Goal: Contribute content: Contribute content

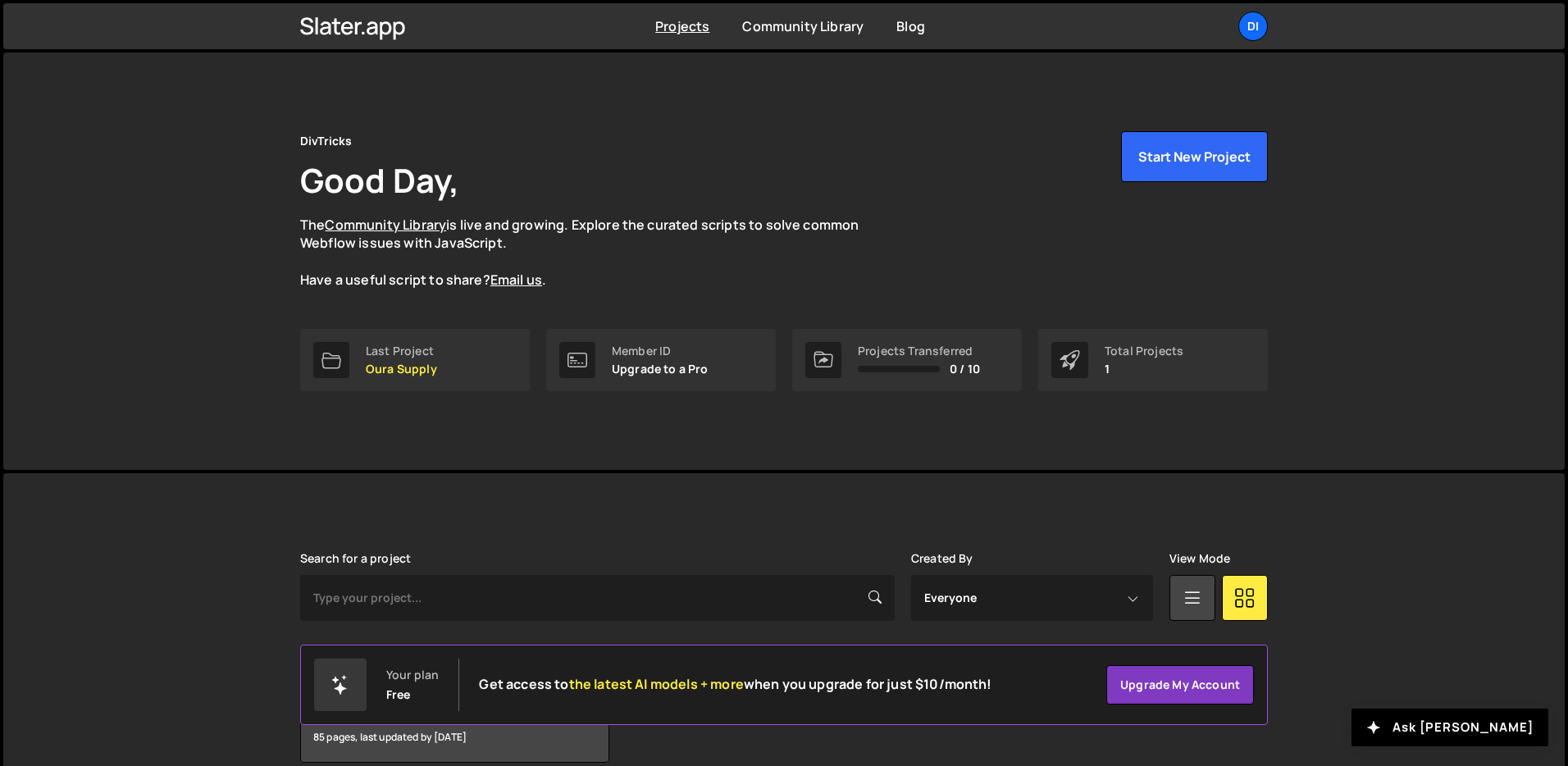
scroll to position [79, 0]
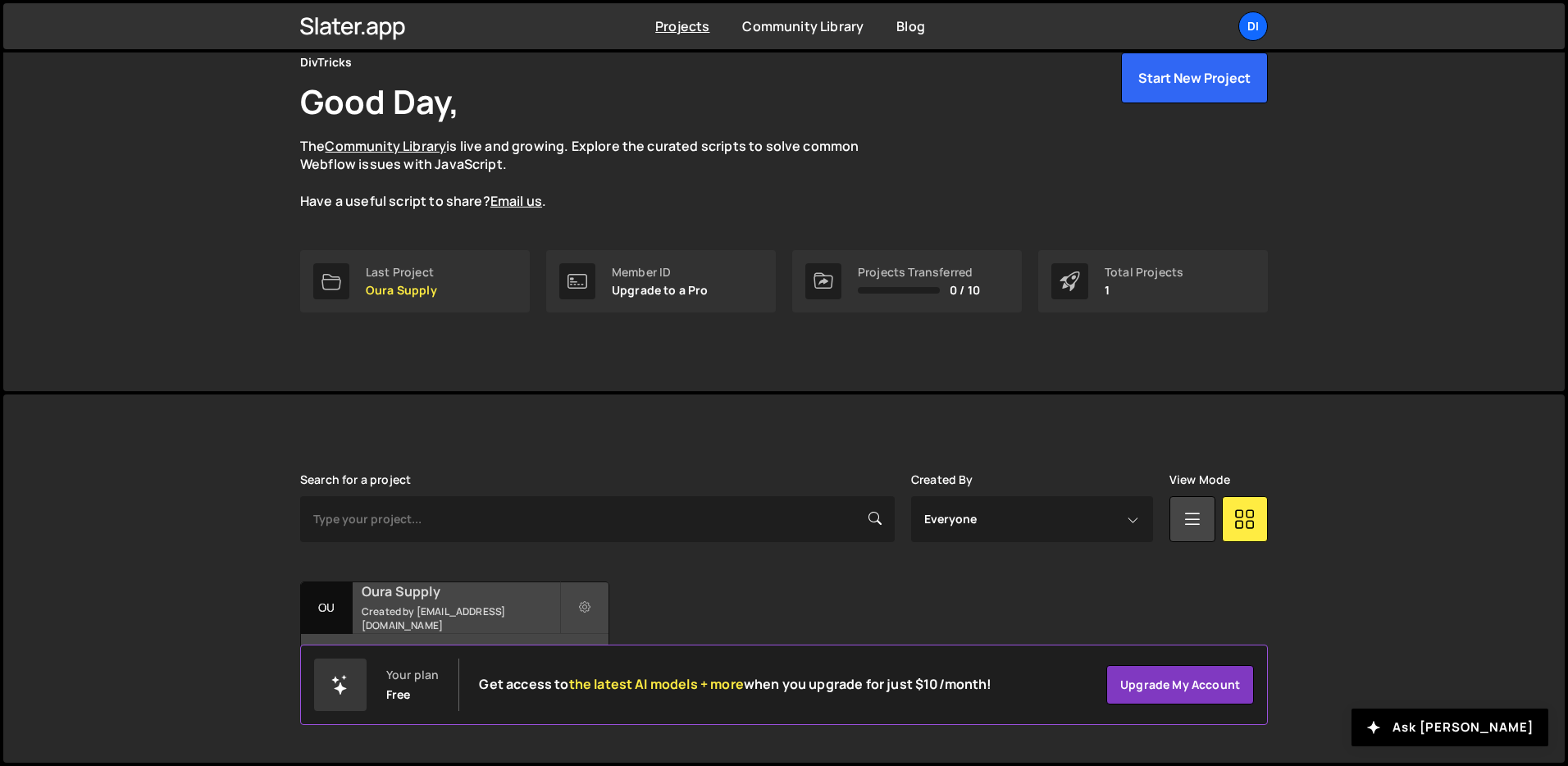
click at [418, 612] on small "Created by [EMAIL_ADDRESS][DOMAIN_NAME]" at bounding box center [460, 619] width 198 height 28
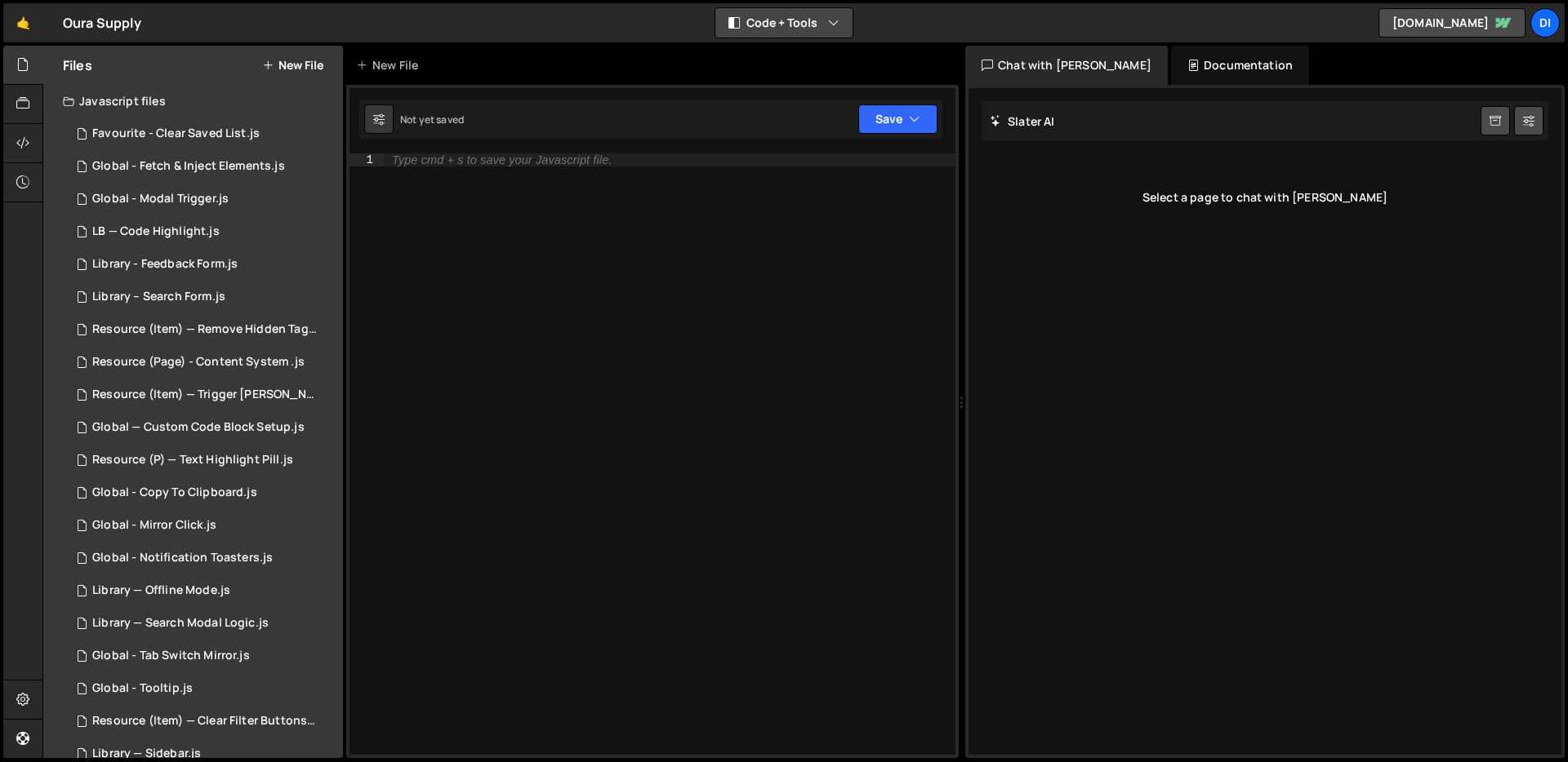
click at [824, 12] on button "Code + Tools" at bounding box center [783, 23] width 137 height 29
click at [796, 66] on button "Code Only" at bounding box center [784, 59] width 137 height 29
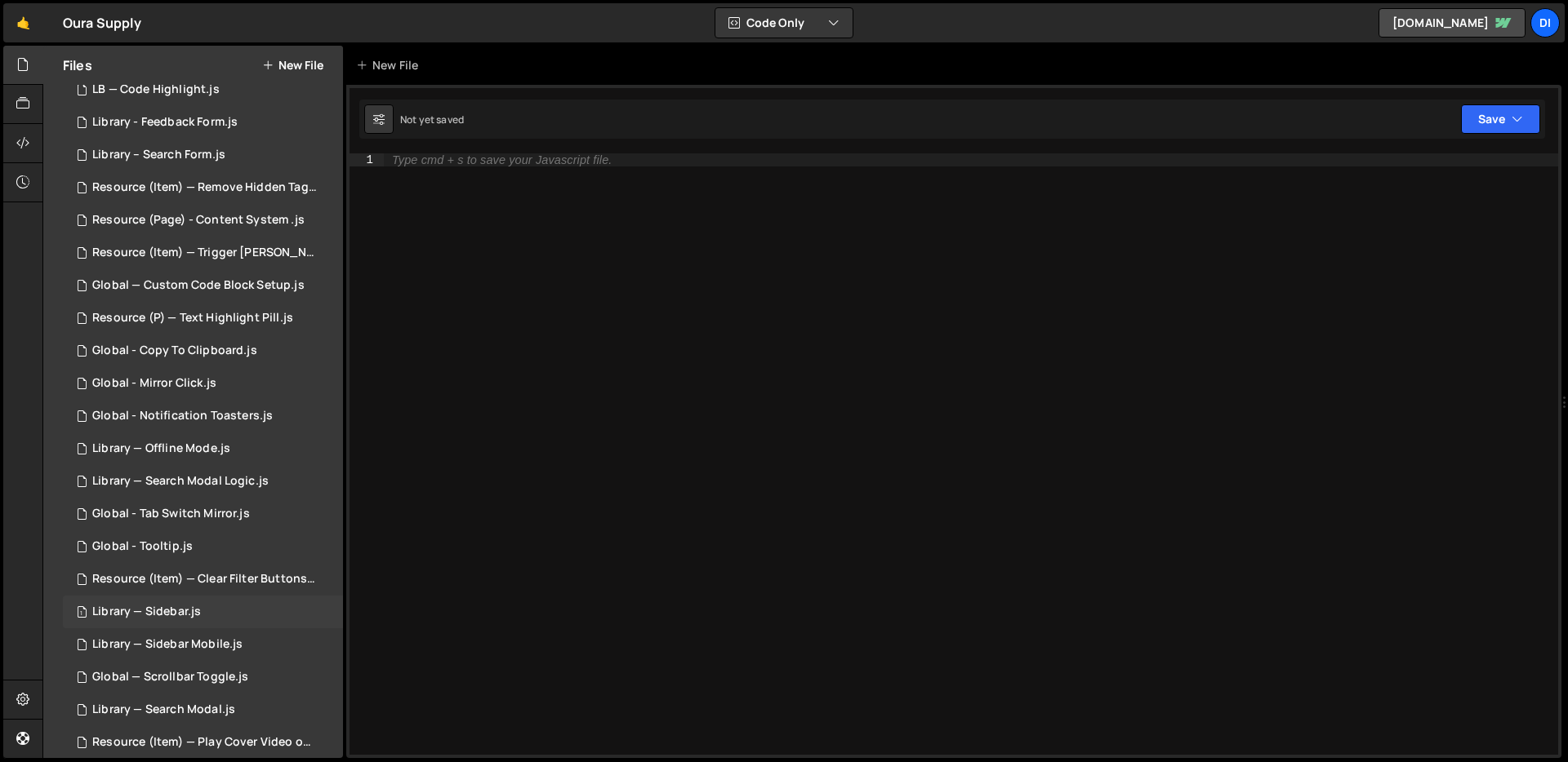
scroll to position [128, 0]
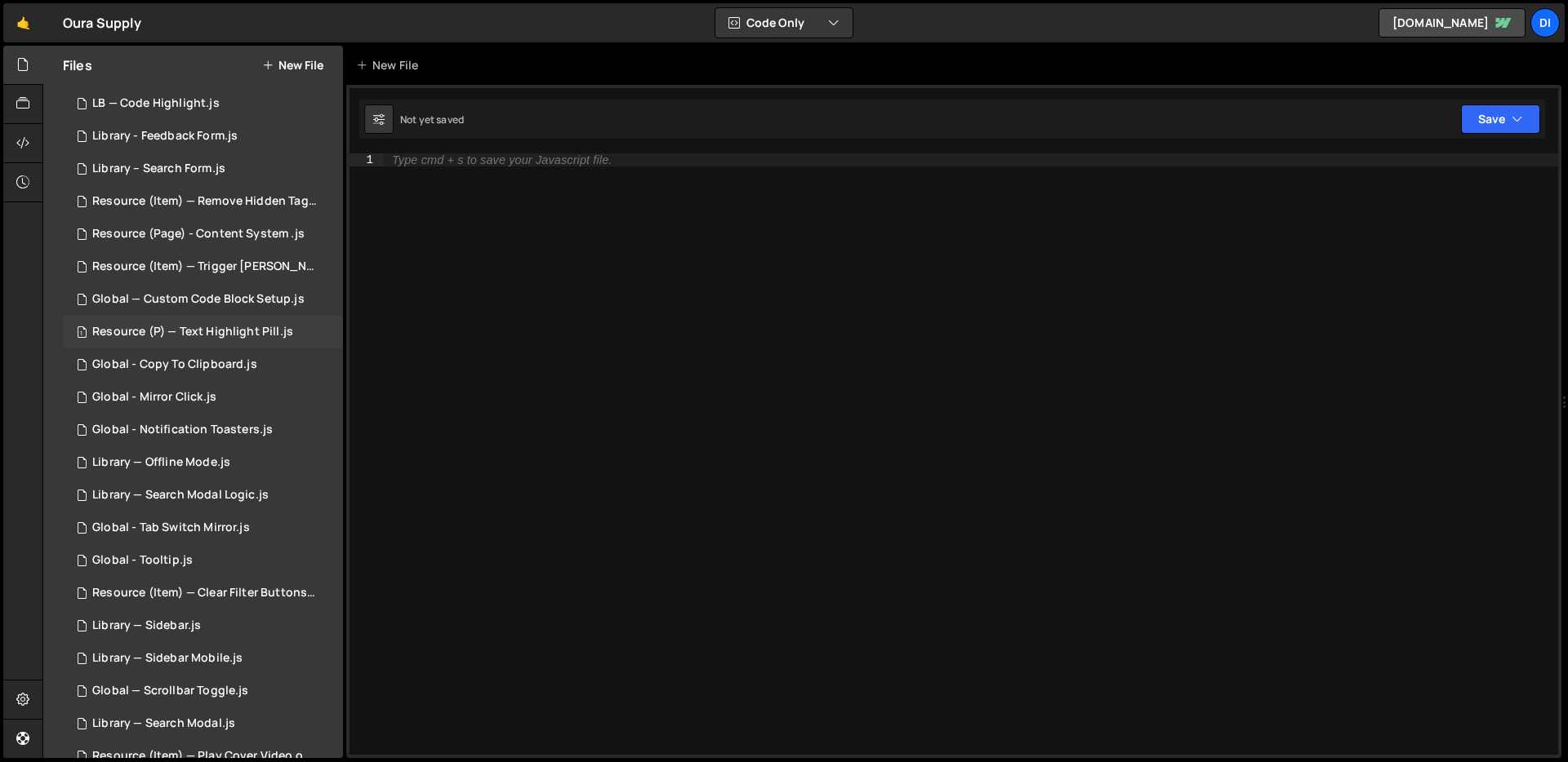
click at [214, 322] on div "1 Resource (P) — Text Highlight Pill.js 0" at bounding box center [203, 331] width 280 height 32
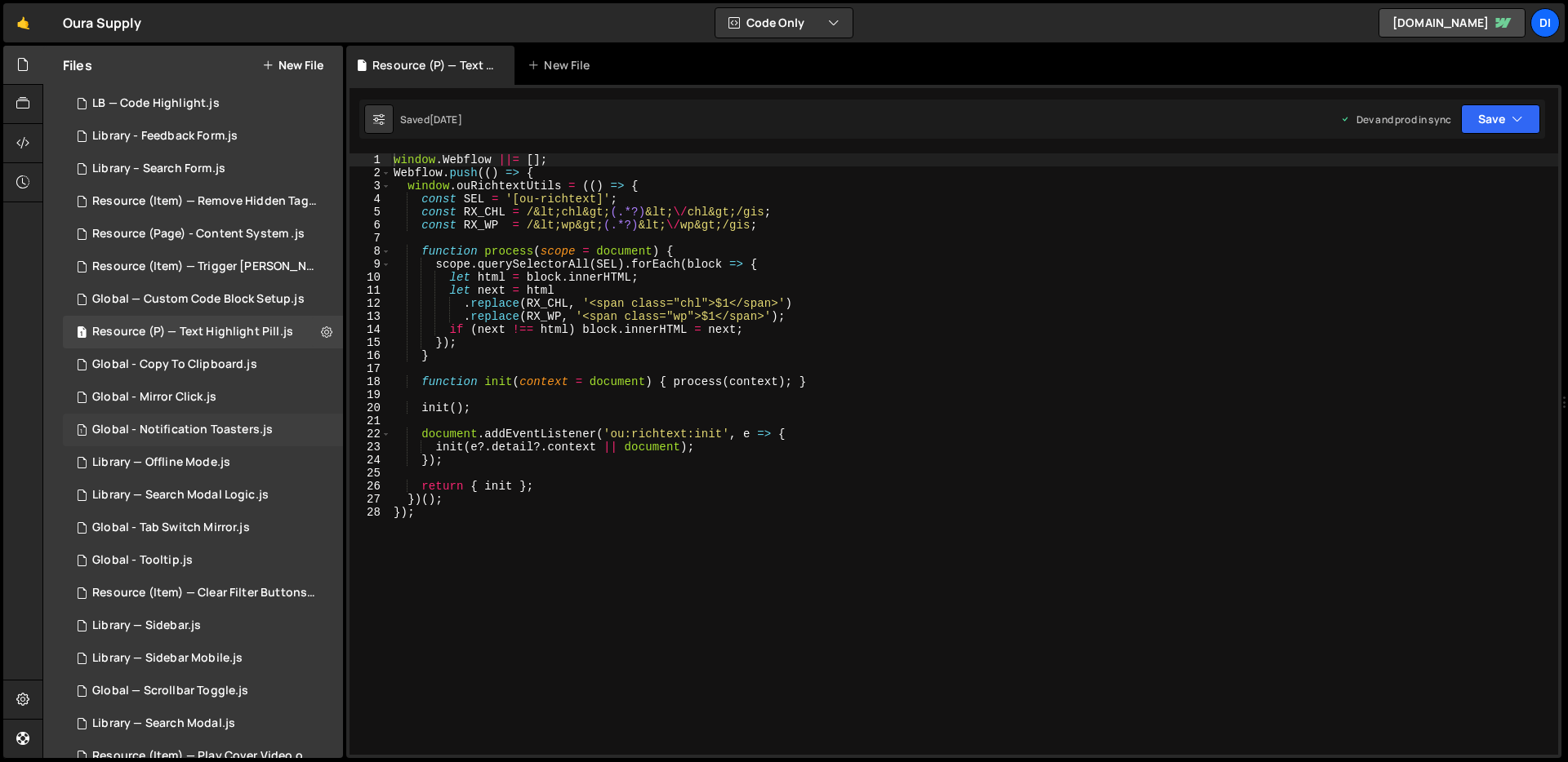
click at [200, 414] on div "1 Global - Notification Toasters.js 0" at bounding box center [203, 430] width 280 height 32
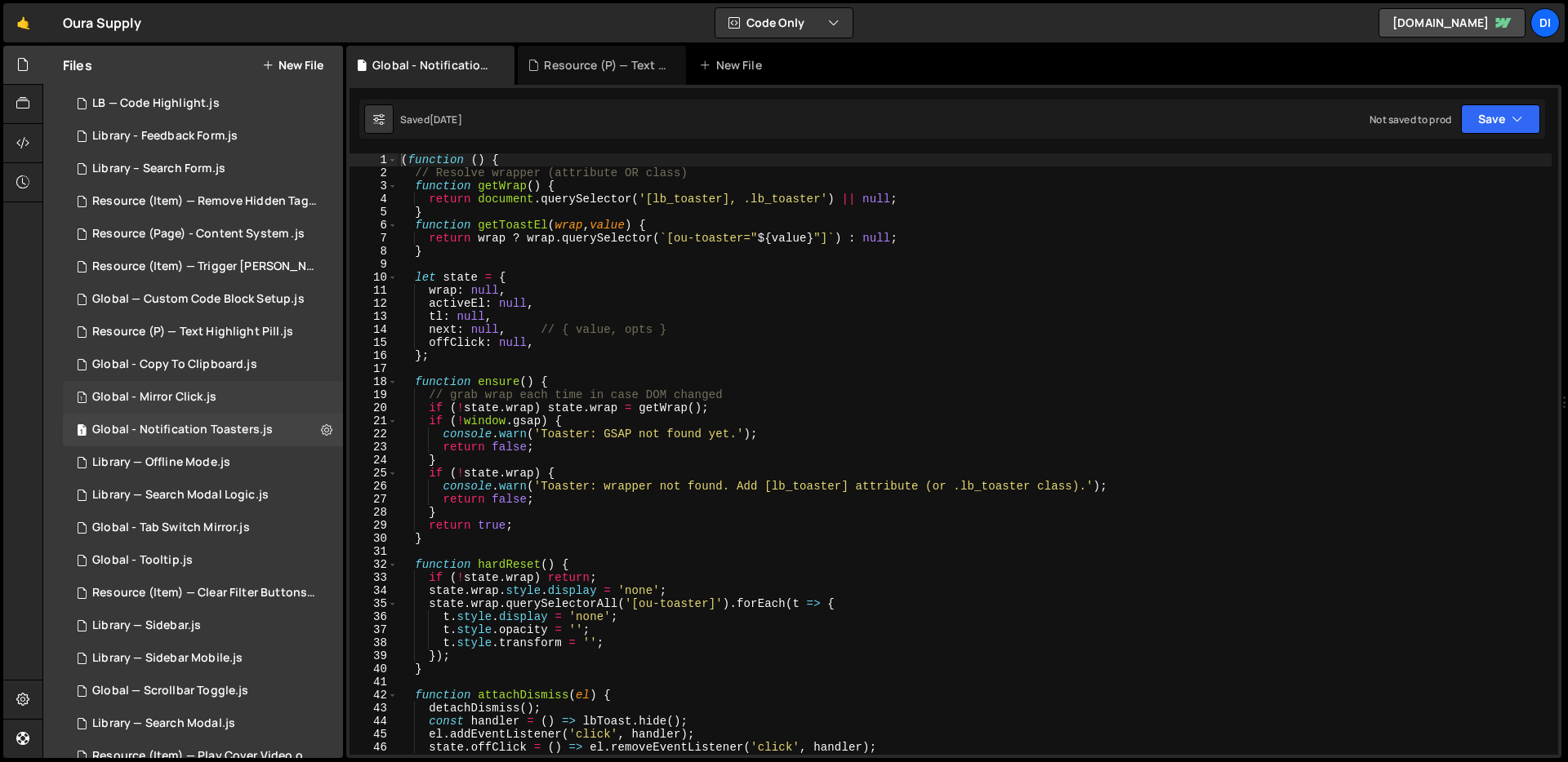
click at [203, 394] on div "Global - Mirror Click.js" at bounding box center [154, 397] width 124 height 15
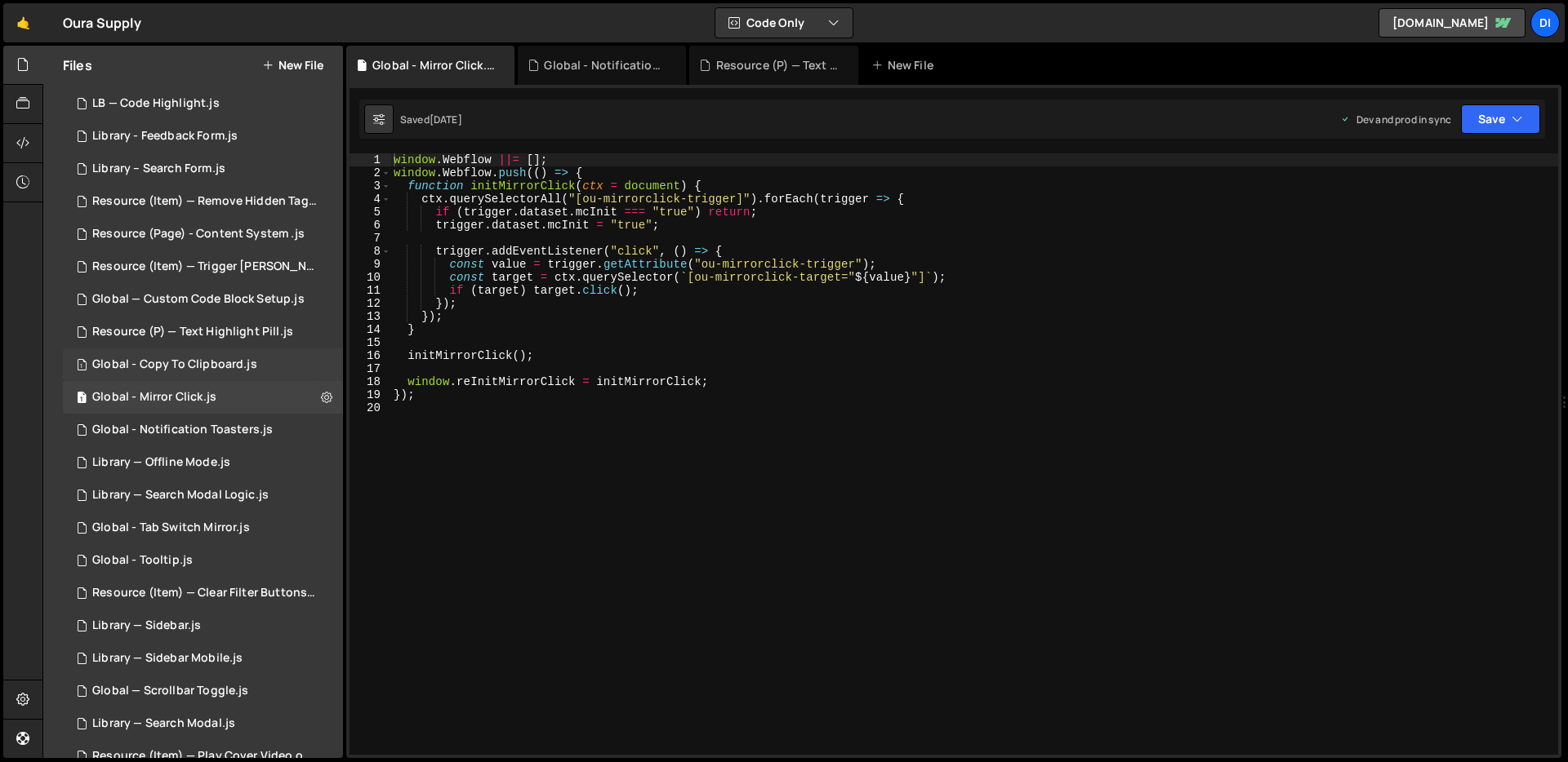
click at [210, 368] on div "Global - Copy To Clipboard.js" at bounding box center [175, 365] width 165 height 15
click at [222, 320] on div "1 Resource (P) — Text Highlight Pill.js 0" at bounding box center [203, 331] width 280 height 32
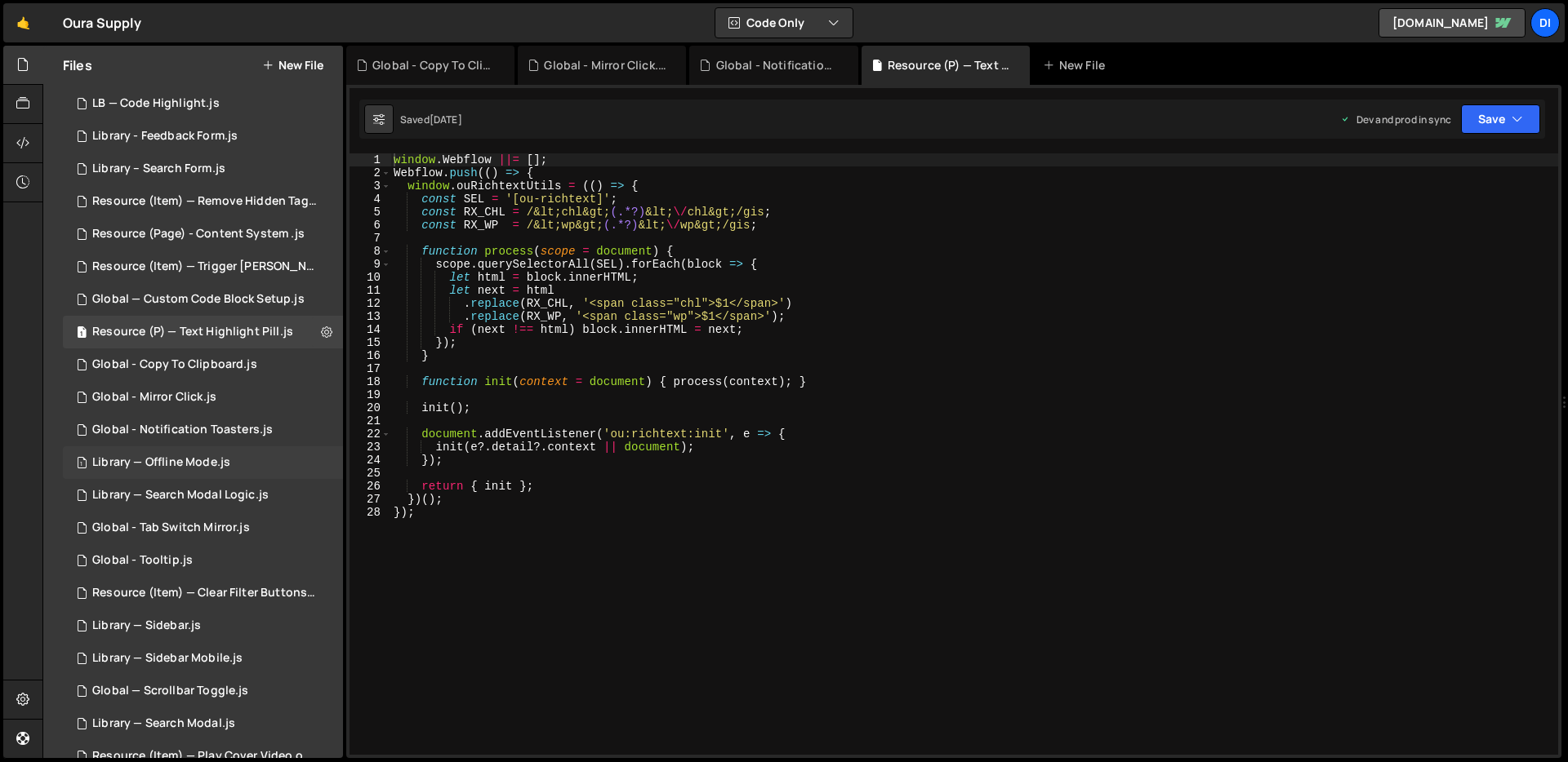
click at [194, 464] on div "Library — Offline Mode.js" at bounding box center [161, 462] width 138 height 15
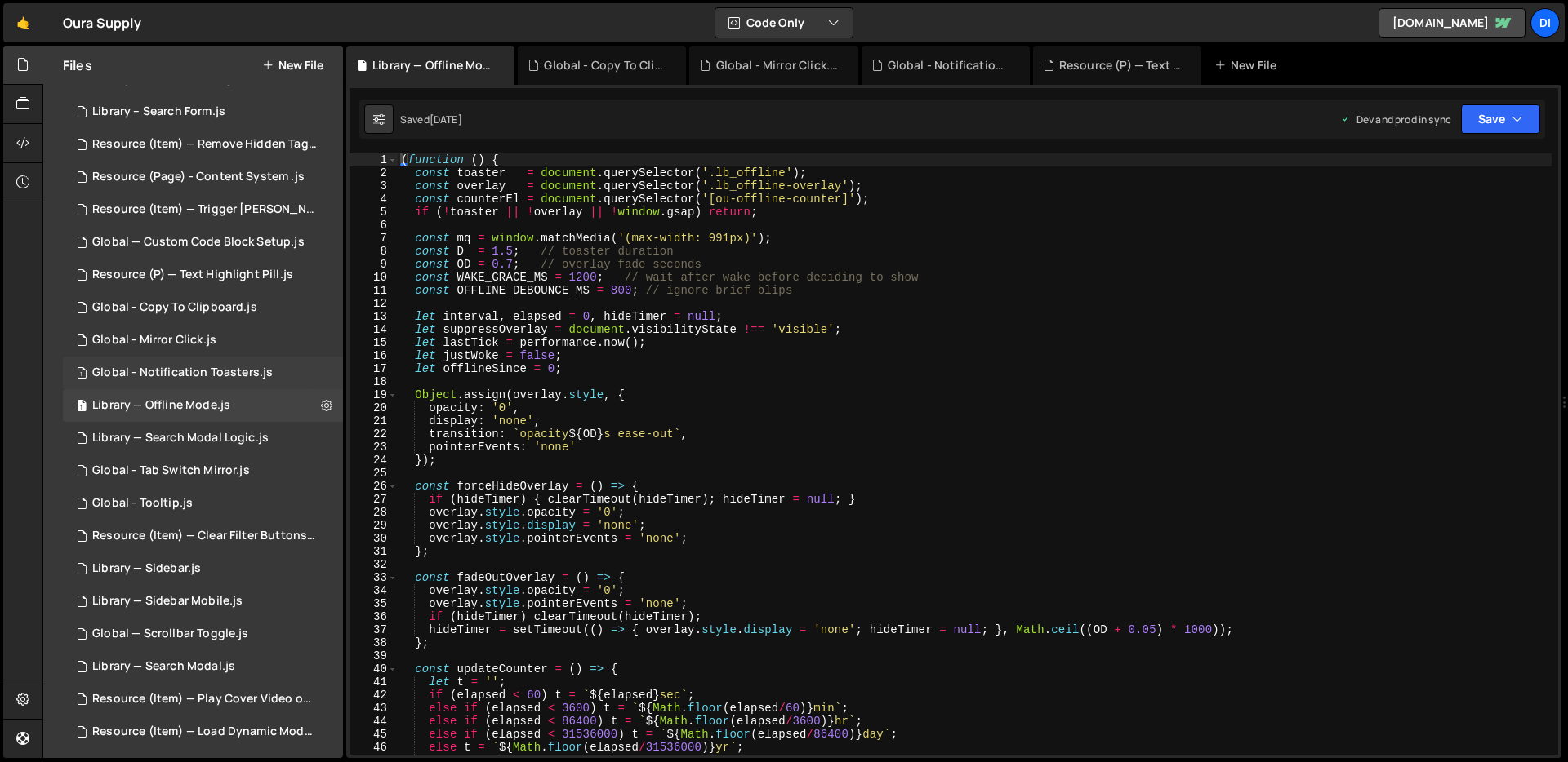
scroll to position [184, 0]
click at [252, 307] on div "1 Global - Copy To Clipboard.js 0" at bounding box center [203, 309] width 280 height 32
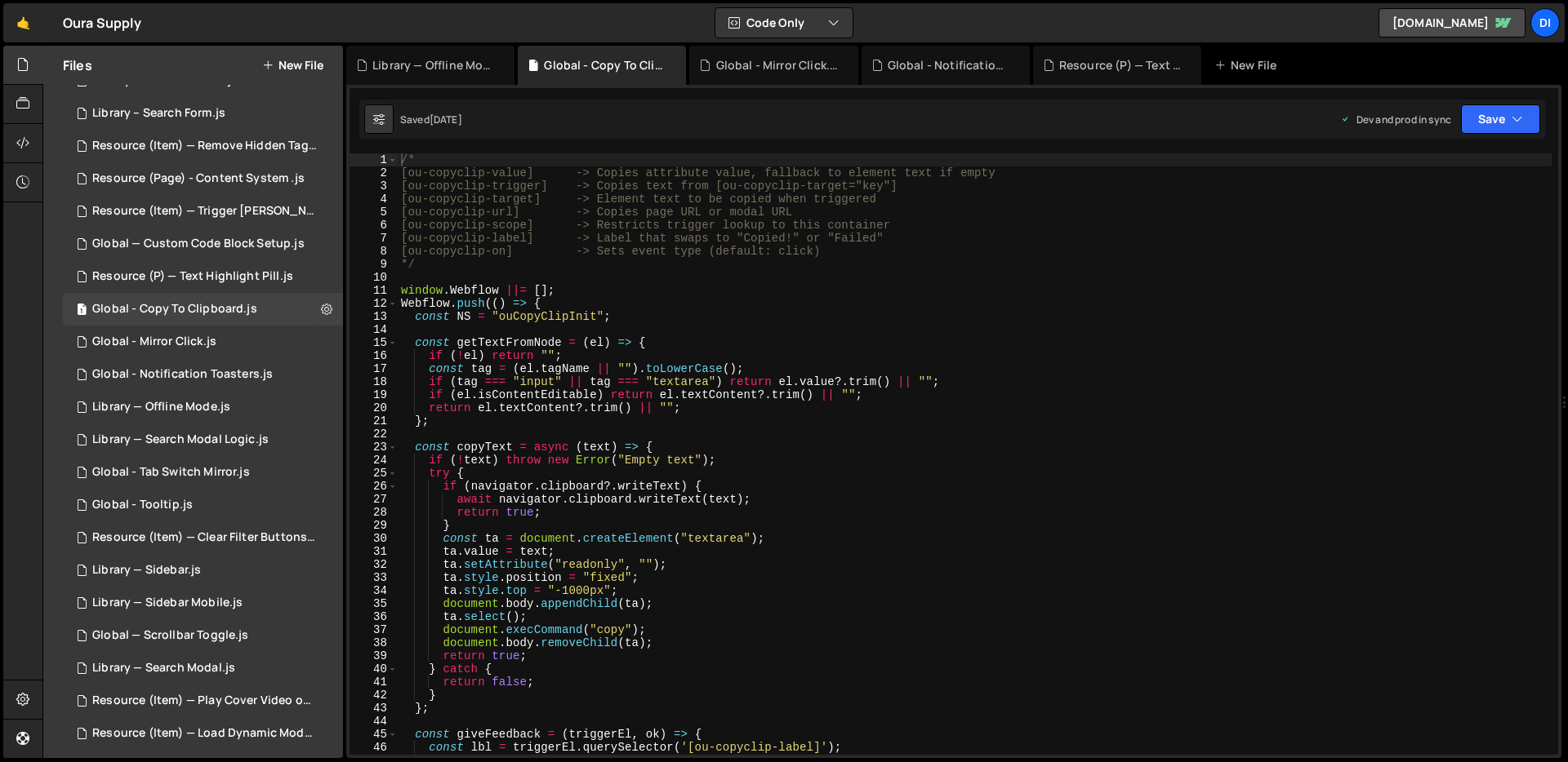
click at [637, 310] on div "/* [ou-copyclip-value] -> Copies attribute value, fallback to element text if e…" at bounding box center [974, 467] width 1154 height 627
click at [637, 308] on div "/* [ou-copyclip-value] -> Copies attribute value, fallback to element text if e…" at bounding box center [974, 467] width 1154 height 627
type textarea "});"
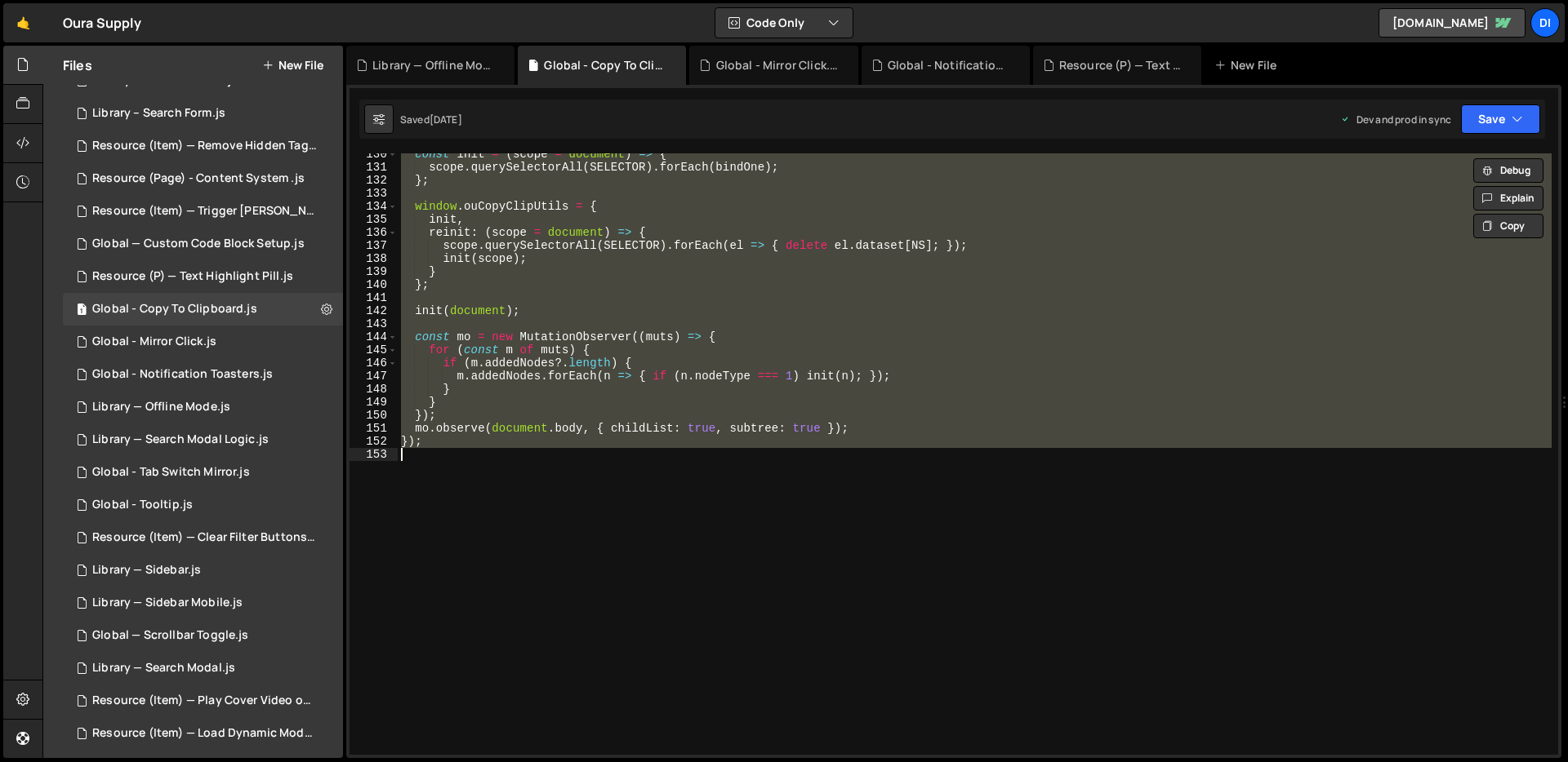
scroll to position [1691, 0]
click at [578, 573] on div "const init = ( scope = document ) => { scope . querySelectorAll ( SELECTOR ) . …" at bounding box center [974, 454] width 1154 height 602
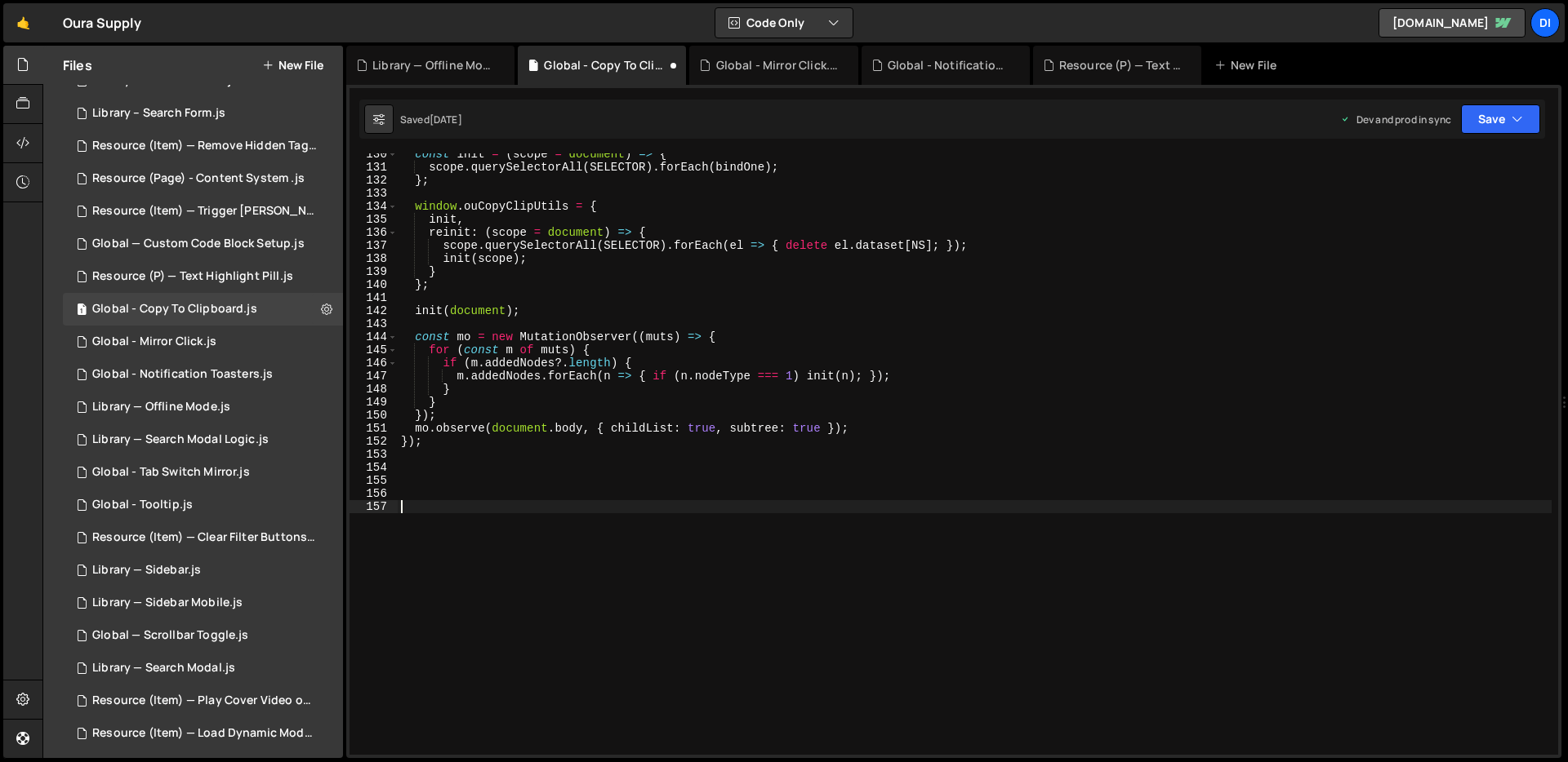
paste textarea "t.style.display = "none";"
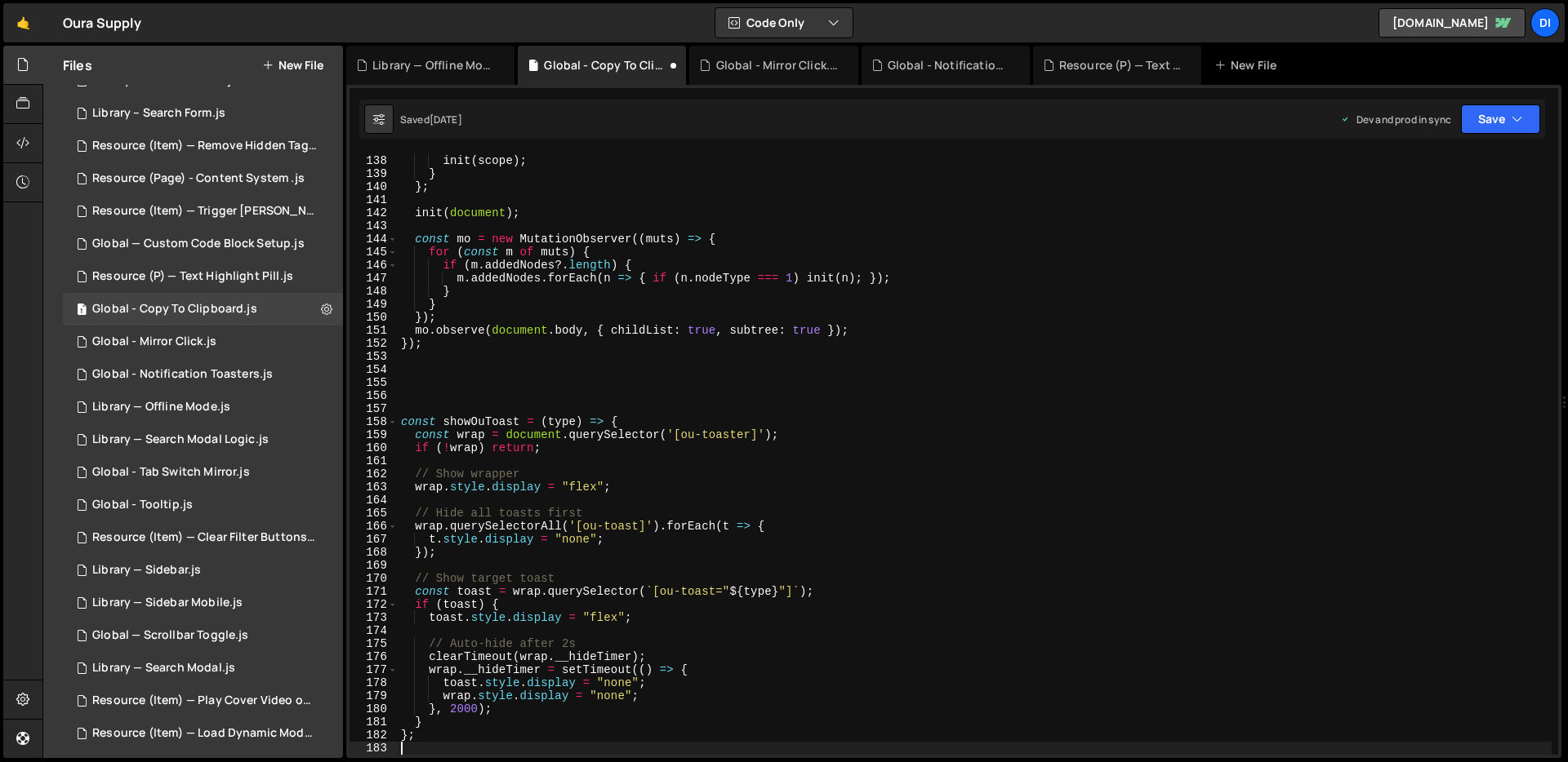
scroll to position [1788, 0]
click at [615, 535] on div "scope . querySelectorAll ( SELECTOR ) . forEach ( el => { delete el . dataset […" at bounding box center [974, 455] width 1154 height 627
type textarea "t.style.display = "none";"
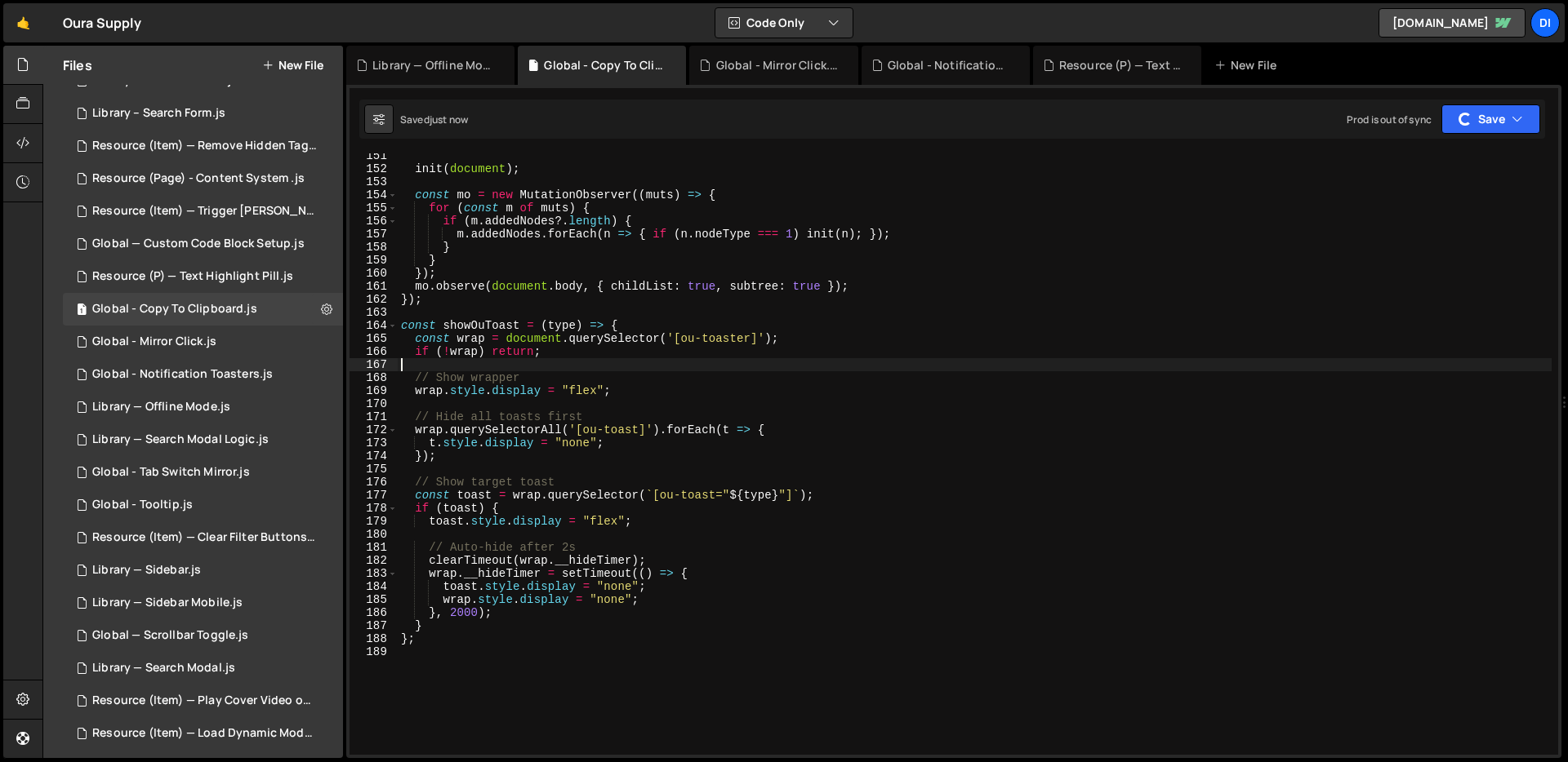
scroll to position [1955, 0]
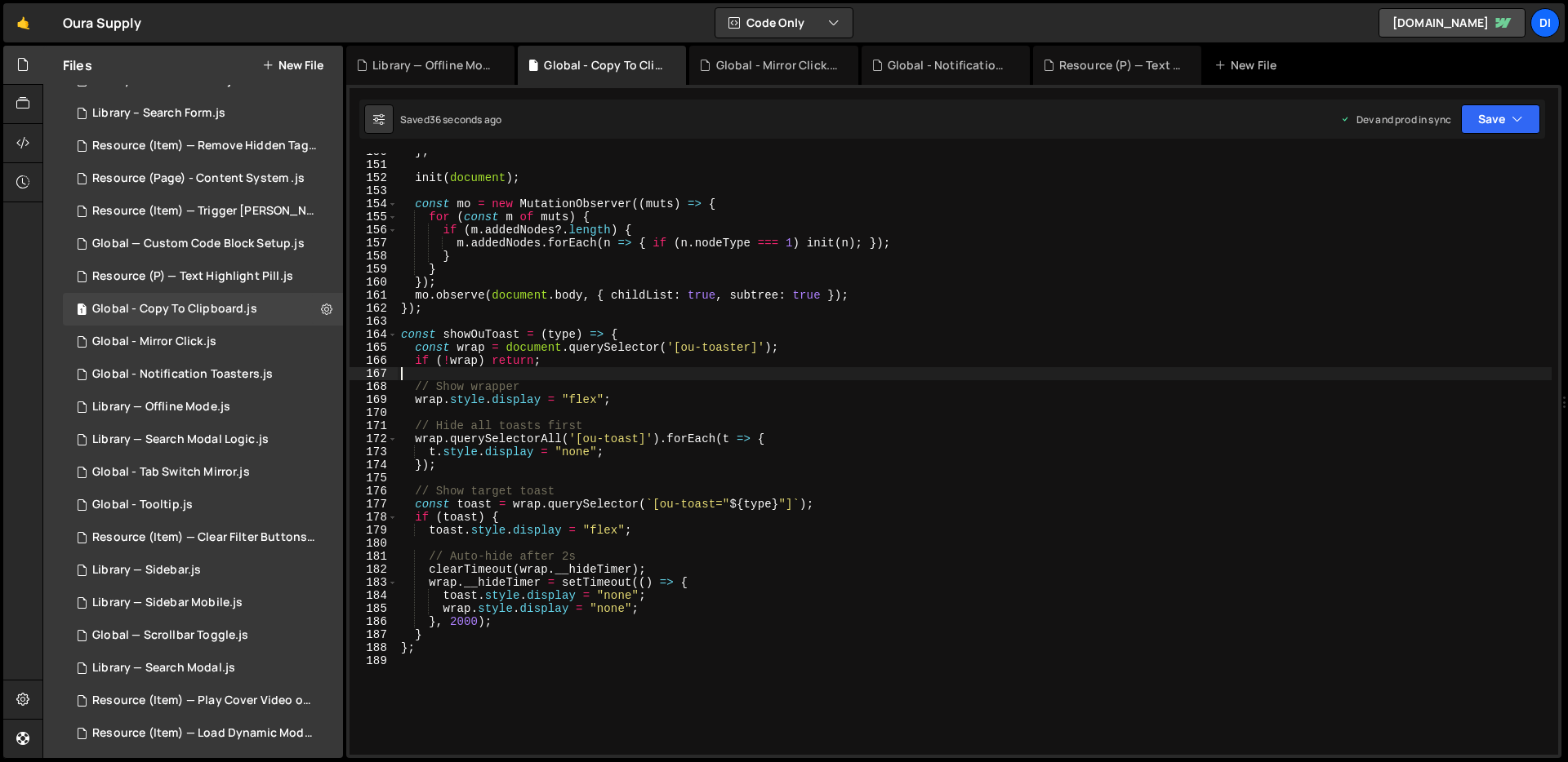
click at [724, 374] on div "} ; init ( document ) ; const mo = new MutationObserver (( muts ) => { for ( co…" at bounding box center [974, 459] width 1154 height 627
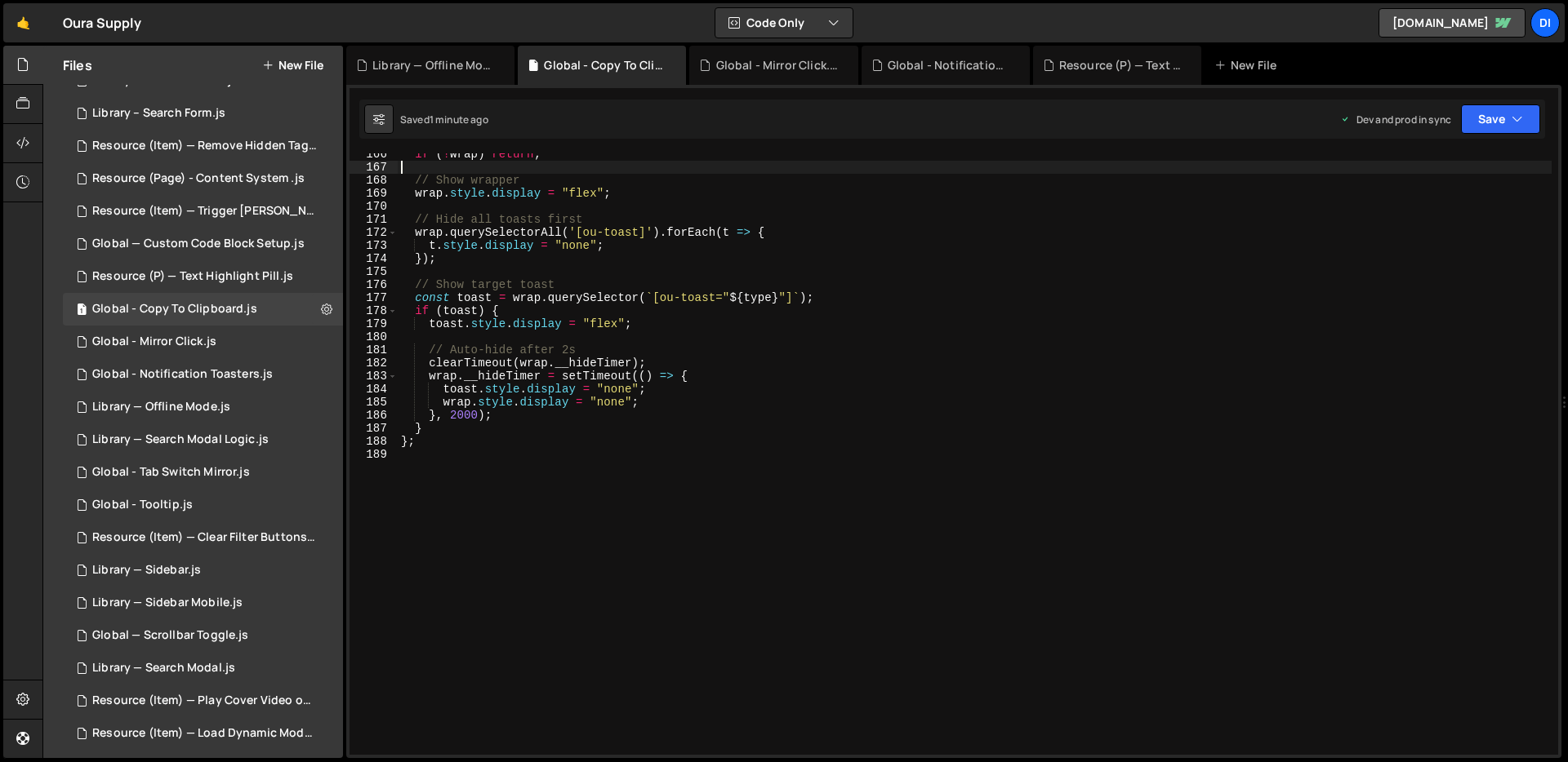
click at [686, 262] on div "if ( ! wrap ) return ; // Show wrapper wrap . style . display = "flex" ; // Hid…" at bounding box center [974, 461] width 1154 height 627
type textarea "};"
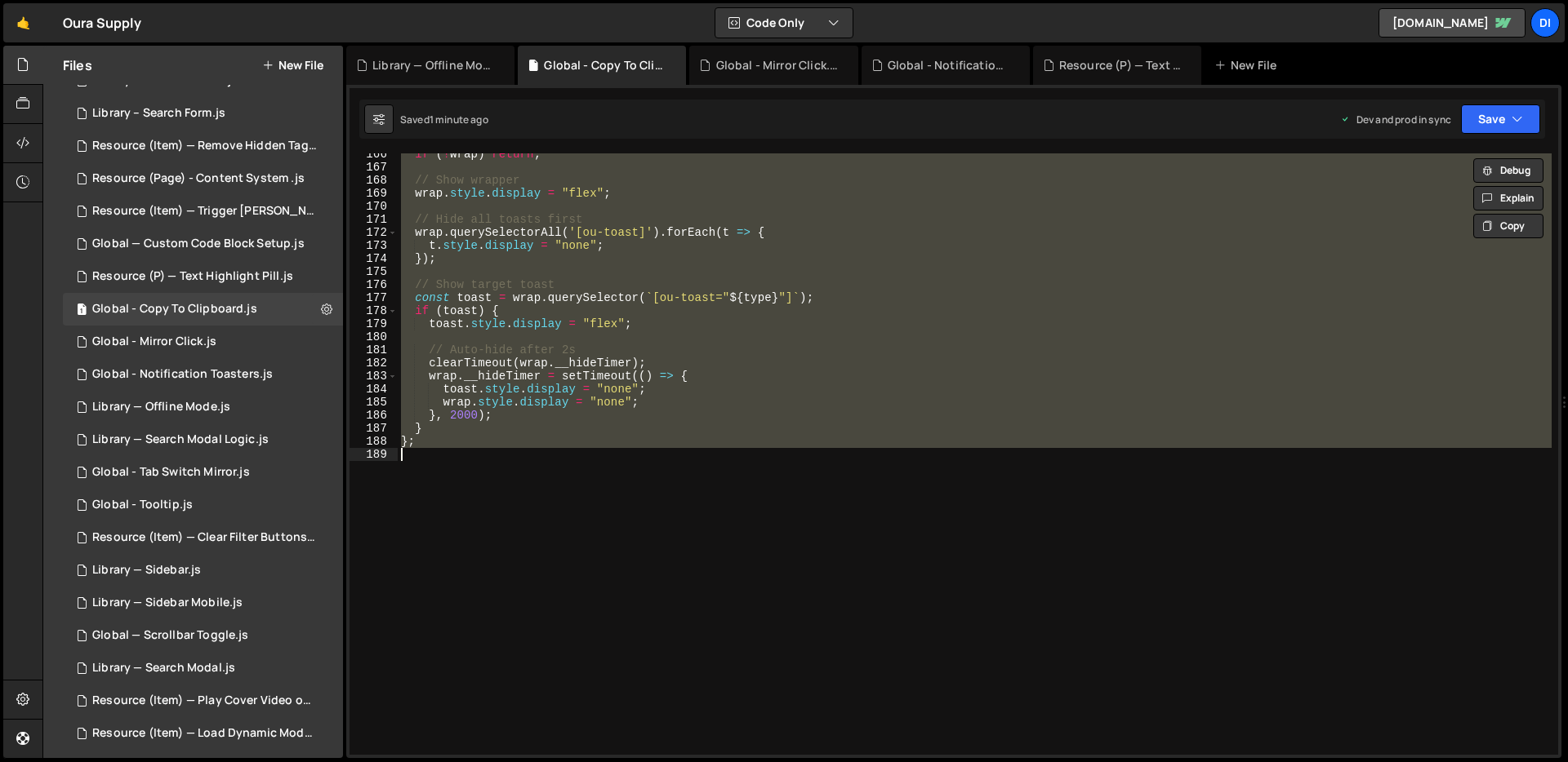
paste textarea
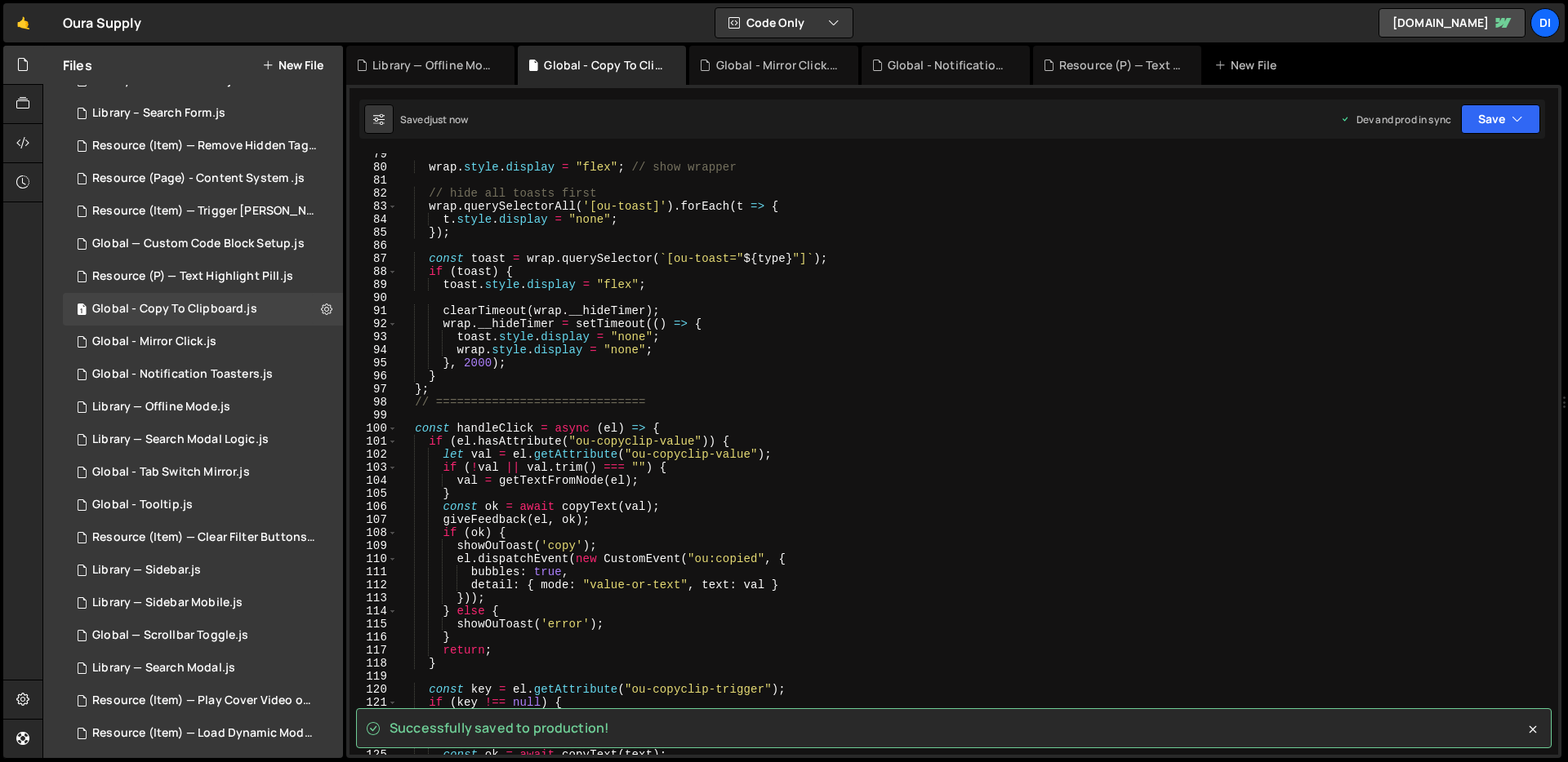
scroll to position [1025, 0]
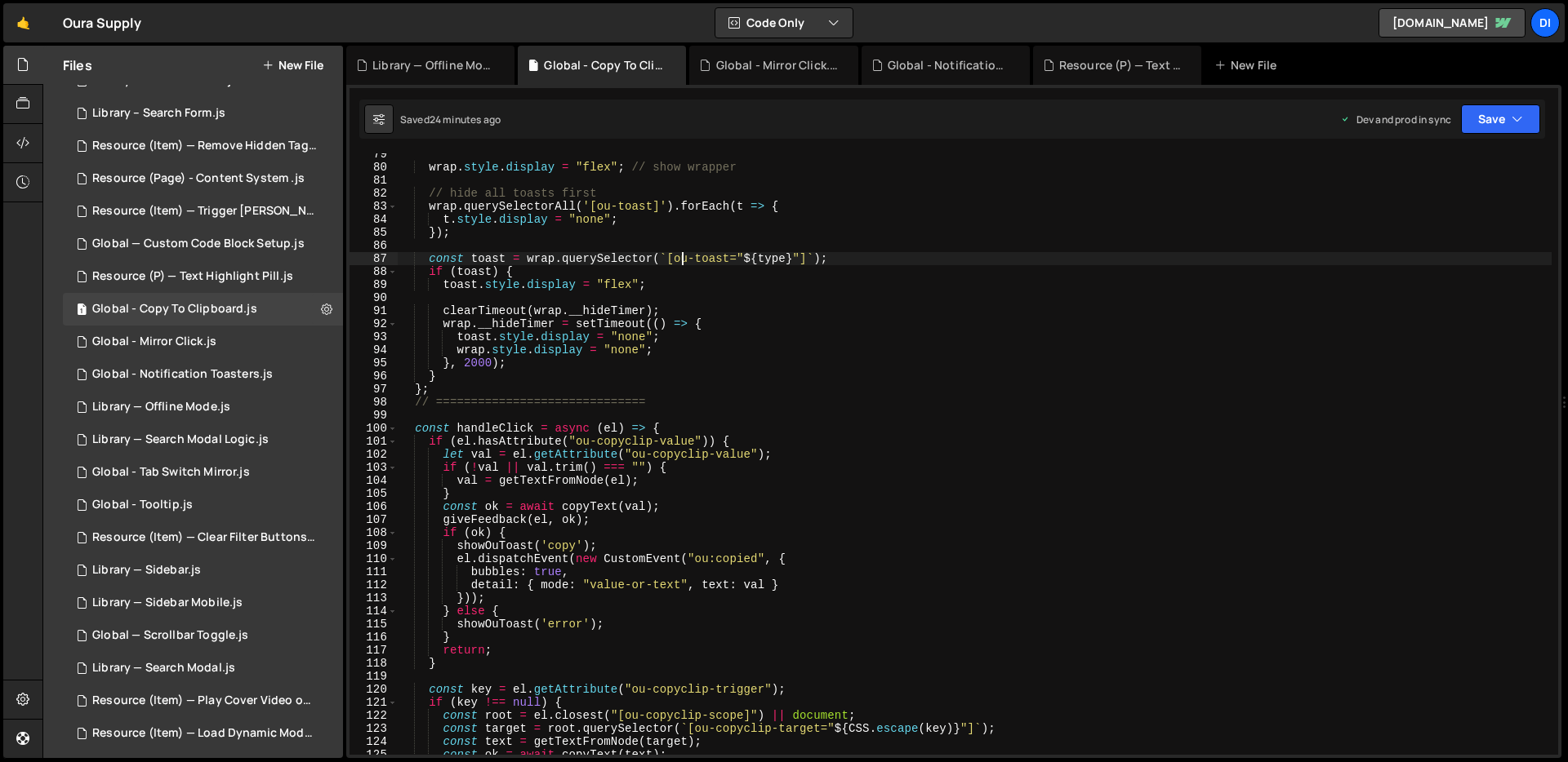
click at [681, 256] on div "wrap . style . display = "flex" ; // show wrapper // hide all toasts first wrap…" at bounding box center [974, 461] width 1154 height 627
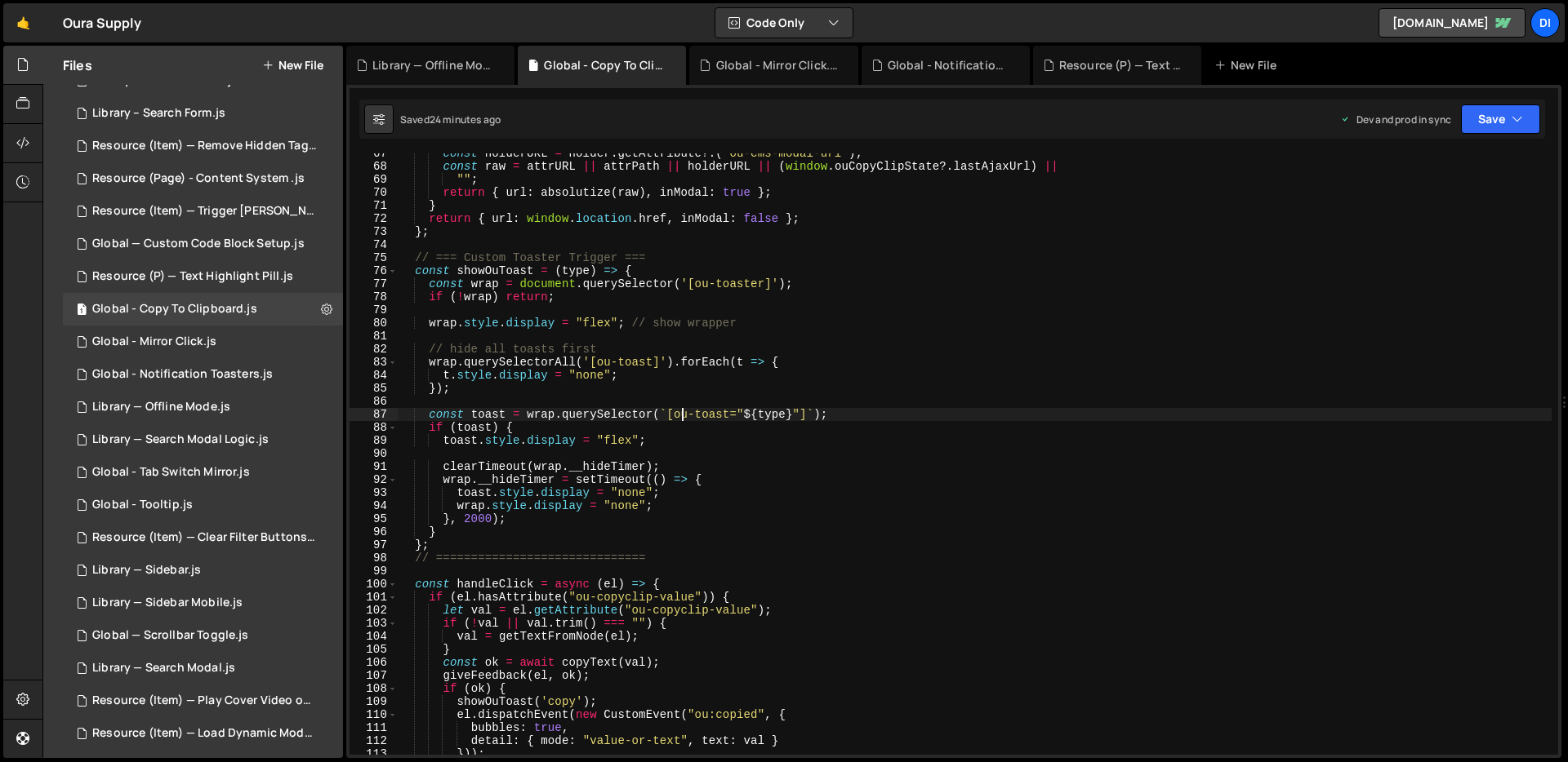
scroll to position [868, 0]
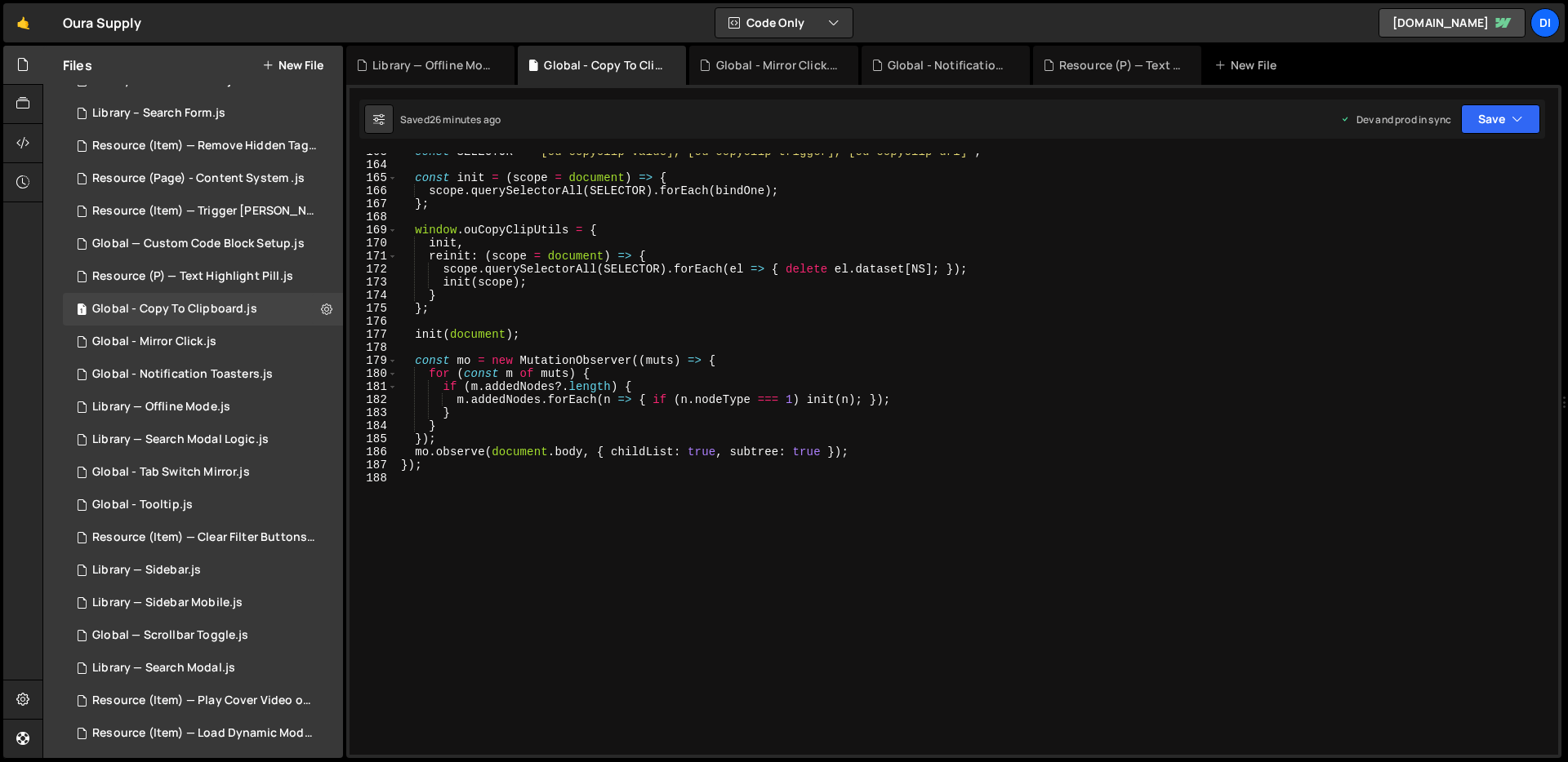
click at [703, 255] on div "const SELECTOR = '[ou-copyclip-value], [ou-copyclip-trigger], [ou-copyclip-url]…" at bounding box center [974, 459] width 1154 height 627
type textarea "});"
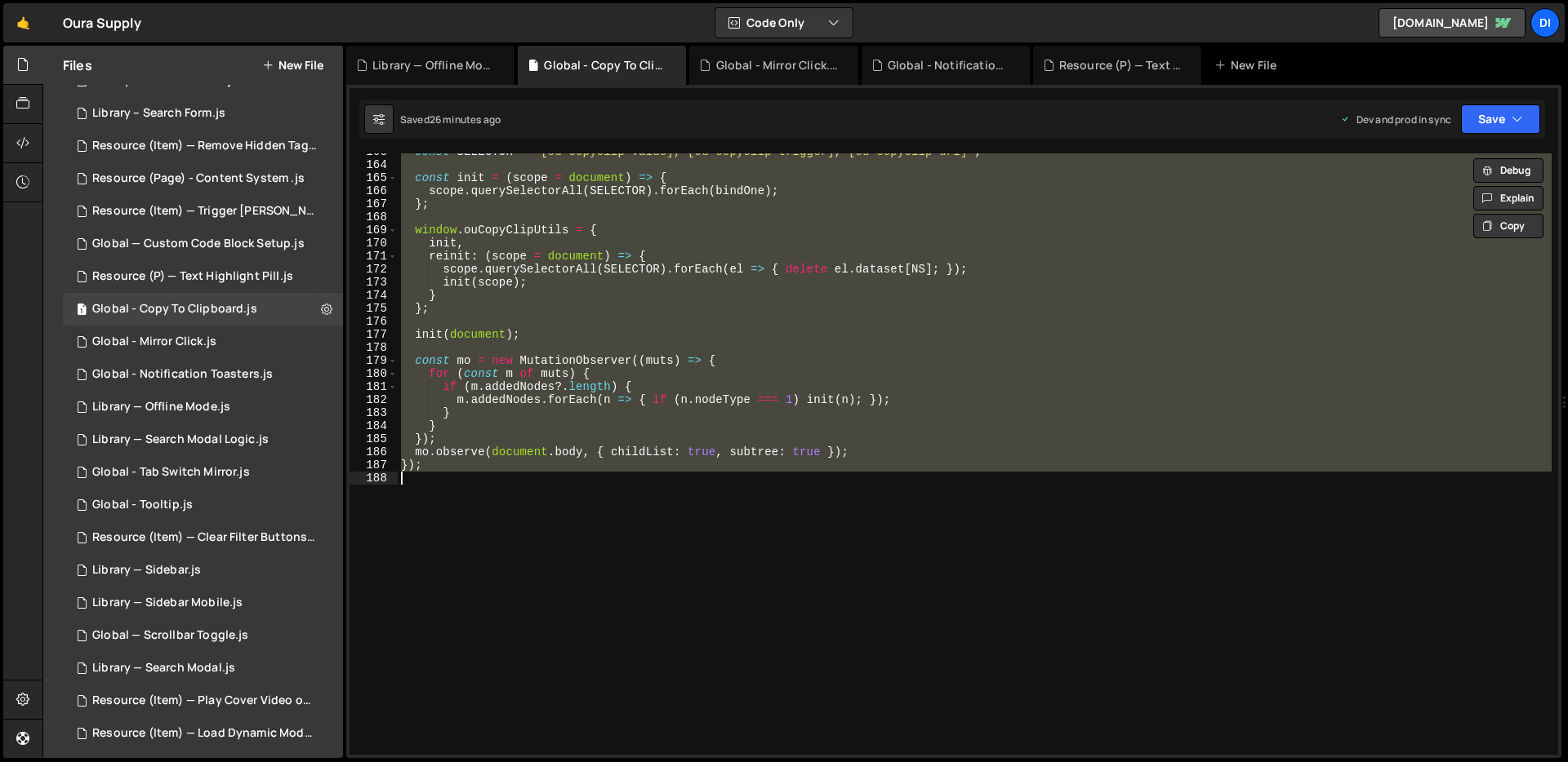
paste textarea
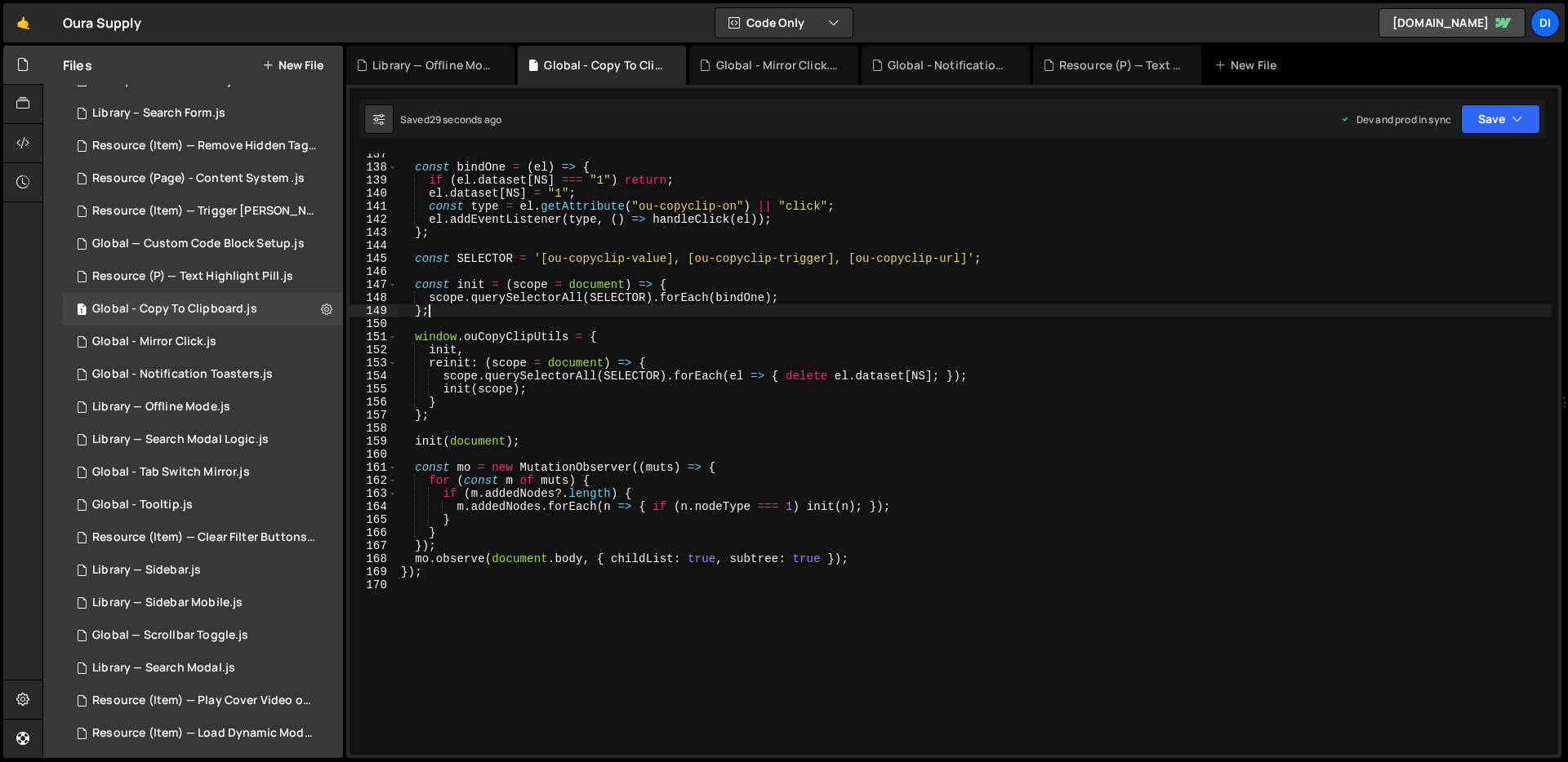
click at [618, 310] on div "const bindOne = ( el ) => { if ( el . dataset [ NS ] === "1" ) return ; el . da…" at bounding box center [974, 461] width 1154 height 627
type textarea "};"
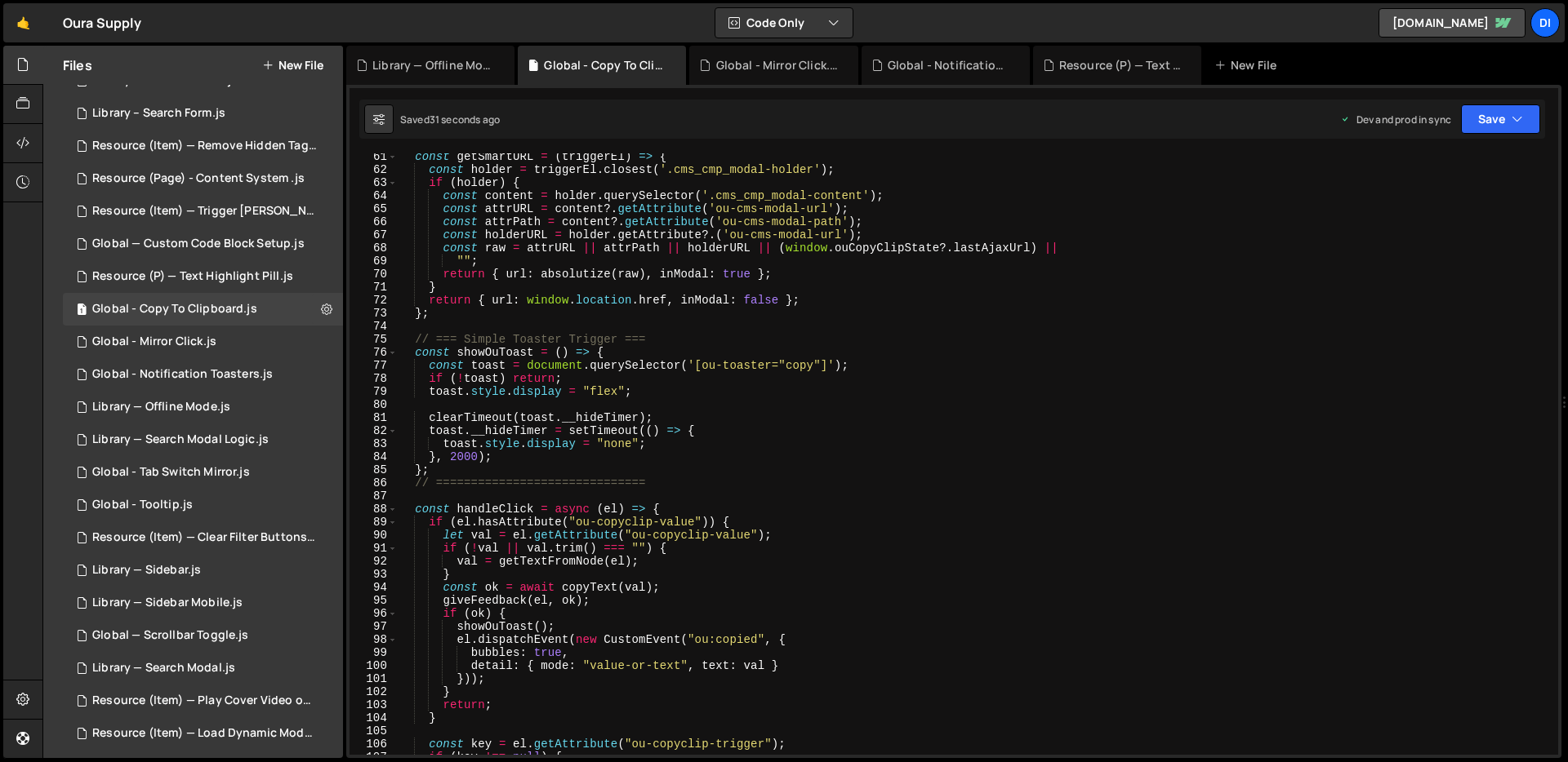
scroll to position [655, 0]
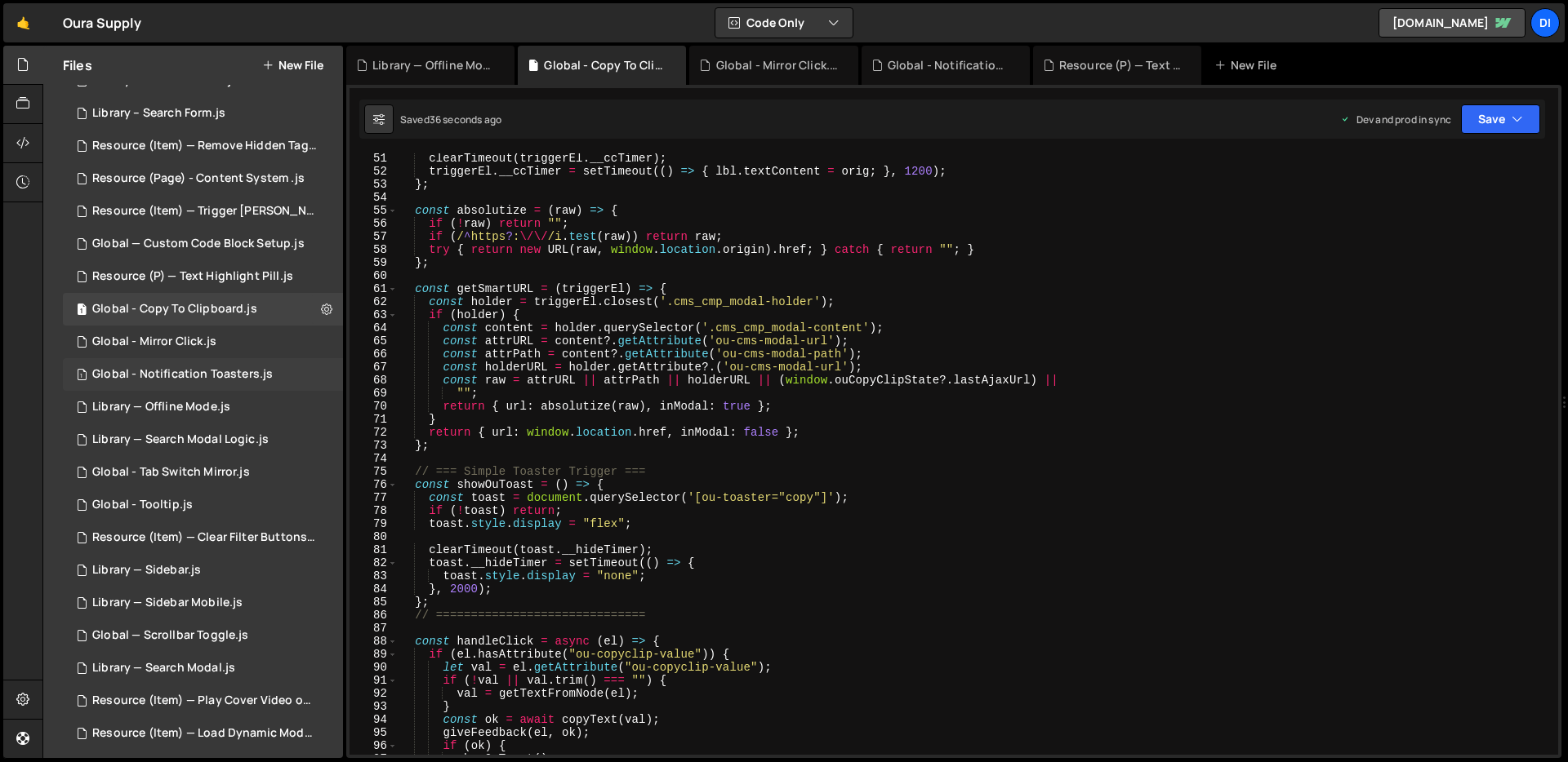
click at [227, 368] on div "Global - Notification Toasters.js" at bounding box center [182, 375] width 180 height 15
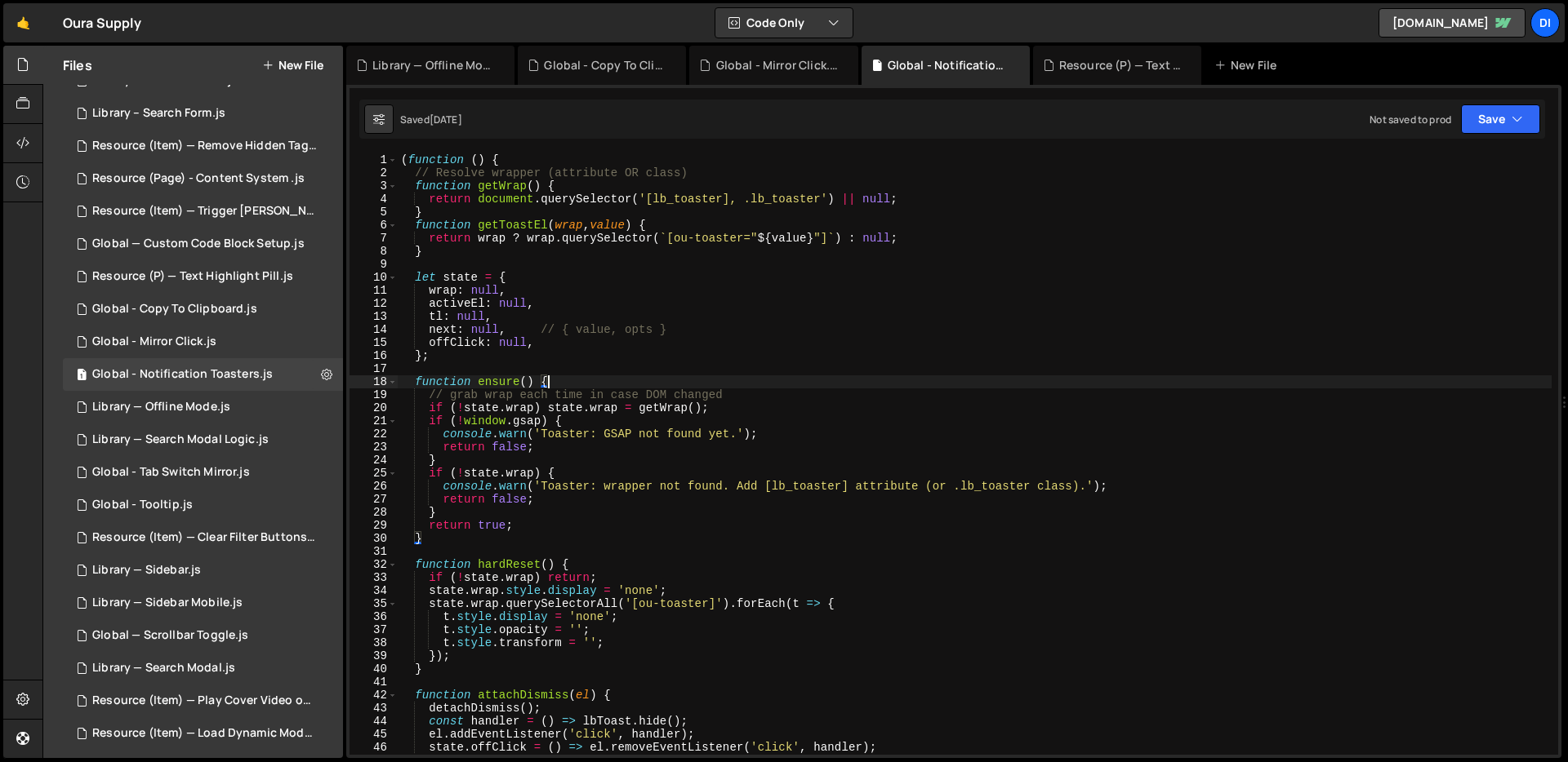
click at [680, 378] on div "( function ( ) { // Resolve wrapper (attribute OR class) function getWrap ( ) {…" at bounding box center [974, 467] width 1154 height 627
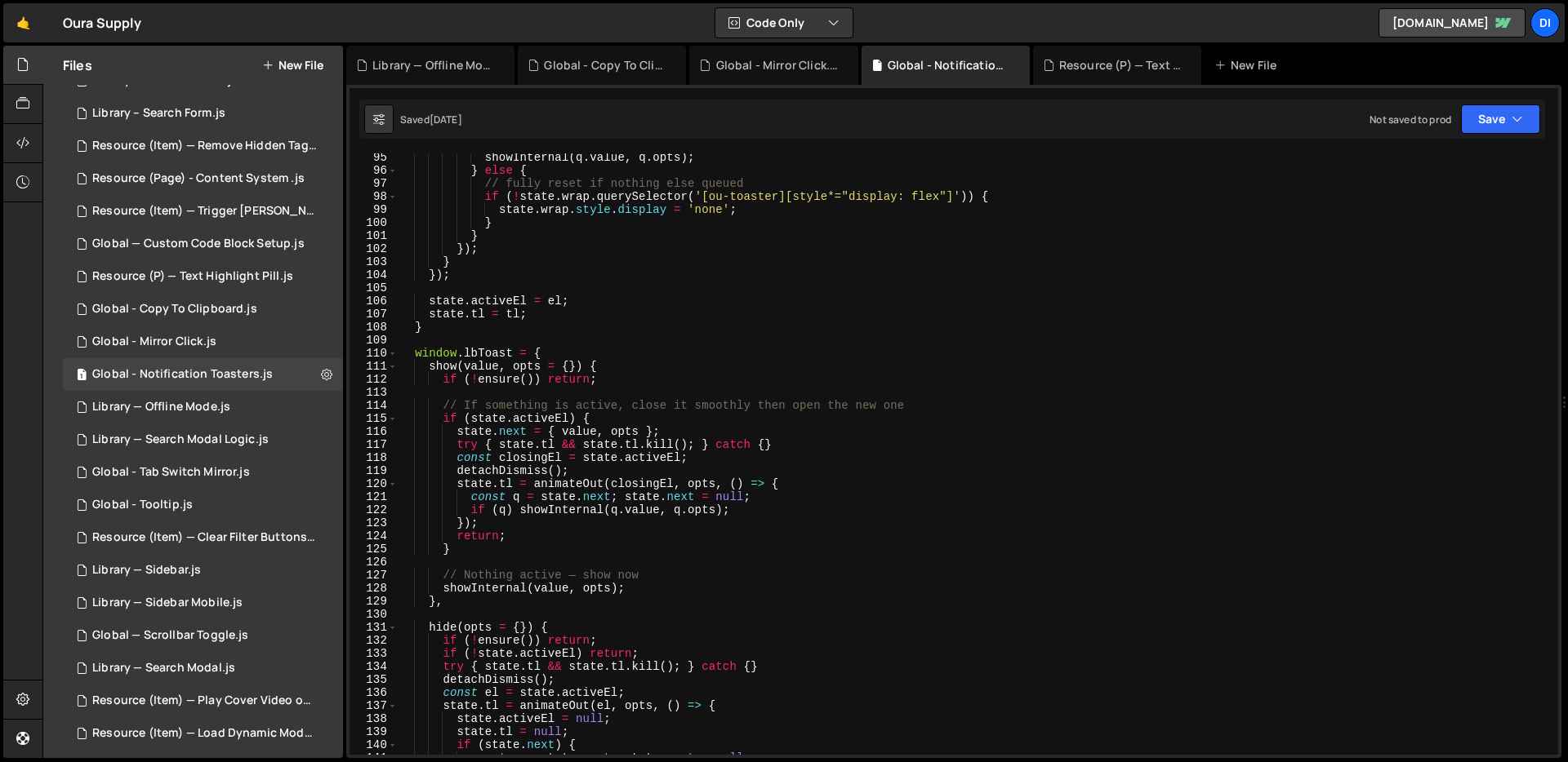
scroll to position [1280, 0]
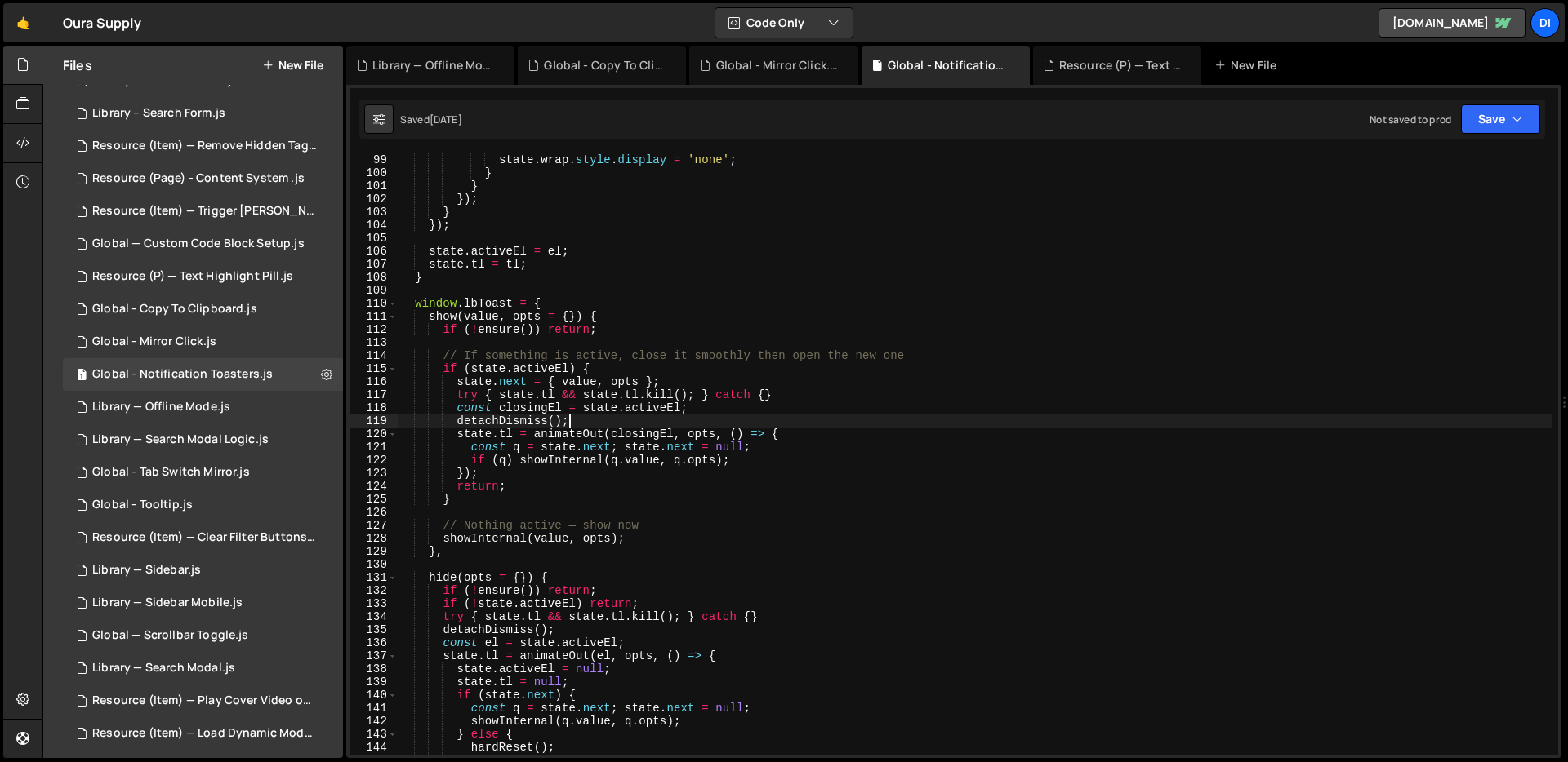
click at [797, 416] on div "if ( ! state . wrap . querySelector ( '[ou-toaster][style*="display: flex"]' ))…" at bounding box center [974, 454] width 1154 height 627
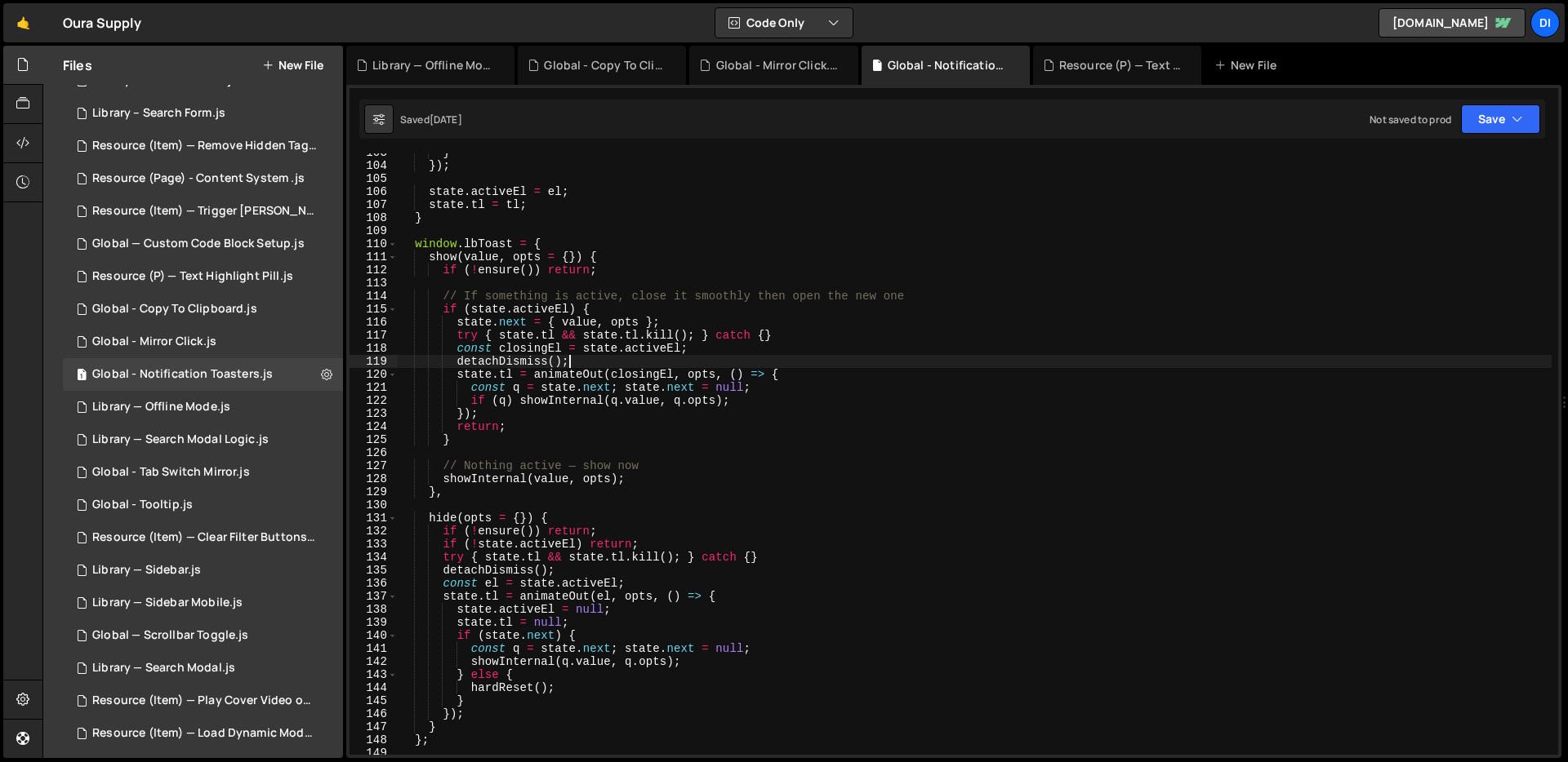
scroll to position [0, 0]
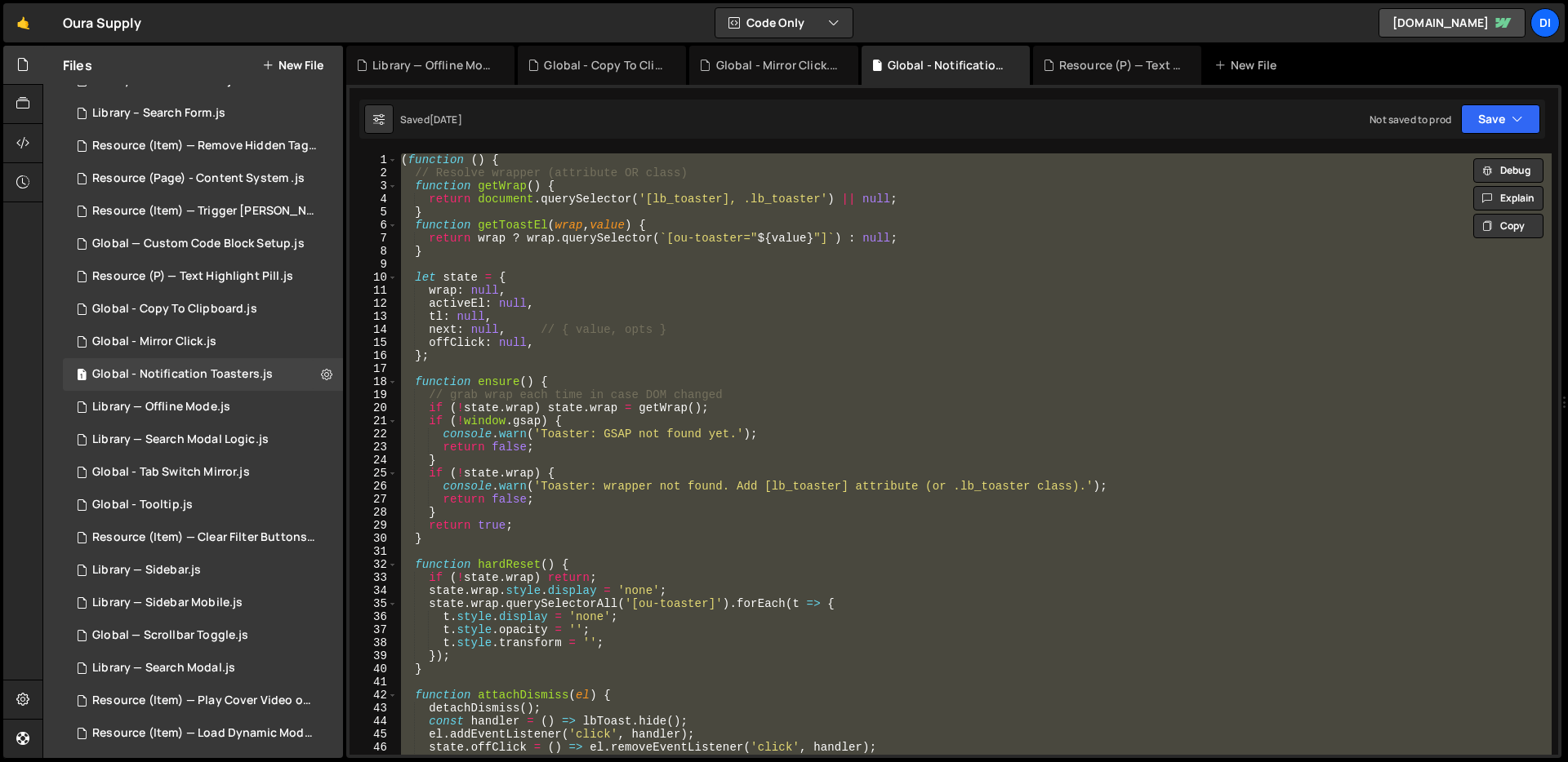
click at [678, 280] on div "( function ( ) { // Resolve wrapper (attribute OR class) function getWrap ( ) {…" at bounding box center [974, 454] width 1154 height 602
type textarea "let state = {"
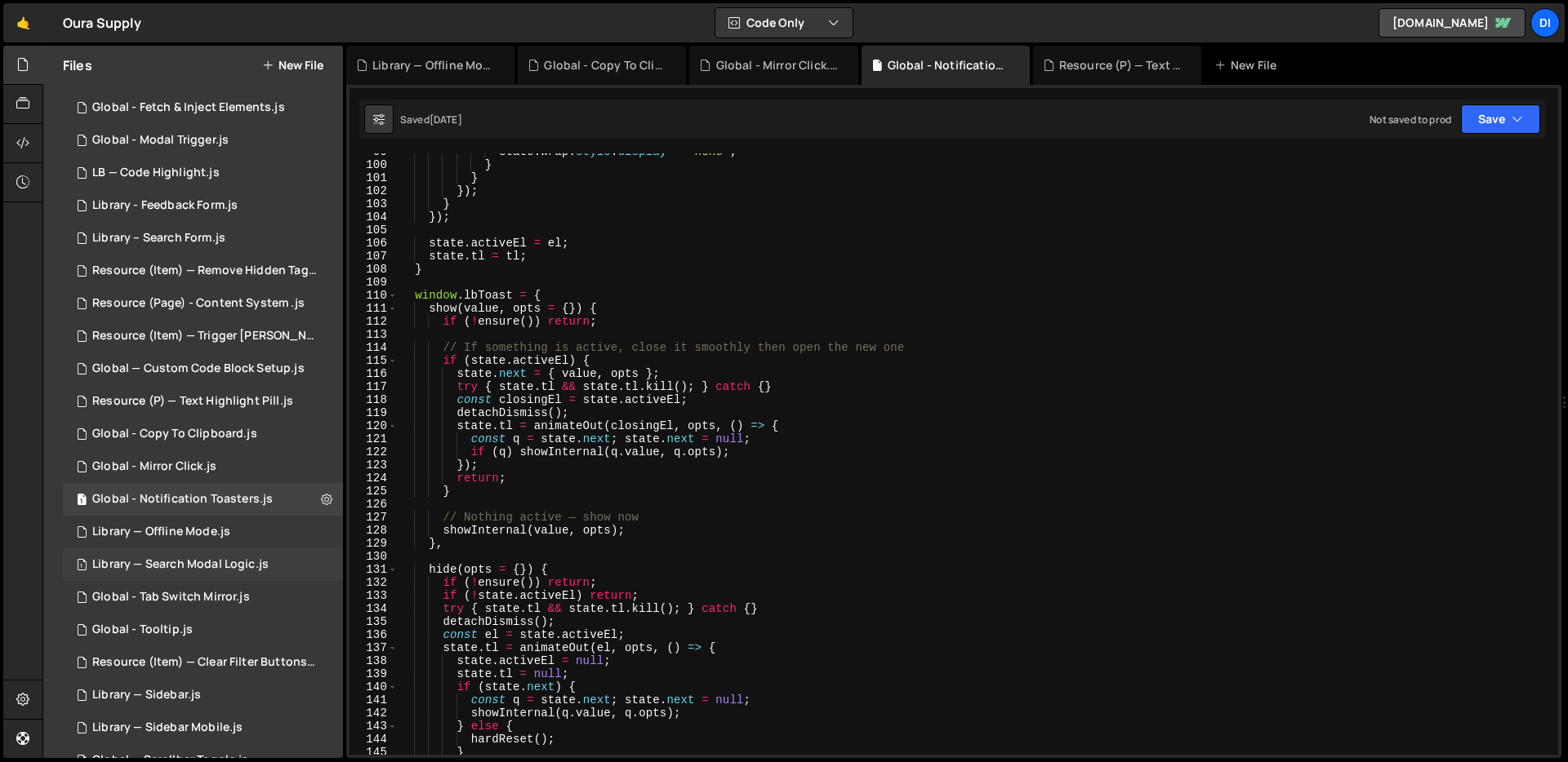
scroll to position [57, 0]
click at [226, 426] on div "1 Global - Copy To Clipboard.js 0" at bounding box center [203, 436] width 280 height 32
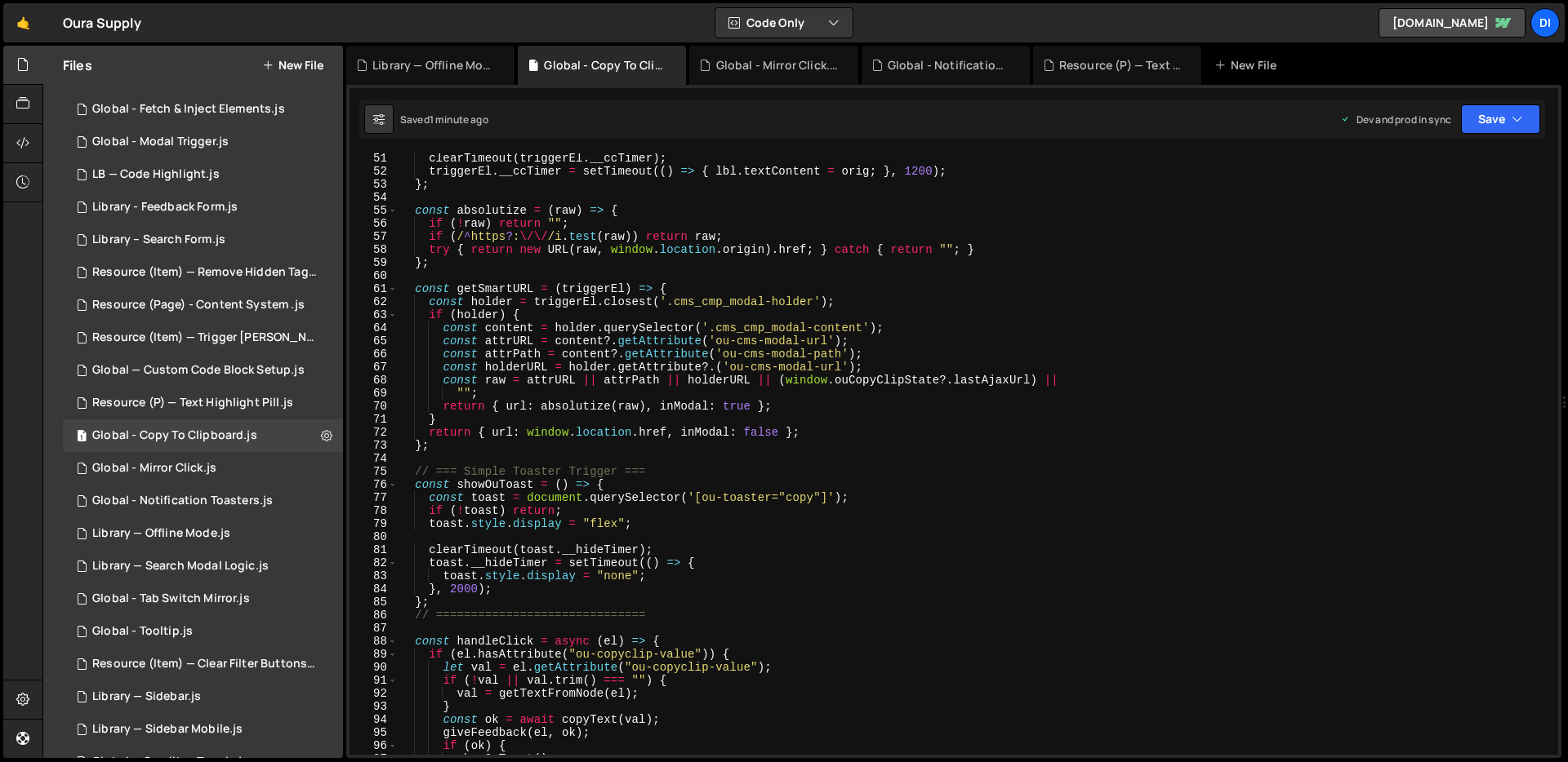
click at [848, 386] on div "clearTimeout ( triggerEl . __ccTimer ) ; triggerEl . __ccTimer = setTimeout (( …" at bounding box center [974, 465] width 1154 height 627
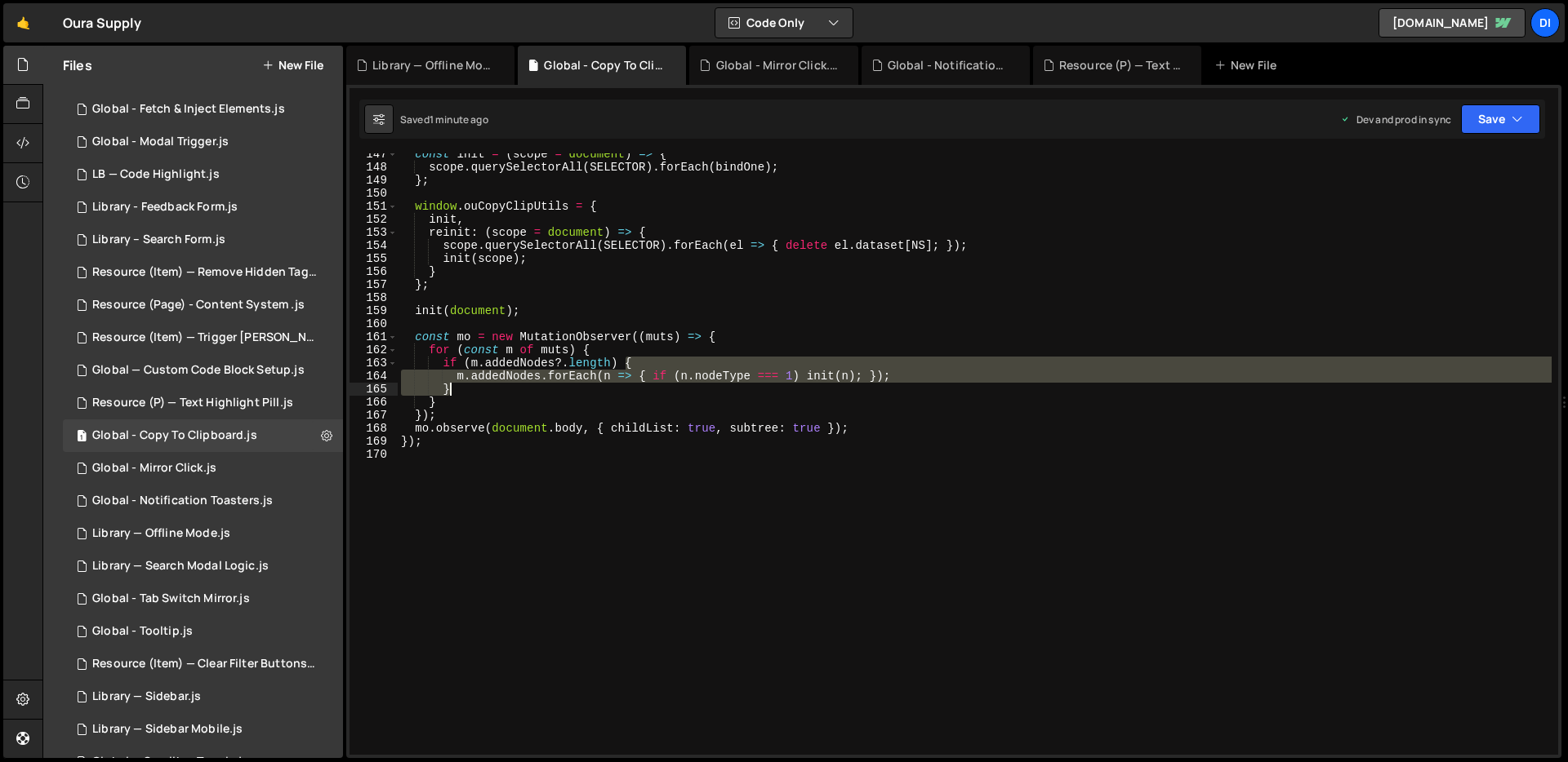
click at [848, 386] on div "const init = ( scope = document ) => { scope . querySelectorAll ( SELECTOR ) . …" at bounding box center [974, 461] width 1154 height 627
type textarea "});"
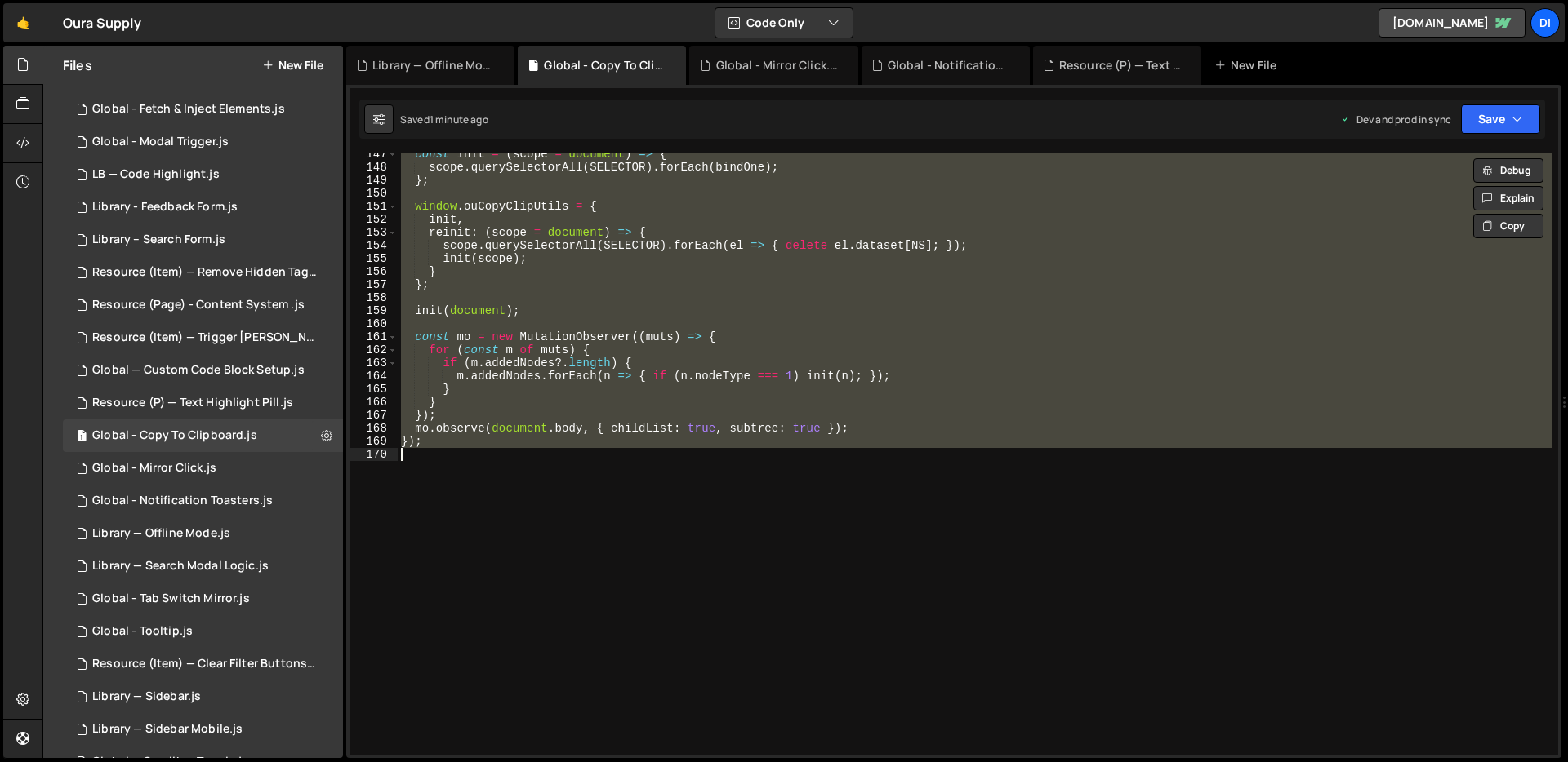
paste textarea
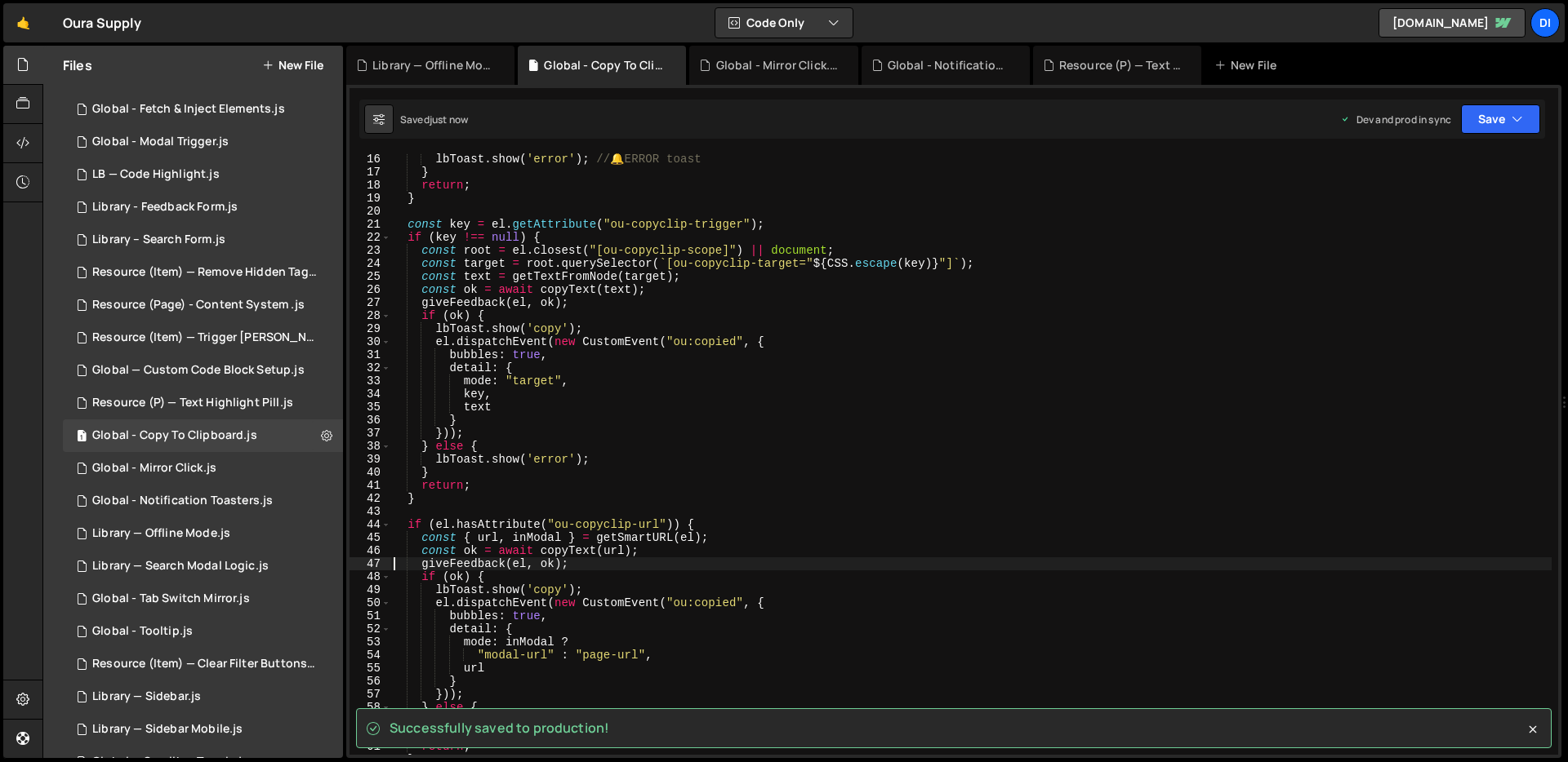
scroll to position [238, 0]
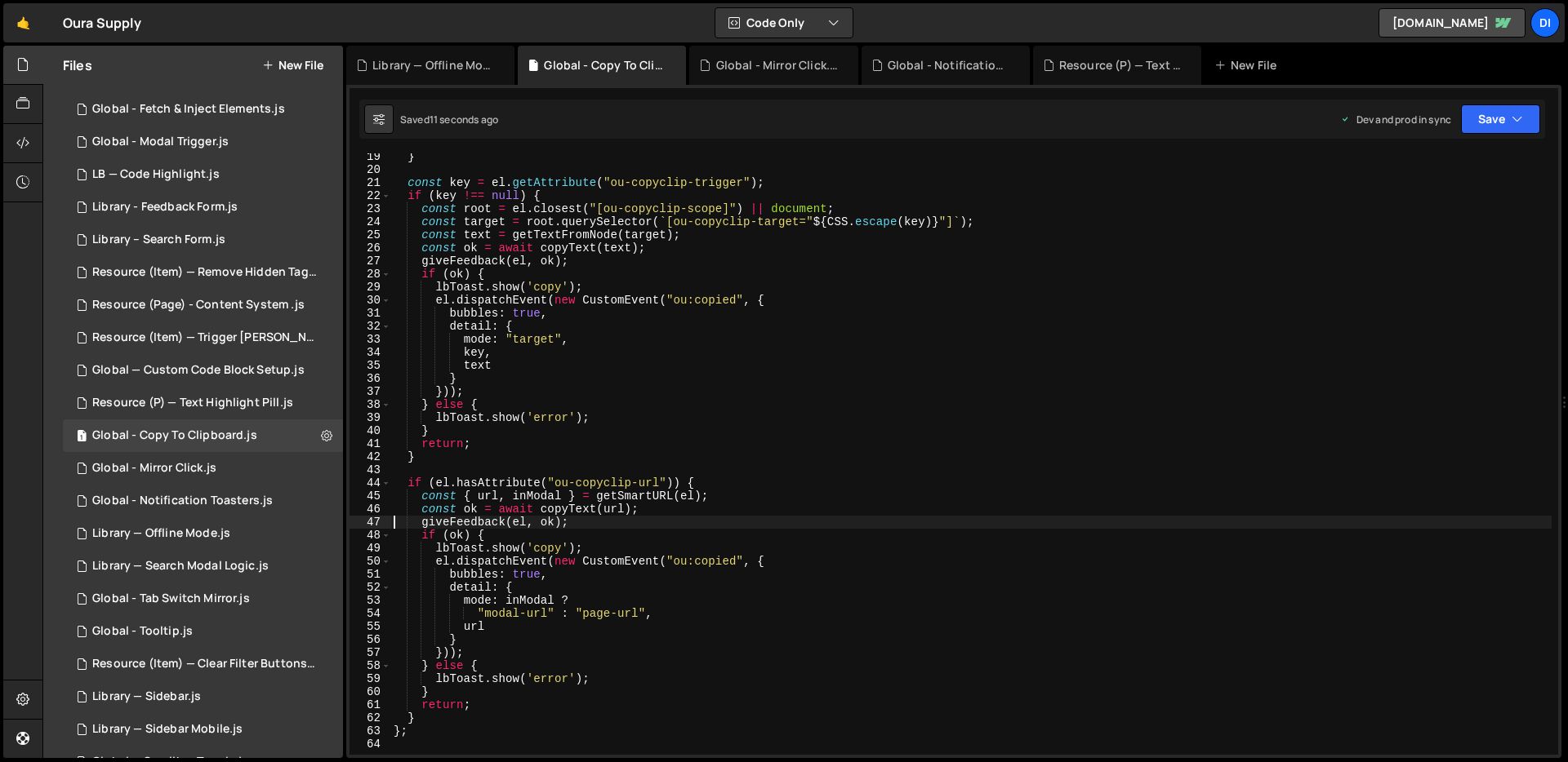
click at [584, 344] on div "} const key = el . getAttribute ( "ou-copyclip-trigger" ) ; if ( key !== null )…" at bounding box center [971, 464] width 1162 height 627
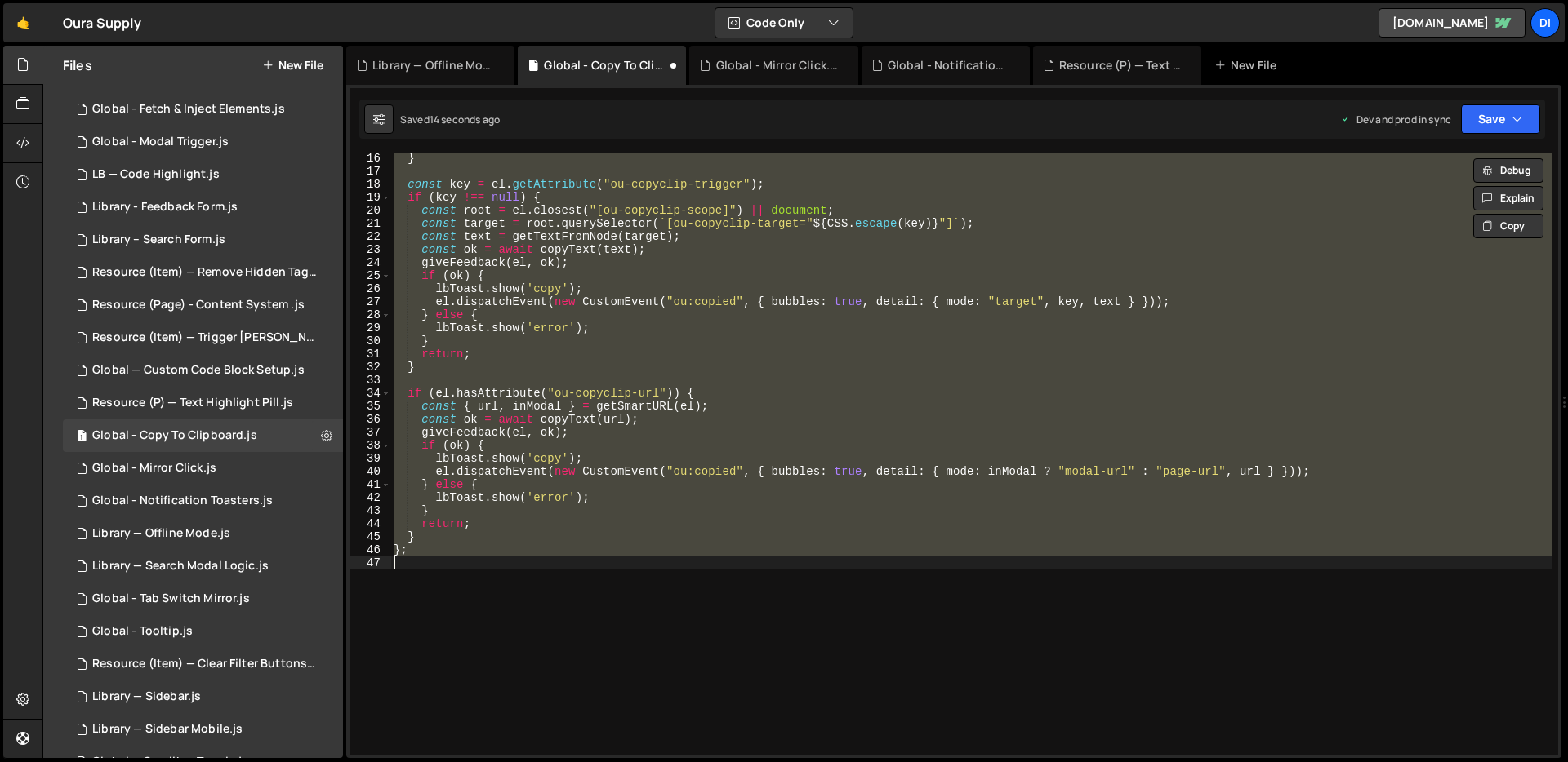
scroll to position [198, 0]
type textarea "});"
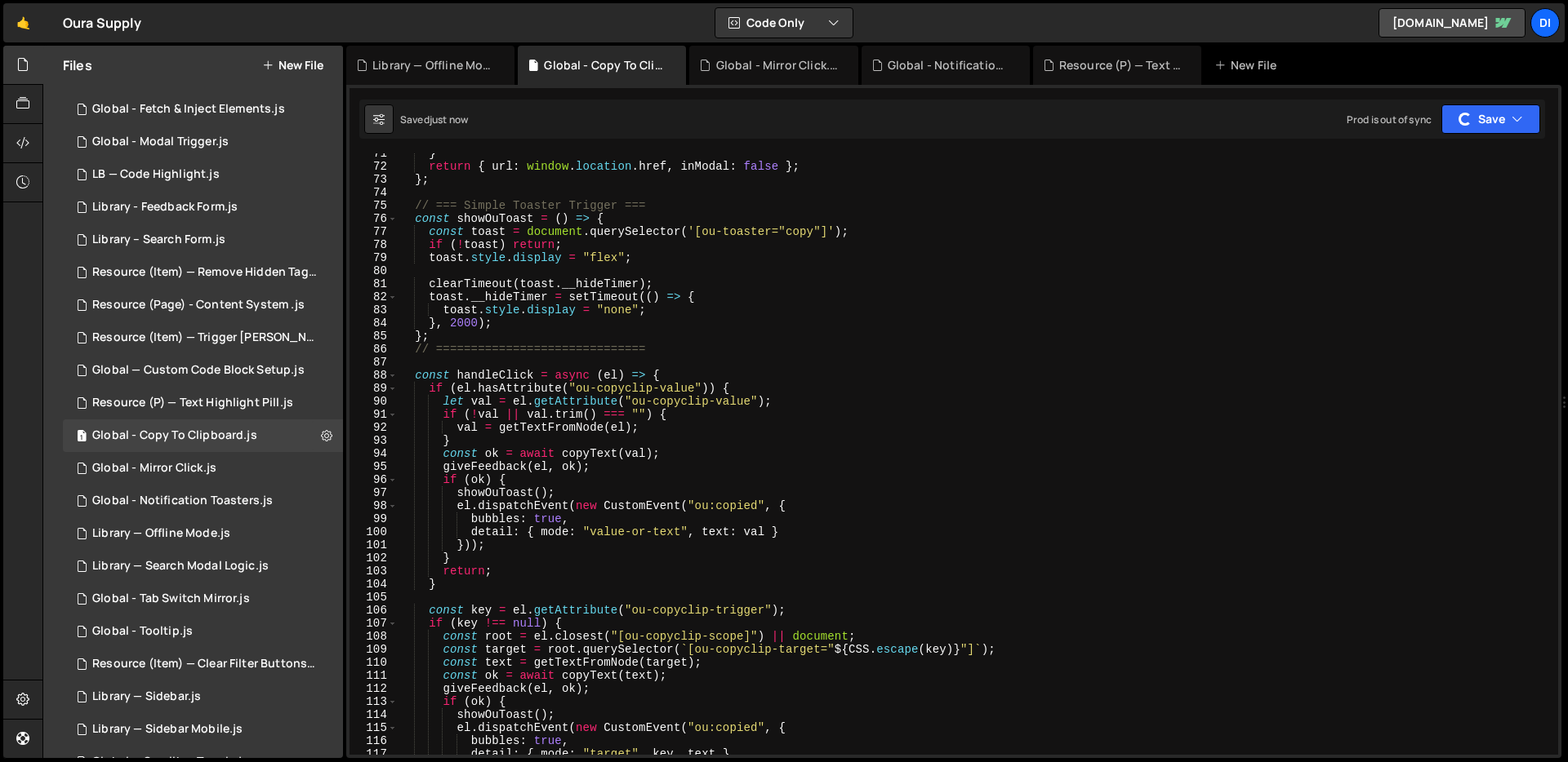
scroll to position [0, 0]
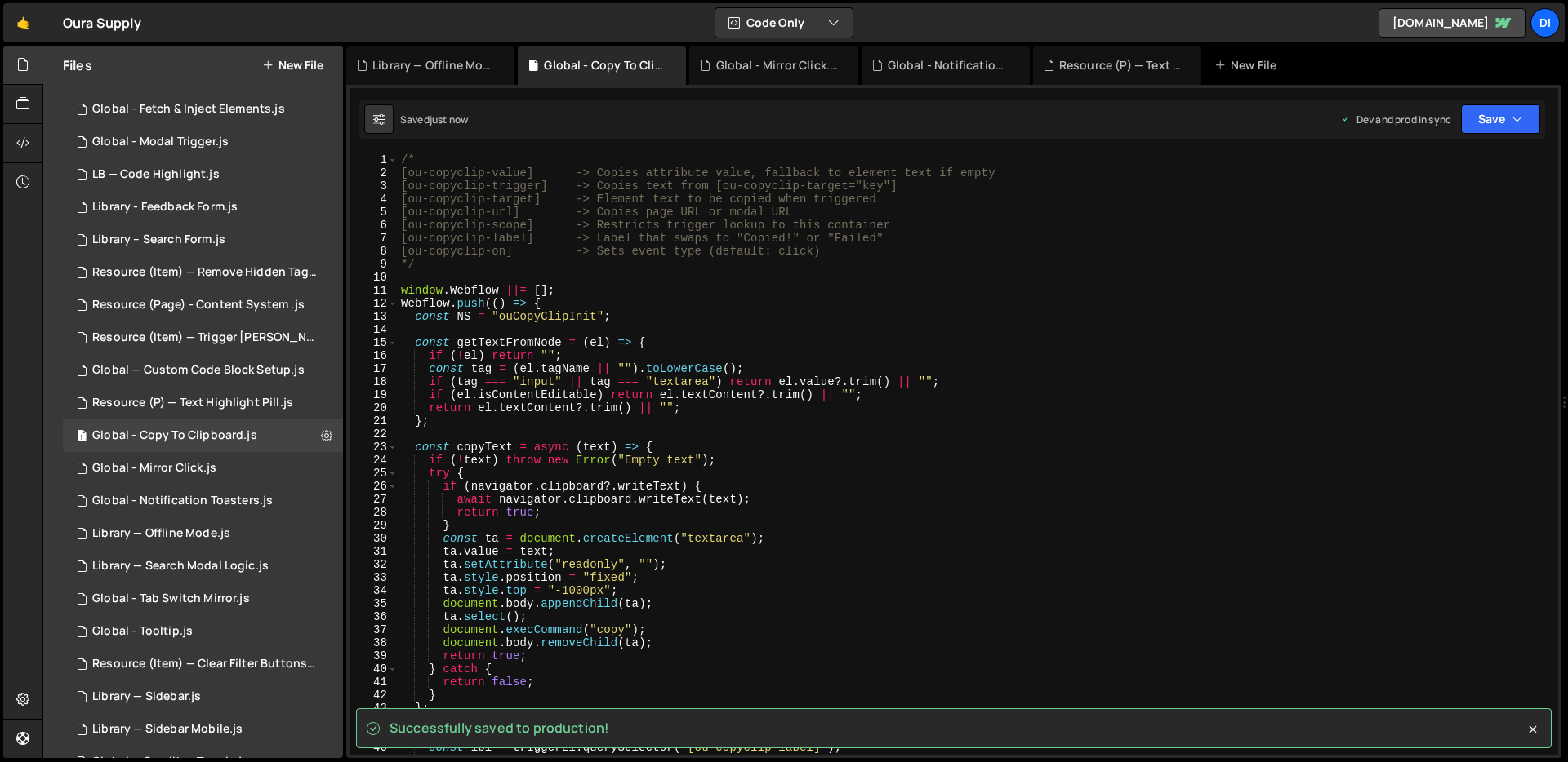
click at [639, 333] on div "/* [ou-copyclip-value] -> Copies attribute value, fallback to element text if e…" at bounding box center [974, 467] width 1154 height 627
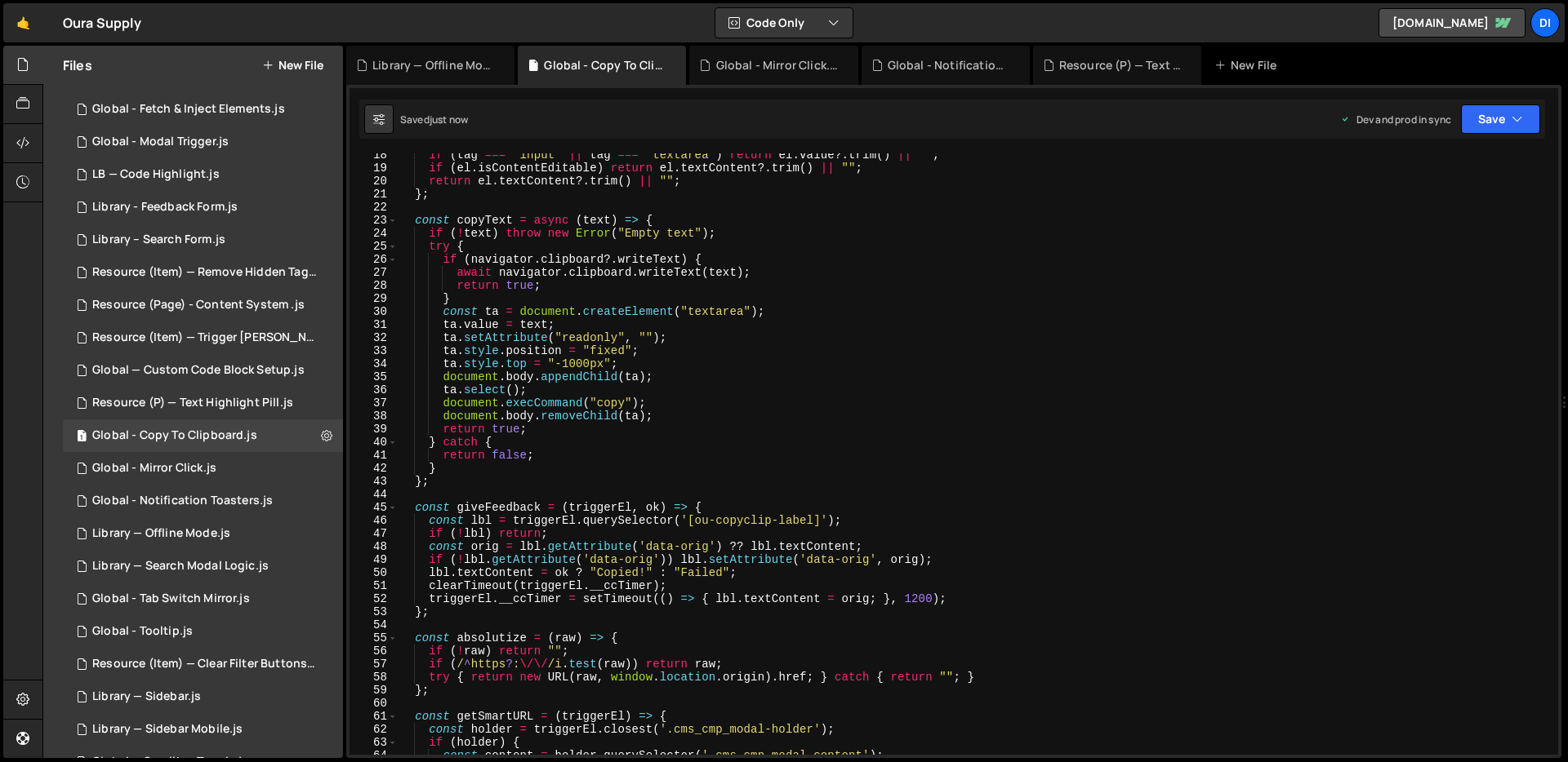
scroll to position [226, 0]
click at [189, 396] on div "Resource (P) — Text Highlight Pill.js" at bounding box center [193, 403] width 201 height 15
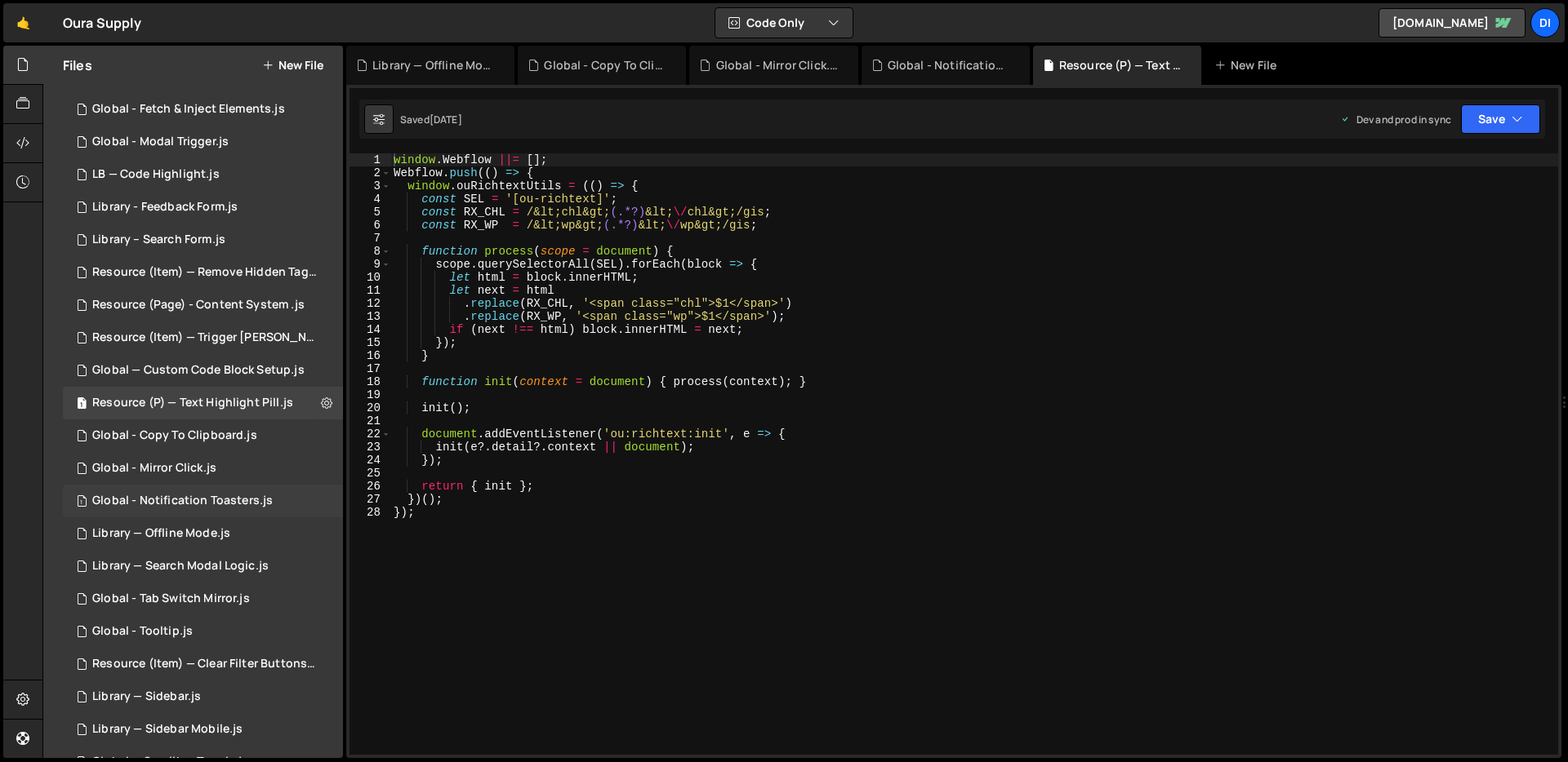
click at [215, 504] on div "Global - Notification Toasters.js" at bounding box center [182, 500] width 180 height 15
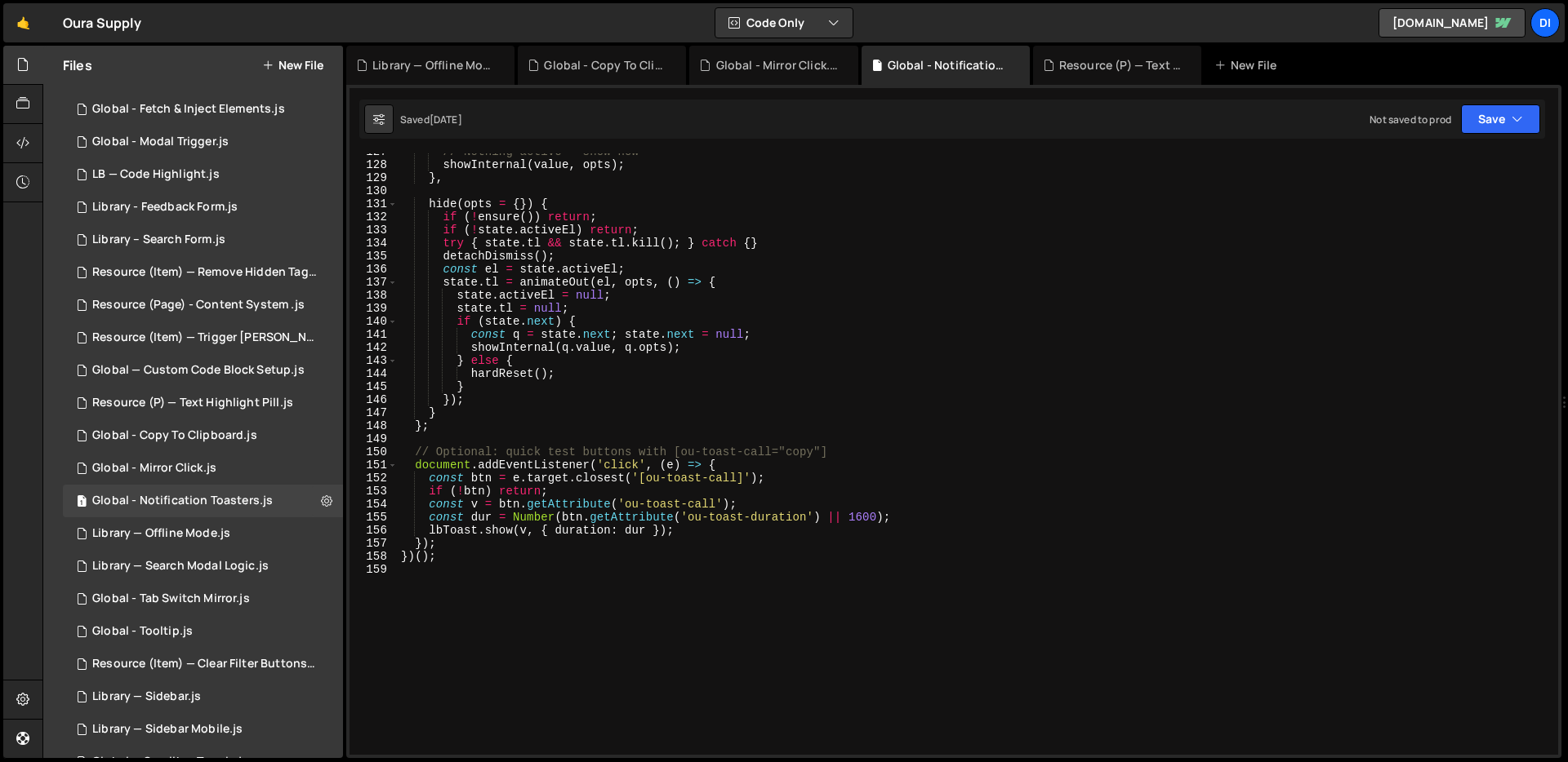
click at [592, 361] on div "// Nothing active — show now showInternal ( value , opts ) ; } , hide ( opts = …" at bounding box center [974, 459] width 1154 height 627
type textarea "})();"
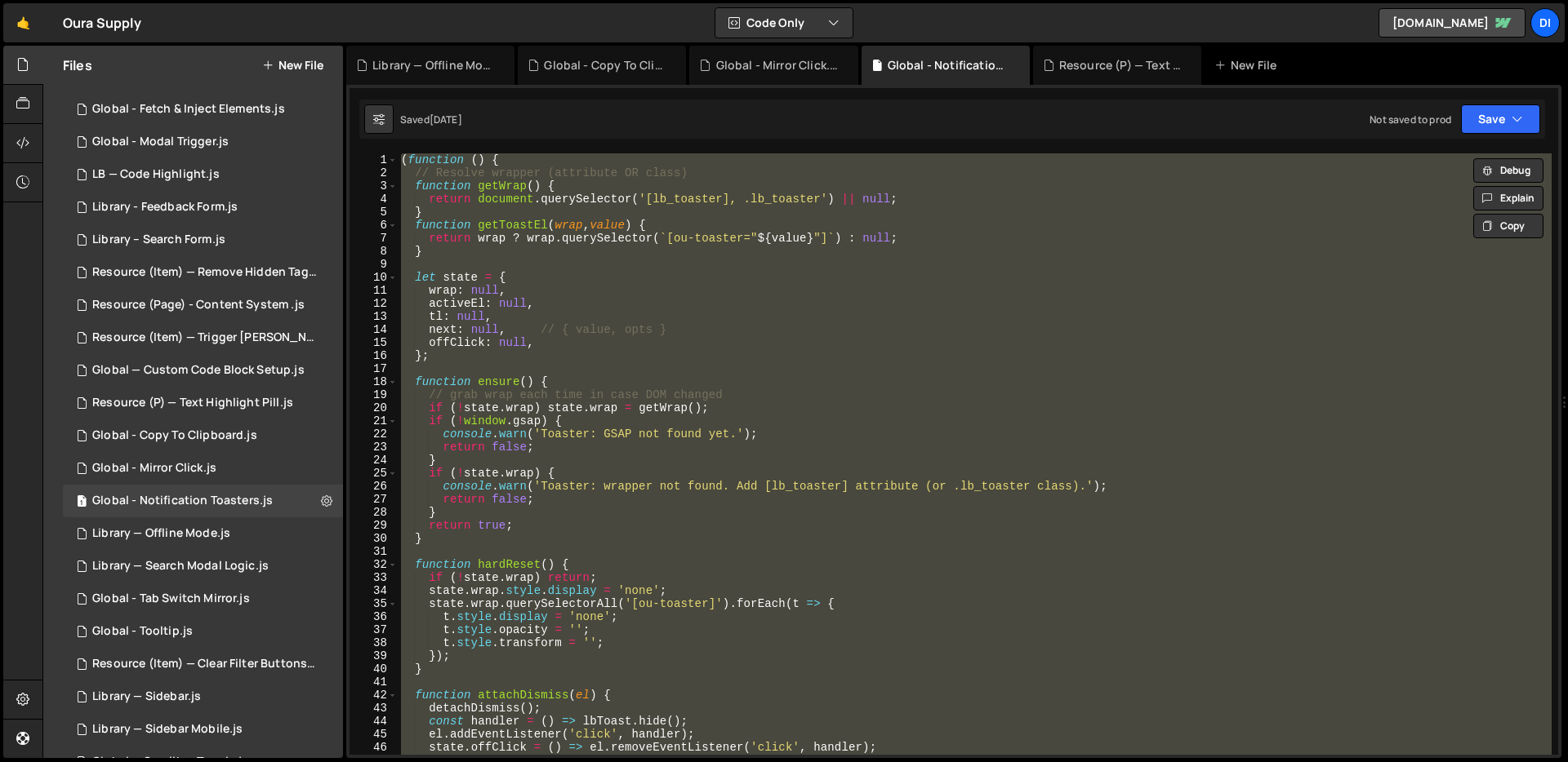
scroll to position [0, 0]
click at [218, 437] on div "Global - Copy To Clipboard.js" at bounding box center [175, 436] width 165 height 15
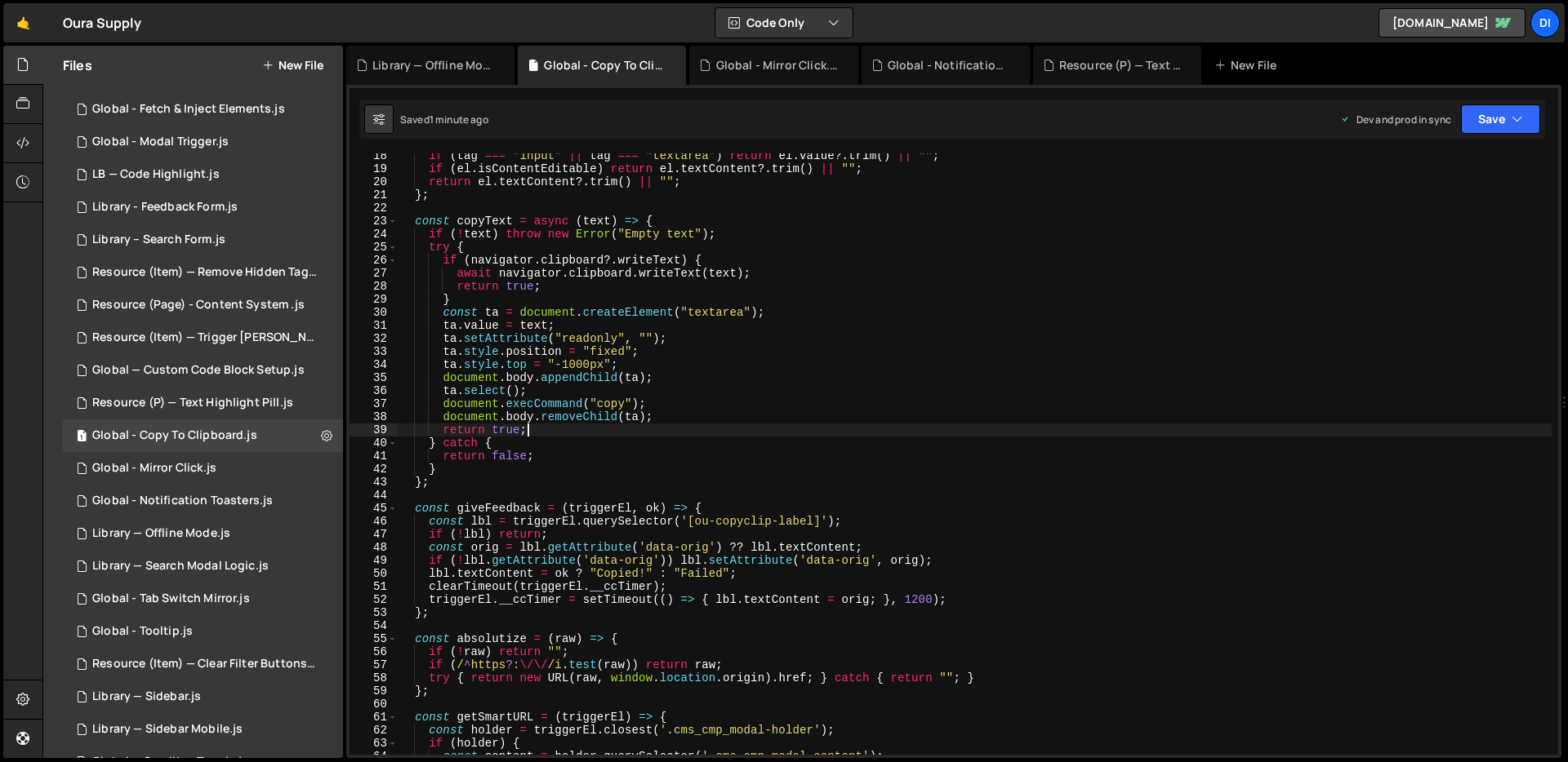
click at [678, 427] on div "if ( tag === "input" || tag === "textarea" ) return el . value ?. trim ( ) || "…" at bounding box center [974, 463] width 1154 height 627
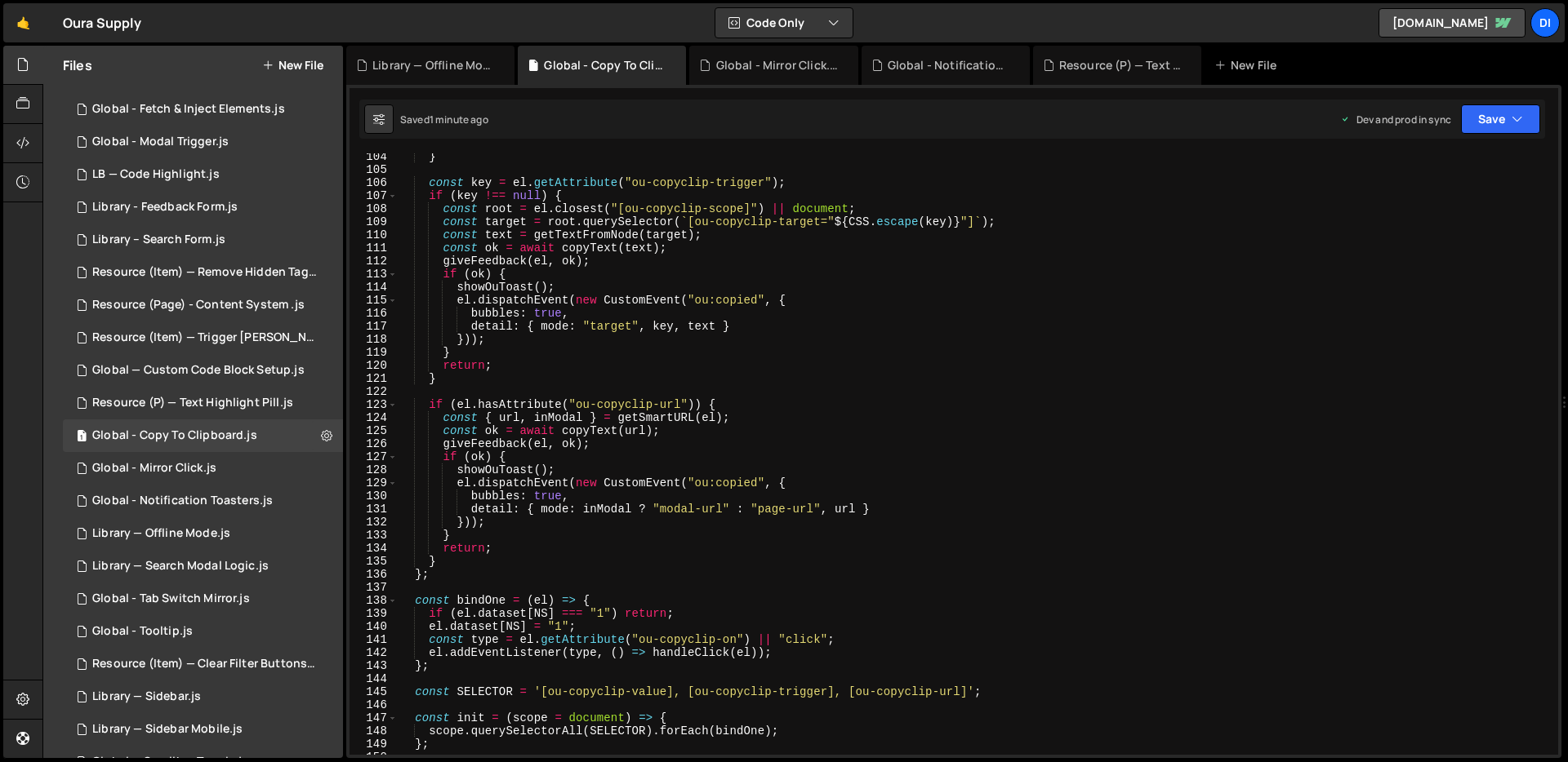
scroll to position [1913, 0]
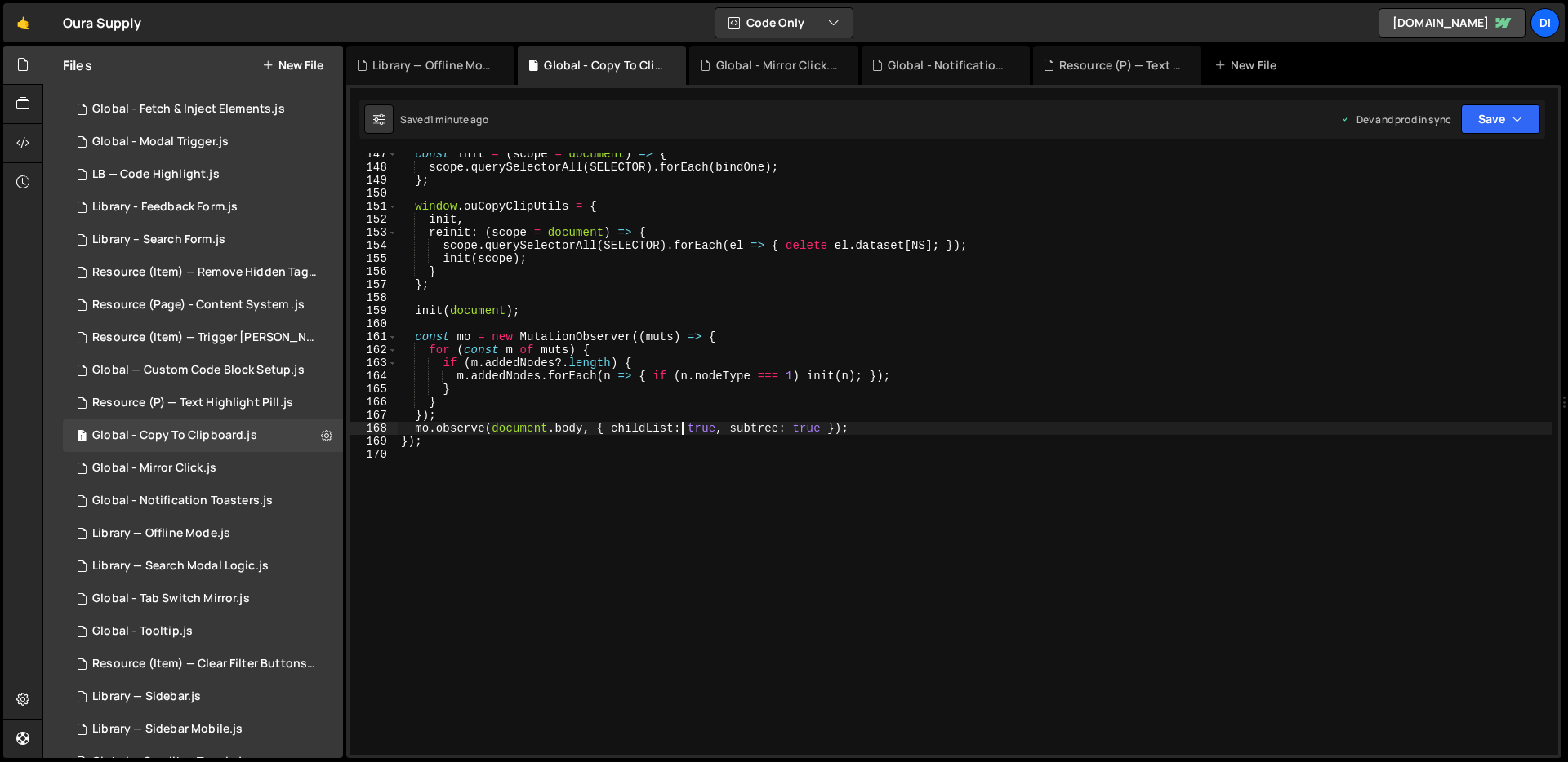
click at [684, 426] on div "const init = ( scope = document ) => { scope . querySelectorAll ( SELECTOR ) . …" at bounding box center [974, 461] width 1154 height 627
type textarea "});"
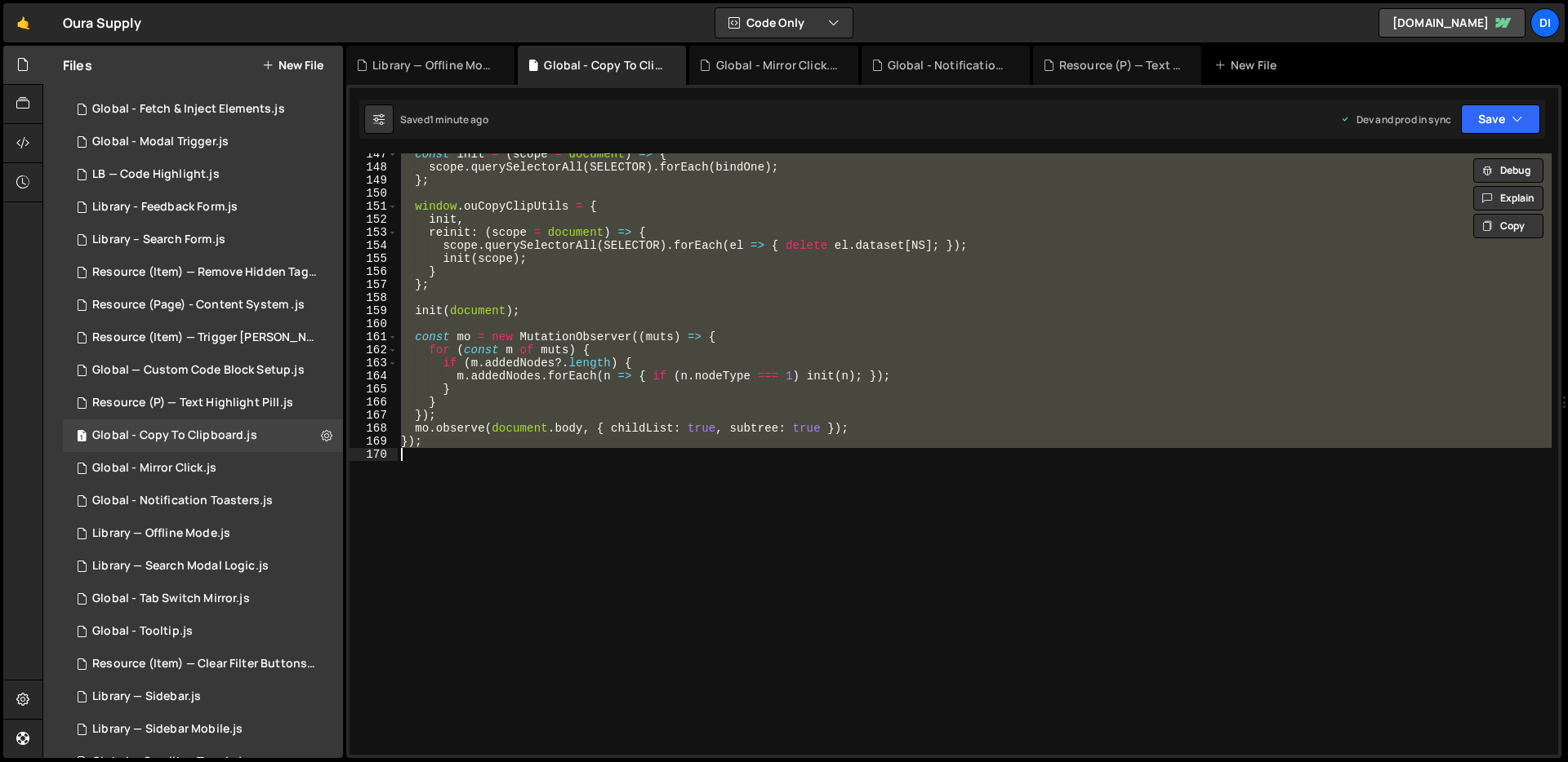
paste textarea
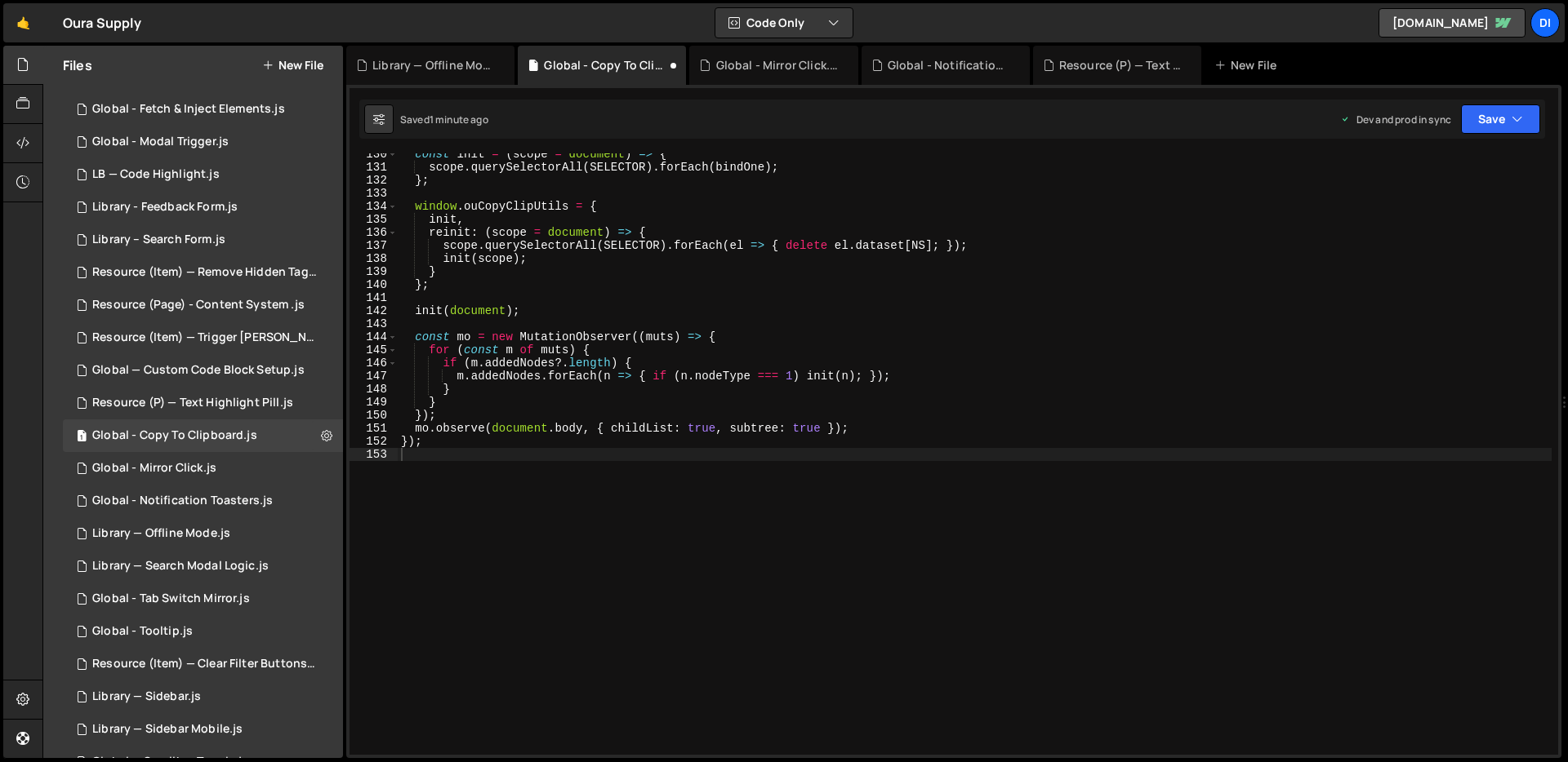
click at [734, 350] on div "const init = ( scope = document ) => { scope . querySelectorAll ( SELECTOR ) . …" at bounding box center [974, 461] width 1154 height 627
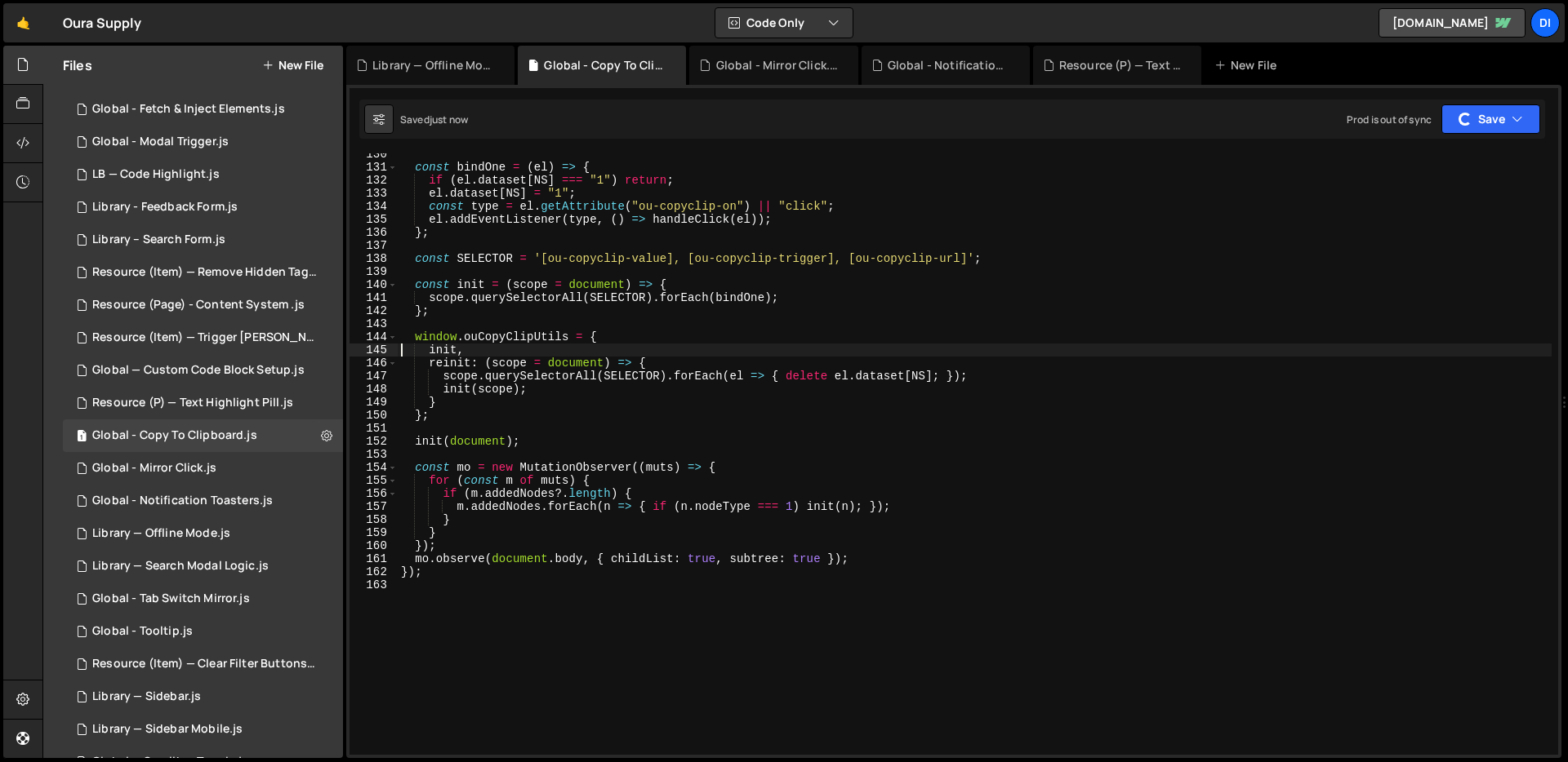
type textarea "});"
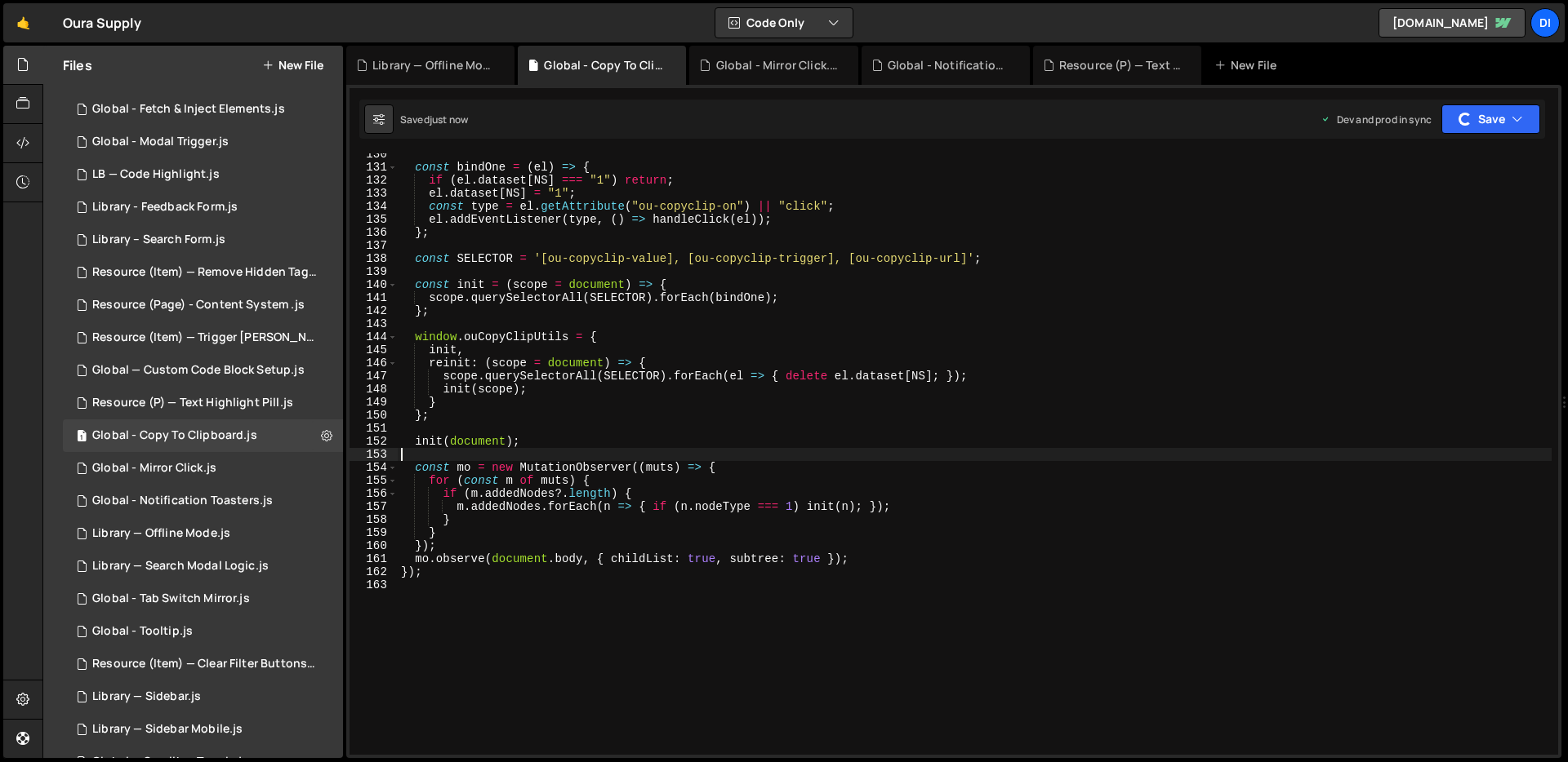
type textarea "});"
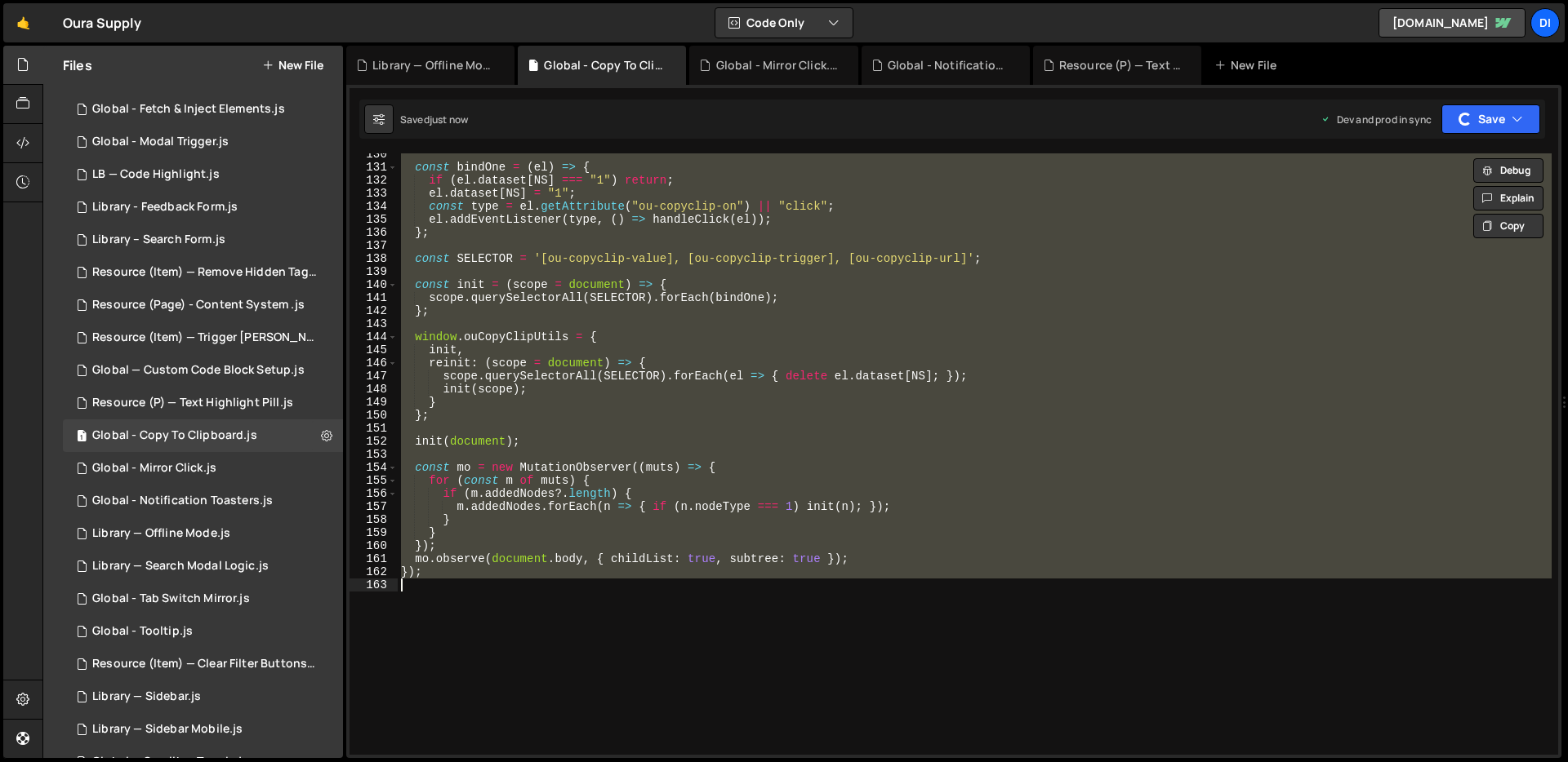
paste textarea
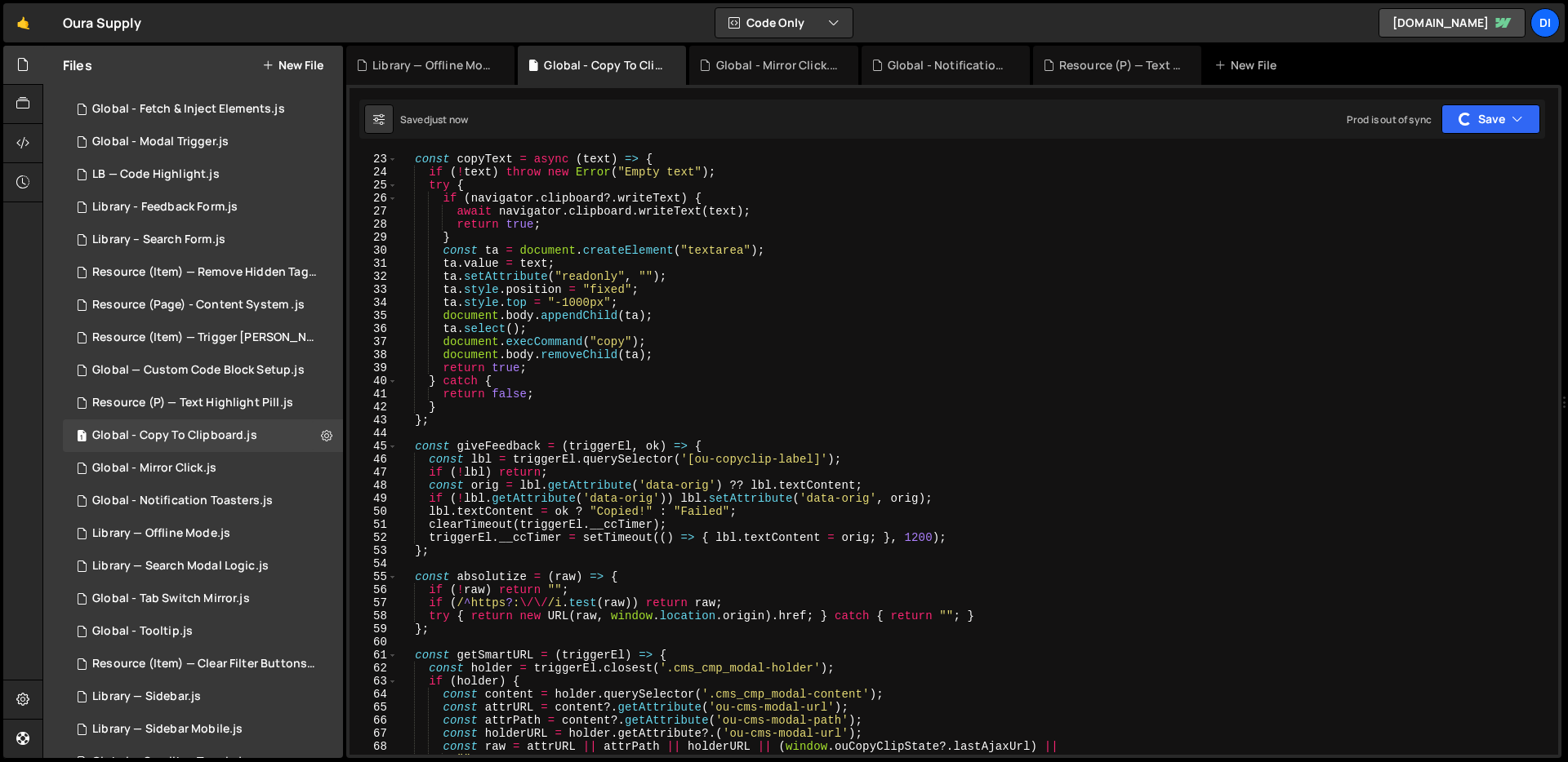
scroll to position [0, 0]
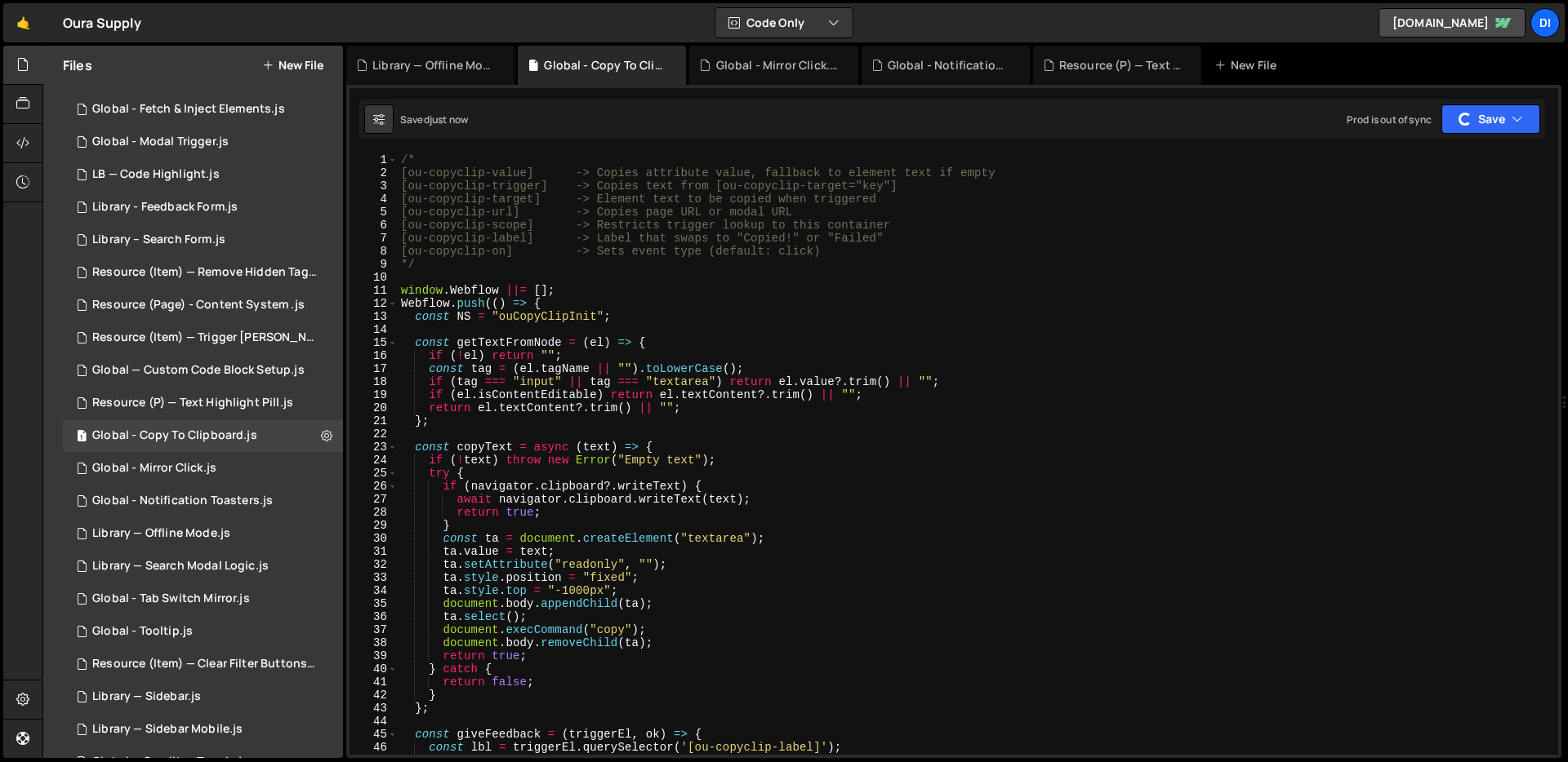
type textarea "});"
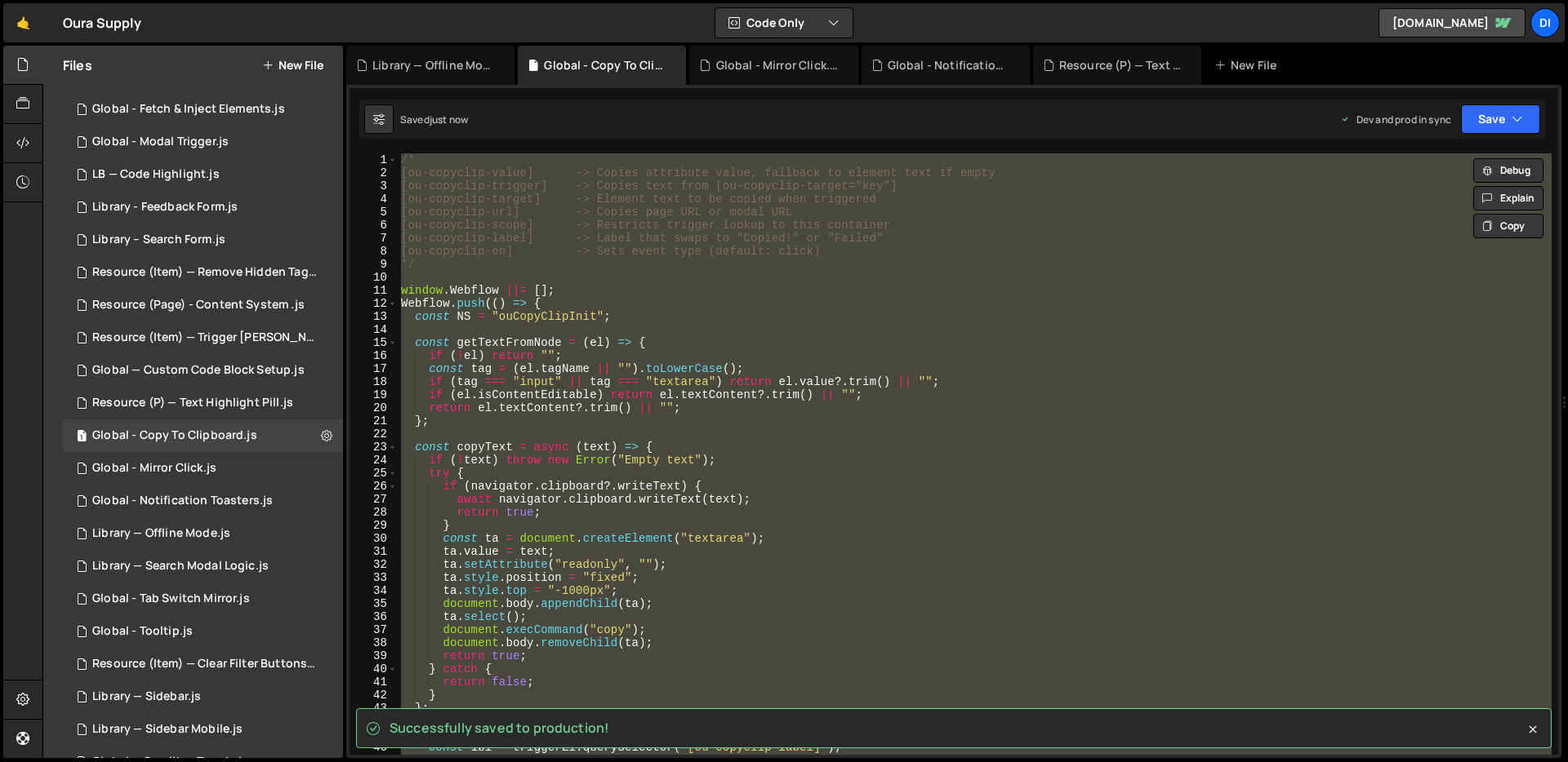
paste textarea
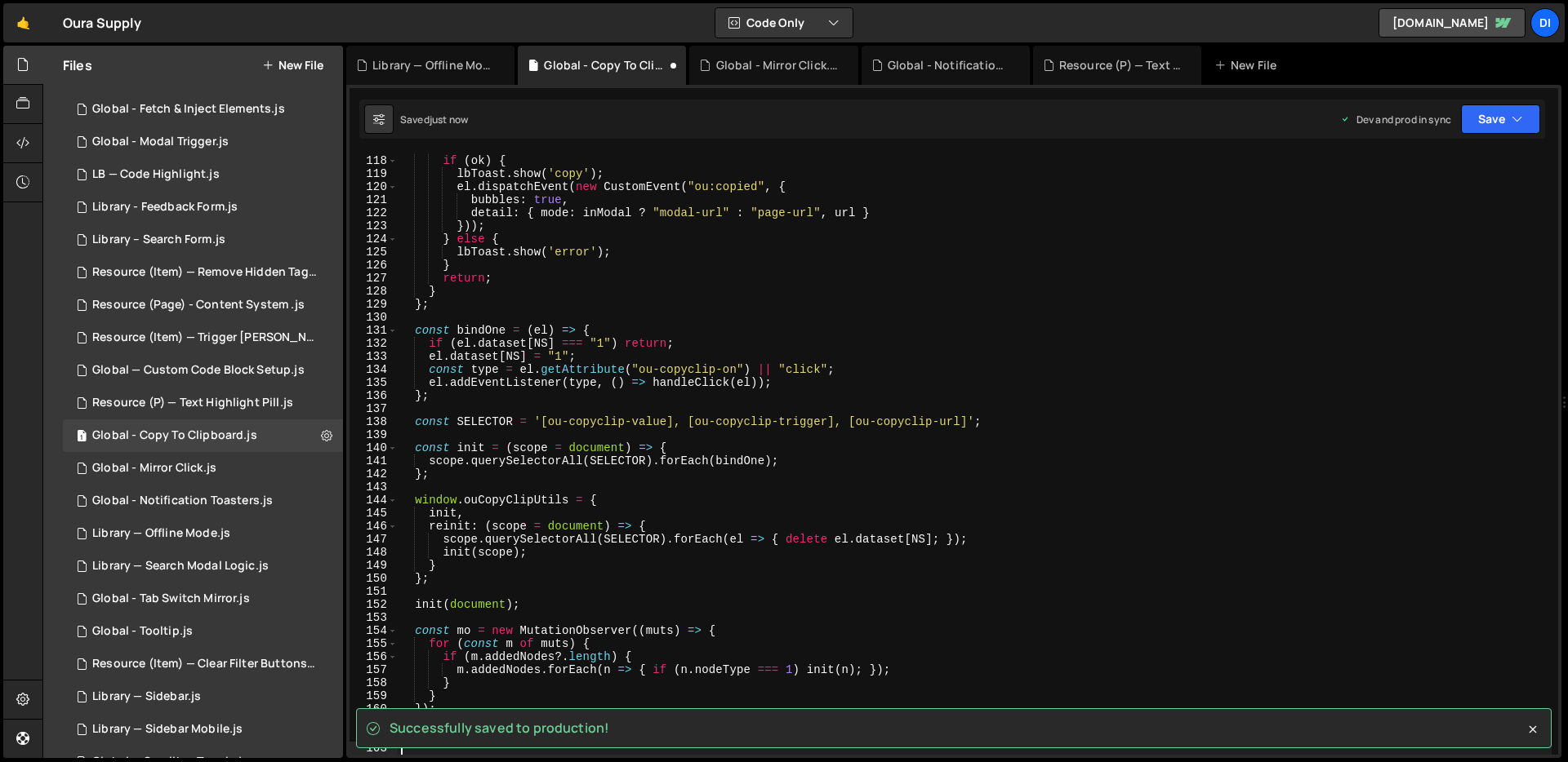
scroll to position [1527, 0]
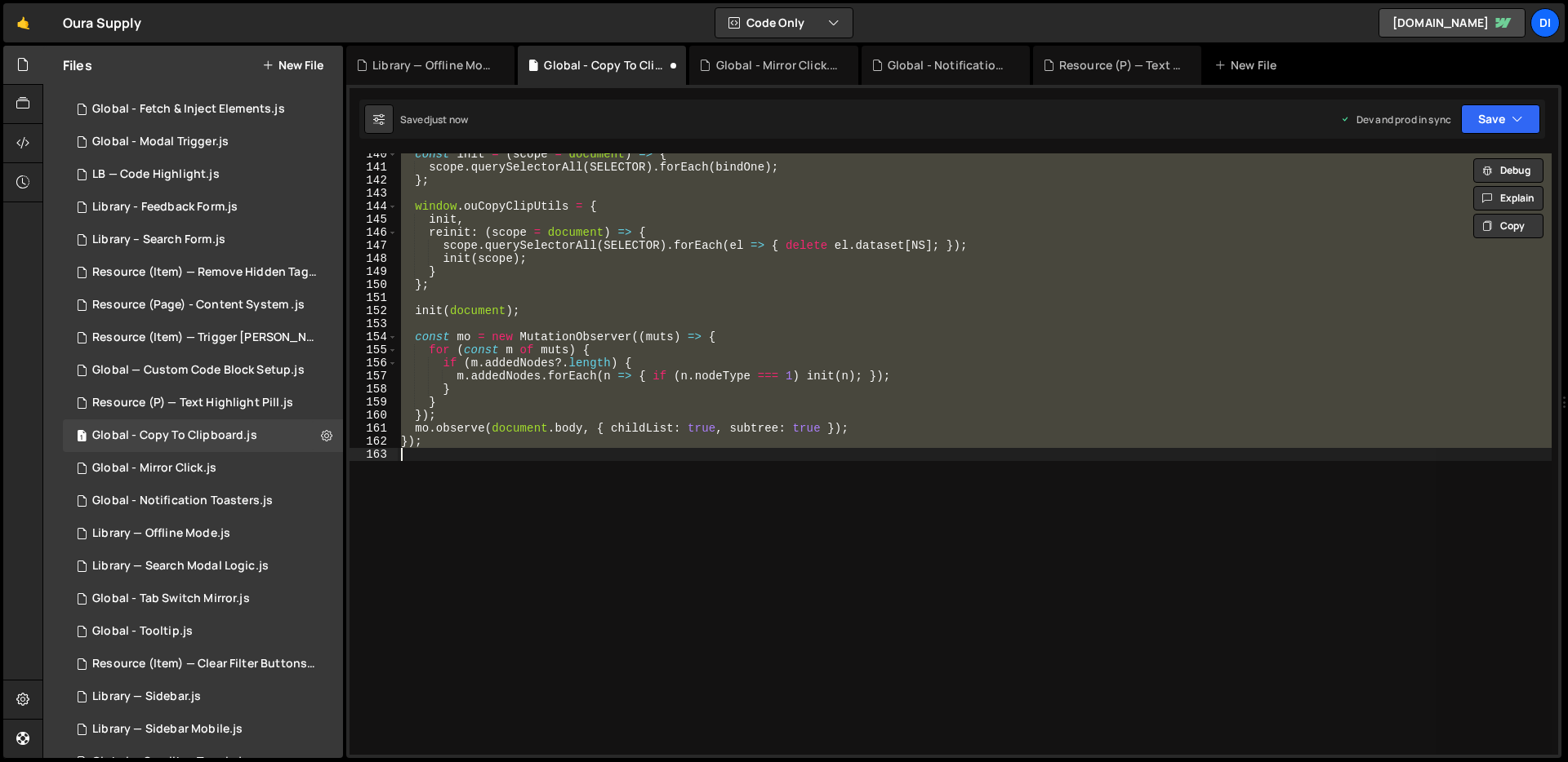
click at [678, 322] on div "const init = ( scope = document ) => { scope . querySelectorAll ( SELECTOR ) . …" at bounding box center [974, 454] width 1154 height 602
type textarea "});"
paste textarea
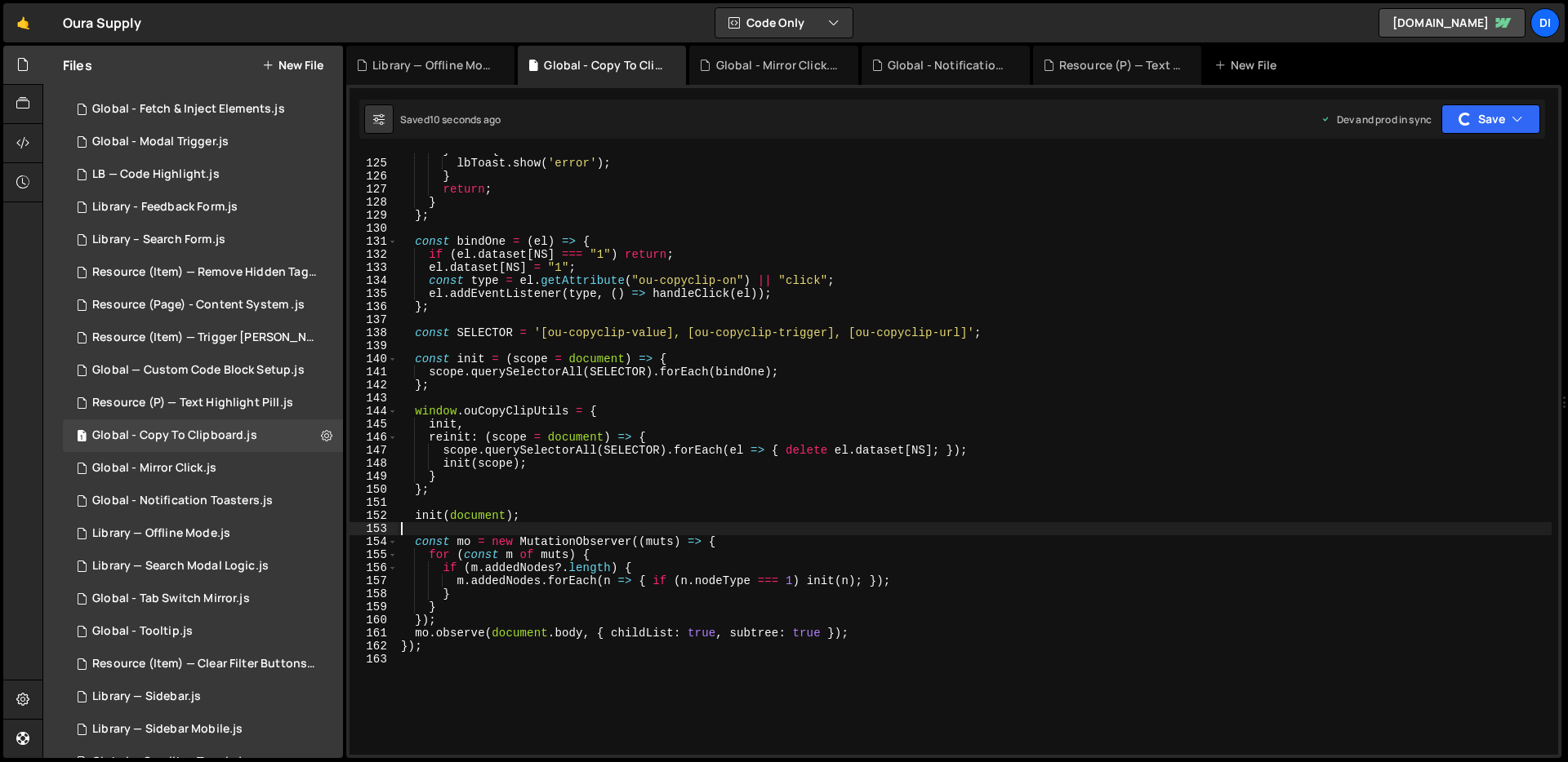
scroll to position [0, 0]
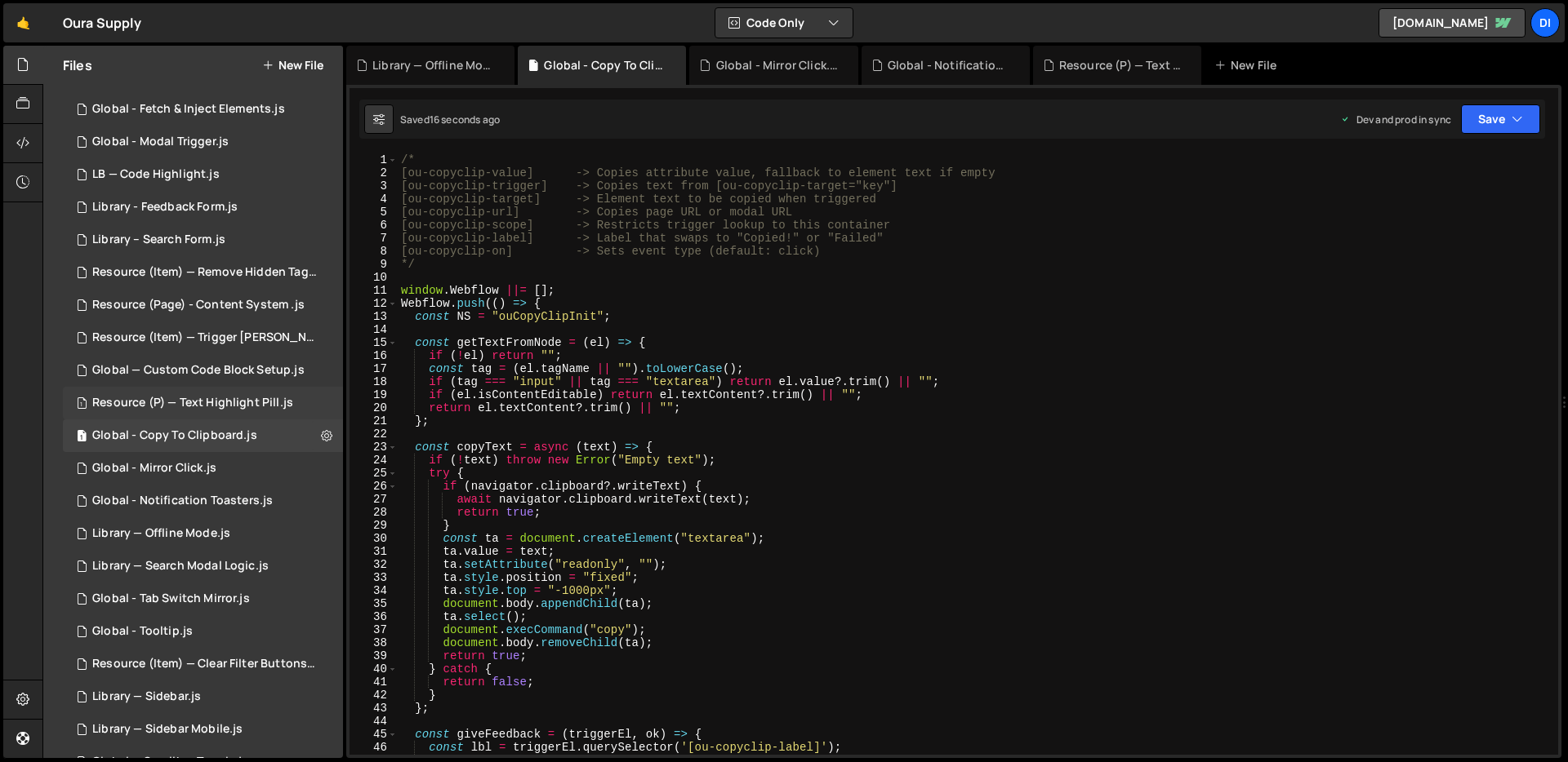
click at [218, 396] on div "Resource (P) — Text Highlight Pill.js" at bounding box center [193, 403] width 201 height 15
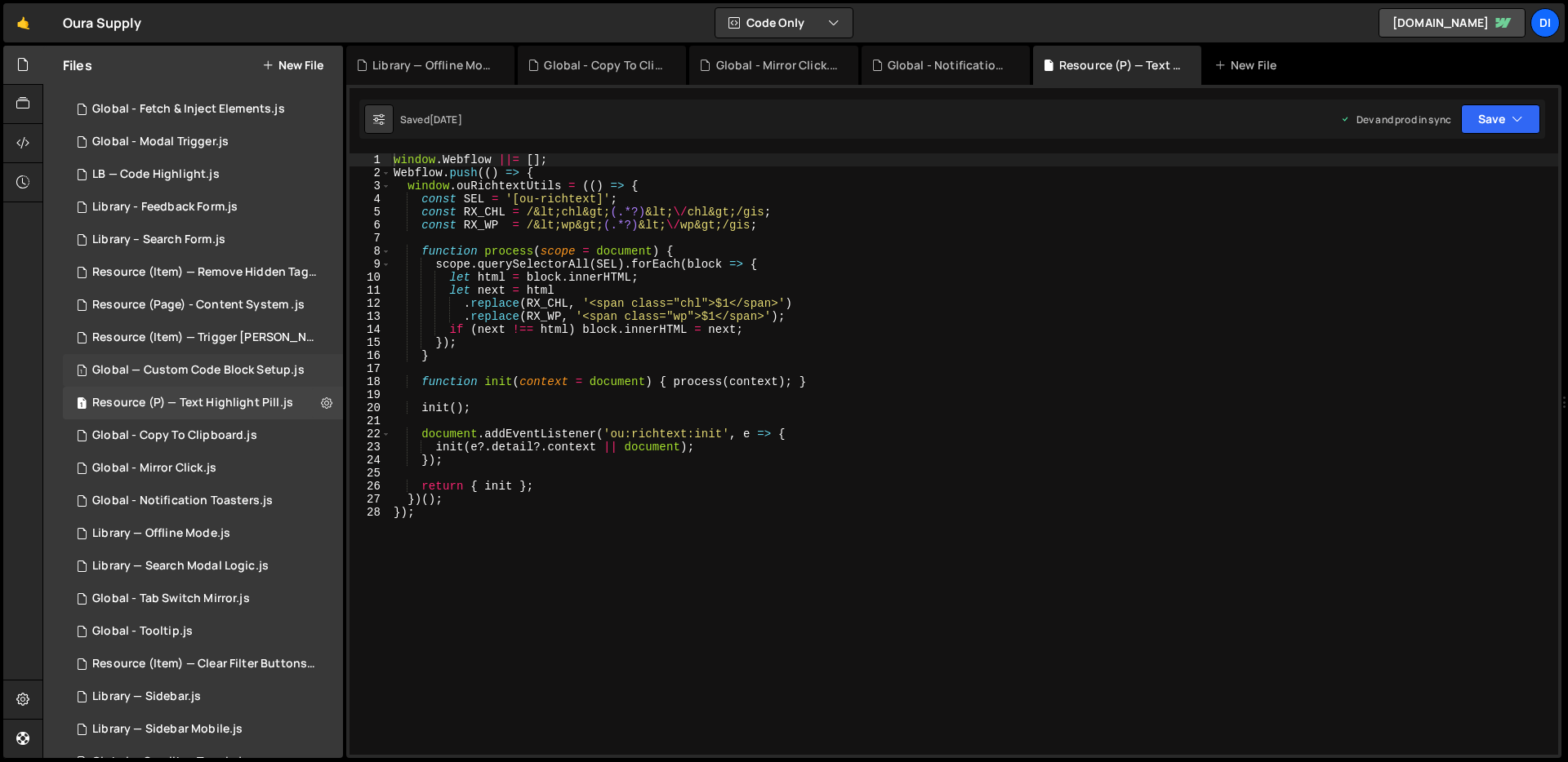
click at [230, 373] on div "Global — Custom Code Block Setup.js" at bounding box center [199, 370] width 212 height 15
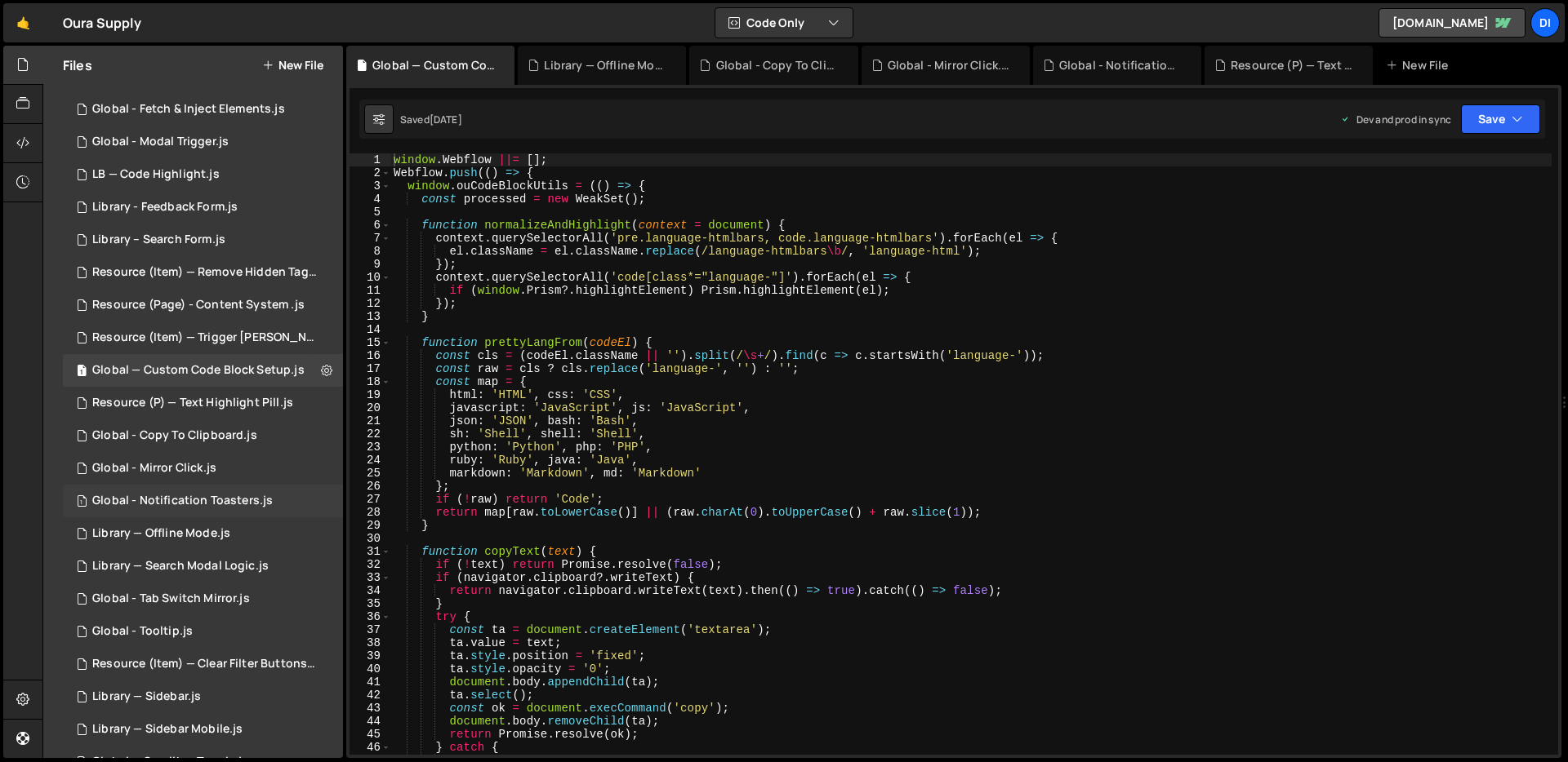
click at [177, 488] on div "1 Global - Notification Toasters.js 0" at bounding box center [203, 500] width 280 height 32
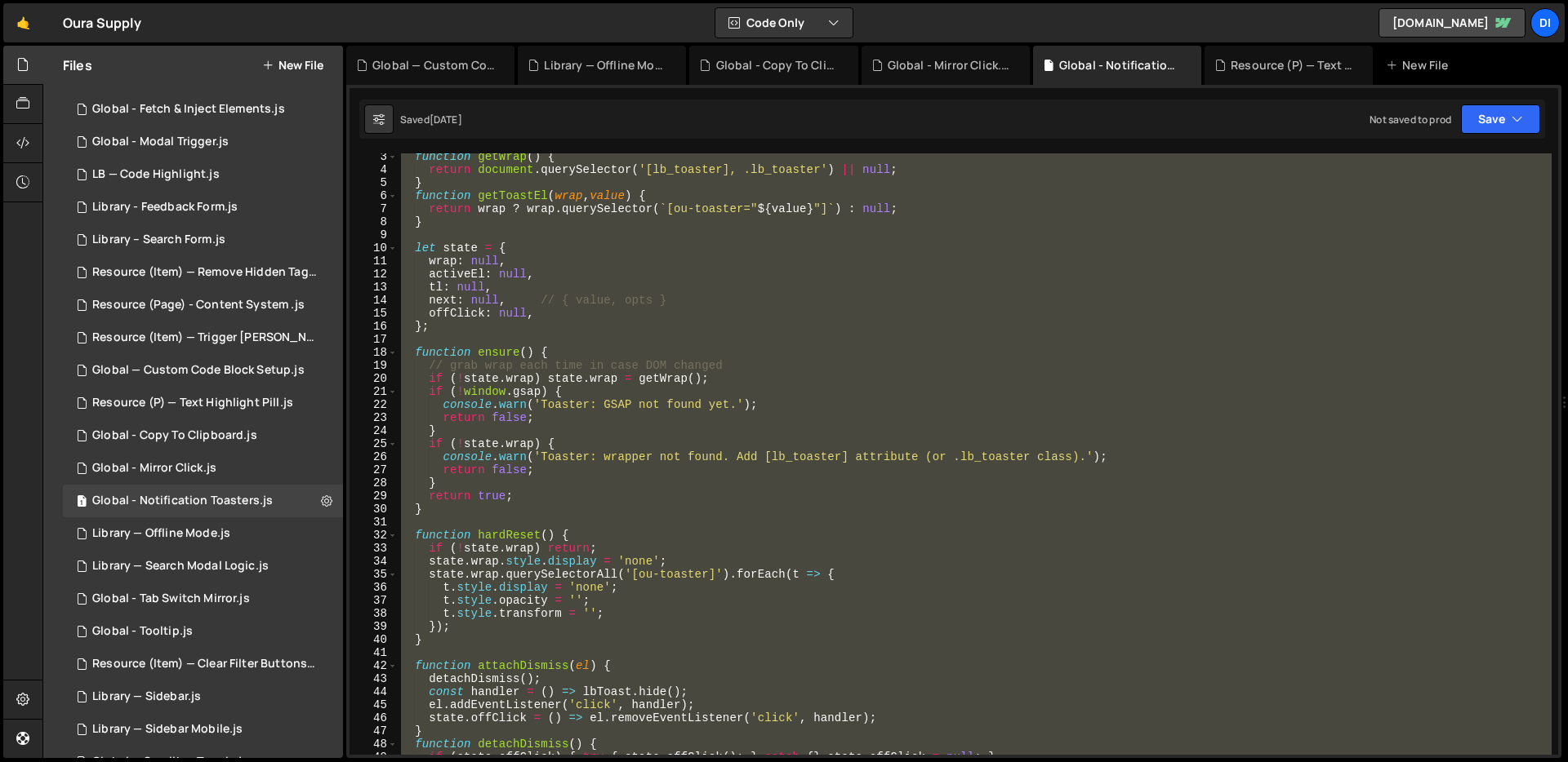
scroll to position [228, 0]
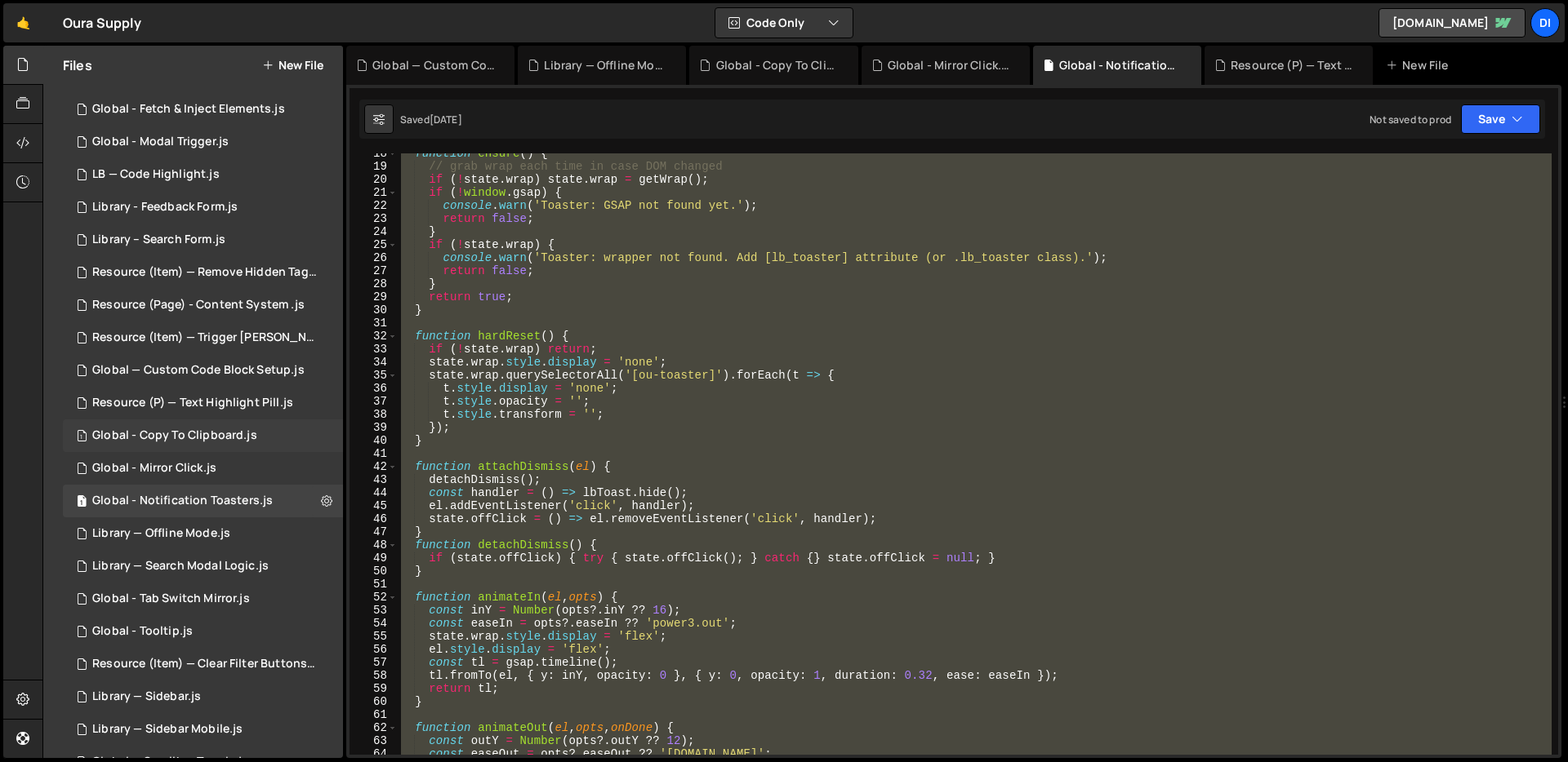
click at [169, 426] on div "1 Global - Copy To Clipboard.js 0" at bounding box center [203, 436] width 280 height 32
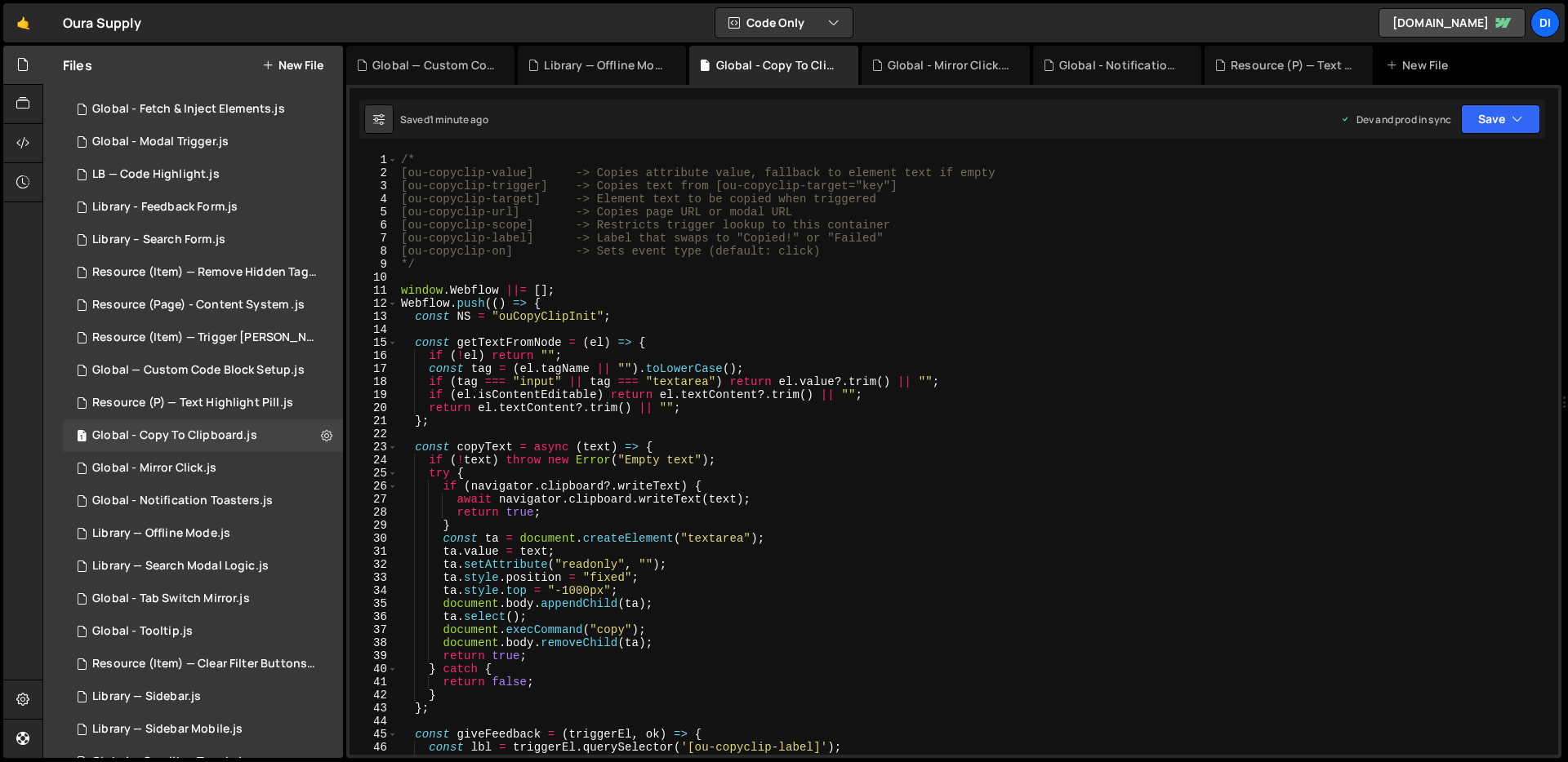
click at [602, 354] on div "/* [ou-copyclip-value] -> Copies attribute value, fallback to element text if e…" at bounding box center [974, 467] width 1154 height 627
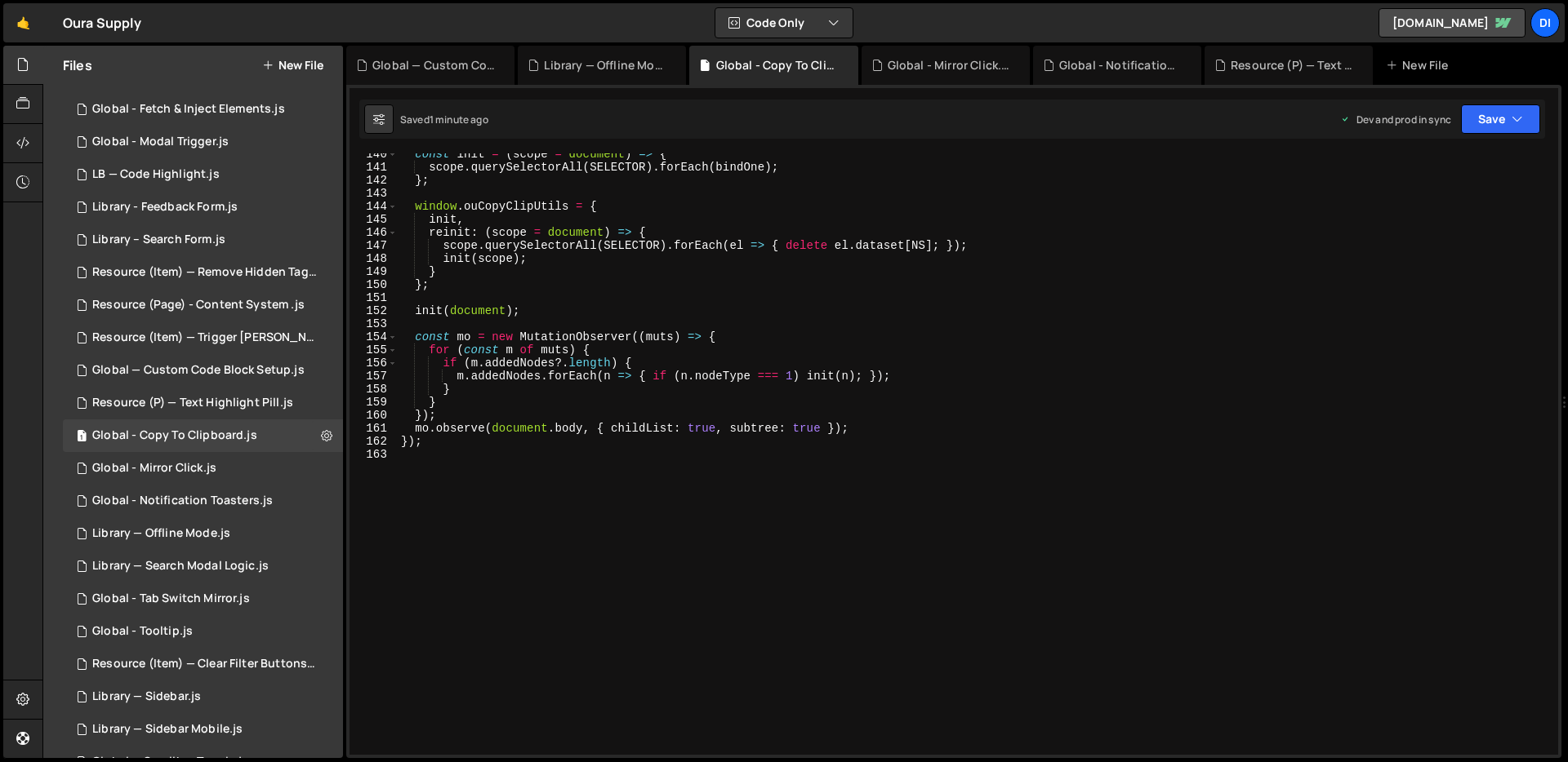
click at [602, 339] on div "const init = ( scope = document ) => { scope . querySelectorAll ( SELECTOR ) . …" at bounding box center [974, 461] width 1154 height 627
type textarea "});"
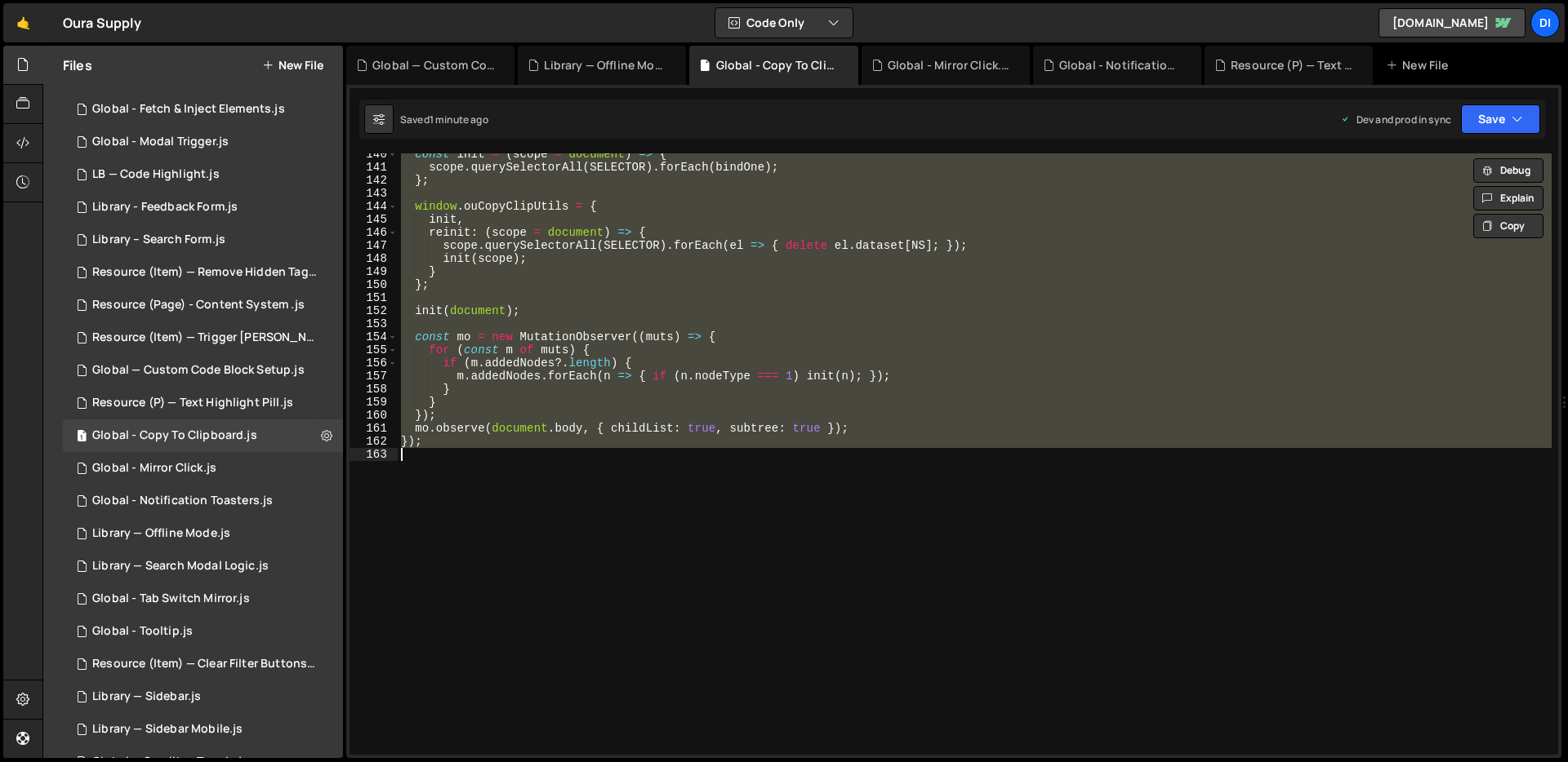
paste textarea
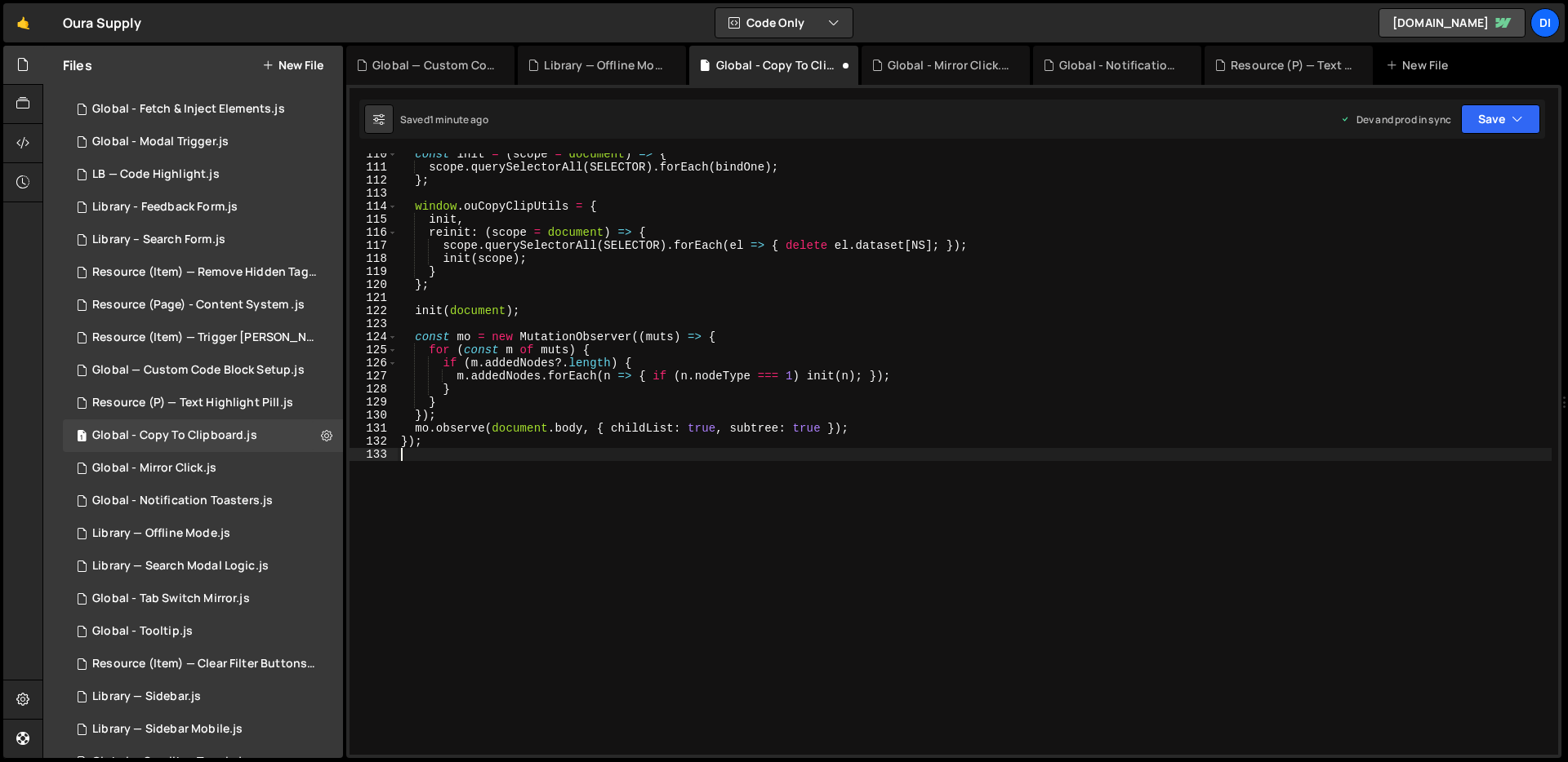
type textarea "}"
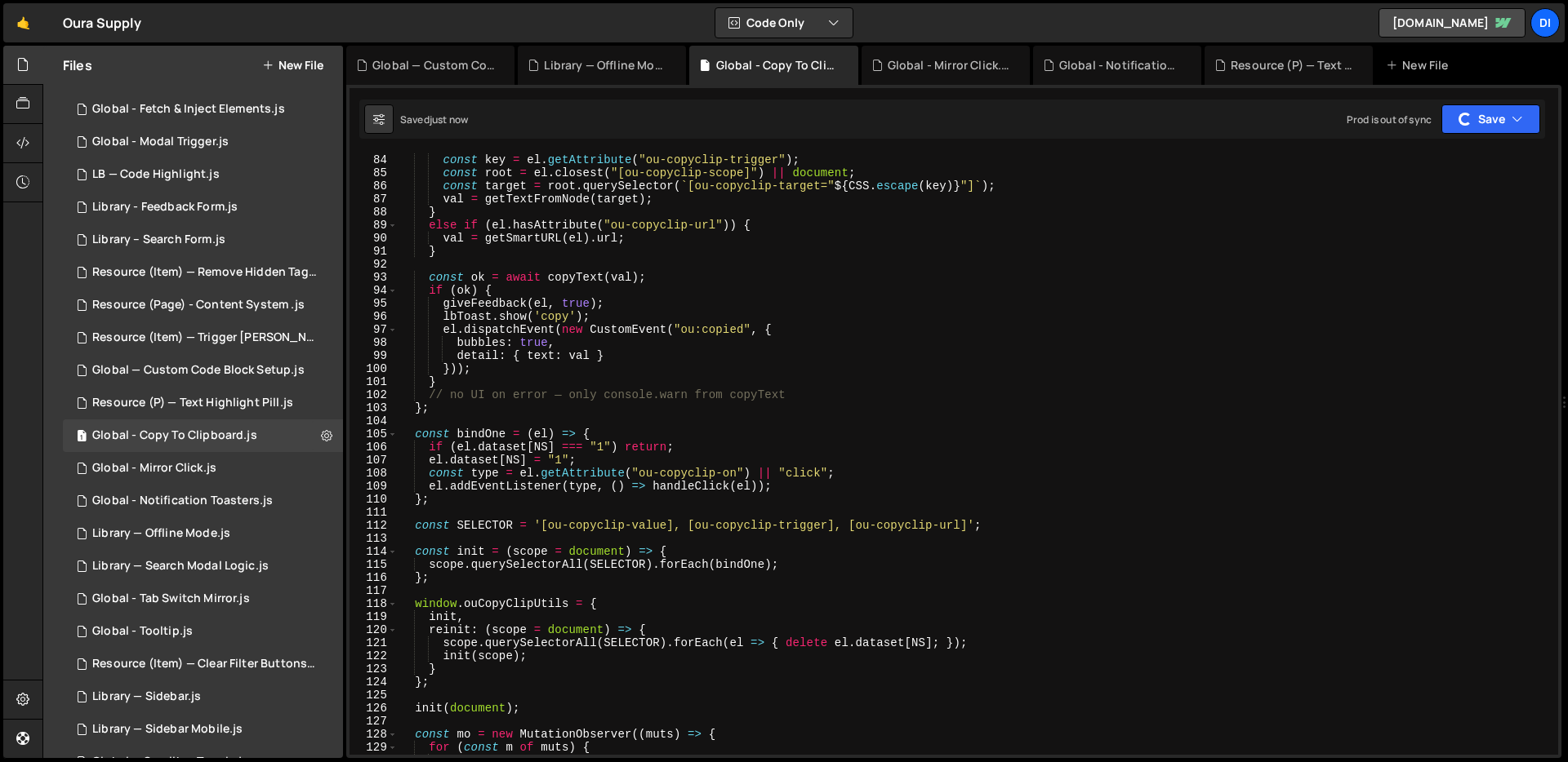
scroll to position [0, 0]
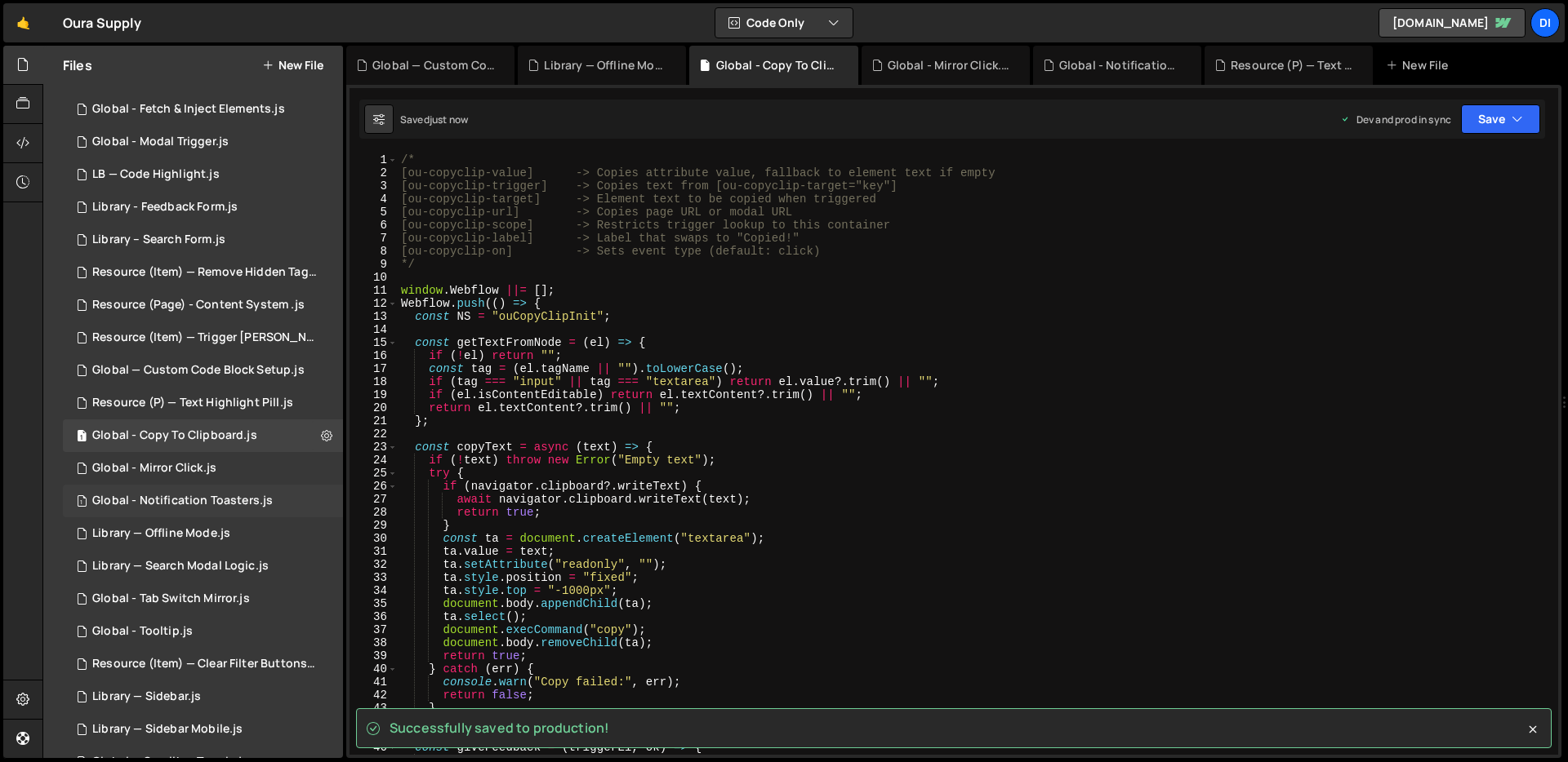
click at [181, 500] on div "Global - Notification Toasters.js" at bounding box center [182, 500] width 180 height 15
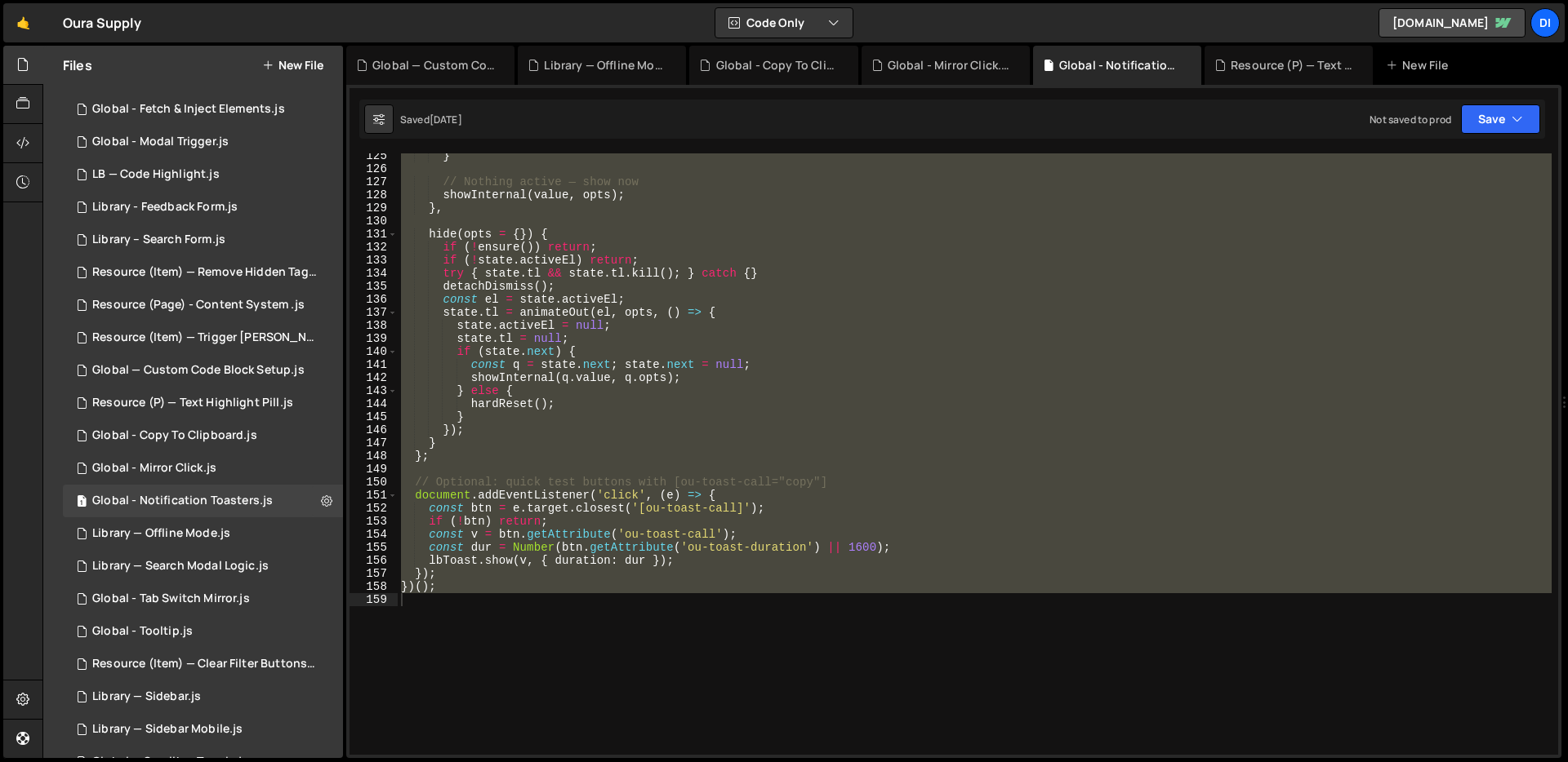
scroll to position [1770, 0]
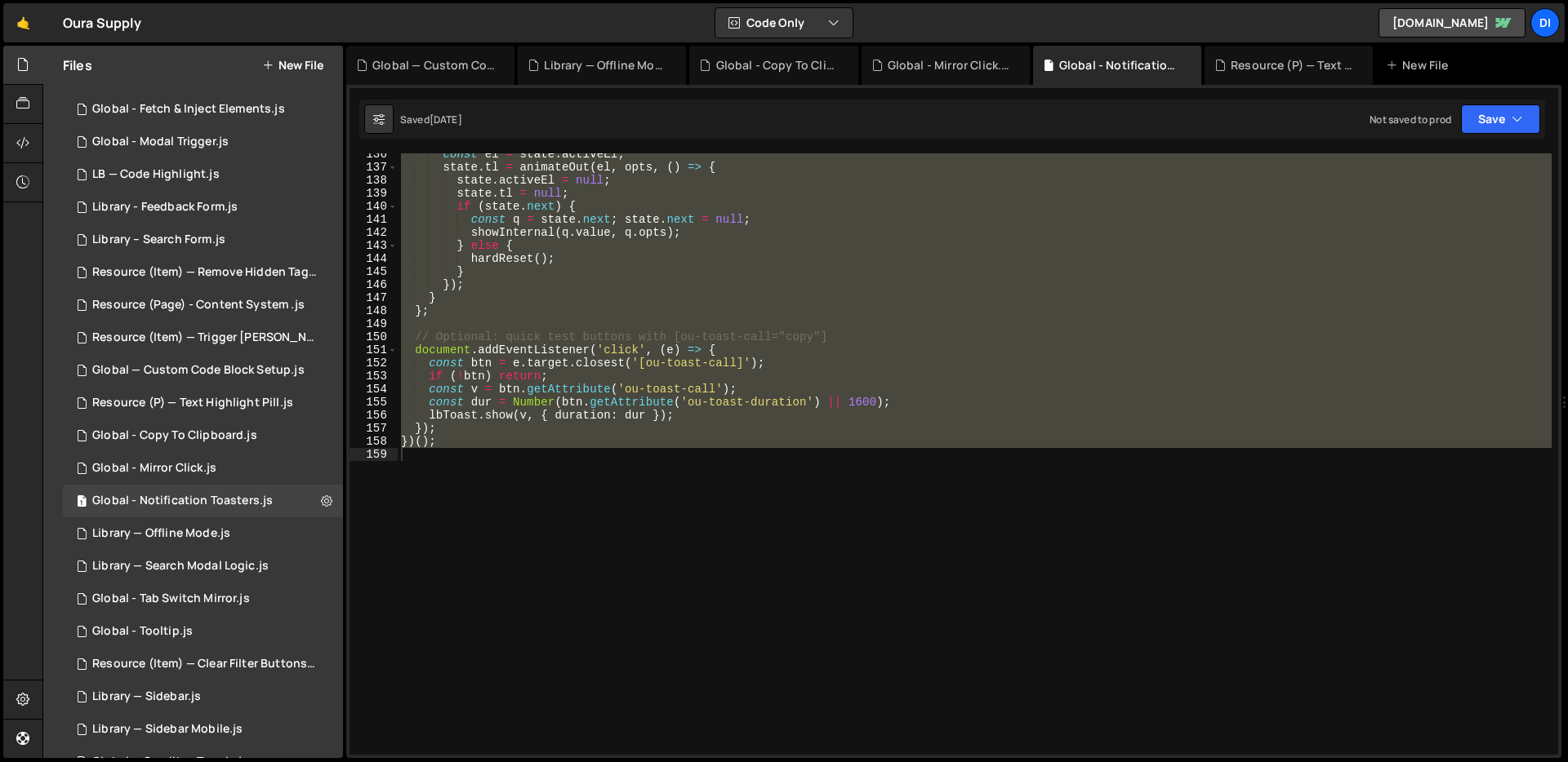
click at [800, 269] on div "const el = state . activeEl ; state . tl = animateOut ( el , opts , ( ) => { st…" at bounding box center [974, 454] width 1154 height 602
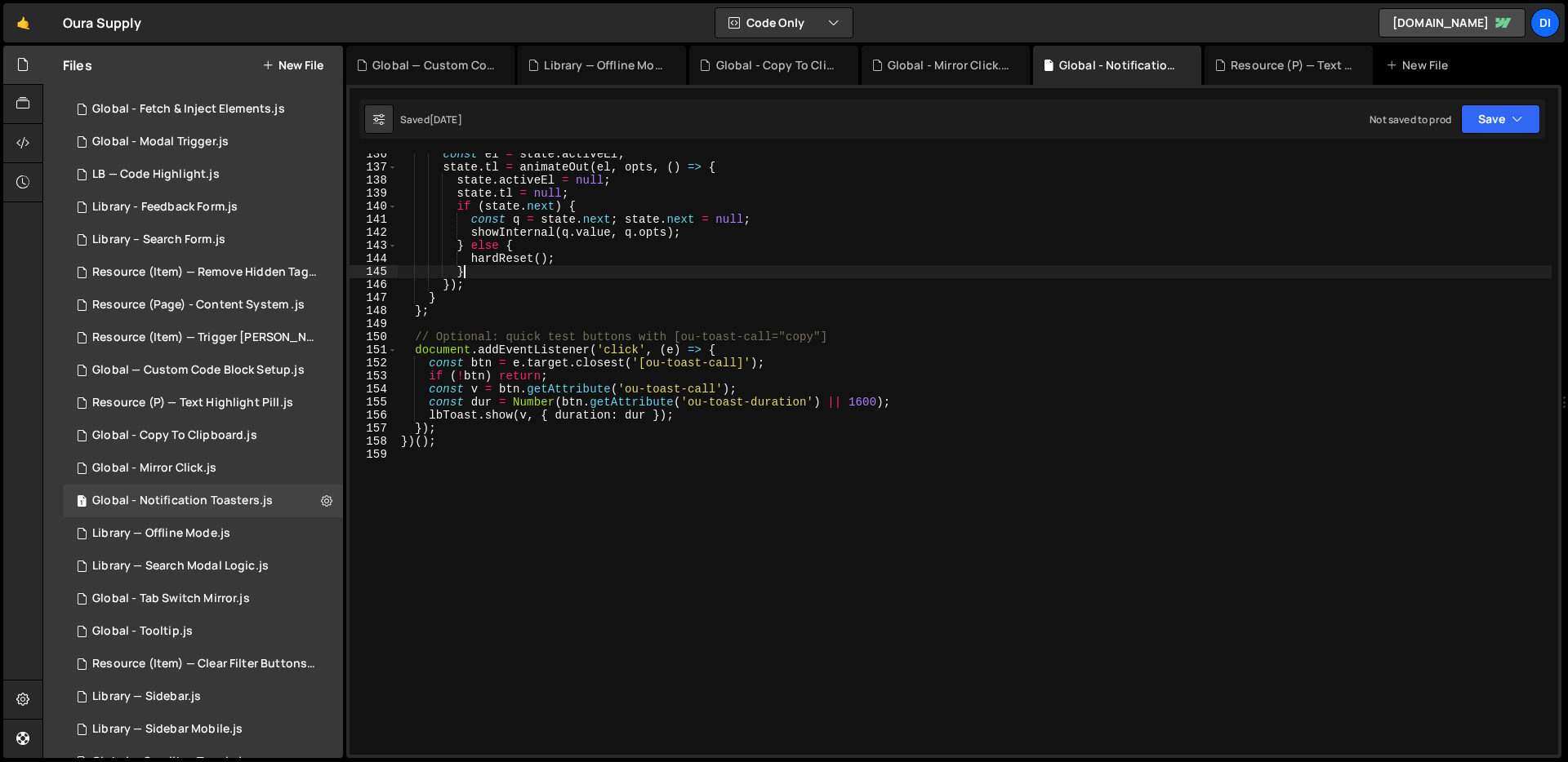
type textarea "})();"
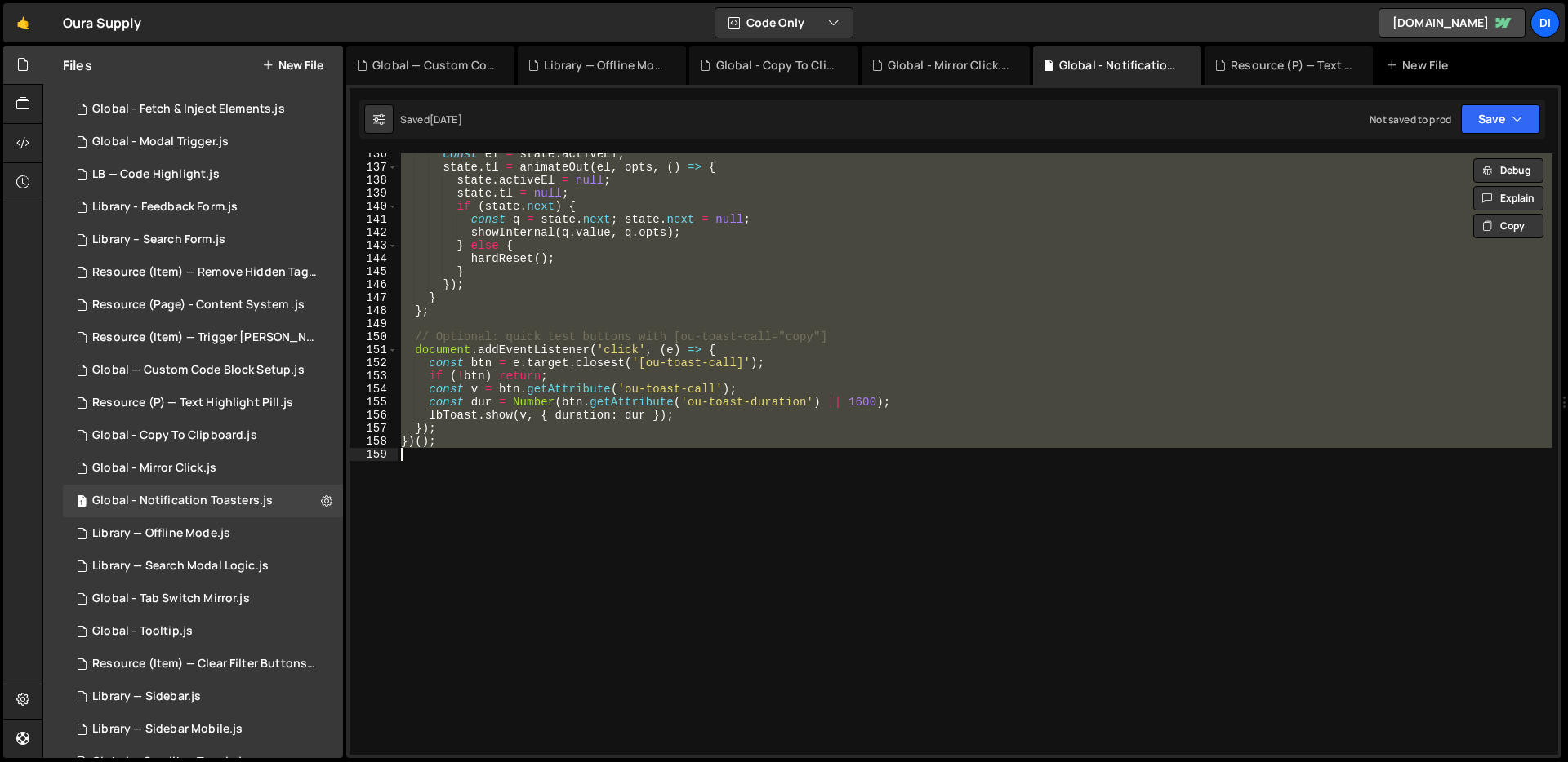
paste textarea
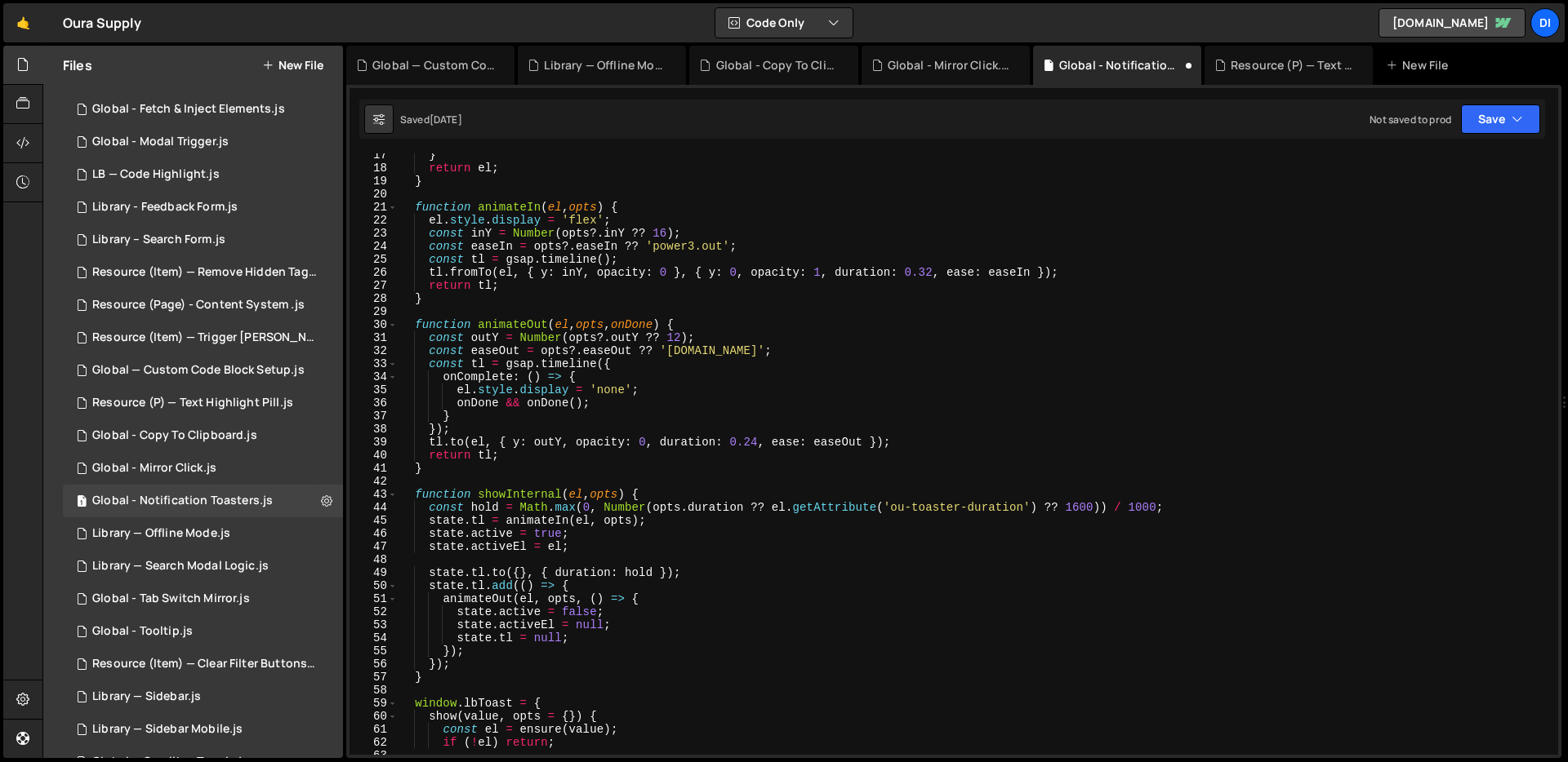
scroll to position [0, 0]
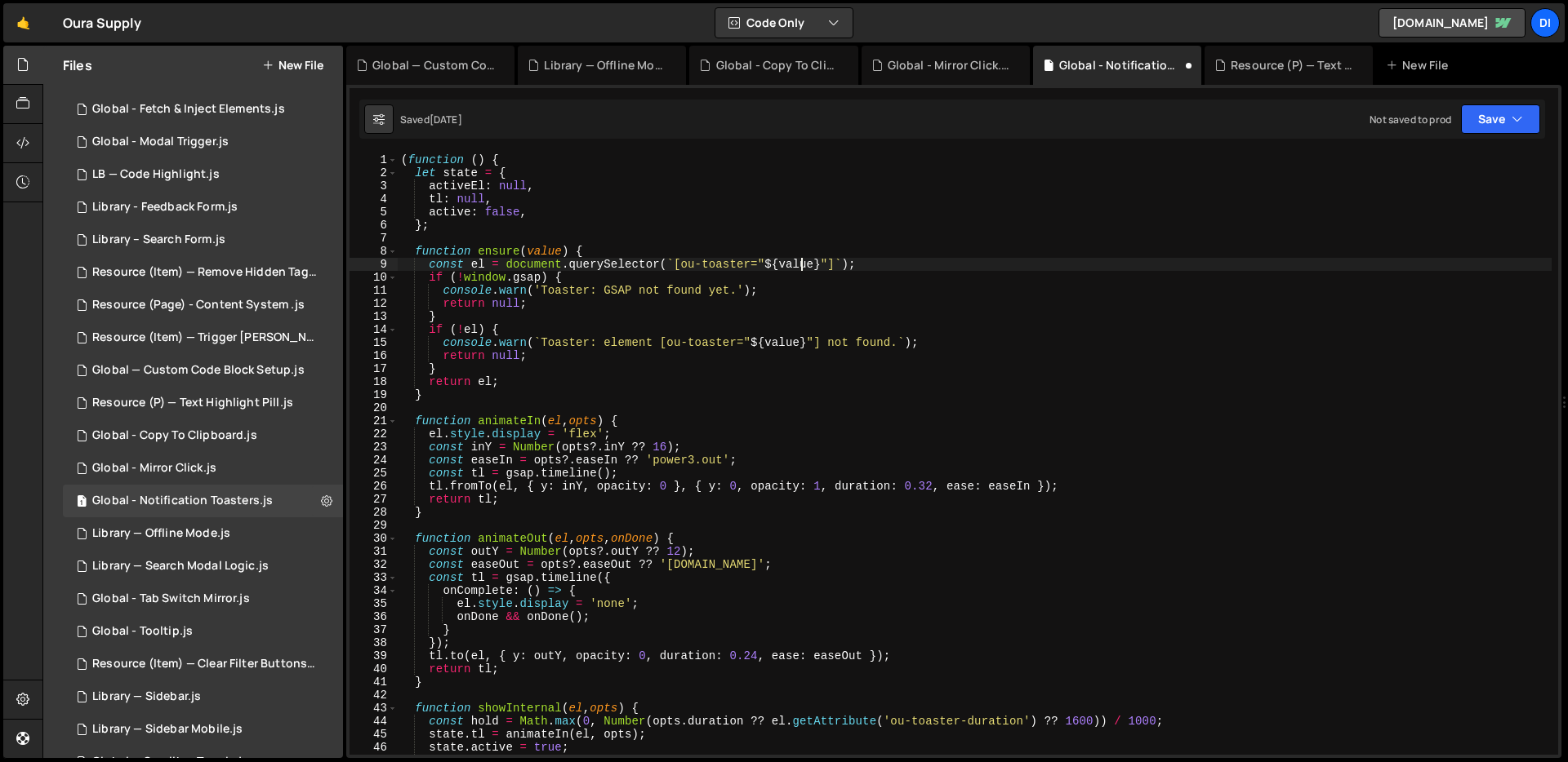
click at [800, 269] on div "( function ( ) { let state = { activeEl : null , tl : null , active : false , }…" at bounding box center [974, 467] width 1154 height 627
type textarea "const el = document.querySelector(`[ou-toaster="${value}"]`);"
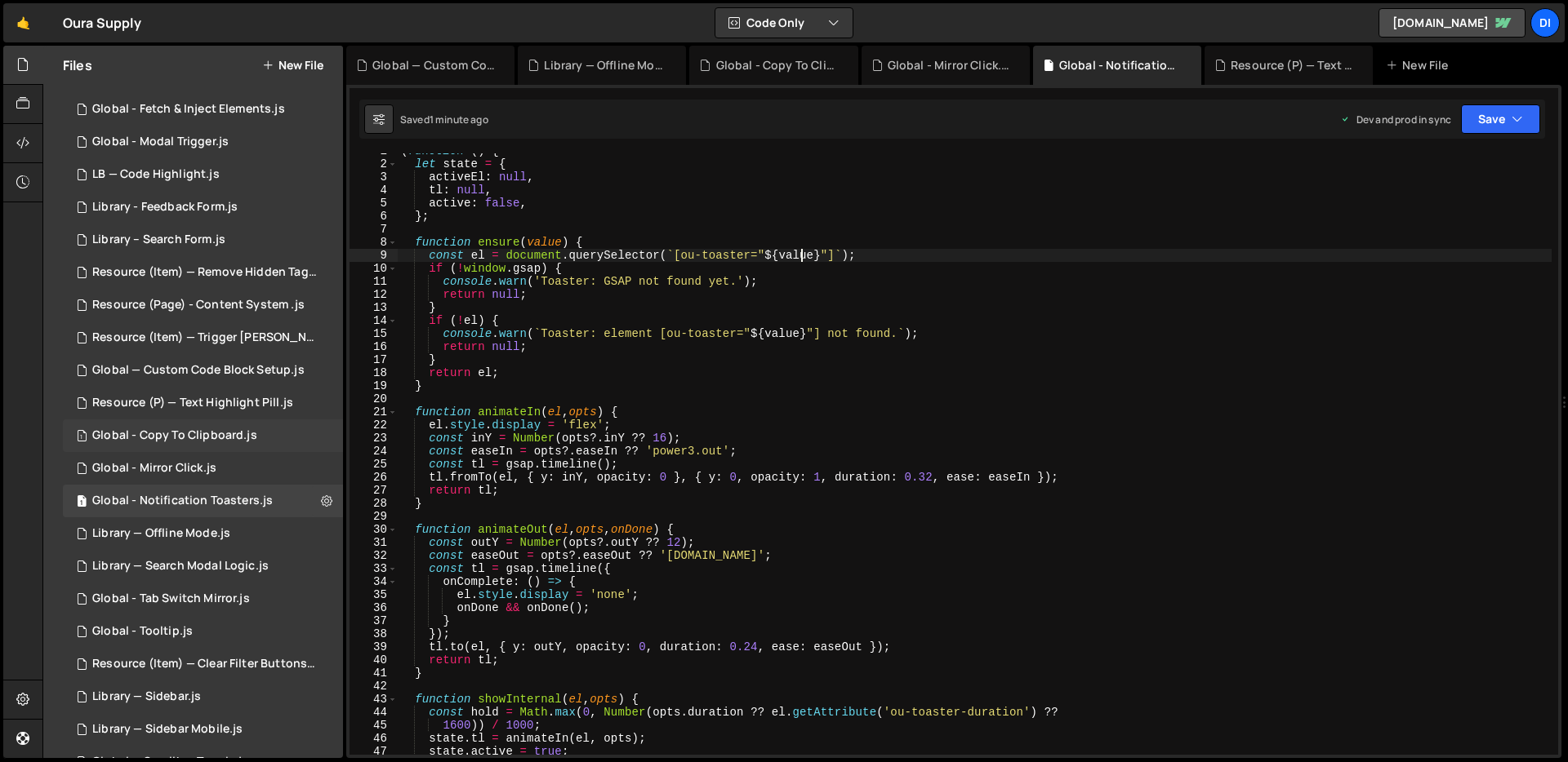
click at [260, 448] on div "1 Global - Copy To Clipboard.js 0" at bounding box center [203, 436] width 280 height 32
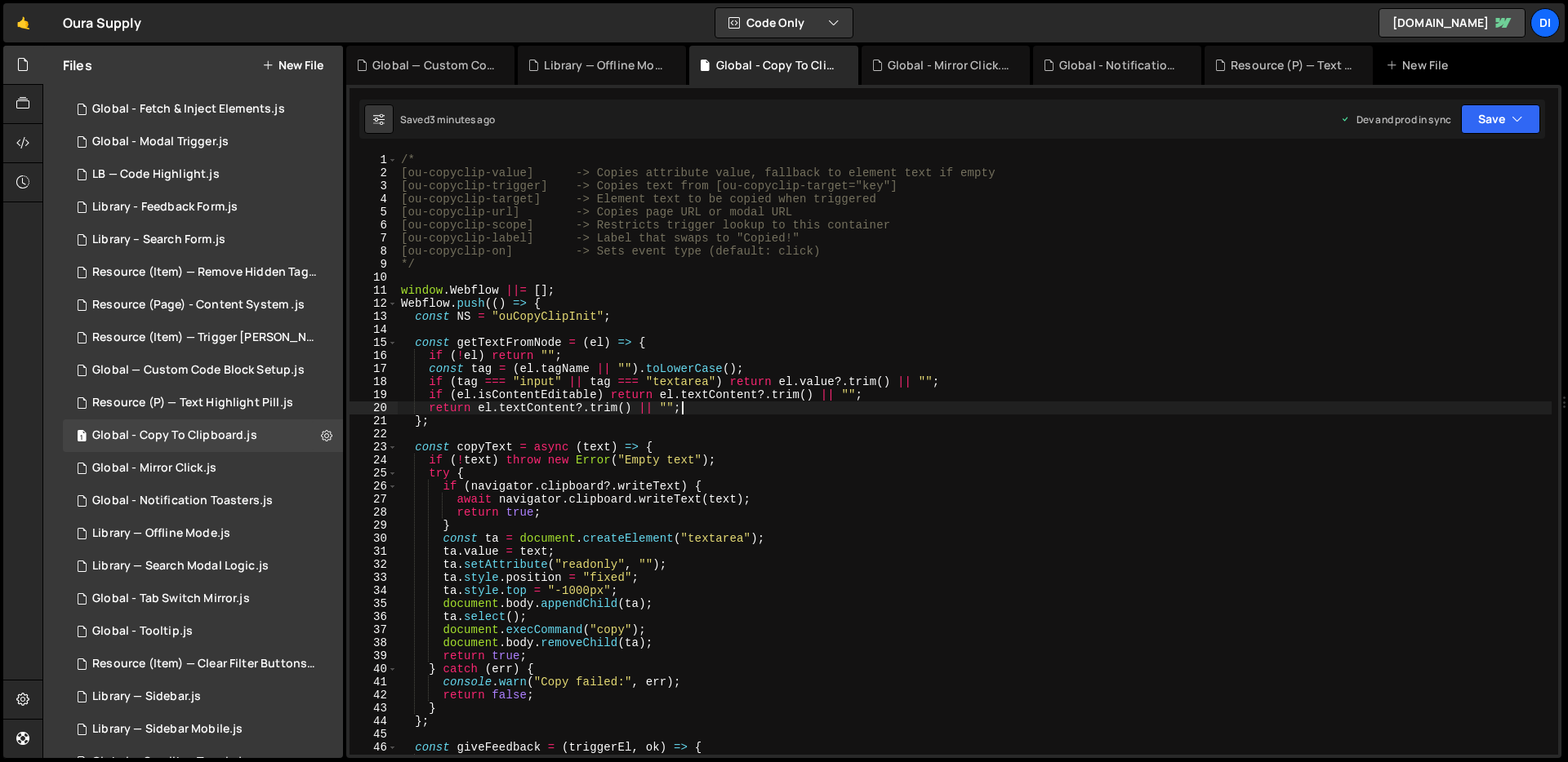
click at [739, 403] on div "/* [ou-copyclip-value] -> Copies attribute value, fallback to element text if e…" at bounding box center [974, 467] width 1154 height 627
type textarea "});"
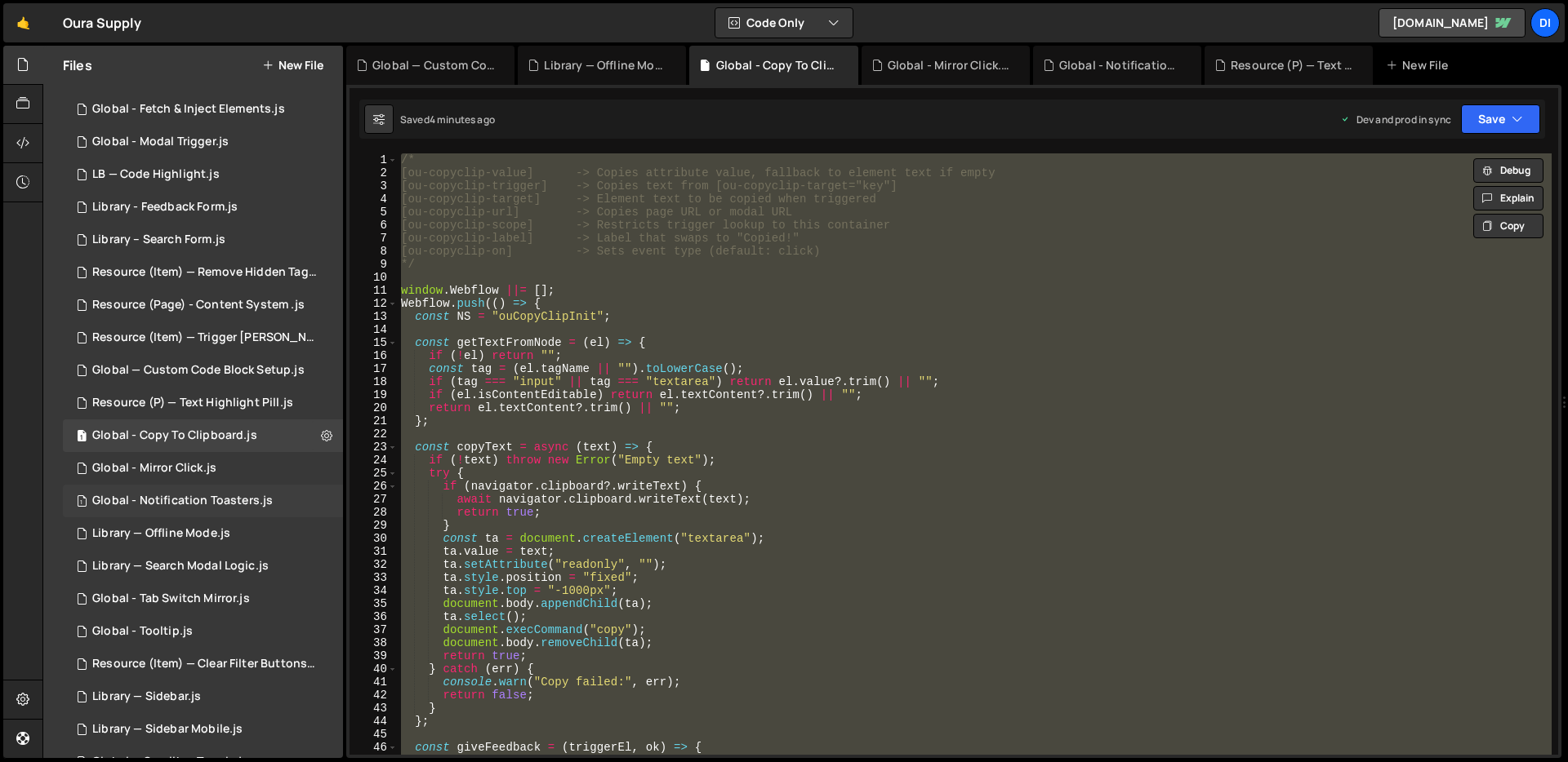
click at [186, 496] on div "Global - Notification Toasters.js" at bounding box center [182, 500] width 180 height 15
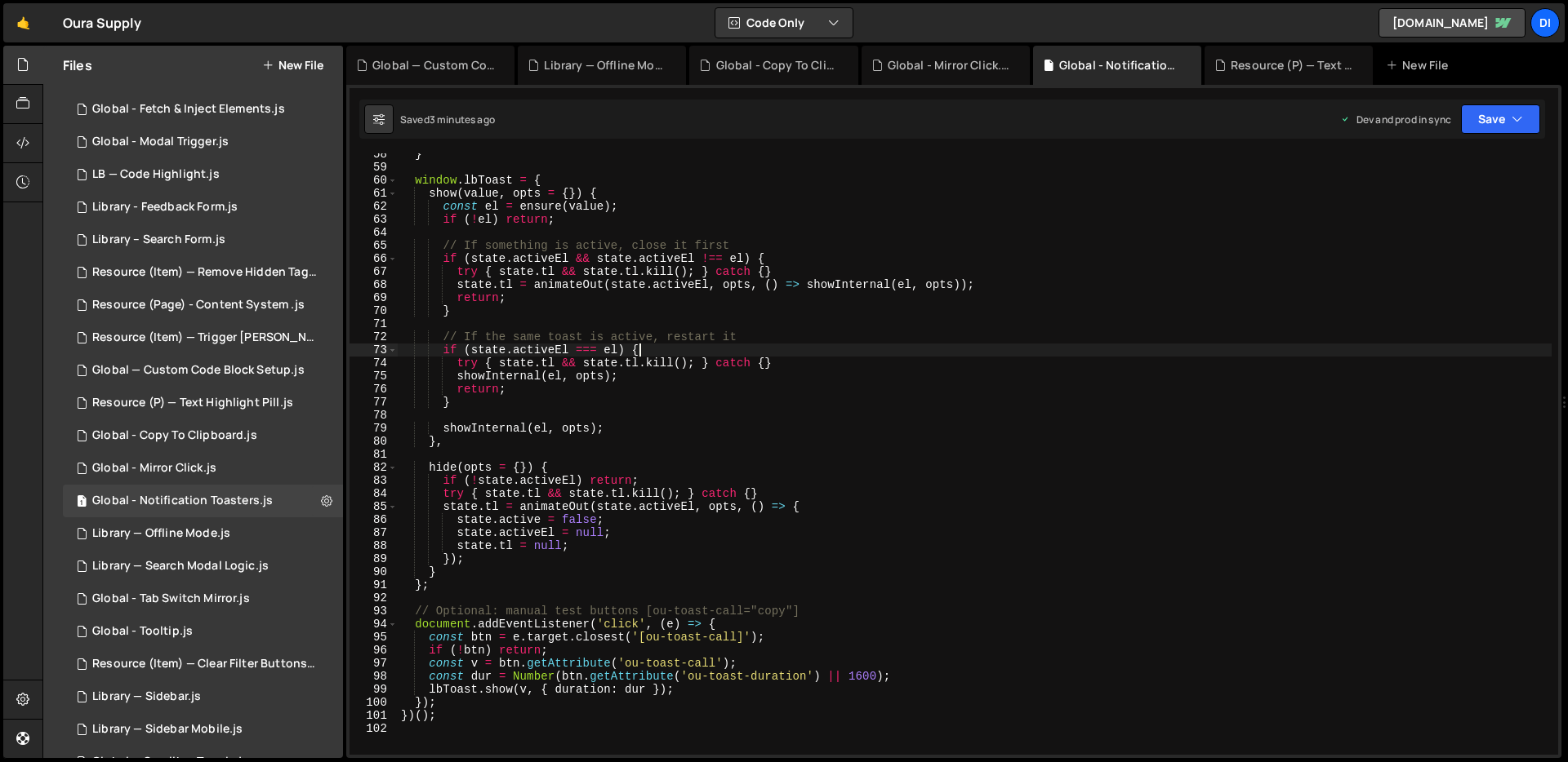
click at [753, 349] on div "} window . lbToast = { show ( value , opts = { }) { const el = ensure ( value )…" at bounding box center [974, 461] width 1154 height 627
type textarea "})();"
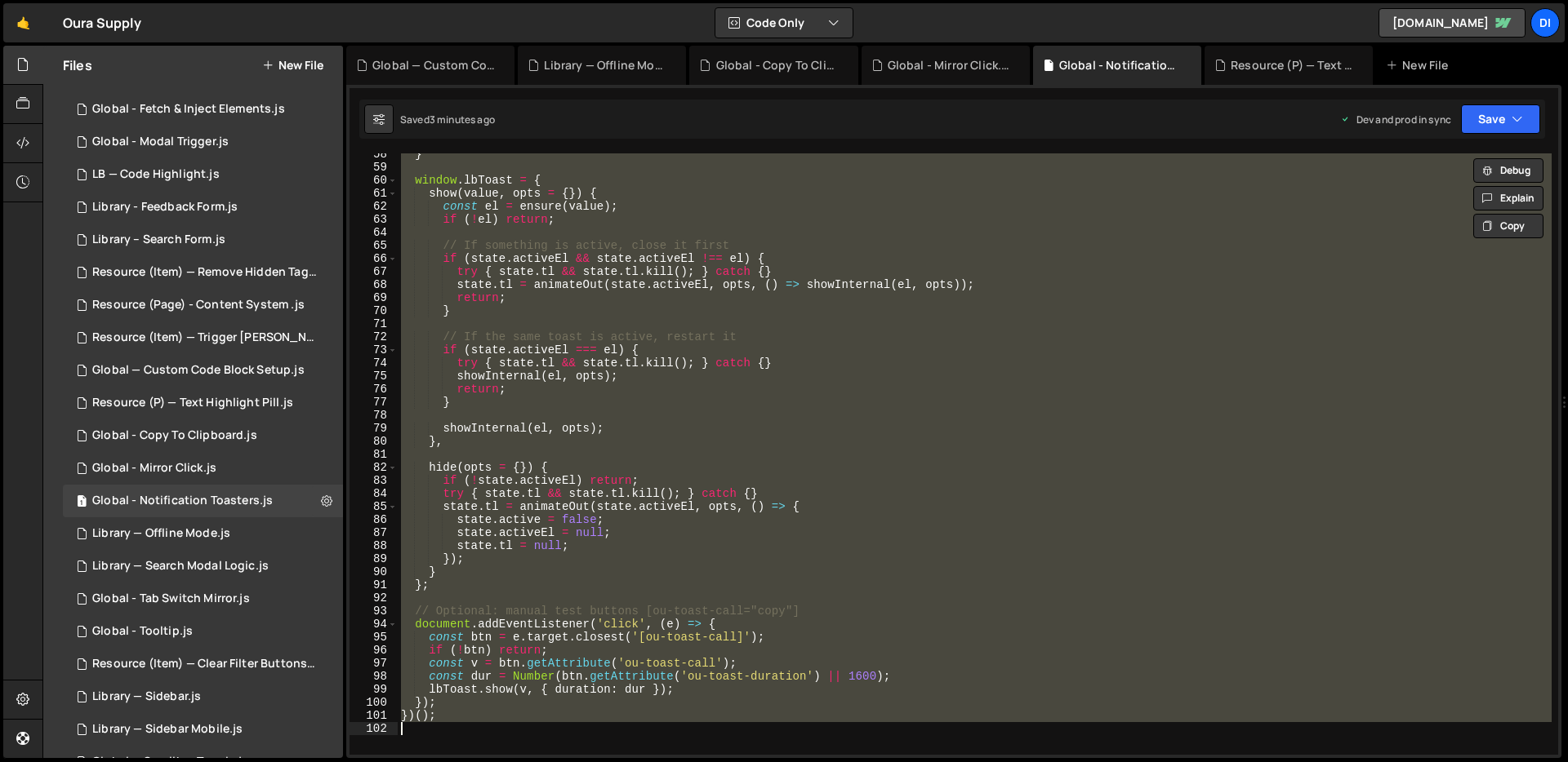
paste textarea
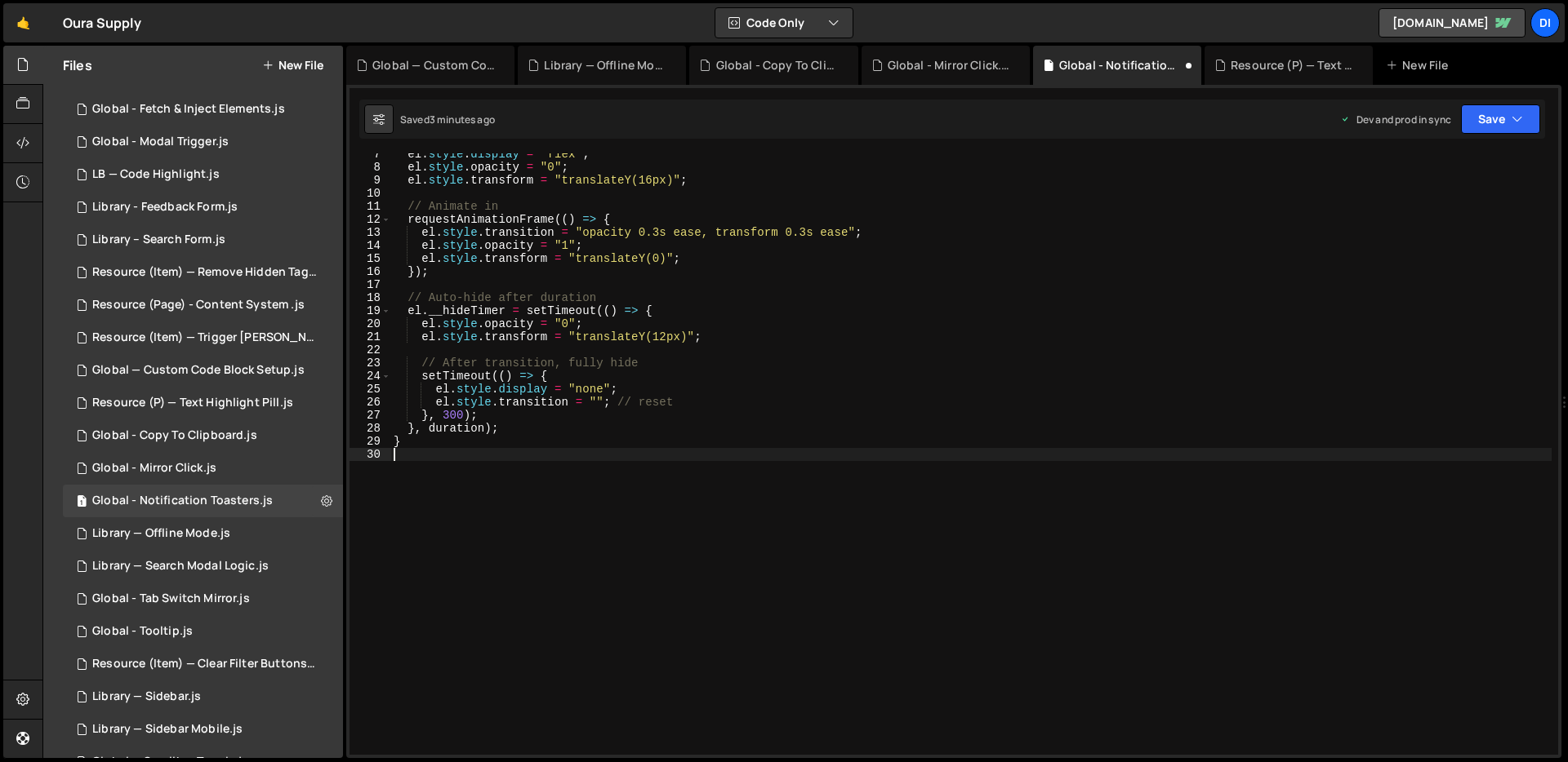
scroll to position [0, 0]
click at [654, 323] on div "el . style . display = "flex" ; el . style . opacity = "0" ; el . style . trans…" at bounding box center [971, 461] width 1162 height 627
type textarea "}"
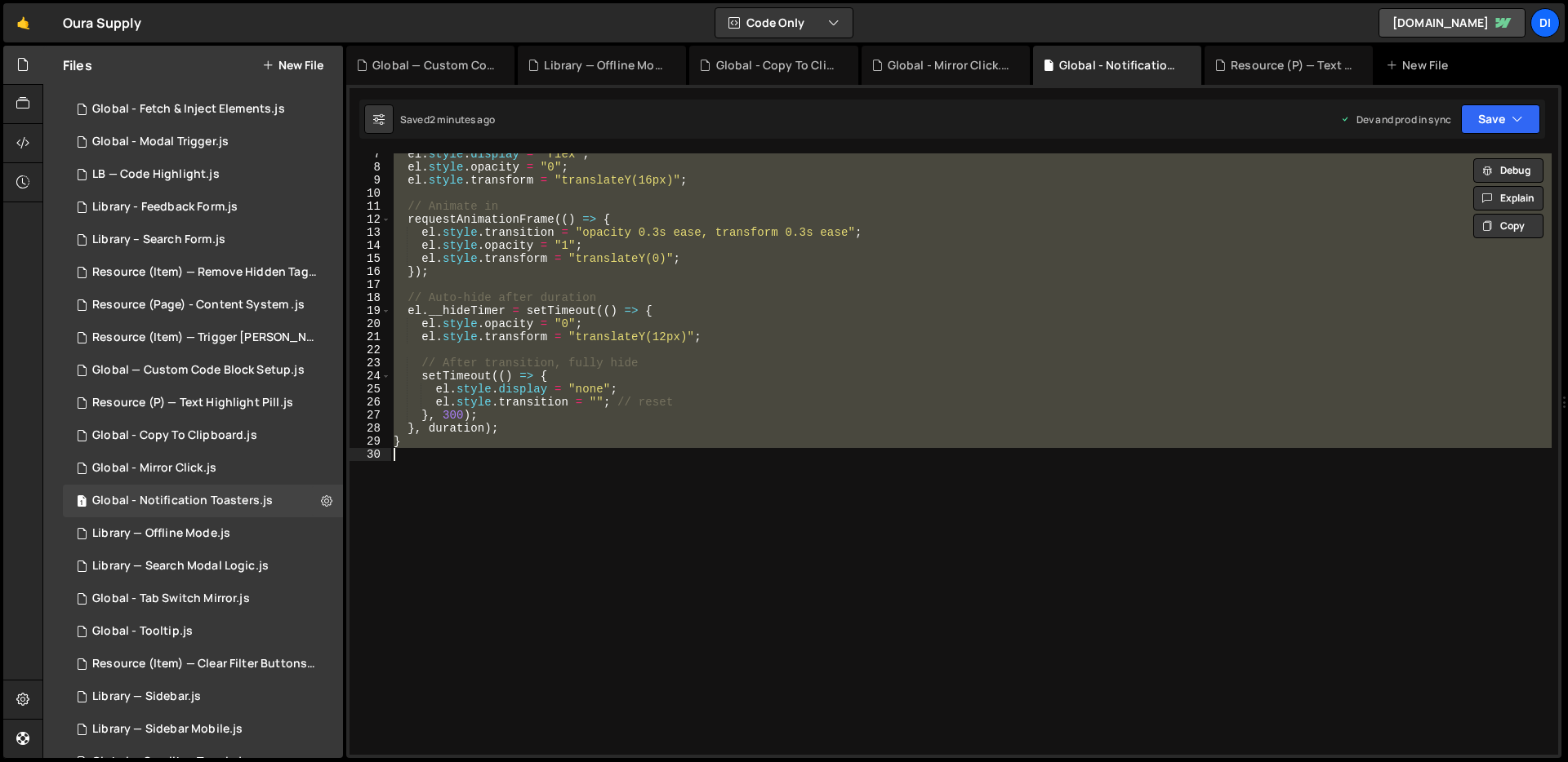
paste textarea
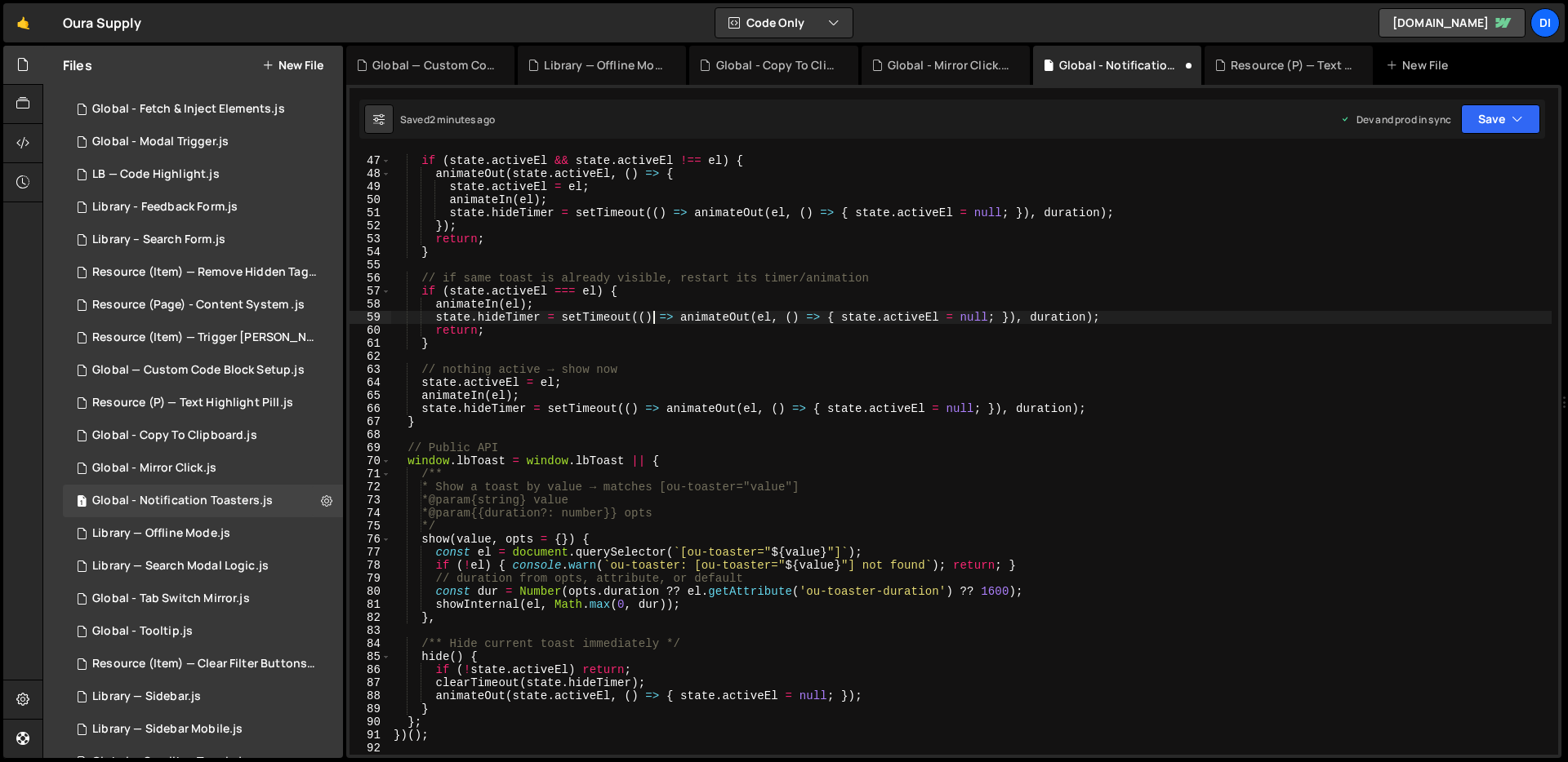
click at [654, 323] on div "// if another toast is visible, close it first then show new one if ( state . a…" at bounding box center [971, 455] width 1162 height 627
type textarea "animateIn(el);"
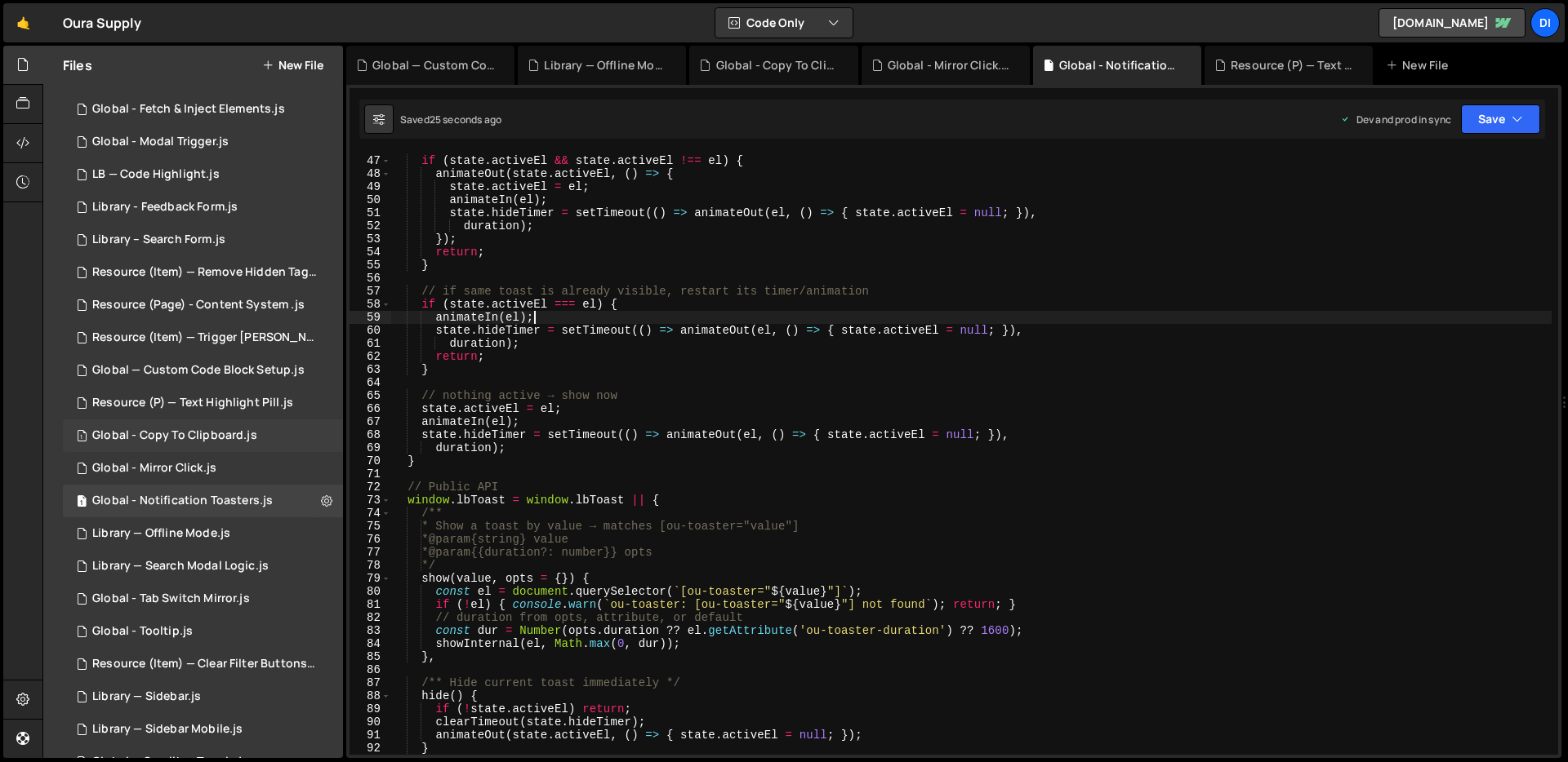
scroll to position [601, 0]
click at [206, 438] on div "Global - Copy To Clipboard.js" at bounding box center [175, 436] width 165 height 15
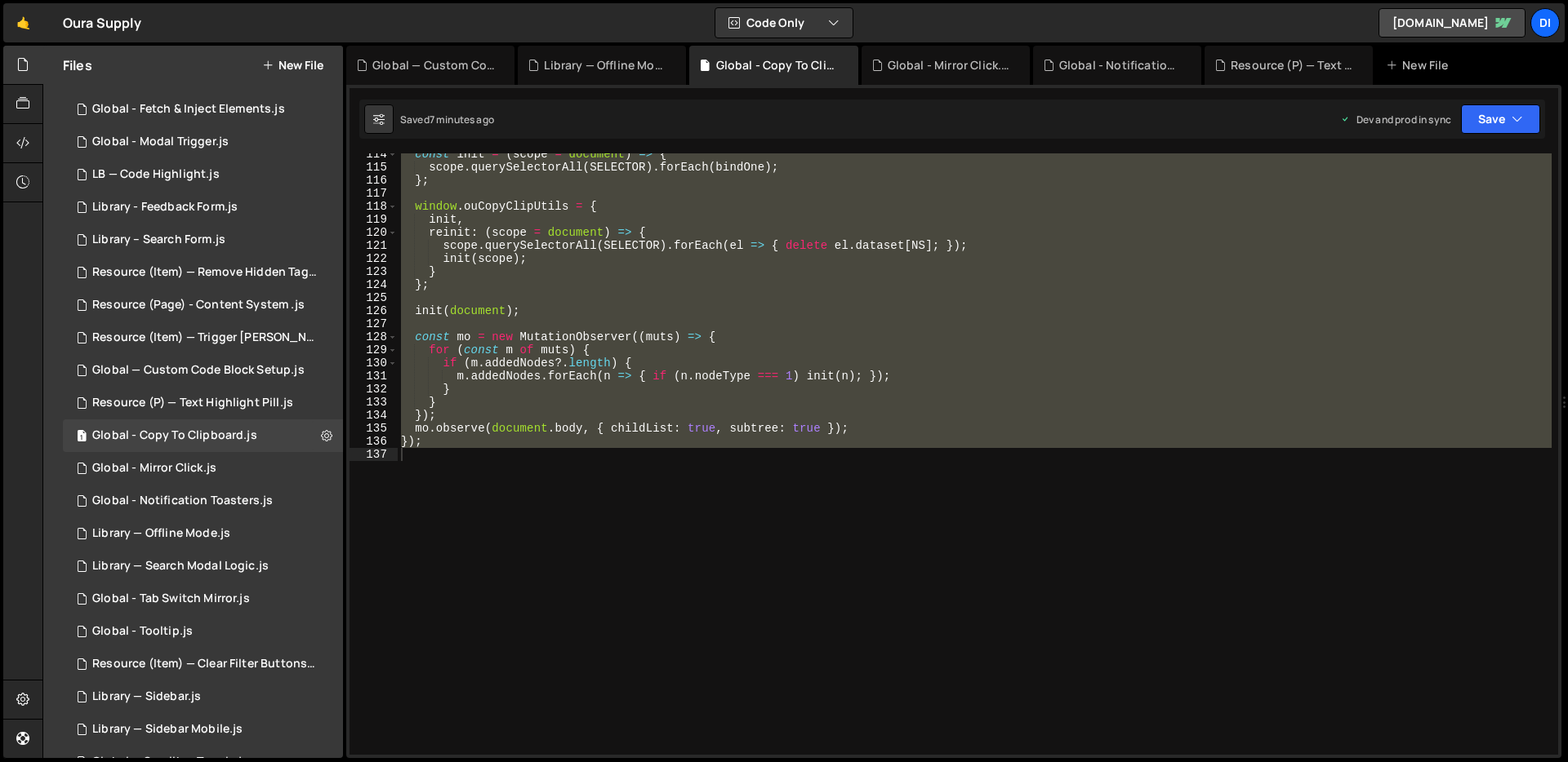
click at [734, 417] on div "const init = ( scope = document ) => { scope . querySelectorAll ( SELECTOR ) . …" at bounding box center [974, 454] width 1154 height 602
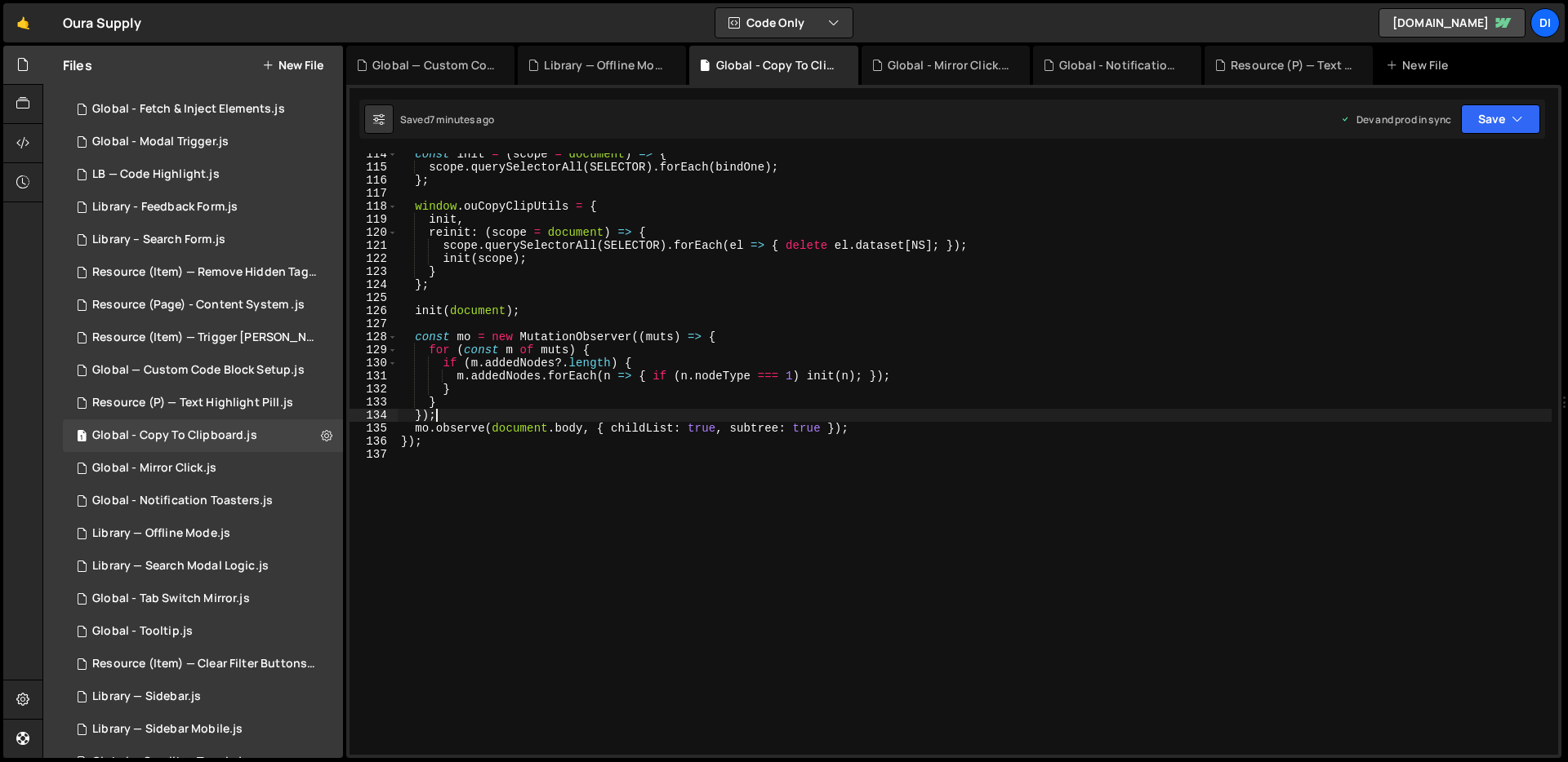
type textarea "});"
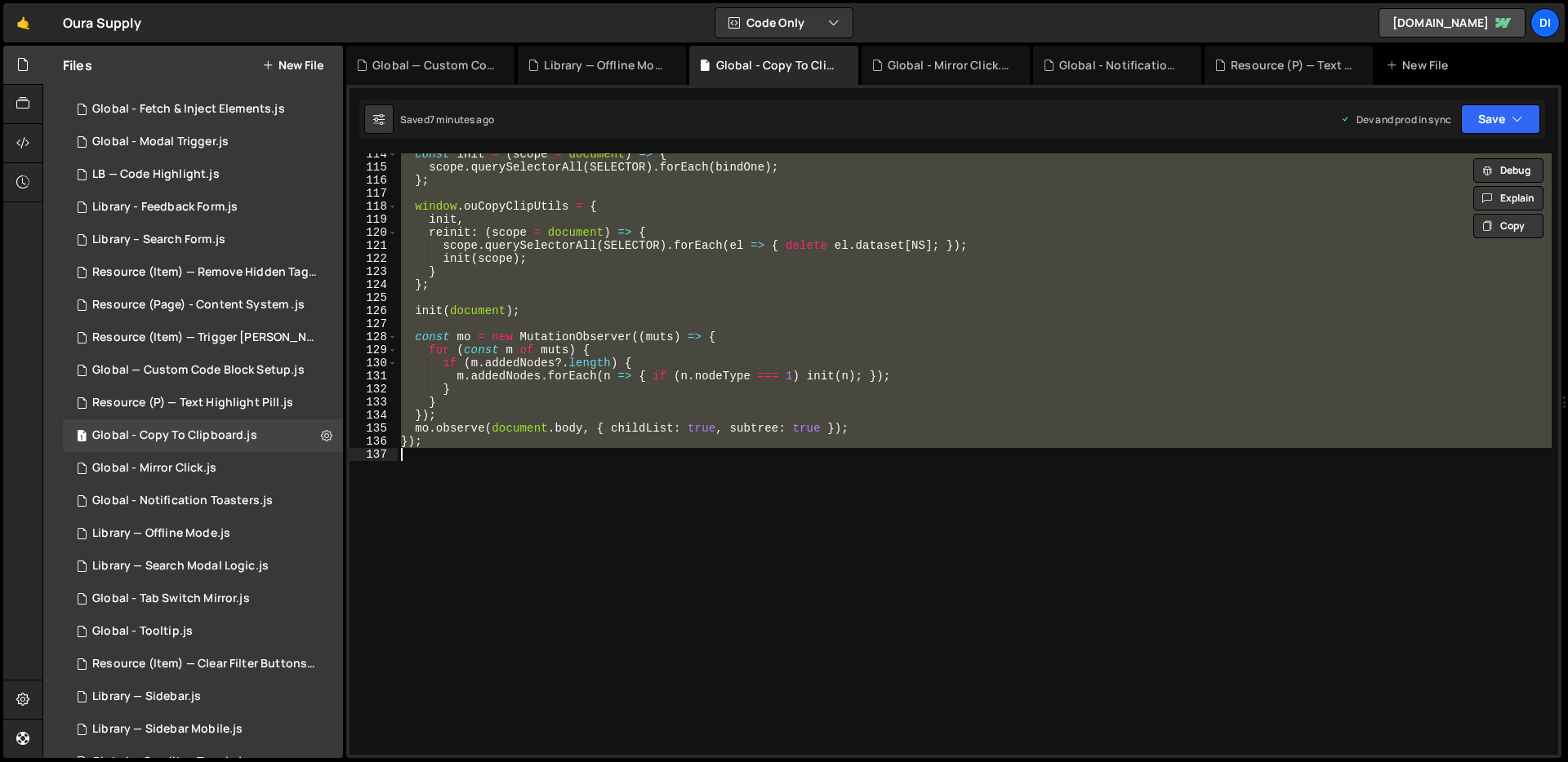
paste textarea
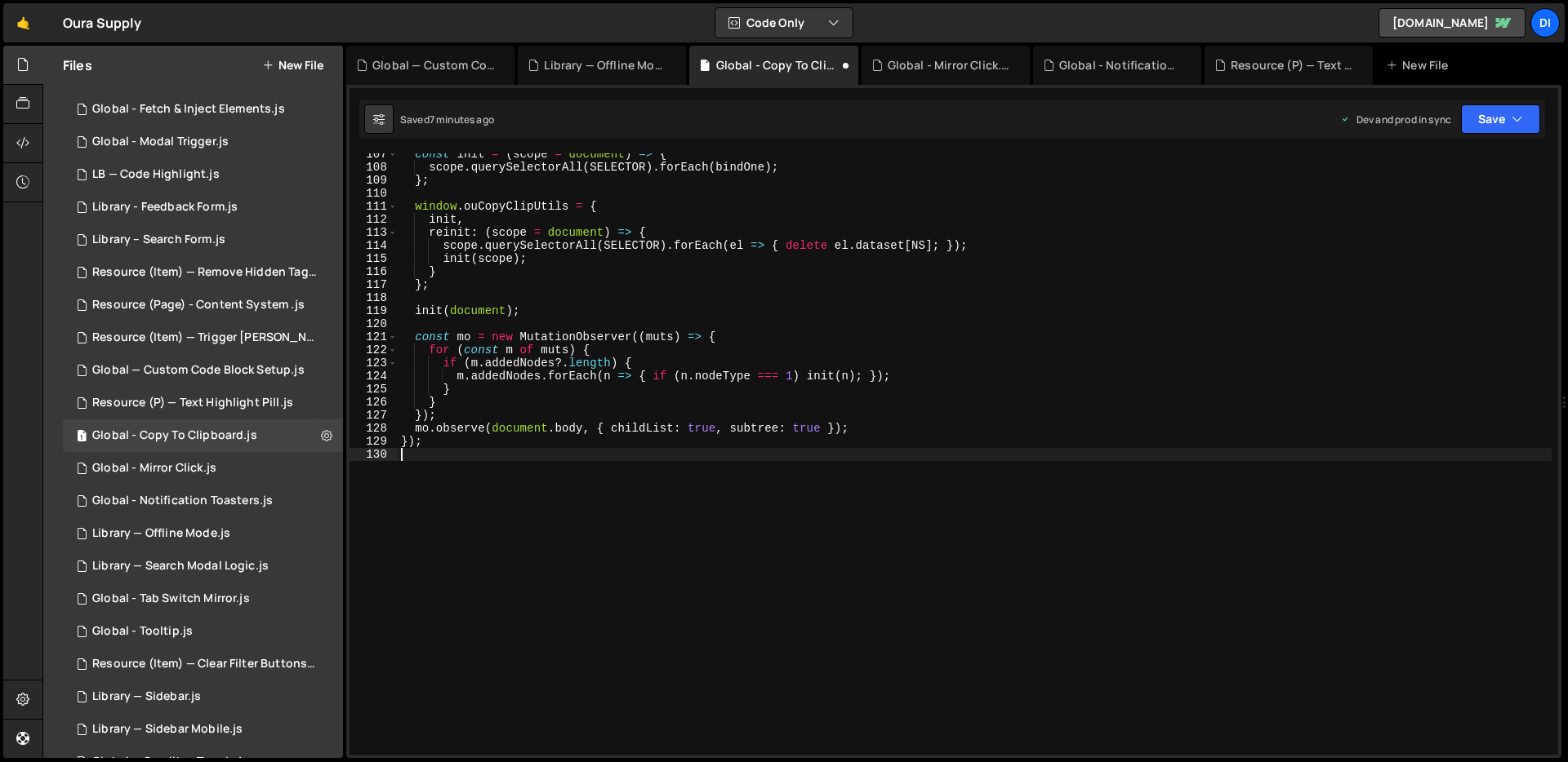
type textarea "m.addedNodes.forEach(n => { if (n.nodeType === 1) init(n); });"
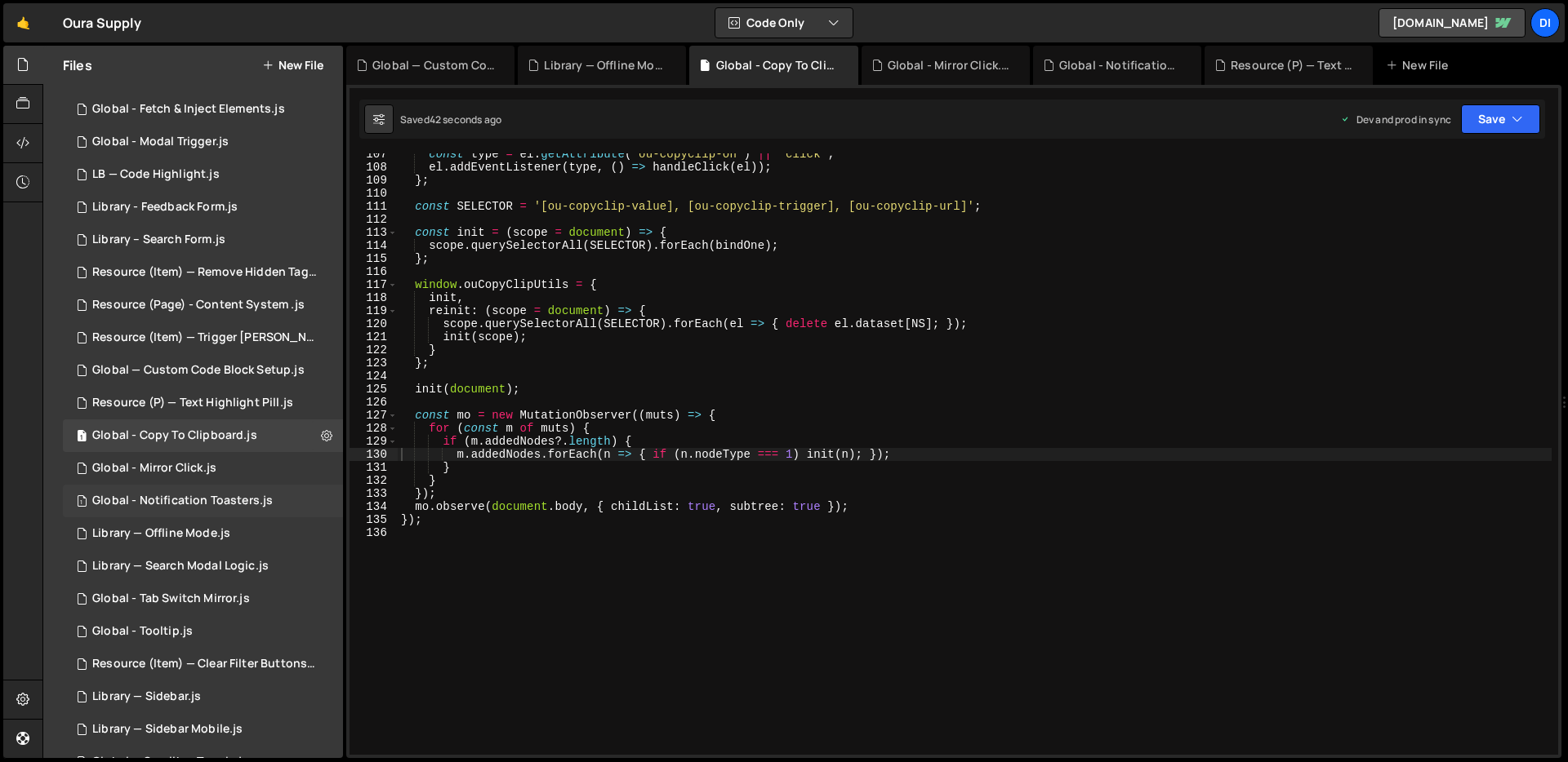
click at [175, 491] on div "1 Global - Notification Toasters.js 0" at bounding box center [203, 500] width 280 height 32
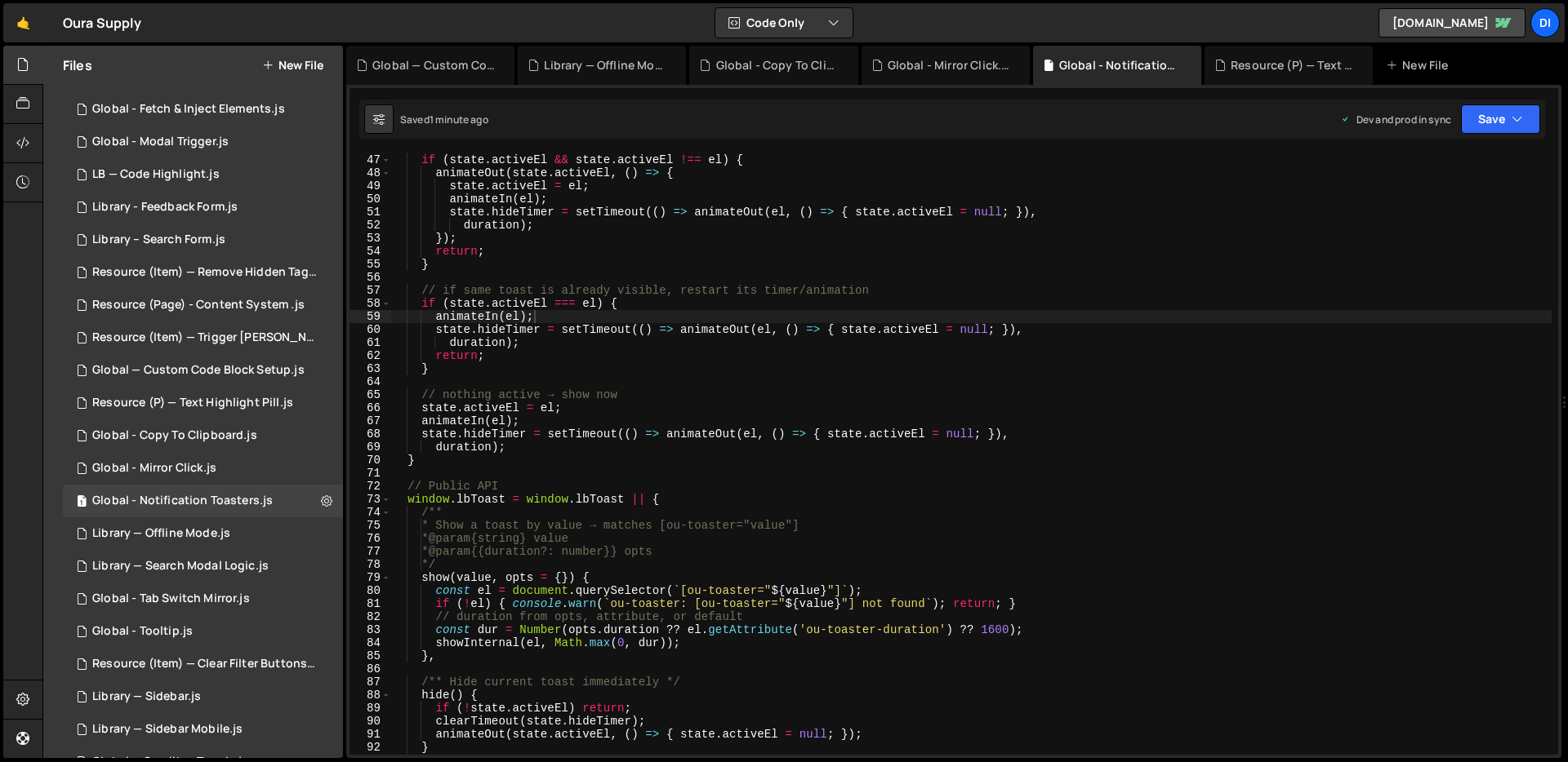
type textarea "// nothing active → show now"
click at [800, 398] on div "// if another toast is visible, close it first then show new one if ( state . a…" at bounding box center [971, 454] width 1162 height 627
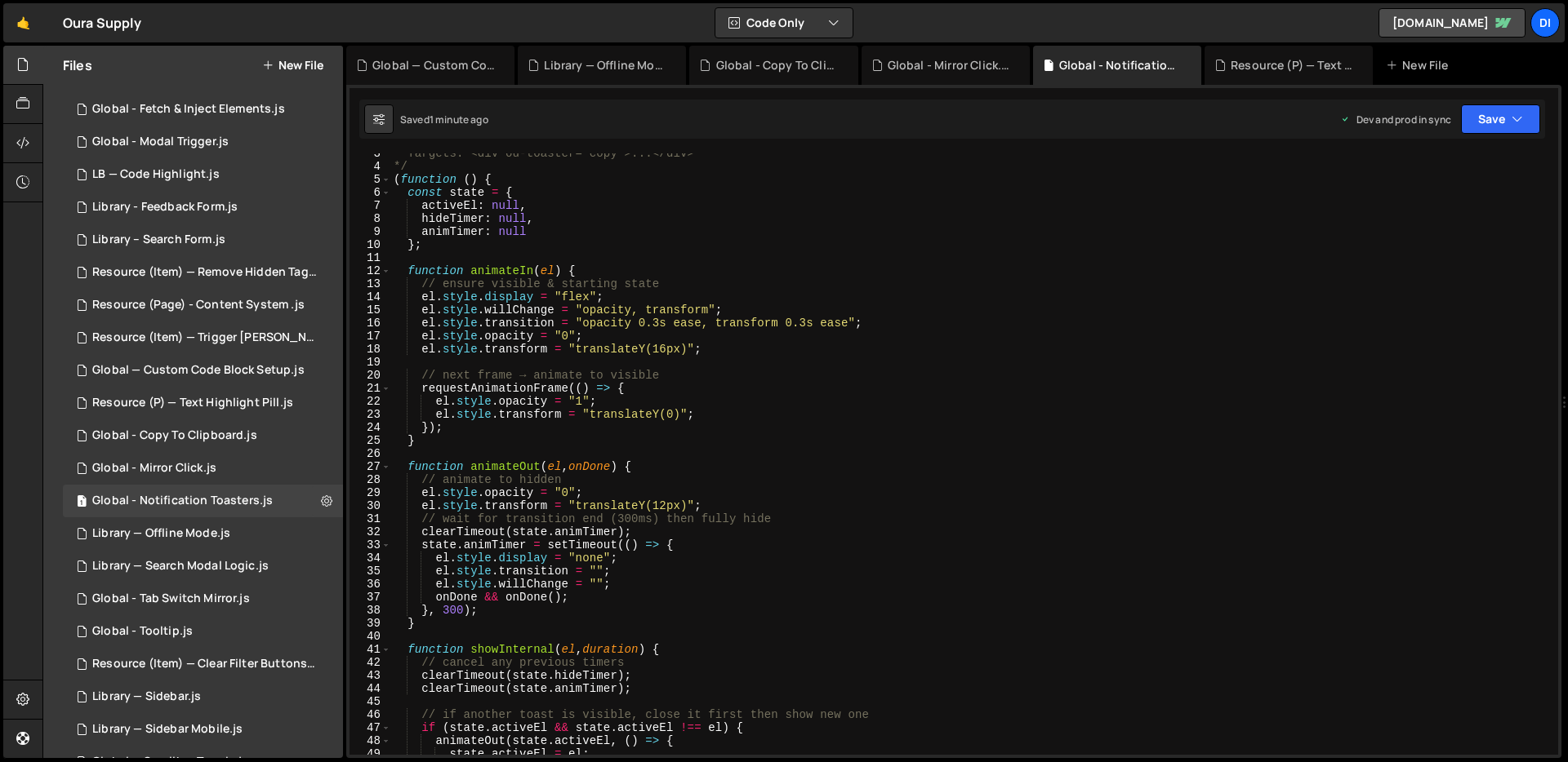
scroll to position [0, 0]
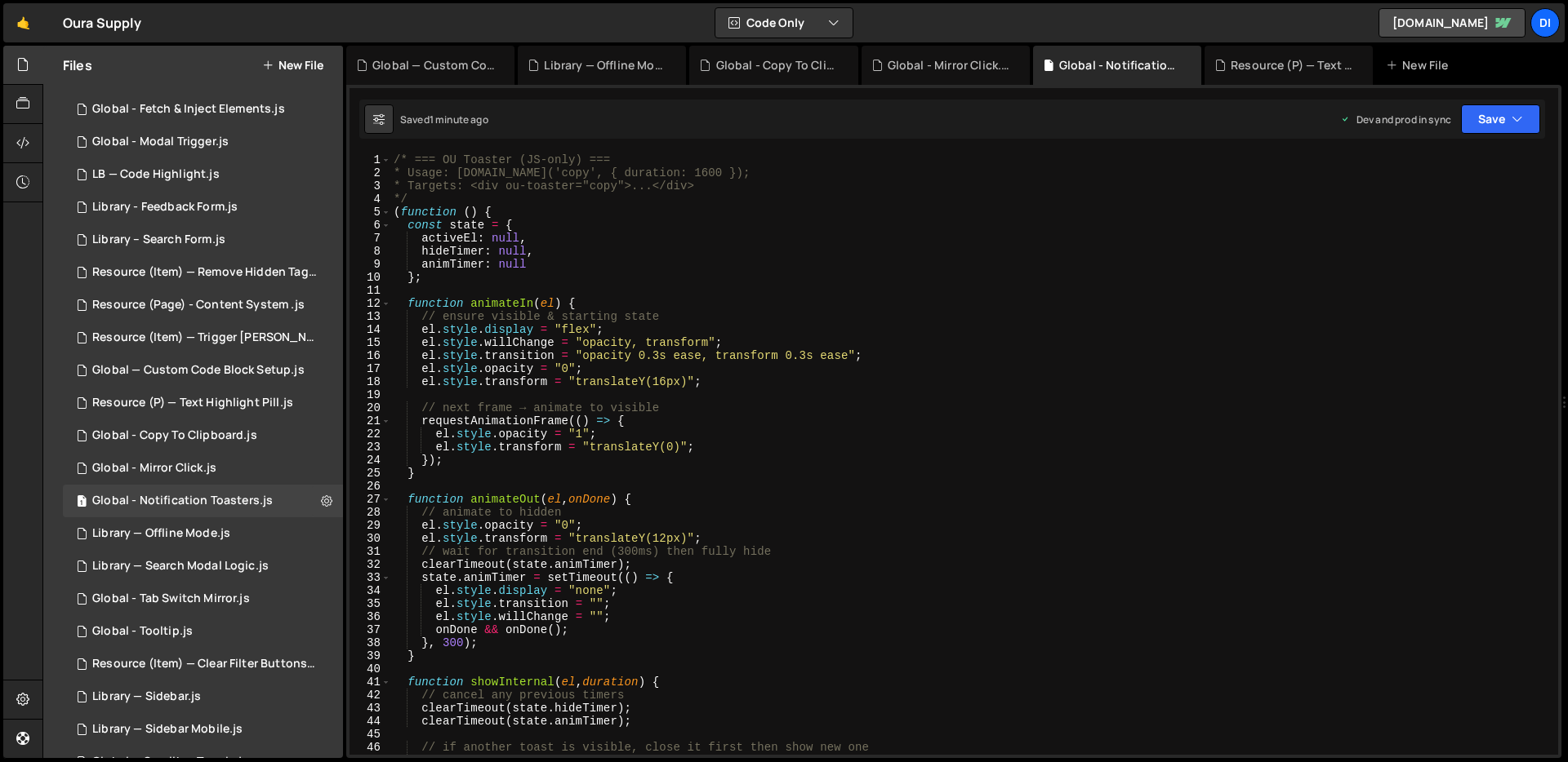
click at [800, 398] on div "/* === OU Toaster (JS-only) === * Usage: [DOMAIN_NAME]('copy', { duration: 1600…" at bounding box center [971, 467] width 1162 height 627
type textarea "})();"
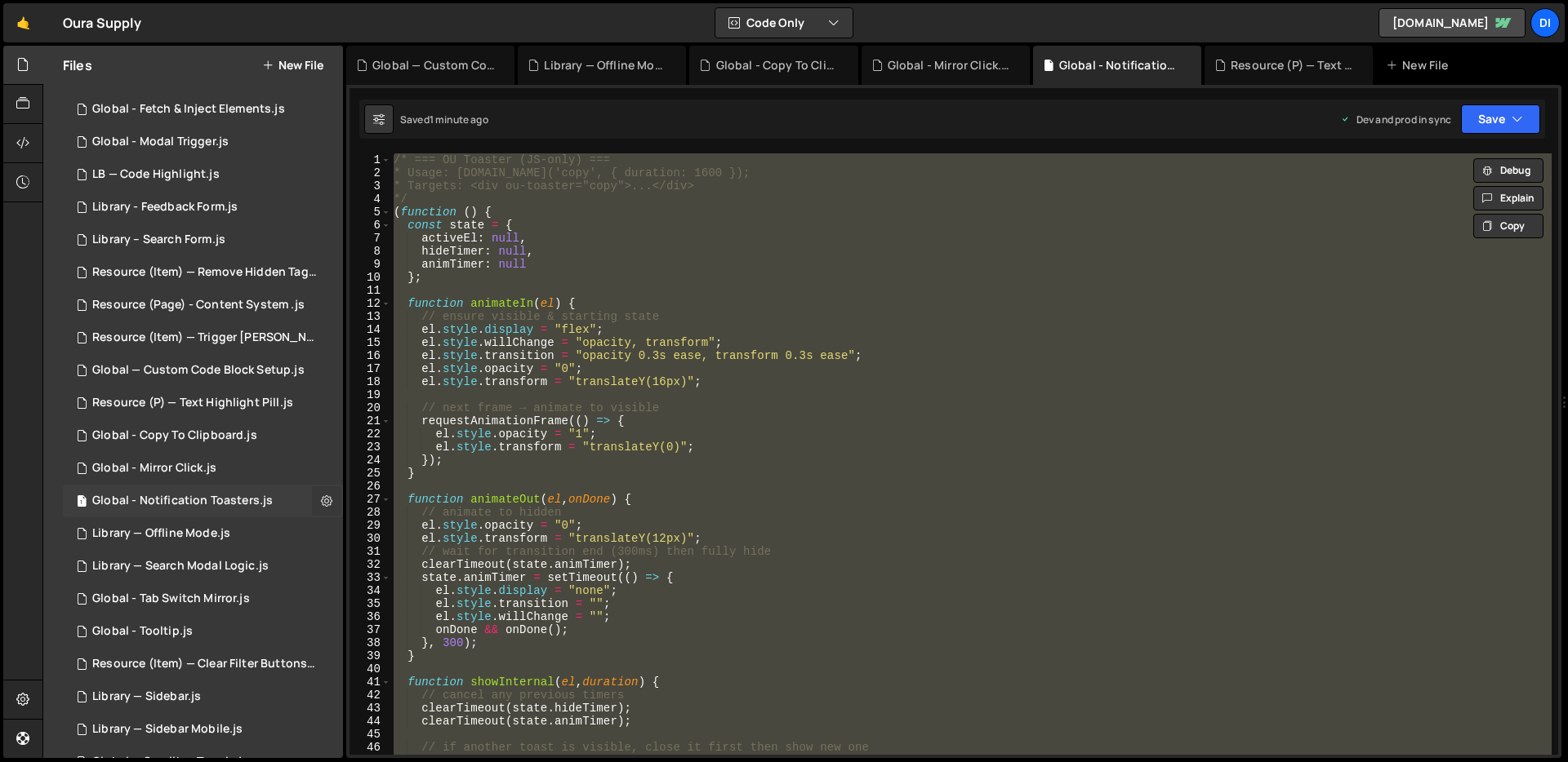
click at [321, 498] on icon at bounding box center [327, 500] width 12 height 16
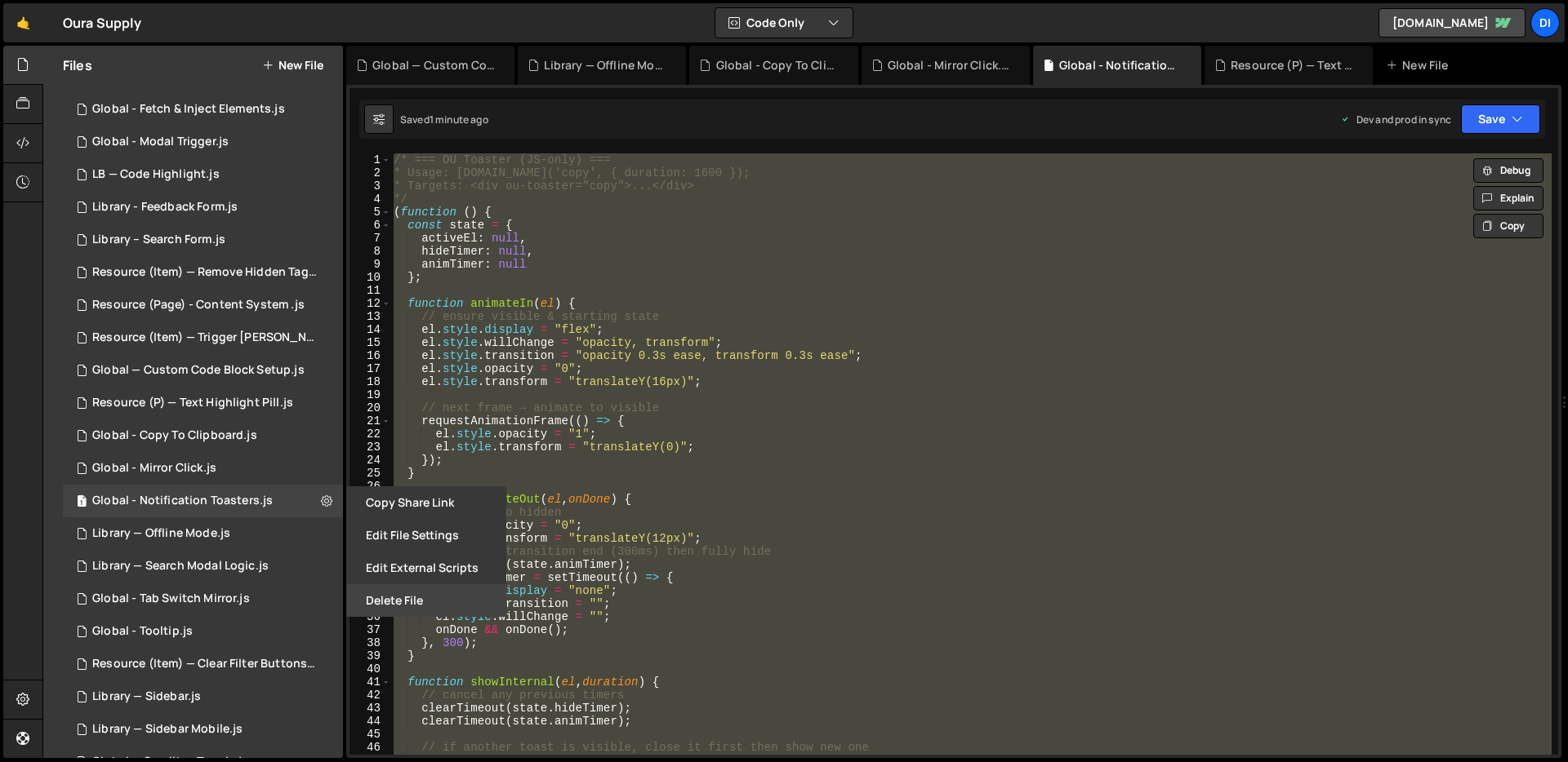
click at [477, 594] on button "Delete File" at bounding box center [426, 600] width 160 height 32
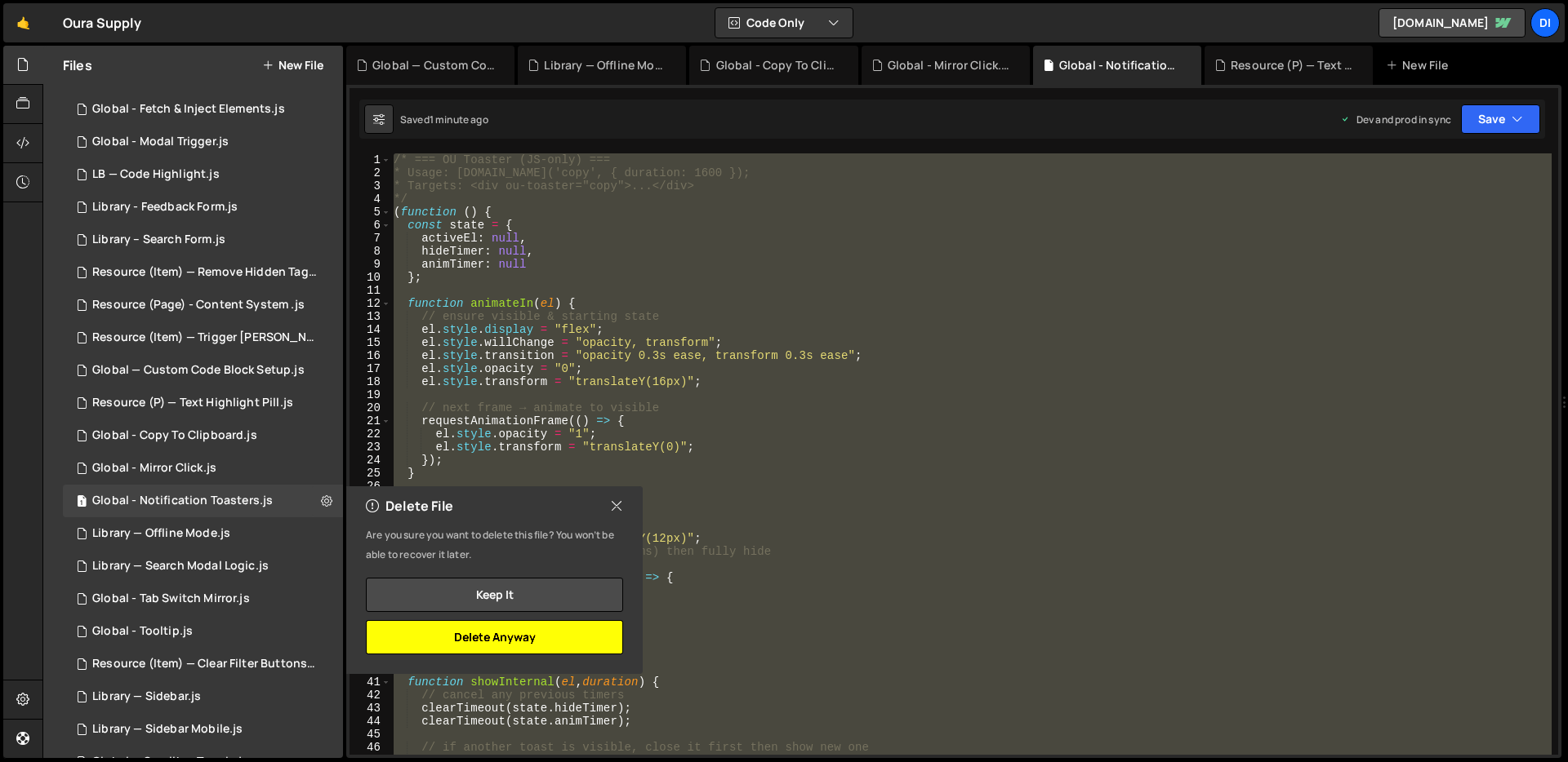
click at [565, 637] on button "Delete Anyway" at bounding box center [495, 637] width 258 height 34
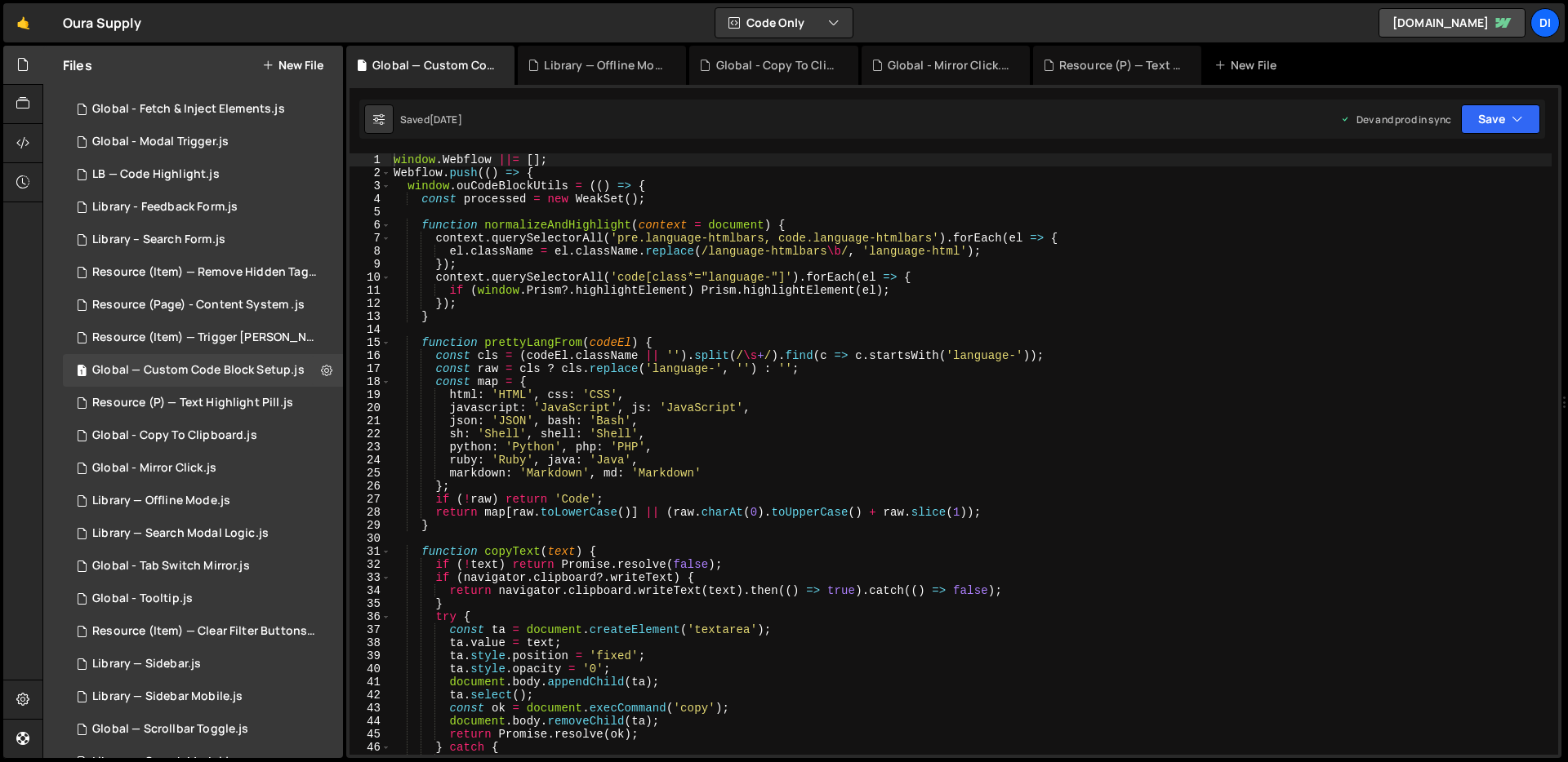
type textarea "function prettyLangFrom(codeEl) {"
click at [545, 348] on div "window . Webflow ||= [ ] ; Webflow . push (( ) => { window . ouCodeBlockUtils =…" at bounding box center [971, 467] width 1162 height 627
click at [189, 429] on div "Global - Copy To Clipboard.js" at bounding box center [175, 436] width 165 height 15
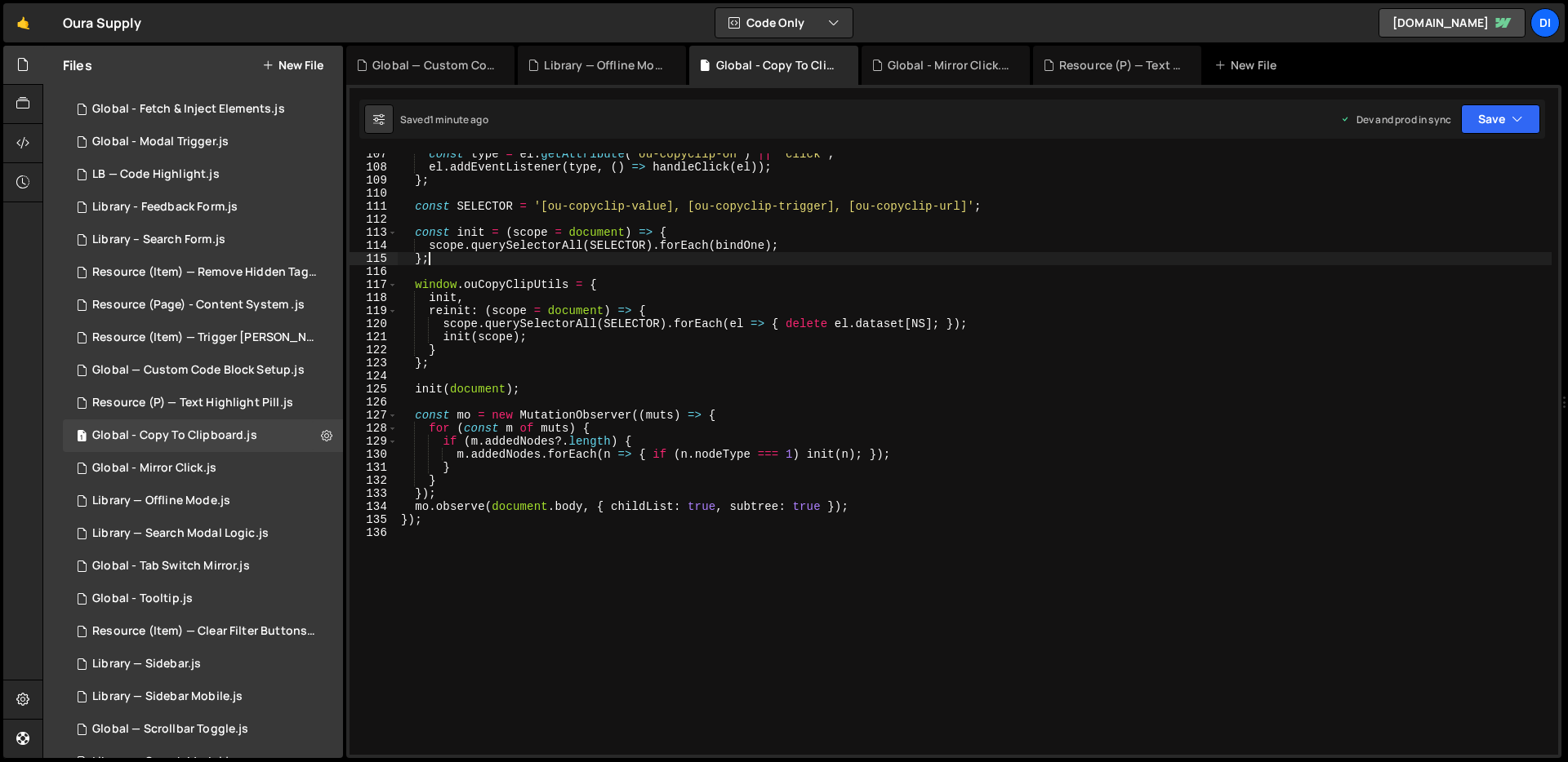
click at [696, 263] on div "const type = el . getAttribute ( "ou-copyclip-on" ) || "click" ; el . addEventL…" at bounding box center [974, 461] width 1154 height 627
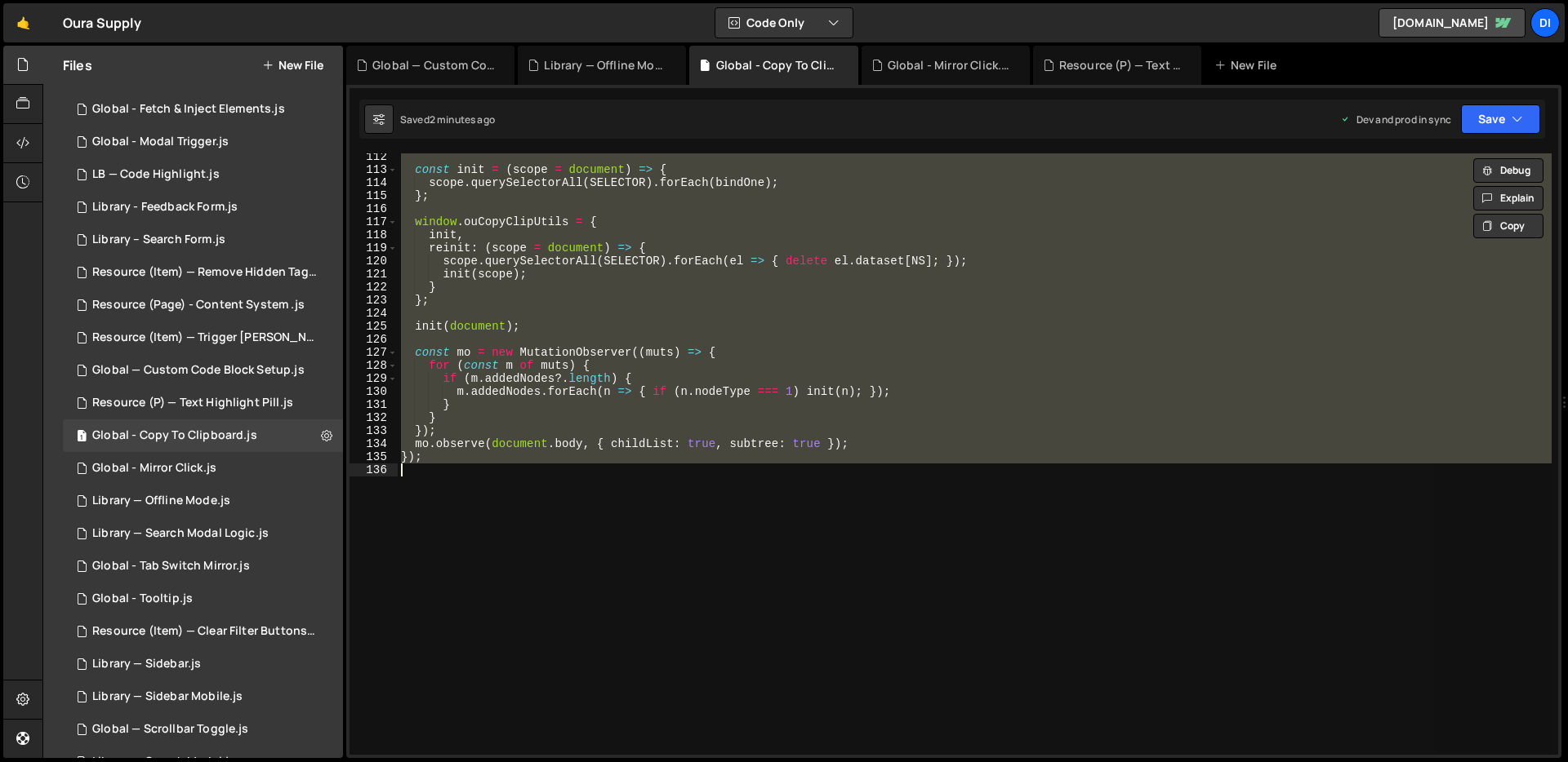
click at [687, 289] on div "const init = ( scope = document ) => { scope . querySelectorAll ( SELECTOR ) . …" at bounding box center [974, 454] width 1154 height 602
type textarea "});"
paste textarea
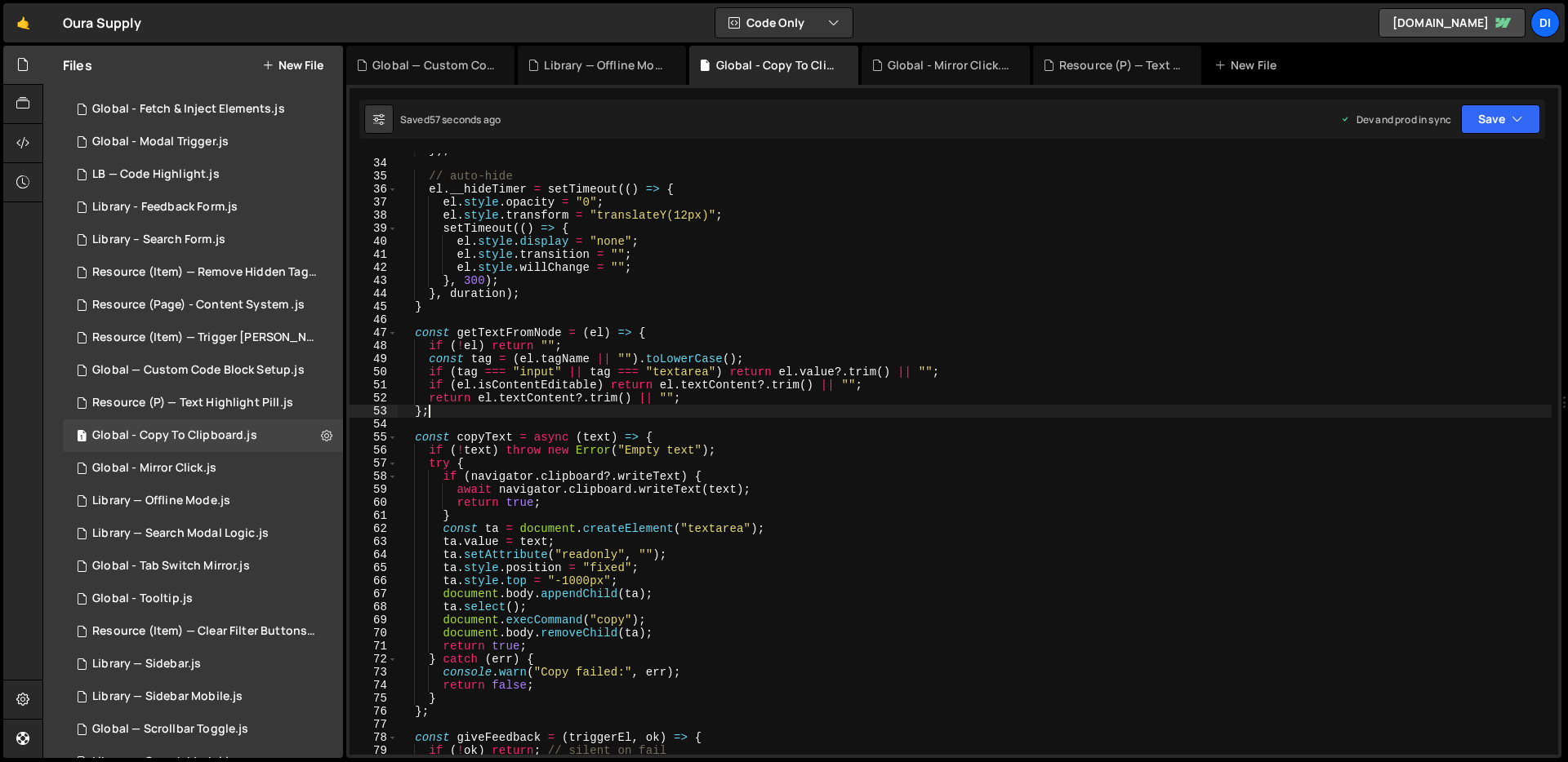
click at [709, 416] on div "}) ; // auto-hide el . __hideTimer = setTimeout (( ) => { el . style . opacity …" at bounding box center [974, 457] width 1154 height 627
type textarea "});"
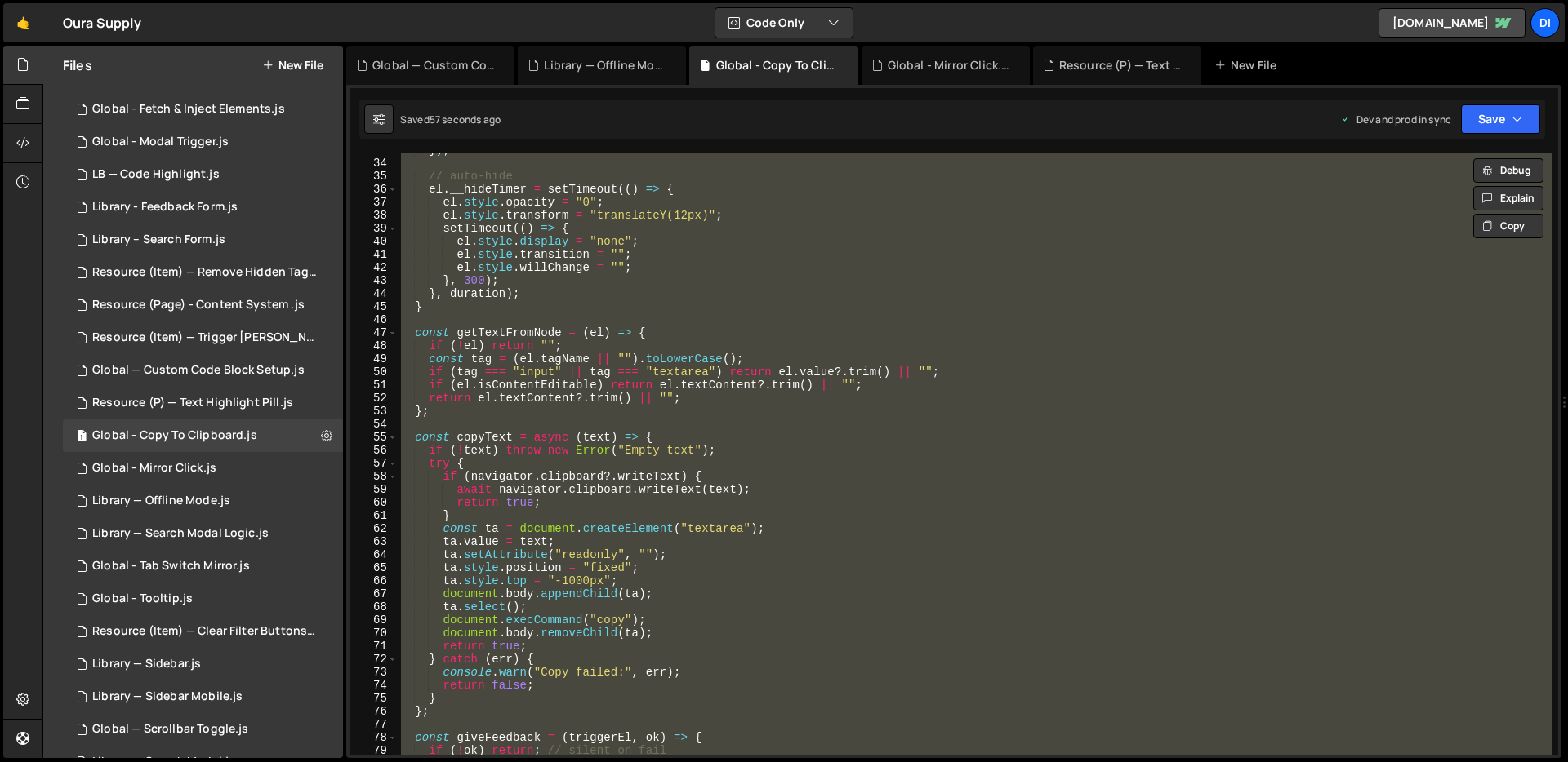
paste textarea
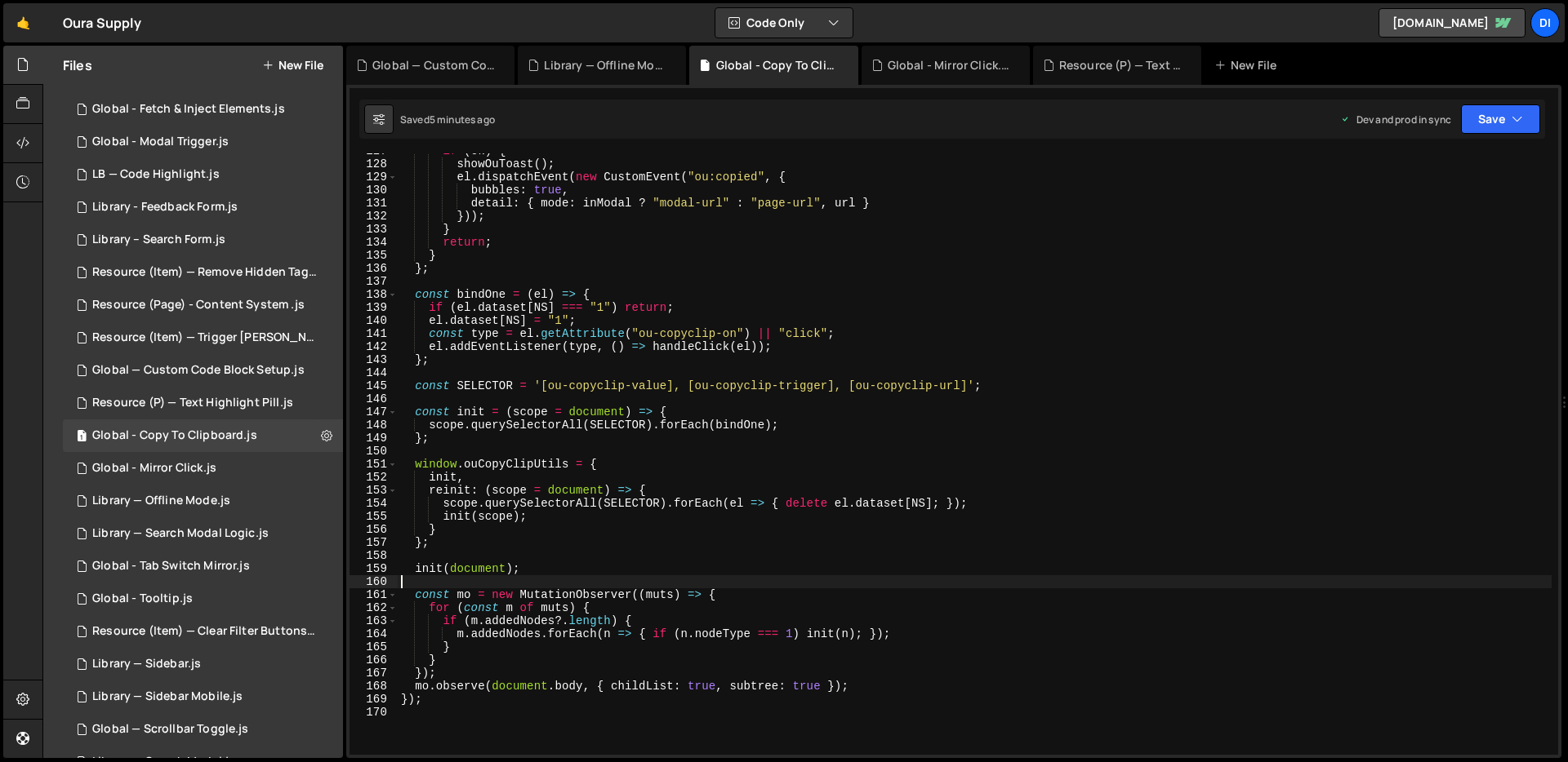
scroll to position [1913, 0]
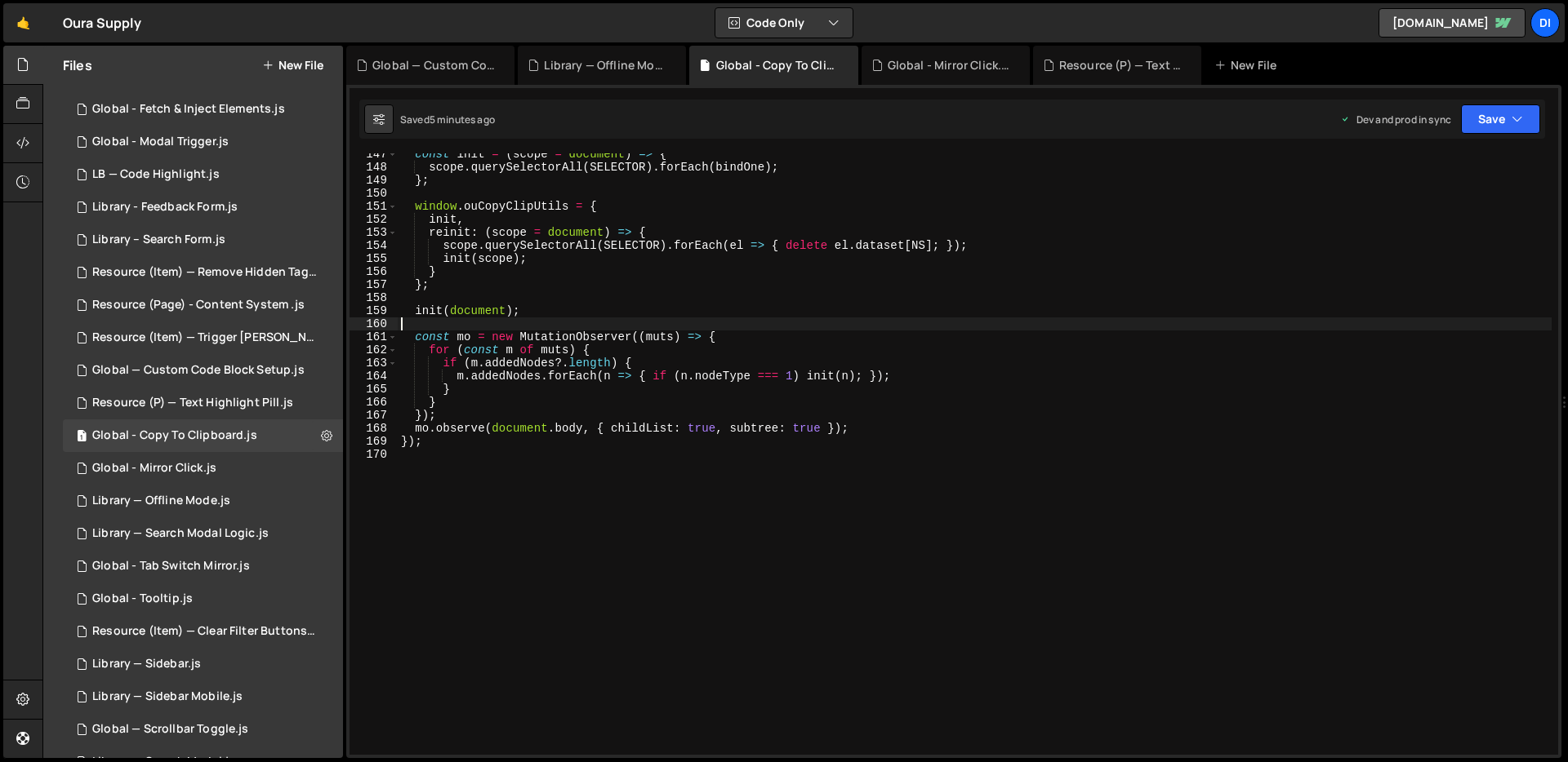
click at [623, 343] on div "const init = ( scope = document ) => { scope . querySelectorAll ( SELECTOR ) . …" at bounding box center [974, 461] width 1154 height 627
type textarea "});"
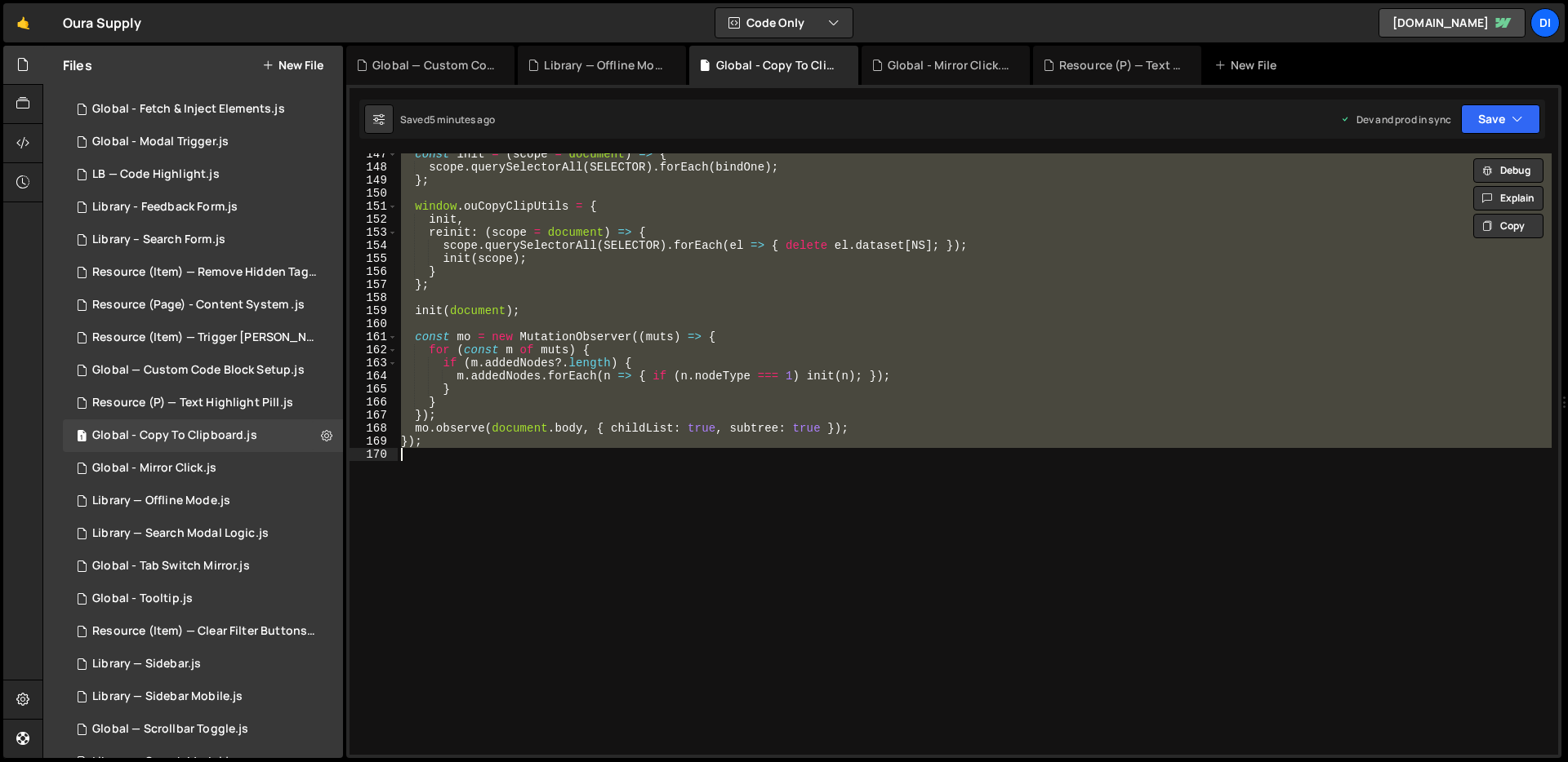
paste textarea
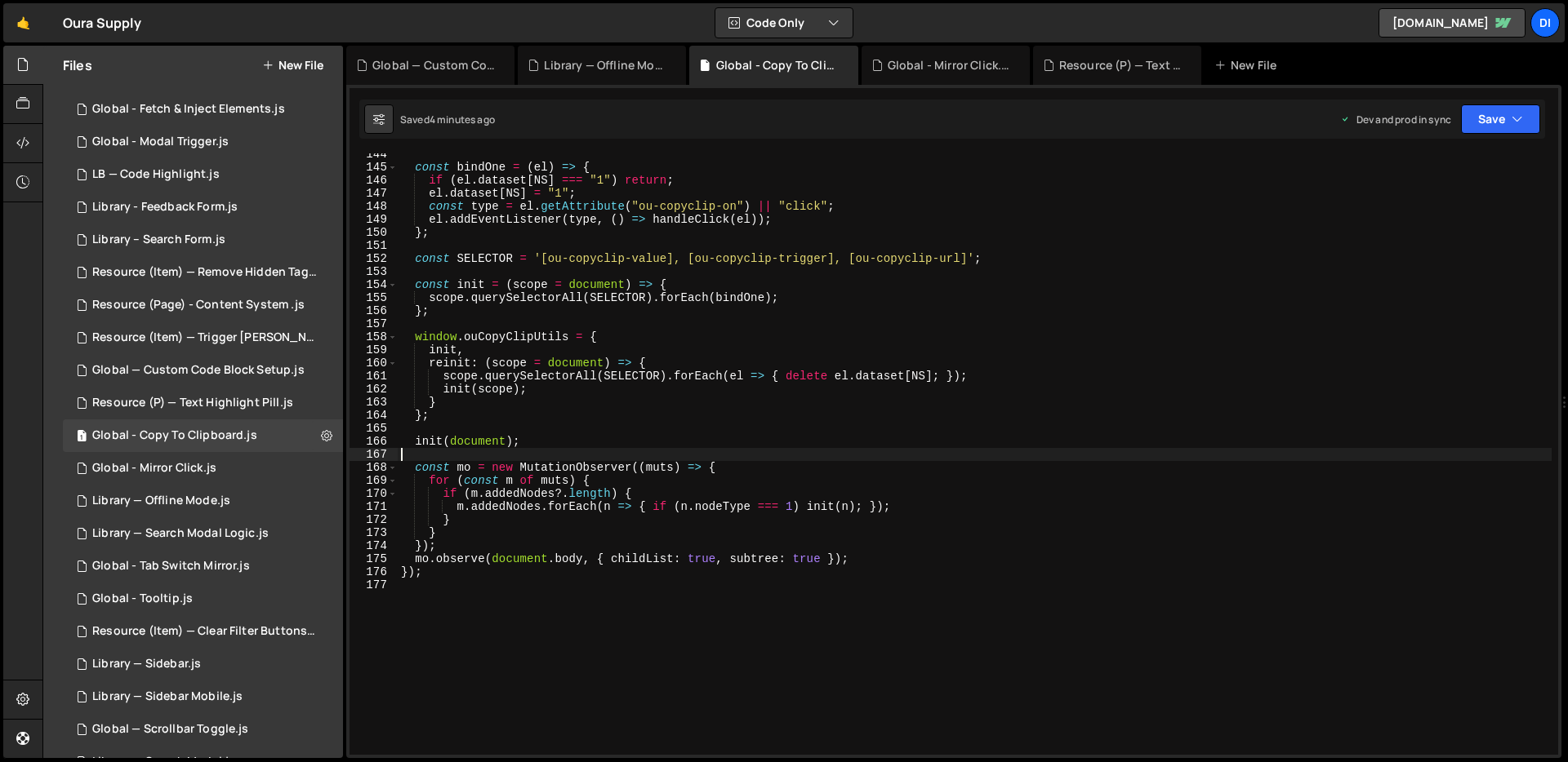
click at [598, 303] on div "const bindOne = ( el ) => { if ( el . dataset [ NS ] === "1" ) return ; el . da…" at bounding box center [974, 461] width 1154 height 627
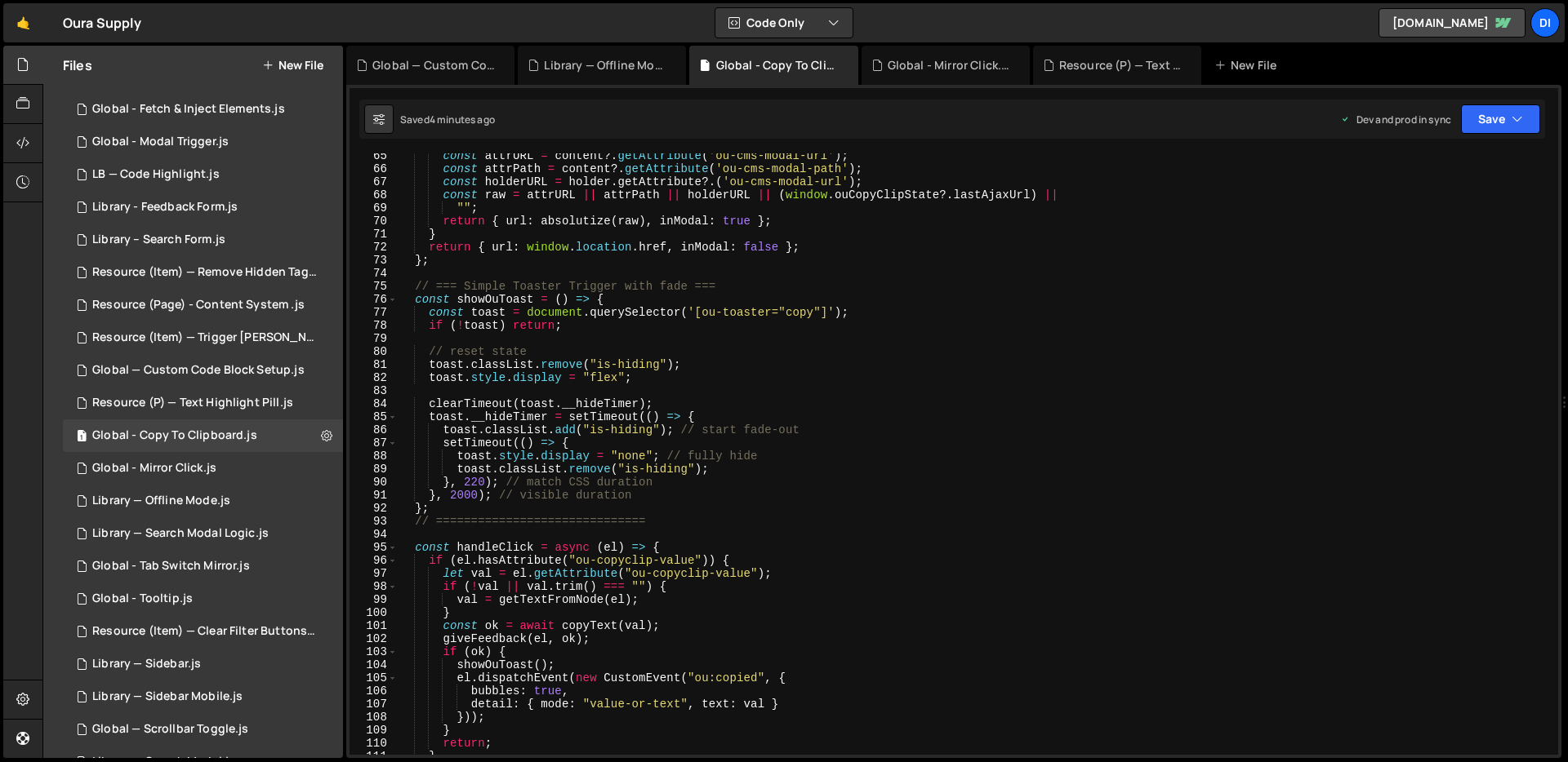
scroll to position [890, 0]
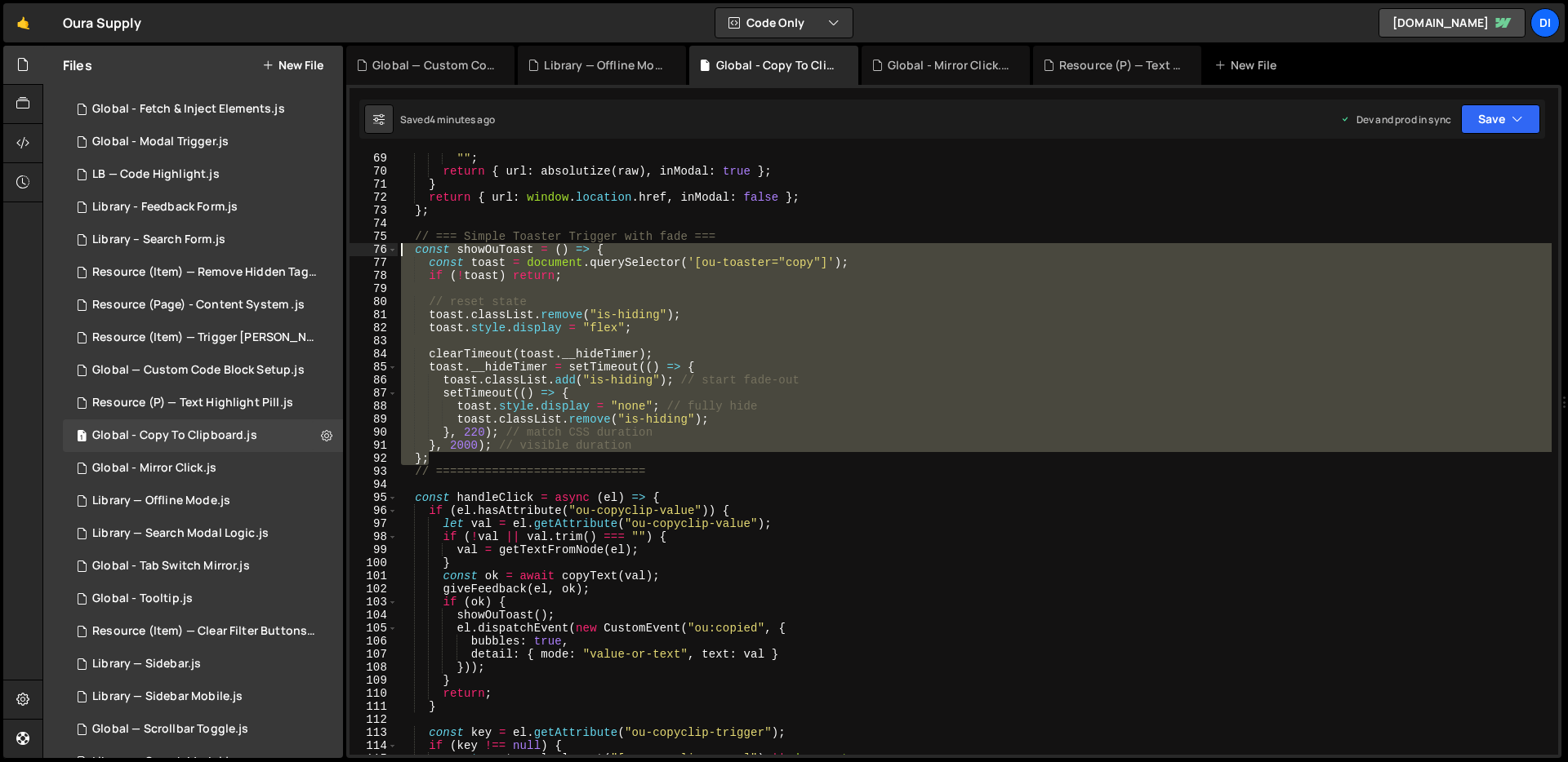
drag, startPoint x: 448, startPoint y: 459, endPoint x: 353, endPoint y: 251, distance: 228.7
click at [353, 251] on div "scope.querySelectorAll(SELECTOR).forEach(bindOne); 69 70 71 72 73 74 75 76 77 7…" at bounding box center [953, 454] width 1209 height 602
type textarea "const showOuToast = () => { const toast = document.querySelector('[ou-toaster="…"
paste textarea
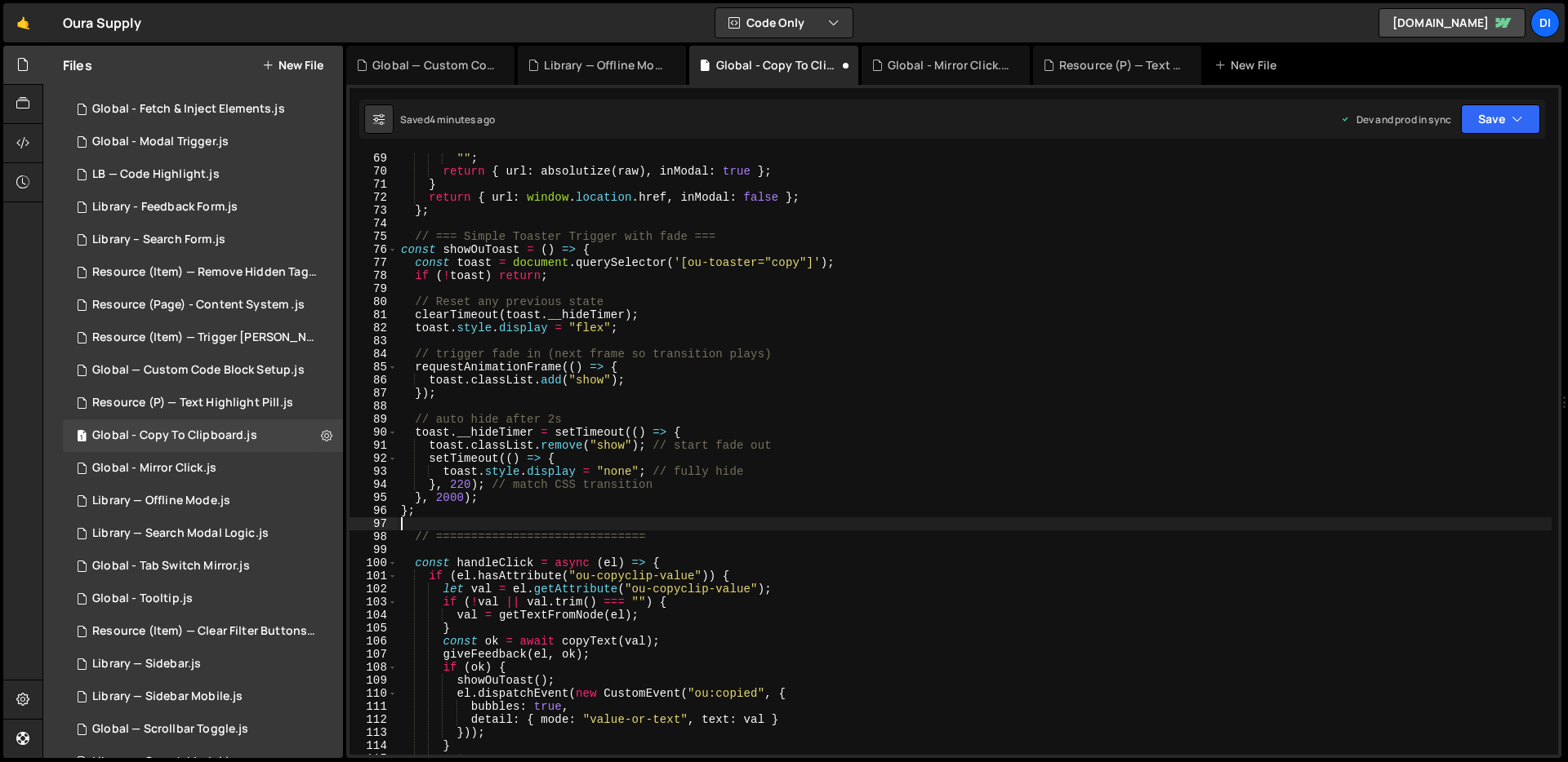
click at [682, 273] on div """ ; return { url : absolutize ( raw ) , inModal : true } ; } return { url : wi…" at bounding box center [974, 465] width 1154 height 627
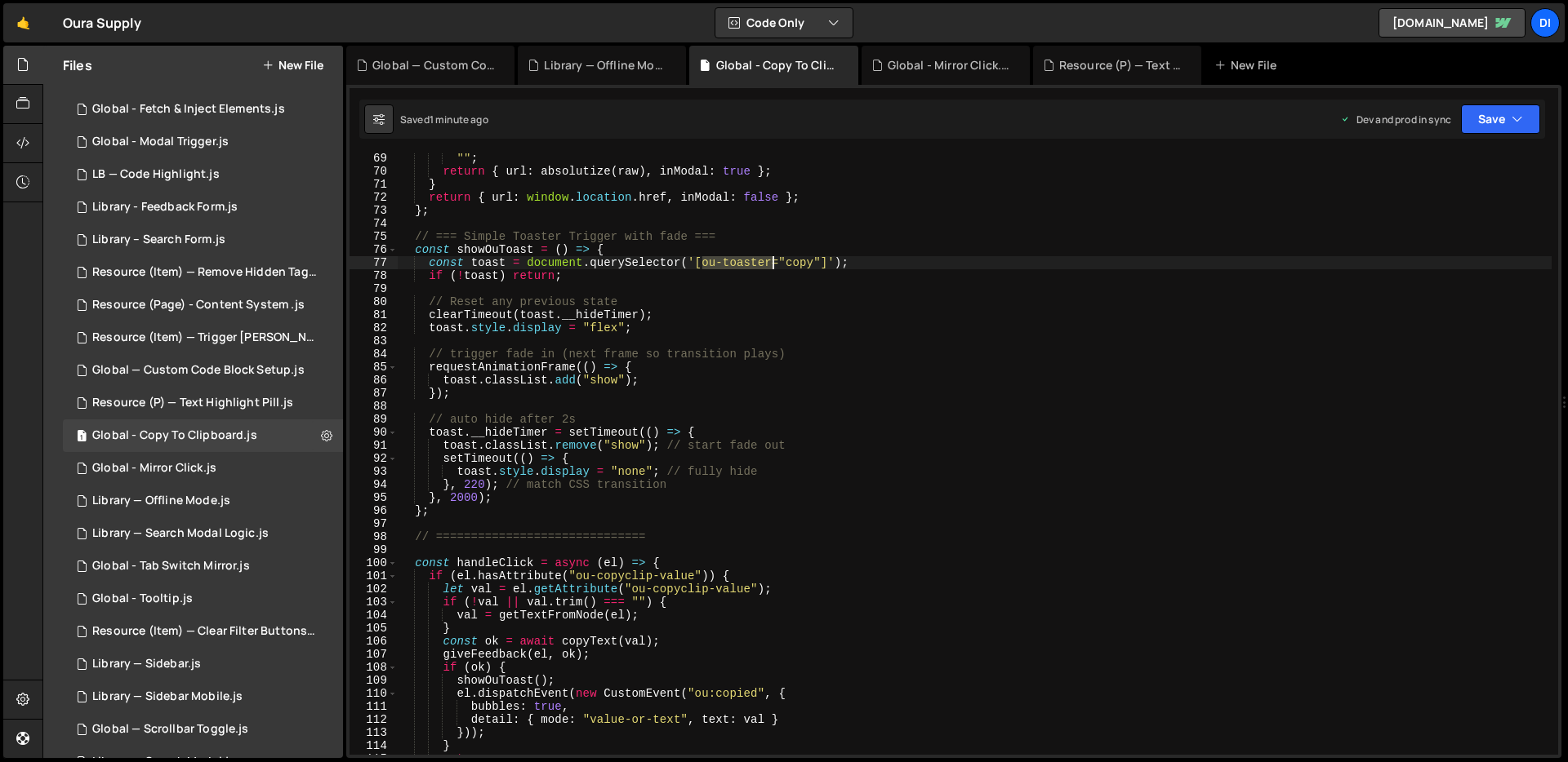
drag, startPoint x: 700, startPoint y: 260, endPoint x: 769, endPoint y: 258, distance: 69.0
click at [769, 258] on div """ ; return { url : absolutize ( raw ) , inModal : true } ; } return { url : wi…" at bounding box center [974, 465] width 1154 height 627
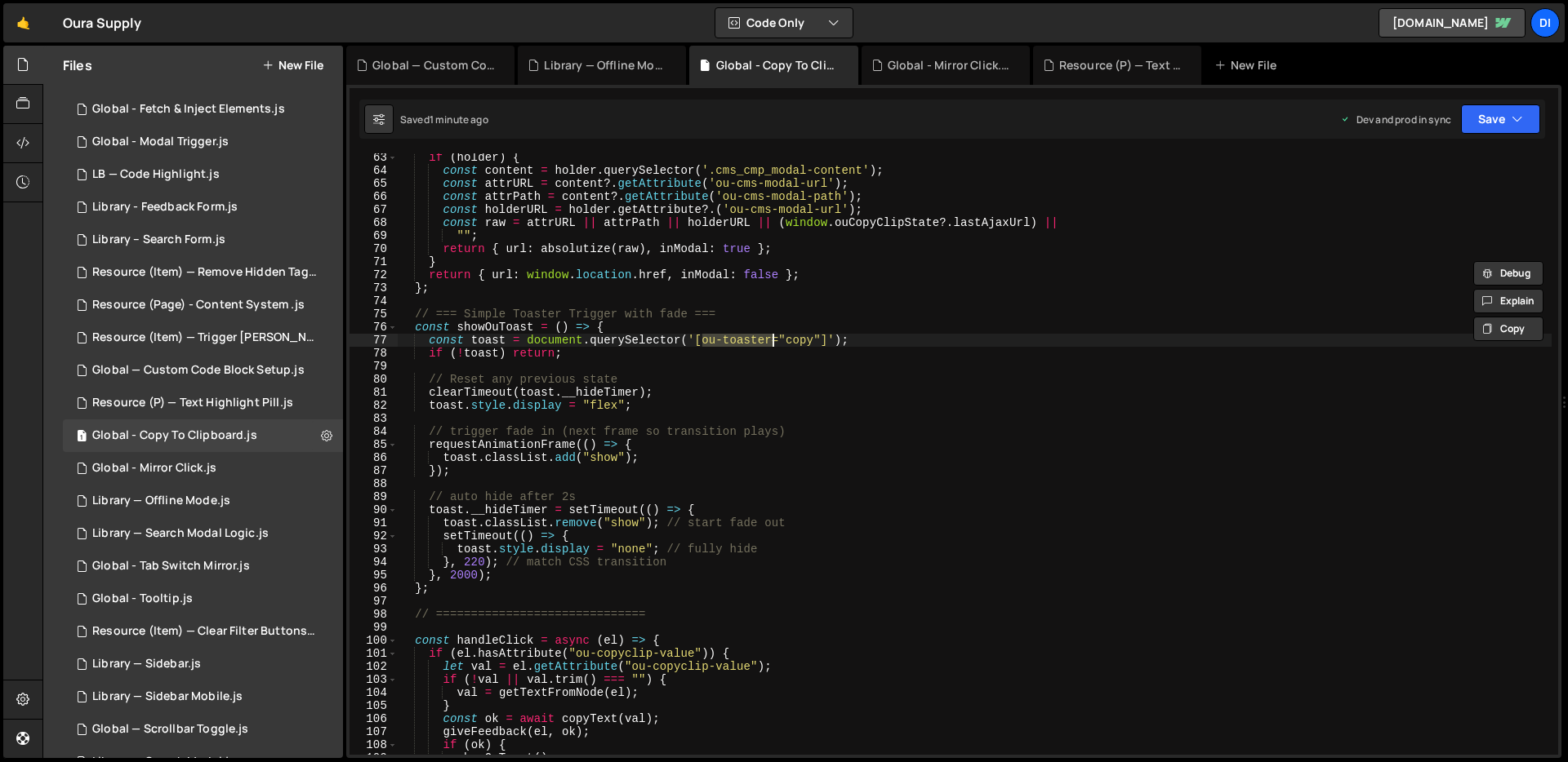
scroll to position [795, 0]
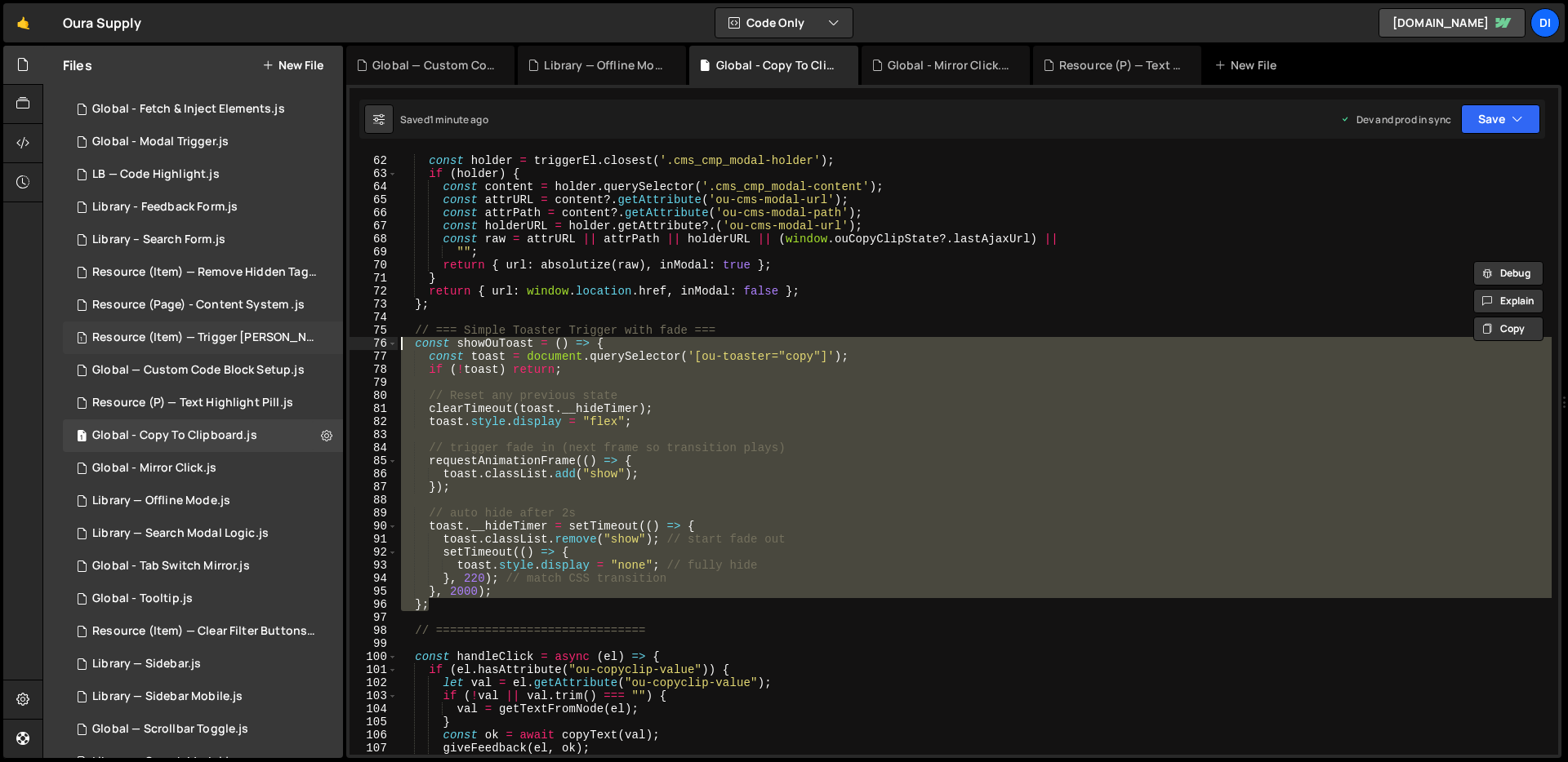
drag, startPoint x: 452, startPoint y: 609, endPoint x: 309, endPoint y: 349, distance: 296.7
click at [309, 349] on div "Files New File Javascript files 1 Favourite - Clear Saved List.js 0 1 Global - …" at bounding box center [805, 402] width 1526 height 714
type textarea "const showOuToast = () => { const toast = document.querySelector('[ou-toaster="…"
paste textarea
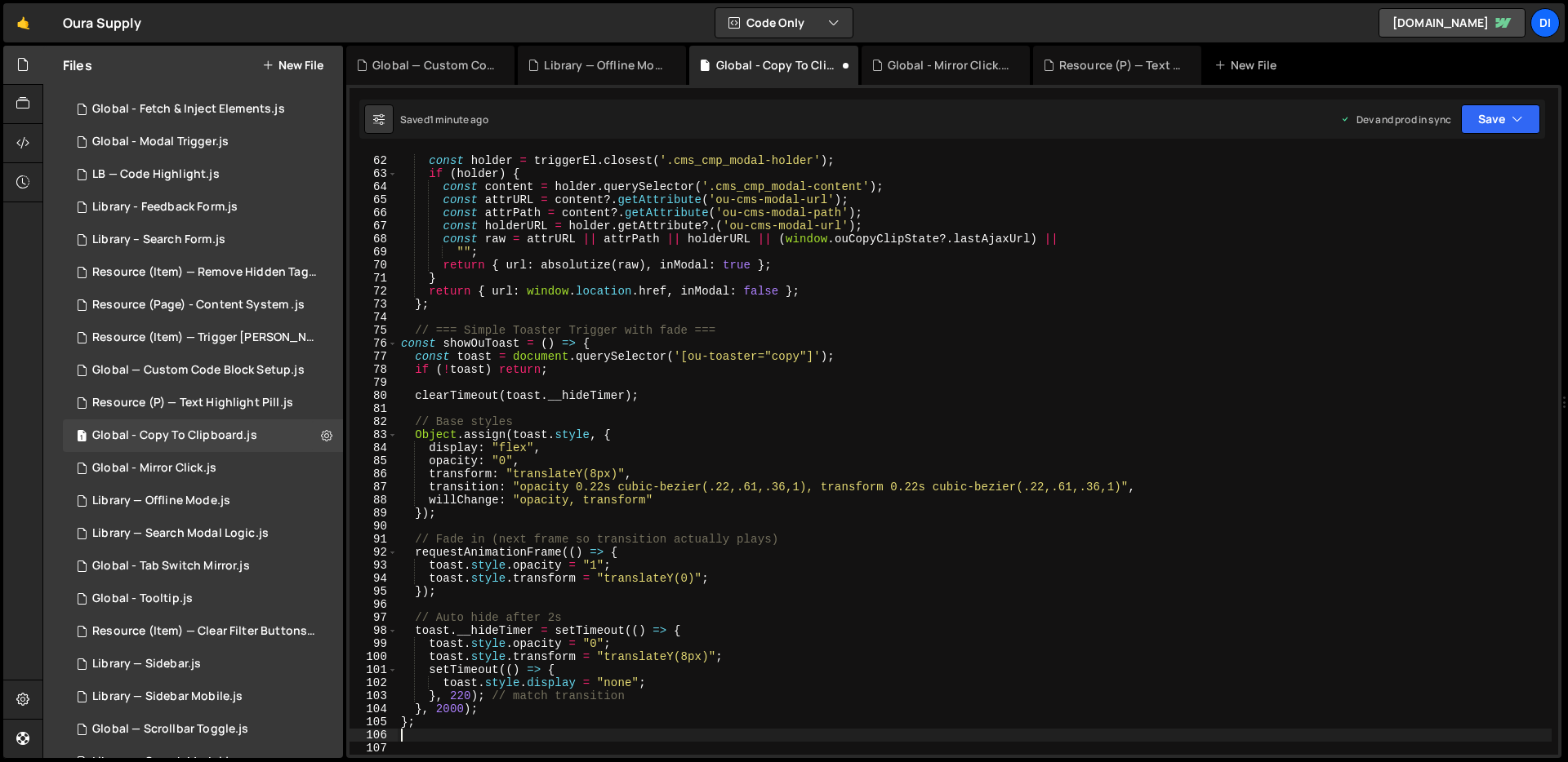
click at [677, 330] on div "const getSmartURL = ( triggerEl ) => { const holder = triggerEl . closest ( '.c…" at bounding box center [974, 455] width 1154 height 627
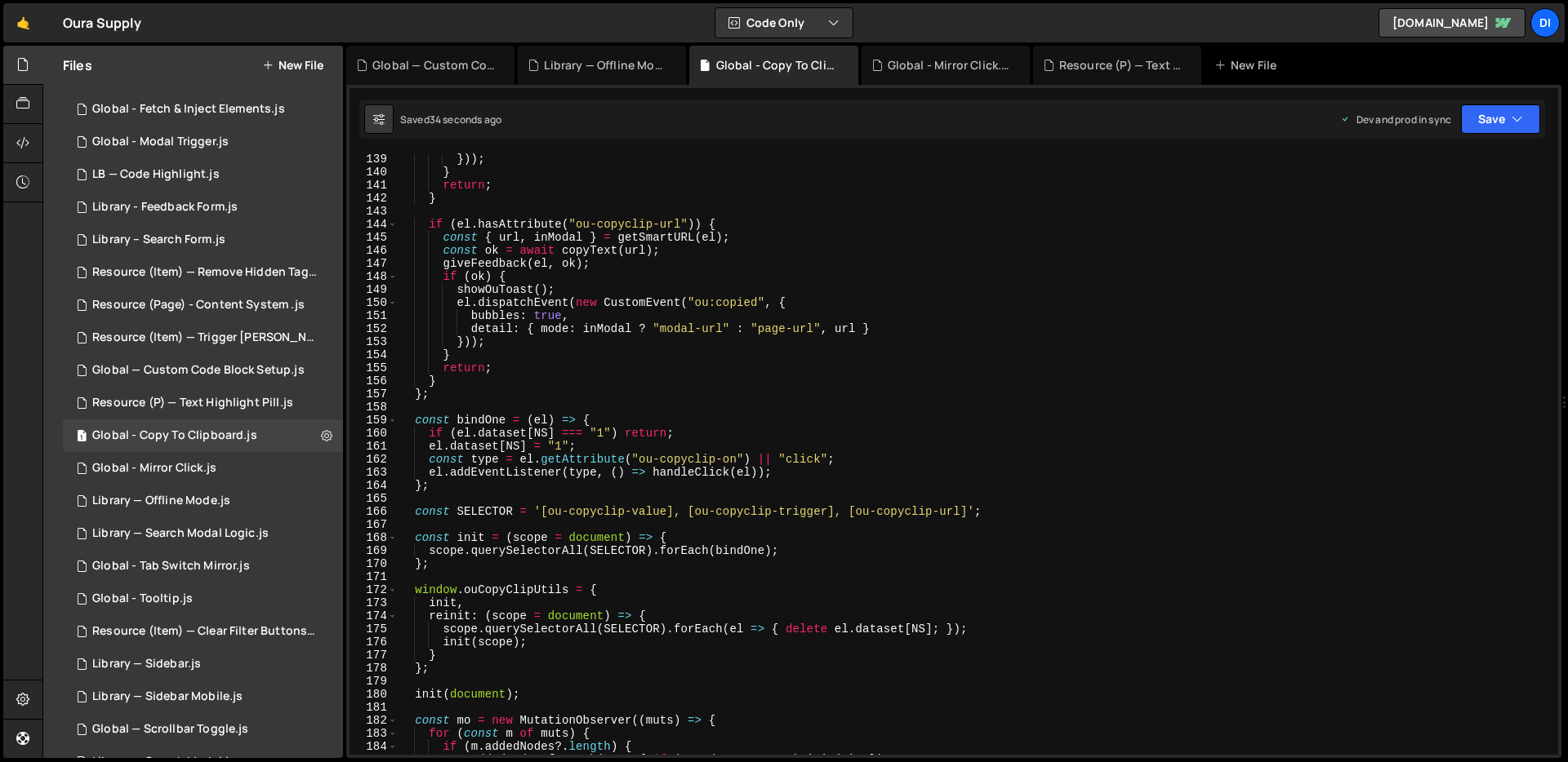
scroll to position [2188, 0]
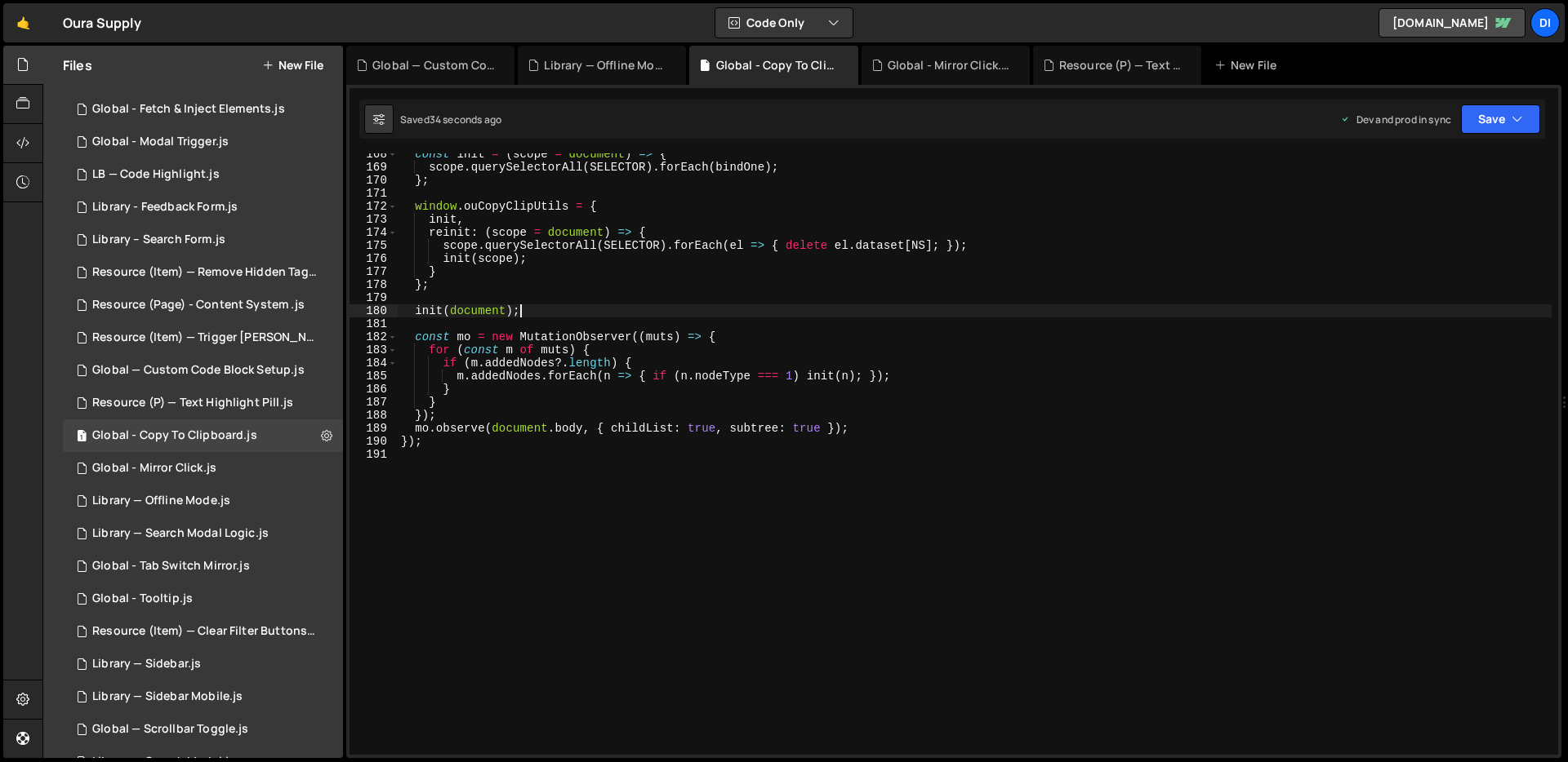
click at [640, 313] on div "const init = ( scope = document ) => { scope . querySelectorAll ( SELECTOR ) . …" at bounding box center [974, 461] width 1154 height 627
type textarea "});"
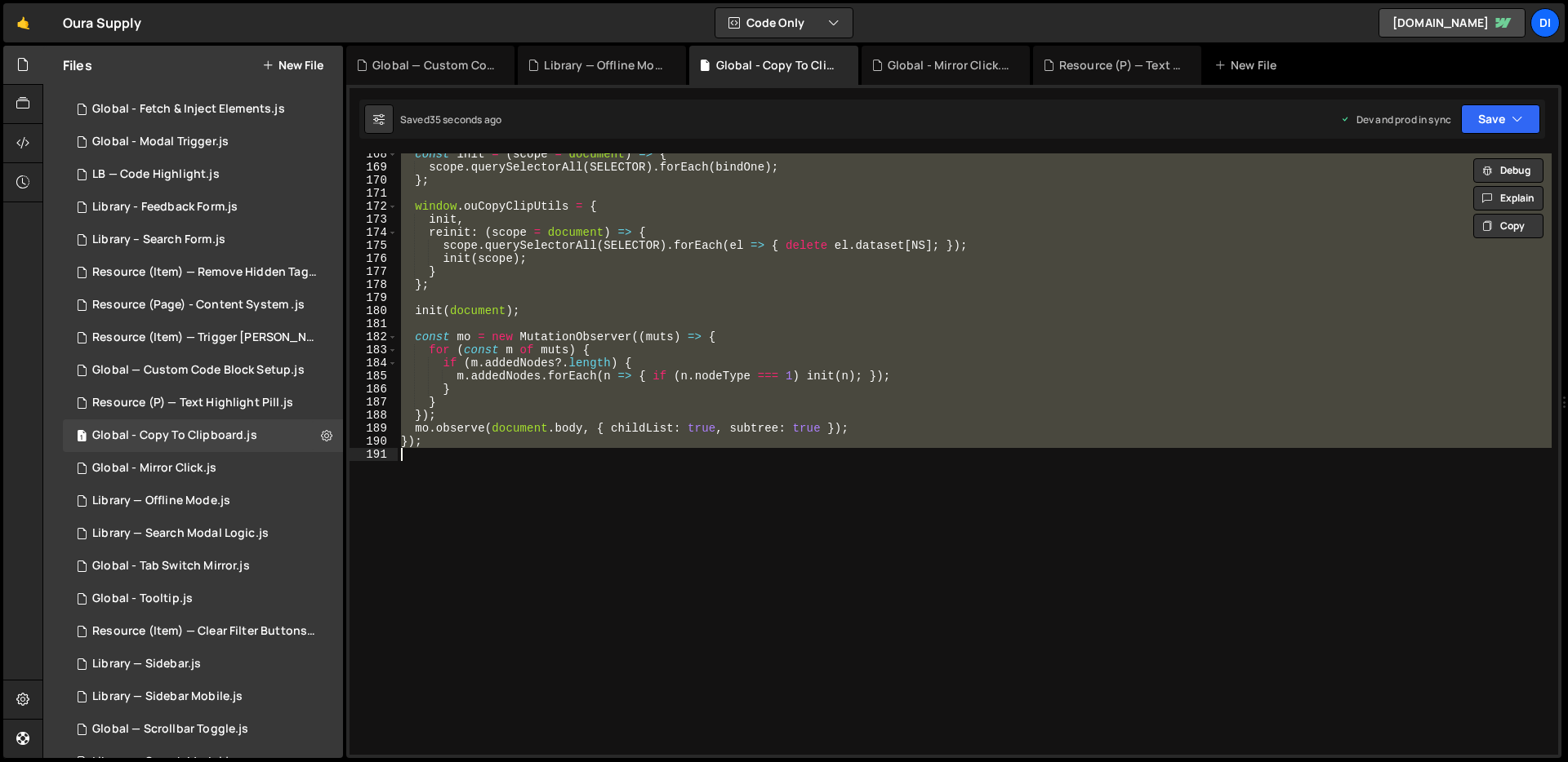
paste textarea
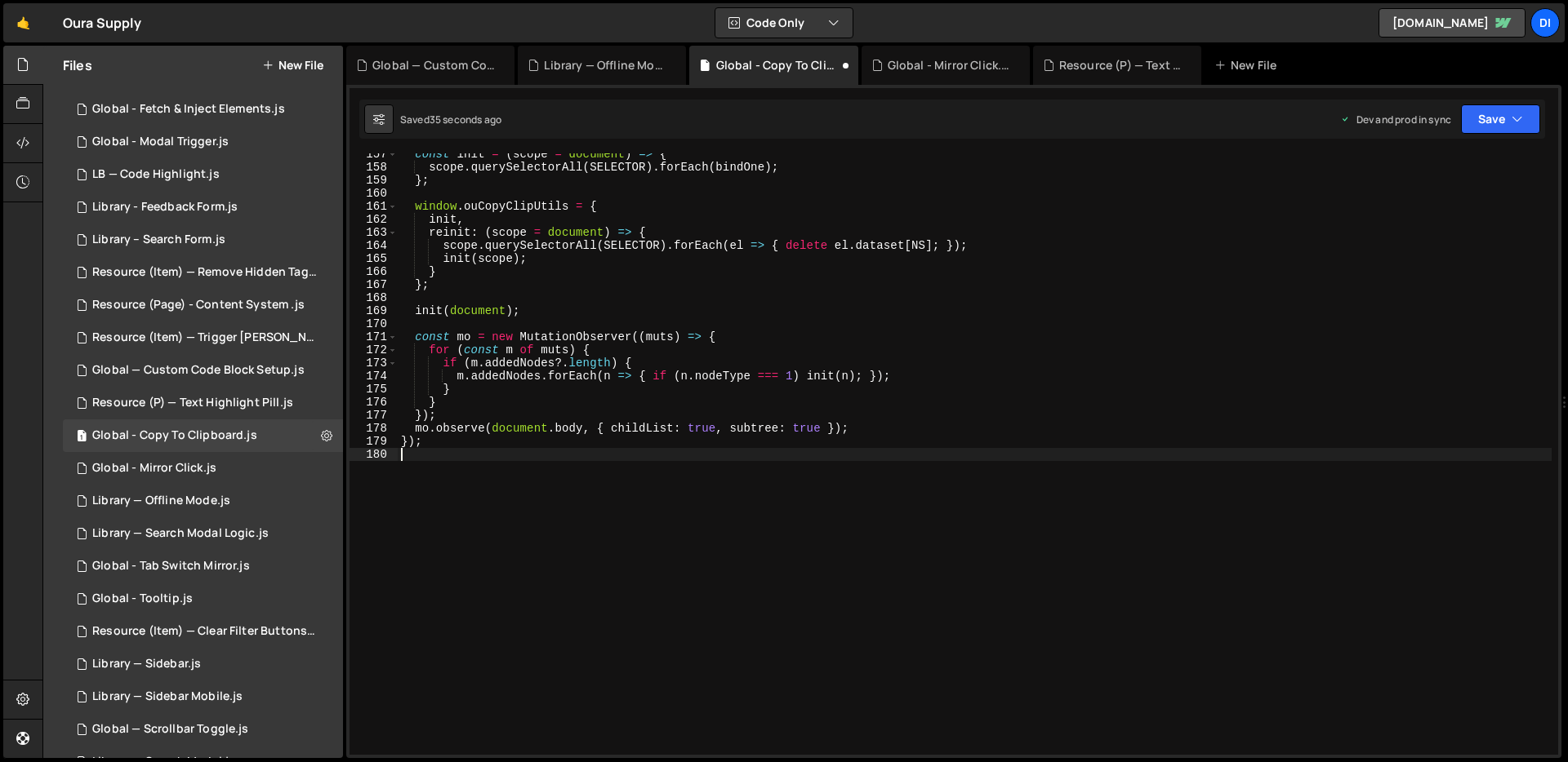
scroll to position [2044, 0]
click at [640, 313] on div "const init = ( scope = document ) => { scope . querySelectorAll ( SELECTOR ) . …" at bounding box center [974, 461] width 1154 height 627
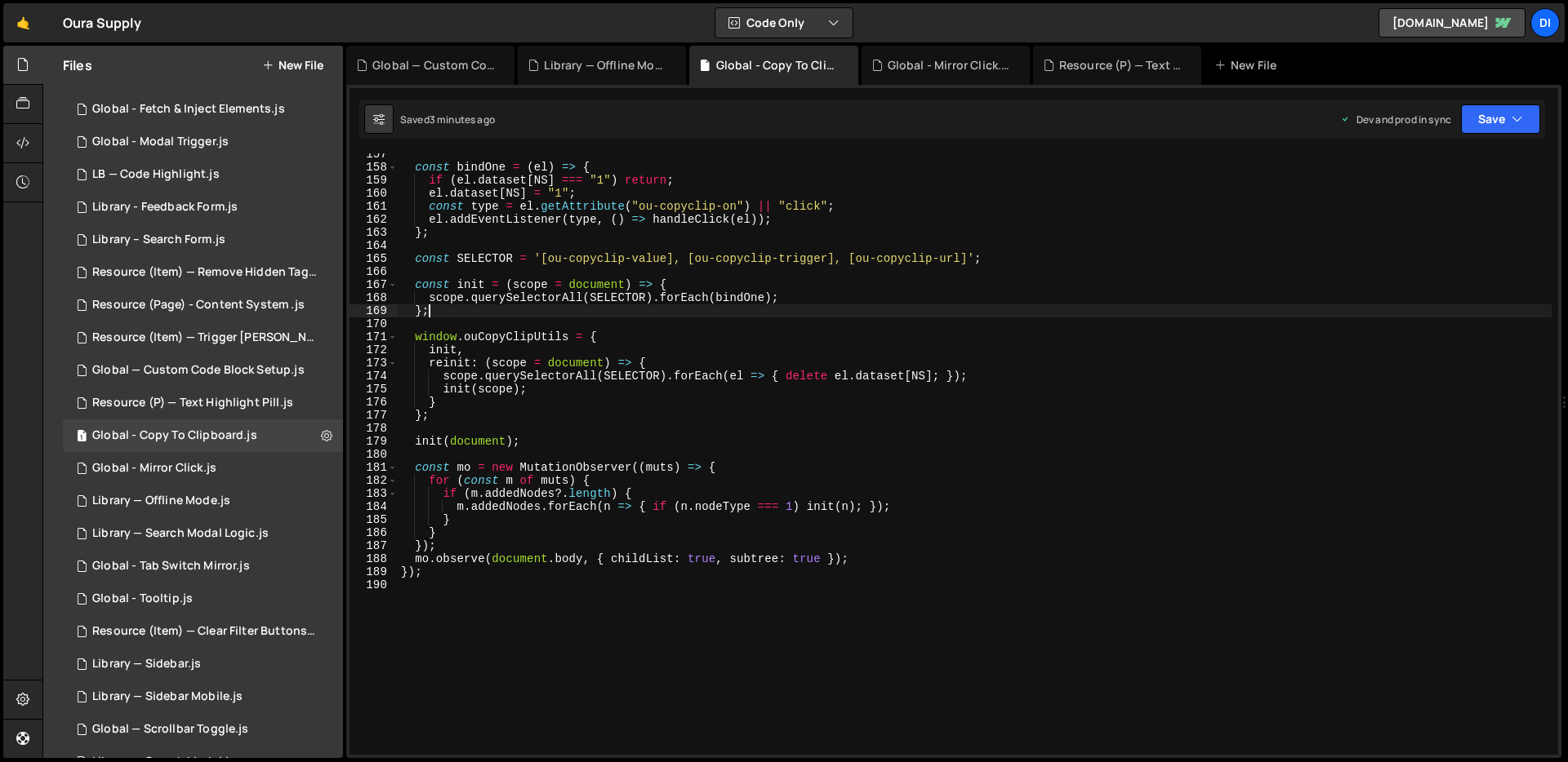
scroll to position [2175, 0]
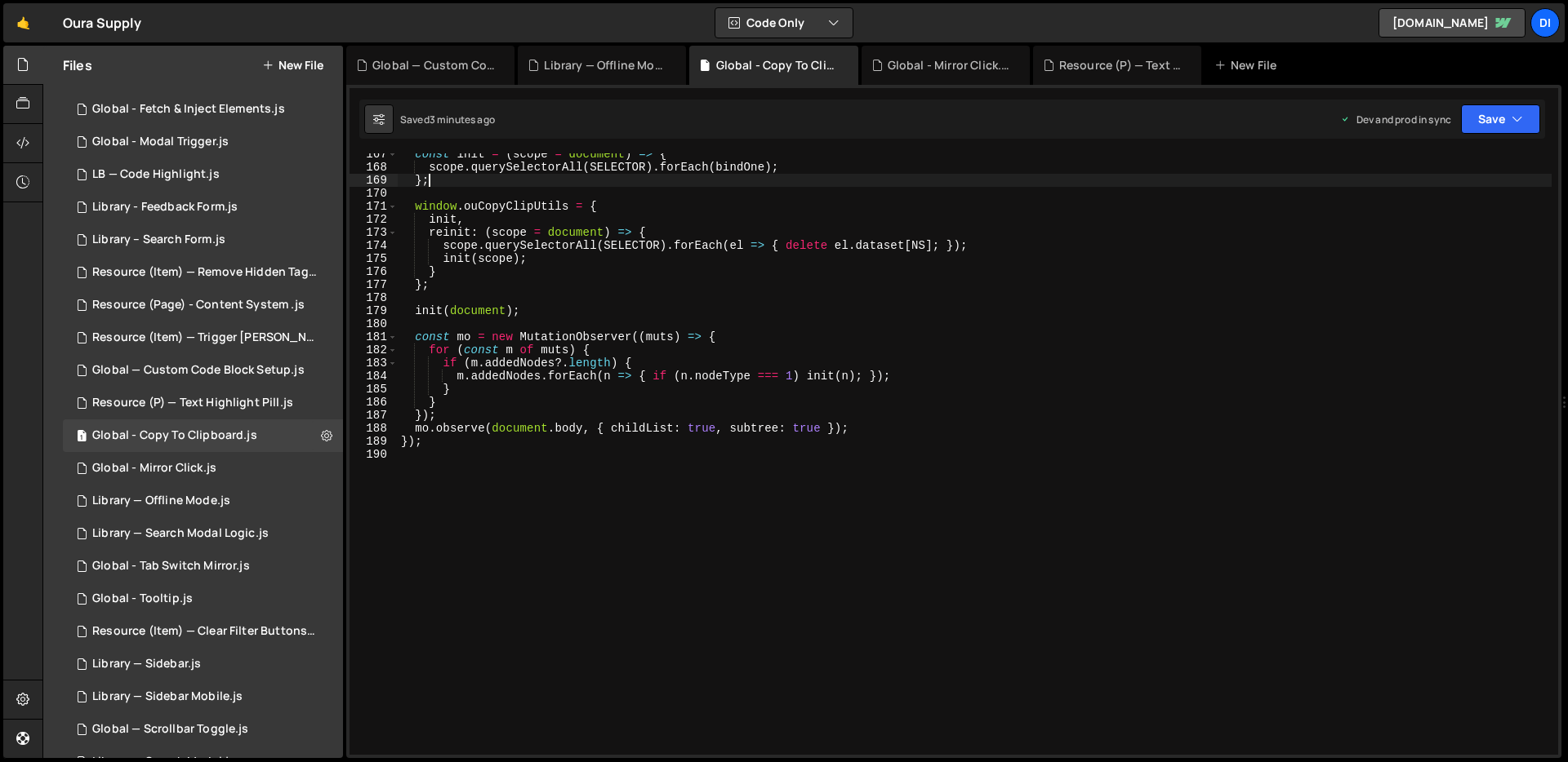
click at [649, 229] on div "const init = ( scope = document ) => { scope . querySelectorAll ( SELECTOR ) . …" at bounding box center [974, 461] width 1154 height 627
type textarea "});"
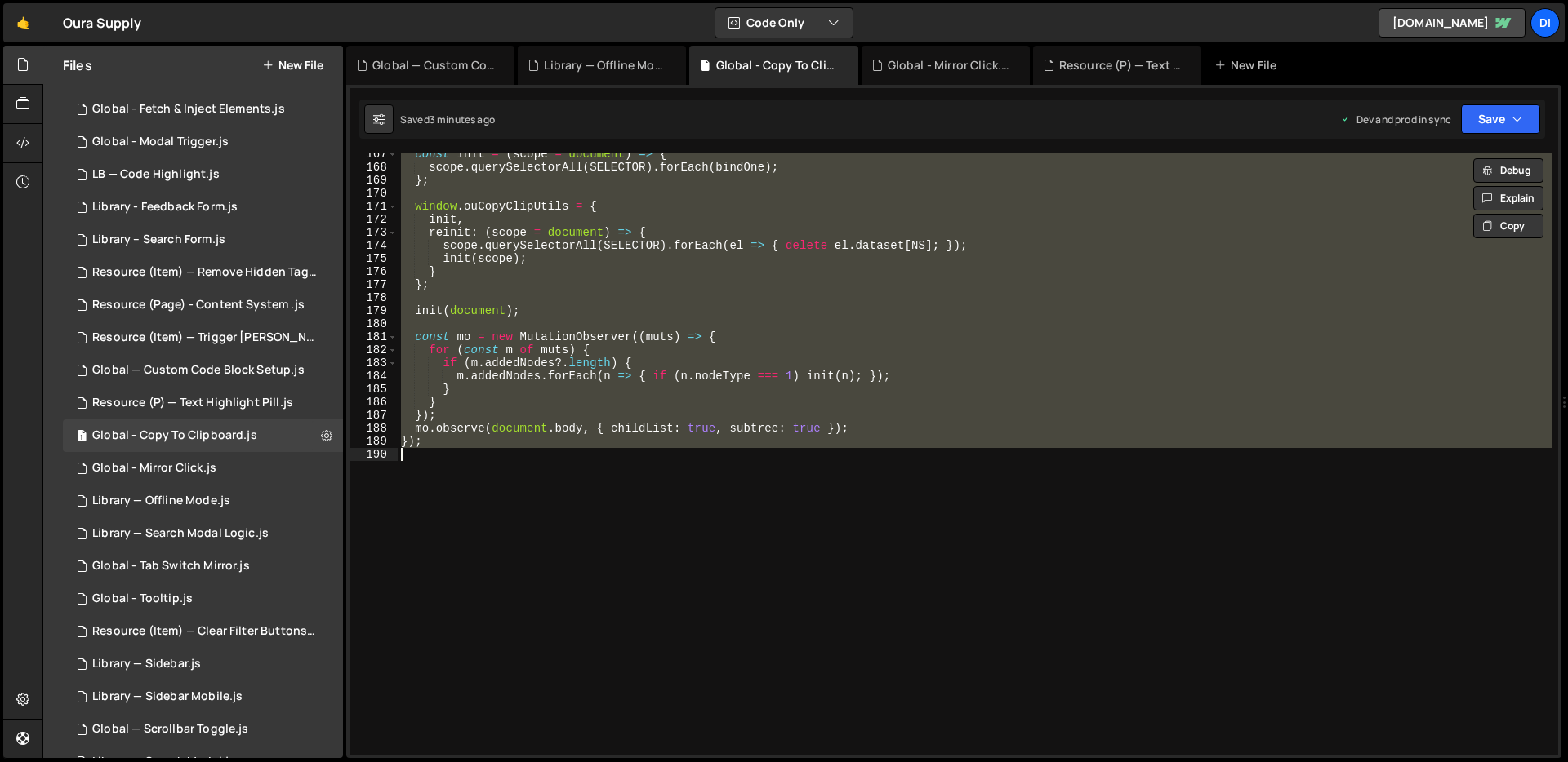
paste textarea
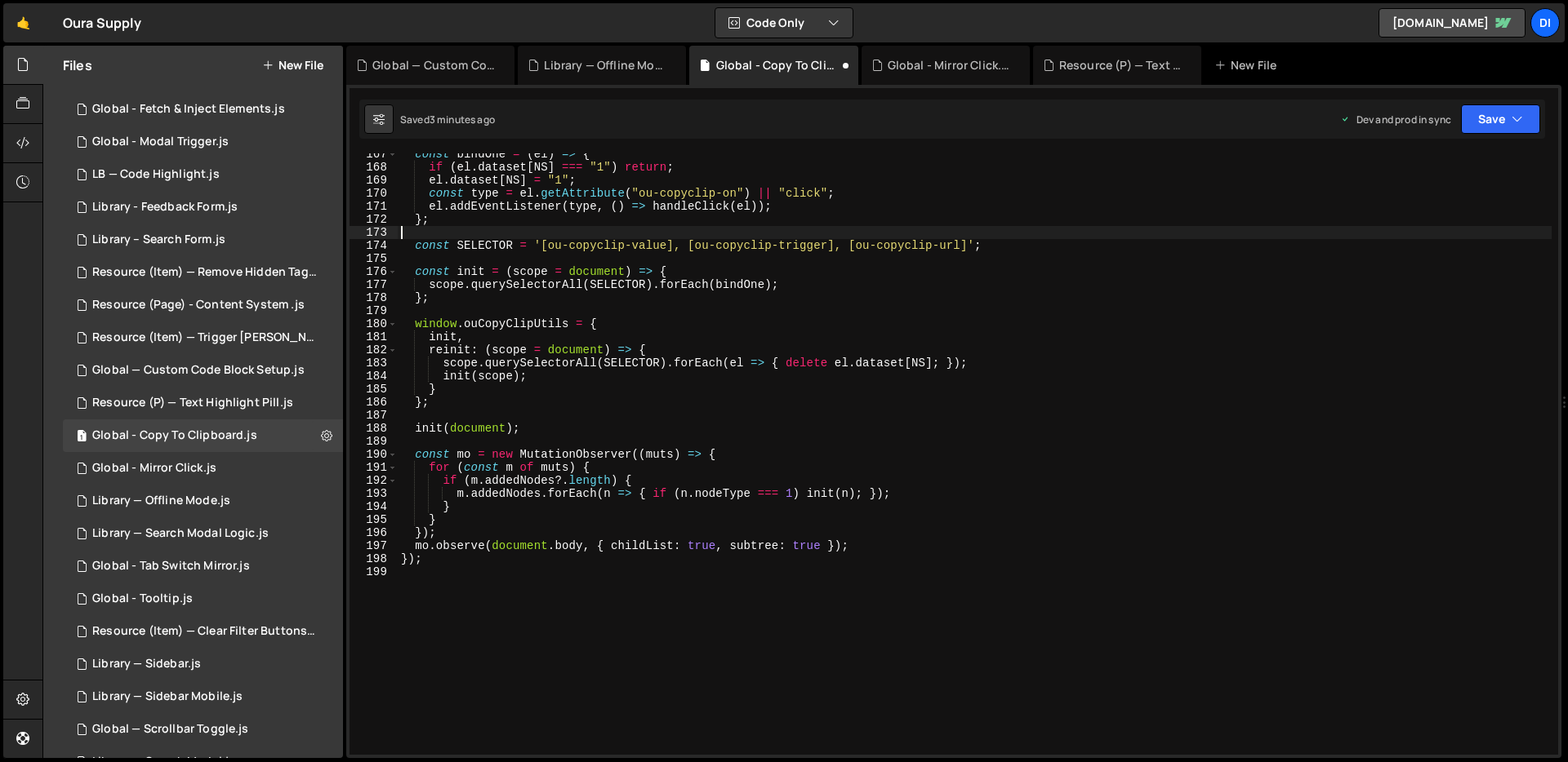
click at [649, 229] on div "const bindOne = ( el ) => { if ( el . dataset [ NS ] === "1" ) return ; el . da…" at bounding box center [974, 461] width 1154 height 627
type textarea "return;"
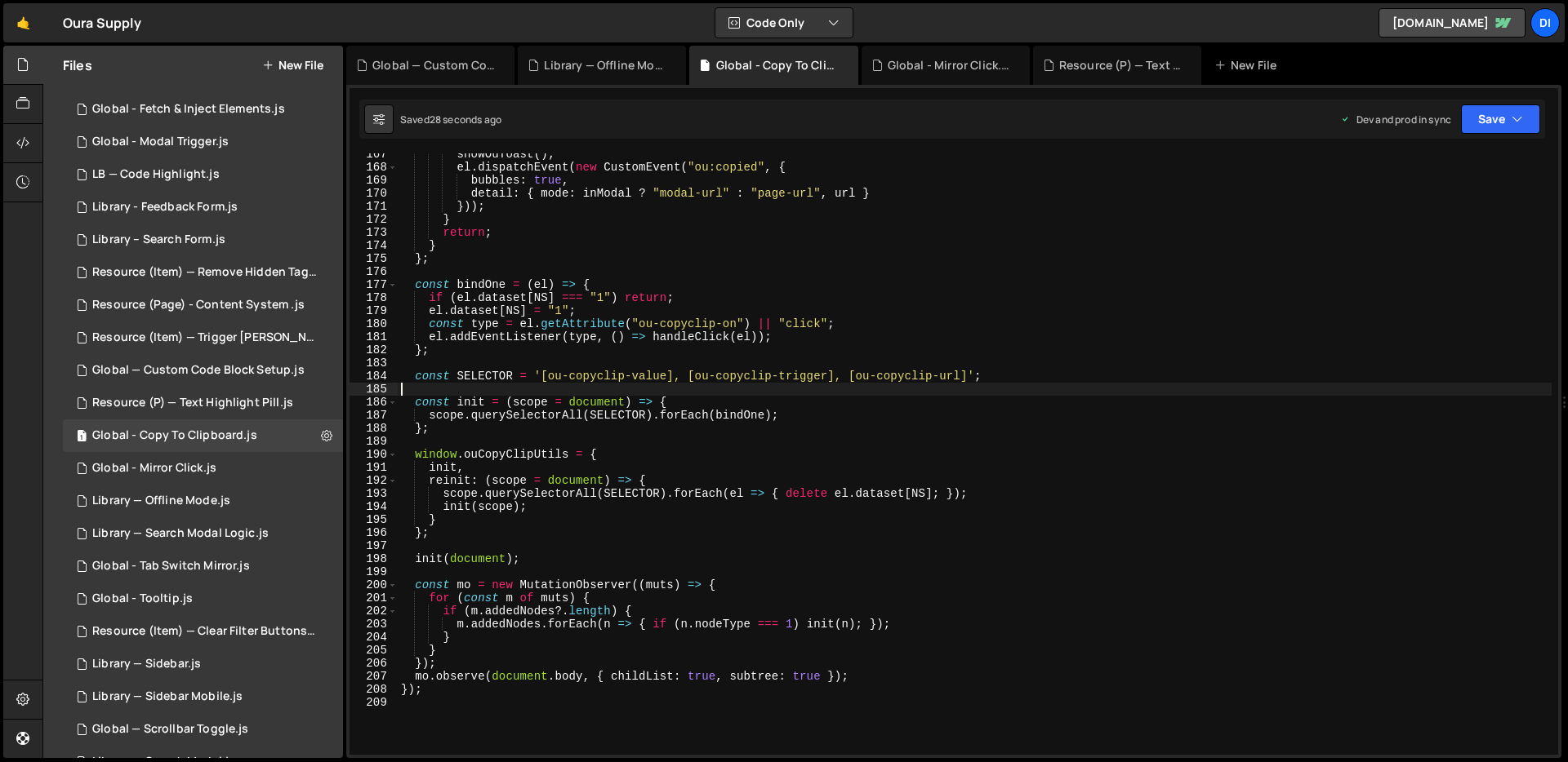
click at [669, 383] on div "showOuToast ( ) ; el . dispatchEvent ( new CustomEvent ( "ou:copied" , { bubble…" at bounding box center [974, 461] width 1154 height 627
click at [510, 326] on div "showOuToast ( ) ; el . dispatchEvent ( new CustomEvent ( "ou:copied" , { bubble…" at bounding box center [974, 461] width 1154 height 627
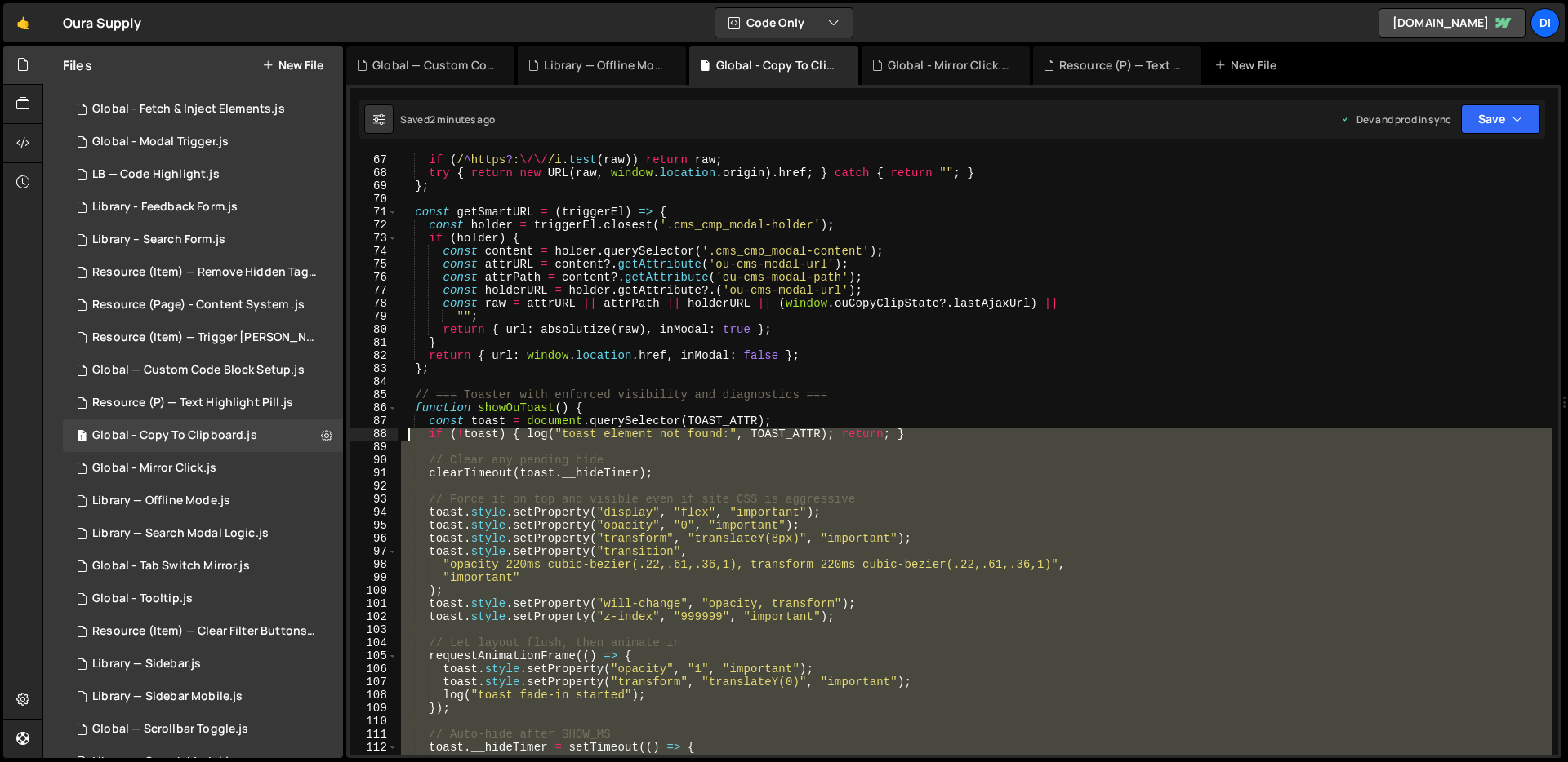
scroll to position [862, 0]
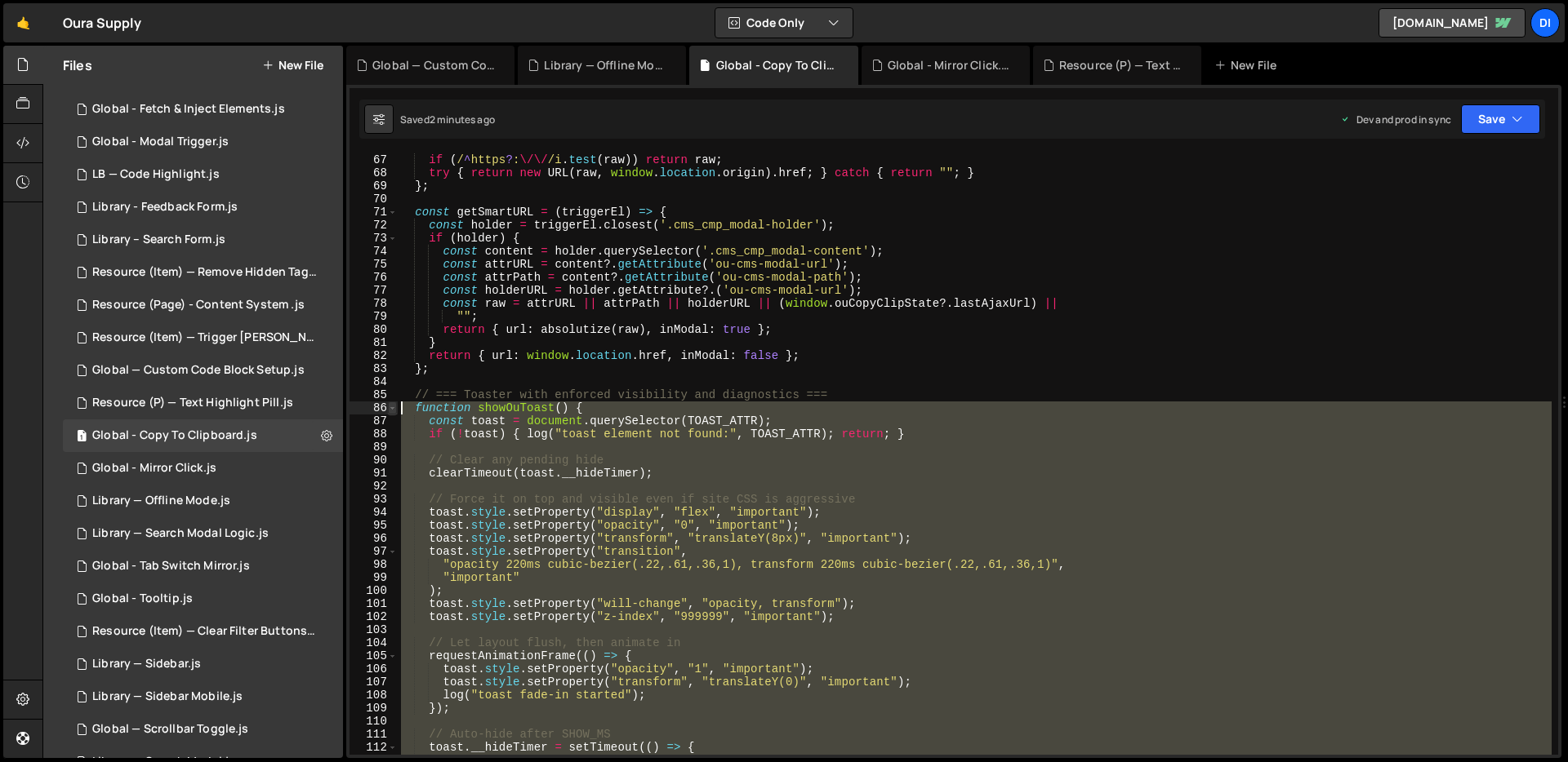
drag, startPoint x: 630, startPoint y: 632, endPoint x: 390, endPoint y: 405, distance: 330.3
click at [390, 405] on div "const type = el.getAttribute("ou-copyclip-on") || "click"; 67 68 69 70 71 72 73…" at bounding box center [953, 454] width 1209 height 602
type textarea "function showOuToast() { const toast = document.querySelector(TOAST_ATTR);"
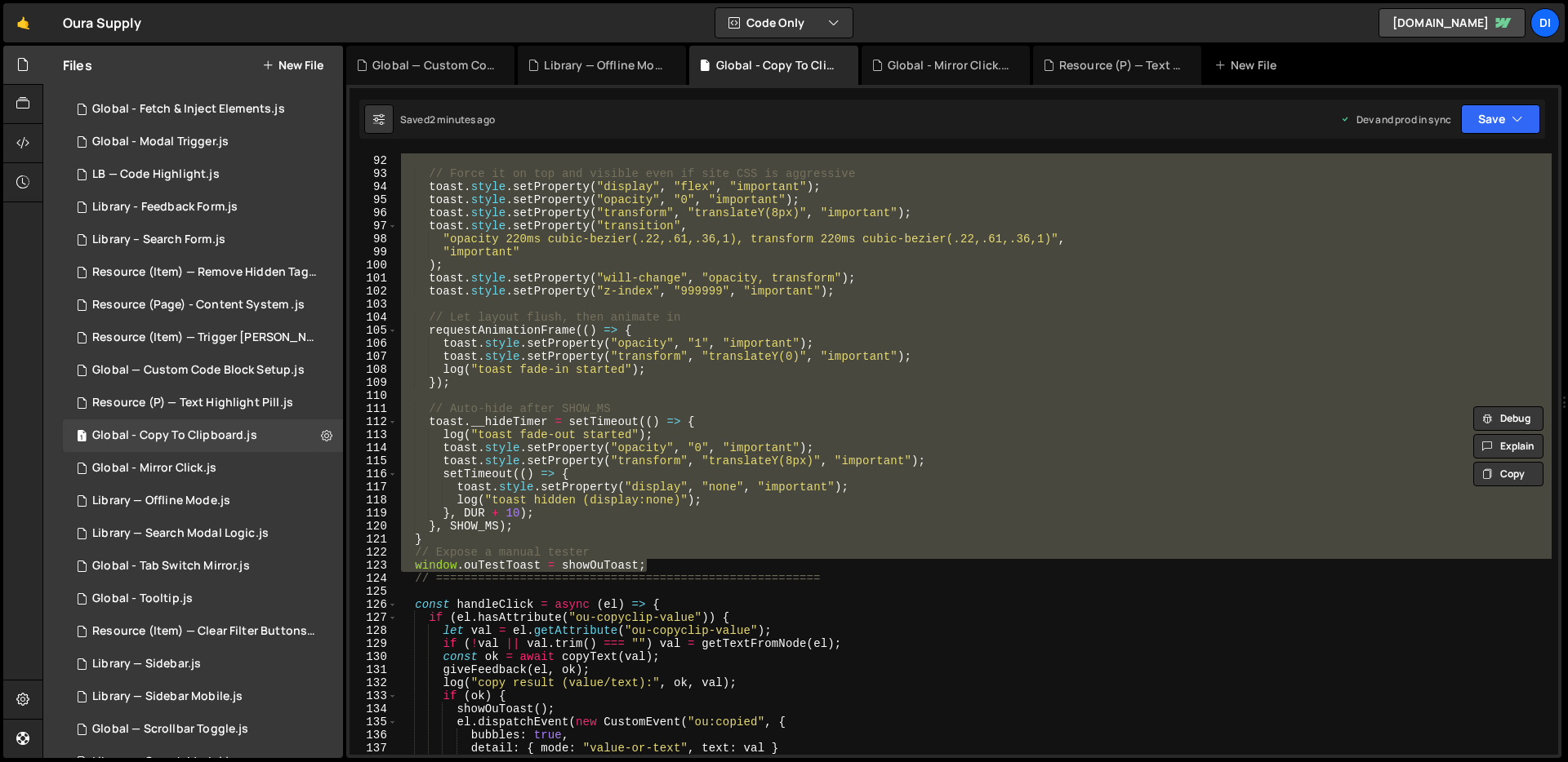
scroll to position [1238, 0]
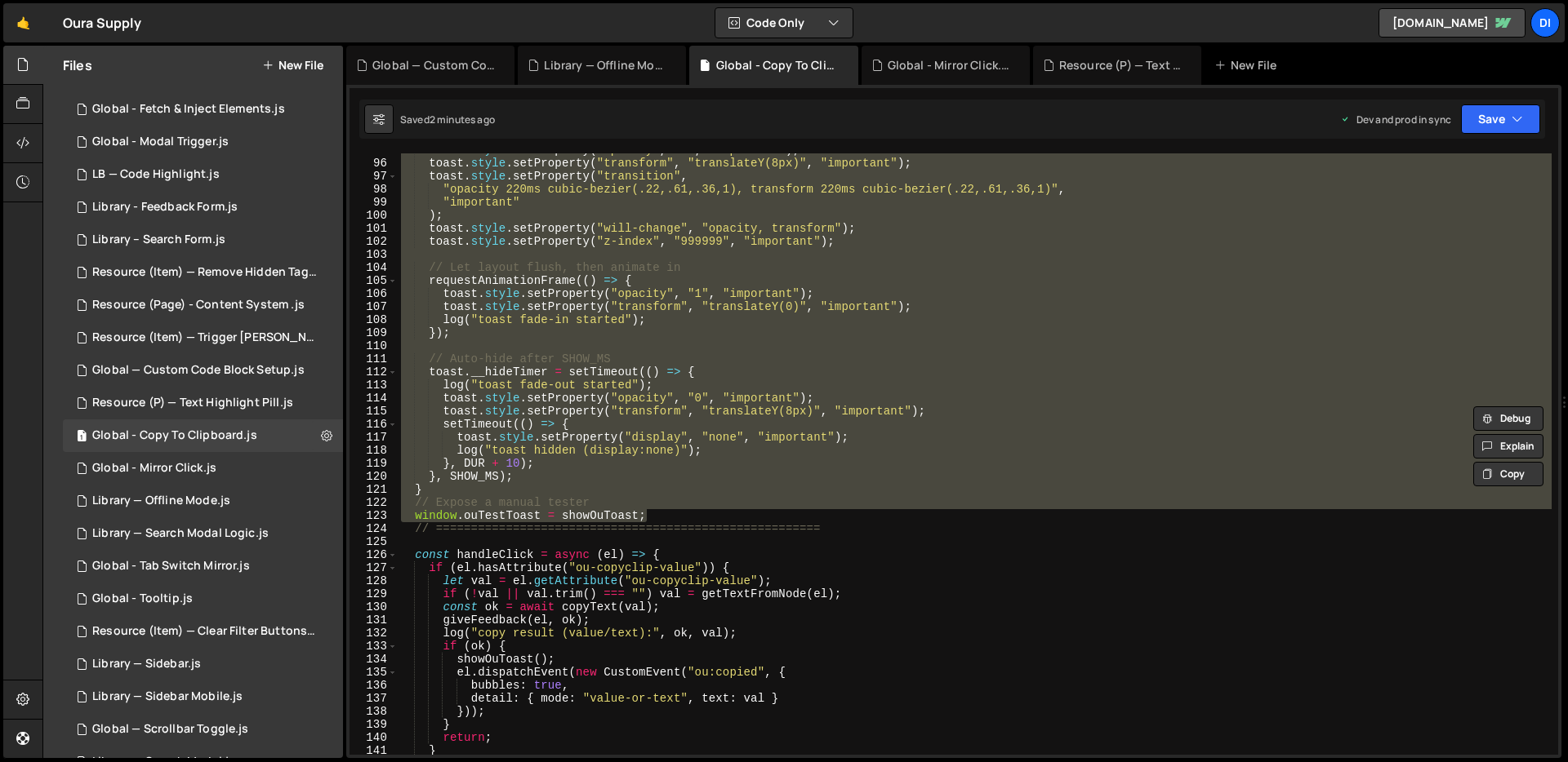
paste textarea
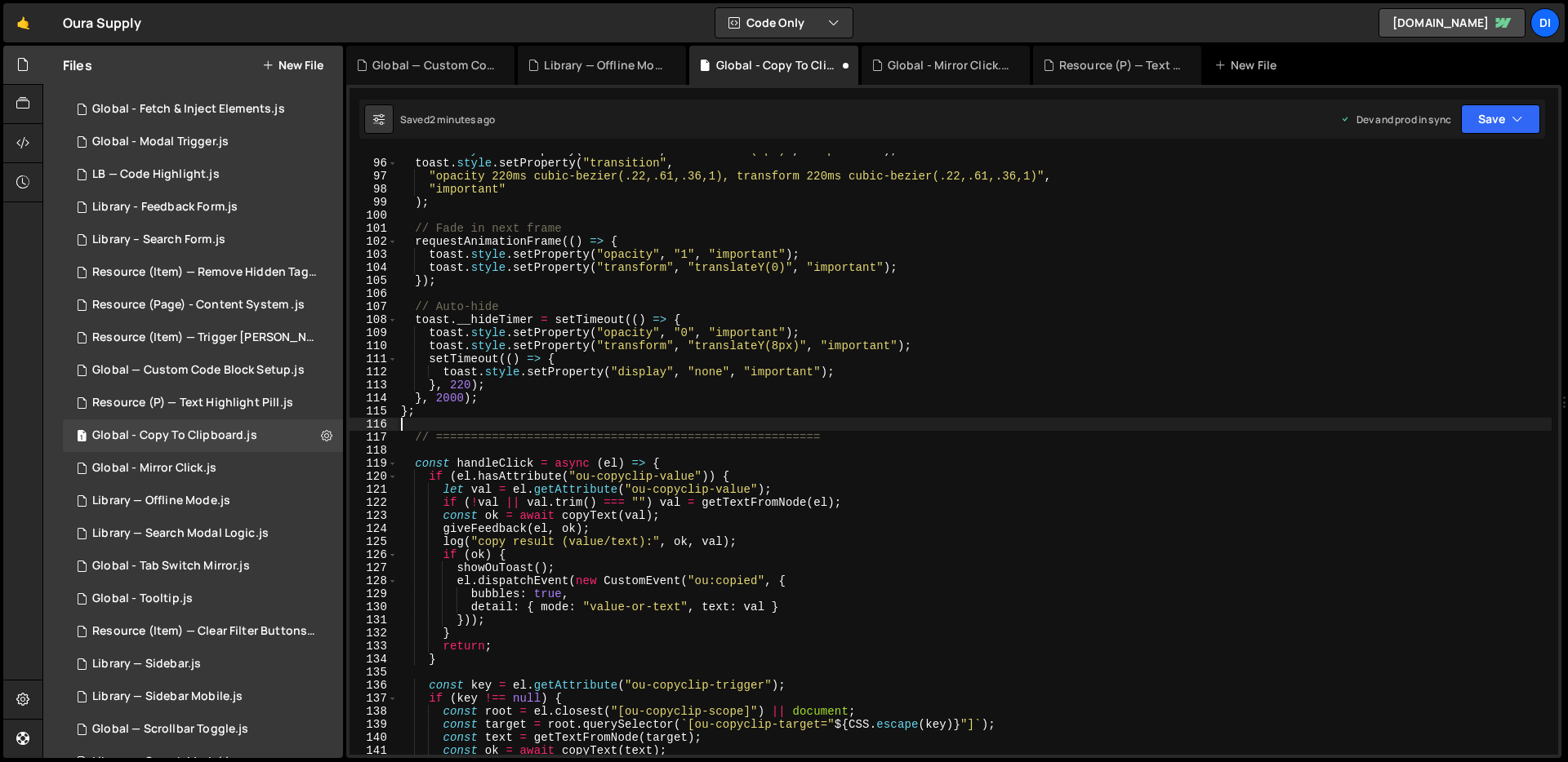
click at [659, 361] on div "toast . style . setProperty ( "transform" , "translateY(8px)" , "important" ) ;…" at bounding box center [974, 457] width 1154 height 627
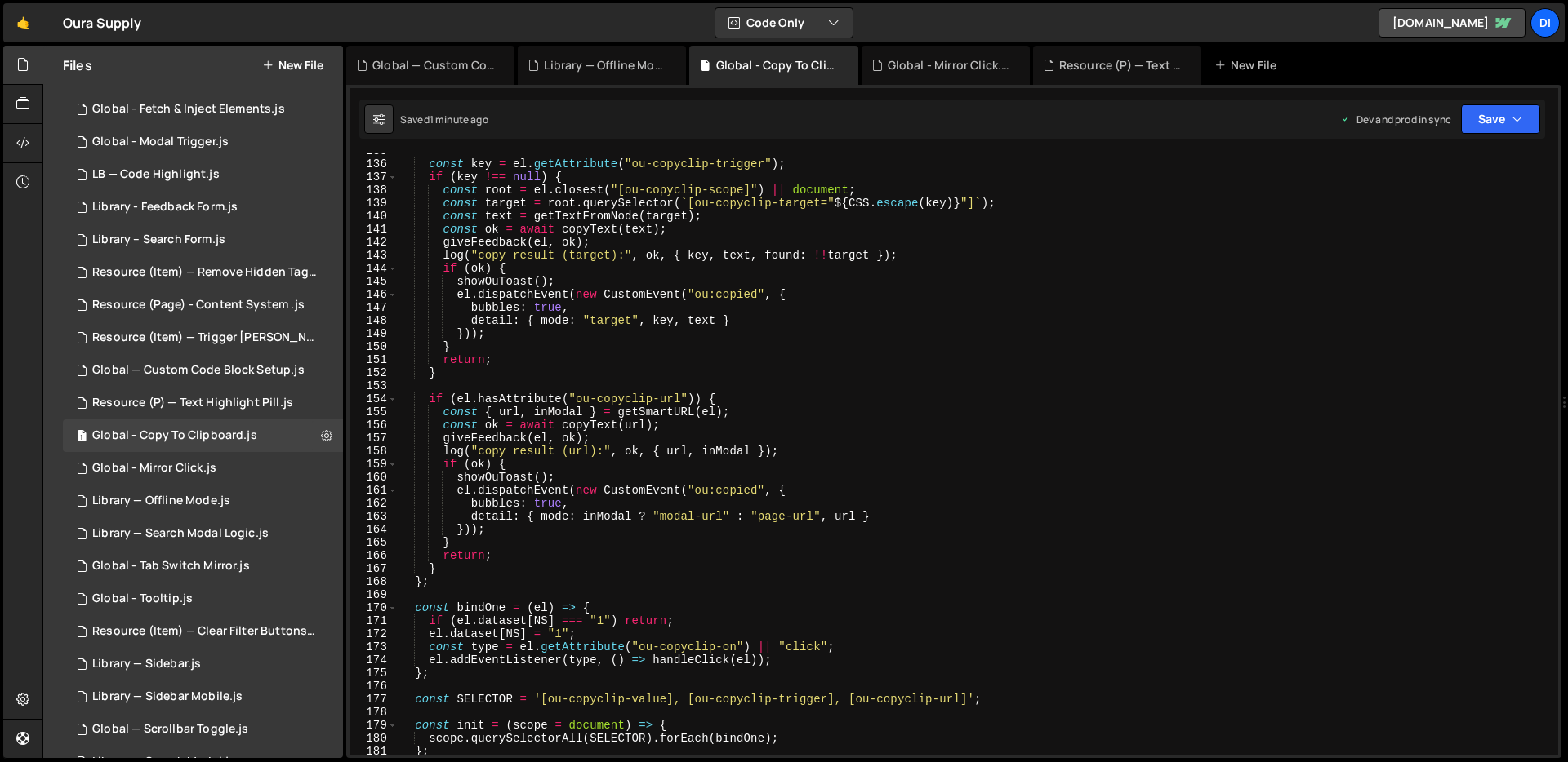
scroll to position [2331, 0]
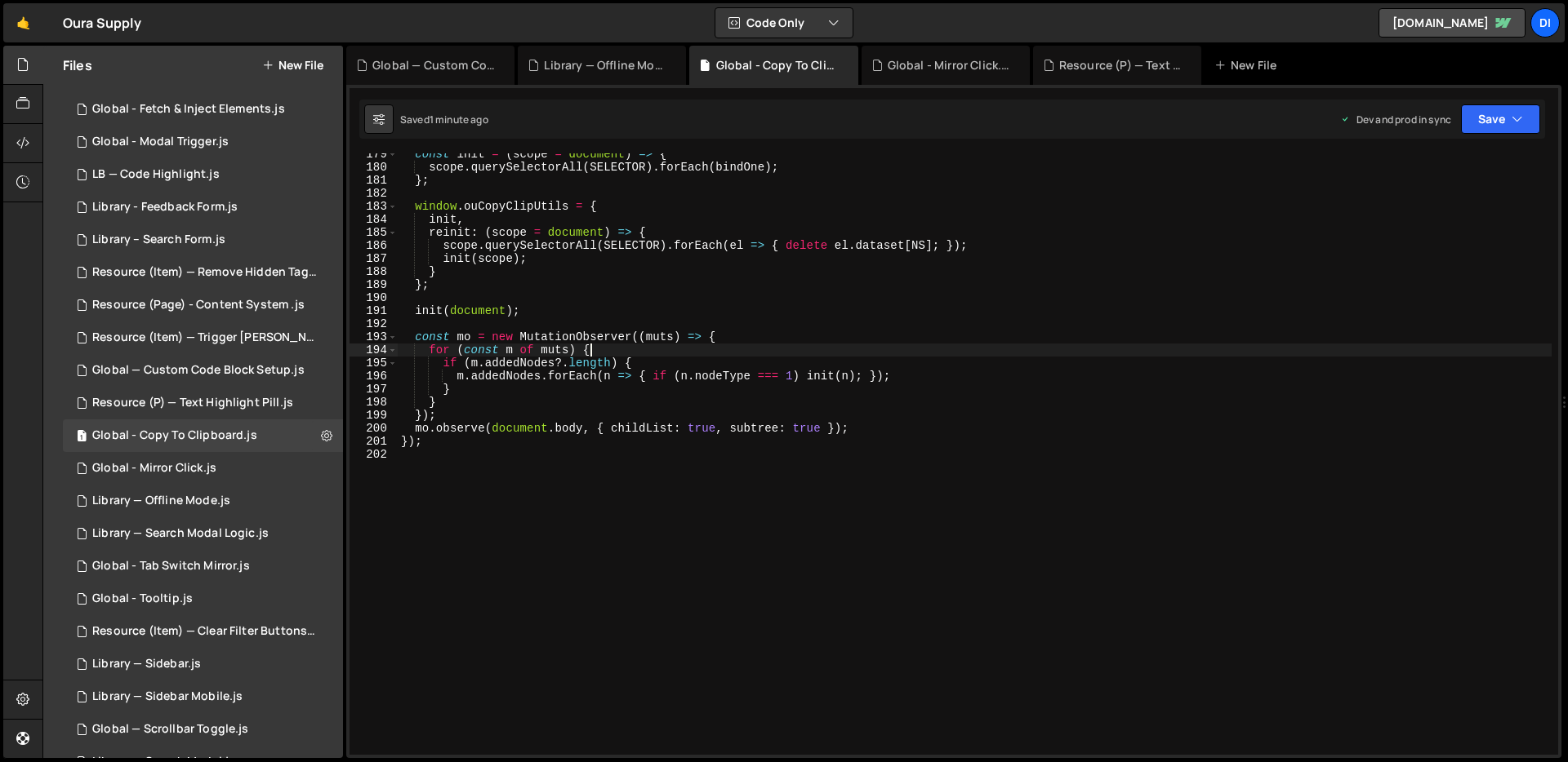
click at [818, 346] on div "const init = ( scope = document ) => { scope . querySelectorAll ( SELECTOR ) . …" at bounding box center [974, 461] width 1154 height 627
type textarea "});"
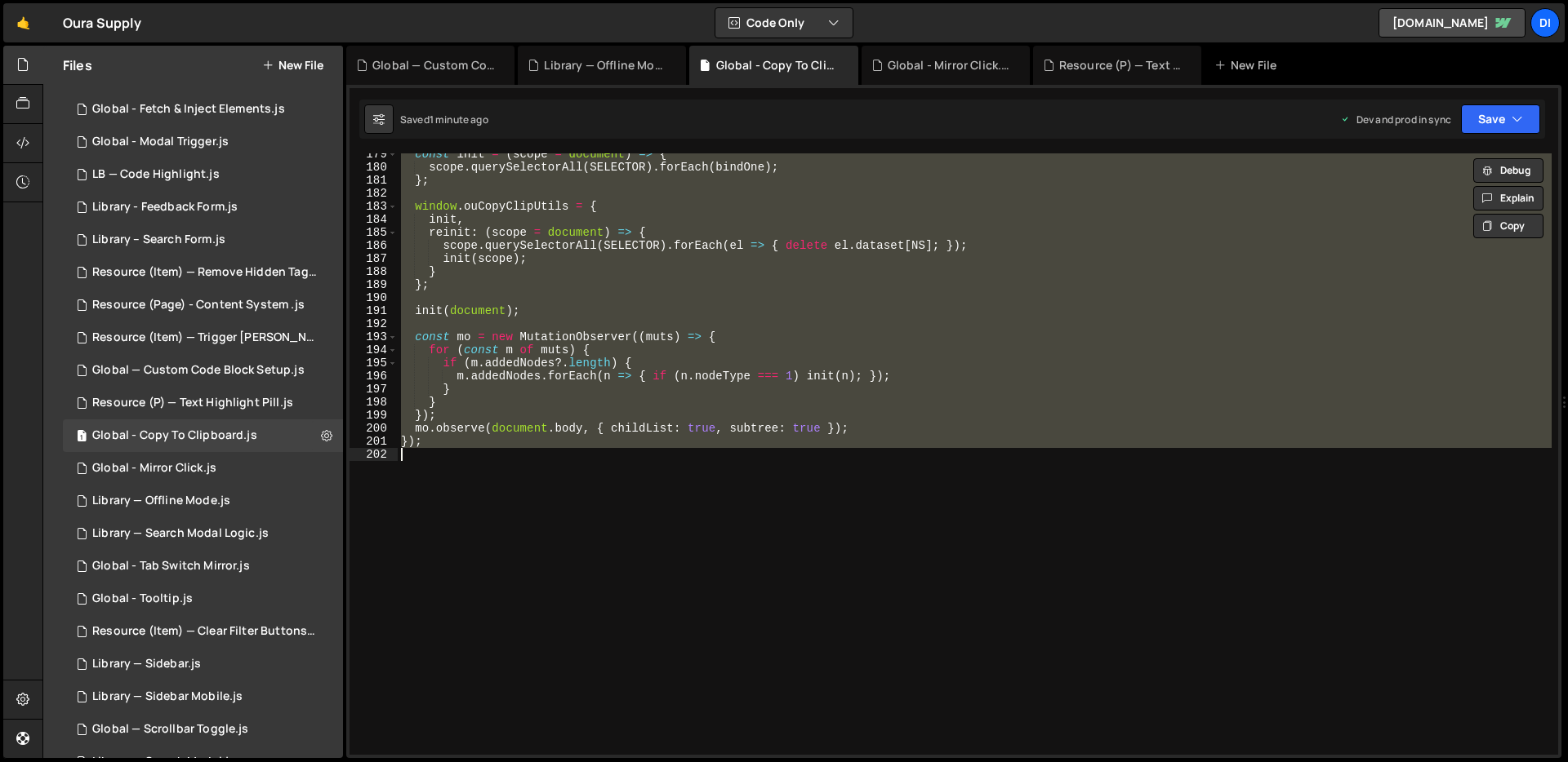
paste textarea
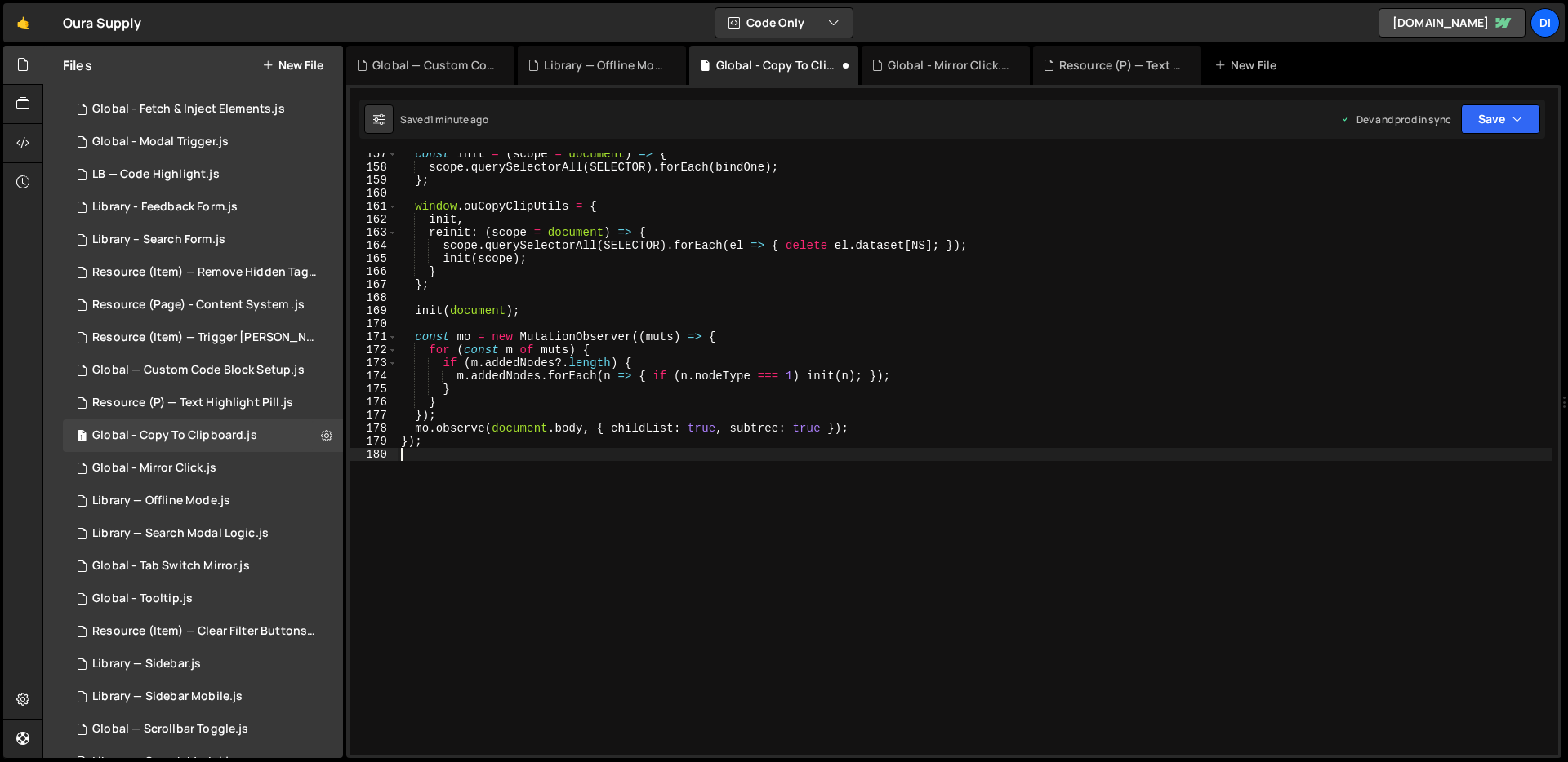
scroll to position [2044, 0]
click at [818, 346] on div "const init = ( scope = document ) => { scope . querySelectorAll ( SELECTOR ) . …" at bounding box center [974, 461] width 1154 height 627
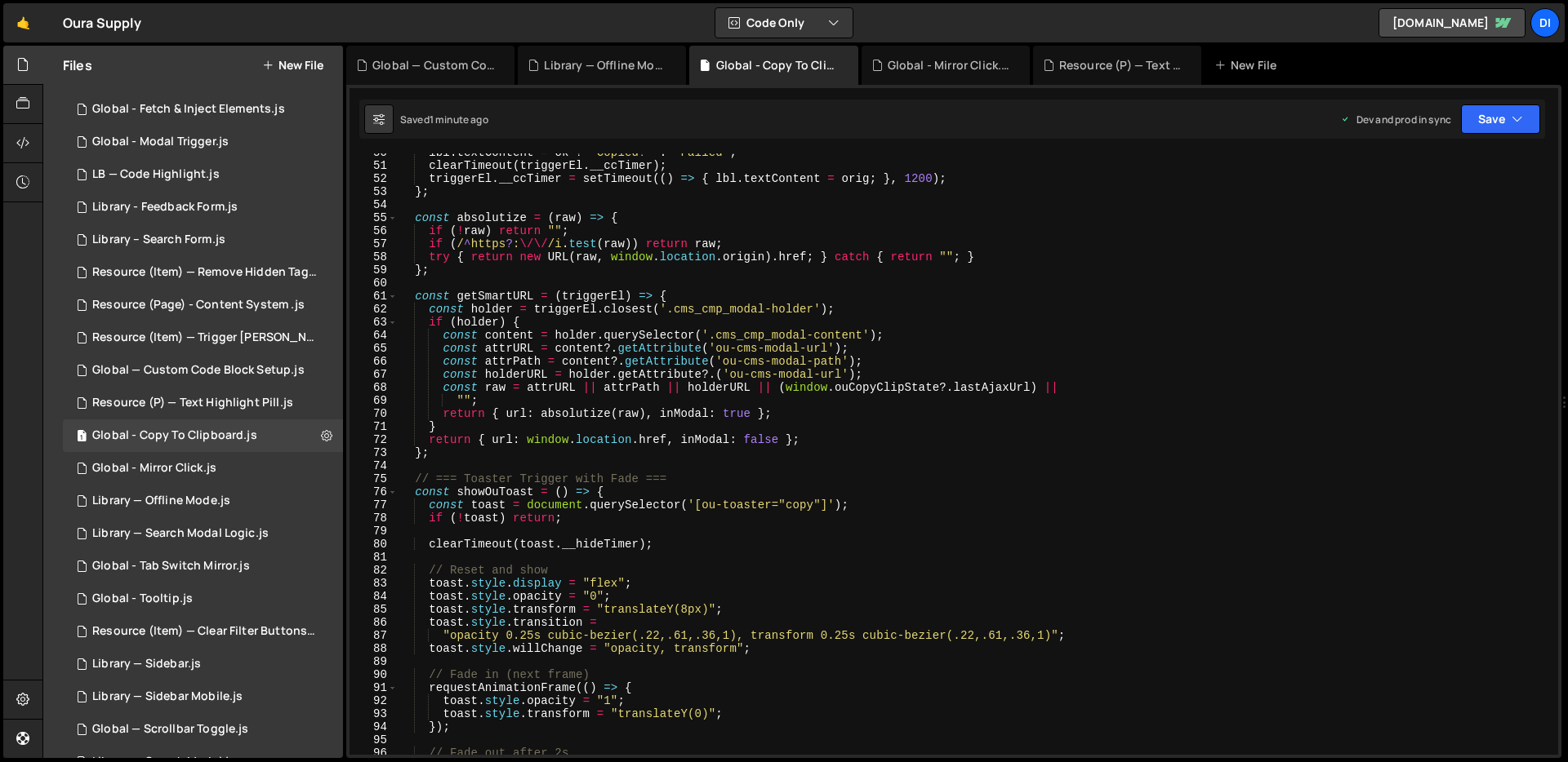
scroll to position [899, 0]
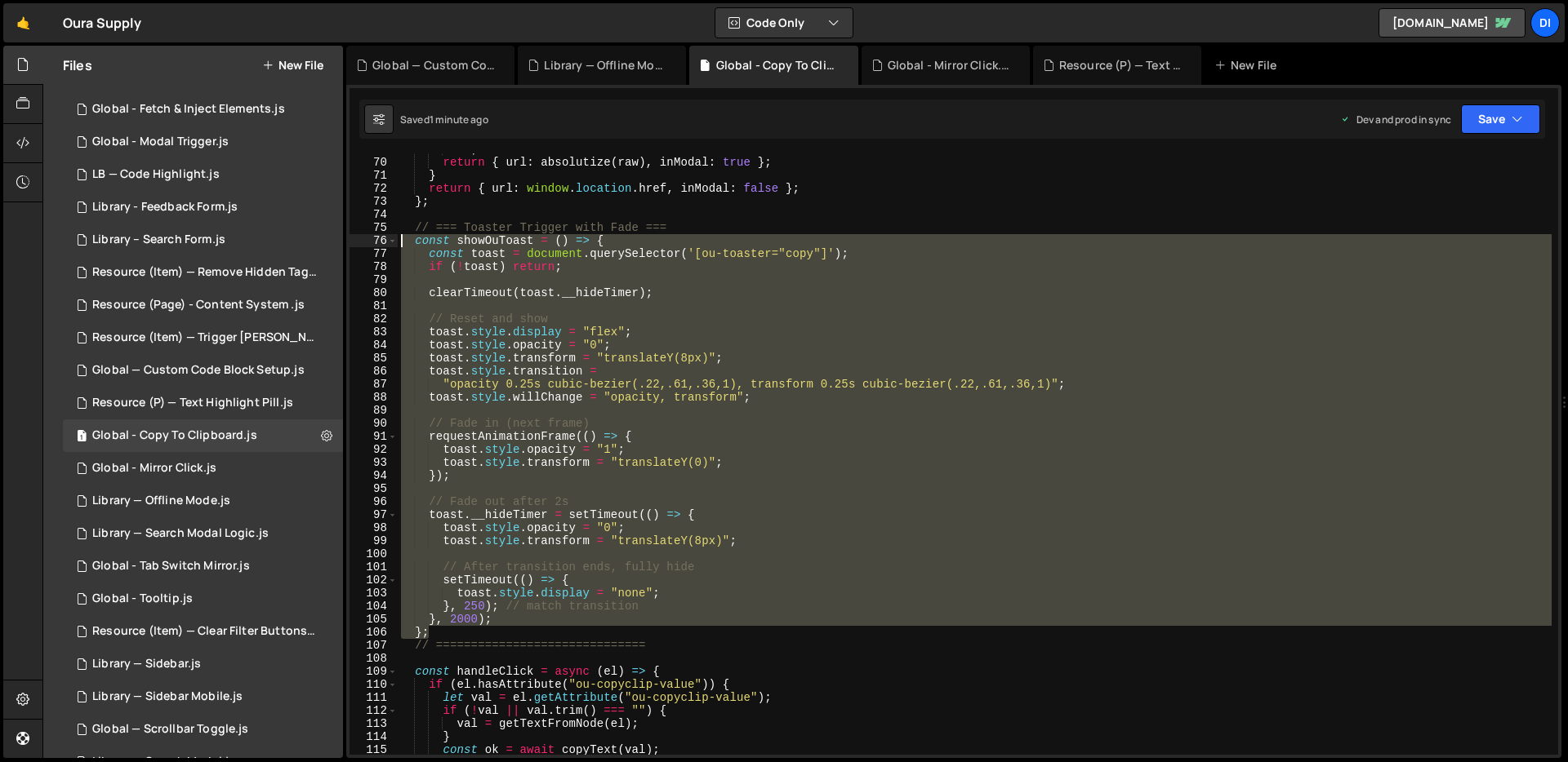
drag, startPoint x: 448, startPoint y: 632, endPoint x: 347, endPoint y: 243, distance: 401.9
click at [347, 243] on div "1 Type cmd + s to save your Javascript file. הההההההההההההההההההההההההההההההההה…" at bounding box center [953, 421] width 1215 height 674
type textarea "const showOuToast = () => { const toast = document.querySelector('[ou-toaster="…"
paste textarea
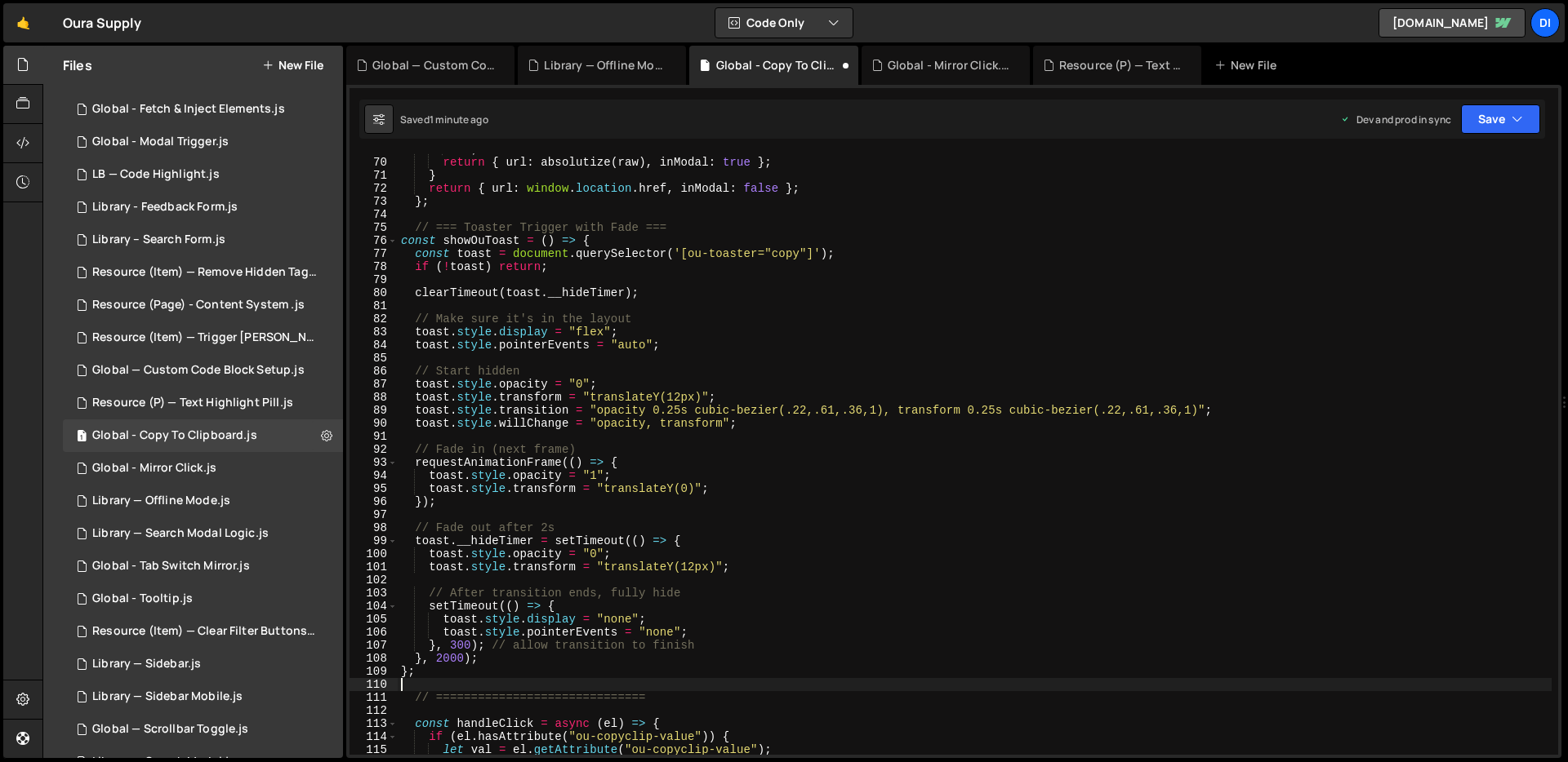
click at [788, 361] on div """ ; return { url : absolutize ( raw ) , inModal : true } ; } return { url : wi…" at bounding box center [974, 456] width 1154 height 627
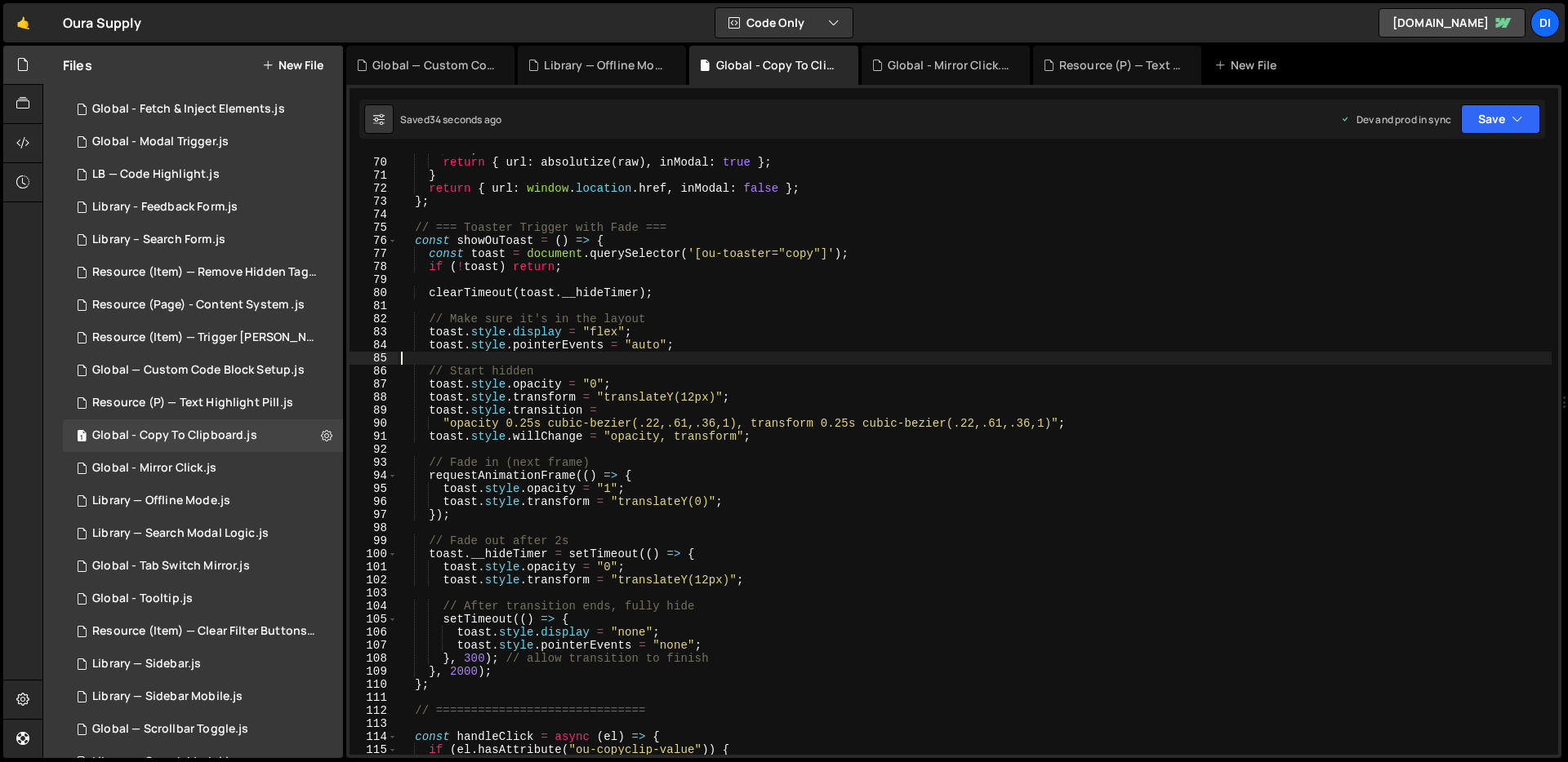
click at [763, 357] on div """ ; return { url : absolutize ( raw ) , inModal : true } ; } return { url : wi…" at bounding box center [974, 456] width 1154 height 627
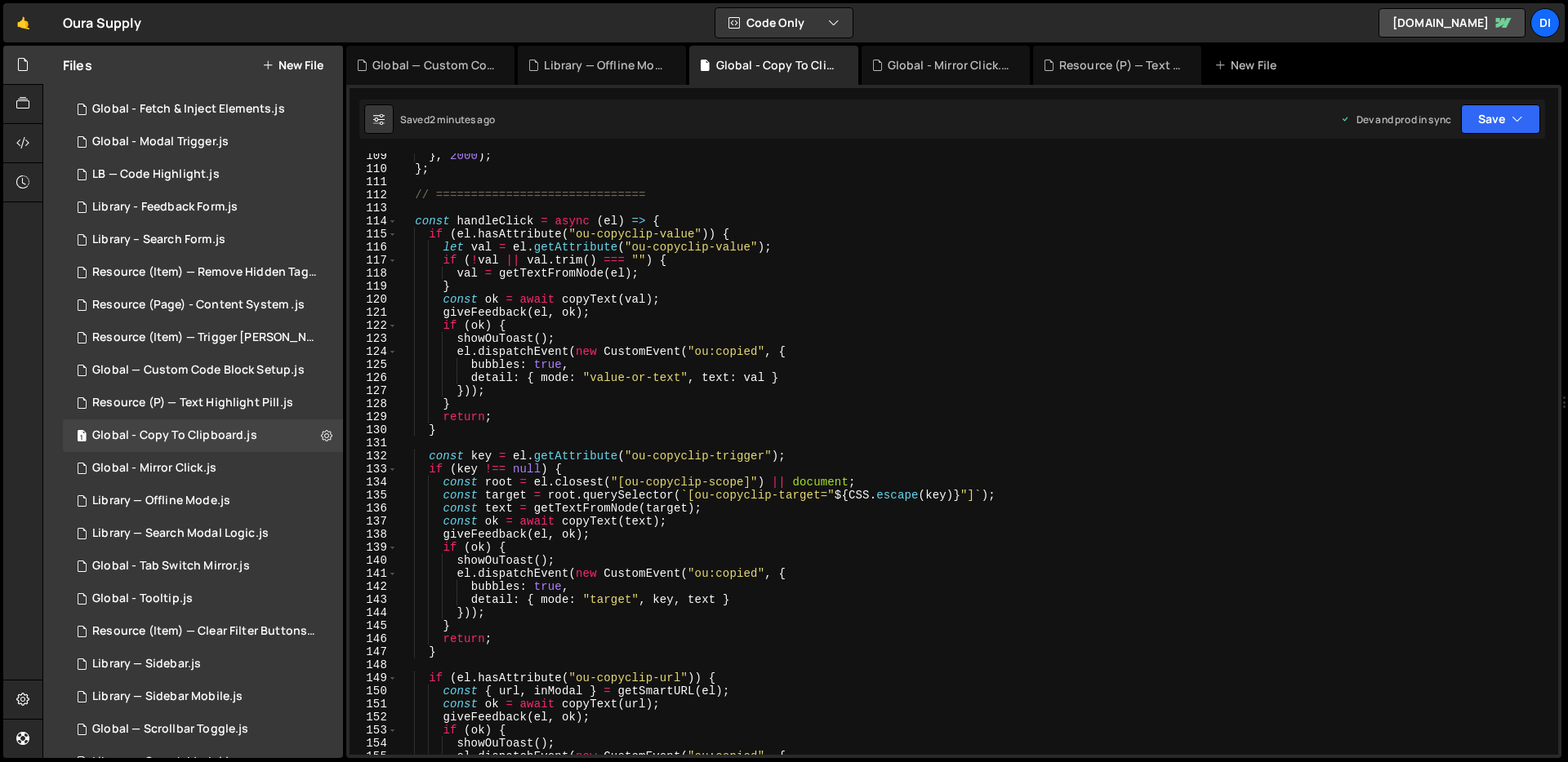
click at [735, 331] on div "} , 2000 ) ; } ; // ============================== const handleClick = async ( …" at bounding box center [974, 463] width 1154 height 627
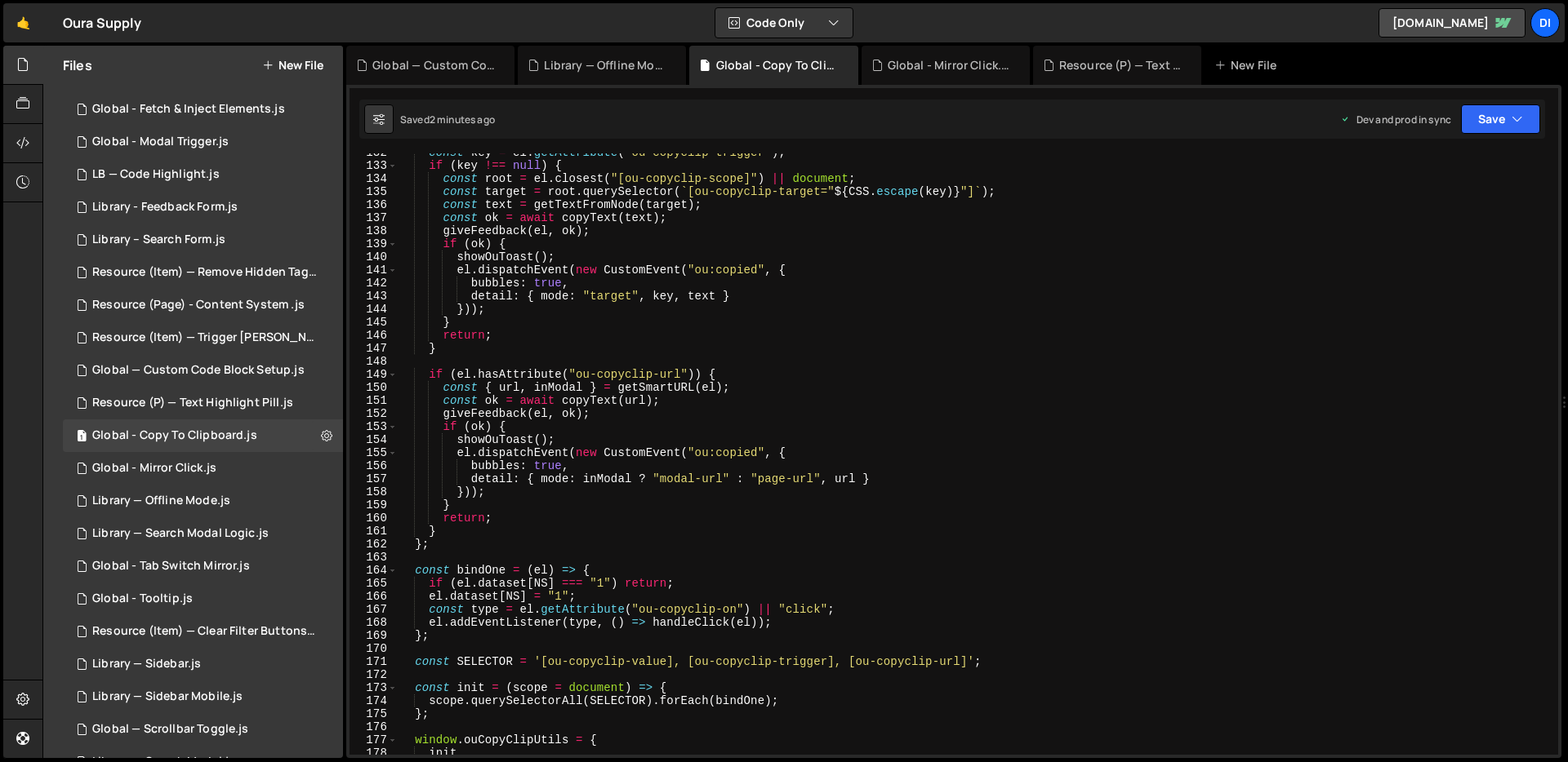
scroll to position [1767, 0]
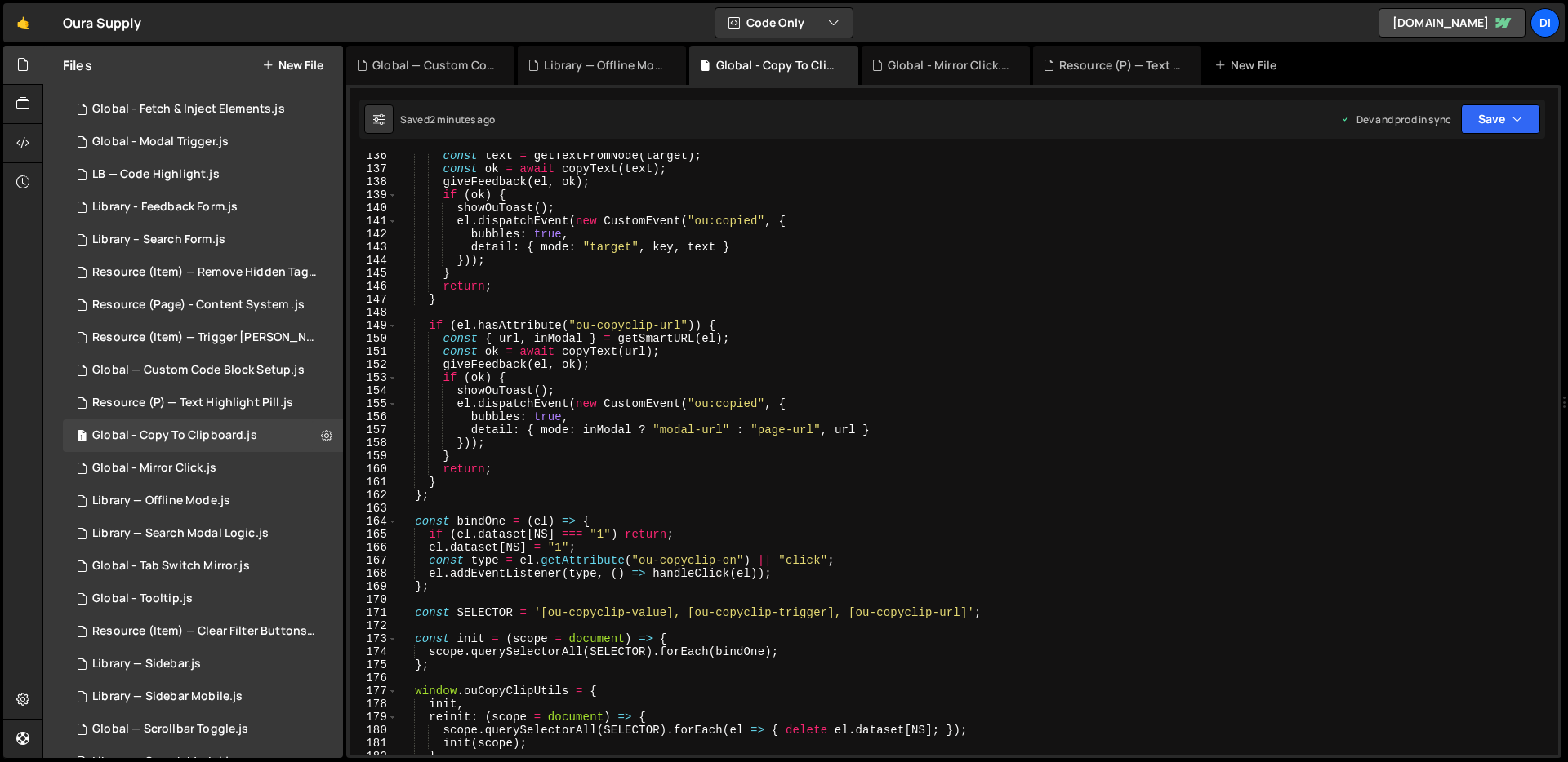
click at [735, 331] on div "const text = getTextFromNode ( target ) ; const ok = await copyText ( text ) ; …" at bounding box center [974, 463] width 1154 height 627
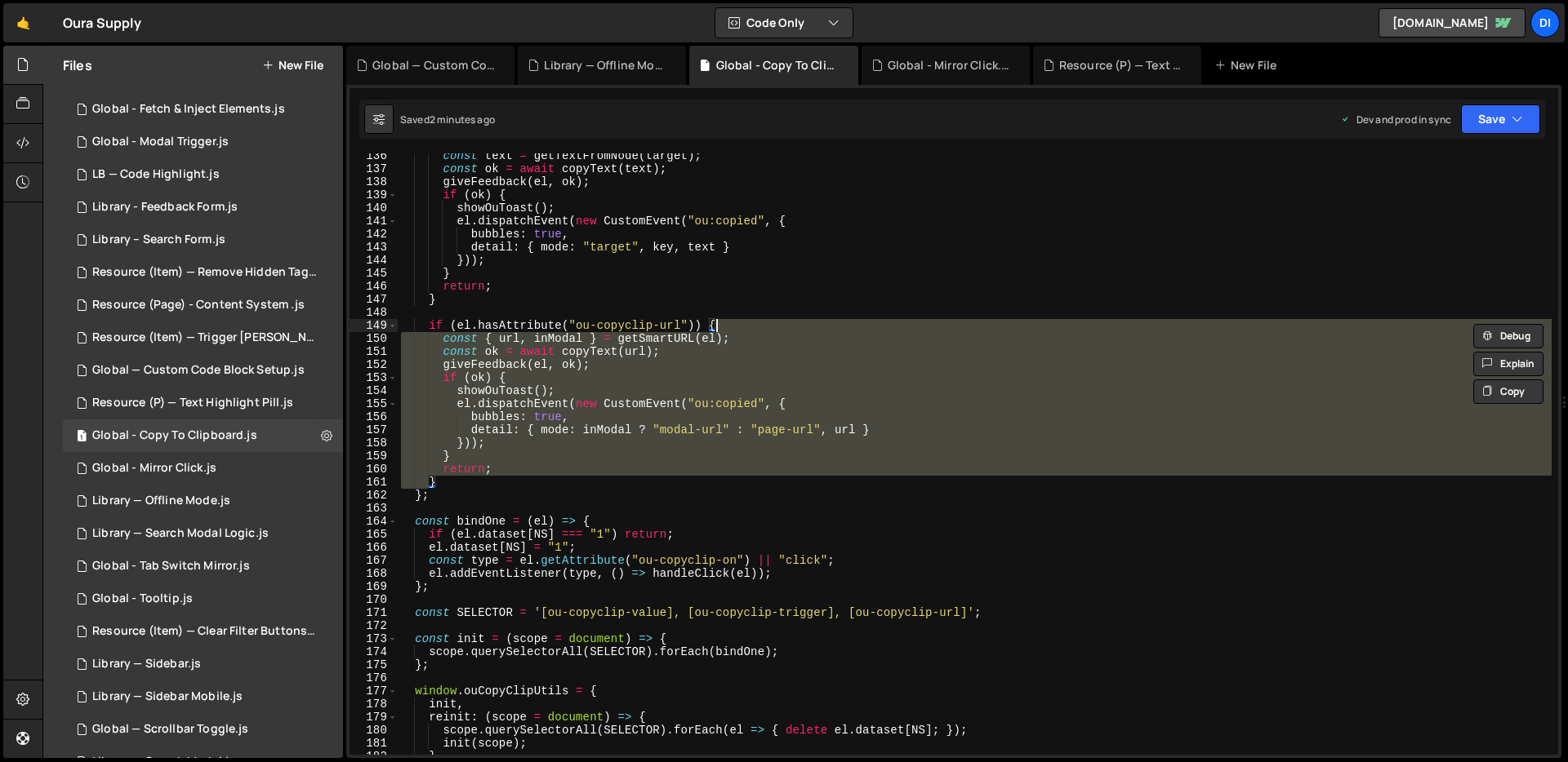
type textarea "});"
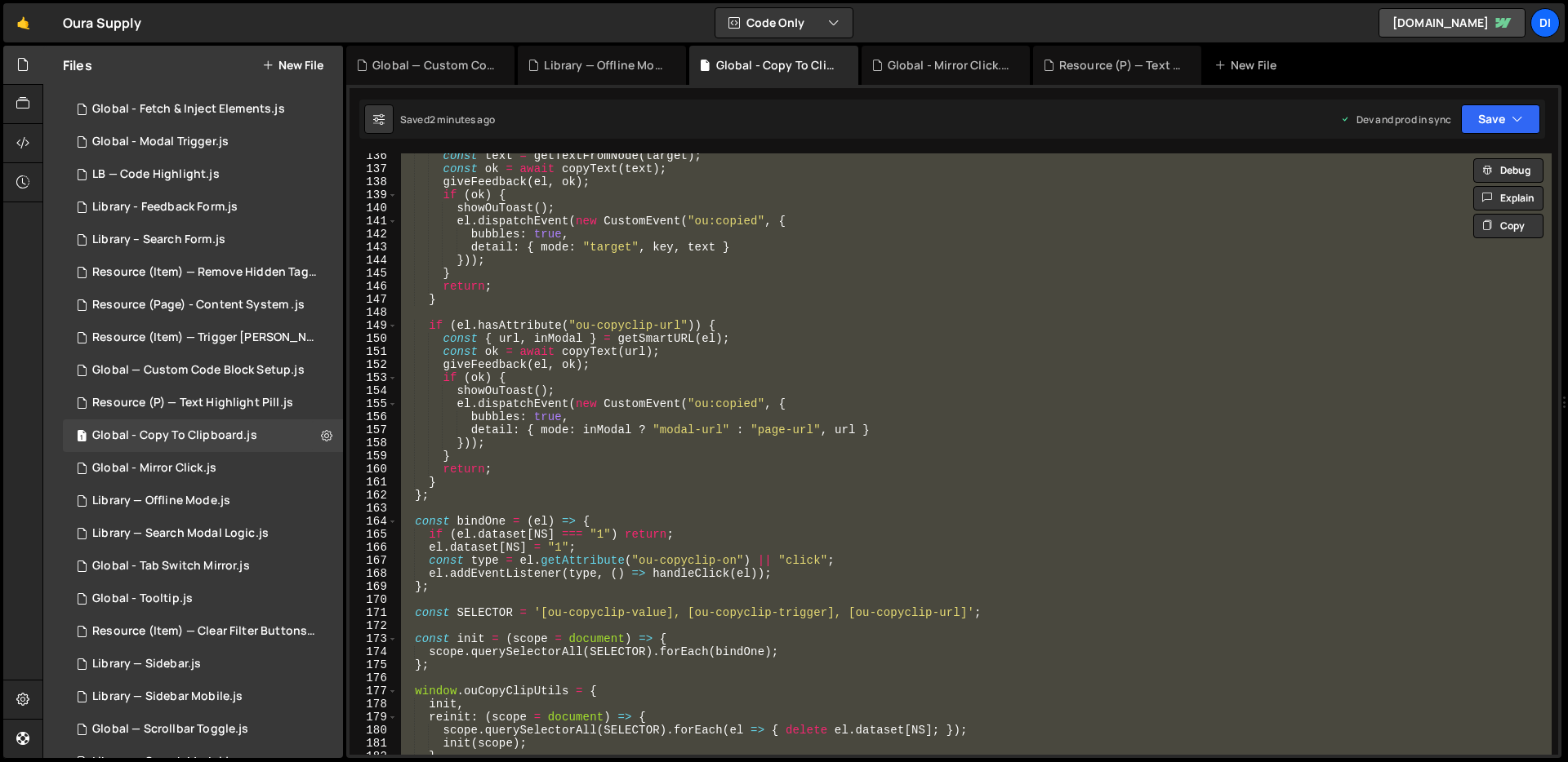
paste textarea
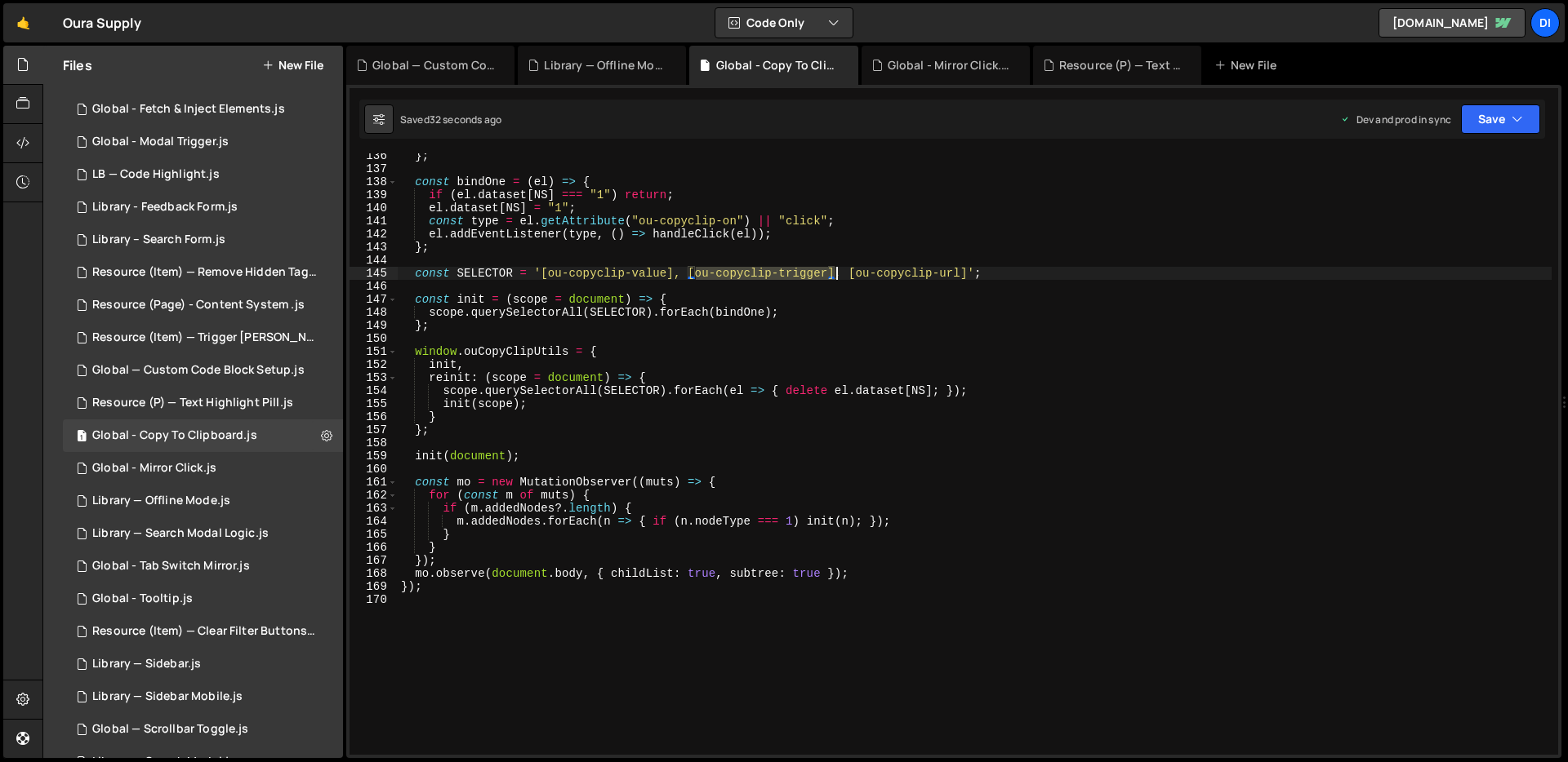
drag, startPoint x: 695, startPoint y: 271, endPoint x: 832, endPoint y: 266, distance: 137.1
click at [832, 266] on div "} ; const bindOne = ( el ) => { if ( el . dataset [ NS ] === "1" ) return ; el …" at bounding box center [974, 463] width 1154 height 627
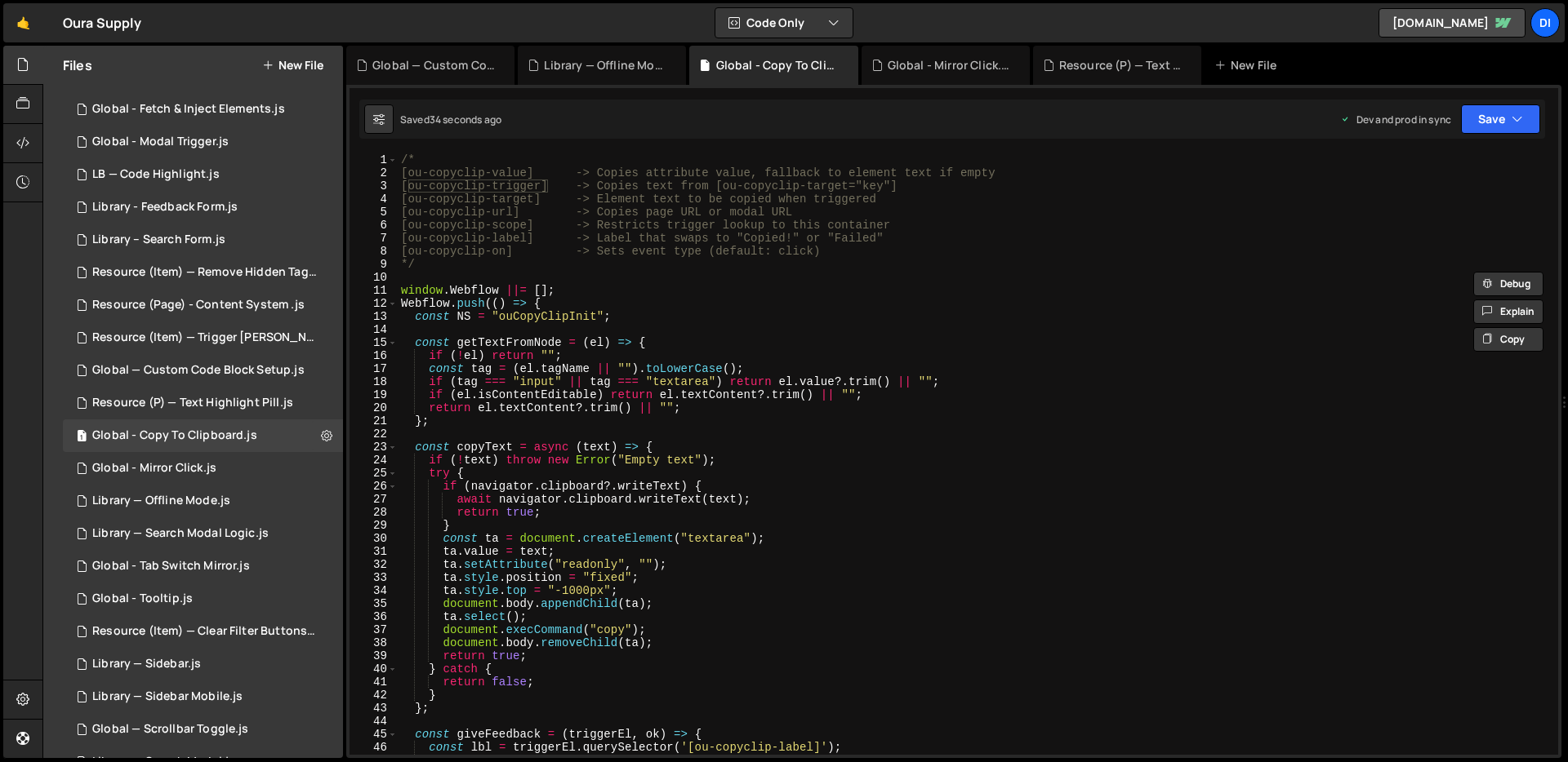
click at [432, 226] on div "/* [ou-copyclip-value] -> Copies attribute value, fallback to element text if e…" at bounding box center [974, 467] width 1154 height 627
drag, startPoint x: 407, startPoint y: 209, endPoint x: 511, endPoint y: 207, distance: 104.0
click at [511, 207] on div "/* [ou-copyclip-value] -> Copies attribute value, fallback to element text if e…" at bounding box center [974, 467] width 1154 height 627
click at [601, 413] on div "/* [ou-copyclip-value] -> Copies attribute value, fallback to element text if e…" at bounding box center [974, 467] width 1154 height 627
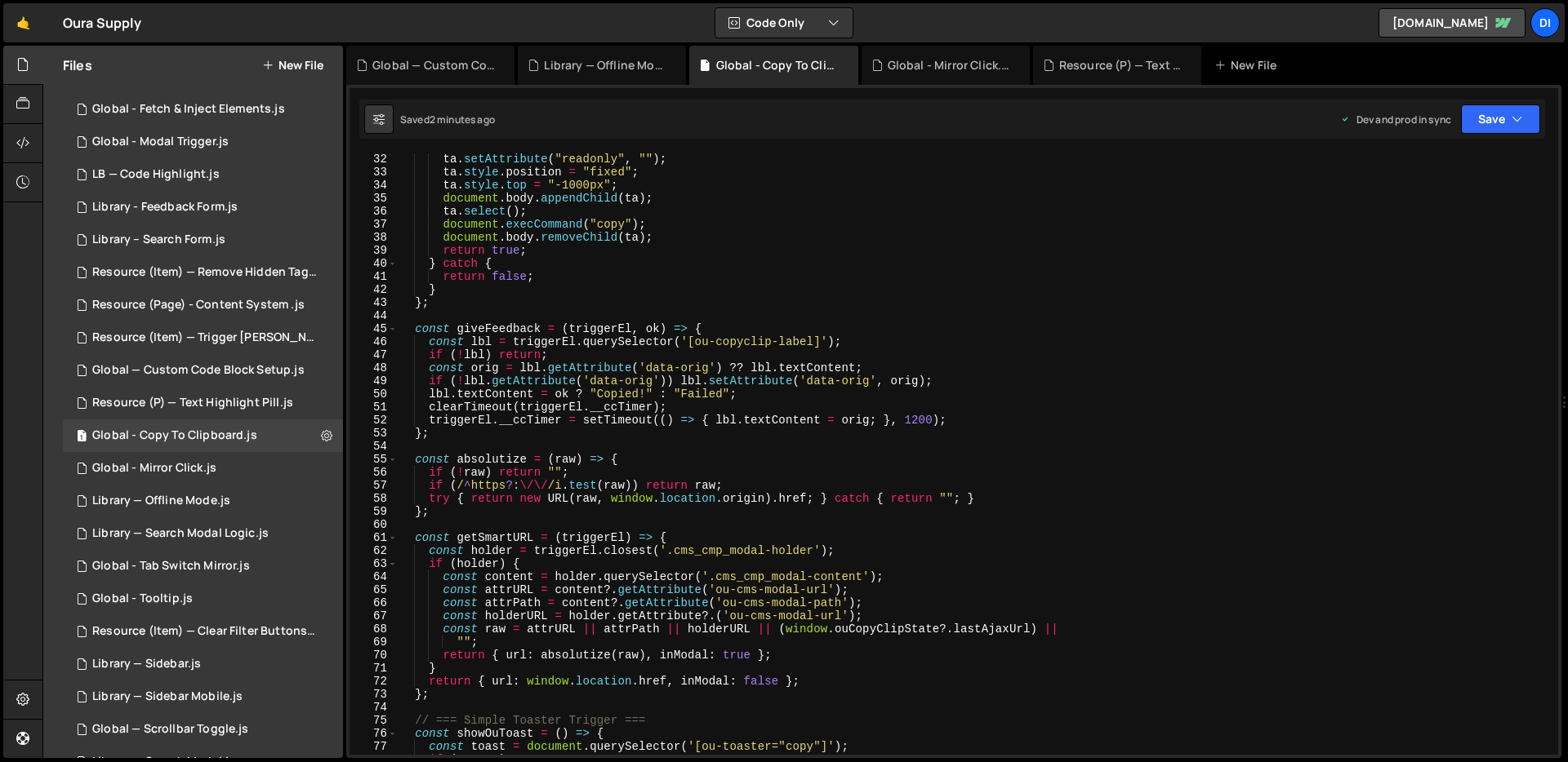
scroll to position [1913, 0]
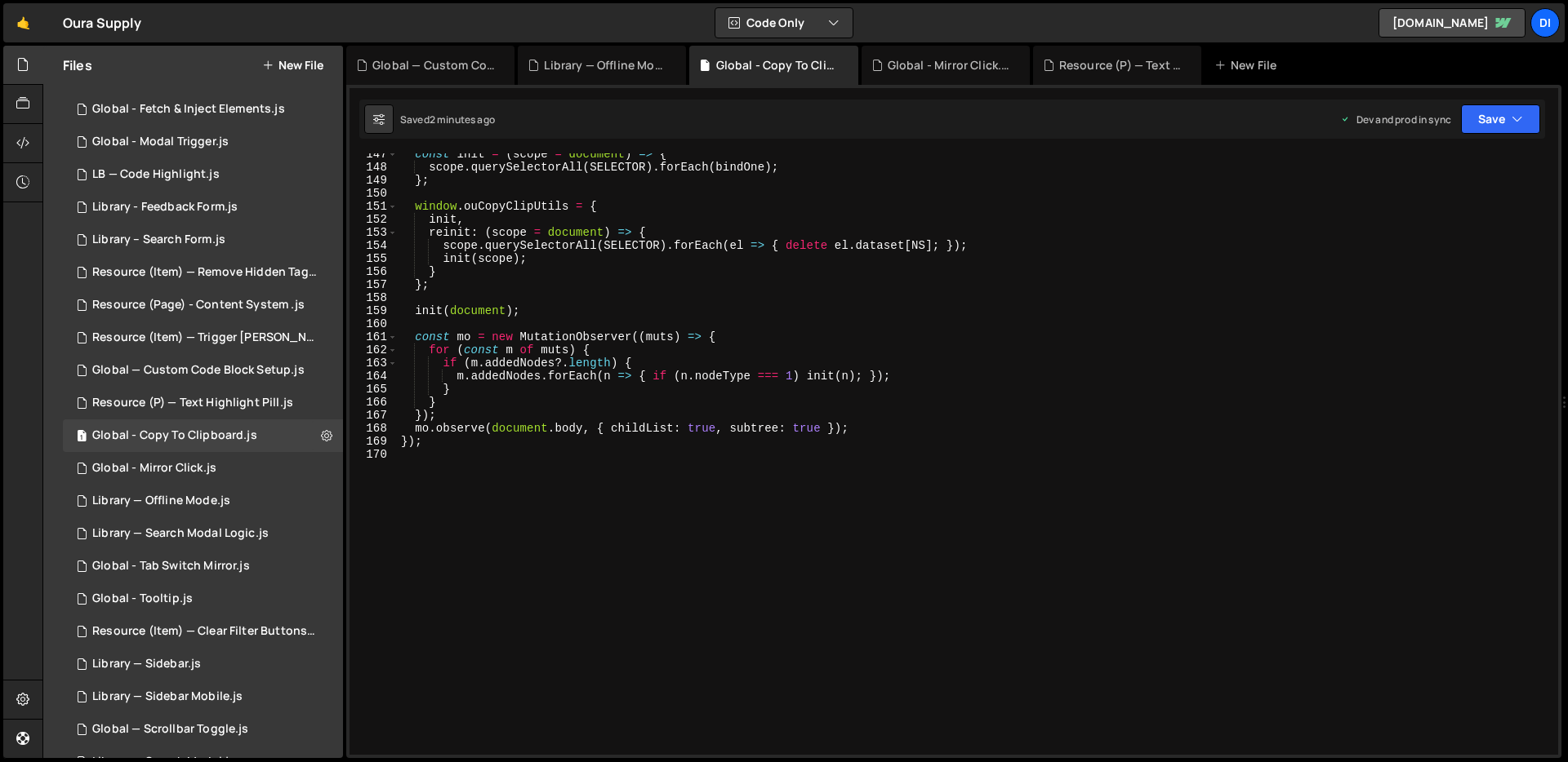
click at [601, 413] on div "const init = ( scope = document ) => { scope . querySelectorAll ( SELECTOR ) . …" at bounding box center [974, 461] width 1154 height 627
type textarea "});"
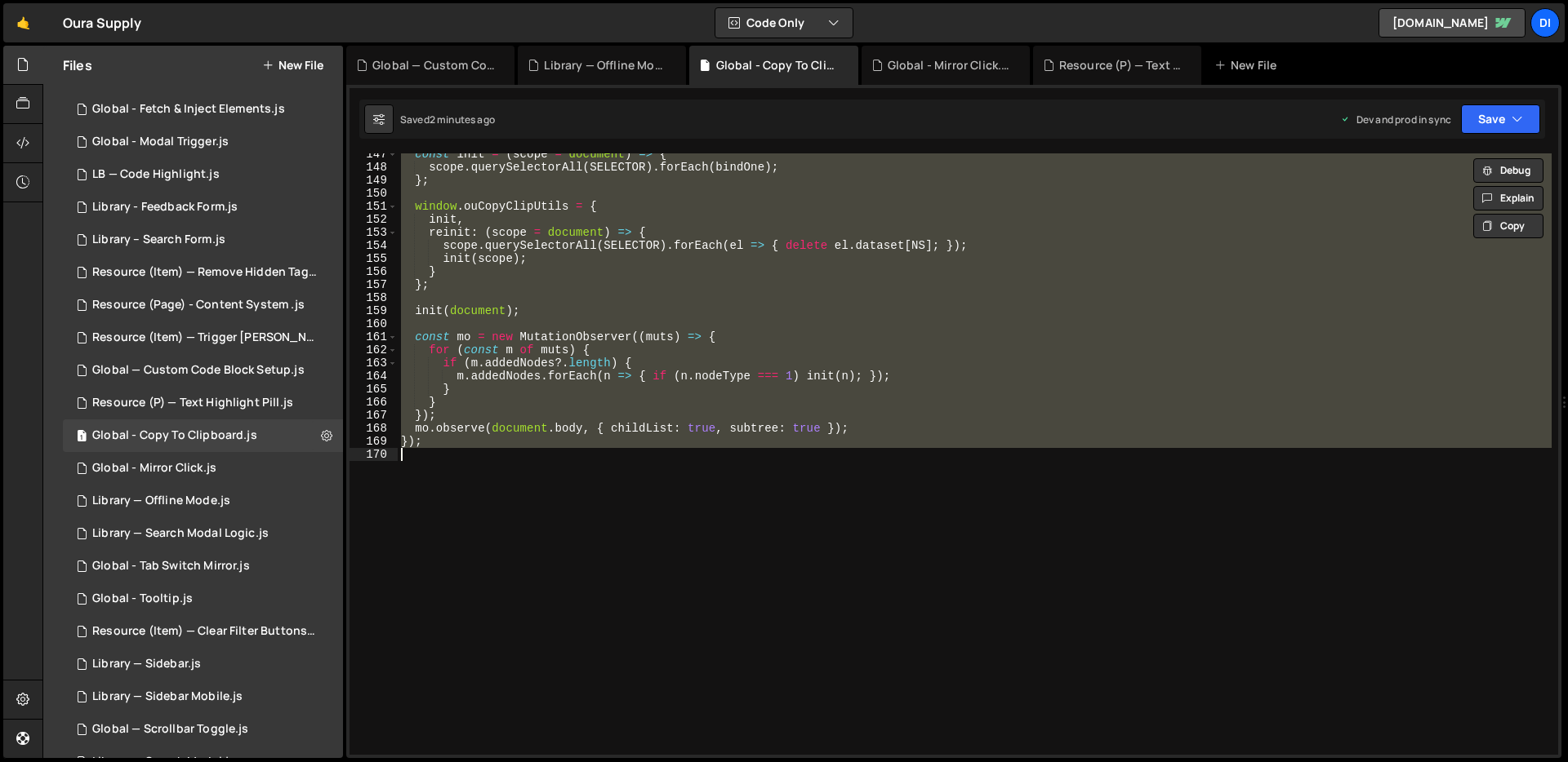
paste textarea
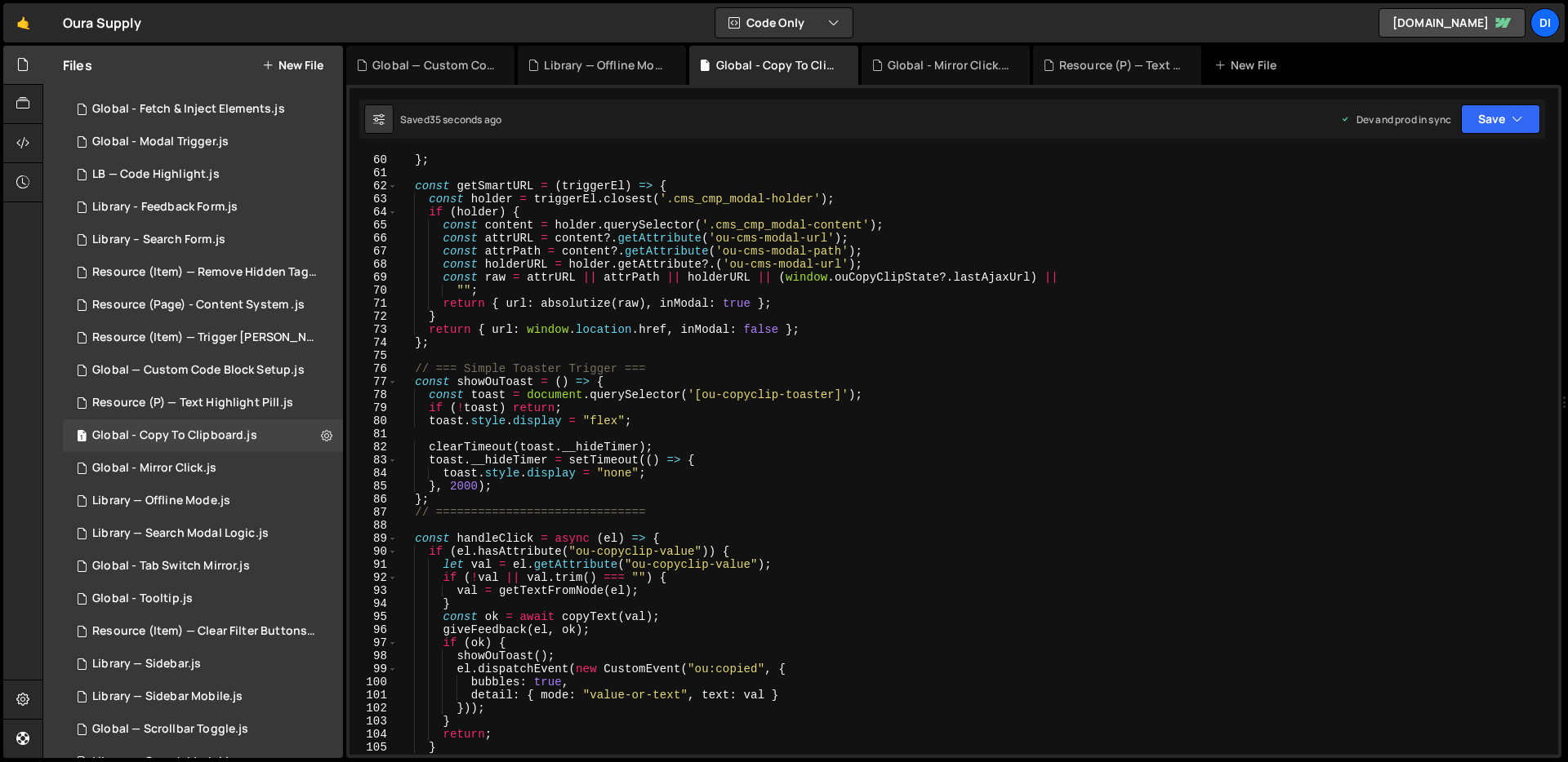
scroll to position [721, 0]
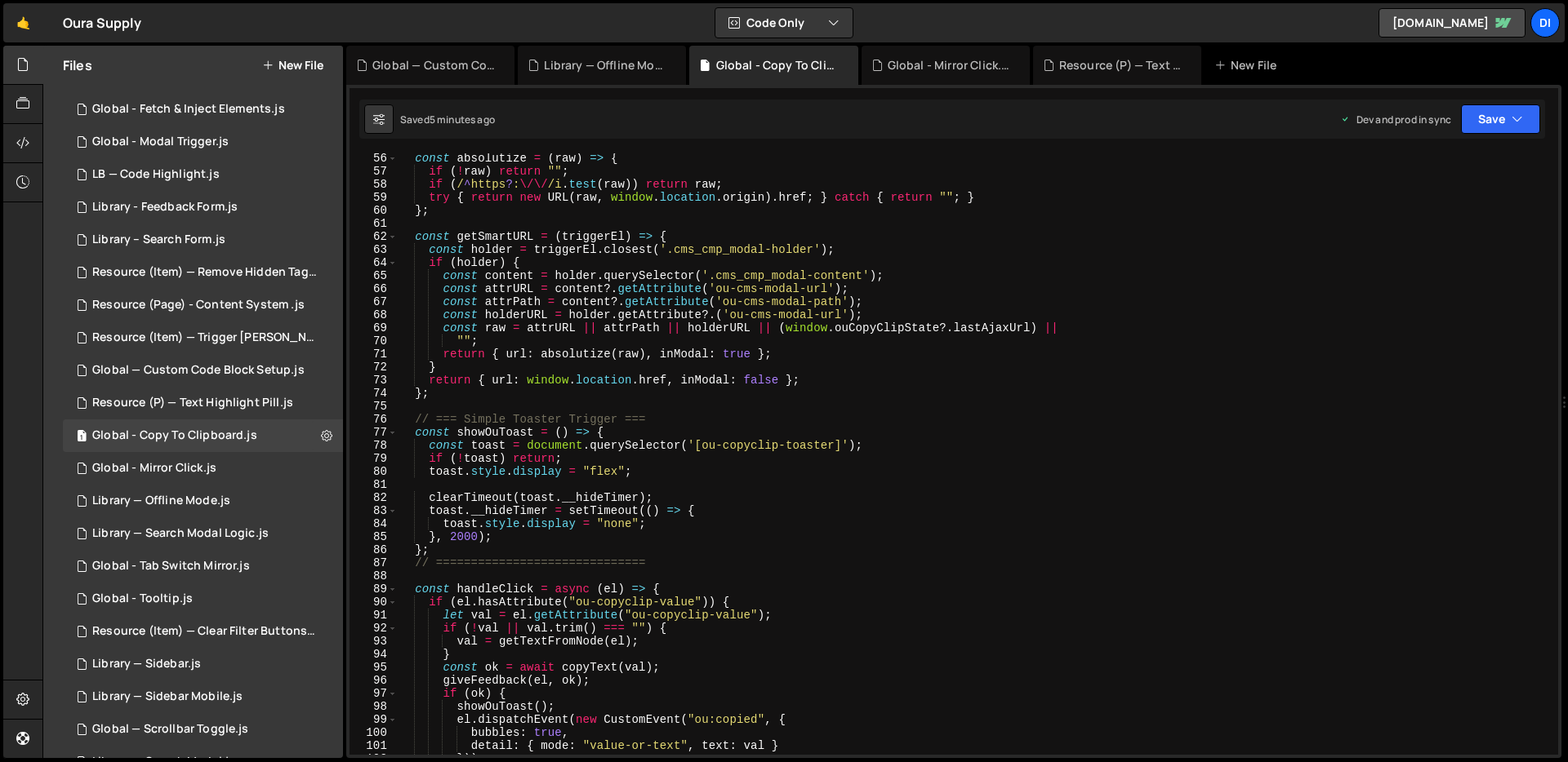
click at [627, 394] on div "const absolutize = ( raw ) => { if ( ! raw ) return "" ; if ( / ^ https ? : \/\…" at bounding box center [974, 465] width 1154 height 627
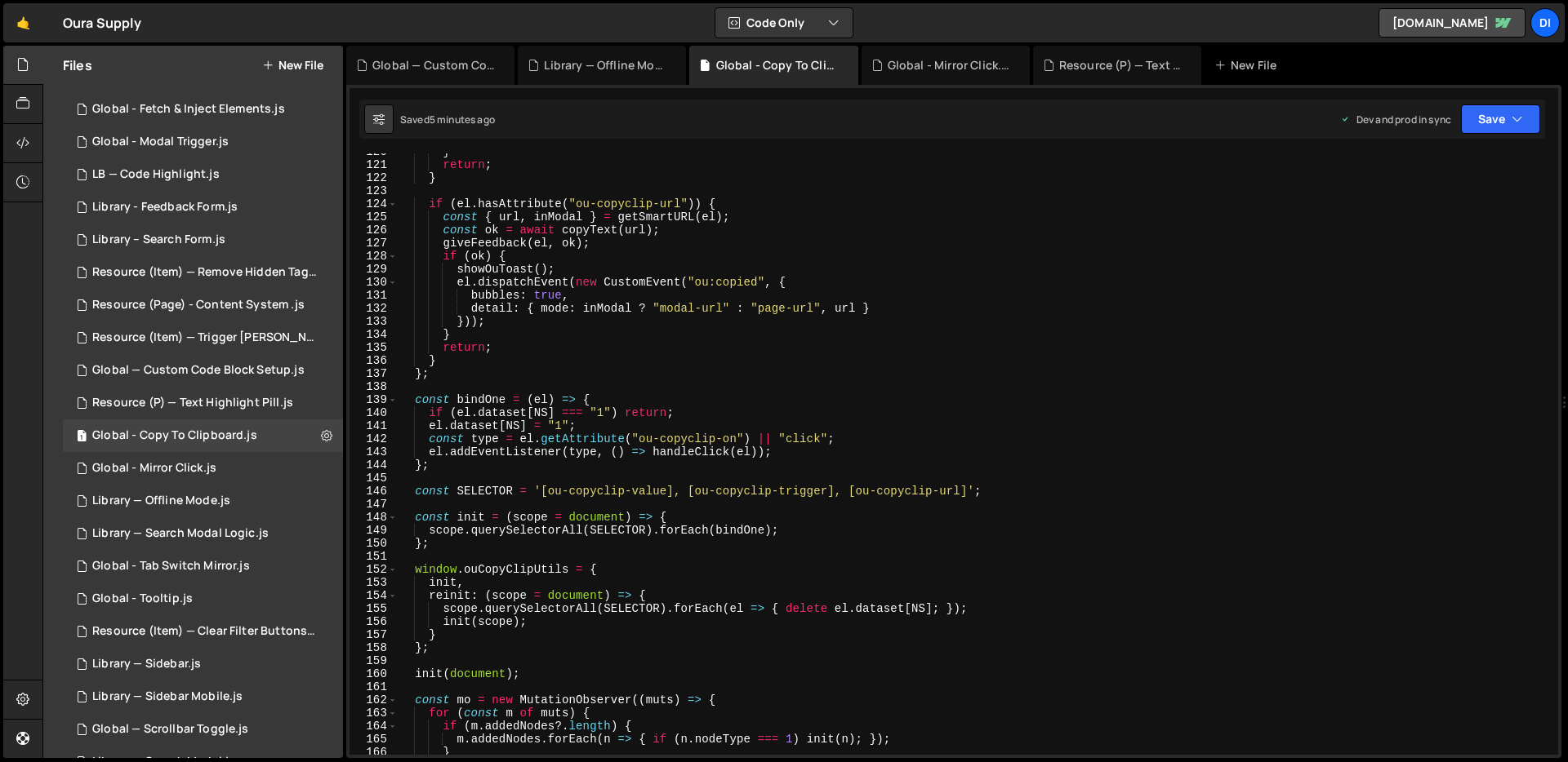
scroll to position [1926, 0]
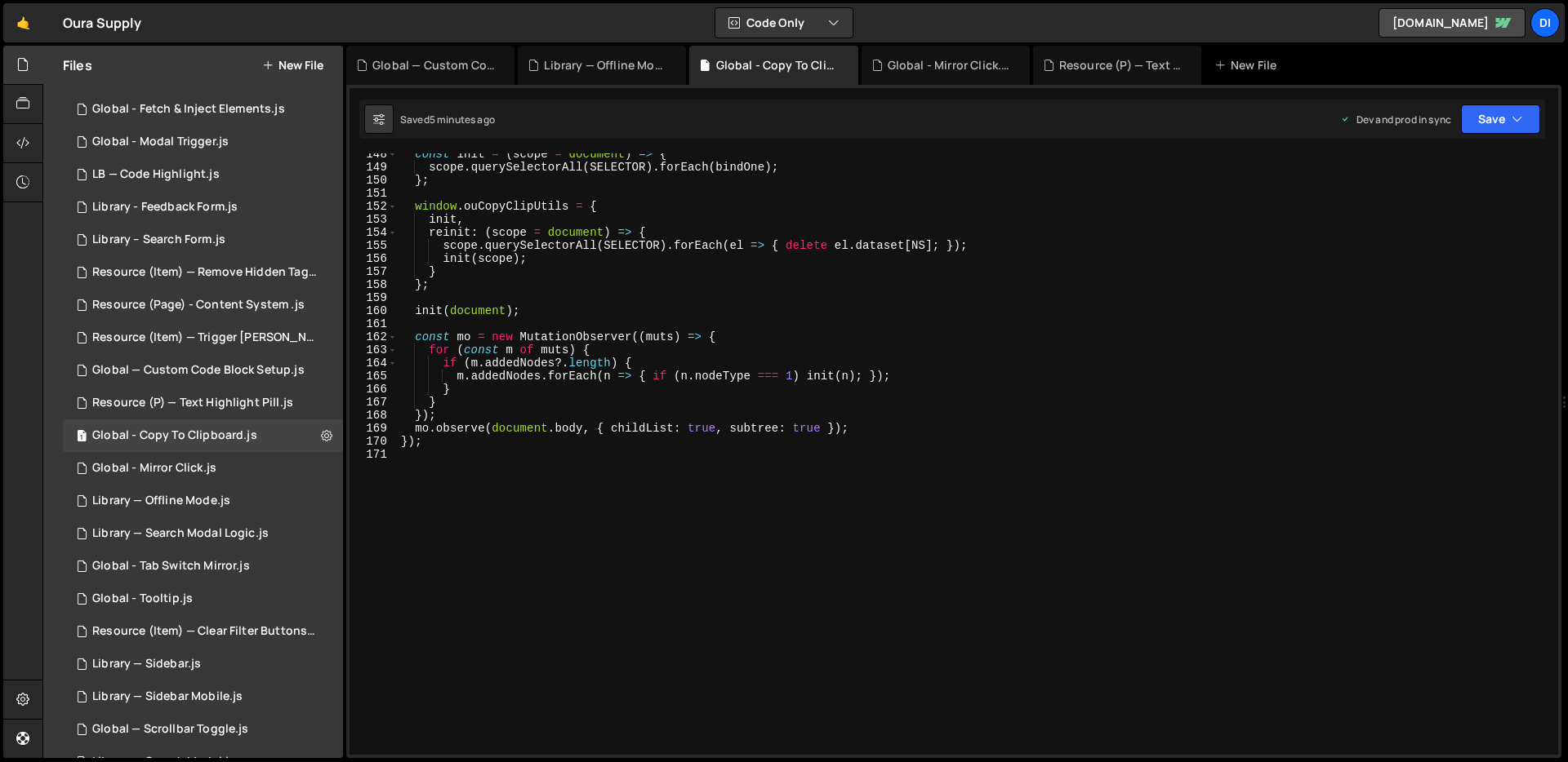
click at [627, 394] on div "const init = ( scope = document ) => { scope . querySelectorAll ( SELECTOR ) . …" at bounding box center [974, 461] width 1154 height 627
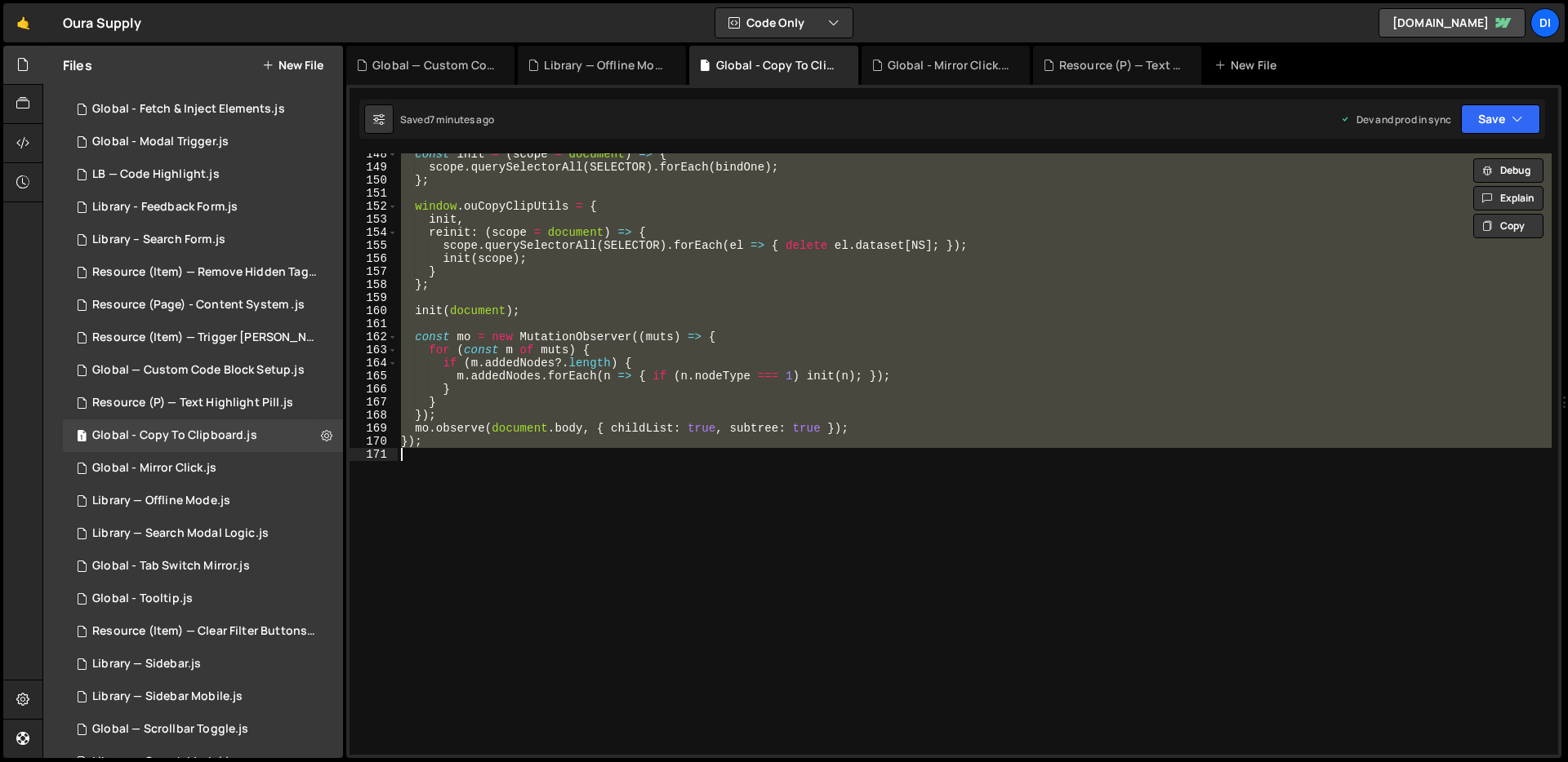
click at [533, 366] on div "const init = ( scope = document ) => { scope . querySelectorAll ( SELECTOR ) . …" at bounding box center [974, 454] width 1154 height 602
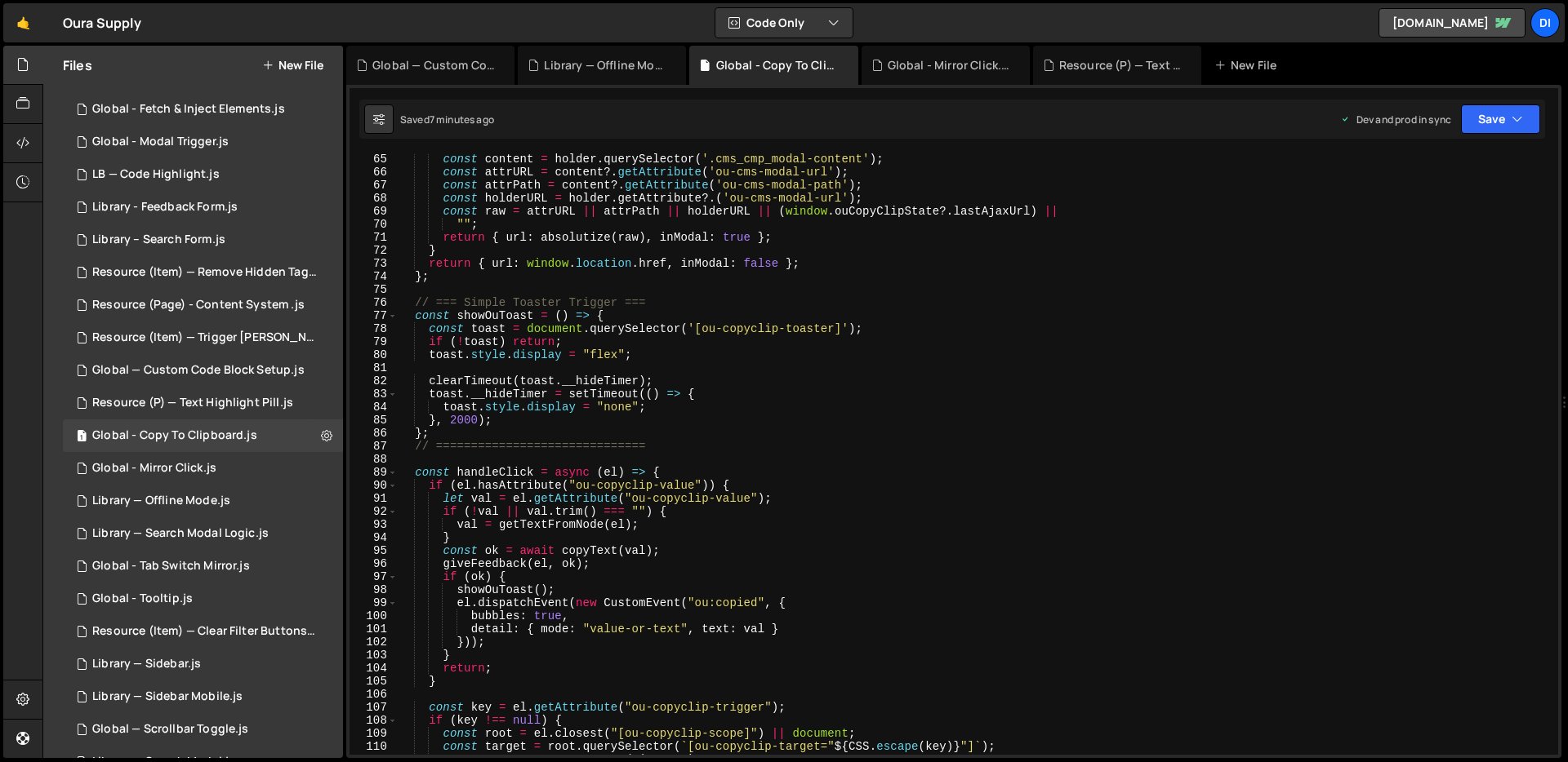
scroll to position [834, 0]
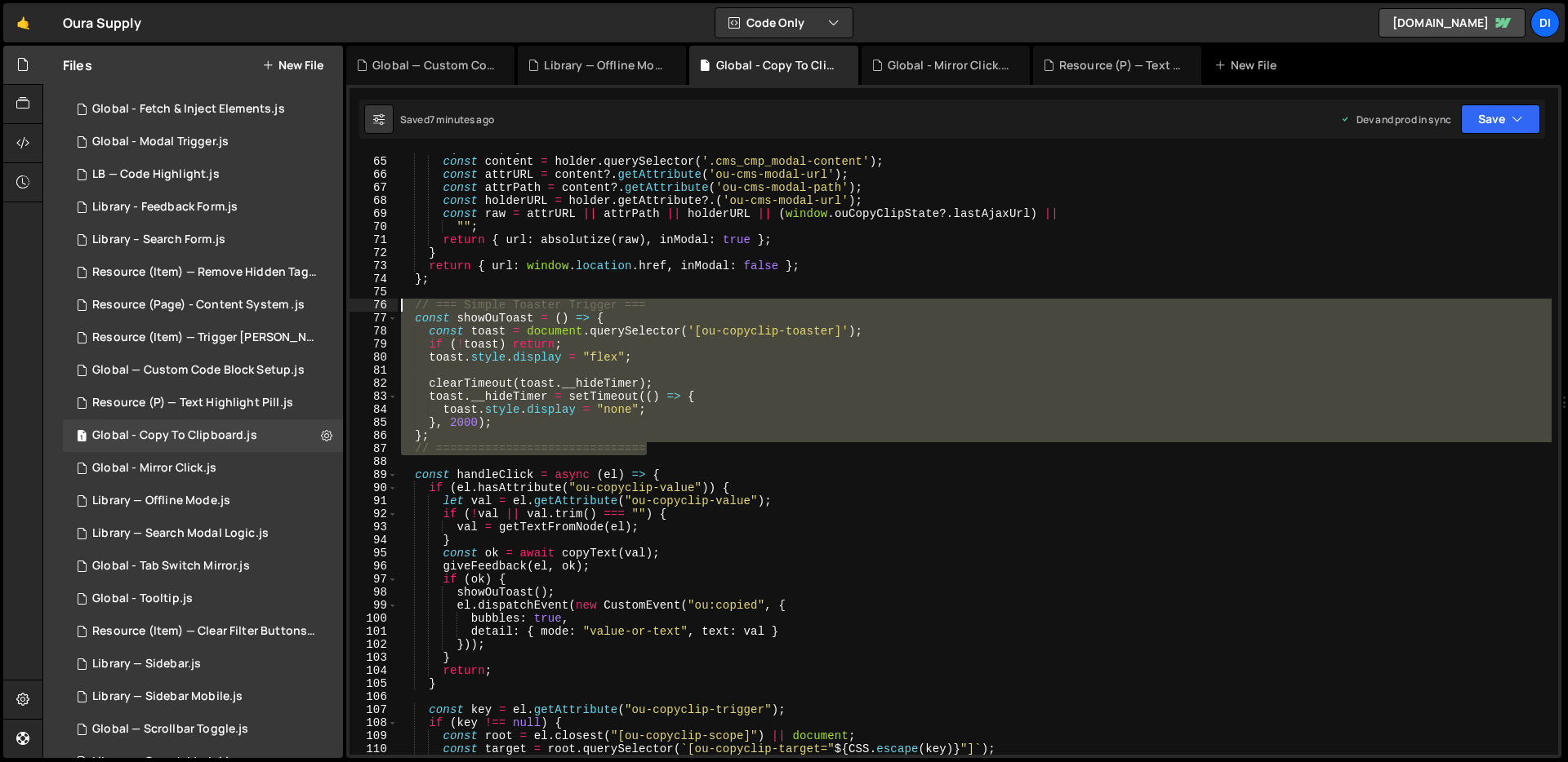
drag, startPoint x: 536, startPoint y: 426, endPoint x: 379, endPoint y: 310, distance: 195.2
click at [379, 310] on div "if (m.addedNodes?.length) { 64 65 66 67 68 69 70 71 72 73 74 75 76 77 78 79 80 …" at bounding box center [953, 454] width 1209 height 602
type textarea "// === Simple Toaster Trigger === const showOuToast = () => {"
paste textarea
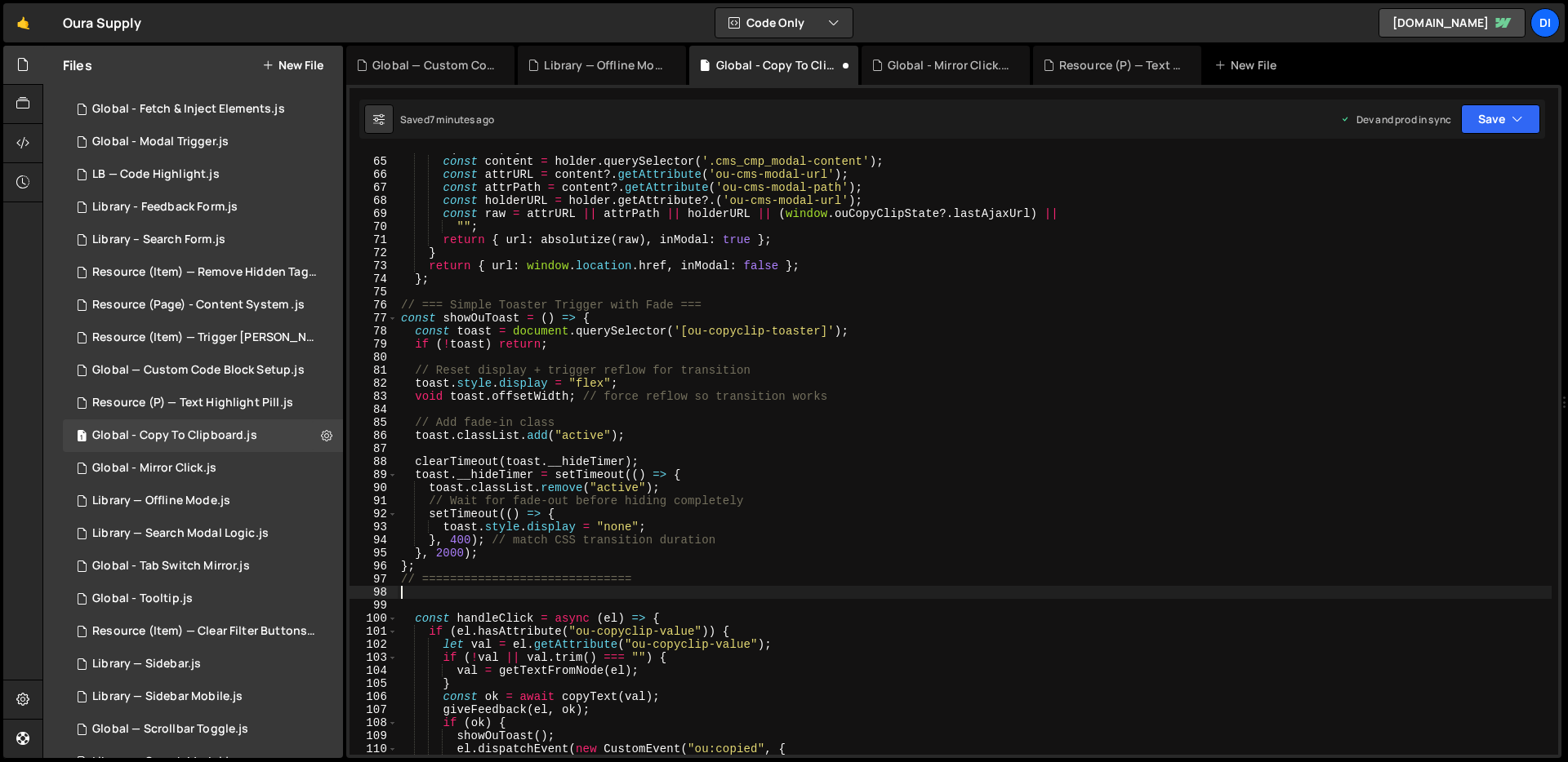
type textarea "}; // =============================="
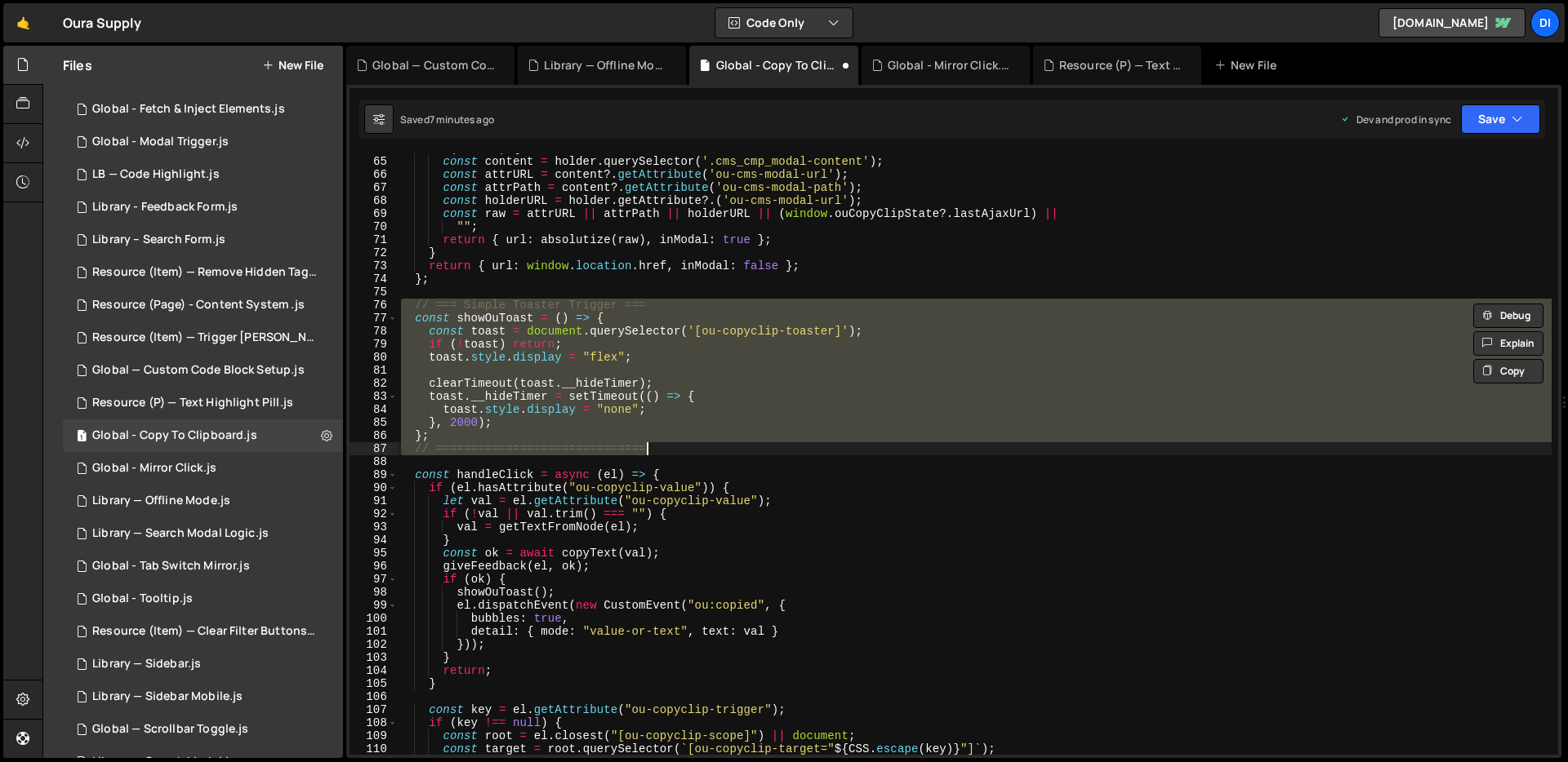
paste textarea
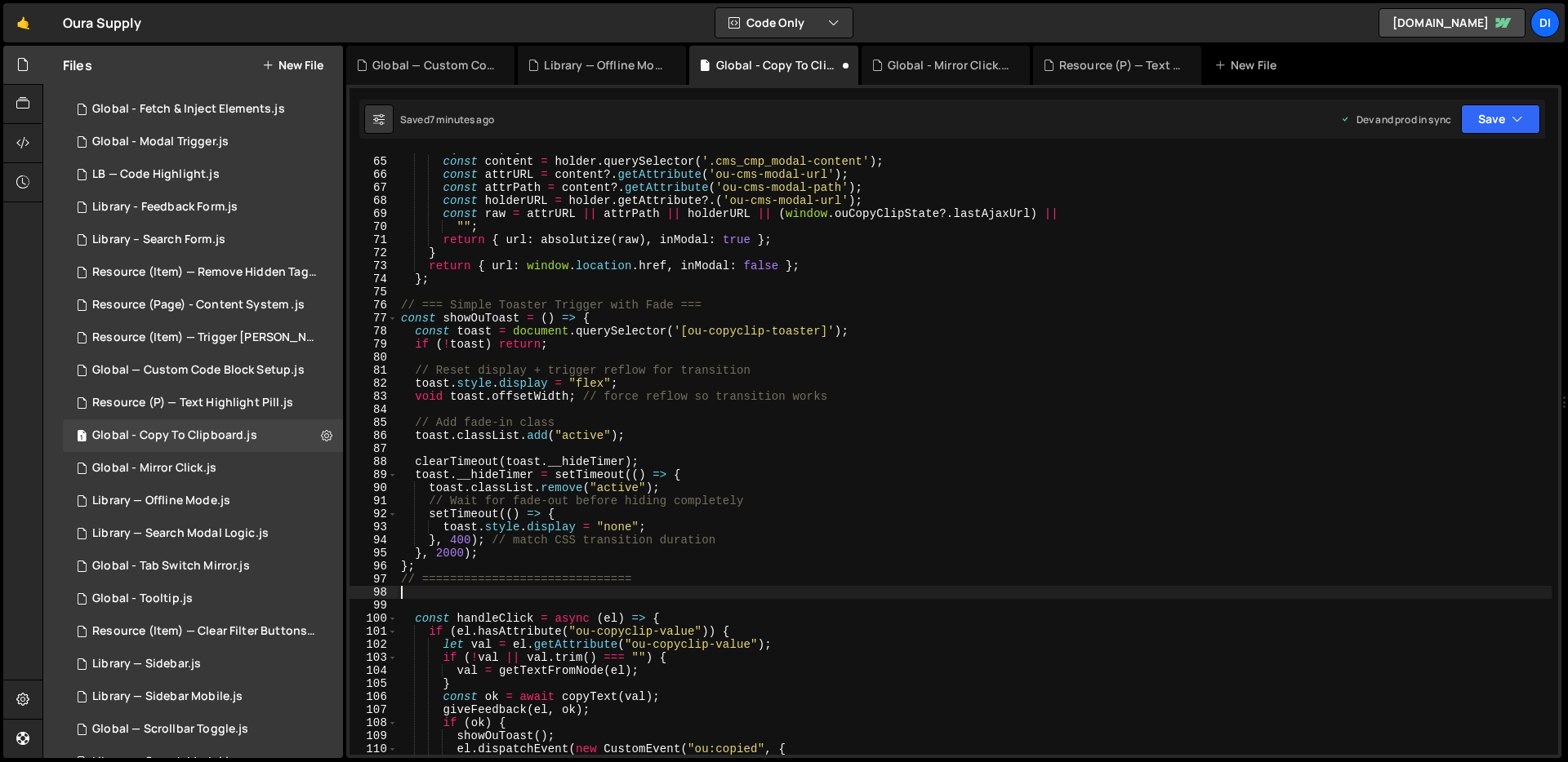
click at [729, 314] on div "if ( holder ) { const content = holder . querySelector ( '.cms_cmp_modal-conten…" at bounding box center [974, 455] width 1154 height 627
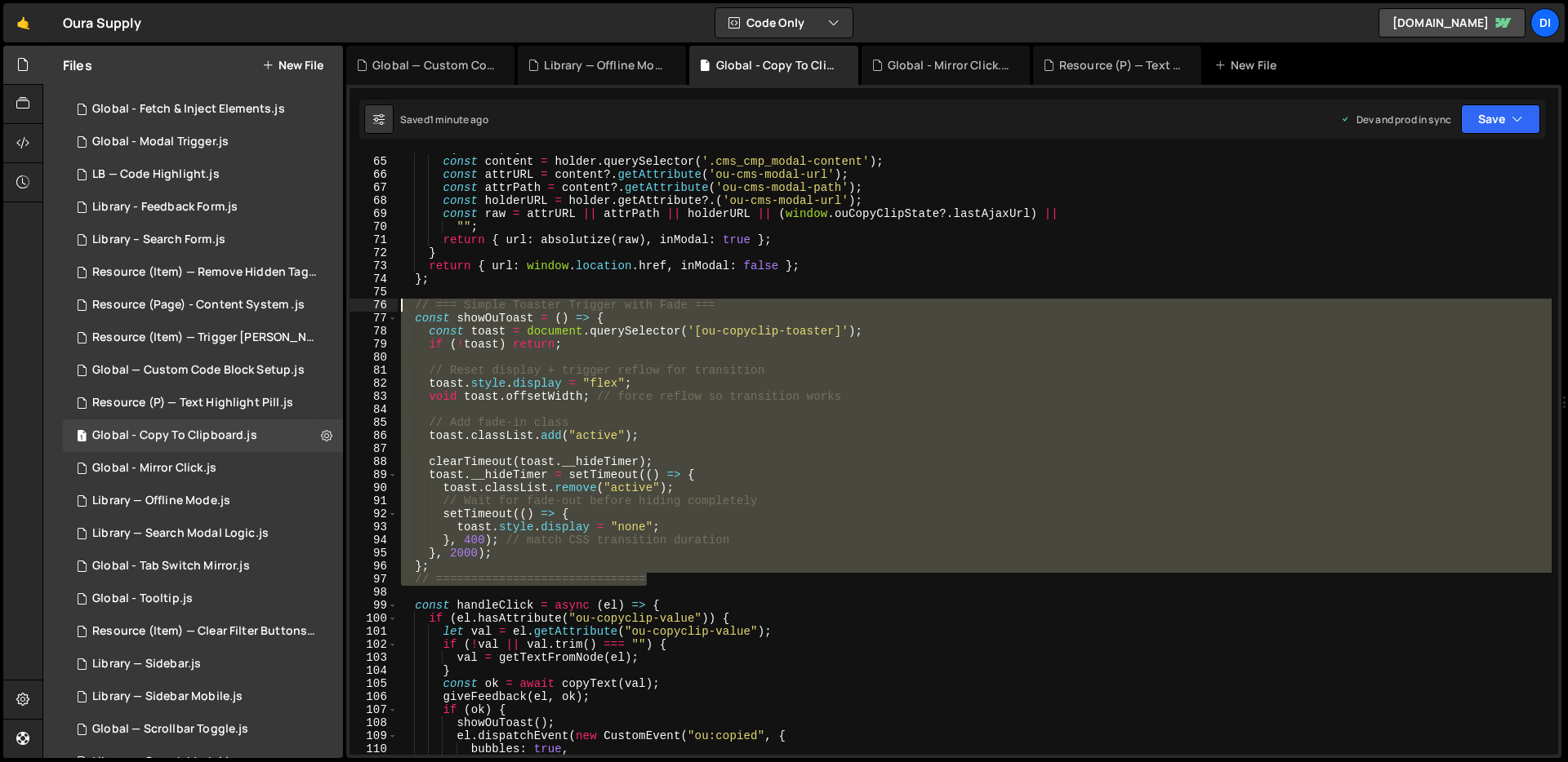
drag, startPoint x: 661, startPoint y: 577, endPoint x: 362, endPoint y: 310, distance: 400.9
click at [362, 310] on div "const showOuToast = () => { 64 65 66 67 68 69 70 71 72 73 74 75 76 77 78 79 80 …" at bounding box center [953, 454] width 1209 height 602
type textarea "// === Simple Toaster Trigger with Fade === const showOuToast = () => {"
paste textarea
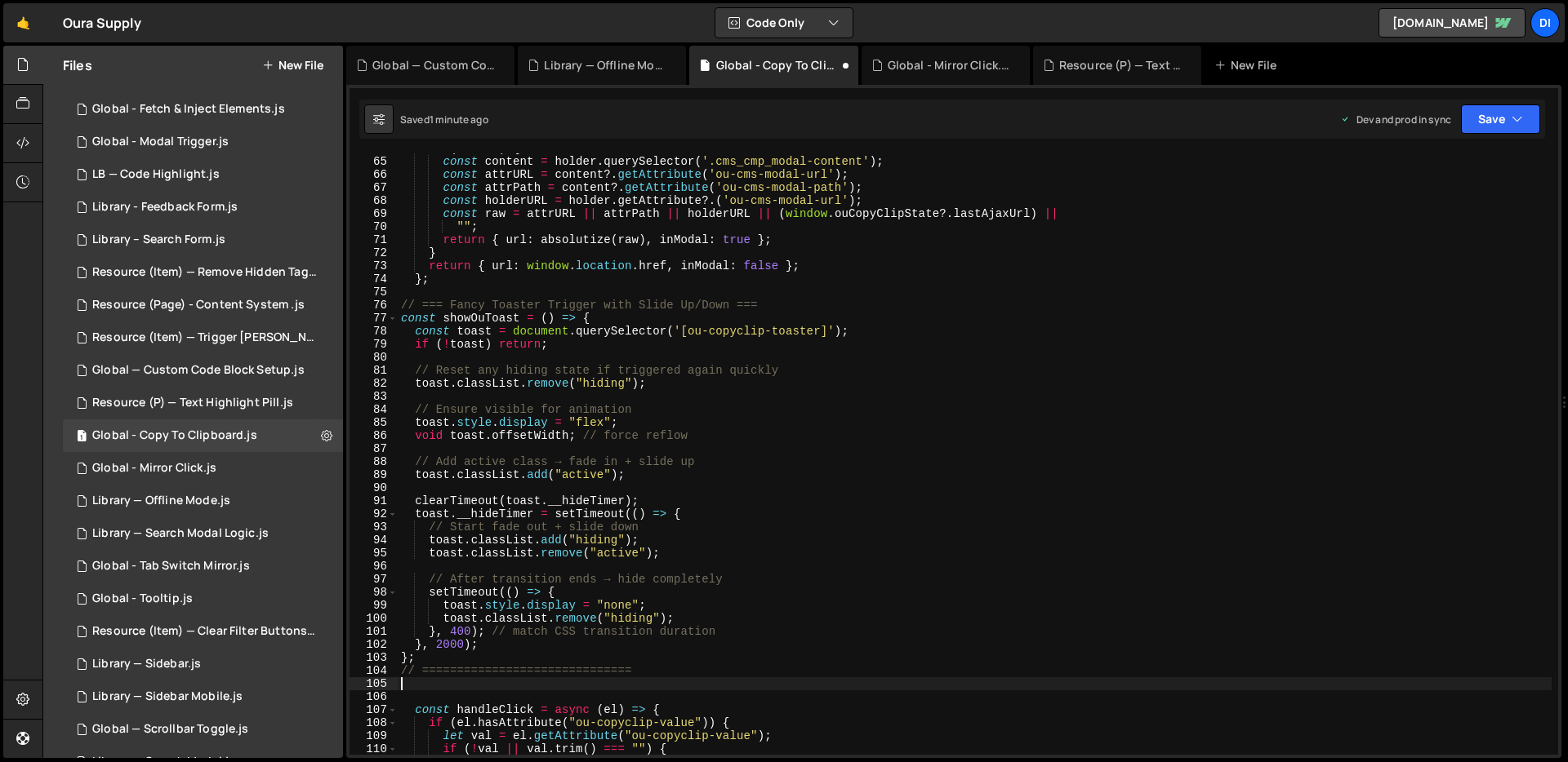
click at [627, 331] on div "if ( holder ) { const content = holder . querySelector ( '.cms_cmp_modal-conten…" at bounding box center [974, 455] width 1154 height 627
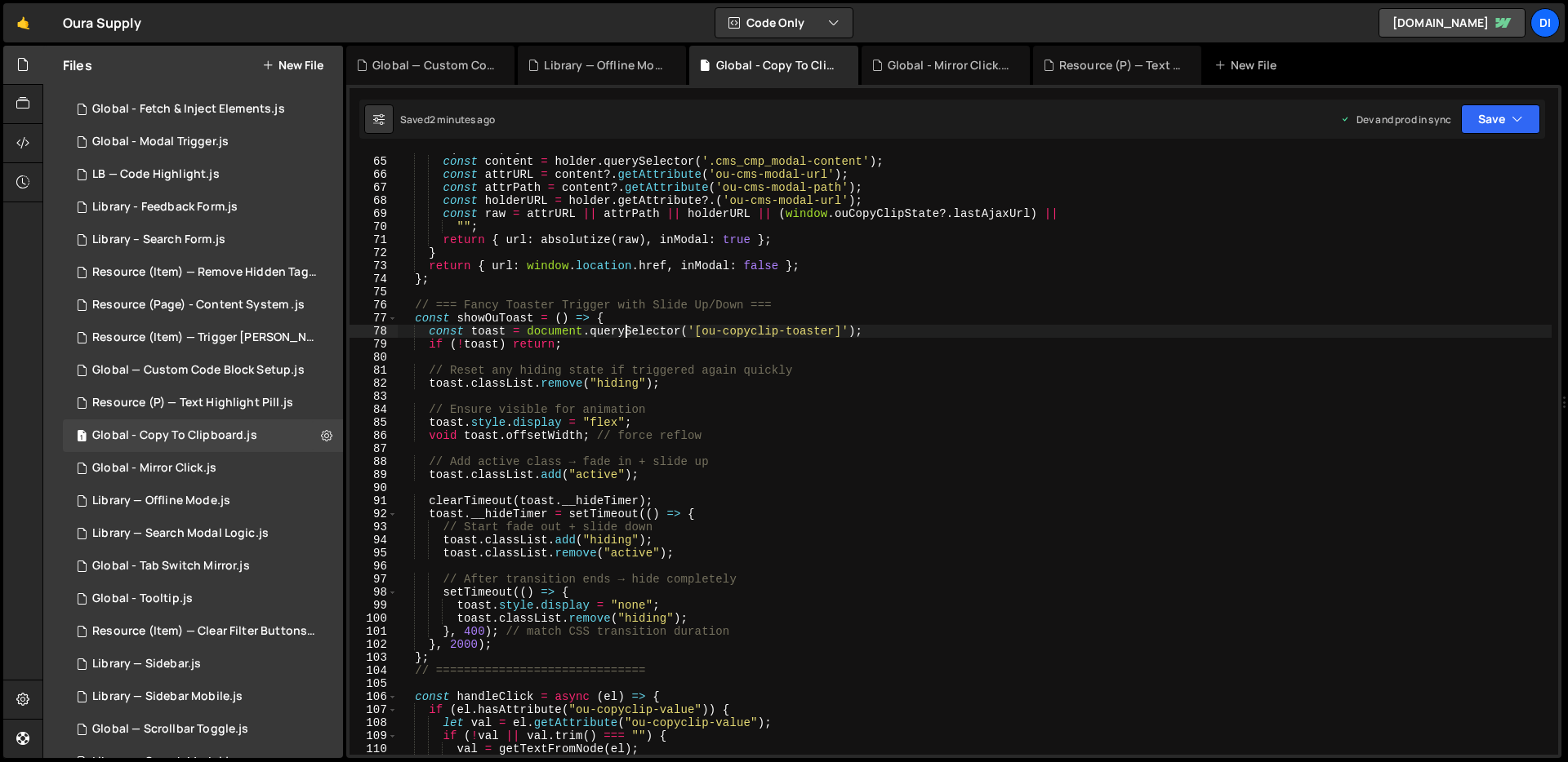
scroll to position [842, 0]
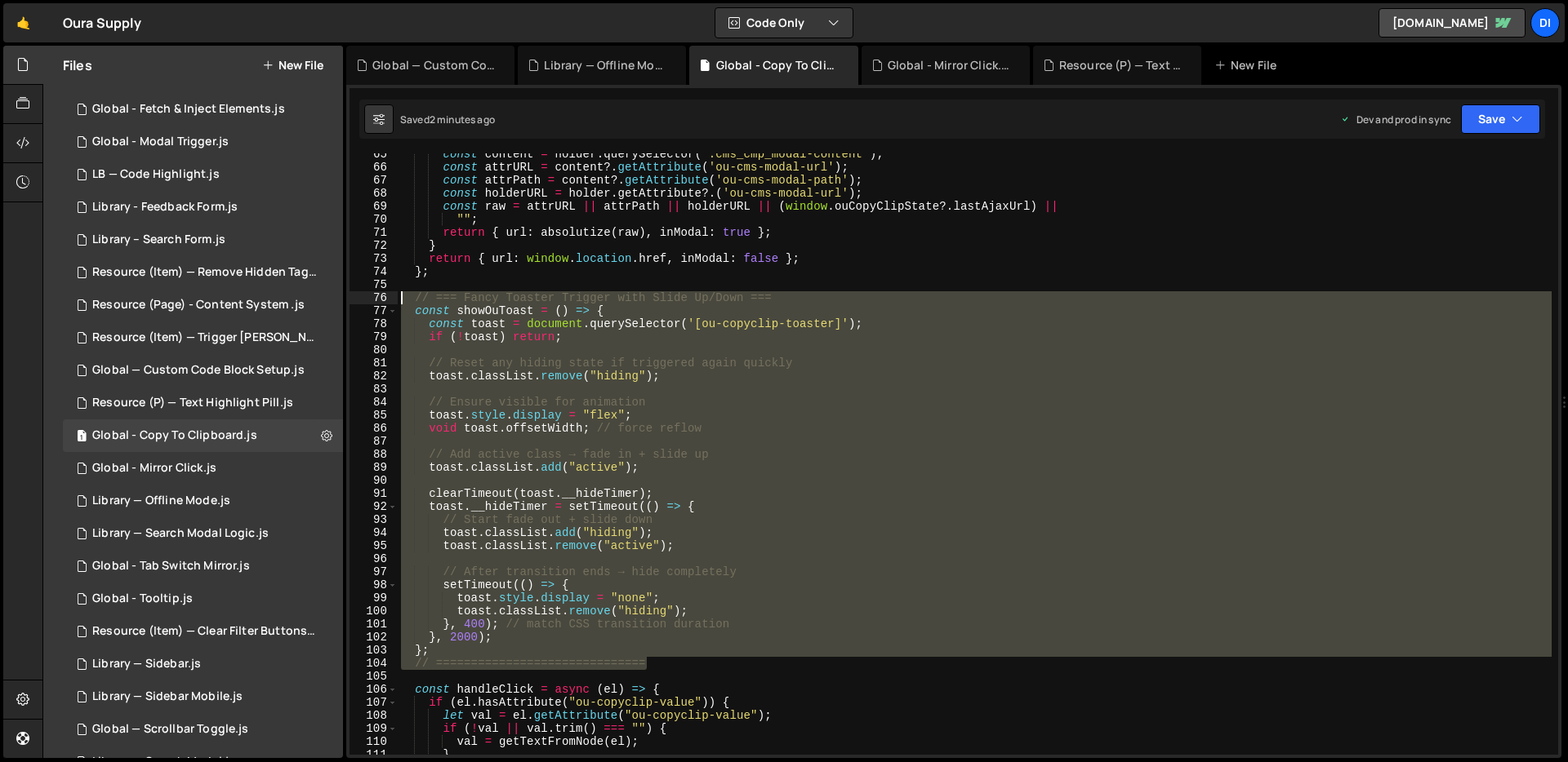
drag, startPoint x: 675, startPoint y: 663, endPoint x: 363, endPoint y: 305, distance: 474.9
click at [363, 305] on div "const toast = document.querySelector('[ou-copyclip-toaster]'); 65 66 67 68 69 7…" at bounding box center [953, 454] width 1209 height 602
type textarea "// === Fancy Toaster Trigger with Slide Up/Down === const showOuToast = () => {"
paste textarea
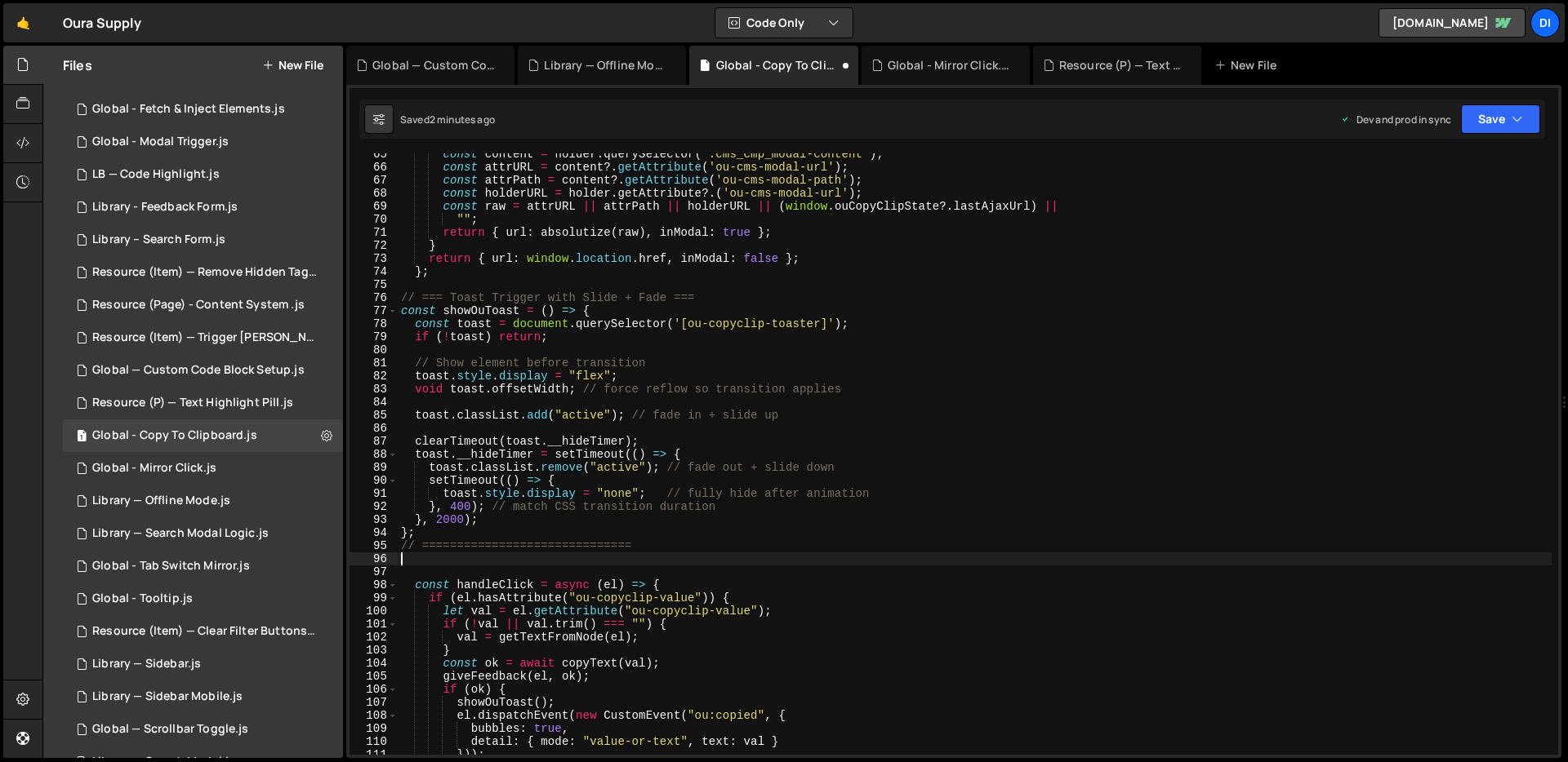
click at [678, 300] on div "const content = holder . querySelector ( '.cms_cmp_modal-content' ) ; const att…" at bounding box center [974, 461] width 1154 height 627
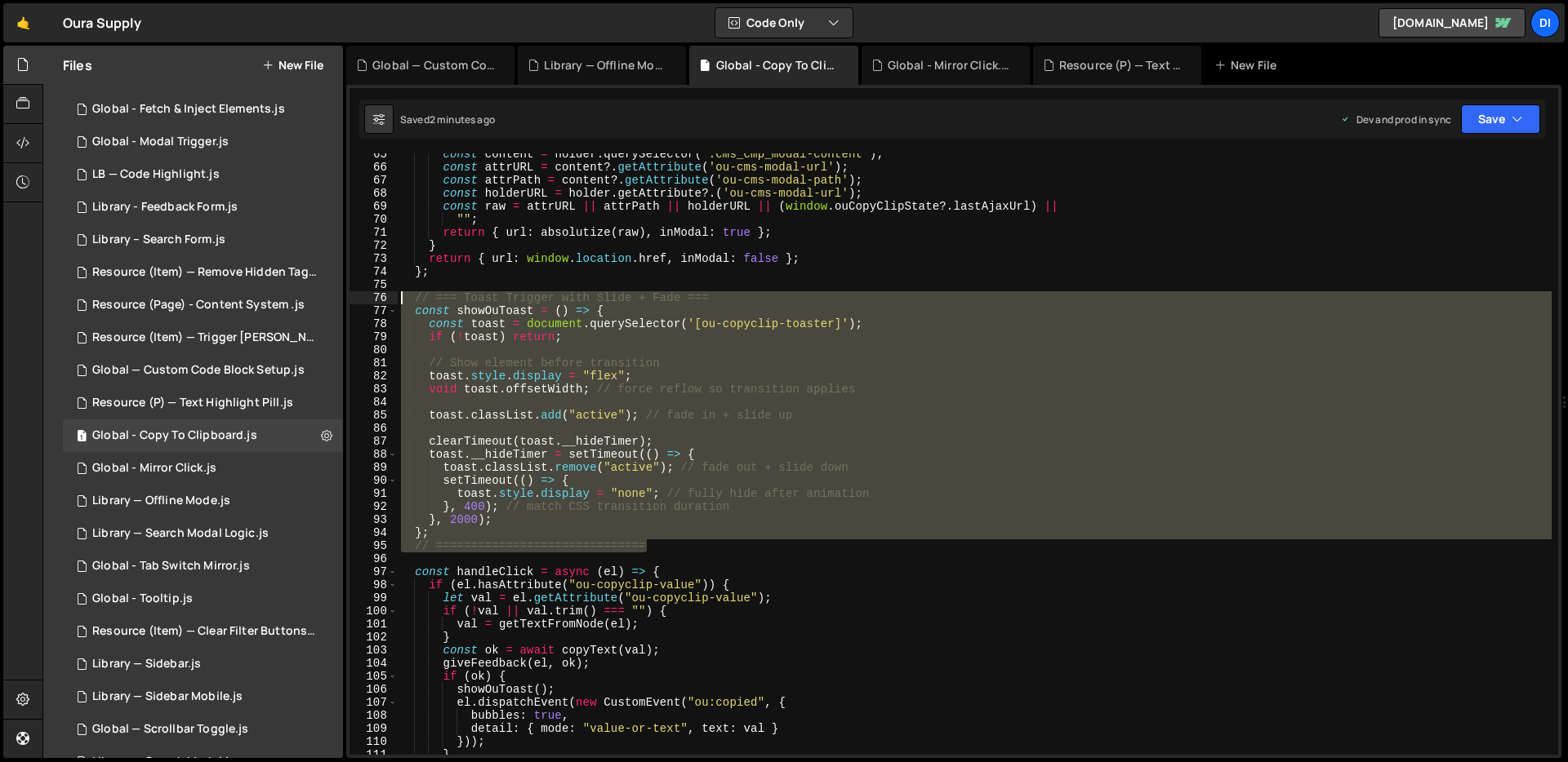
drag, startPoint x: 623, startPoint y: 533, endPoint x: 349, endPoint y: 301, distance: 359.0
click at [349, 301] on div "// === Toast Trigger with Slide + Fade === 65 66 67 68 69 70 71 72 73 74 75 76 …" at bounding box center [953, 454] width 1209 height 602
type textarea "// === Toast Trigger with Slide + Fade === const showOuToast = () => {"
paste textarea
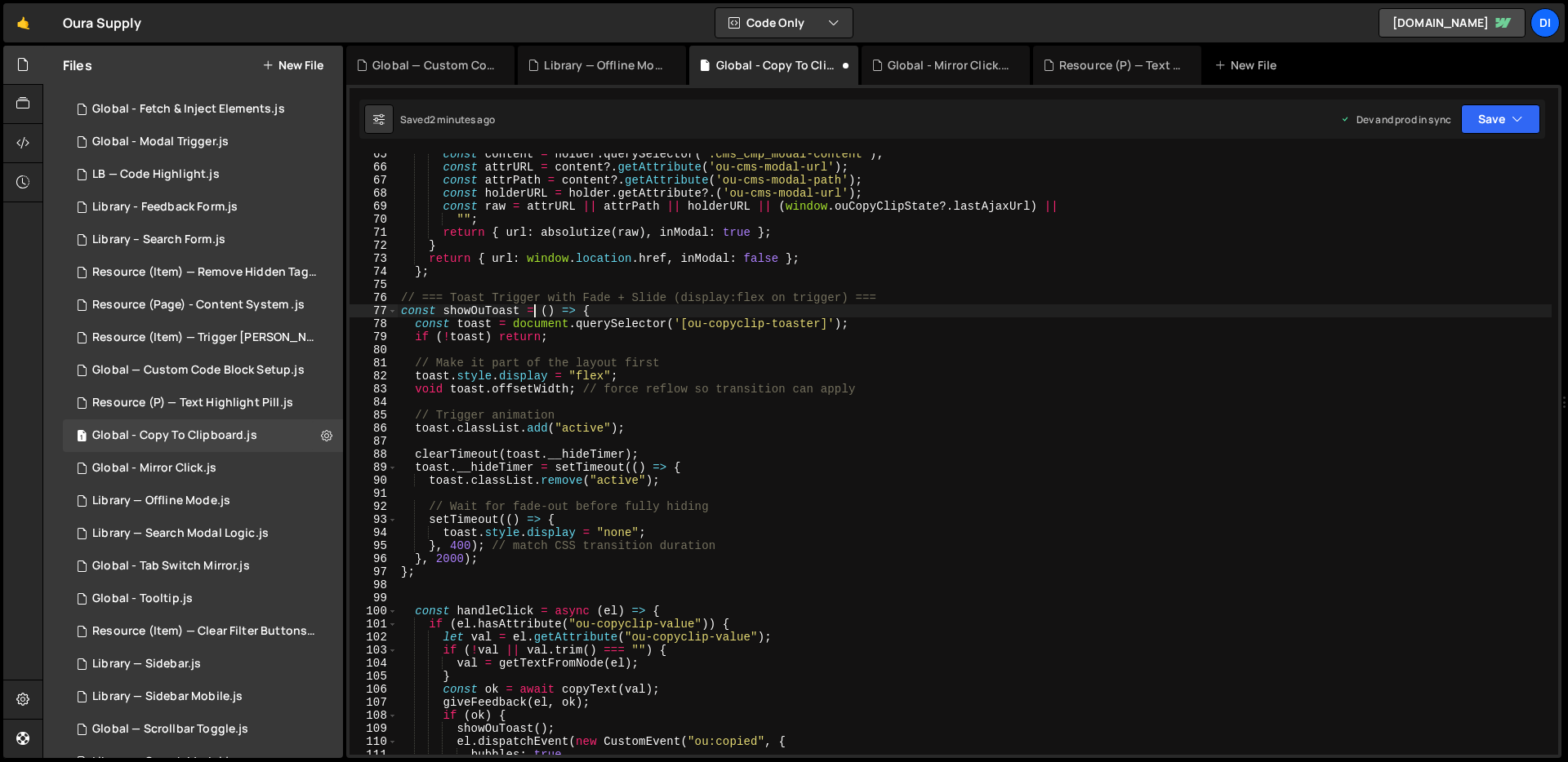
click at [536, 307] on div "const content = holder . querySelector ( '.cms_cmp_modal-content' ) ; const att…" at bounding box center [974, 461] width 1154 height 627
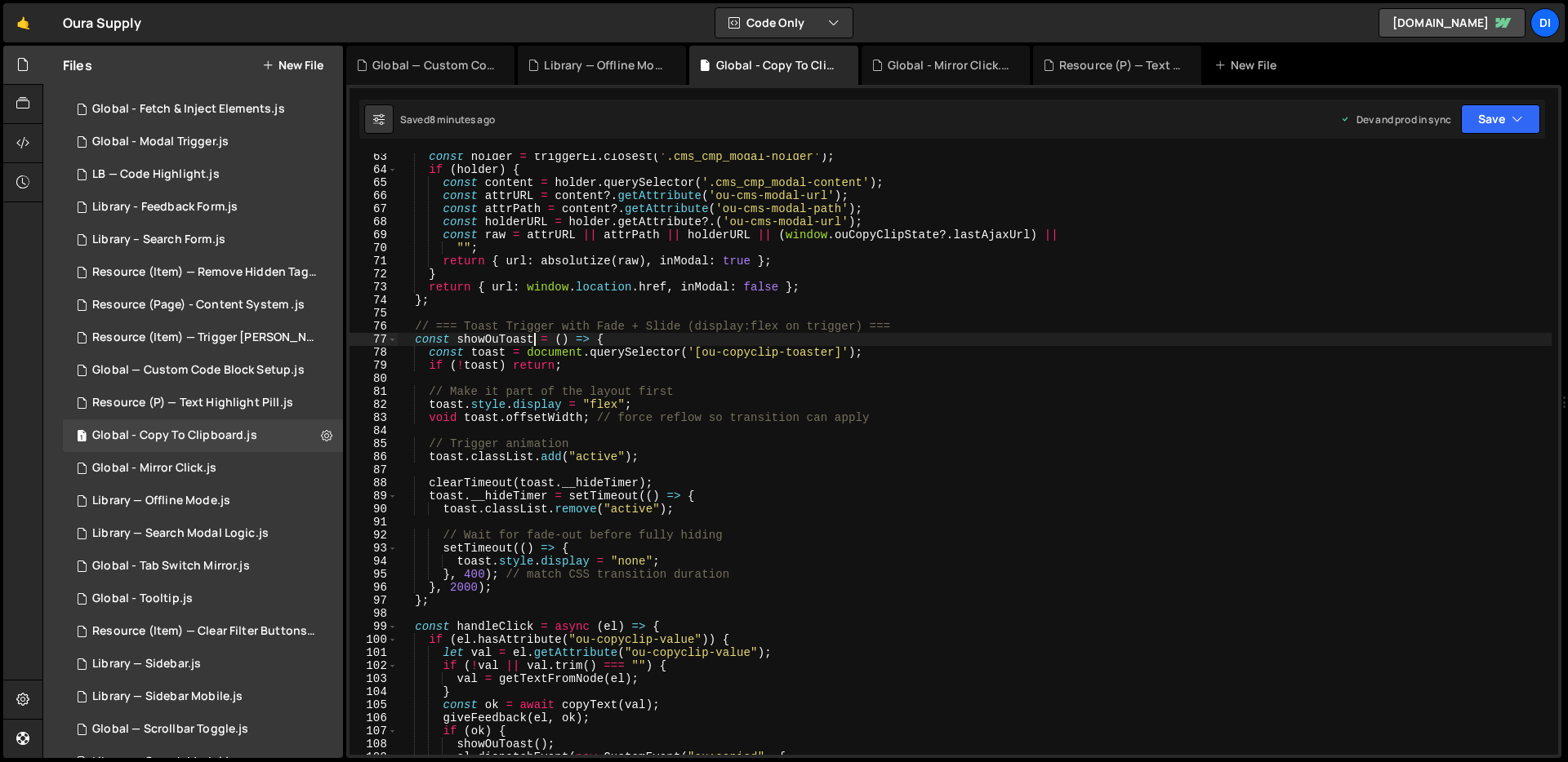
scroll to position [815, 0]
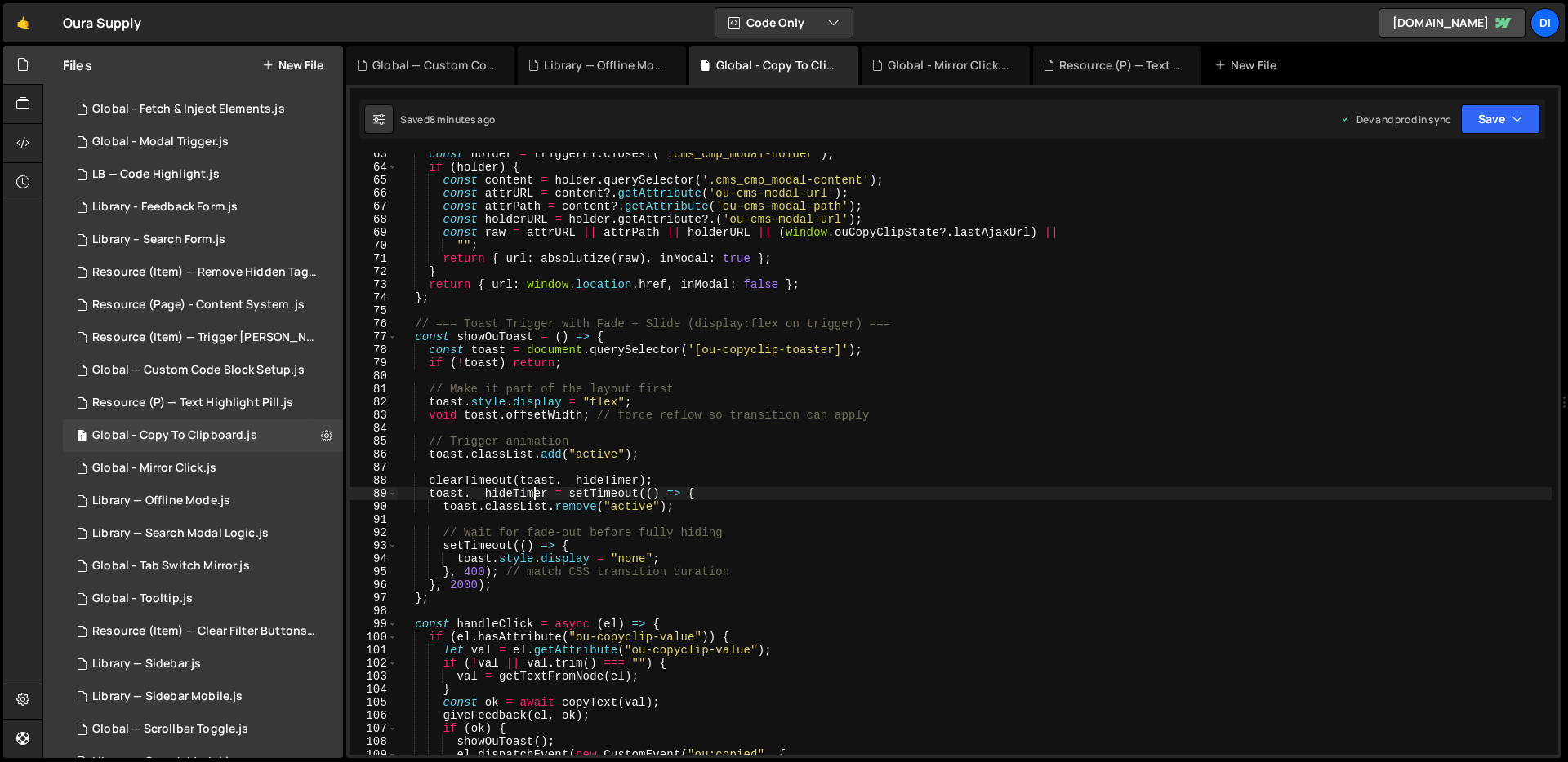
click at [531, 494] on div "const holder = triggerEl . closest ( '.cms_cmp_modal-holder' ) ; if ( holder ) …" at bounding box center [974, 461] width 1154 height 627
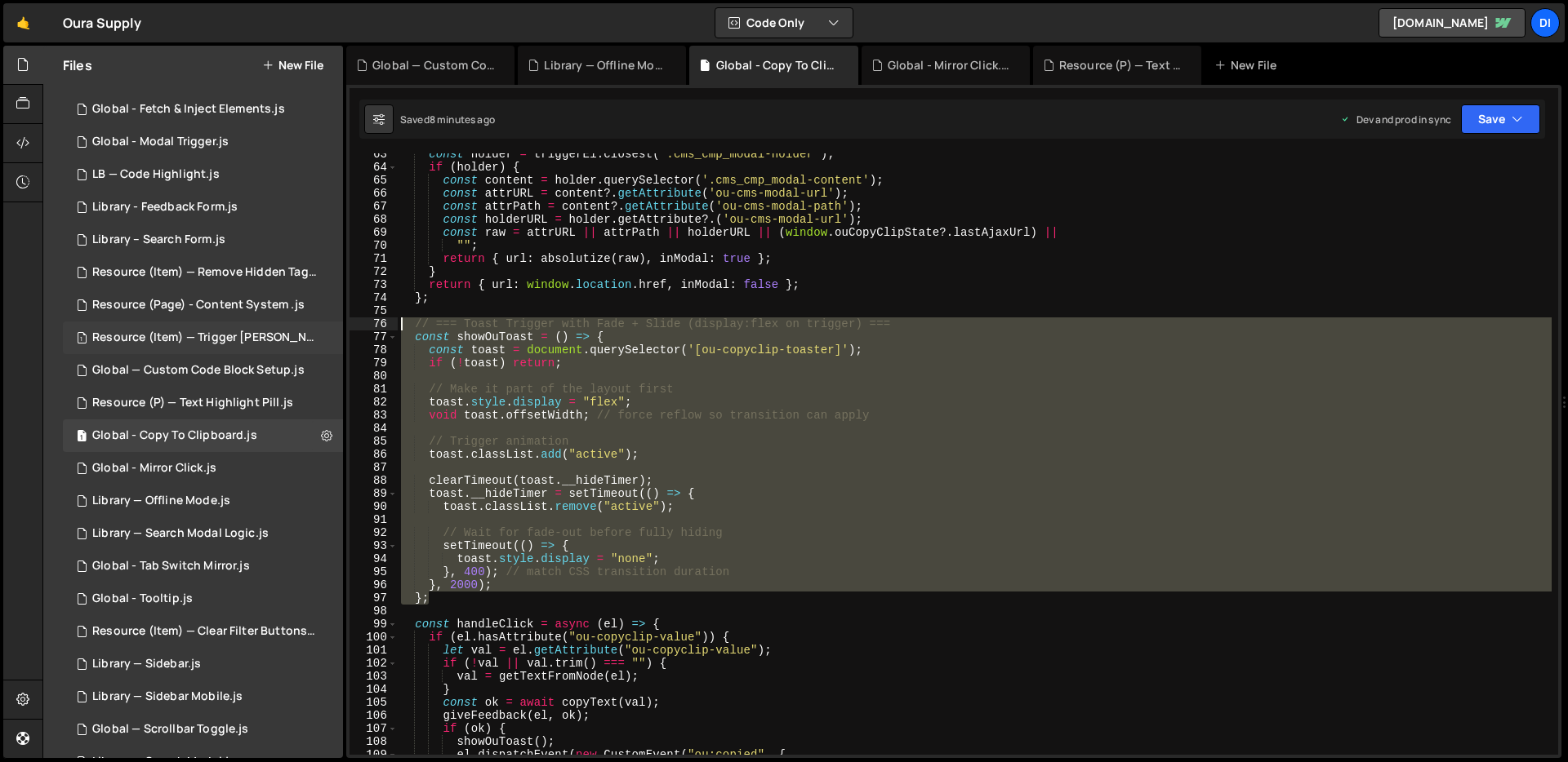
drag, startPoint x: 457, startPoint y: 595, endPoint x: 331, endPoint y: 329, distance: 294.3
click at [331, 329] on div "Files New File Javascript files 1 Favourite - Clear Saved List.js 0 1 Global - …" at bounding box center [805, 402] width 1526 height 714
type textarea "// === Toast Trigger with Fade + Slide (display:flex on trigger) === const show…"
paste textarea
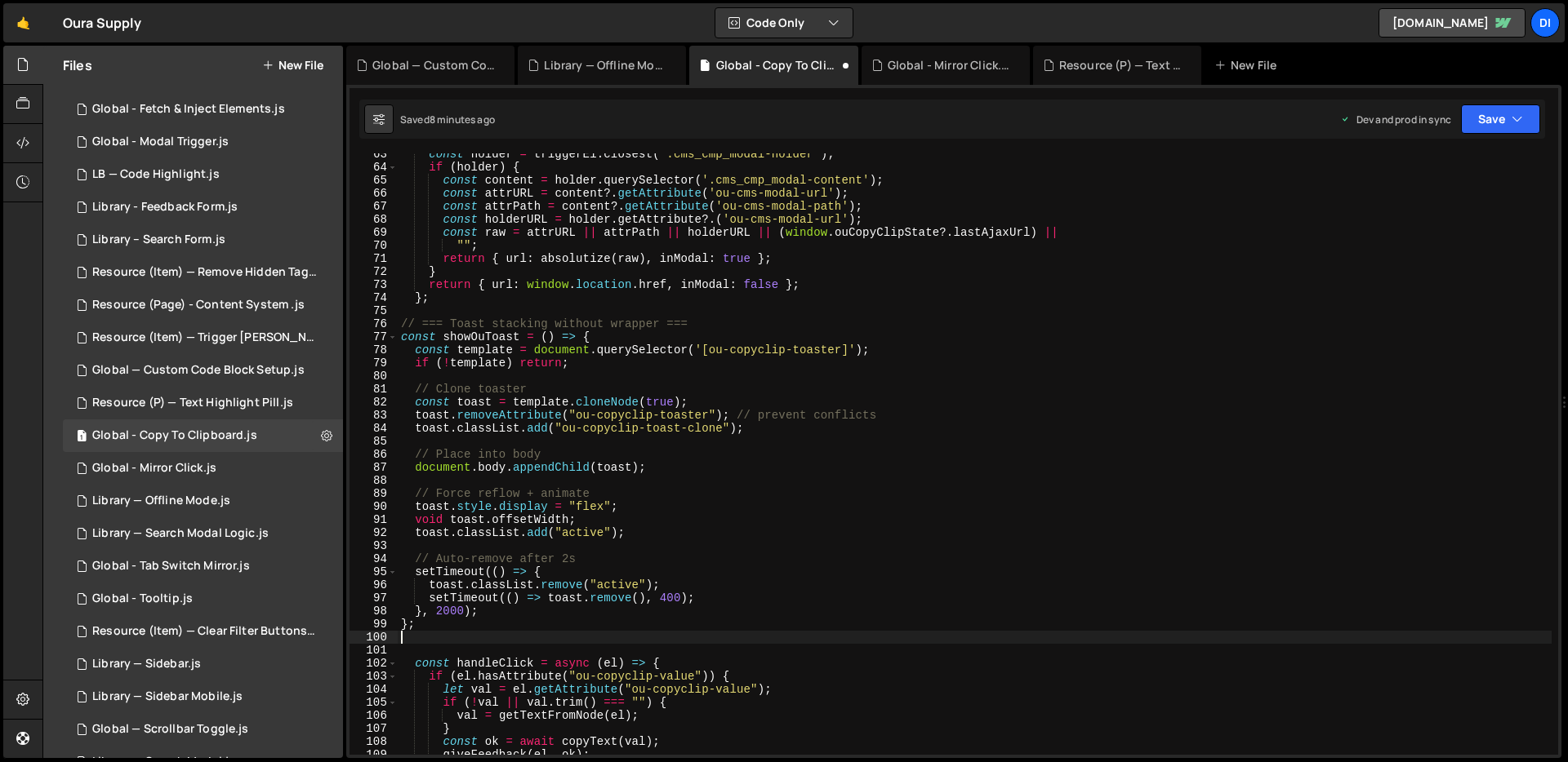
click at [683, 320] on div "const holder = triggerEl . closest ( '.cms_cmp_modal-holder' ) ; if ( holder ) …" at bounding box center [974, 461] width 1154 height 627
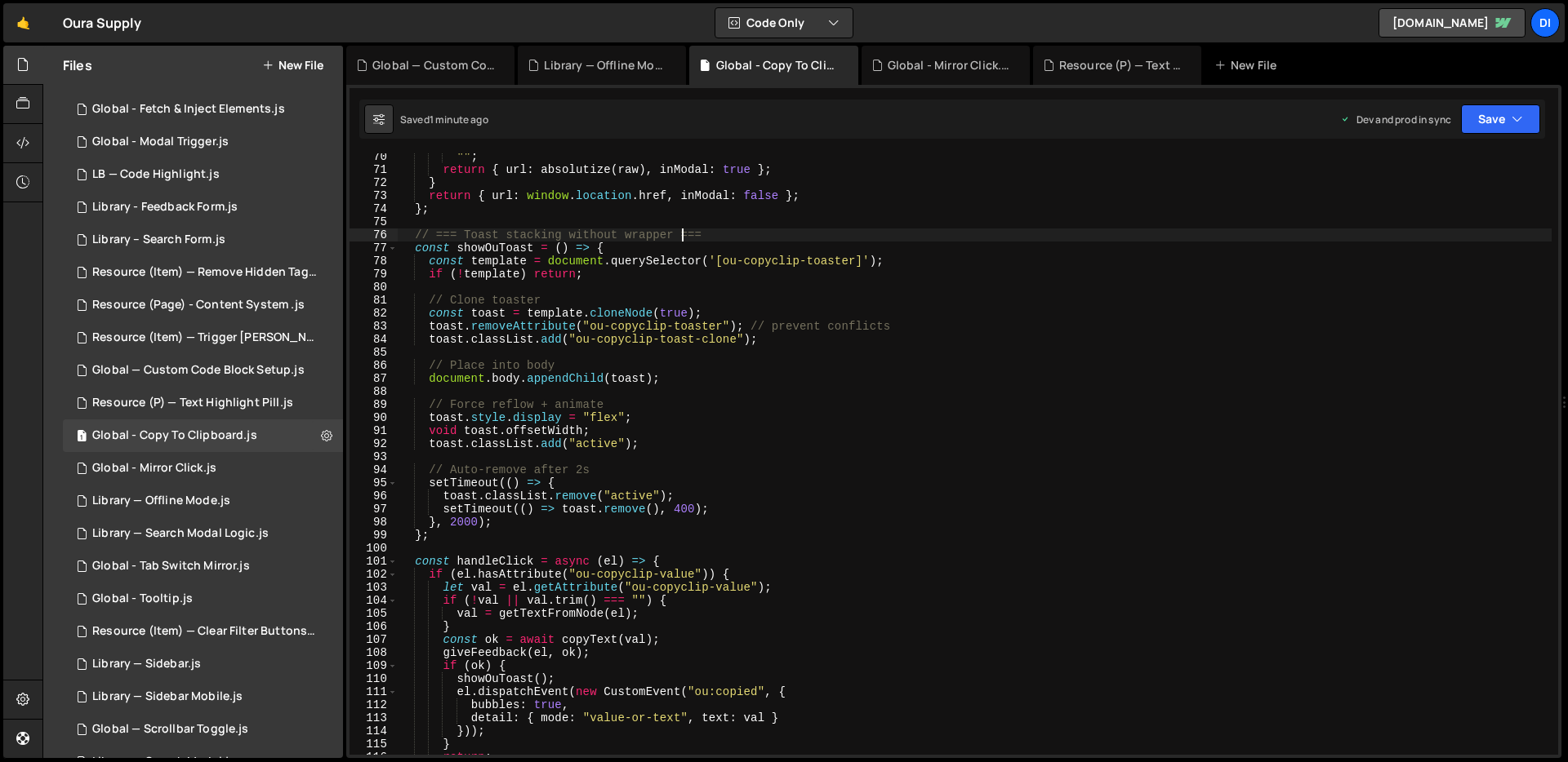
scroll to position [887, 0]
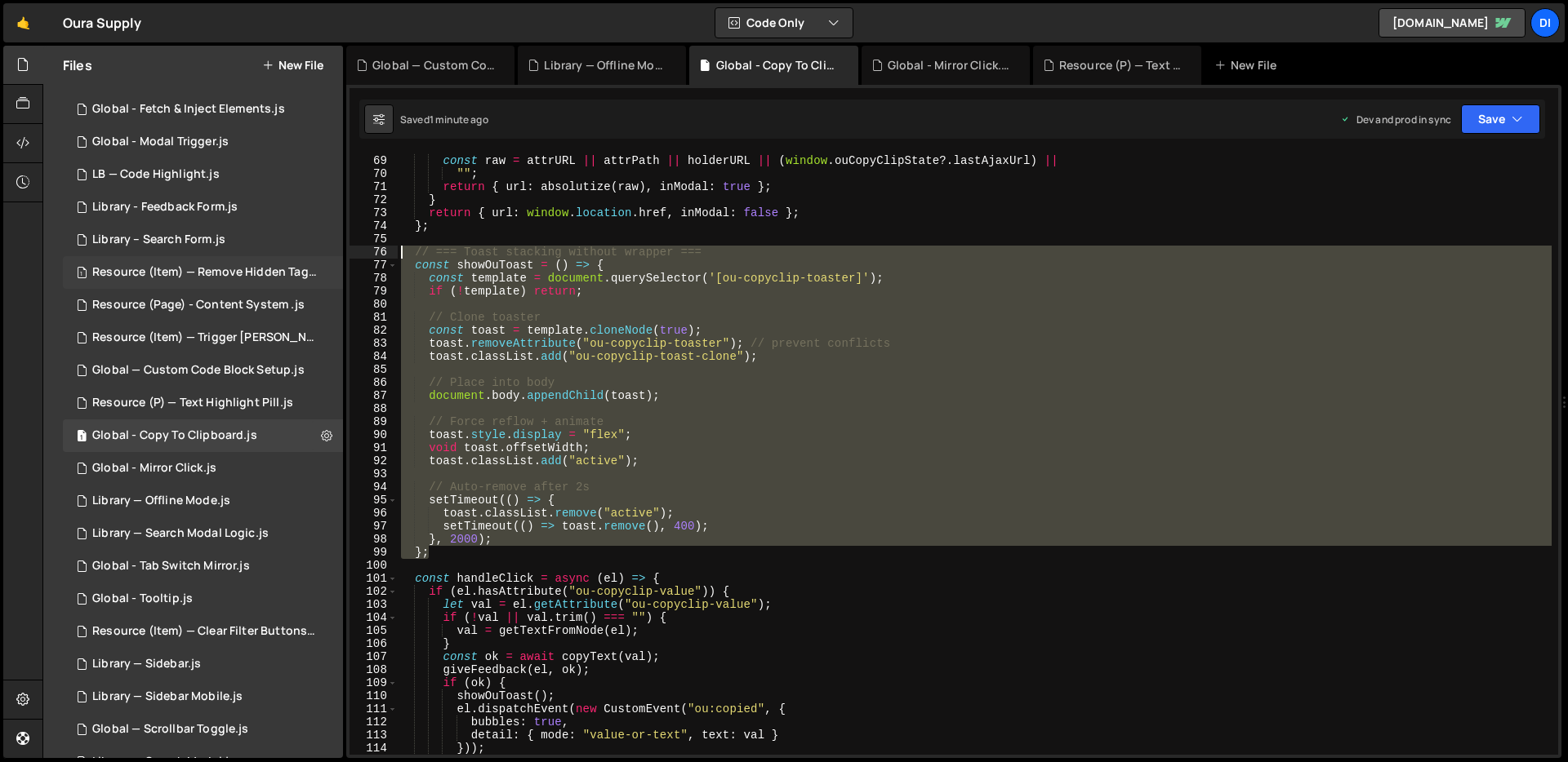
drag, startPoint x: 436, startPoint y: 553, endPoint x: 326, endPoint y: 257, distance: 315.8
click at [326, 257] on div "Files New File Javascript files 1 Favourite - Clear Saved List.js 0 1 Global - …" at bounding box center [805, 402] width 1526 height 714
type textarea "// === Toast stacking without wrapper === const showOuToast = () => {"
paste textarea
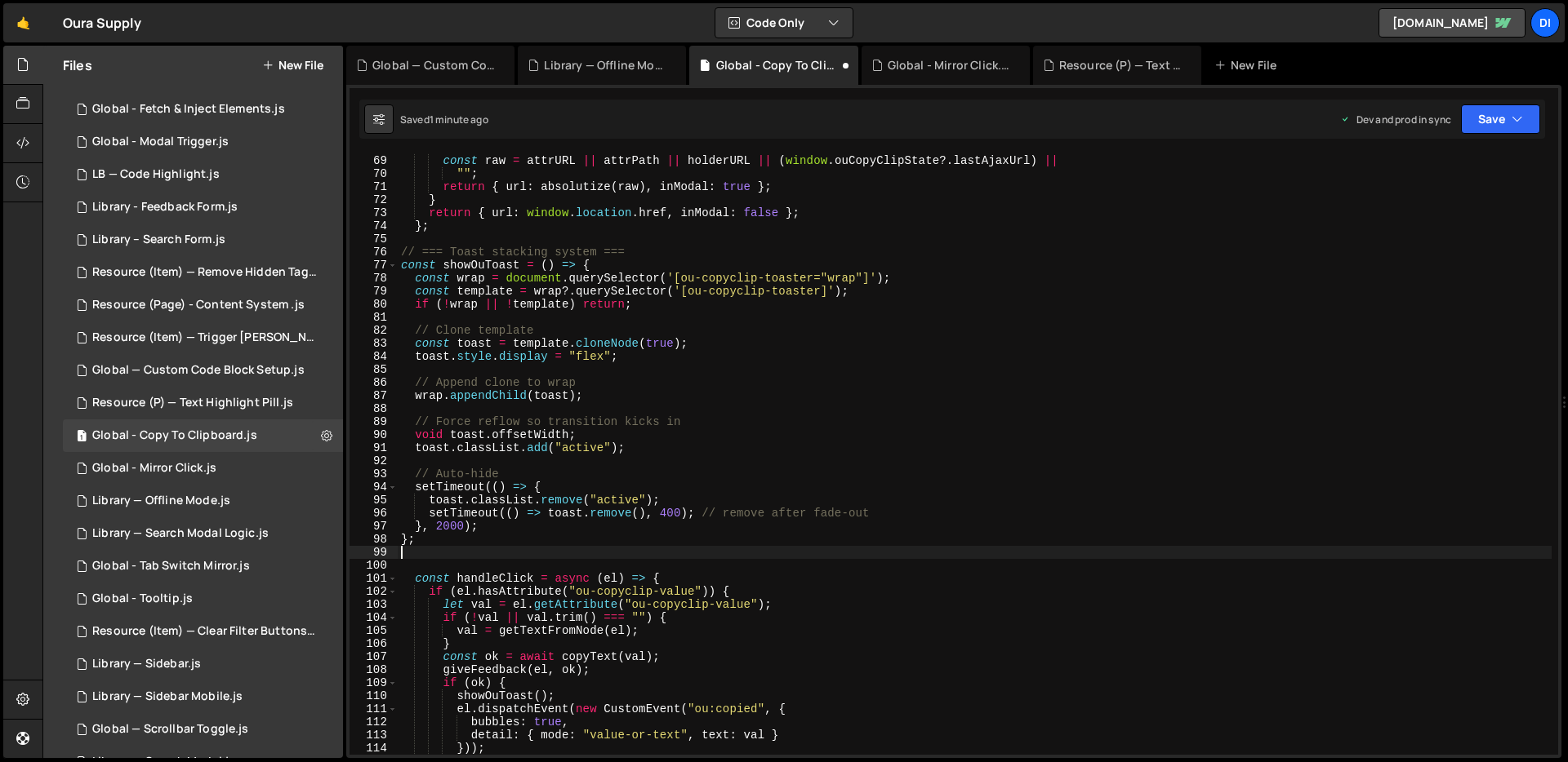
click at [647, 296] on div "const [DEMOGRAPHIC_DATA] = holder . getAttribute ?. ( 'ou-cms-modal-url' ) ; co…" at bounding box center [974, 455] width 1154 height 627
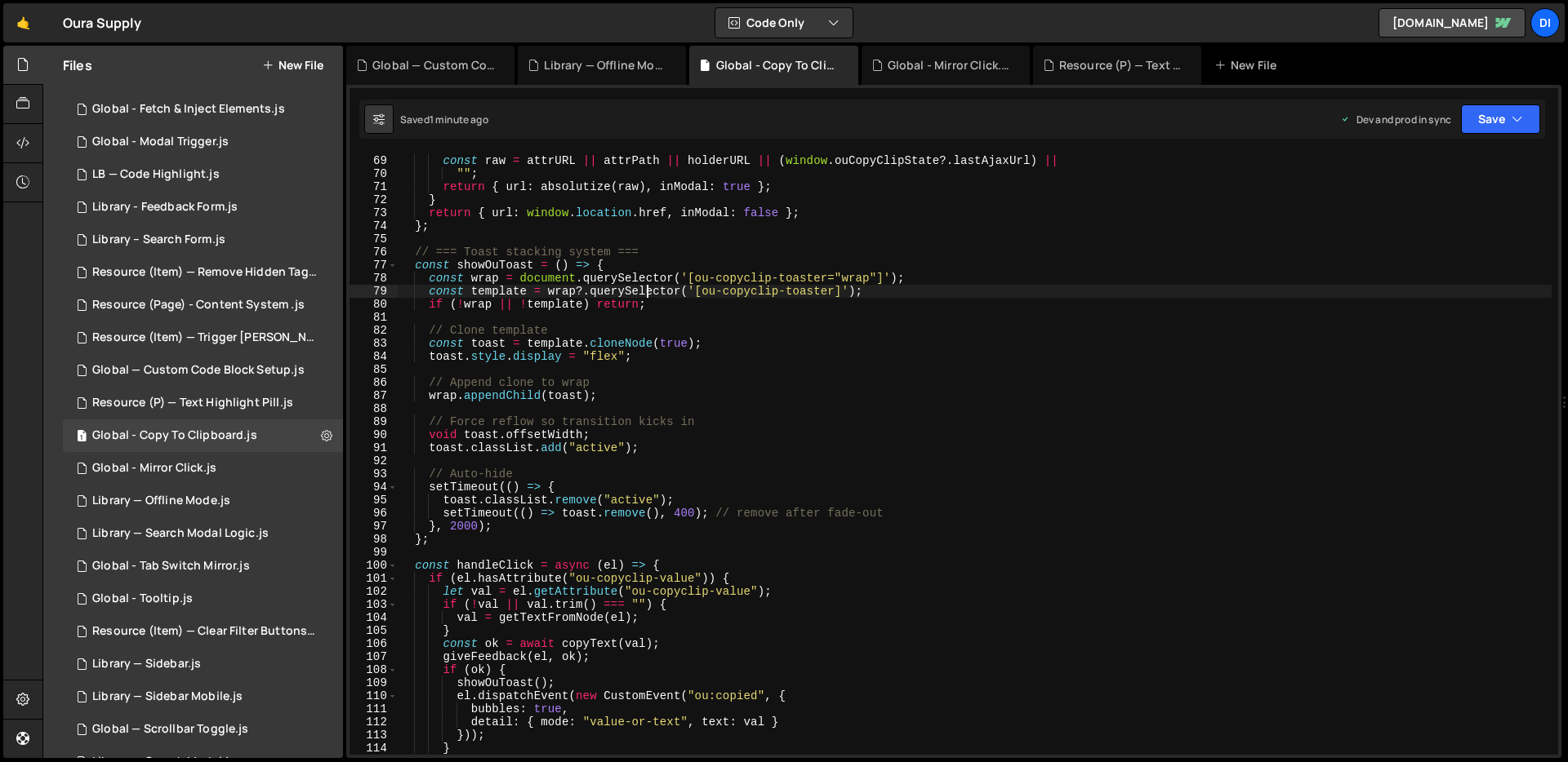
scroll to position [890, 0]
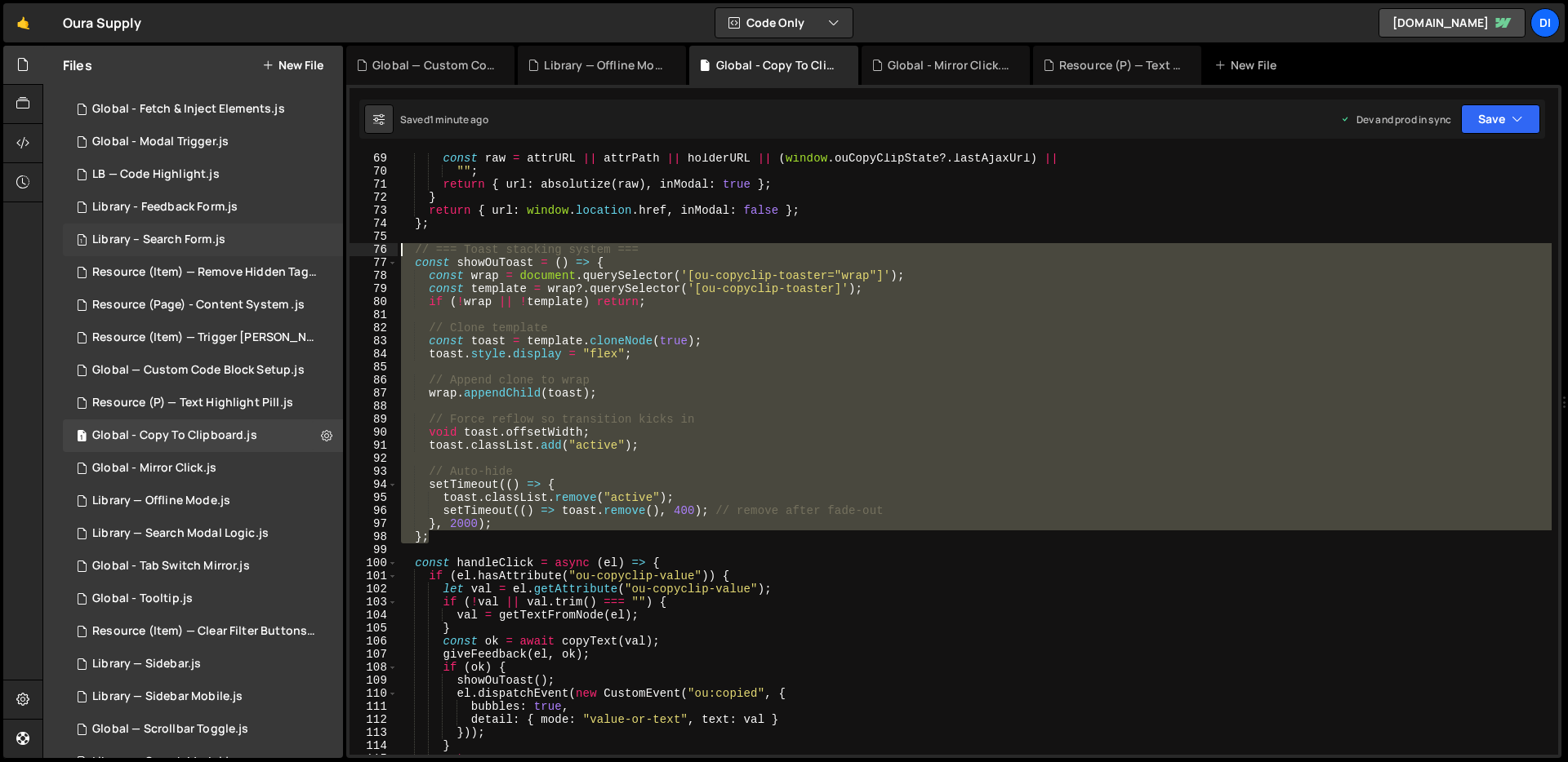
drag, startPoint x: 443, startPoint y: 535, endPoint x: 327, endPoint y: 235, distance: 321.6
click at [327, 235] on div "Files New File Javascript files 1 Favourite - Clear Saved List.js 0 1 Global - …" at bounding box center [805, 402] width 1526 height 714
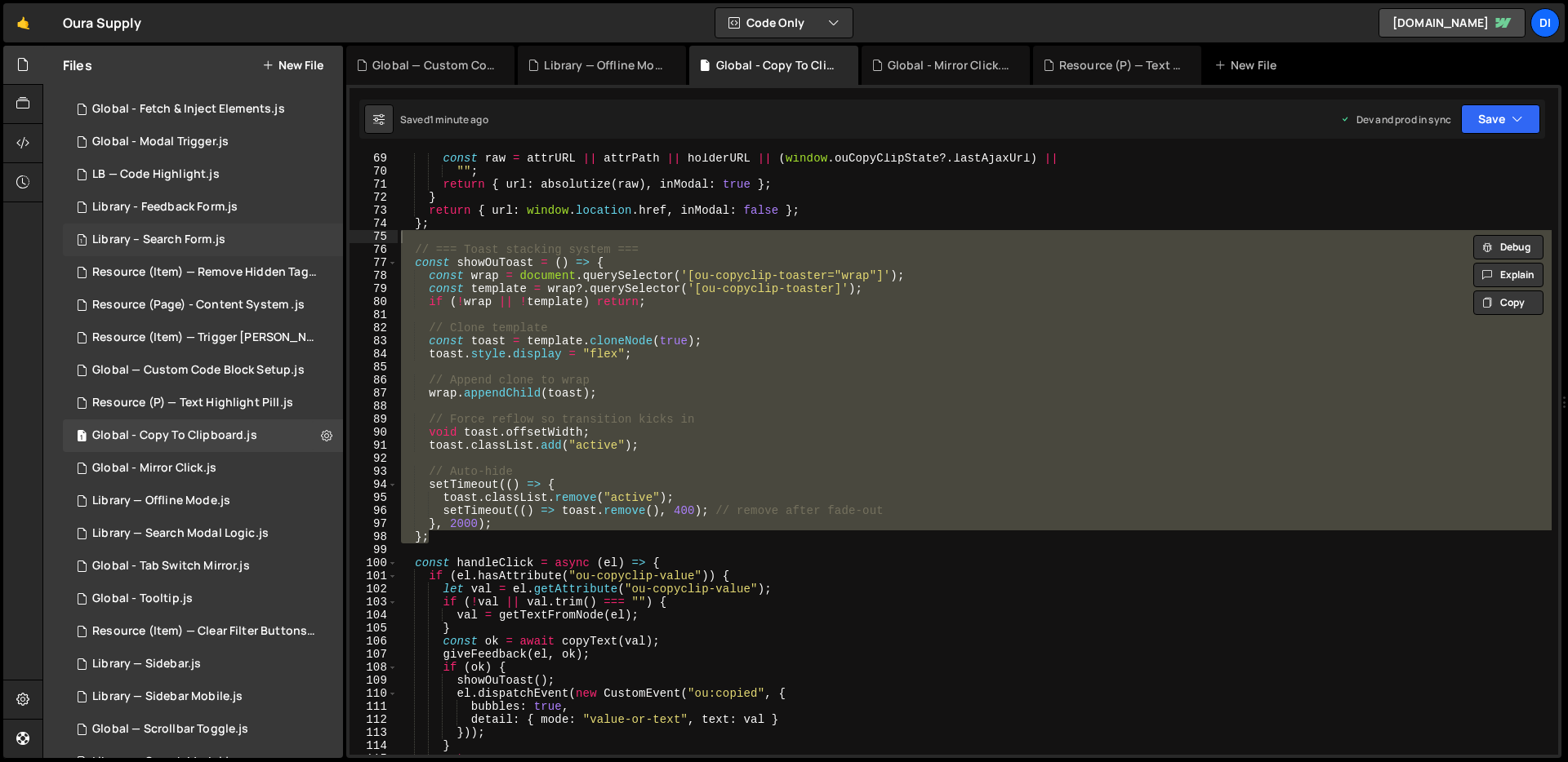
click at [327, 235] on div "1 Library – Search Form.js 0" at bounding box center [203, 239] width 280 height 32
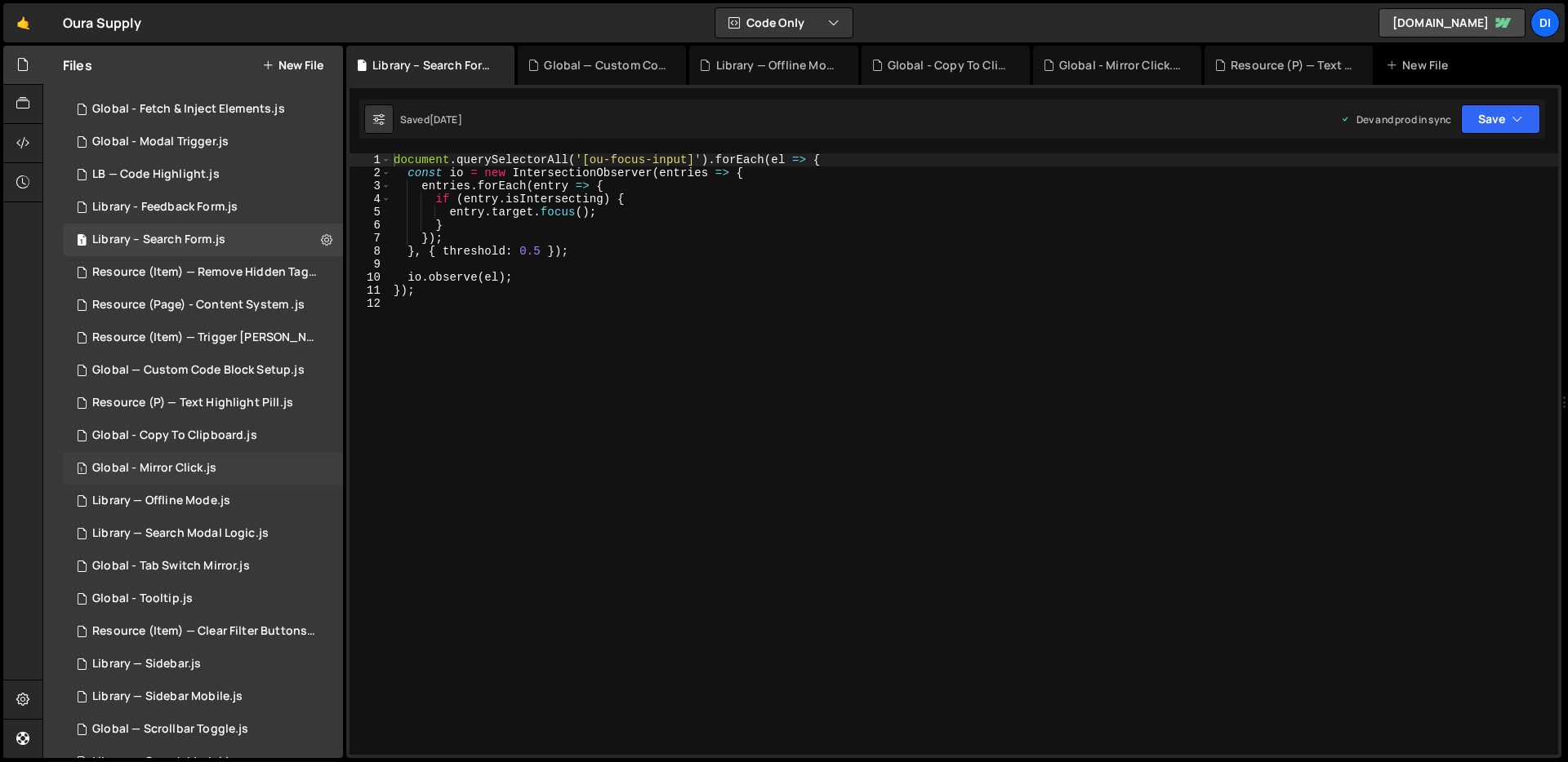
click at [214, 456] on div "1 Global - Mirror Click.js 0" at bounding box center [203, 468] width 280 height 32
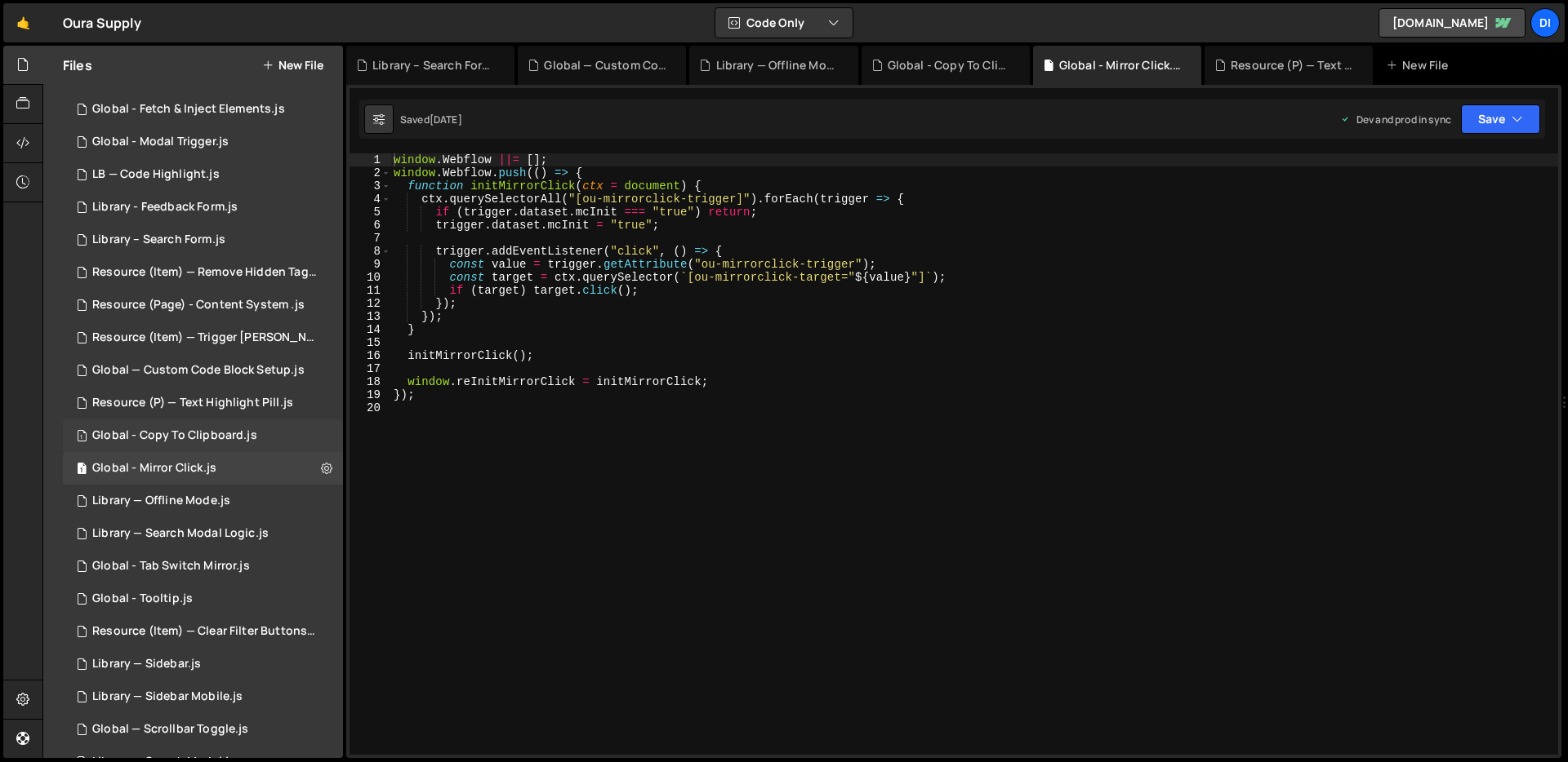
click at [215, 441] on div "Global - Copy To Clipboard.js" at bounding box center [175, 436] width 165 height 15
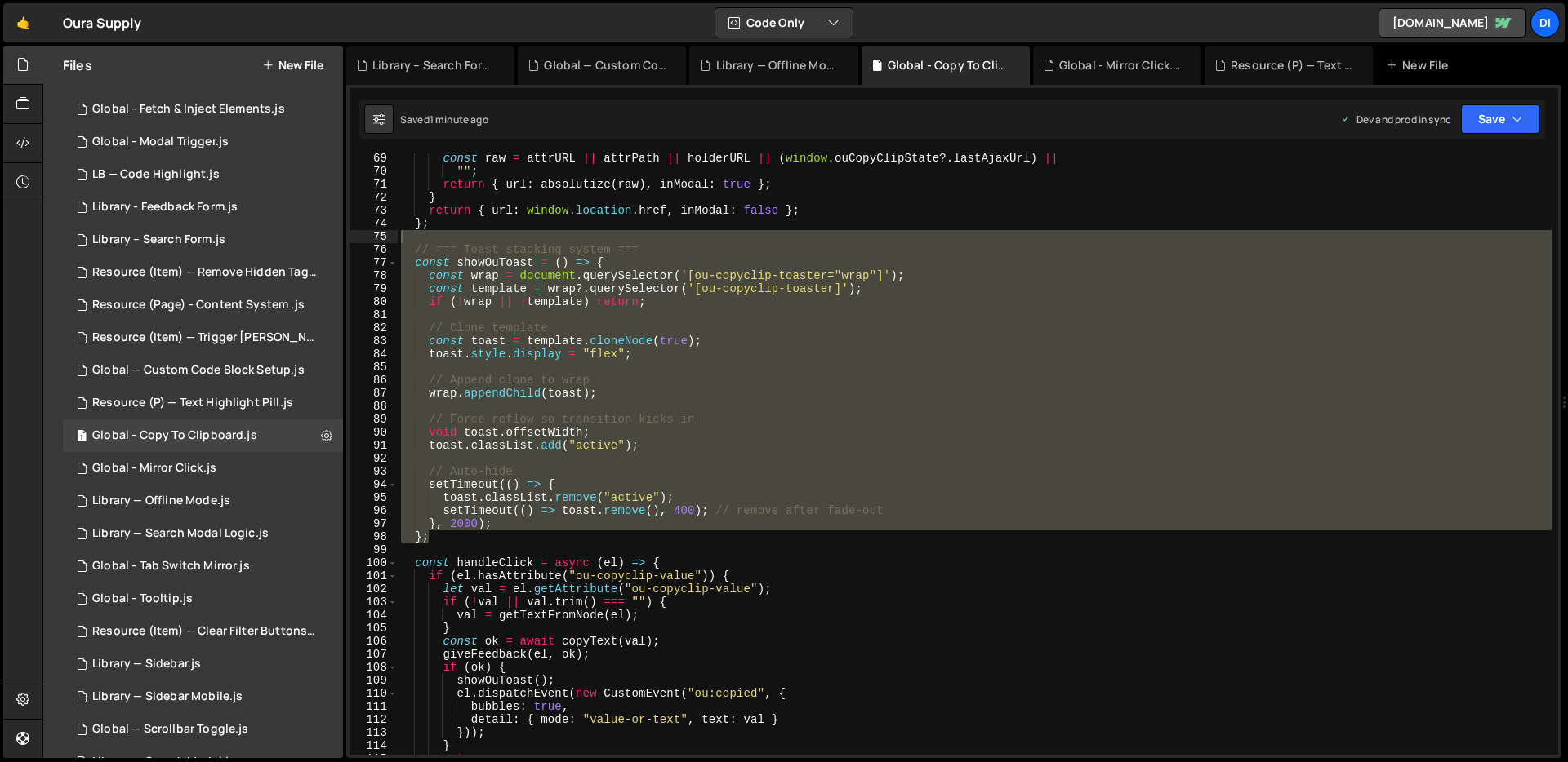
click at [464, 487] on div "const raw = attrURL || attrPath || holderURL || ( window . ouCopyClipState ?. l…" at bounding box center [974, 454] width 1154 height 602
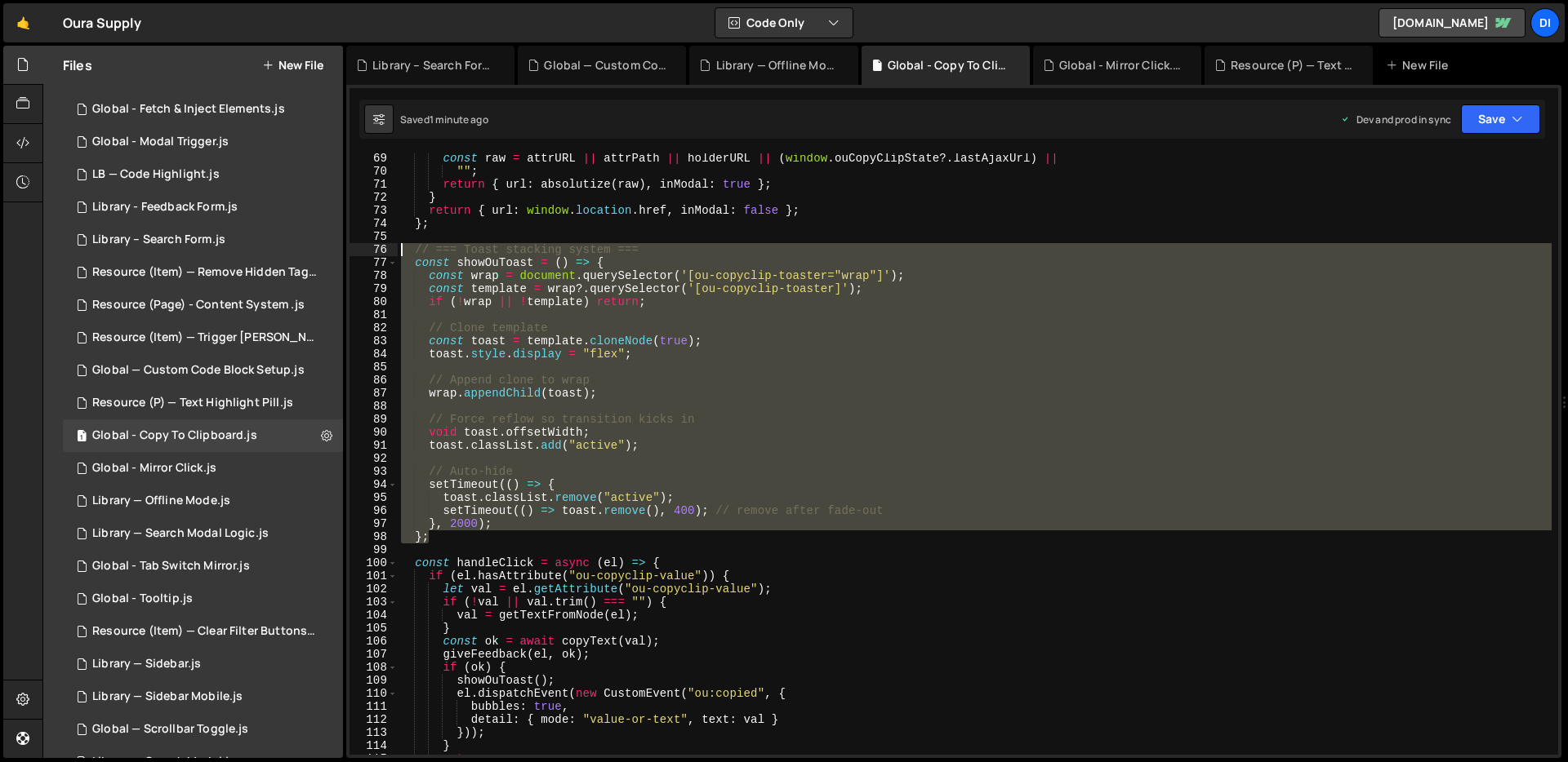
drag, startPoint x: 433, startPoint y: 536, endPoint x: 368, endPoint y: 254, distance: 289.4
click at [368, 254] on div "setTimeout(() => { 69 70 71 72 73 74 75 76 77 78 79 80 81 82 83 84 85 86 87 88 …" at bounding box center [953, 454] width 1209 height 602
type textarea "// === Toast stacking system === const showOuToast = () => {"
paste textarea
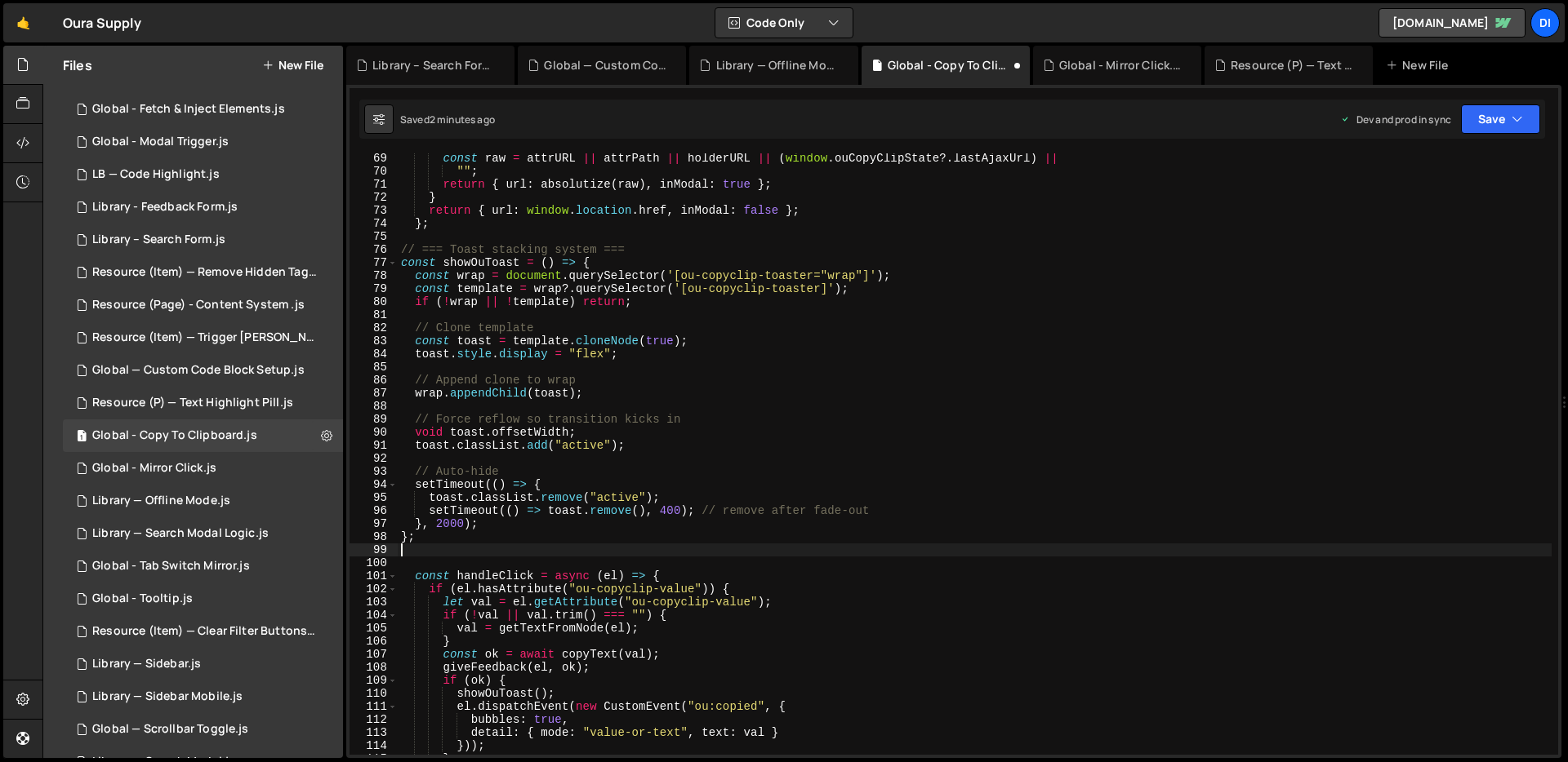
click at [663, 291] on div "const raw = attrURL || attrPath || holderURL || ( window . ouCopyClipState ?. l…" at bounding box center [974, 465] width 1154 height 627
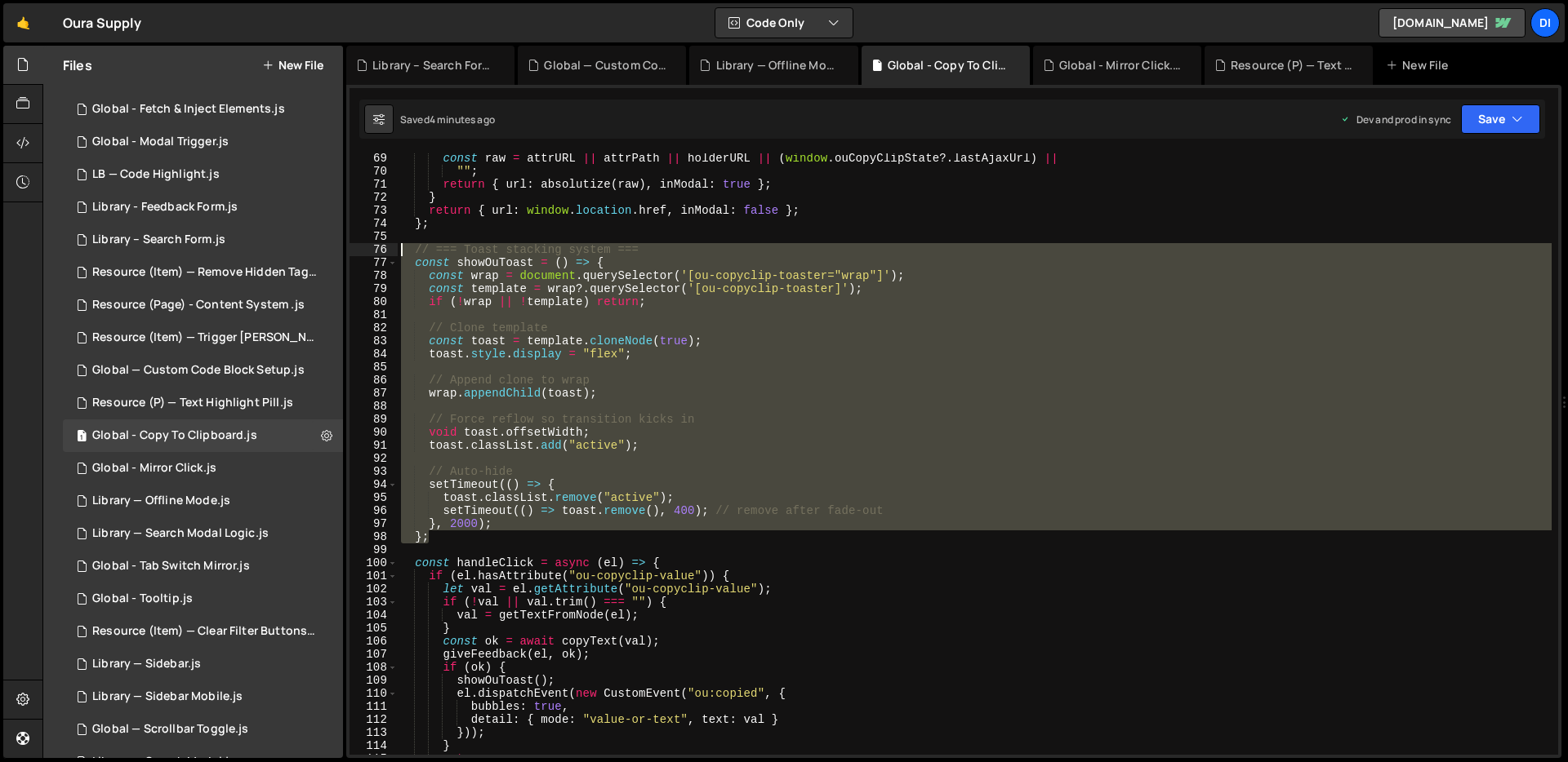
drag, startPoint x: 445, startPoint y: 538, endPoint x: 340, endPoint y: 253, distance: 303.7
click at [340, 253] on div "Files New File Javascript files 1 Favourite - Clear Saved List.js 0 1 Global - …" at bounding box center [805, 402] width 1526 height 714
type textarea "// === Toast stacking system === const showOuToast = () => {"
paste textarea
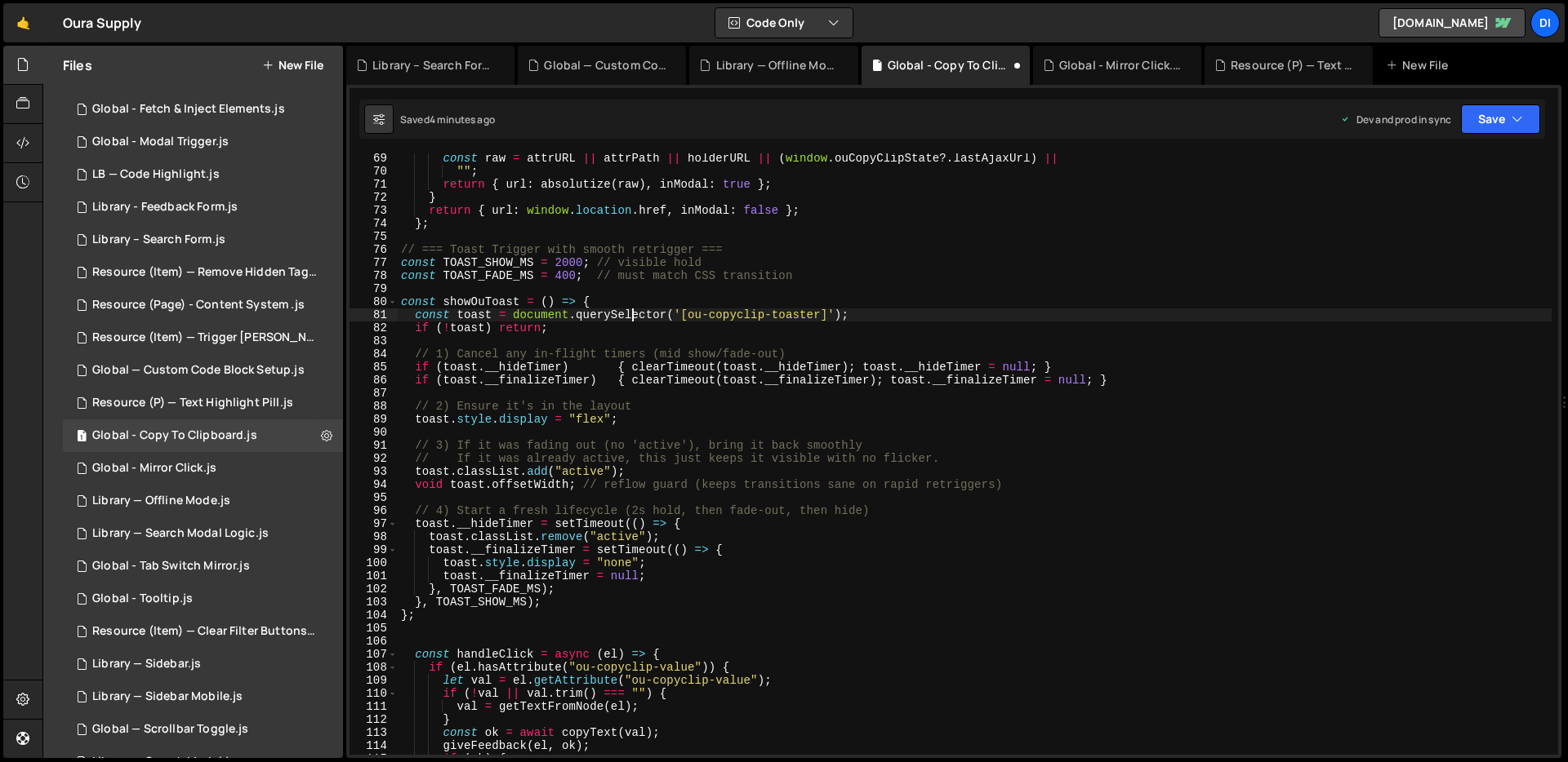
click at [633, 310] on div "const raw = attrURL || attrPath || holderURL || ( window . ouCopyClipState ?. l…" at bounding box center [974, 465] width 1154 height 627
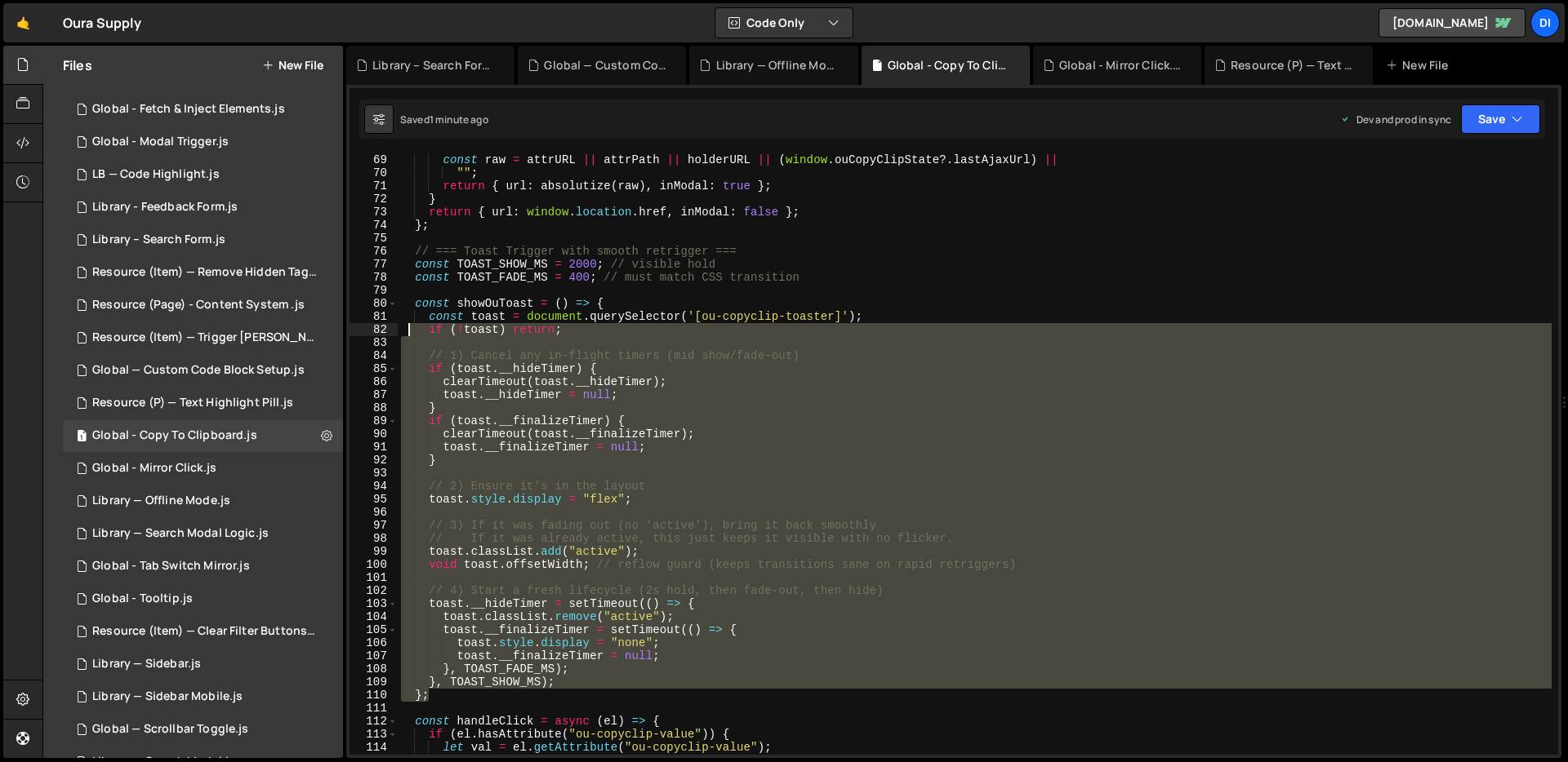
scroll to position [833, 0]
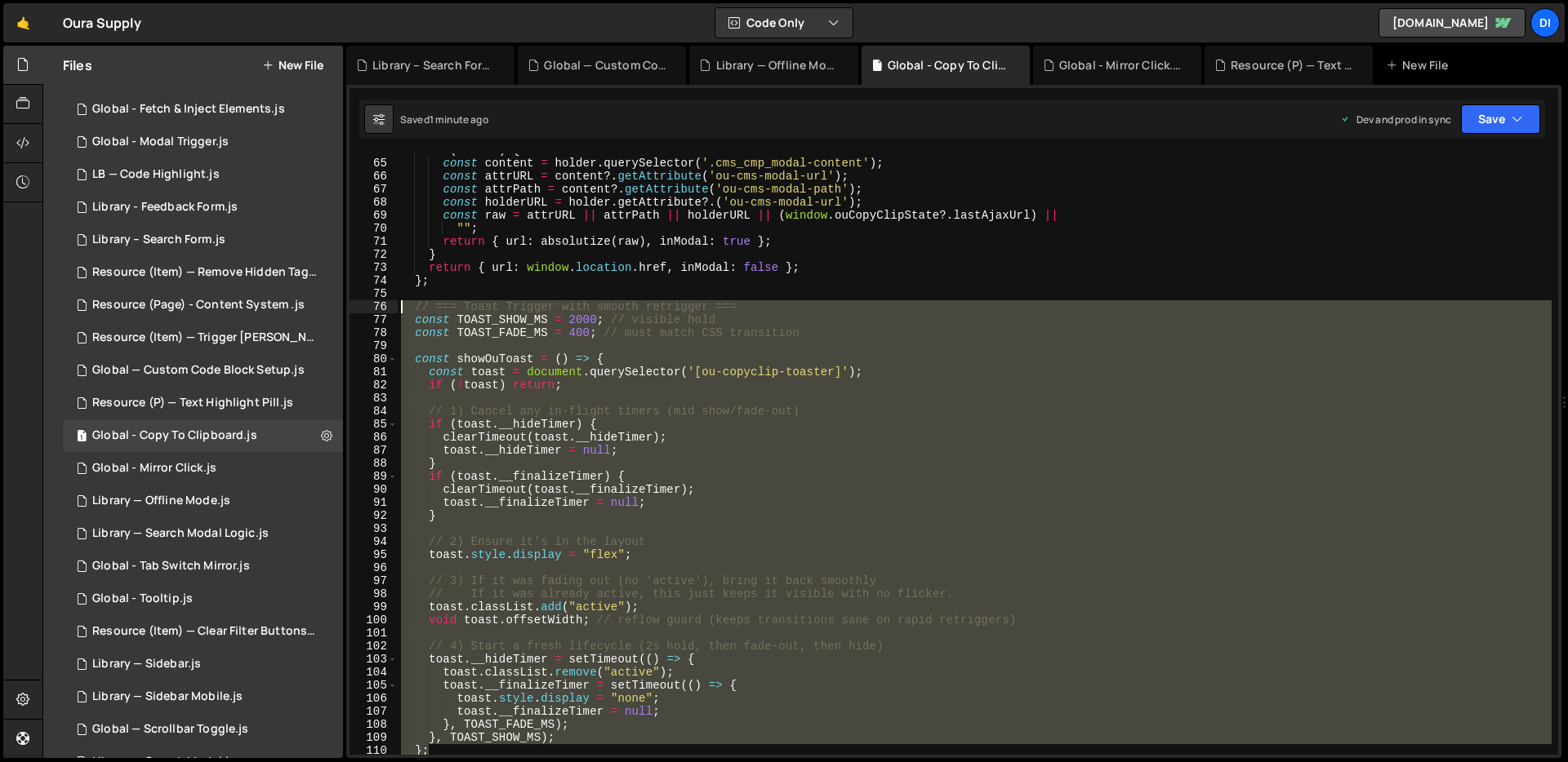
drag, startPoint x: 449, startPoint y: 458, endPoint x: 384, endPoint y: 302, distance: 169.0
click at [384, 302] on div "const toast = document.querySelector('[ou-copyclip-toaster]'); 64 65 66 67 68 6…" at bounding box center [953, 454] width 1209 height 602
type textarea "// === Toast Trigger with smooth retrigger === const TOAST_SHOW_MS = 2000; // v…"
paste textarea
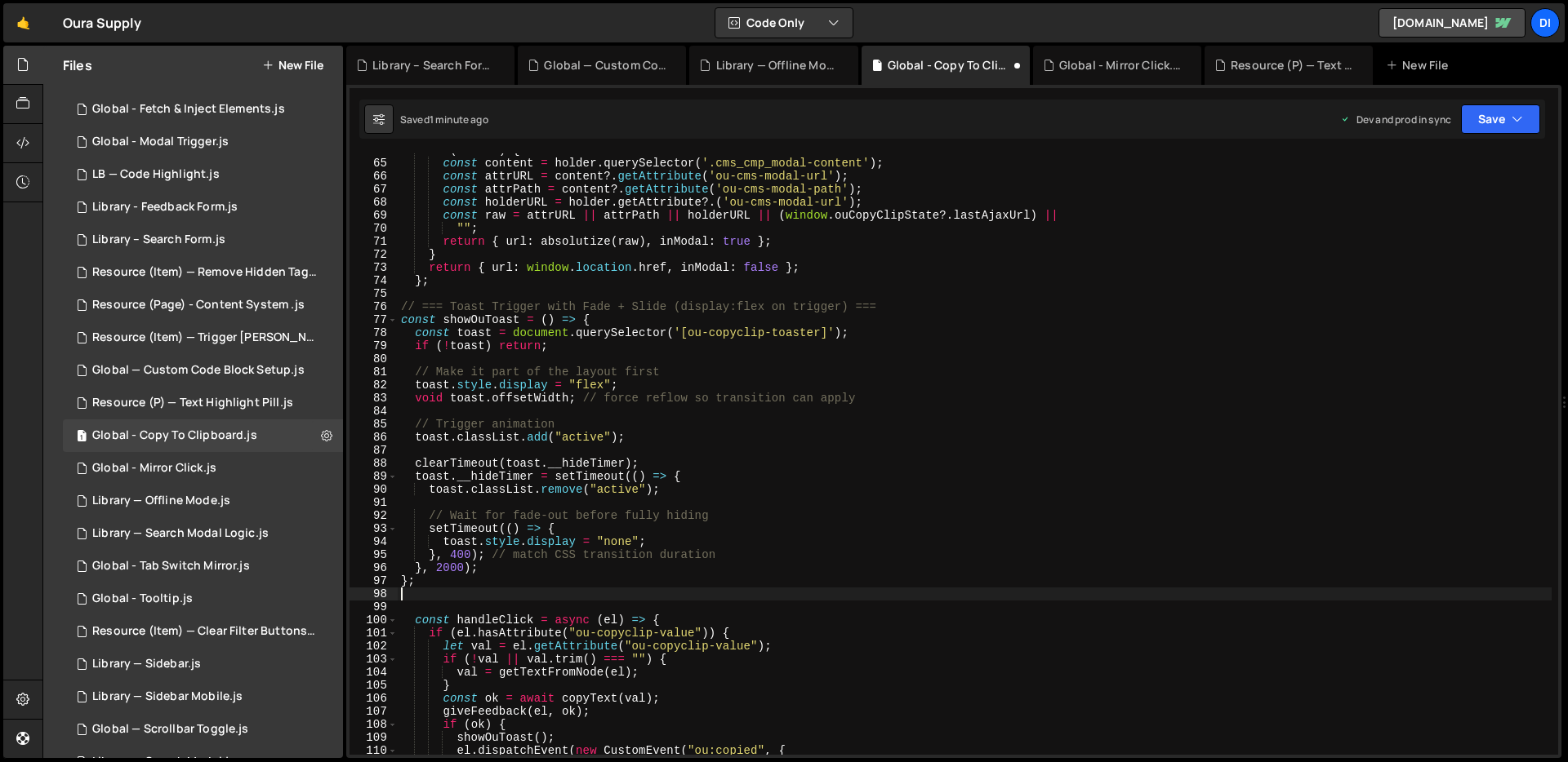
click at [651, 286] on div "if ( holder ) { const content = holder . querySelector ( '.cms_cmp_modal-conten…" at bounding box center [974, 457] width 1154 height 627
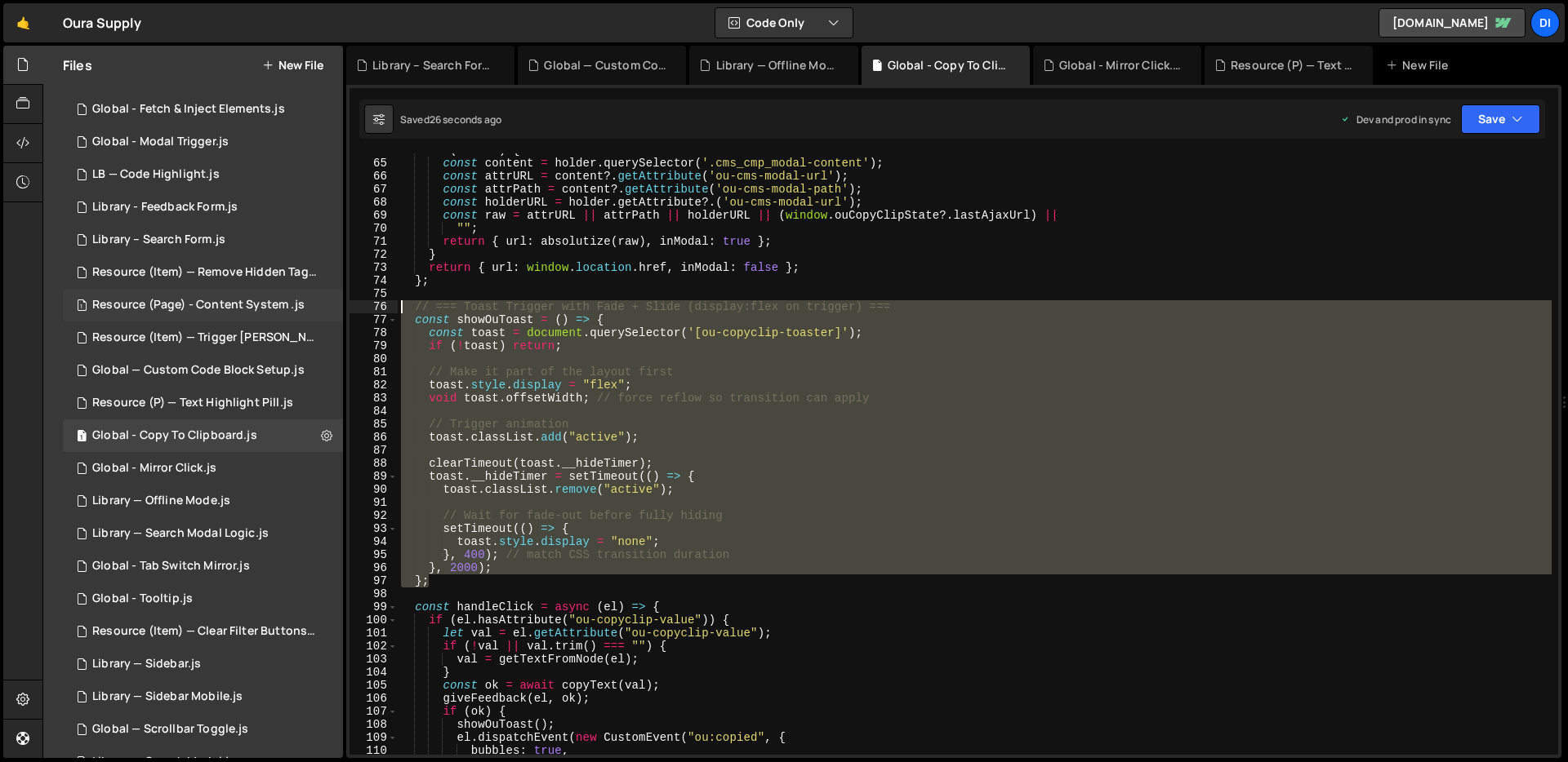
drag, startPoint x: 457, startPoint y: 583, endPoint x: 328, endPoint y: 310, distance: 301.9
click at [328, 310] on div "Files New File Javascript files 1 Favourite - Clear Saved List.js 0 1 Global - …" at bounding box center [805, 402] width 1526 height 714
type textarea "// === Toast Trigger with Fade + Slide (display:flex on trigger) === const show…"
paste textarea
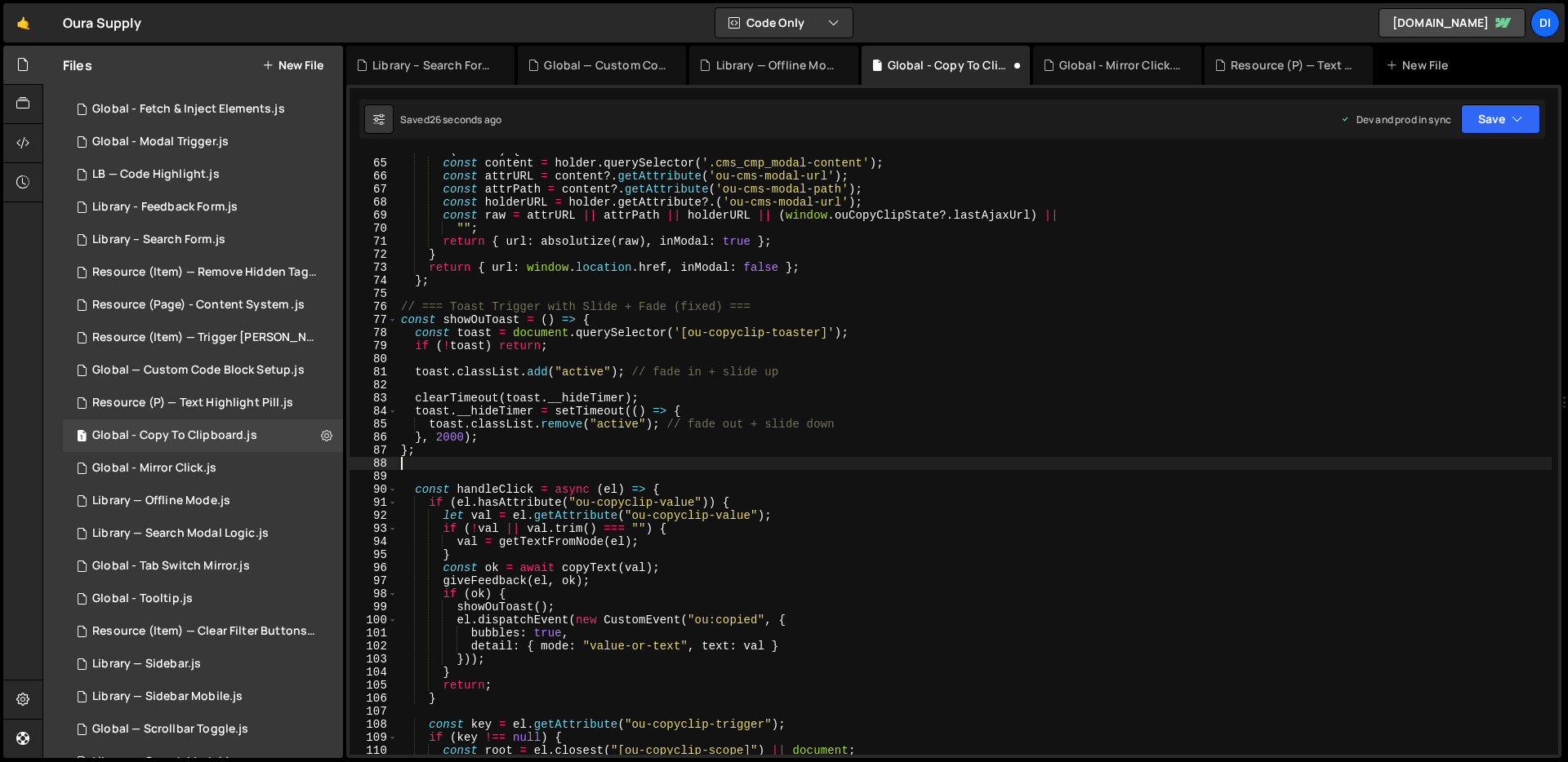
click at [681, 346] on div "if ( holder ) { const content = holder . querySelector ( '.cms_cmp_modal-conten…" at bounding box center [974, 457] width 1154 height 627
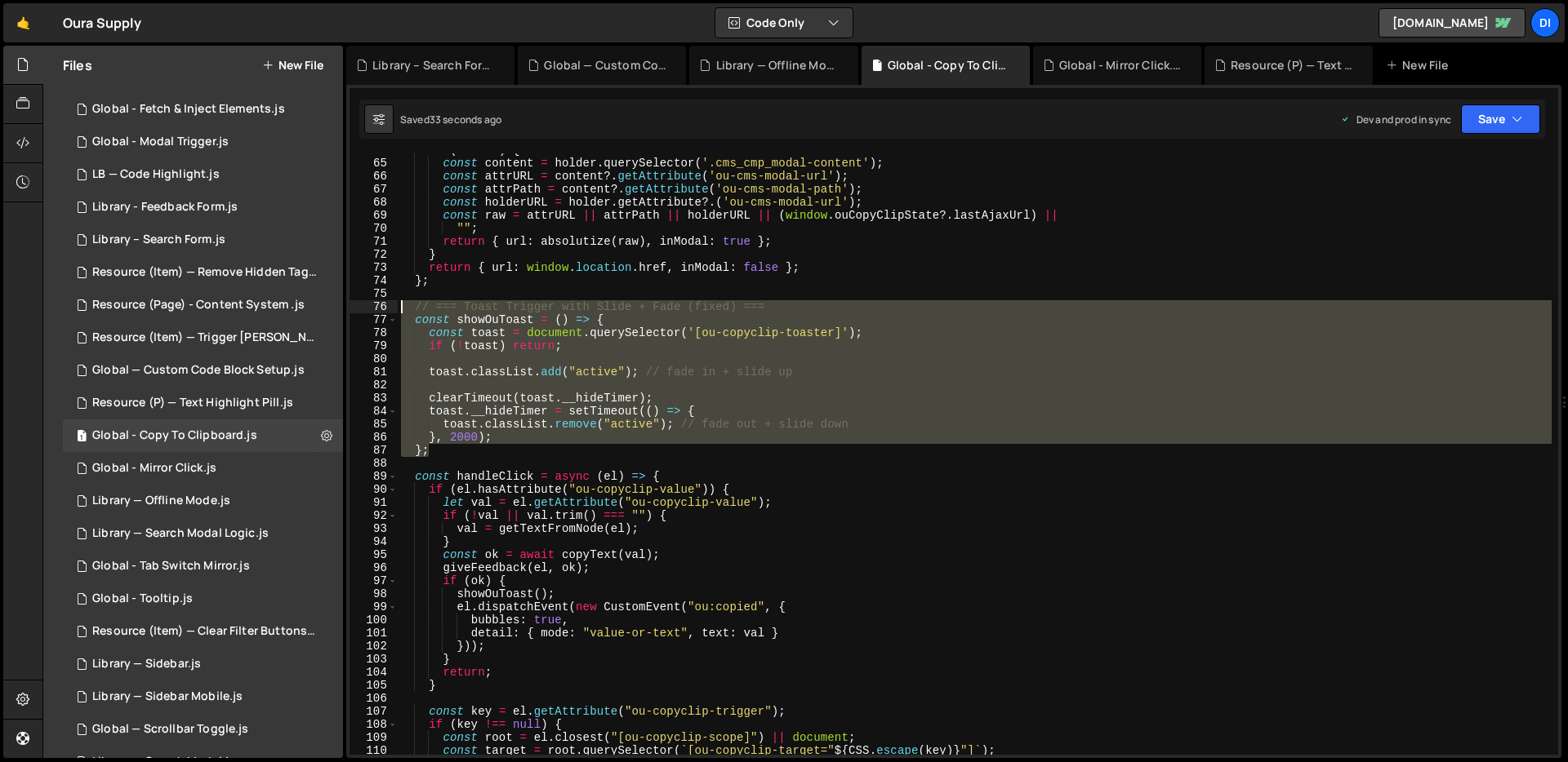
drag, startPoint x: 448, startPoint y: 454, endPoint x: 358, endPoint y: 305, distance: 174.1
click at [358, 305] on div "if (!toast) return; 64 65 66 67 68 69 70 71 72 73 74 75 76 77 78 79 80 81 82 83…" at bounding box center [953, 454] width 1209 height 602
type textarea "// === Toast Trigger with Slide + Fade (fixed) === const showOuToast = () => {"
paste textarea
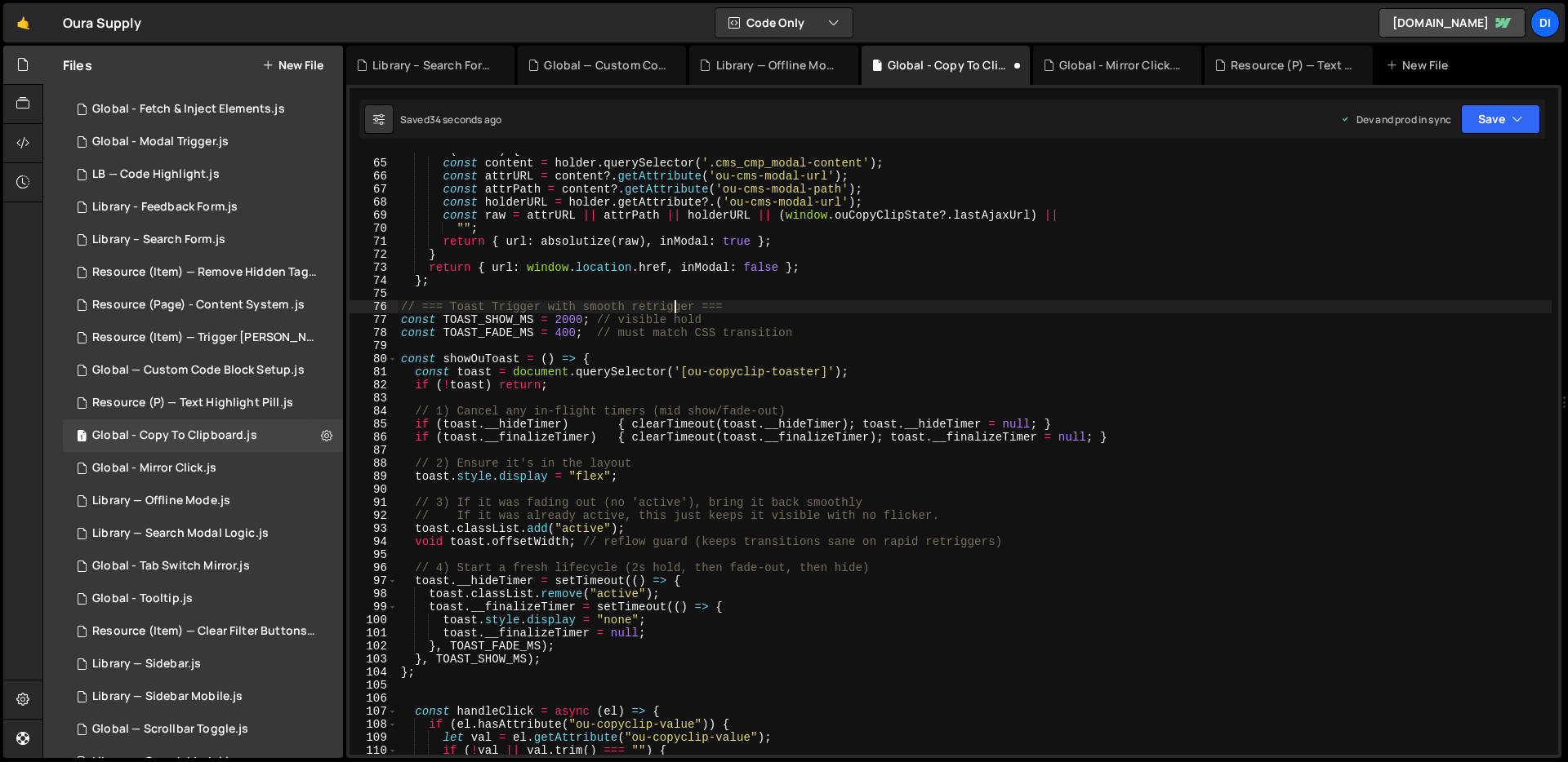
click at [676, 309] on div "if ( holder ) { const content = holder . querySelector ( '.cms_cmp_modal-conten…" at bounding box center [974, 457] width 1154 height 627
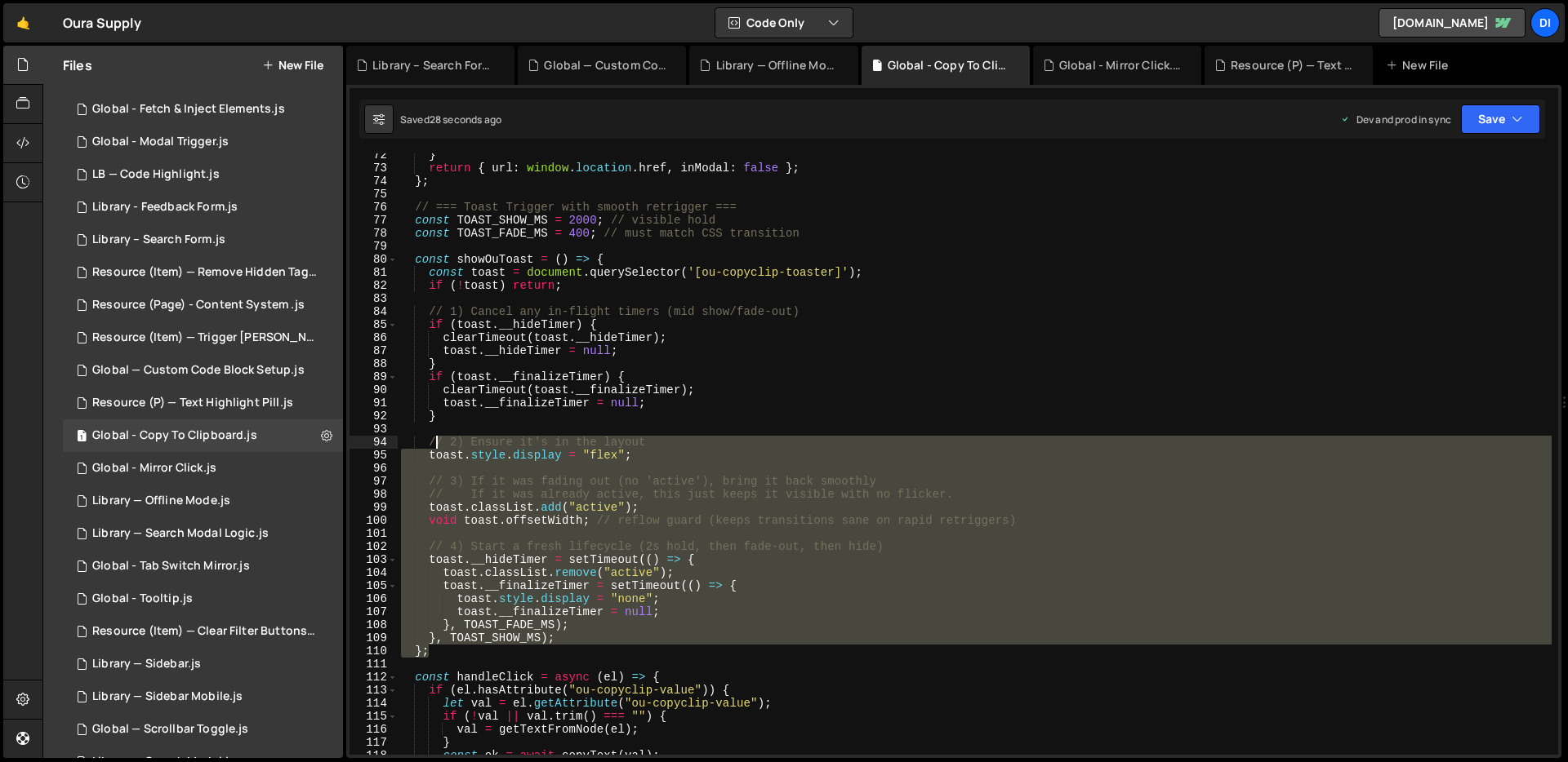
scroll to position [874, 0]
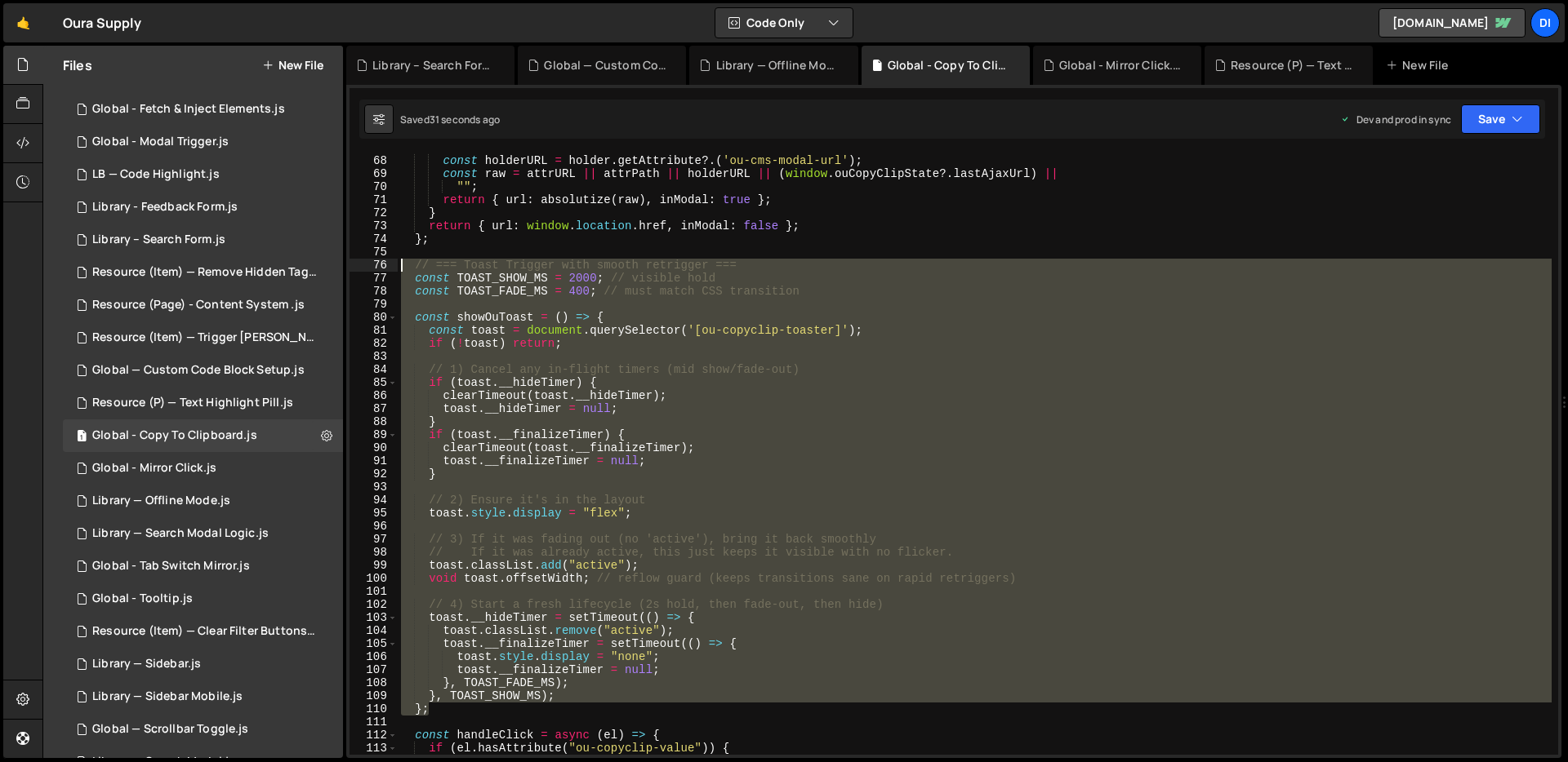
drag, startPoint x: 441, startPoint y: 601, endPoint x: 401, endPoint y: 268, distance: 335.4
click at [401, 268] on div "const attrPath = content ?. getAttribute ( 'ou-cms-modal-path' ) ; const holder…" at bounding box center [974, 455] width 1154 height 627
type textarea "// === Toast Trigger with smooth retrigger === const TOAST_SHOW_MS = 2000; // v…"
paste textarea
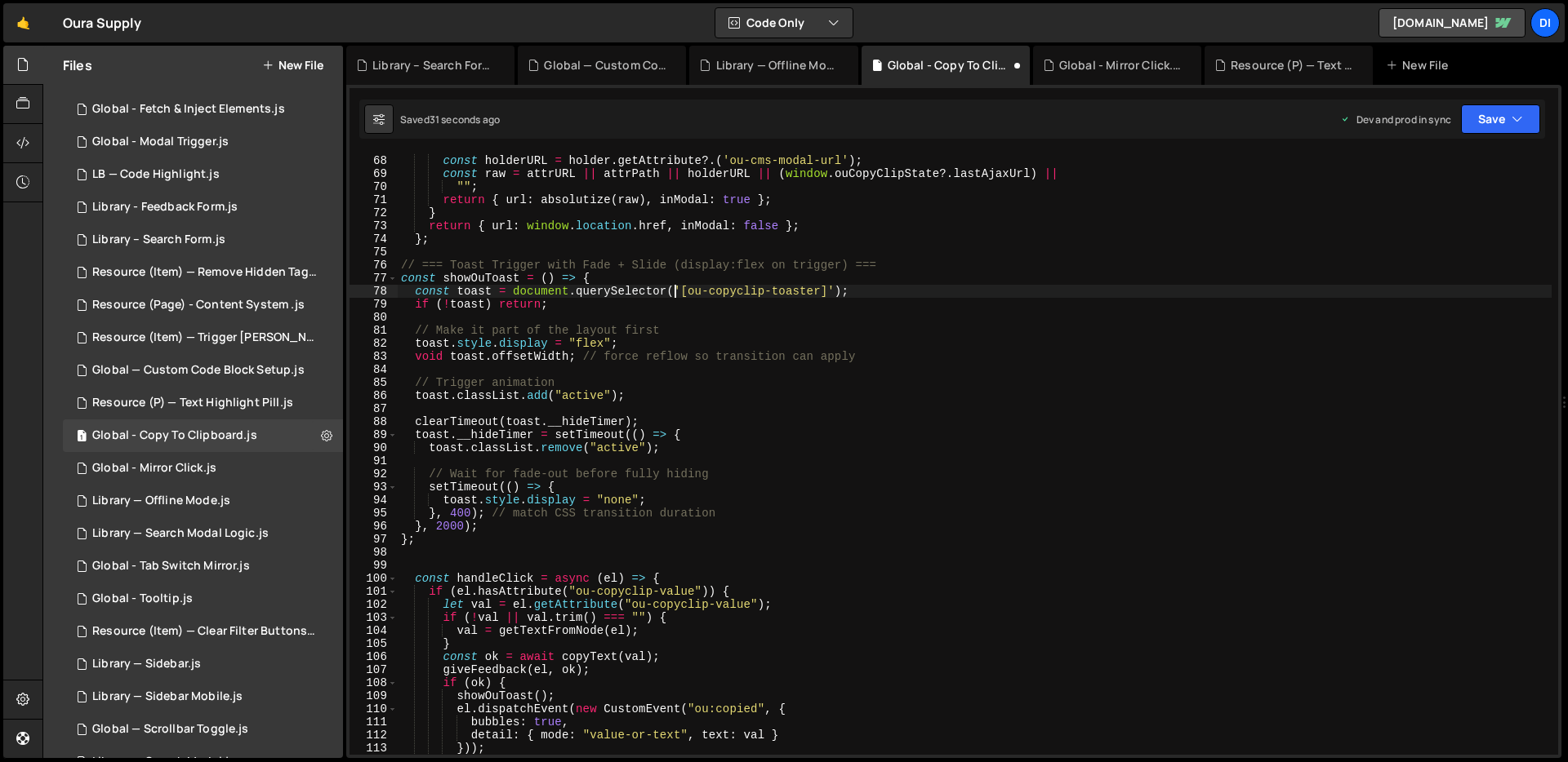
click at [678, 289] on div "const attrPath = content ?. getAttribute ( 'ou-cms-modal-path' ) ; const holder…" at bounding box center [974, 455] width 1154 height 627
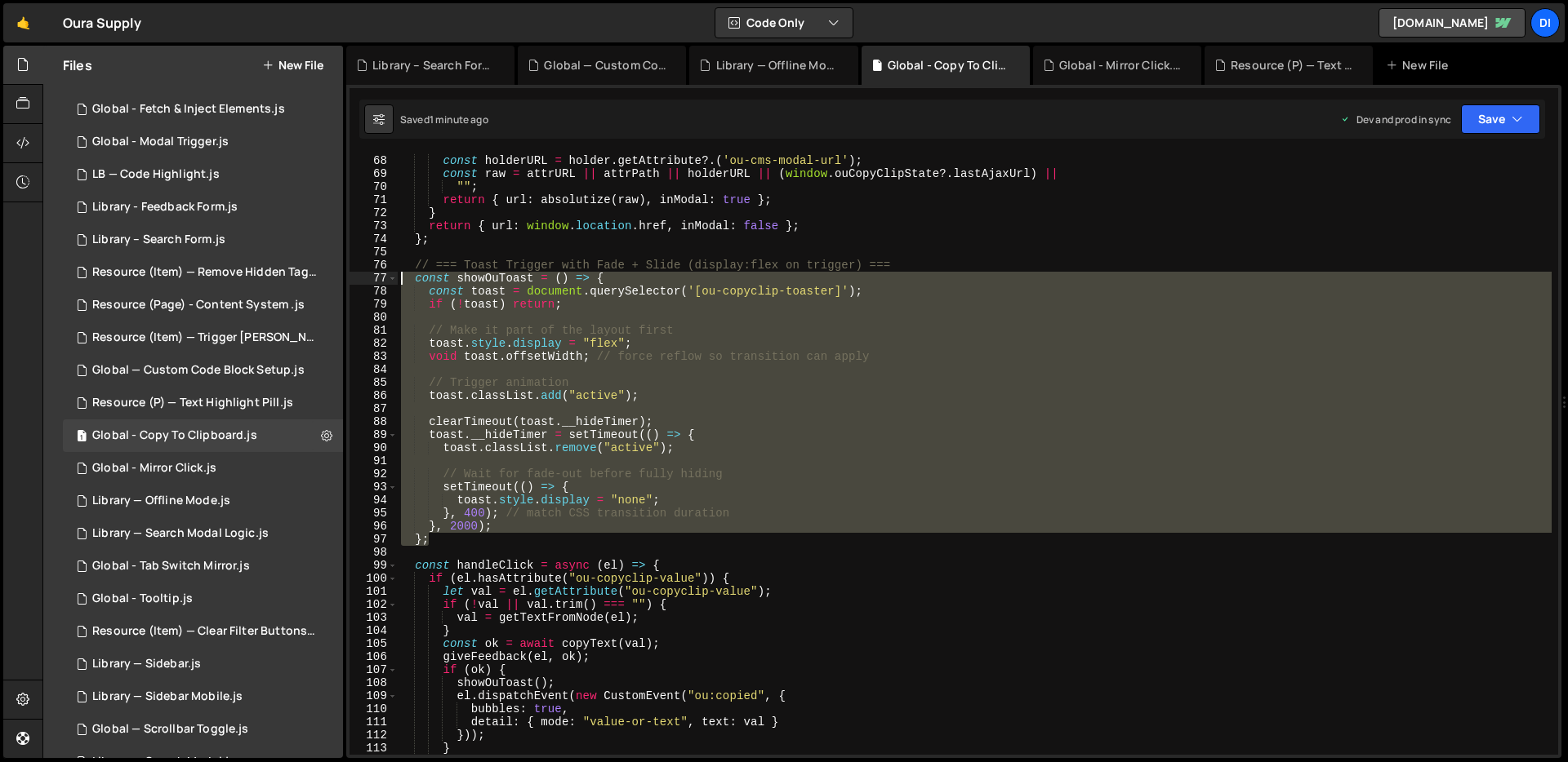
drag, startPoint x: 446, startPoint y: 543, endPoint x: 364, endPoint y: 276, distance: 279.3
click at [364, 276] on div "const toast = document.querySelector('[ou-copyclip-toaster]'); 67 68 69 70 71 7…" at bounding box center [953, 454] width 1209 height 602
type textarea "const showOuToast = () => { const toast = document.querySelector('[ou-copyclip-…"
paste textarea
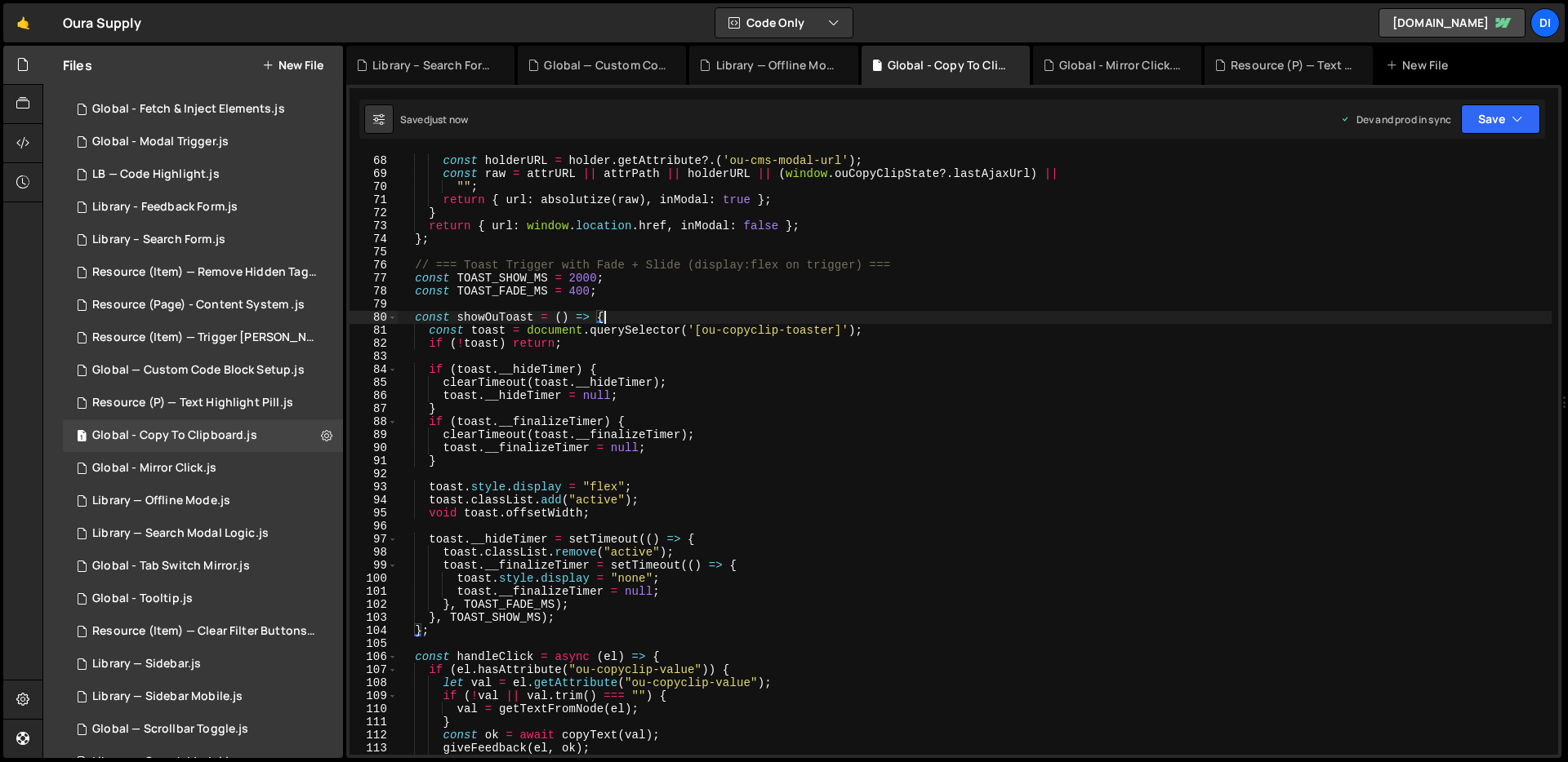
click at [653, 315] on div "const attrPath = content ?. getAttribute ( 'ou-cms-modal-path' ) ; const holder…" at bounding box center [974, 455] width 1154 height 627
click at [646, 335] on div "const attrPath = content ?. getAttribute ( 'ou-cms-modal-path' ) ; const holder…" at bounding box center [974, 455] width 1154 height 627
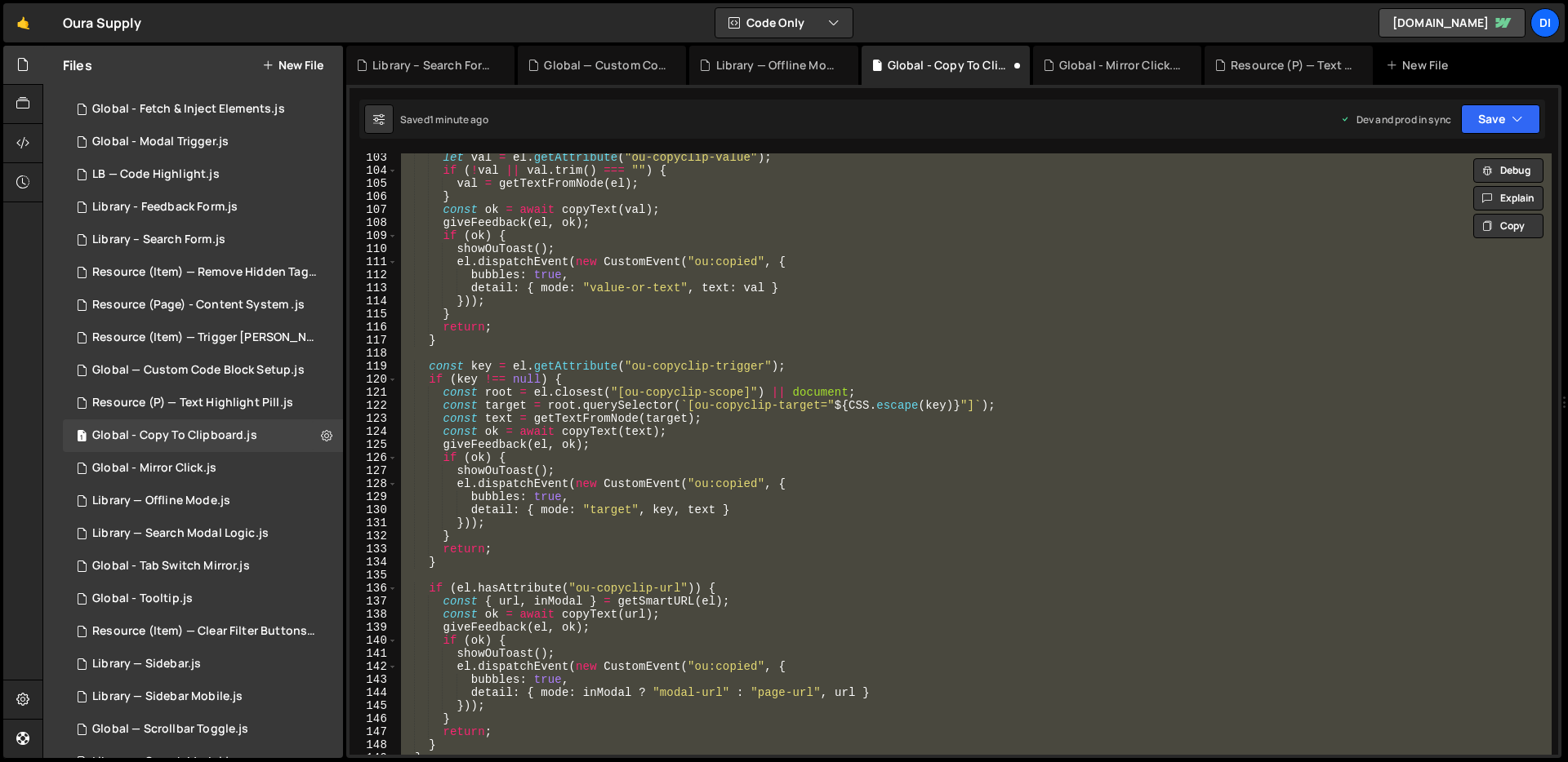
scroll to position [2083, 0]
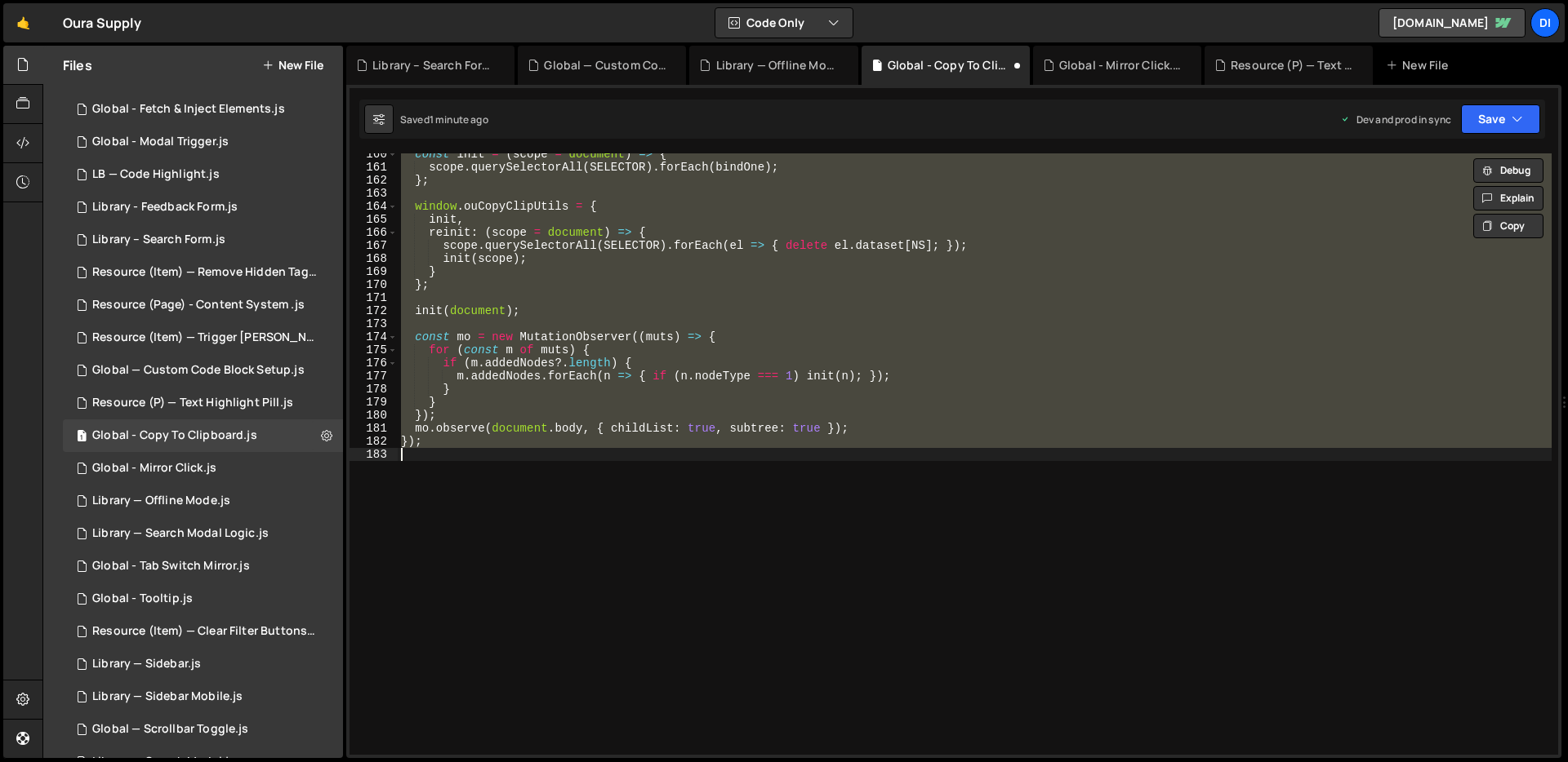
click at [696, 314] on div "const init = ( scope = document ) => { scope . querySelectorAll ( SELECTOR ) . …" at bounding box center [974, 454] width 1154 height 602
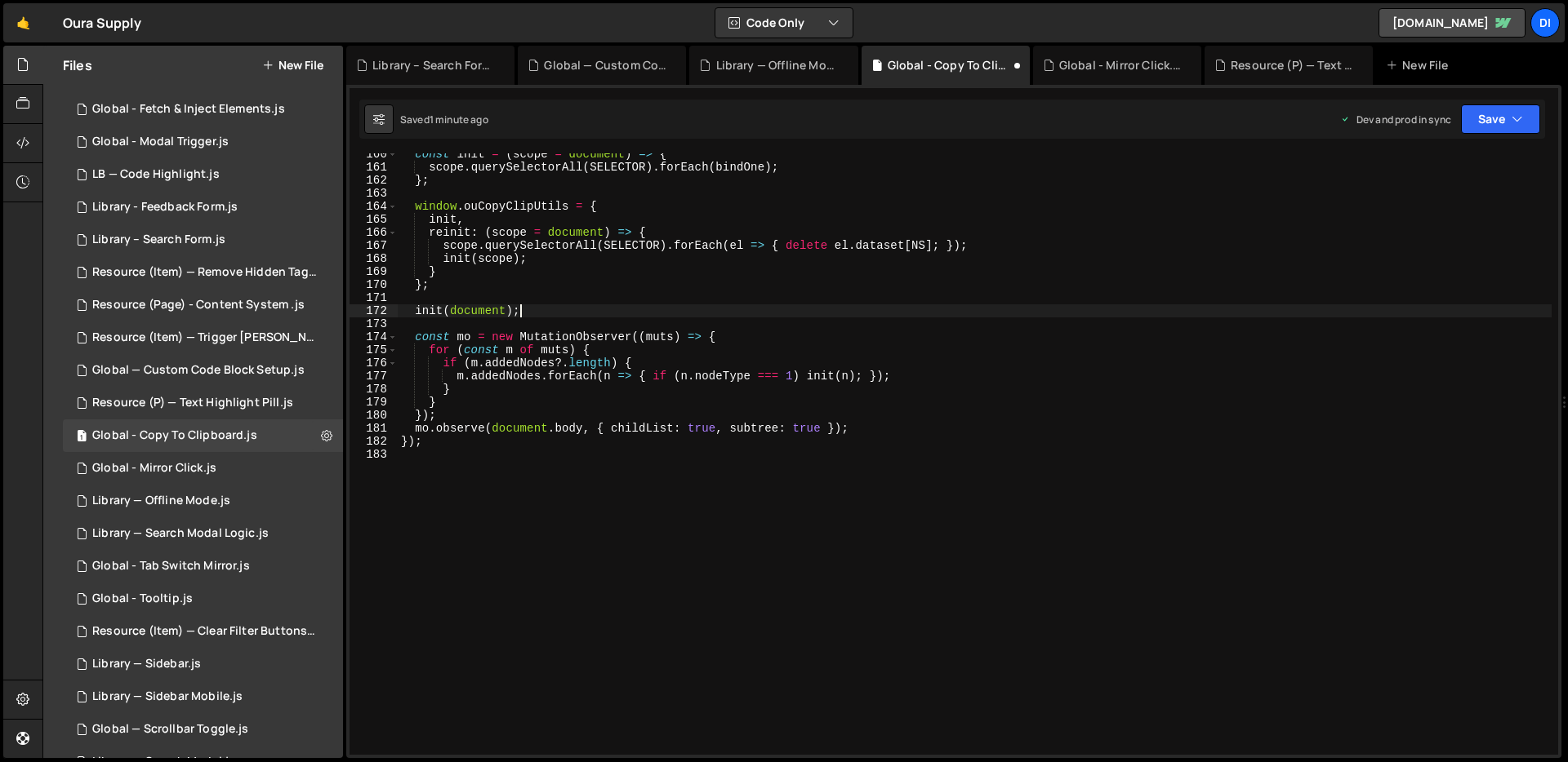
type textarea "});"
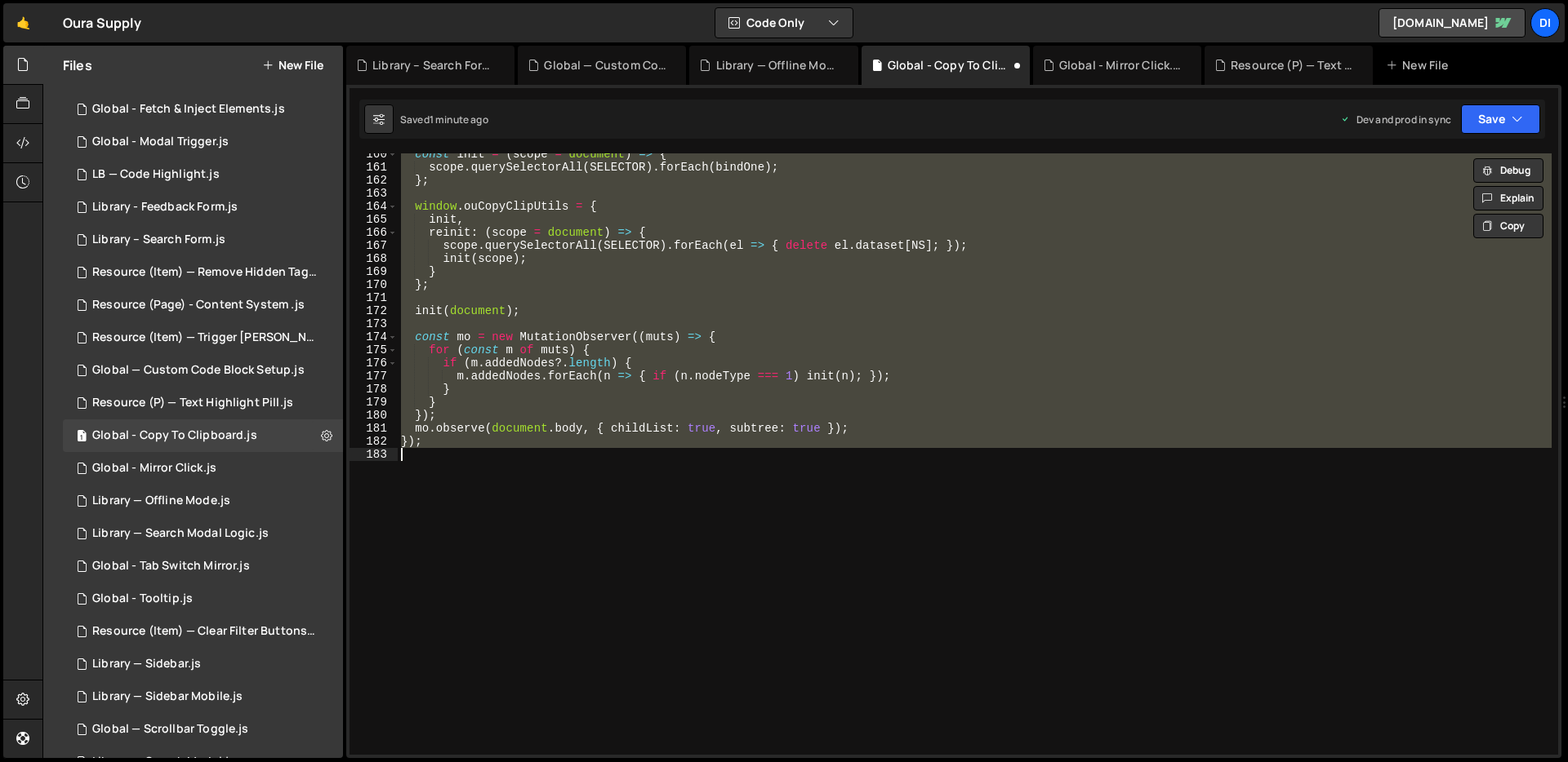
paste textarea
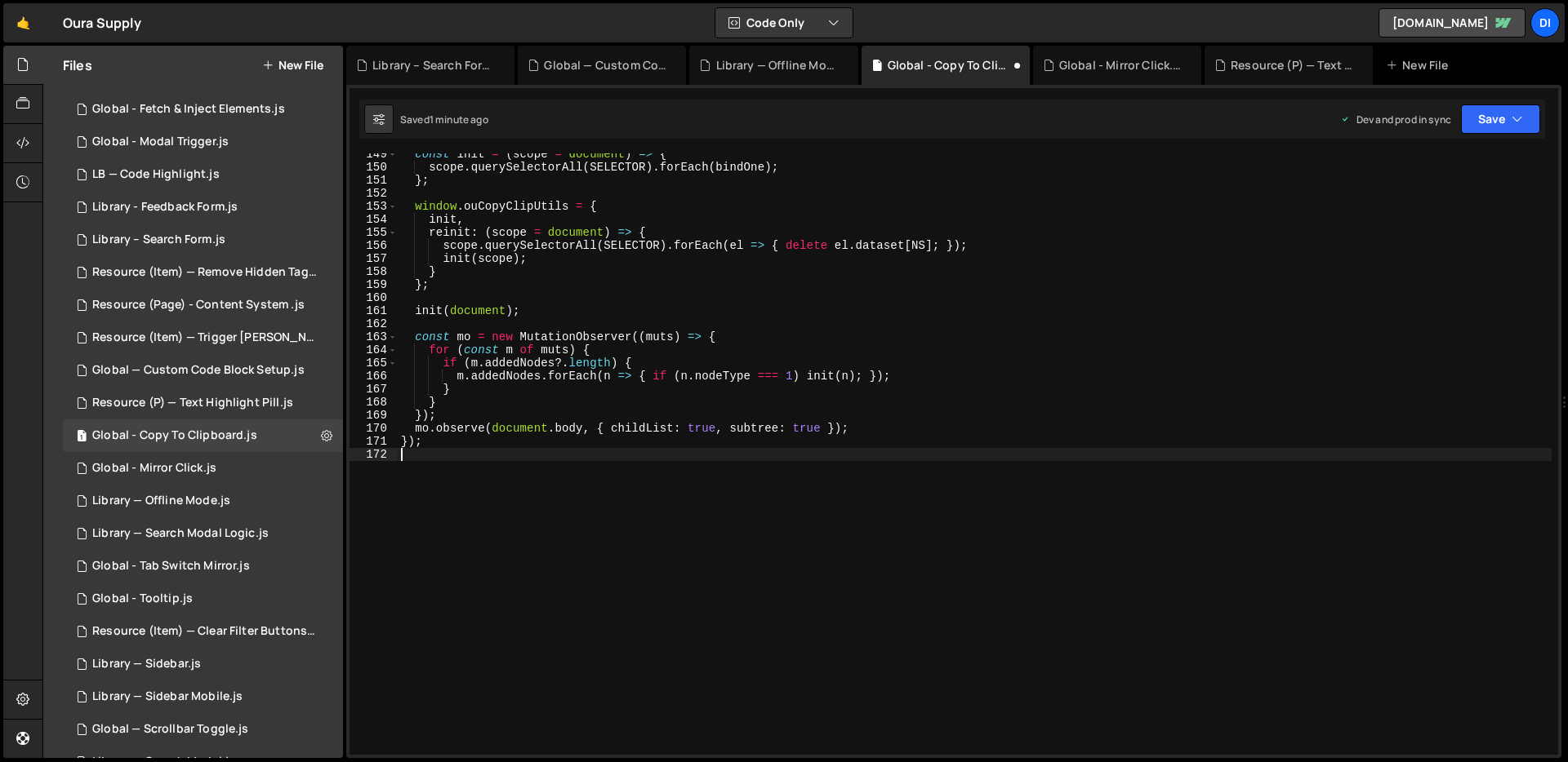
scroll to position [1940, 0]
click at [696, 314] on div "const init = ( scope = document ) => { scope . querySelectorAll ( SELECTOR ) . …" at bounding box center [974, 461] width 1154 height 627
type textarea "};"
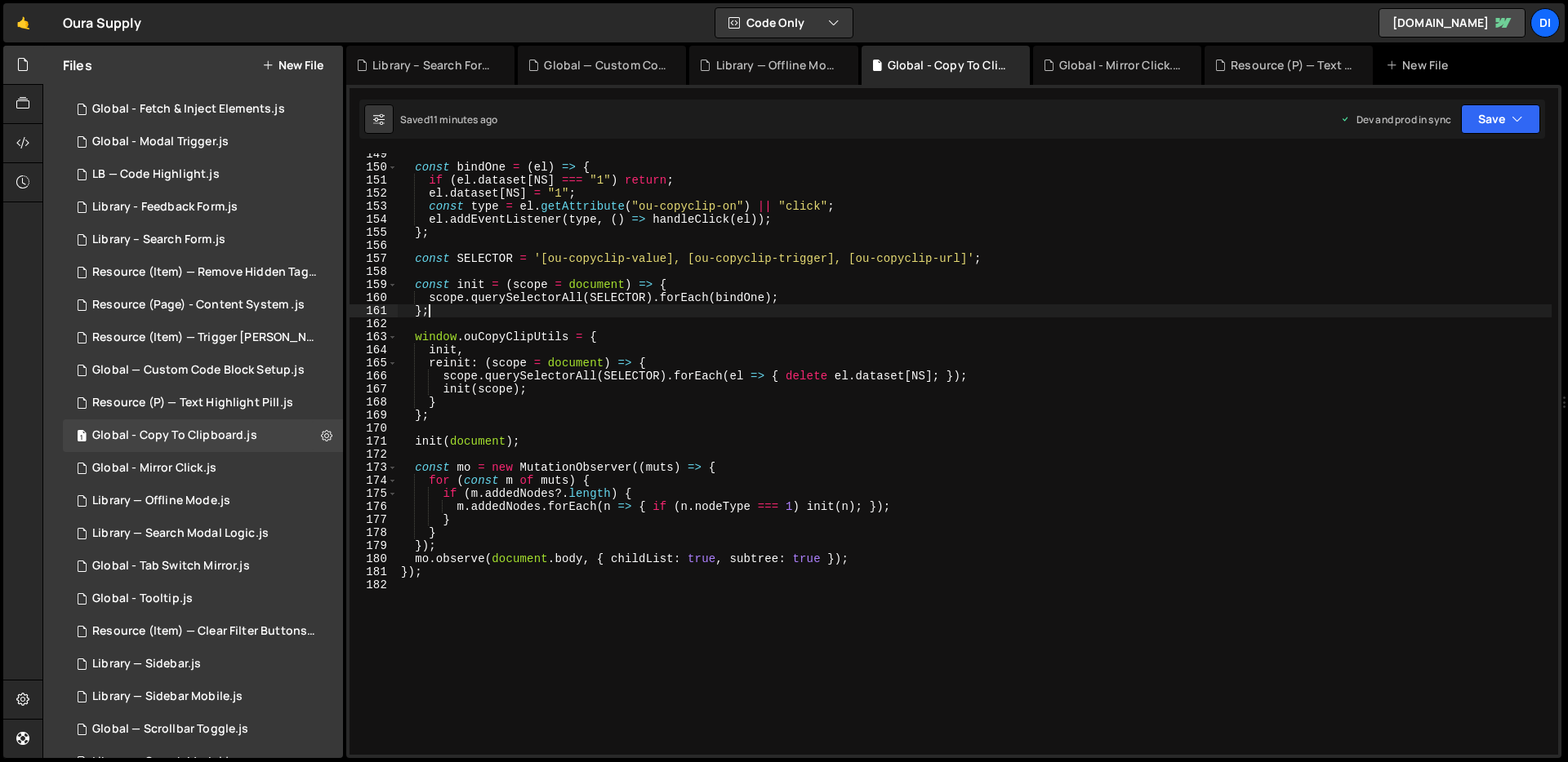
scroll to position [355, 0]
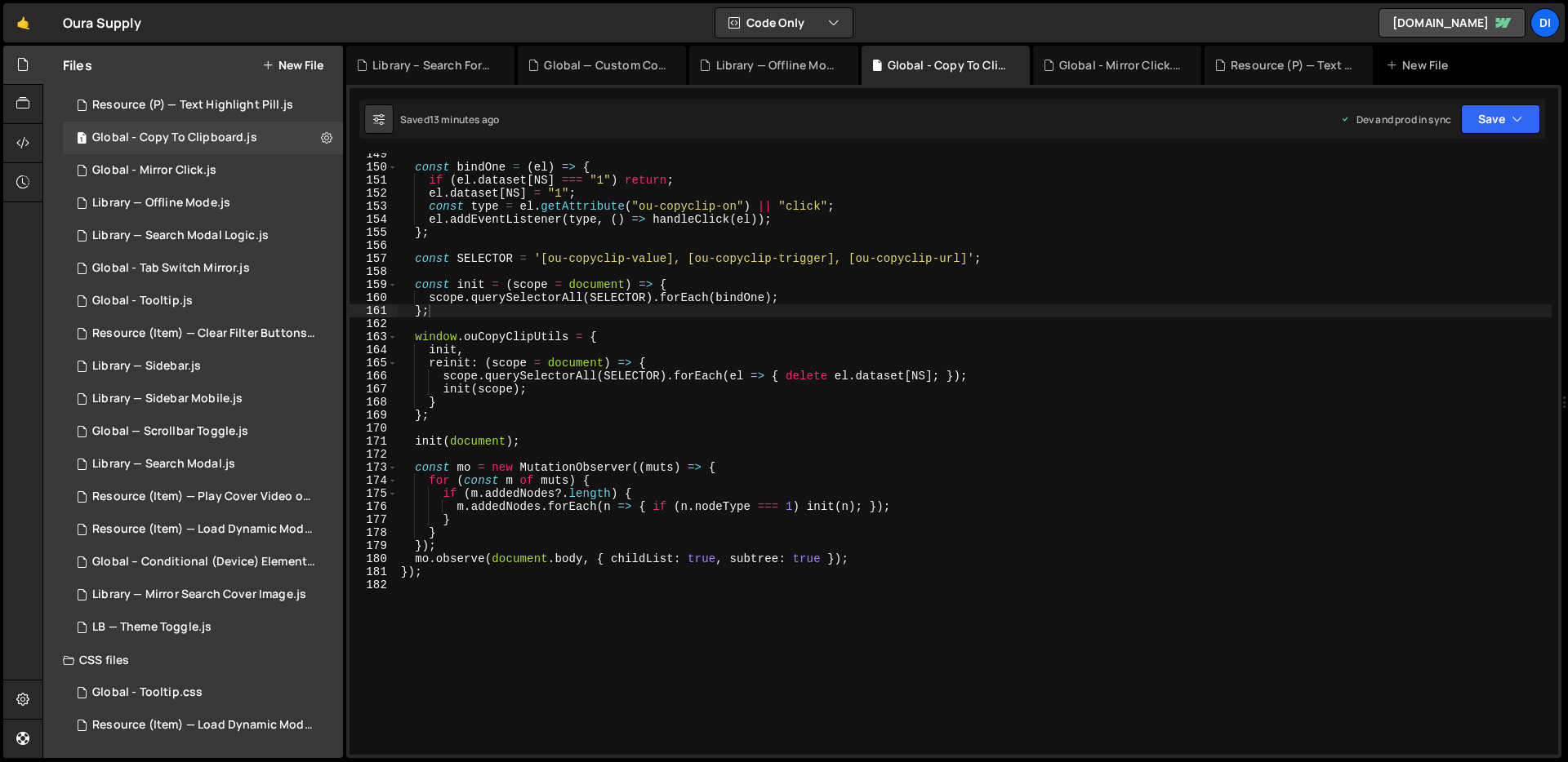
click at [309, 69] on button "New File" at bounding box center [292, 65] width 61 height 13
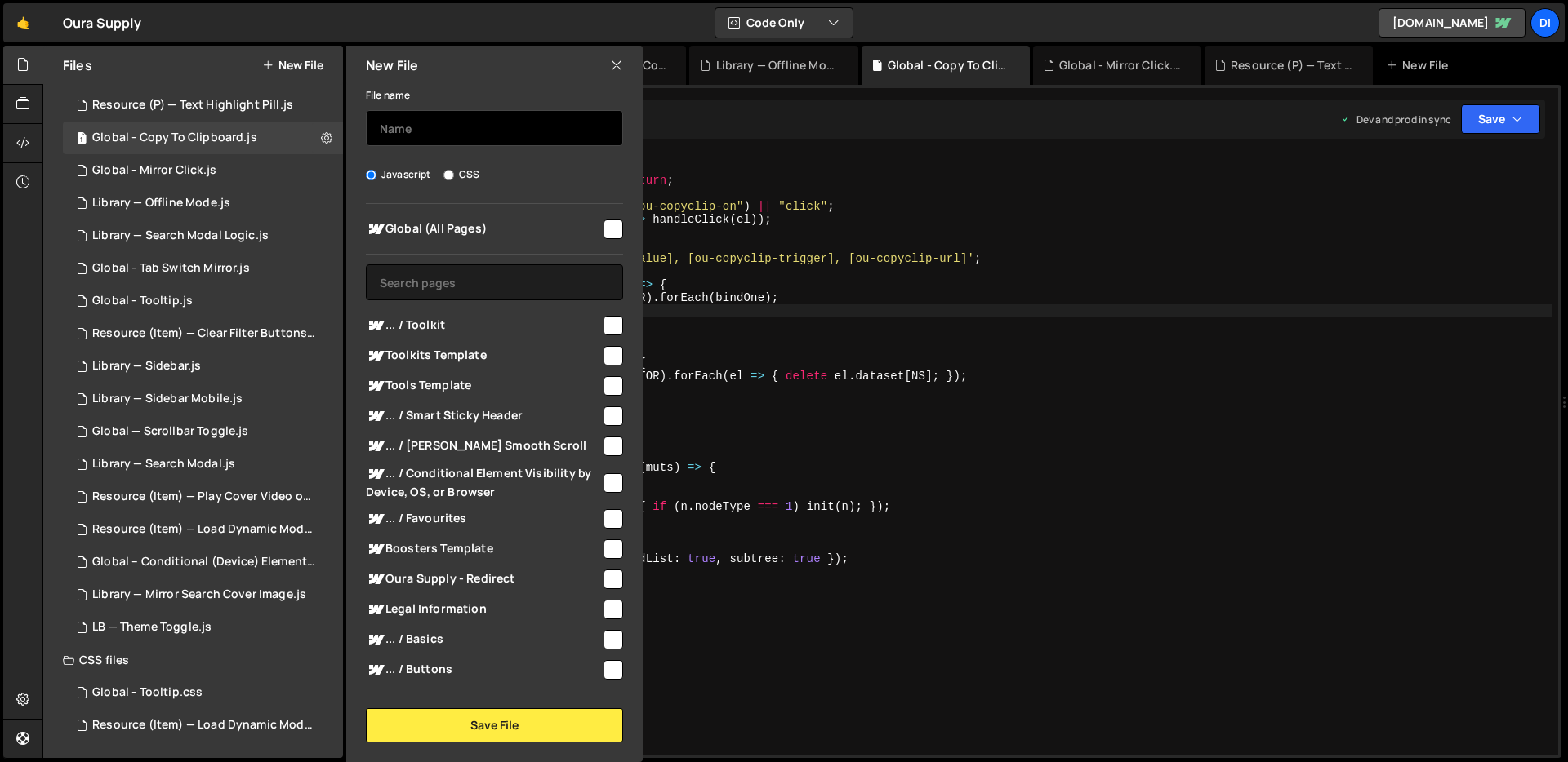
click at [467, 131] on input "text" at bounding box center [495, 128] width 258 height 36
click at [621, 72] on icon at bounding box center [616, 65] width 13 height 18
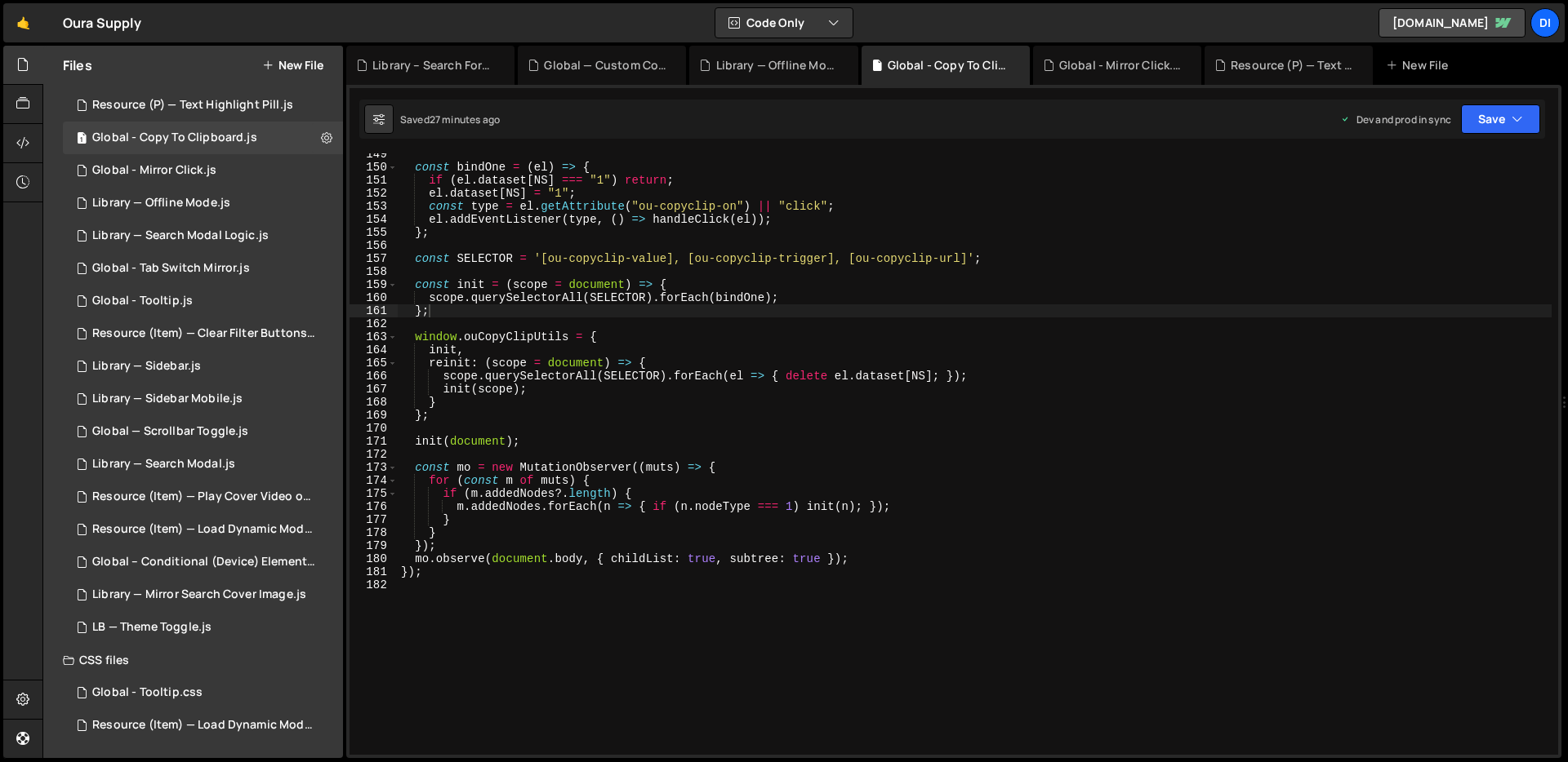
click at [304, 65] on button "New File" at bounding box center [292, 65] width 61 height 13
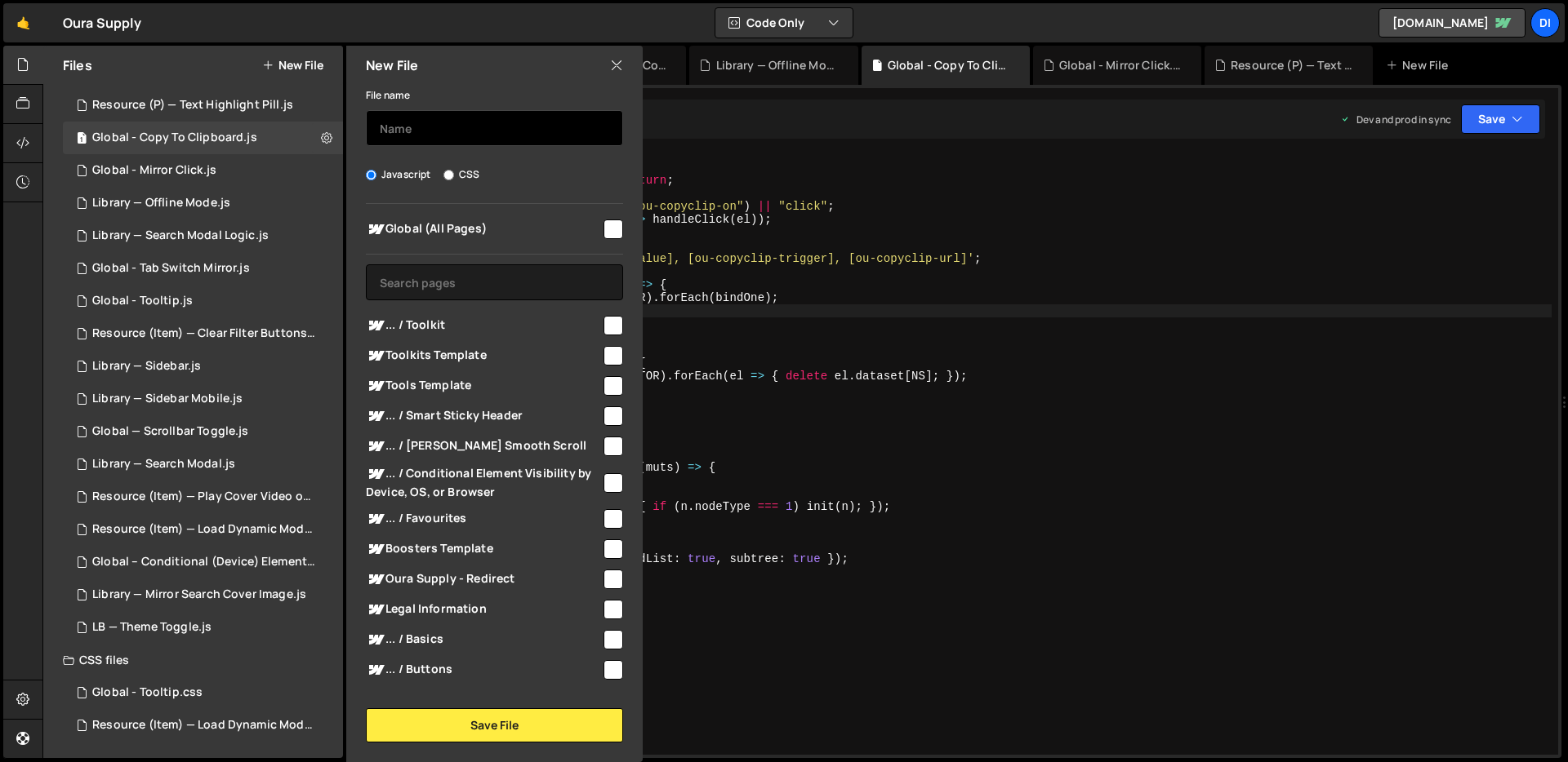
click at [461, 126] on input "text" at bounding box center [495, 128] width 258 height 36
type input "Global - Copy To Clipboard"
click at [618, 228] on div "Global (All Pages) ... / Toolkit" at bounding box center [494, 446] width 296 height 484
click at [611, 225] on input "checkbox" at bounding box center [614, 229] width 20 height 20
checkbox input "true"
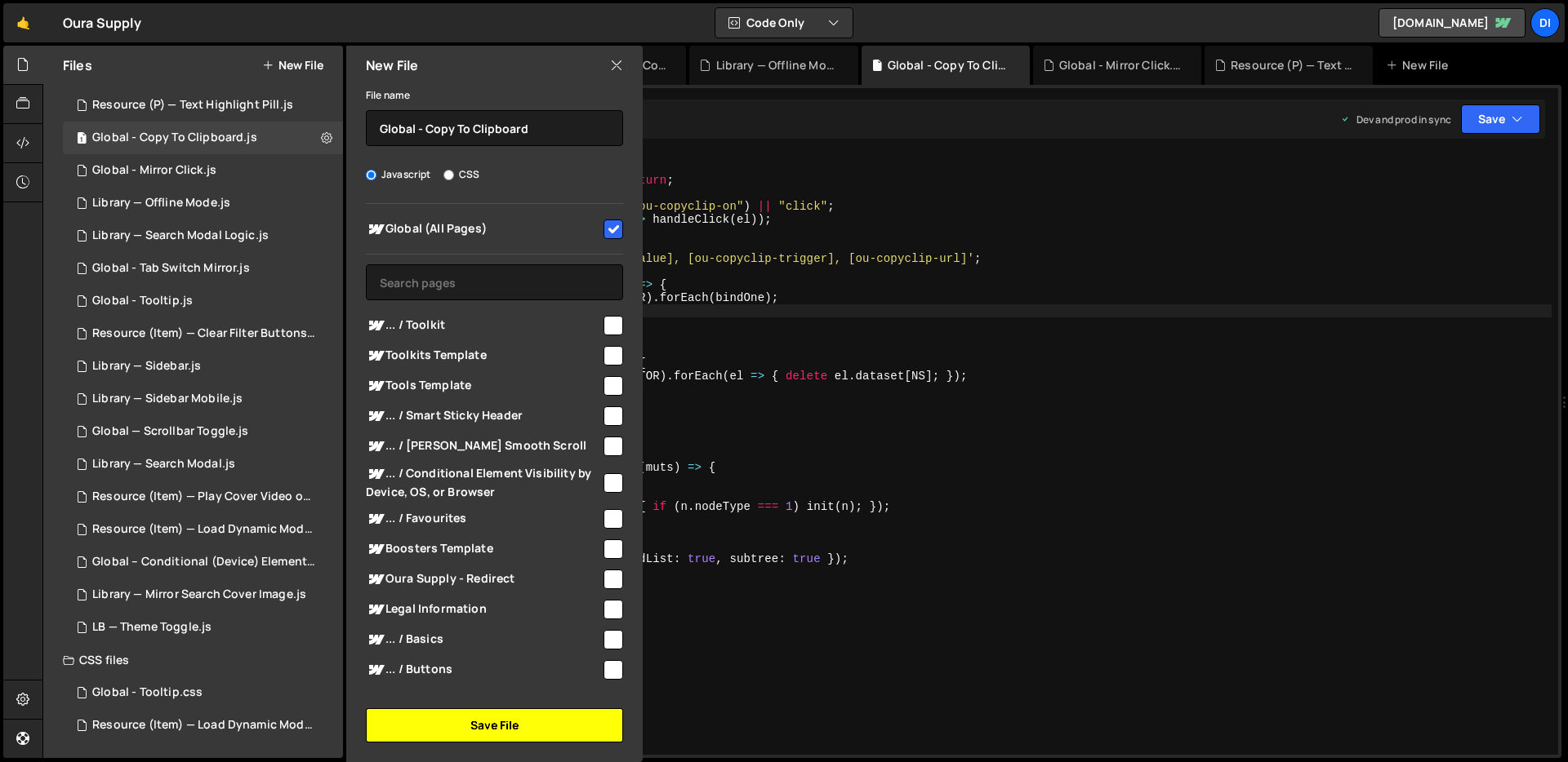
click at [487, 724] on button "Save File" at bounding box center [495, 726] width 258 height 34
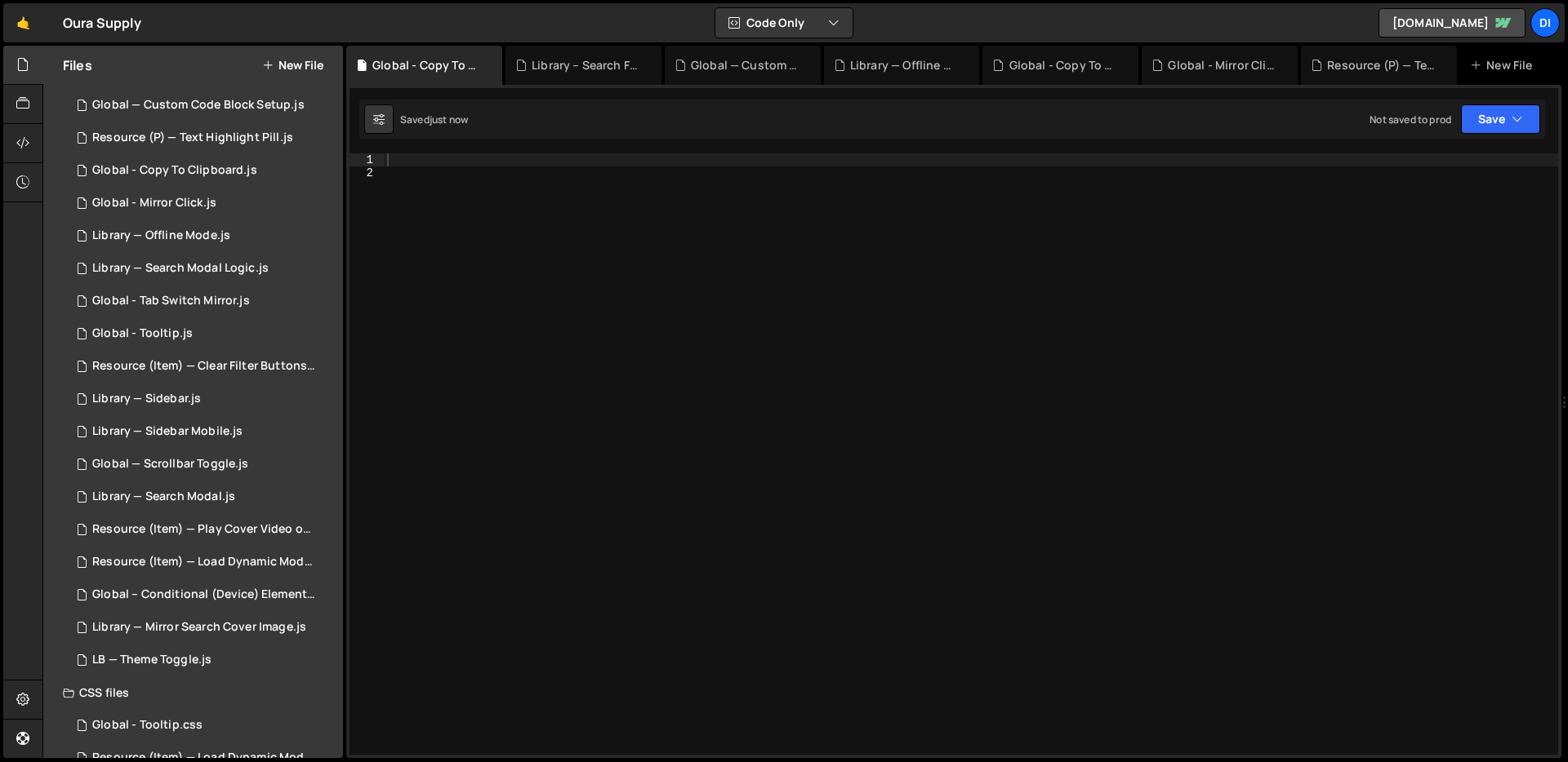
scroll to position [387, 0]
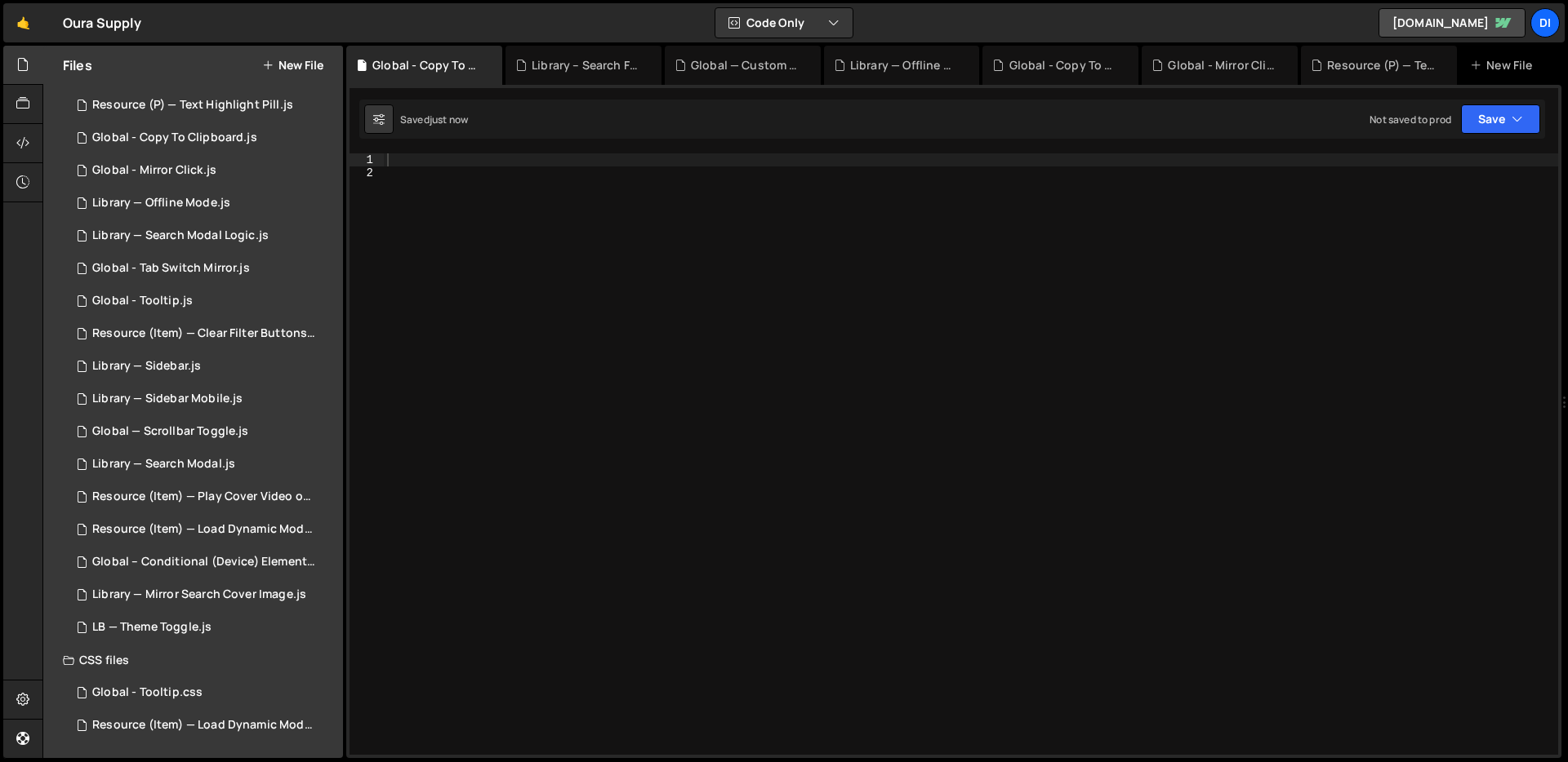
click at [636, 454] on div at bounding box center [971, 467] width 1175 height 627
paste textarea "}"
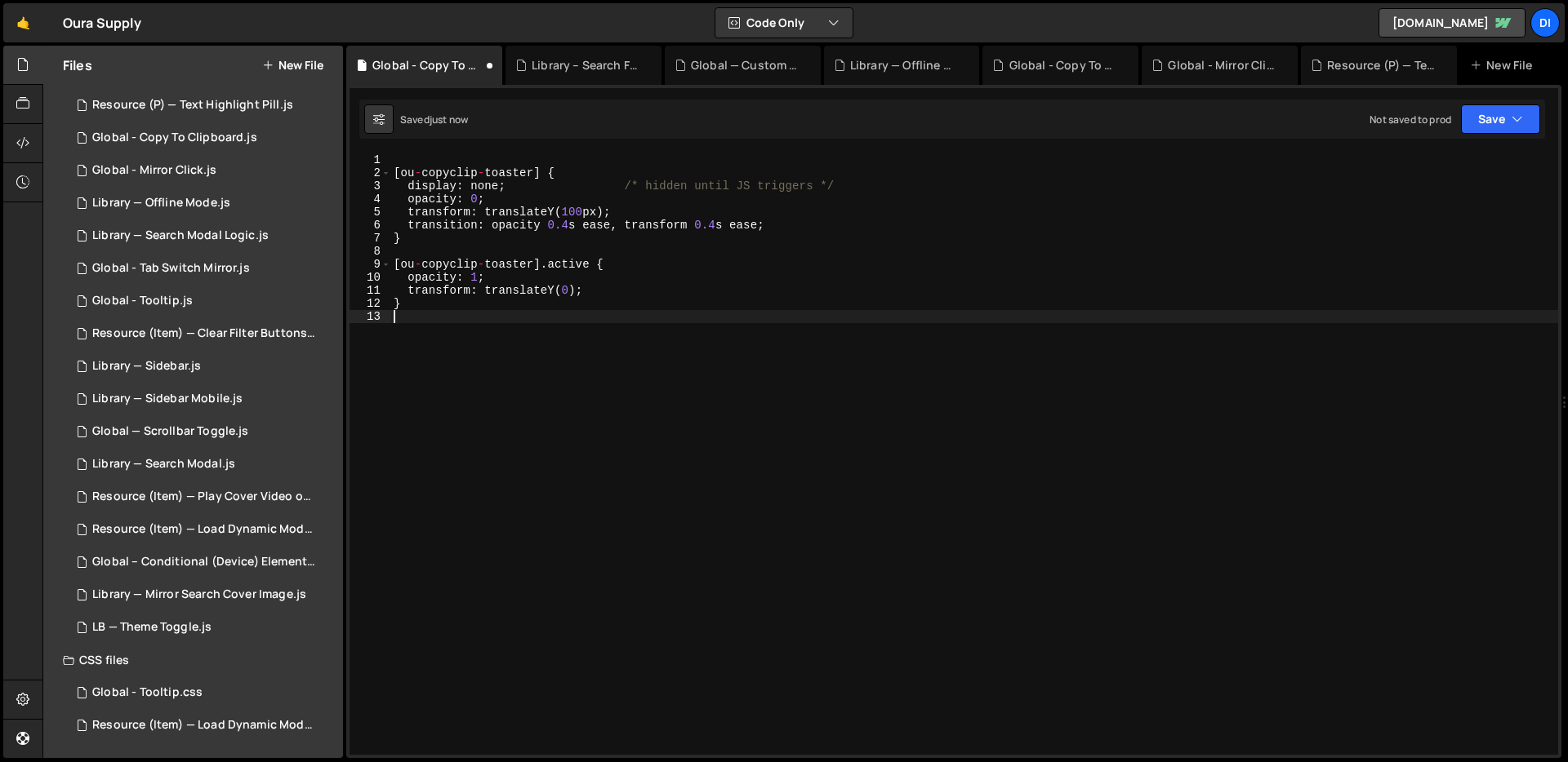
type textarea "}"
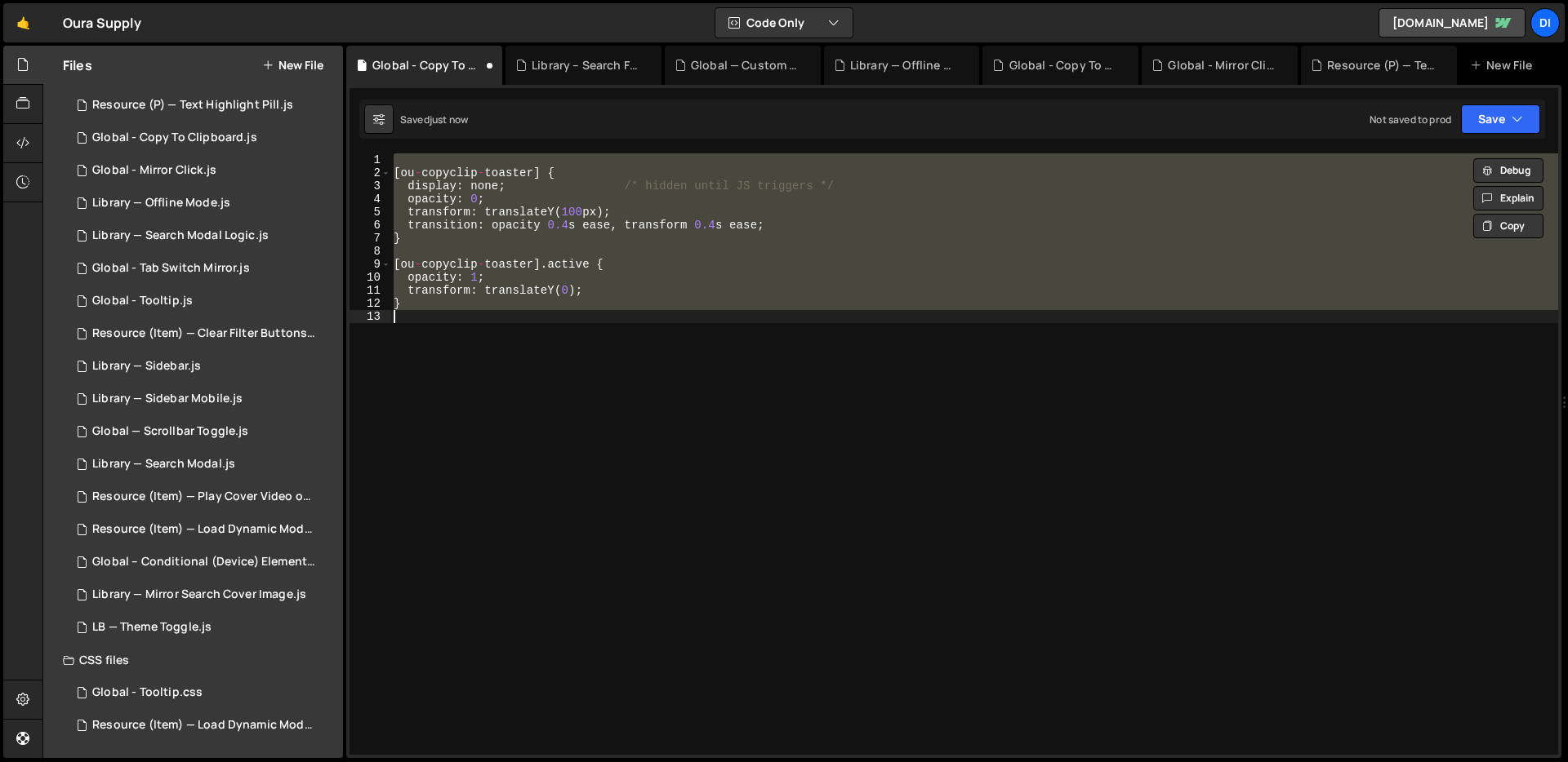
paste textarea
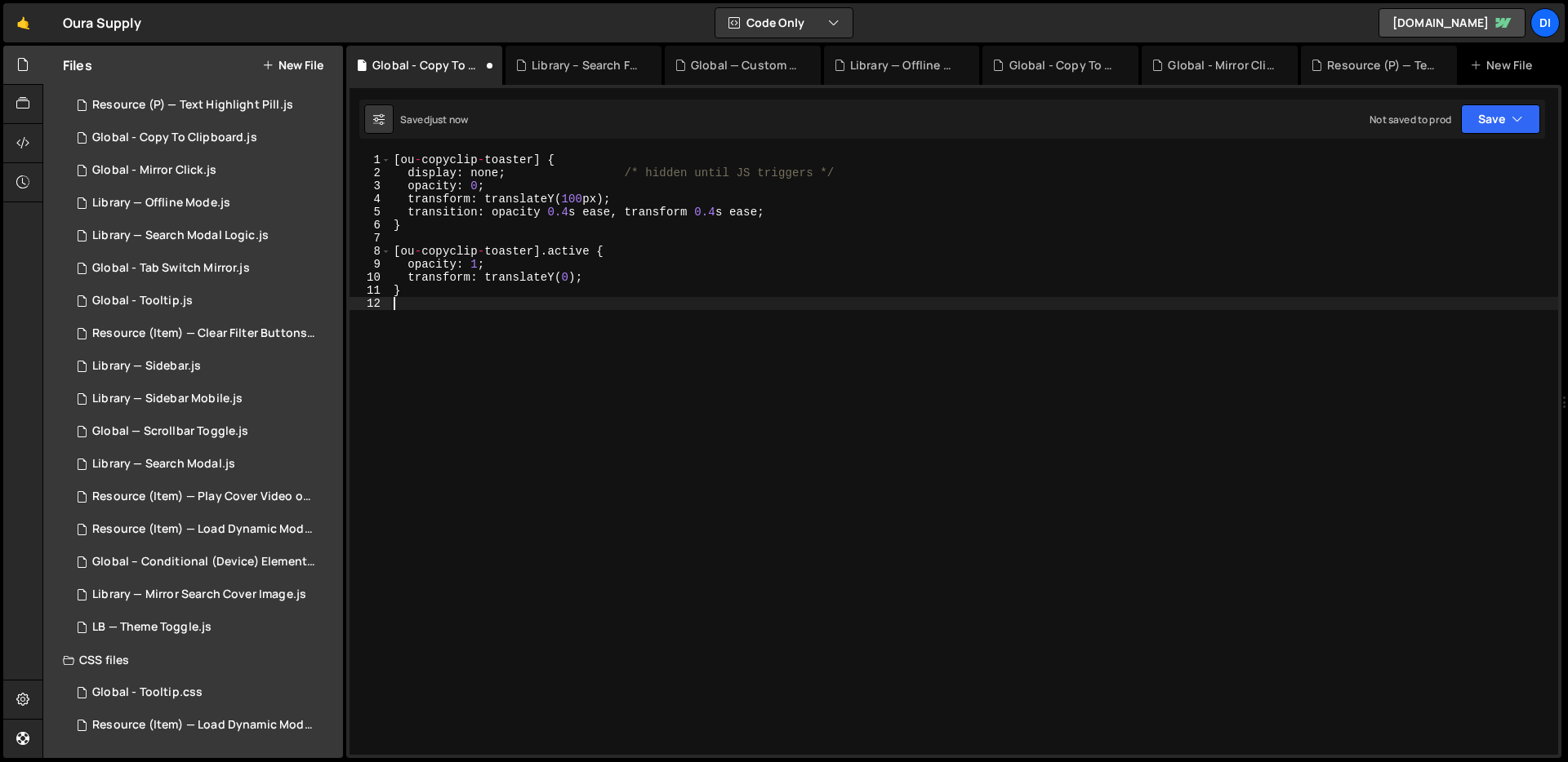
click at [645, 421] on div "[ ou - copyclip - toaster ] { display : none ; /* hidden until JS triggers */ o…" at bounding box center [974, 467] width 1168 height 627
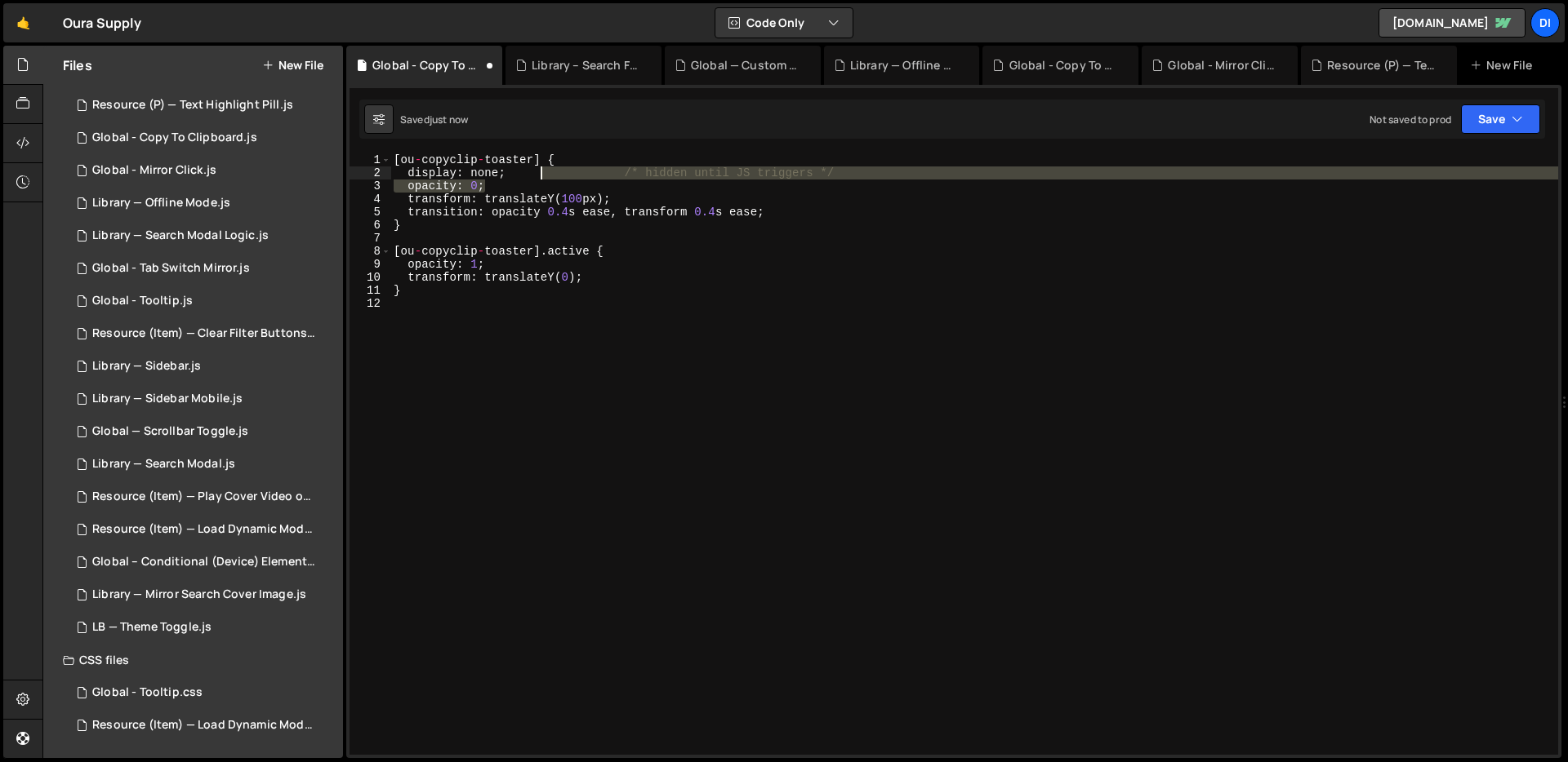
drag, startPoint x: 884, startPoint y: 180, endPoint x: 544, endPoint y: 175, distance: 340.0
click at [544, 175] on div "[ ou - copyclip - toaster ] { display : none ; /* hidden until JS triggers */ o…" at bounding box center [974, 467] width 1168 height 627
click at [544, 175] on div "[ ou - copyclip - toaster ] { display : none ; /* hidden until JS triggers */ o…" at bounding box center [974, 454] width 1168 height 602
click at [544, 175] on div "[ ou - copyclip - toaster ] { display : none ; /* hidden until JS triggers */ o…" at bounding box center [974, 467] width 1168 height 627
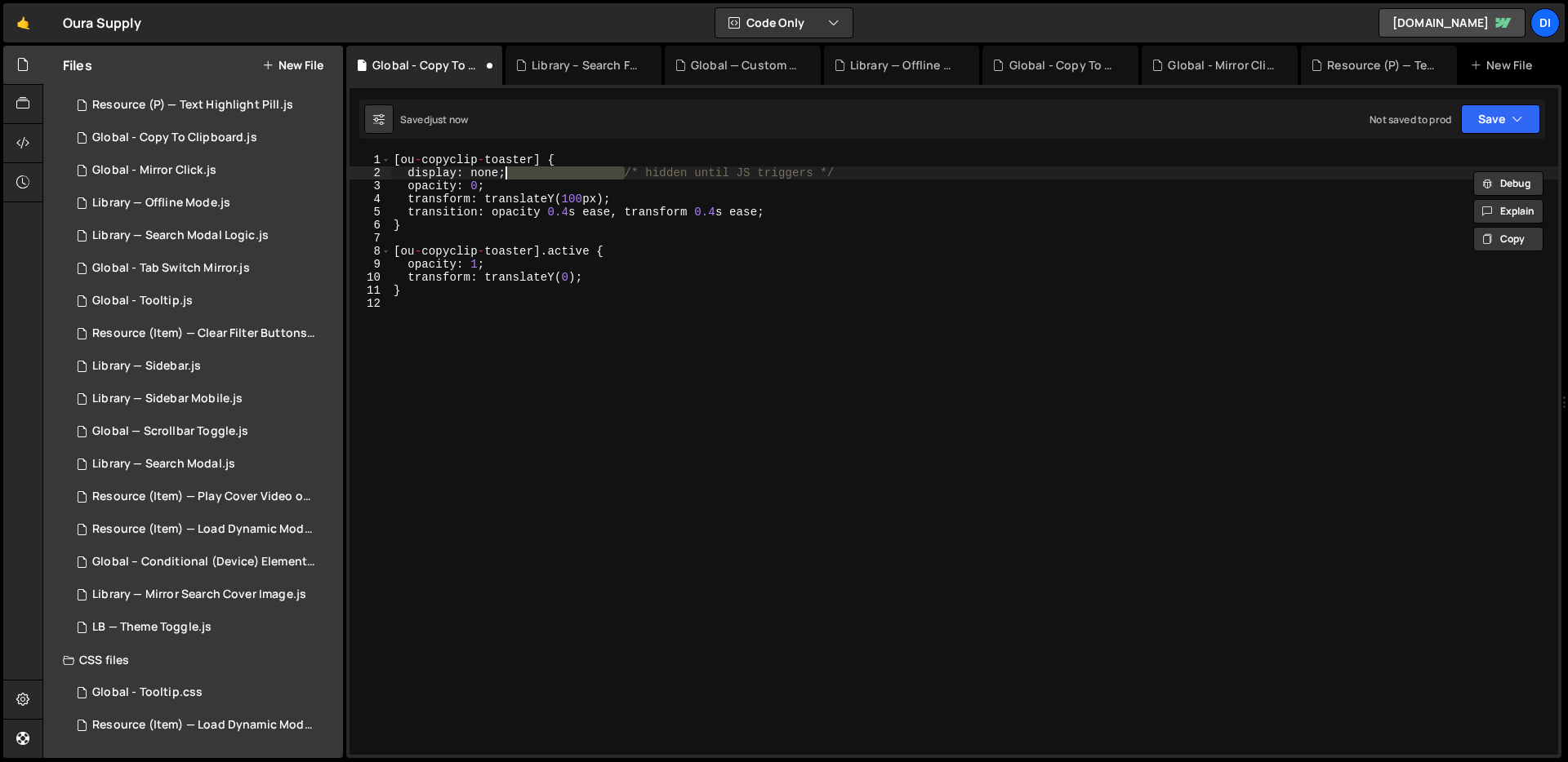
click at [544, 175] on div "[ ou - copyclip - toaster ] { display : none ; /* hidden until JS triggers */ o…" at bounding box center [974, 467] width 1168 height 627
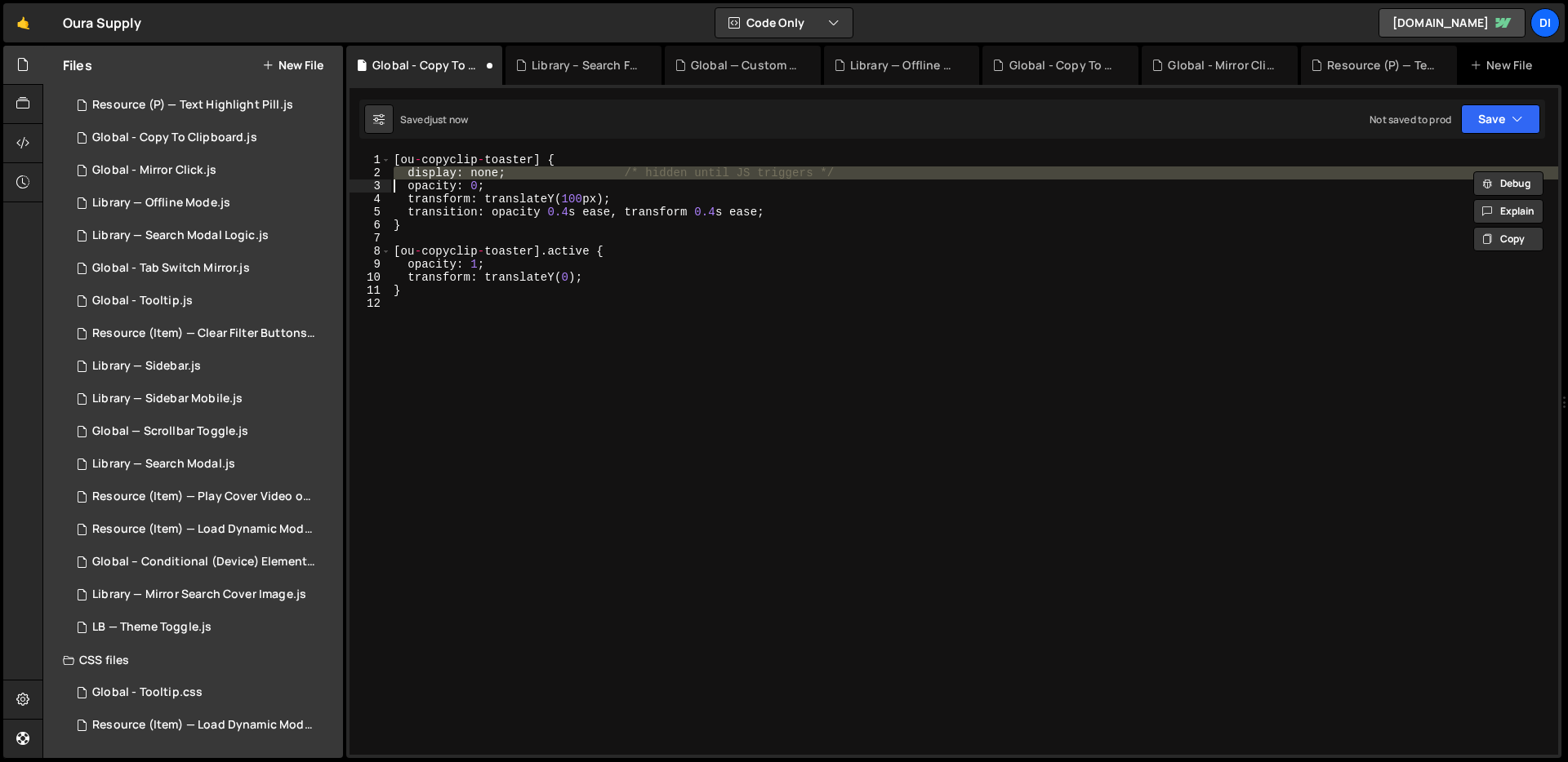
click at [719, 173] on div "[ ou - copyclip - toaster ] { display : none ; /* hidden until JS triggers */ o…" at bounding box center [974, 467] width 1168 height 627
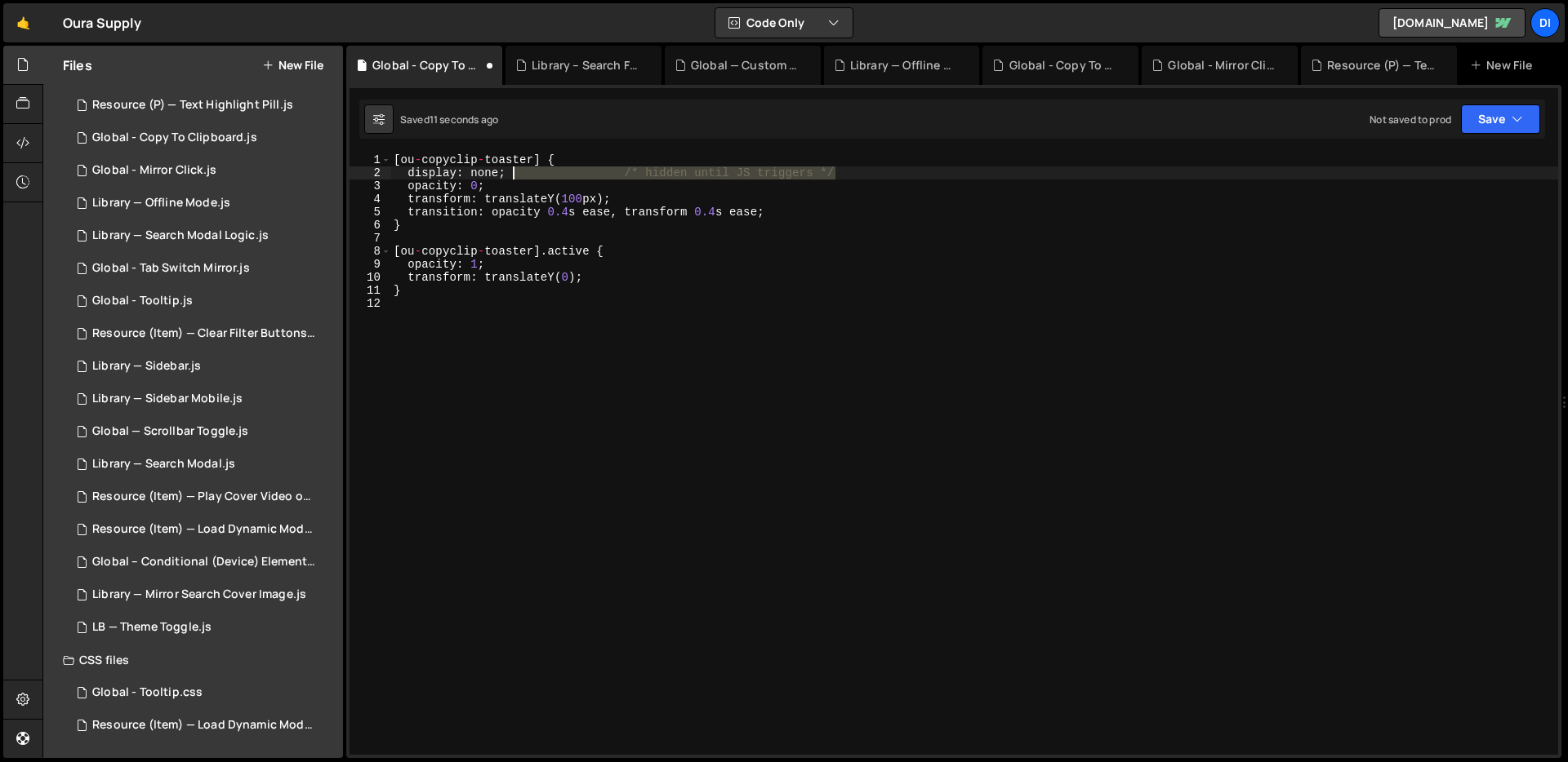
drag, startPoint x: 854, startPoint y: 175, endPoint x: 513, endPoint y: 175, distance: 341.0
click at [513, 175] on div "[ ou - copyclip - toaster ] { display : none ; /* hidden until JS triggers */ o…" at bounding box center [974, 467] width 1168 height 627
click at [594, 250] on div "[ ou - copyclip - toaster ] { display : none ; opacity : 0 ; transform : transl…" at bounding box center [974, 467] width 1168 height 627
type textarea "[ou-copyclip-toaster].active {"
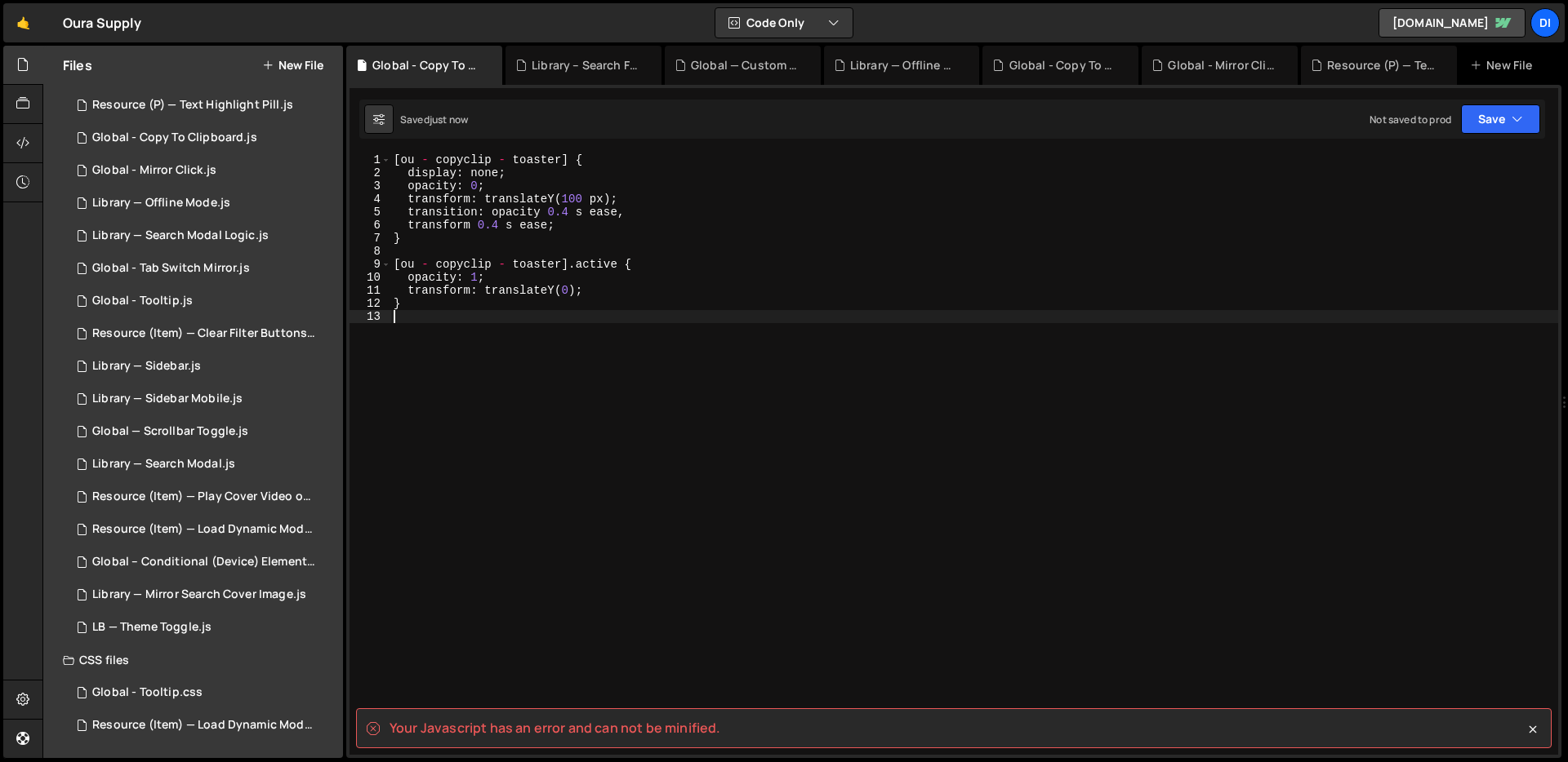
click at [501, 314] on div "[ ou - copyclip - toaster ] { display : none ; opacity : 0 ; transform : transl…" at bounding box center [974, 467] width 1168 height 627
type textarea "}"
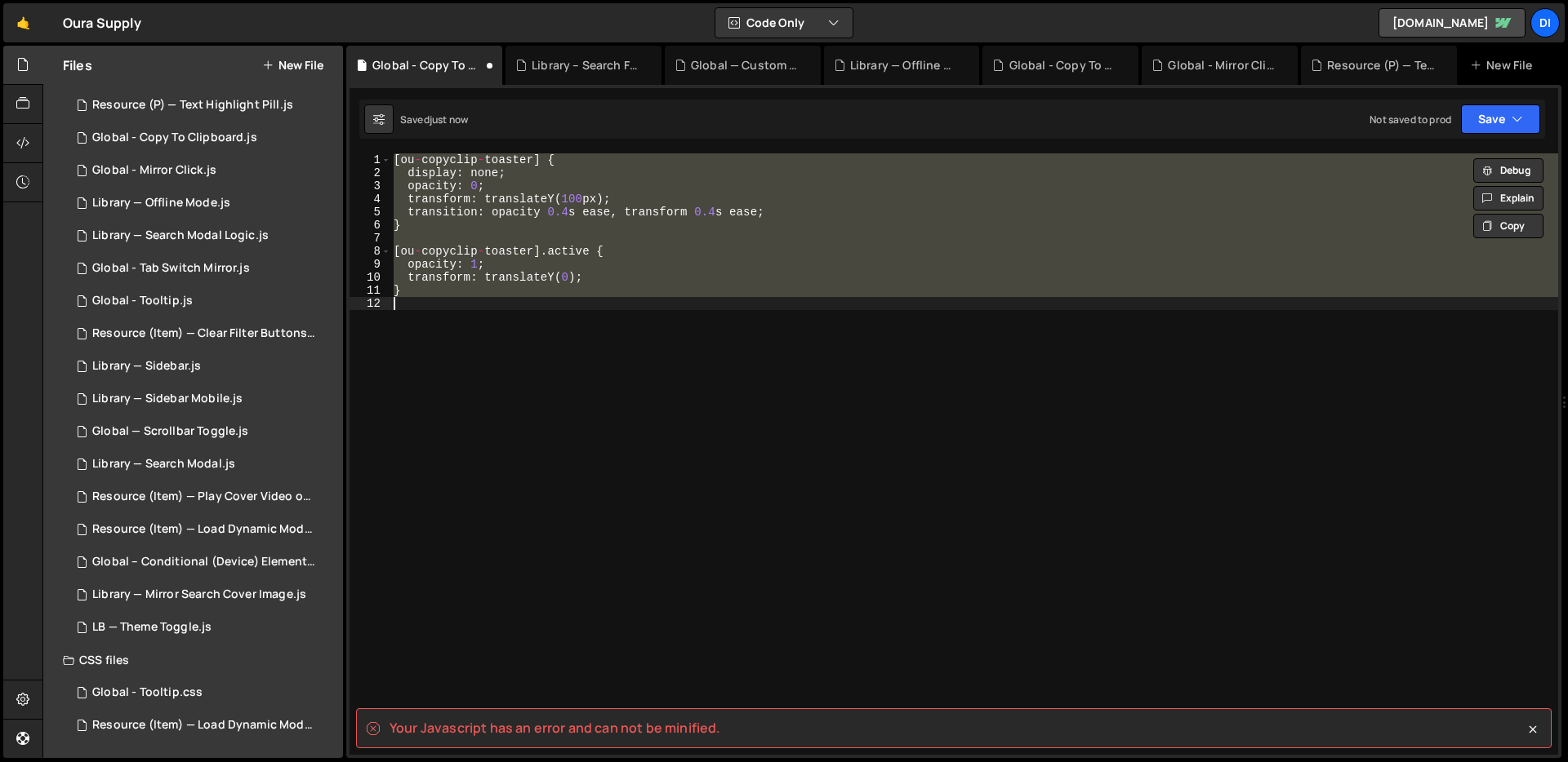
paste textarea
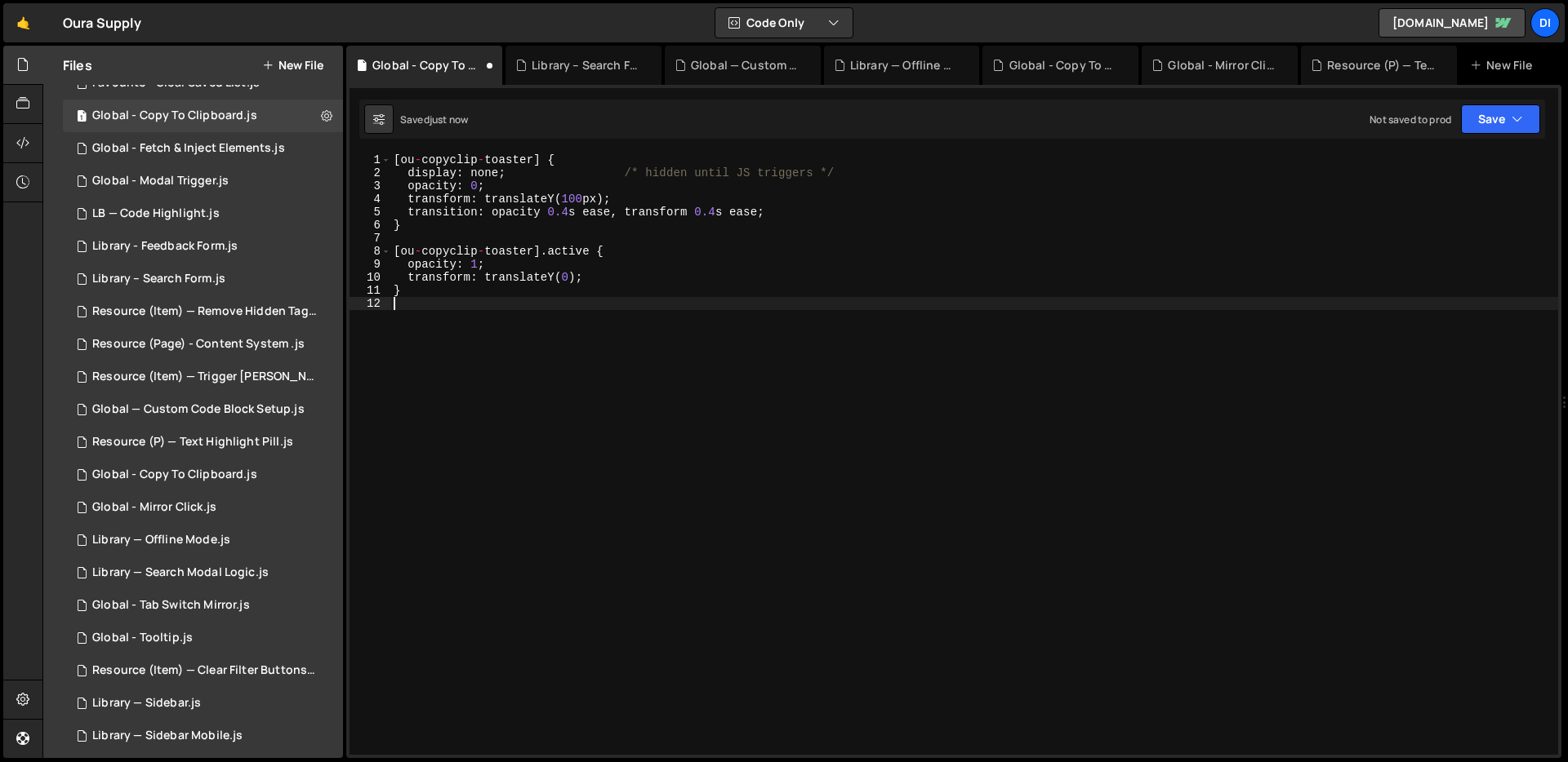
scroll to position [0, 0]
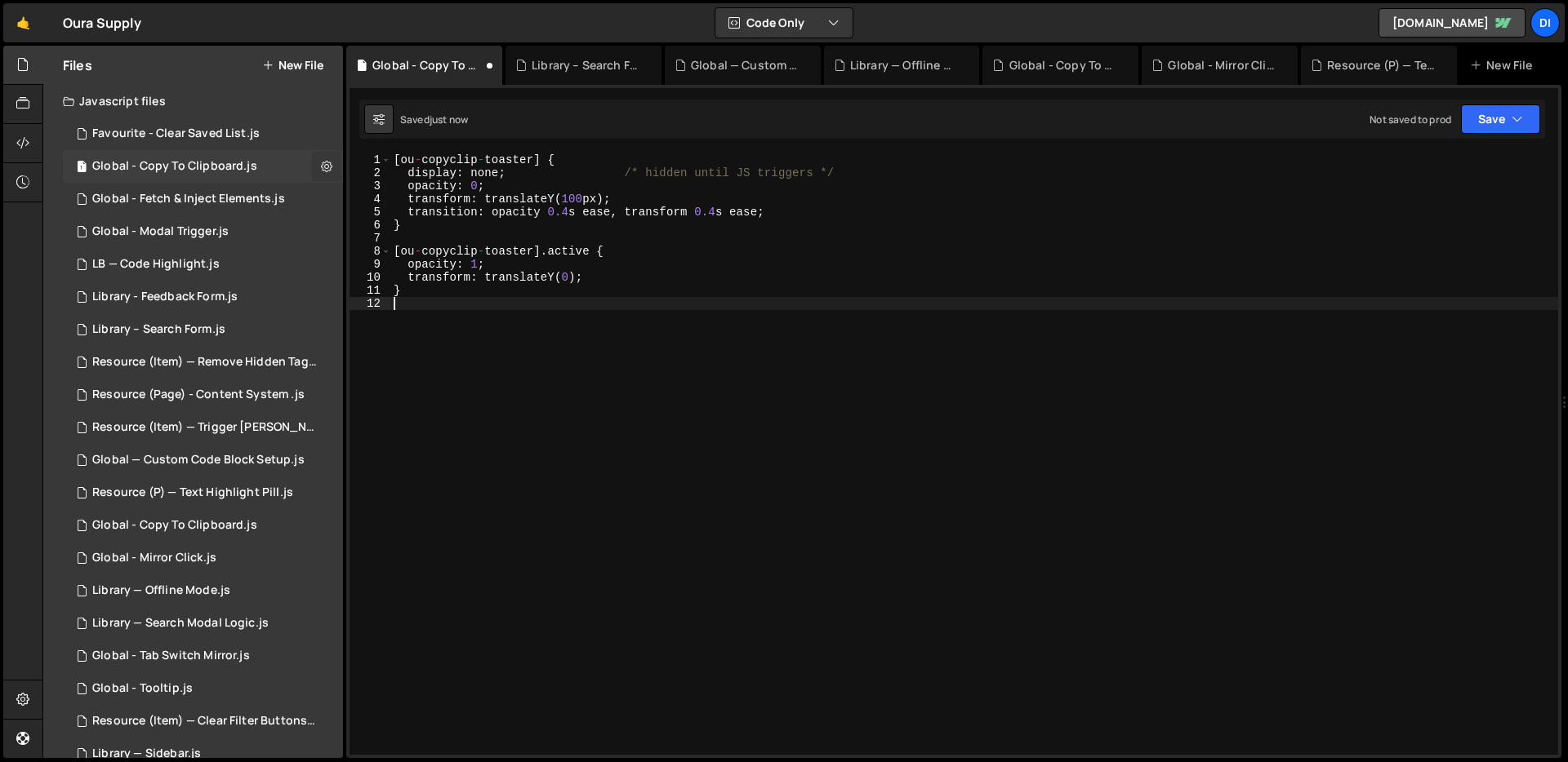
click at [328, 169] on button at bounding box center [327, 166] width 30 height 29
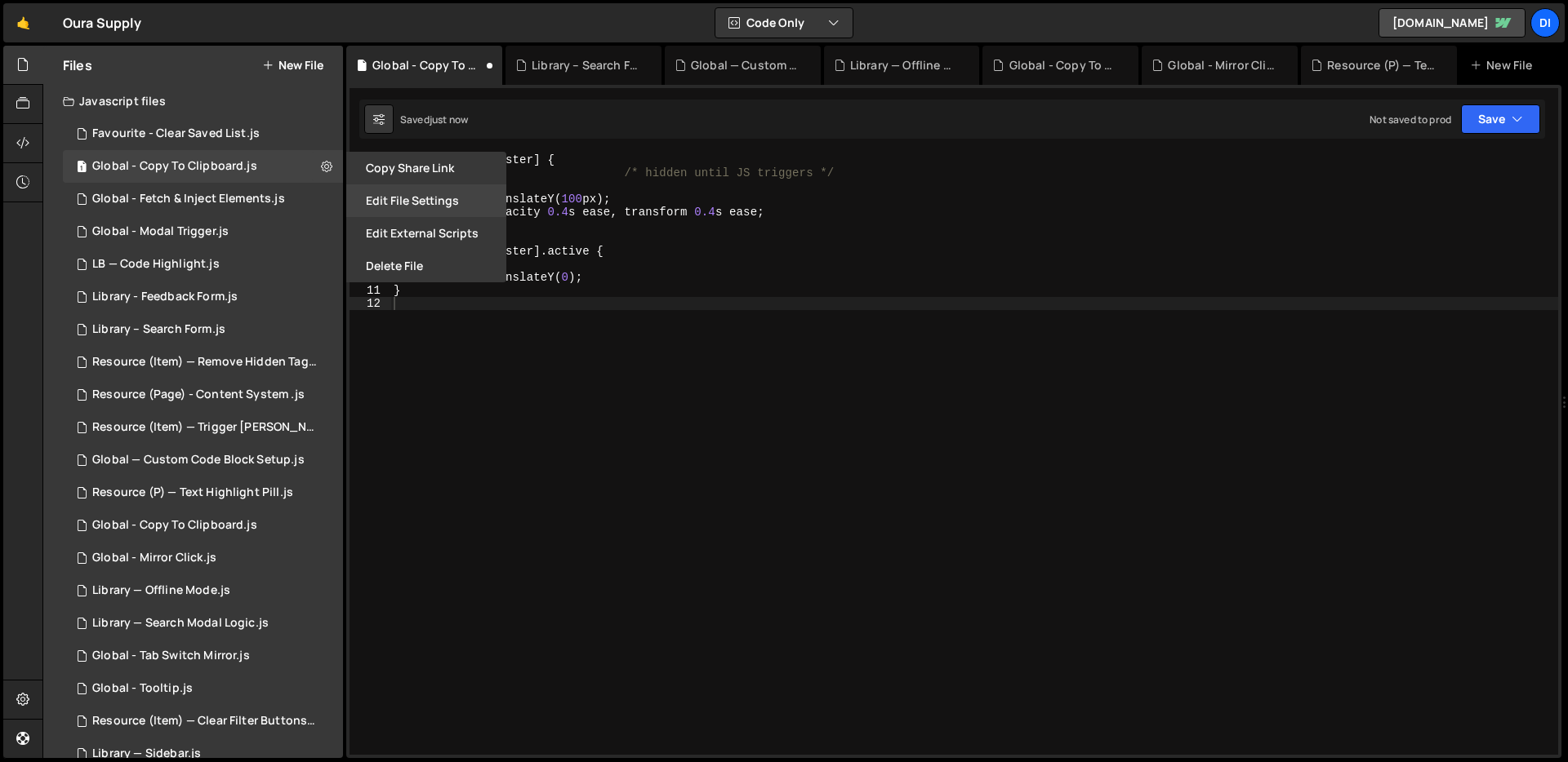
click at [446, 205] on button "Edit File Settings" at bounding box center [426, 201] width 160 height 32
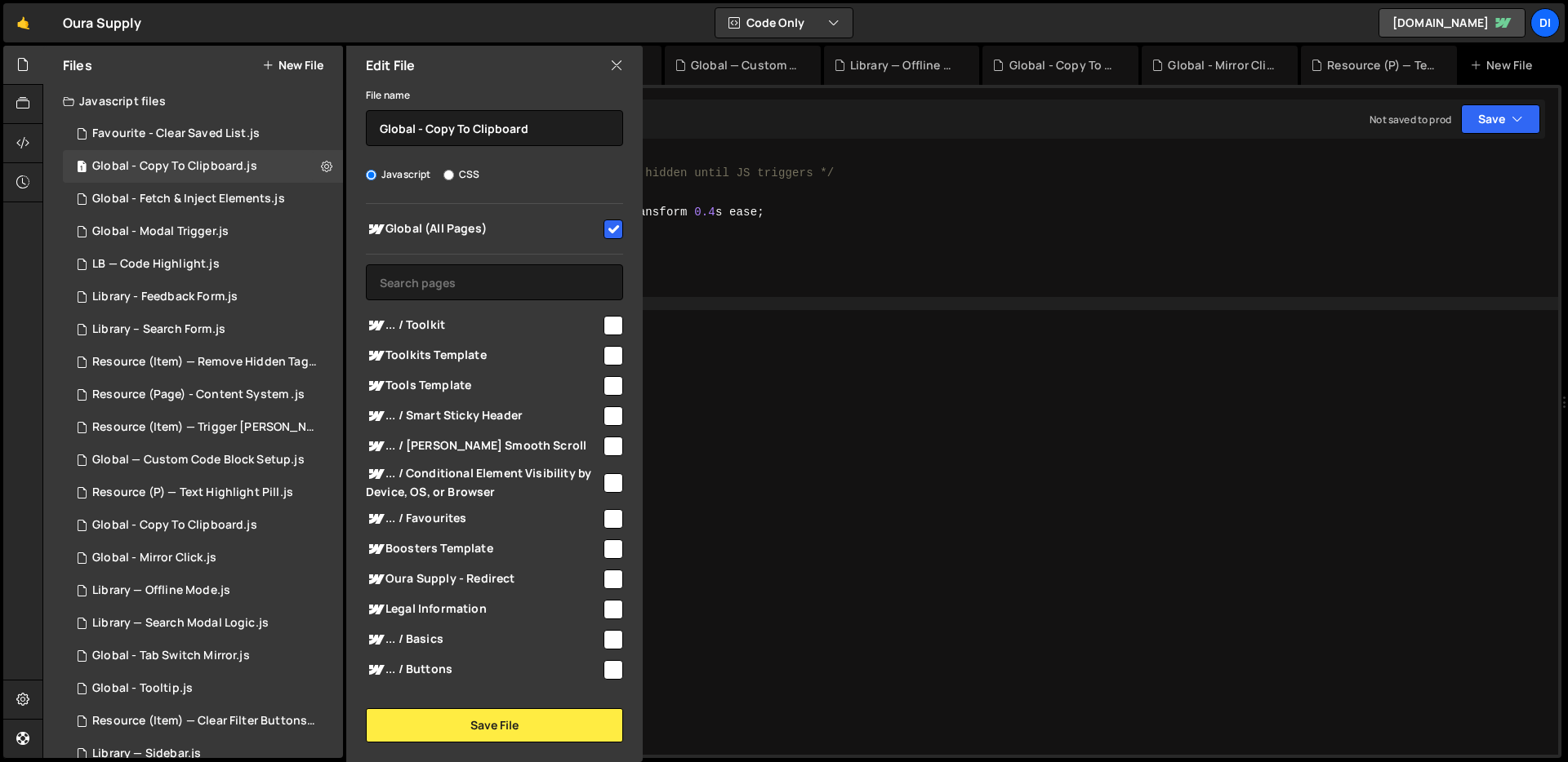
click at [454, 173] on label "CSS" at bounding box center [461, 174] width 36 height 17
click at [454, 173] on input "CSS" at bounding box center [449, 175] width 11 height 11
radio input "true"
click at [515, 716] on button "Save File" at bounding box center [495, 726] width 258 height 34
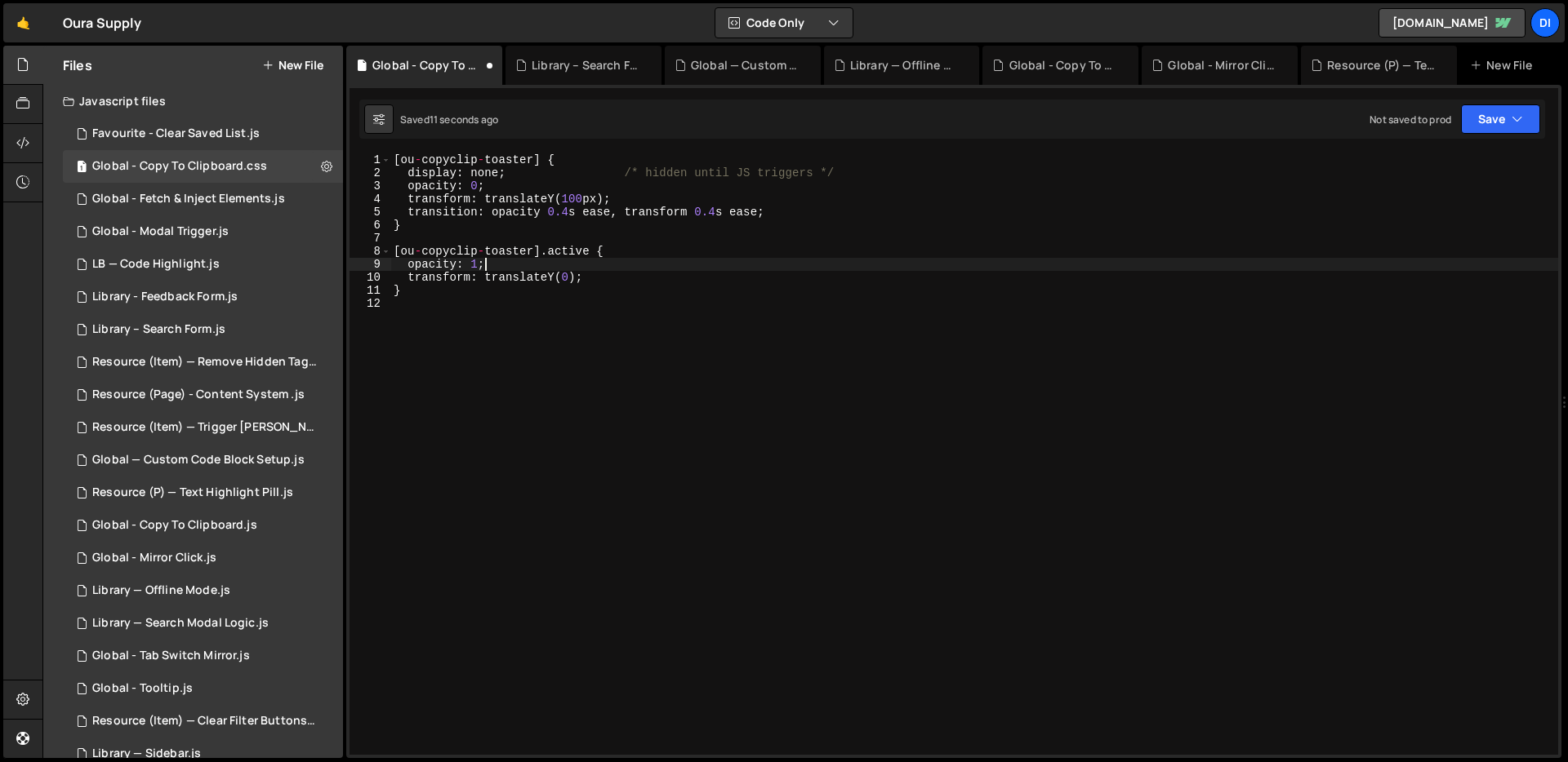
click at [553, 262] on div "[ ou - copyclip - toaster ] { display : none ; /* hidden until JS triggers */ o…" at bounding box center [974, 467] width 1168 height 627
type textarea "}"
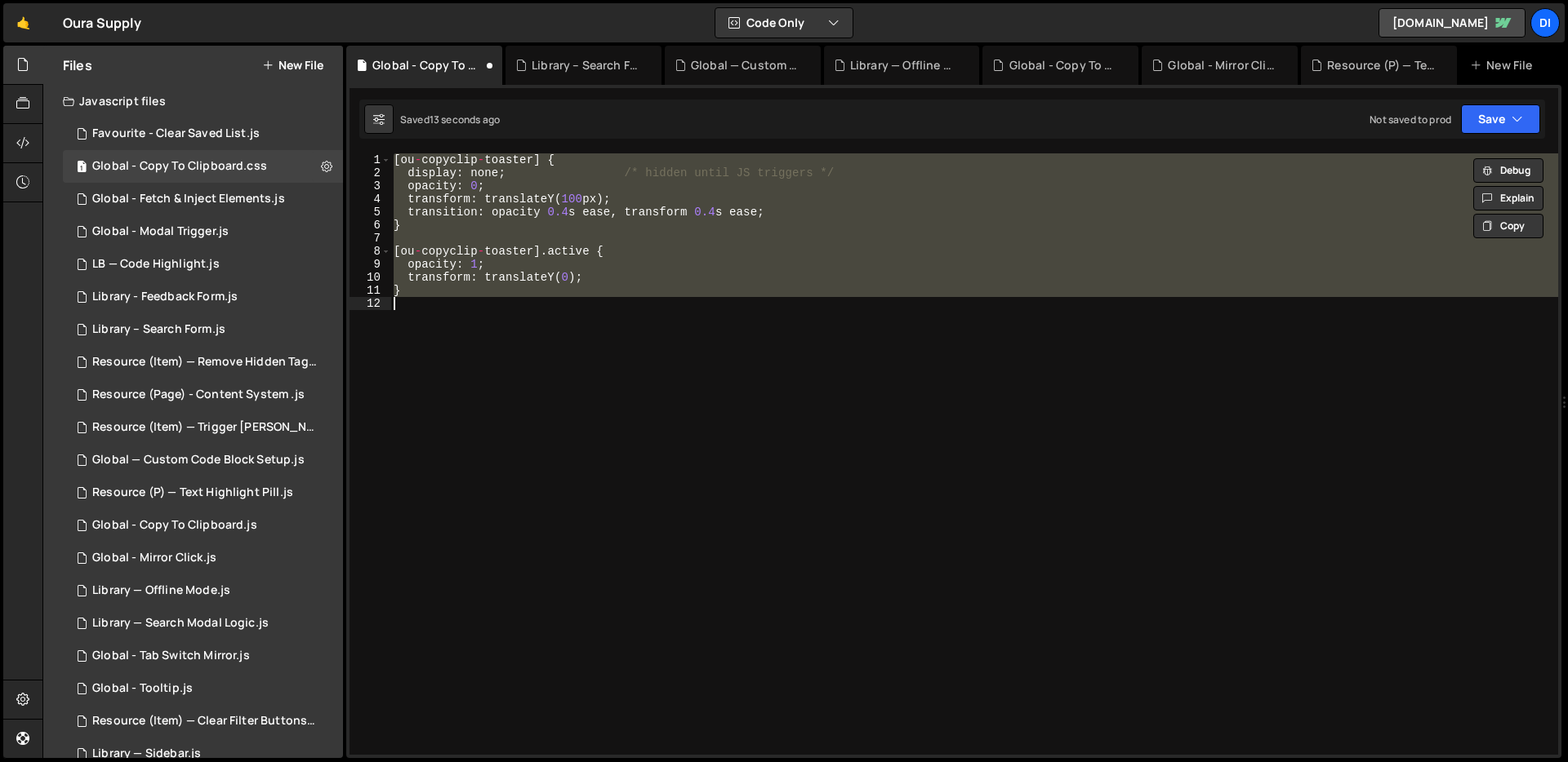
paste textarea
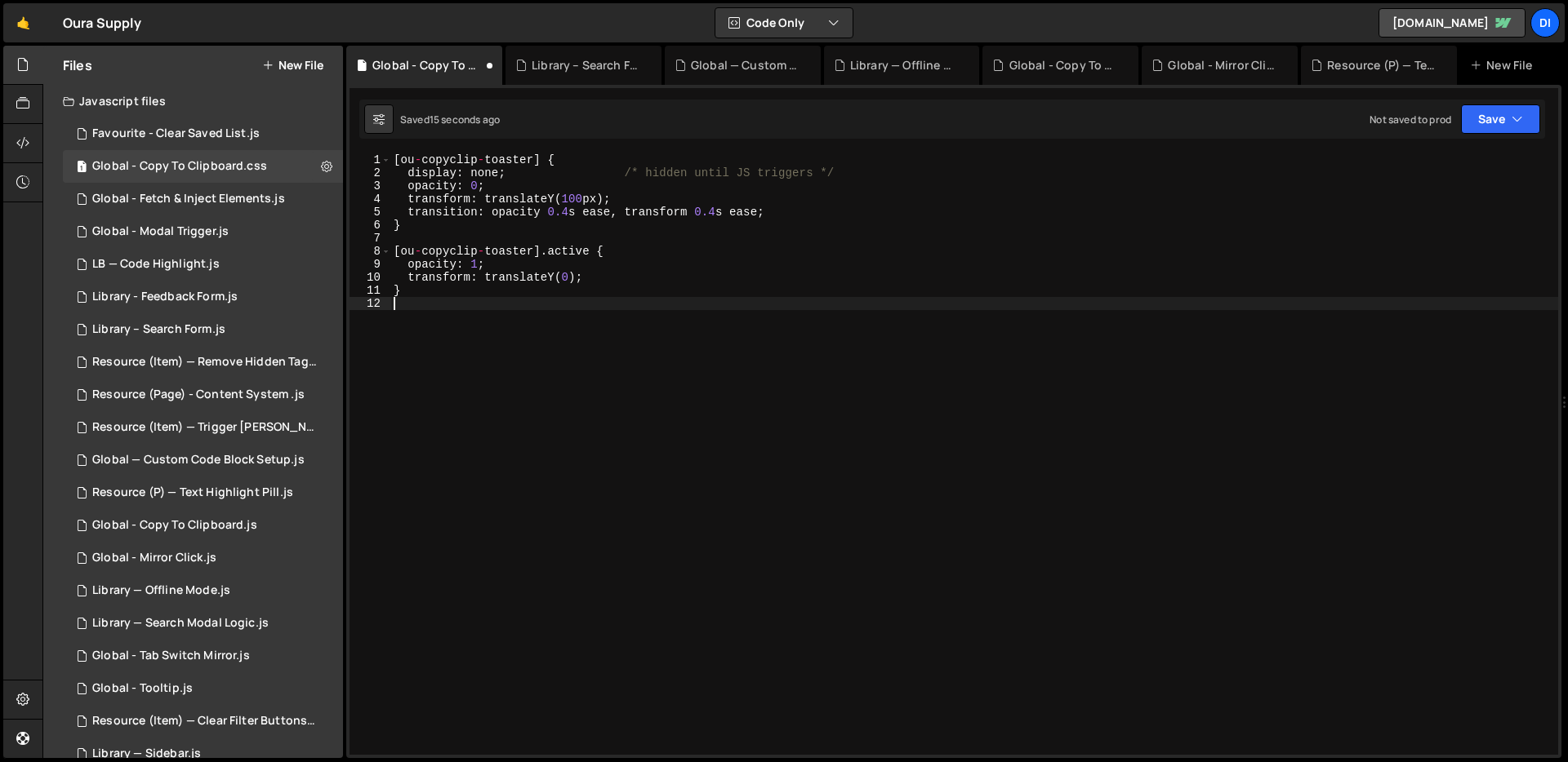
type textarea "}"
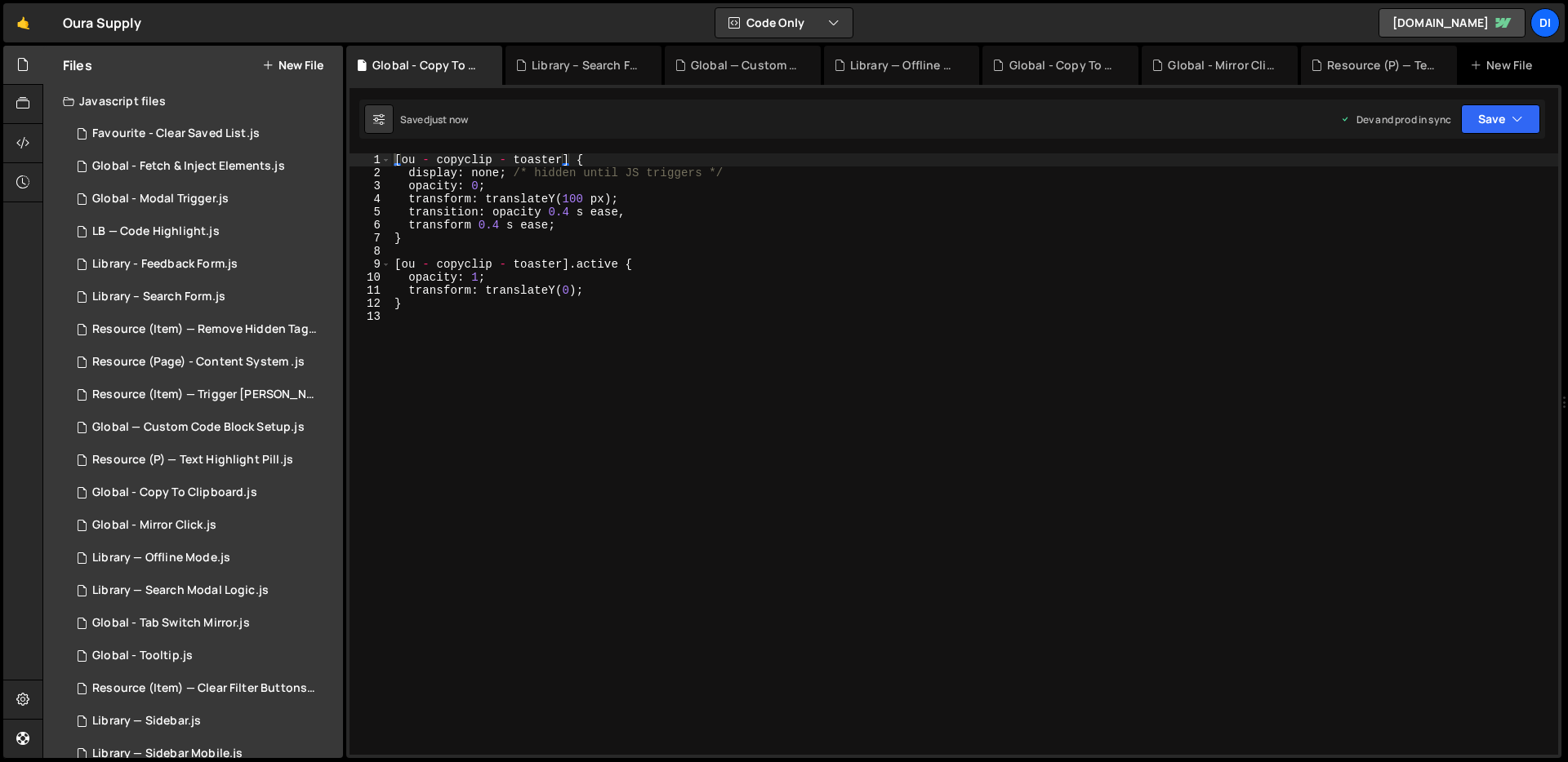
scroll to position [387, 0]
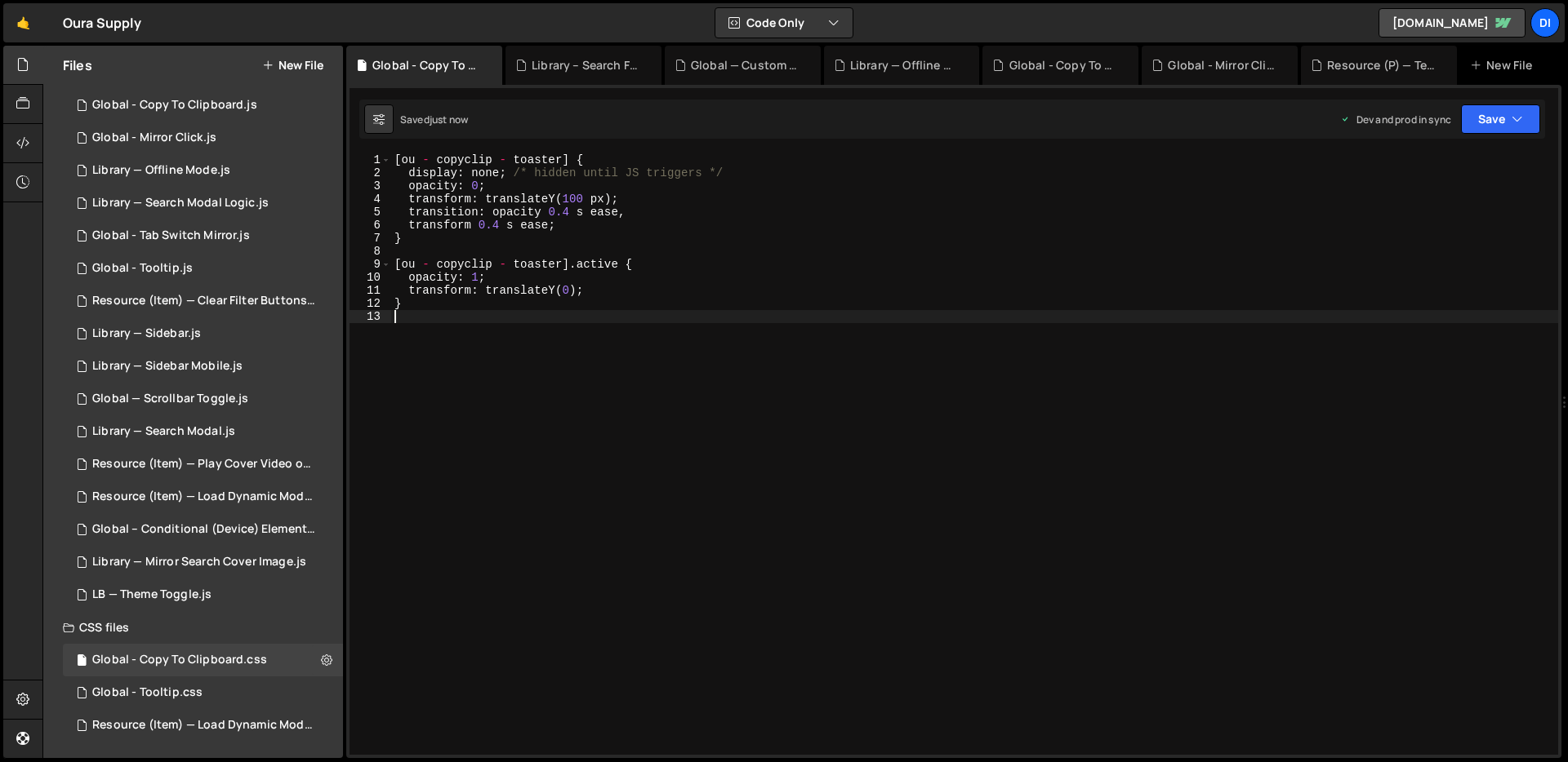
click at [526, 339] on div "[ ou - copyclip - toaster ] { display : none ; /* hidden until JS triggers */ o…" at bounding box center [975, 467] width 1167 height 627
click at [140, 699] on div "Global - Tooltip.css" at bounding box center [148, 692] width 110 height 15
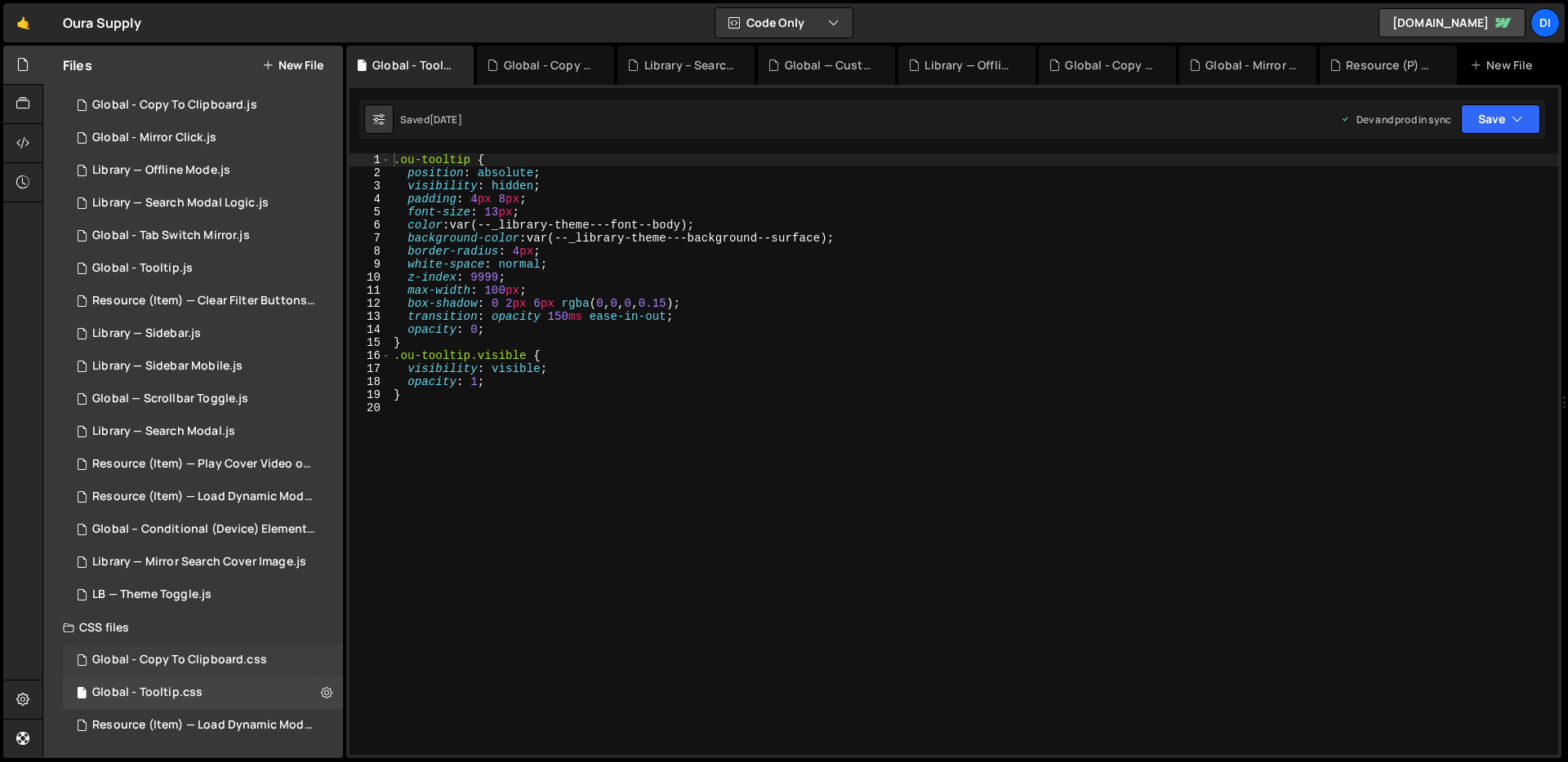
click at [183, 666] on div "Global - Copy To Clipboard.css" at bounding box center [180, 660] width 175 height 15
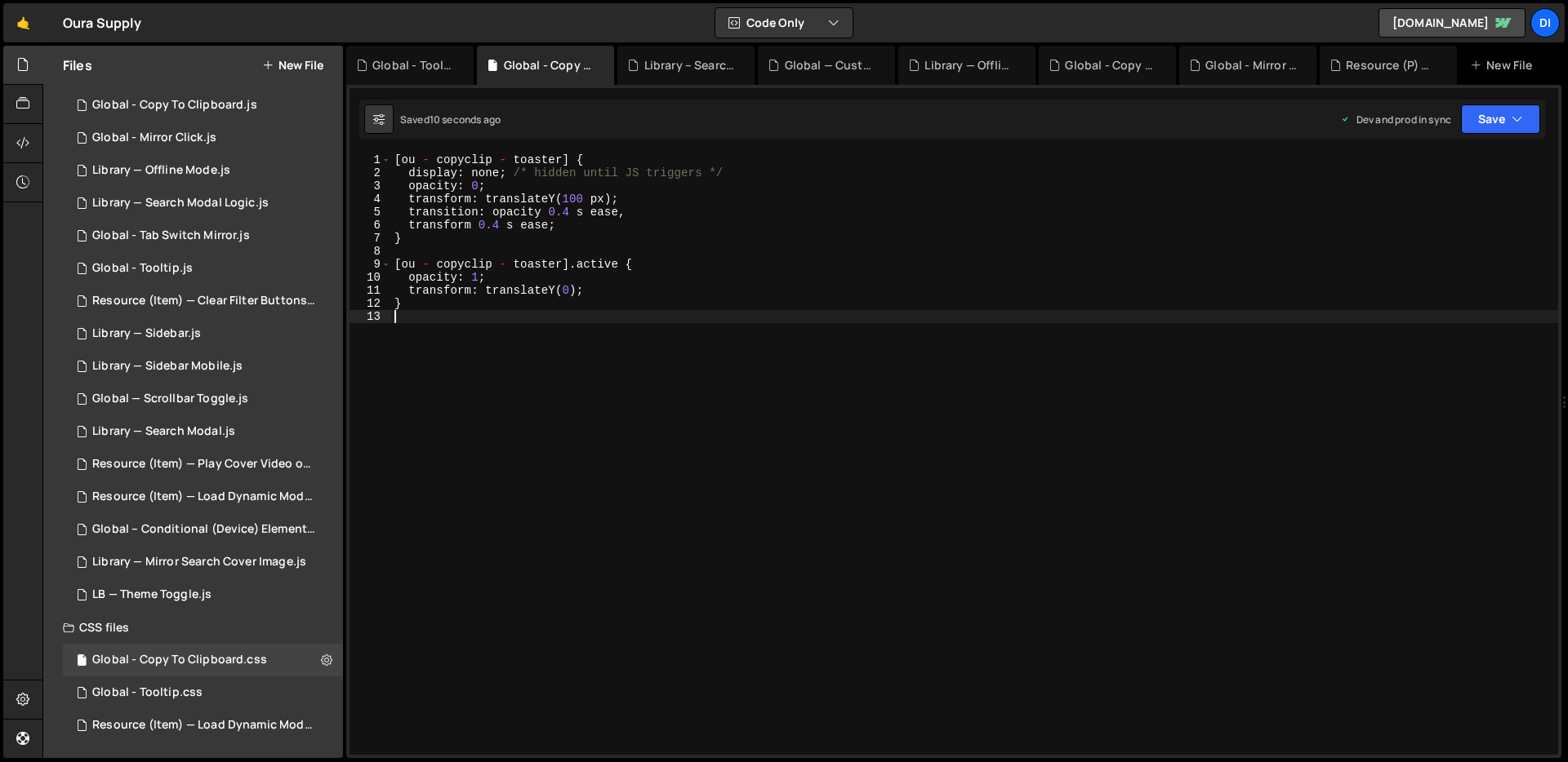
click at [493, 363] on div "[ ou - copyclip - toaster ] { display : none ; /* hidden until JS triggers */ o…" at bounding box center [975, 467] width 1167 height 627
type textarea "}"
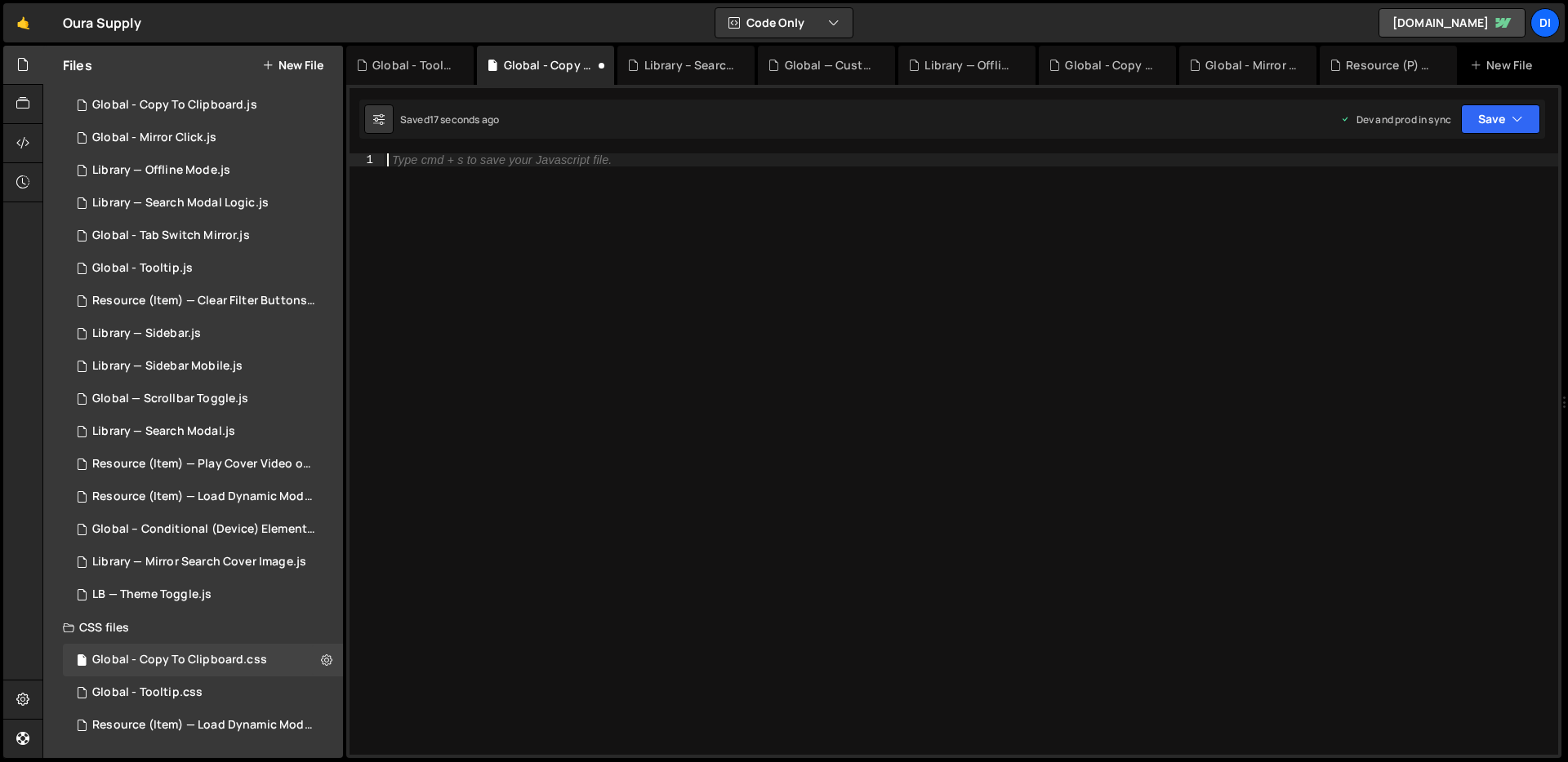
click at [551, 268] on div "Type cmd + s to save your Javascript file." at bounding box center [971, 467] width 1175 height 627
click at [321, 666] on icon at bounding box center [327, 660] width 12 height 16
type input "Global - Copy To Clipboard"
radio input "false"
radio input "true"
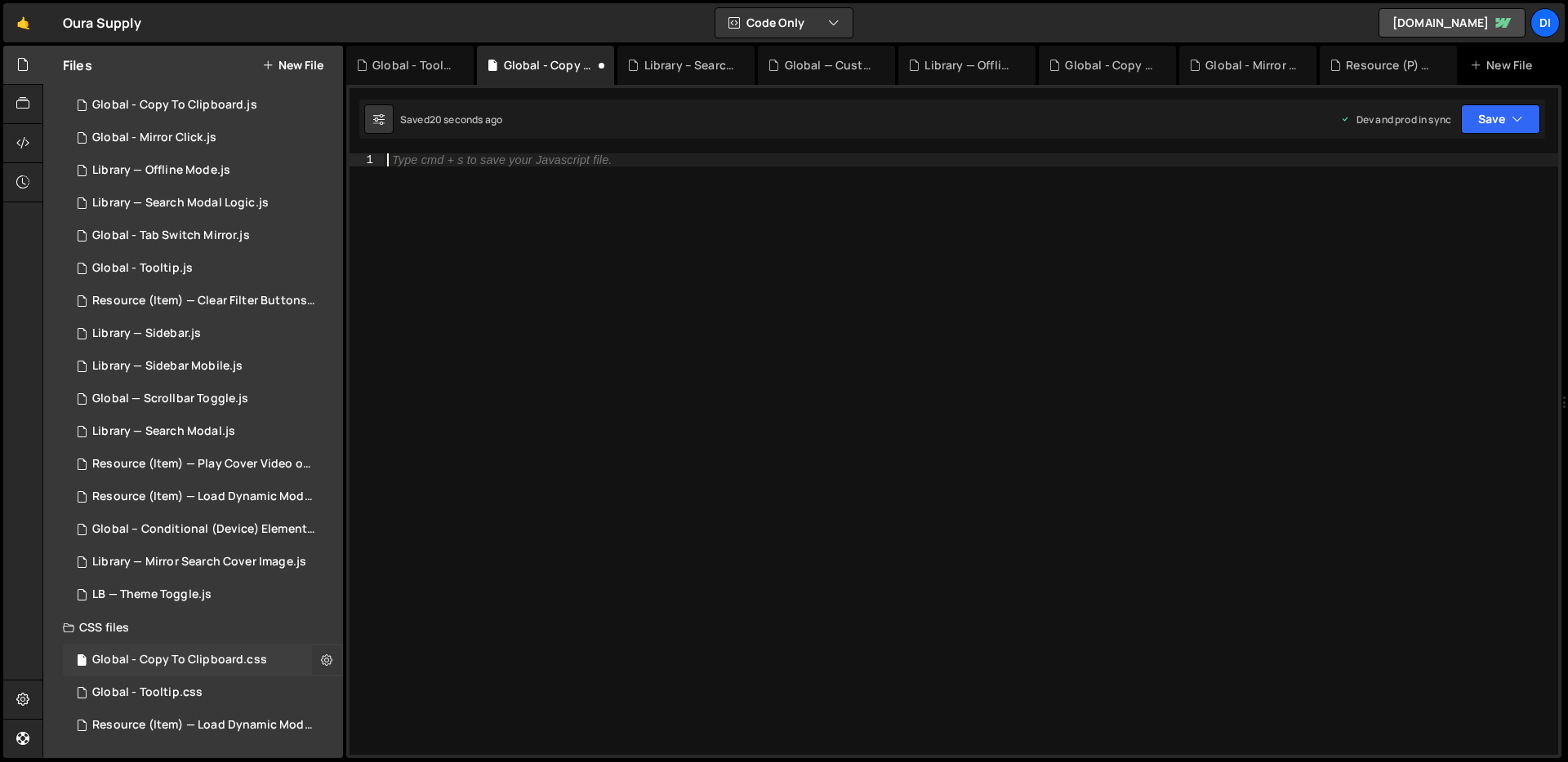
checkbox input "true"
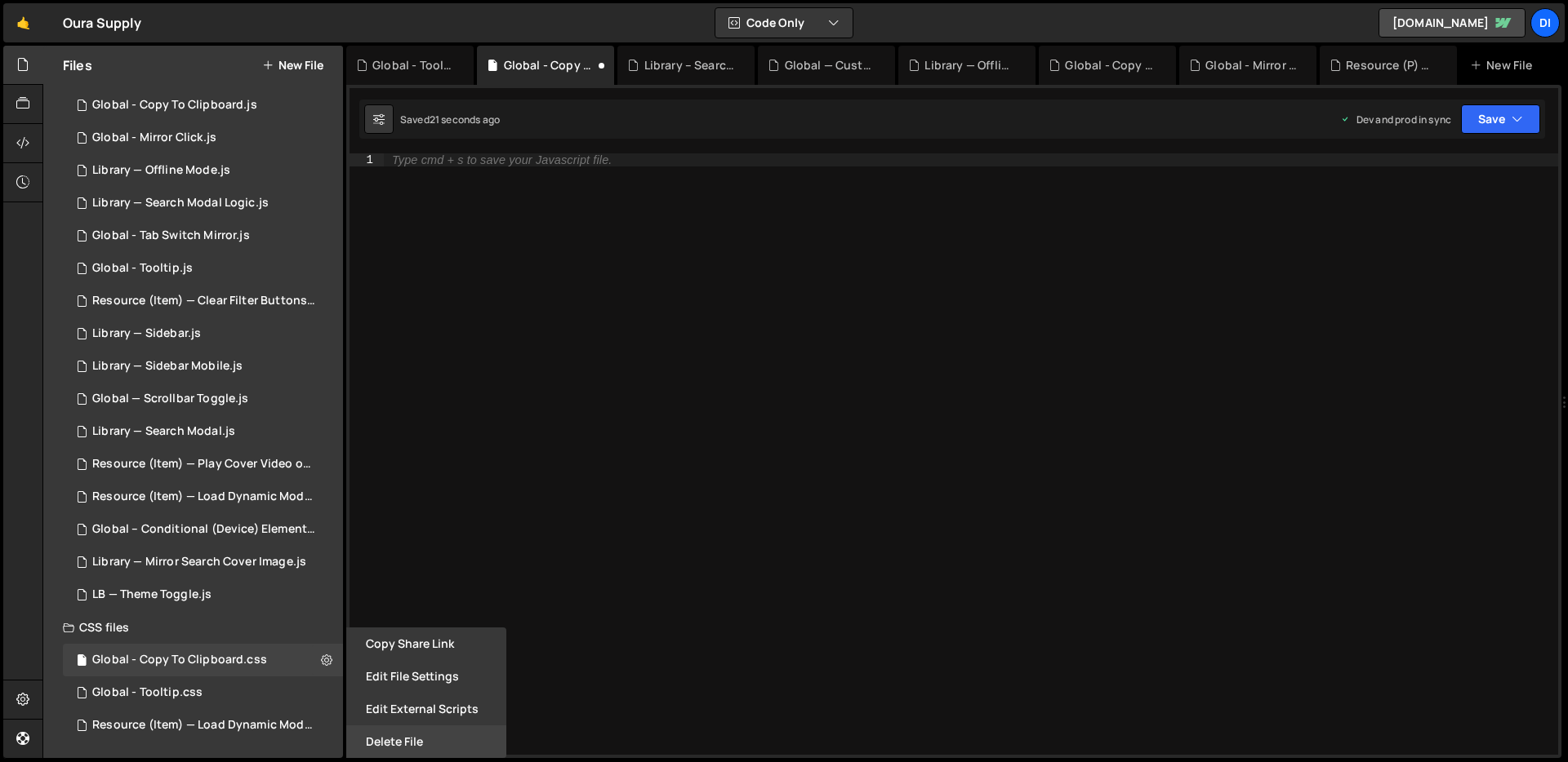
click at [401, 733] on button "Delete File" at bounding box center [426, 741] width 160 height 32
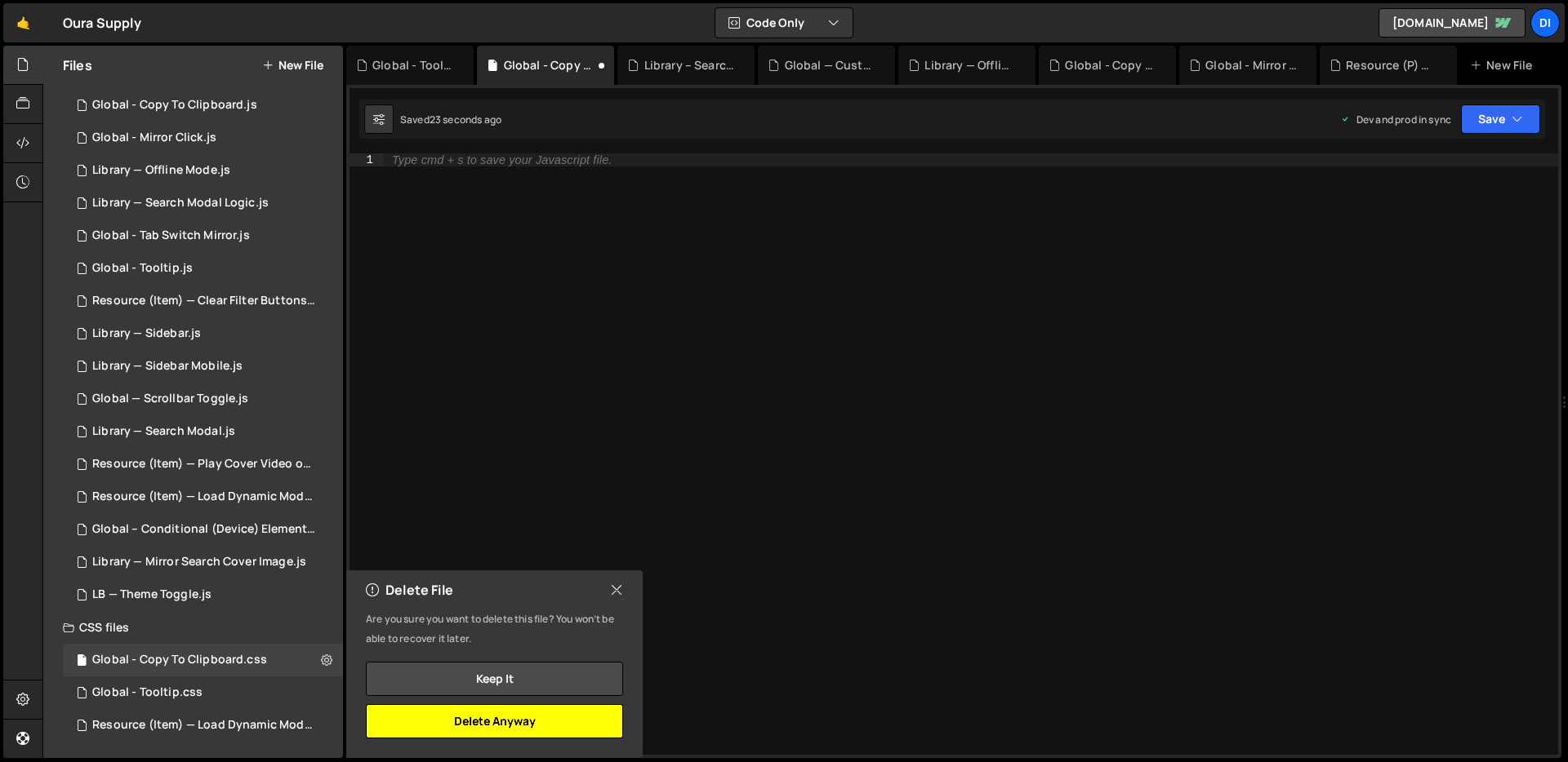
click at [532, 720] on button "Delete Anyway" at bounding box center [495, 721] width 258 height 34
radio input "true"
checkbox input "false"
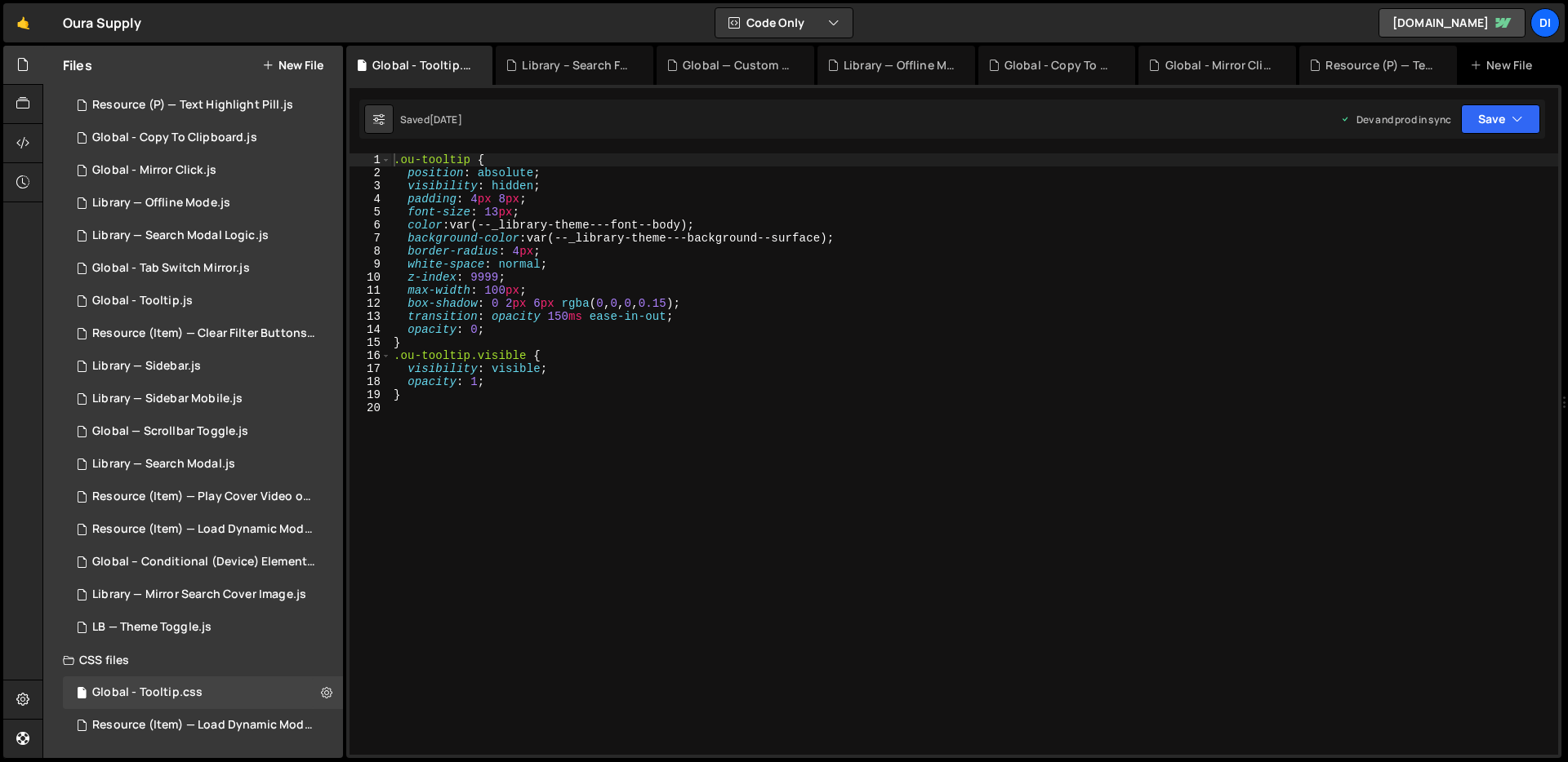
click at [291, 64] on button "New File" at bounding box center [292, 65] width 61 height 13
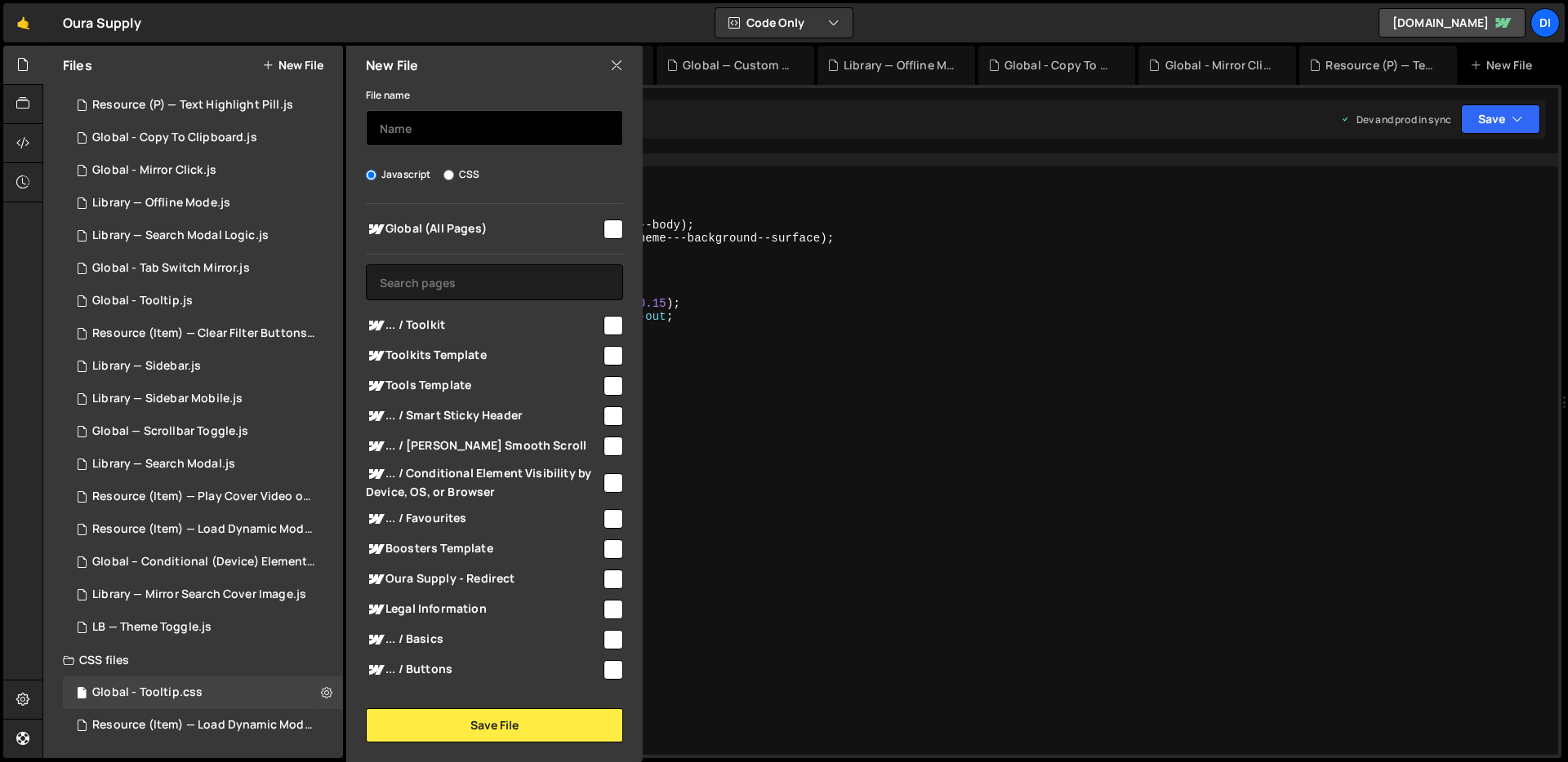
click at [500, 137] on input "text" at bounding box center [495, 128] width 258 height 36
type input "Global - Copy To Clipboard"
click at [458, 178] on label "CSS" at bounding box center [461, 174] width 36 height 17
click at [454, 178] on input "CSS" at bounding box center [449, 175] width 11 height 11
radio input "true"
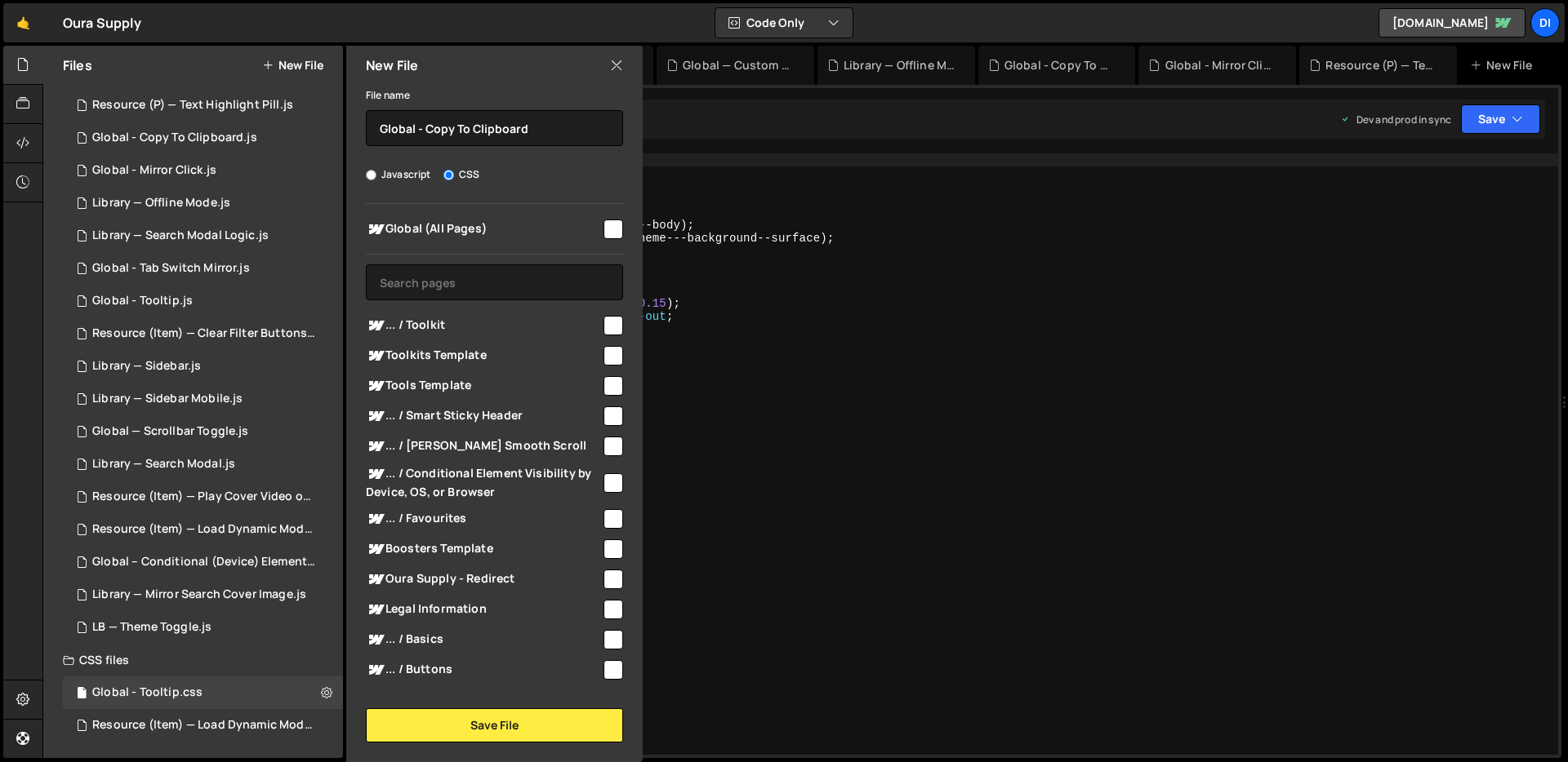
click at [612, 220] on input "checkbox" at bounding box center [614, 229] width 20 height 20
checkbox input "true"
click at [474, 720] on button "Save File" at bounding box center [495, 726] width 258 height 34
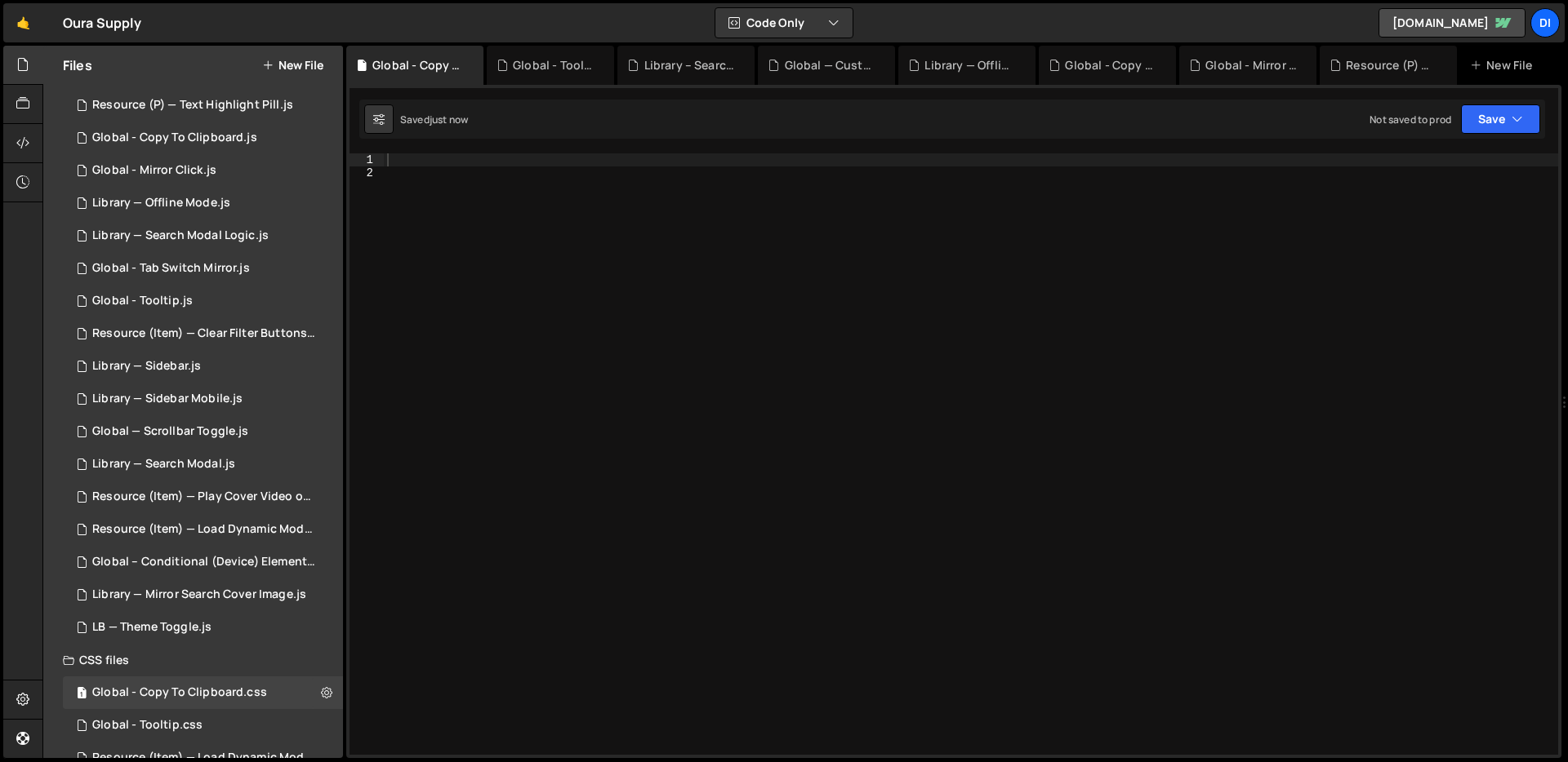
click at [573, 303] on div at bounding box center [971, 467] width 1175 height 627
paste textarea "}"
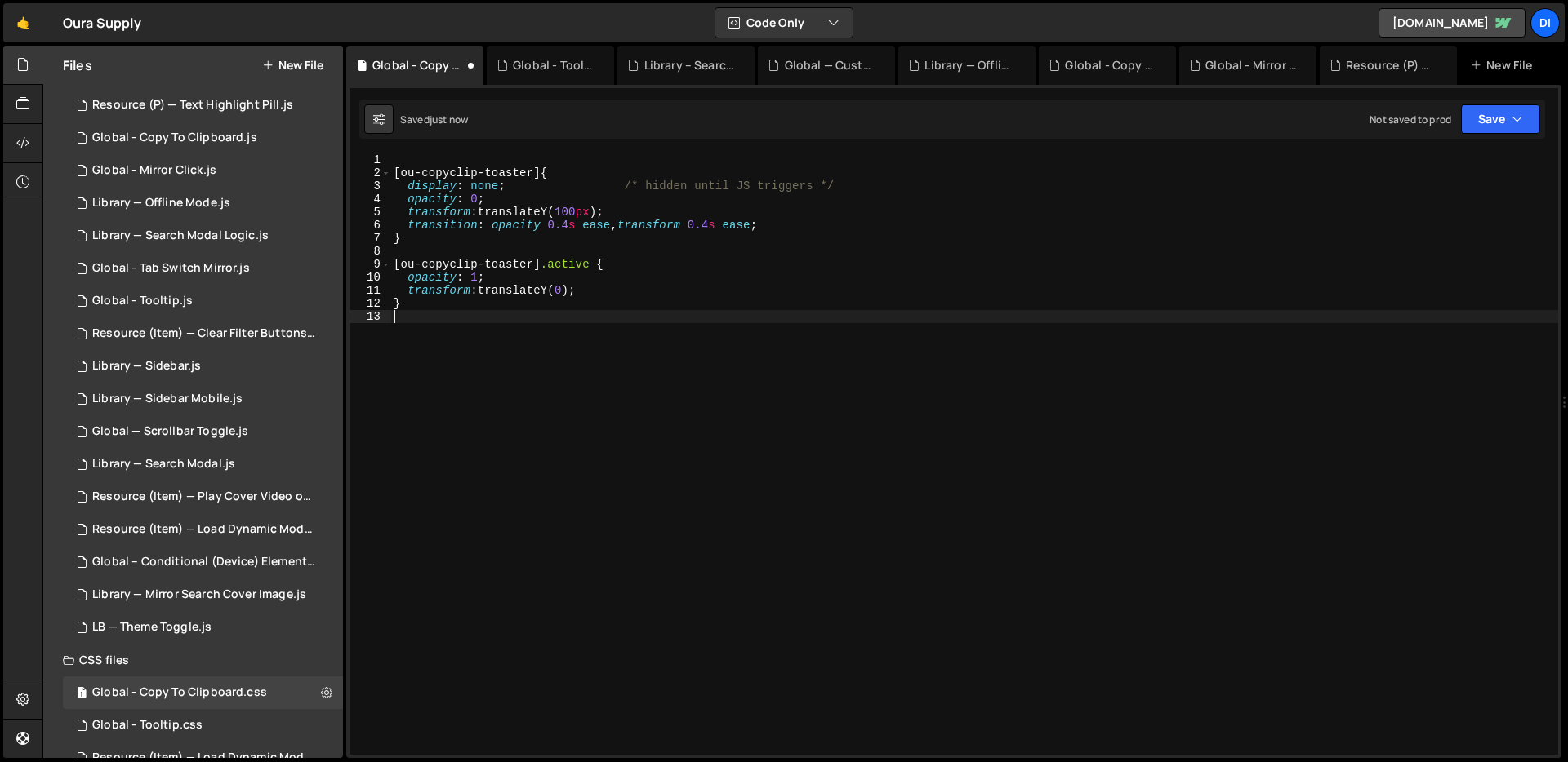
type textarea "}"
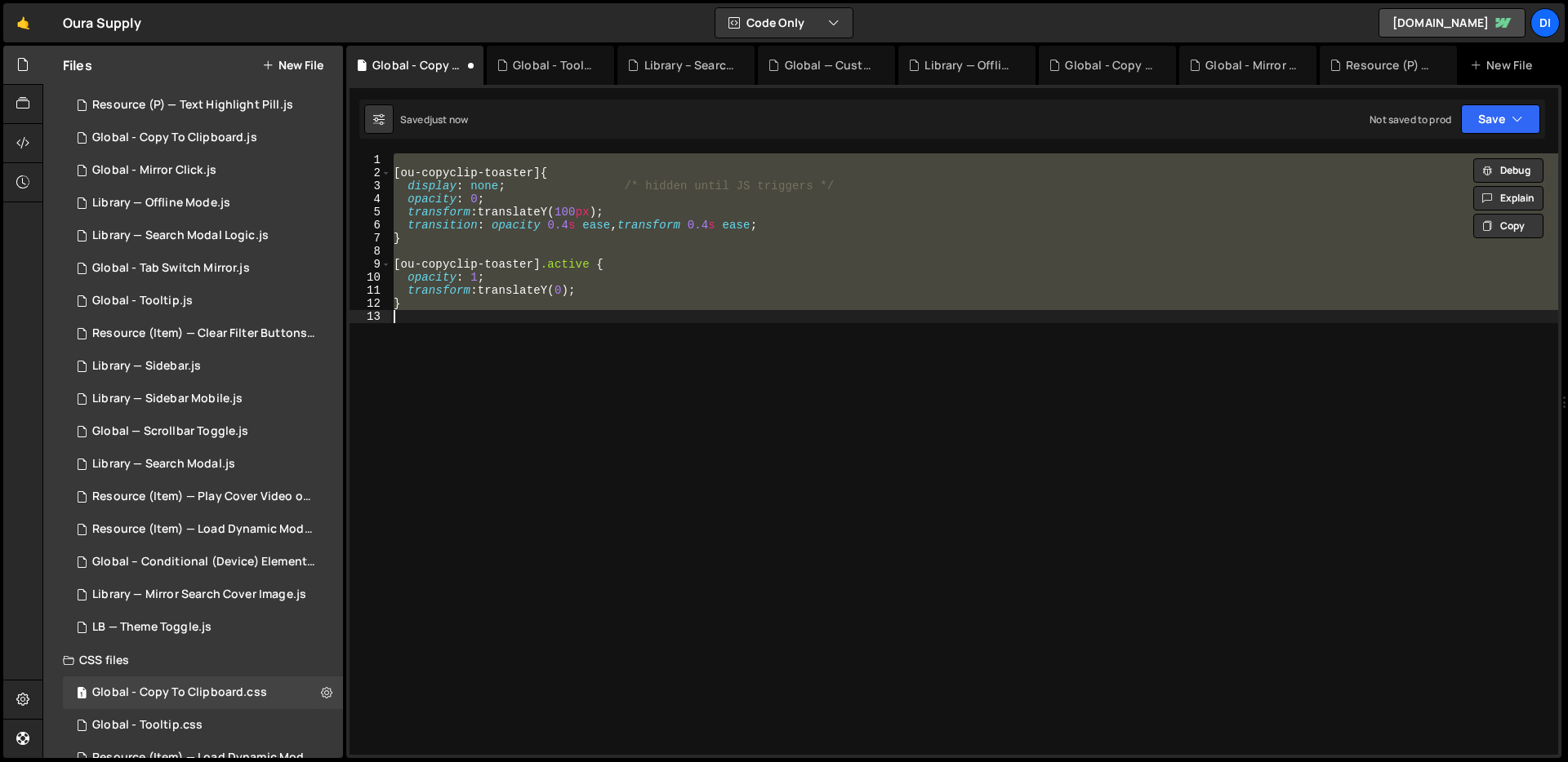
paste textarea
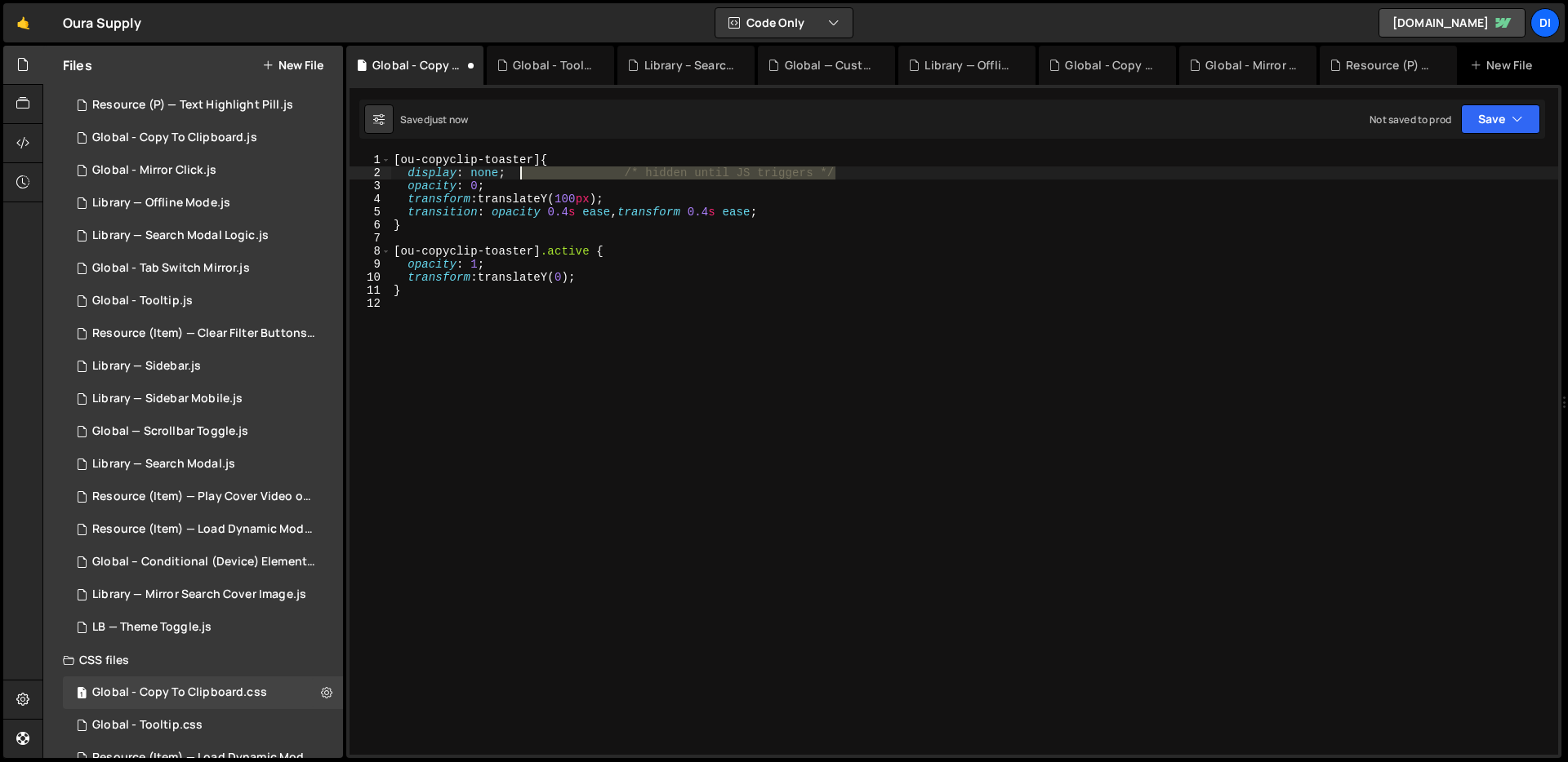
drag, startPoint x: 867, startPoint y: 176, endPoint x: 517, endPoint y: 177, distance: 350.0
click at [517, 177] on div "[ ou-copyclip-toaster ] { display : none ; /* hidden until JS triggers */ opaci…" at bounding box center [974, 467] width 1168 height 627
click at [734, 184] on div "[ ou-copyclip-toaster ] { display : none ; /* hidden until JS triggers */ opaci…" at bounding box center [974, 467] width 1168 height 627
click at [903, 175] on div "[ ou-copyclip-toaster ] { display : none ; /* hidden until JS triggers */ opaci…" at bounding box center [974, 467] width 1168 height 627
drag, startPoint x: 903, startPoint y: 175, endPoint x: 517, endPoint y: 174, distance: 386.0
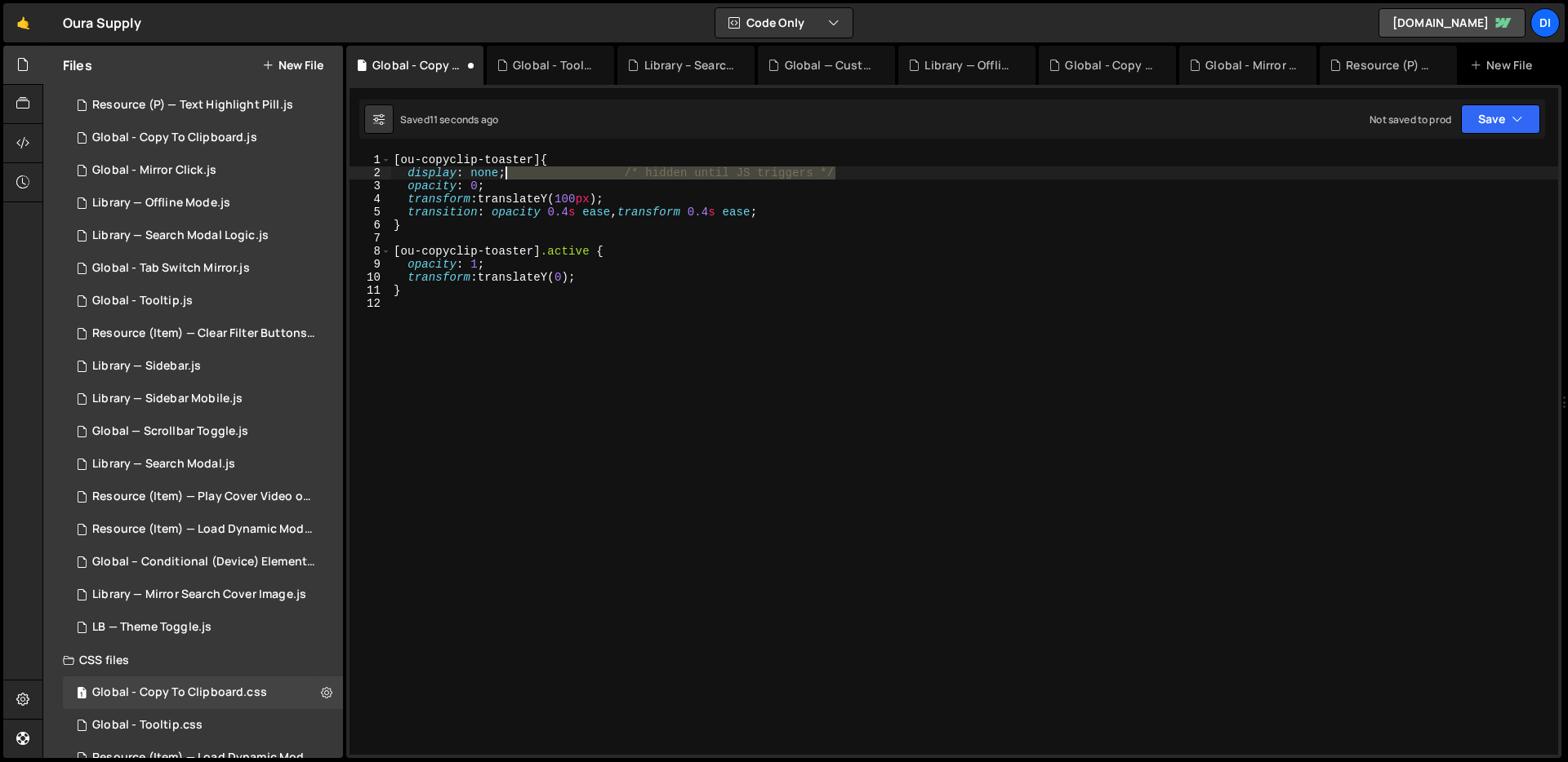
click at [517, 174] on div "[ ou-copyclip-toaster ] { display : none ; /* hidden until JS triggers */ opaci…" at bounding box center [974, 467] width 1168 height 627
click at [559, 290] on div "[ ou-copyclip-toaster ] { display : none ; opacity : 0 ; transform : translateY…" at bounding box center [974, 467] width 1168 height 627
type textarea "}"
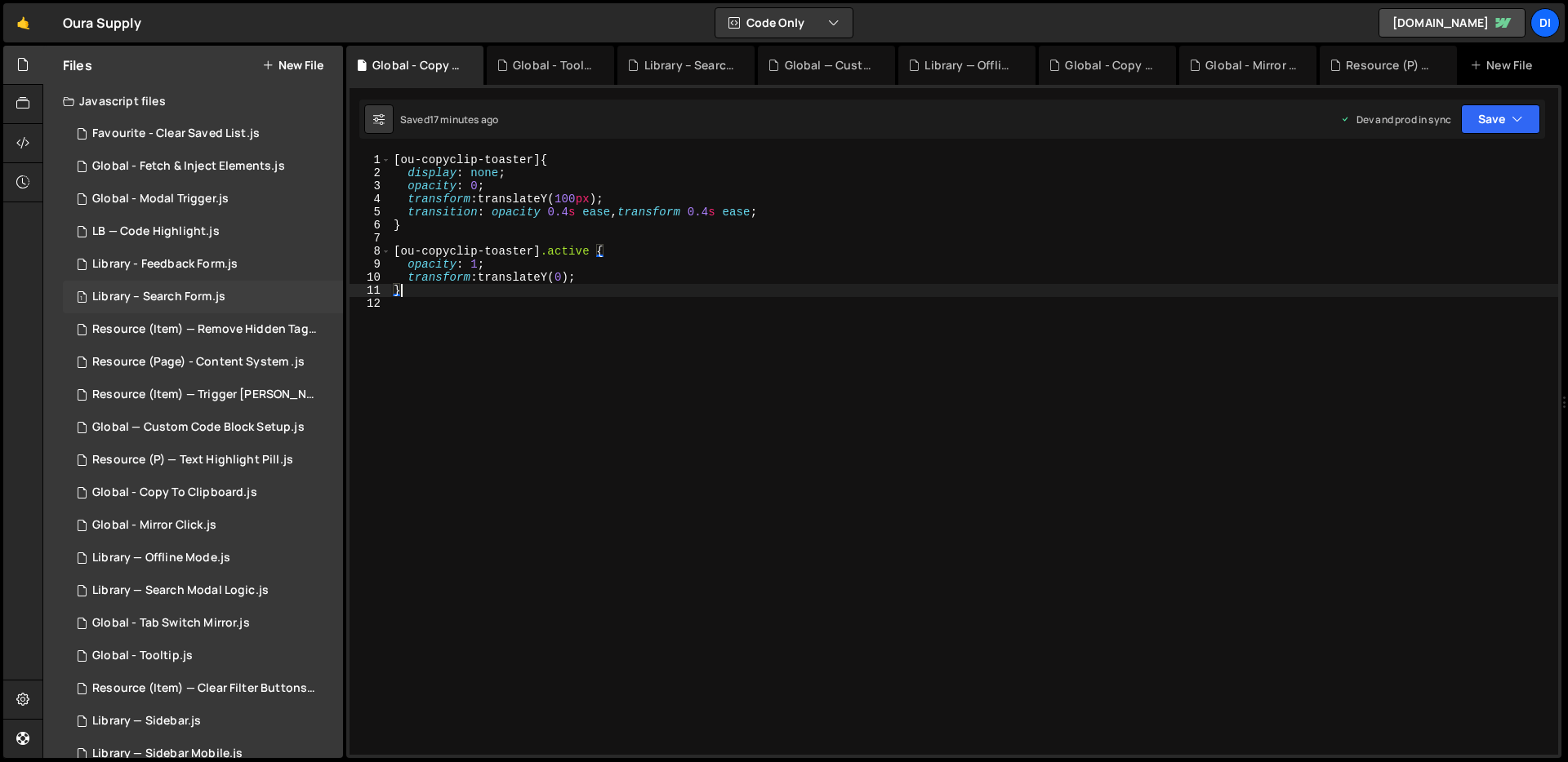
click at [219, 303] on div "Library – Search Form.js" at bounding box center [158, 297] width 133 height 15
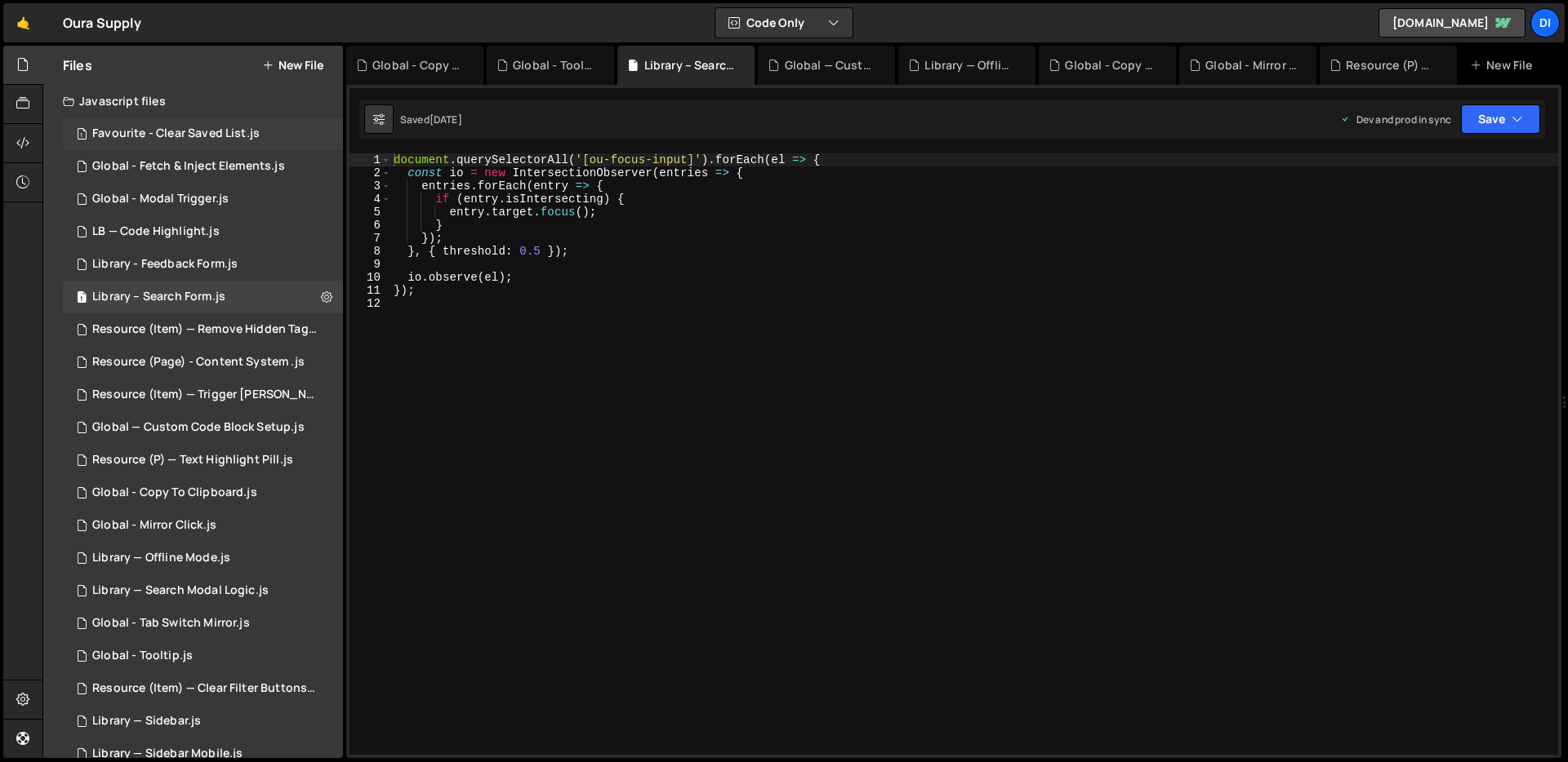
click at [231, 139] on div "Favourite - Clear Saved List.js" at bounding box center [176, 134] width 167 height 15
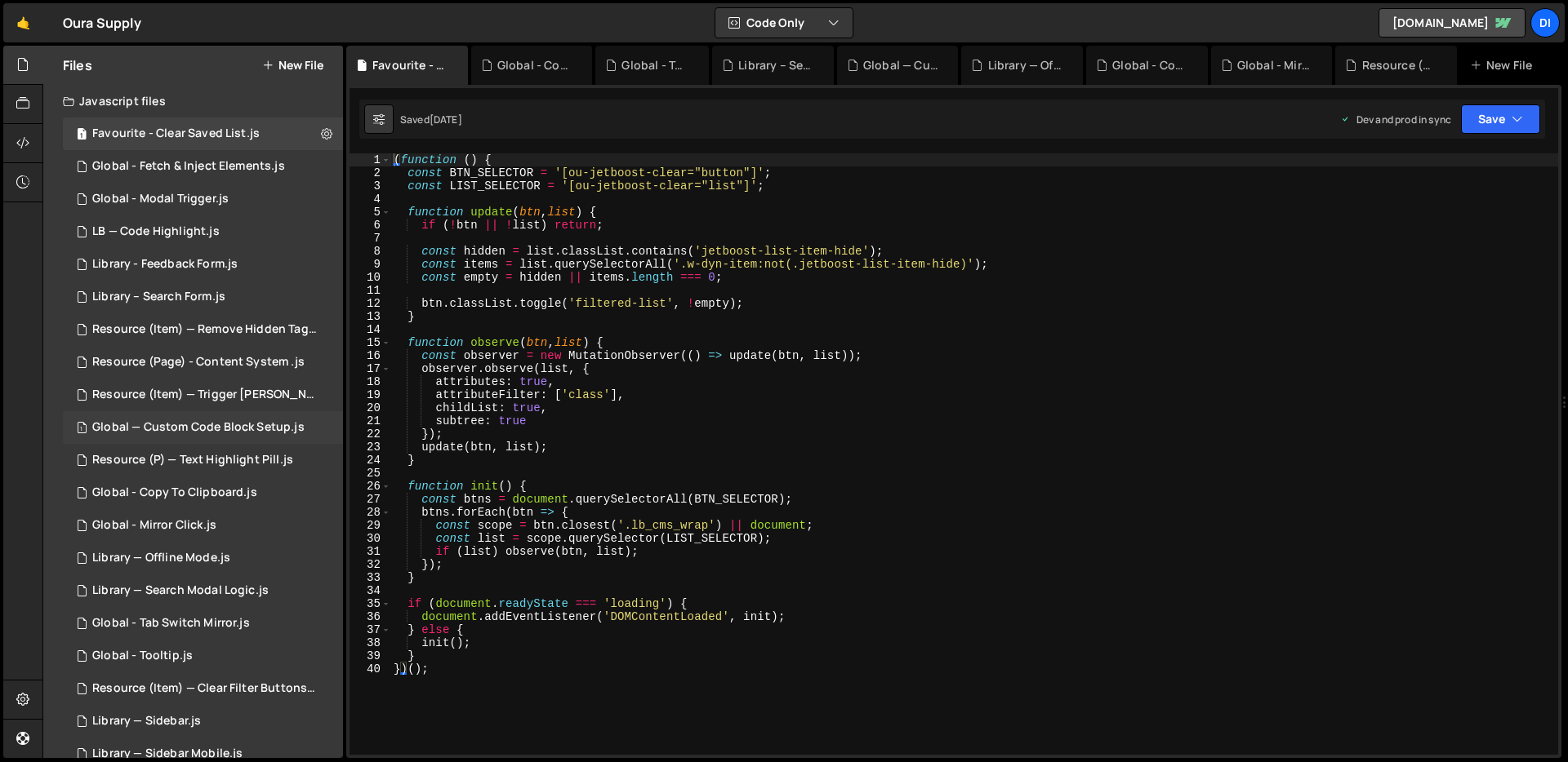
click at [236, 439] on div "1 Global — Custom Code Block Setup.js 0" at bounding box center [203, 427] width 280 height 32
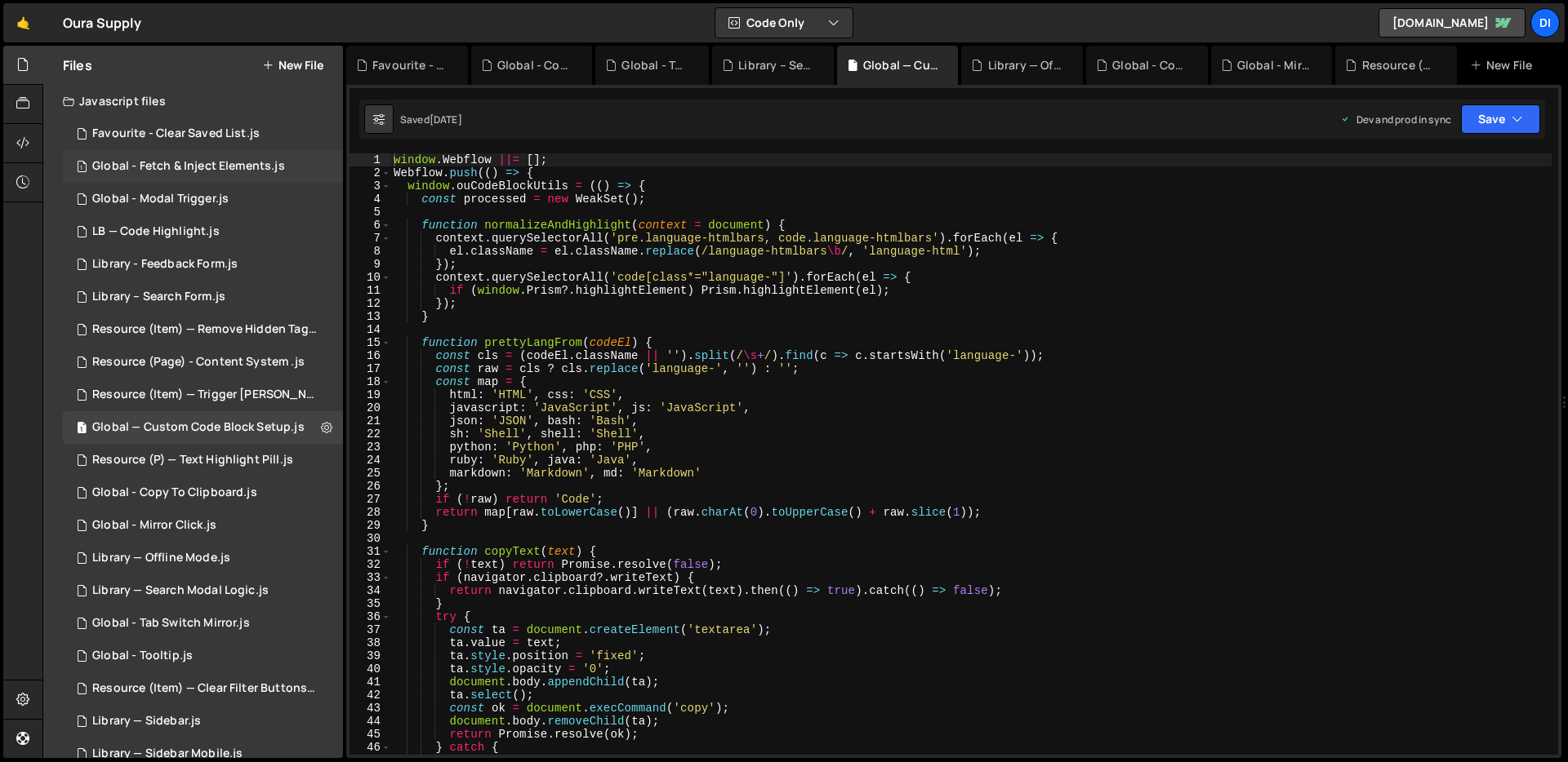
click at [205, 161] on div "Global - Fetch & Inject Elements.js" at bounding box center [189, 166] width 193 height 15
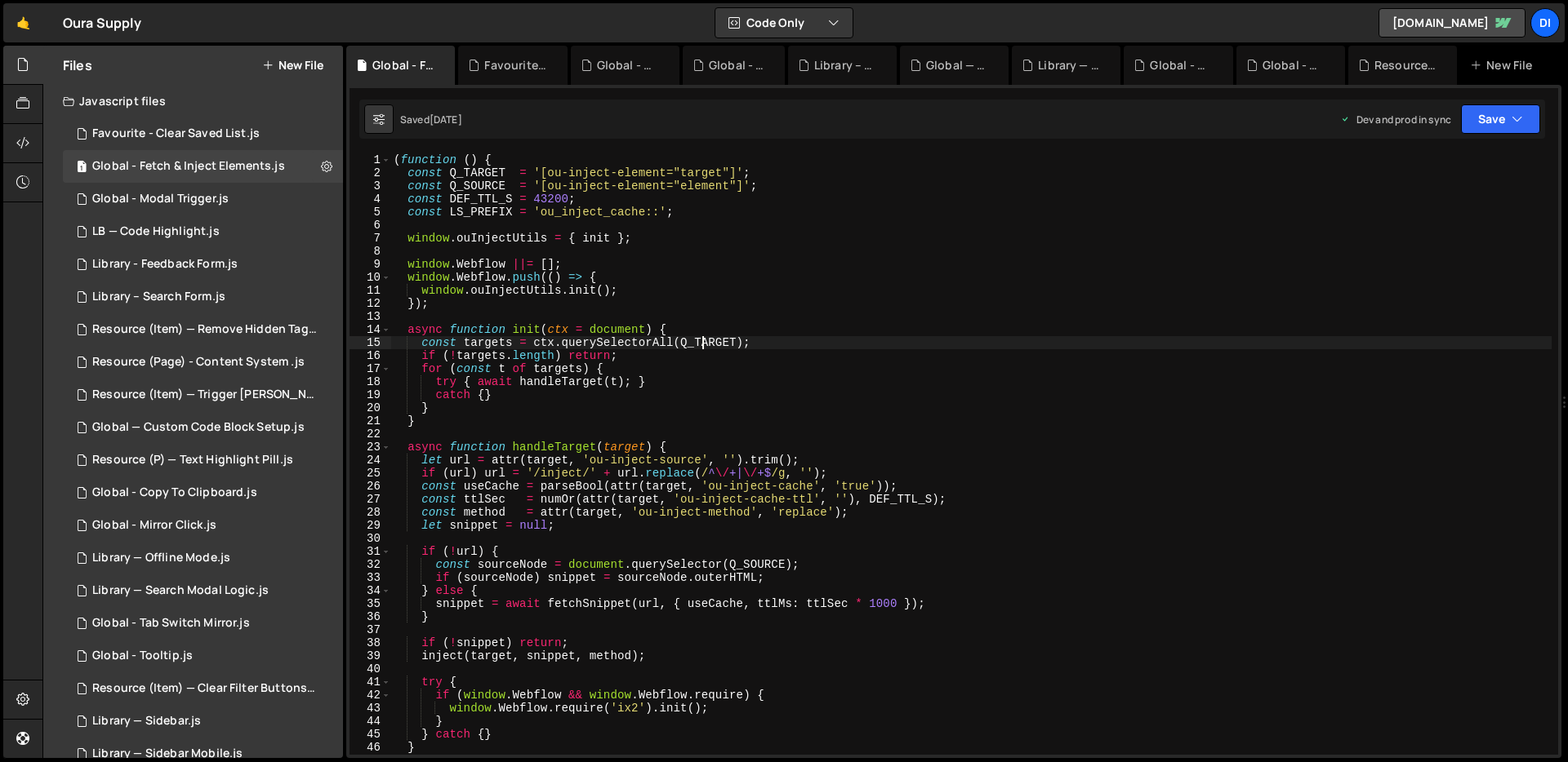
click at [699, 342] on div "( function ( ) { const Q_TARGET = '[ou-inject-element="target"]' ; const Q_SOUR…" at bounding box center [971, 467] width 1162 height 627
click at [565, 197] on div "( function ( ) { const Q_TARGET = '[ou-inject-element="target"]' ; const Q_SOUR…" at bounding box center [971, 467] width 1162 height 627
type textarea "const DEF_TTL_S = 0;"
click at [595, 310] on div "( function ( ) { const Q_TARGET = '[ou-inject-element="target"]' ; const Q_SOUR…" at bounding box center [971, 467] width 1162 height 627
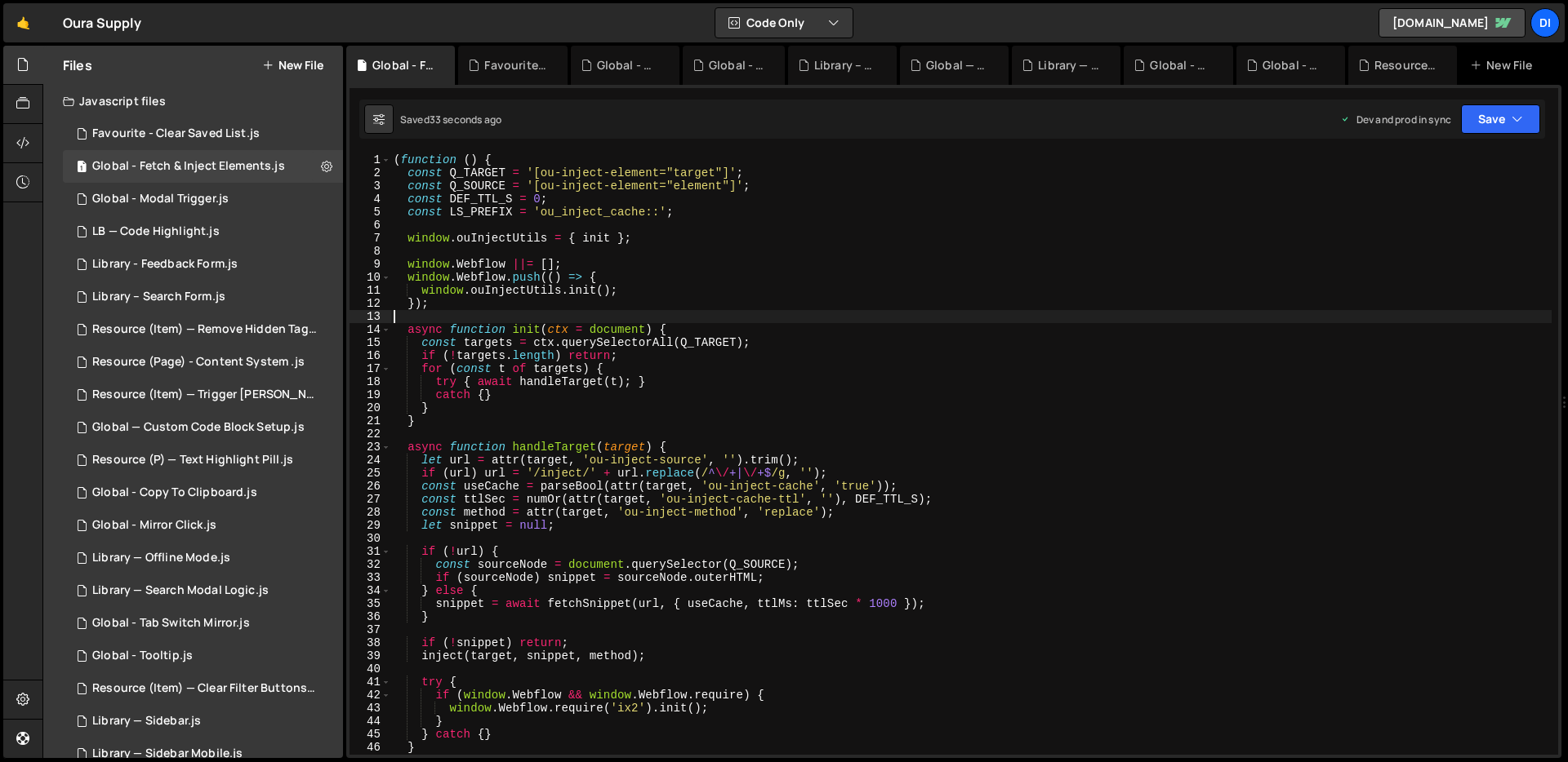
click at [584, 262] on div "( function ( ) { const Q_TARGET = '[ou-inject-element="target"]' ; const Q_SOUR…" at bounding box center [971, 467] width 1162 height 627
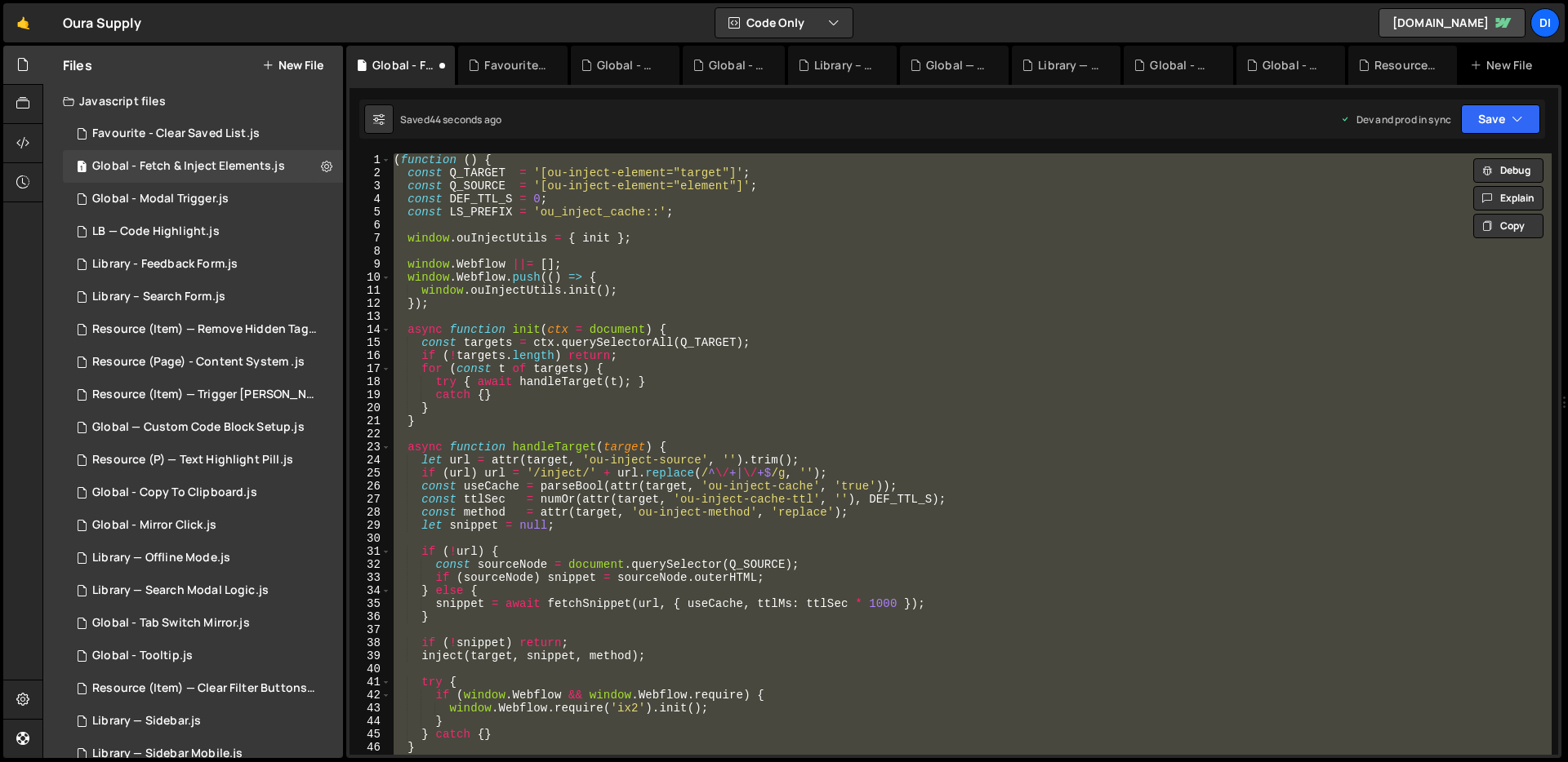
type textarea "const DEF_TTL_S = 43200;"
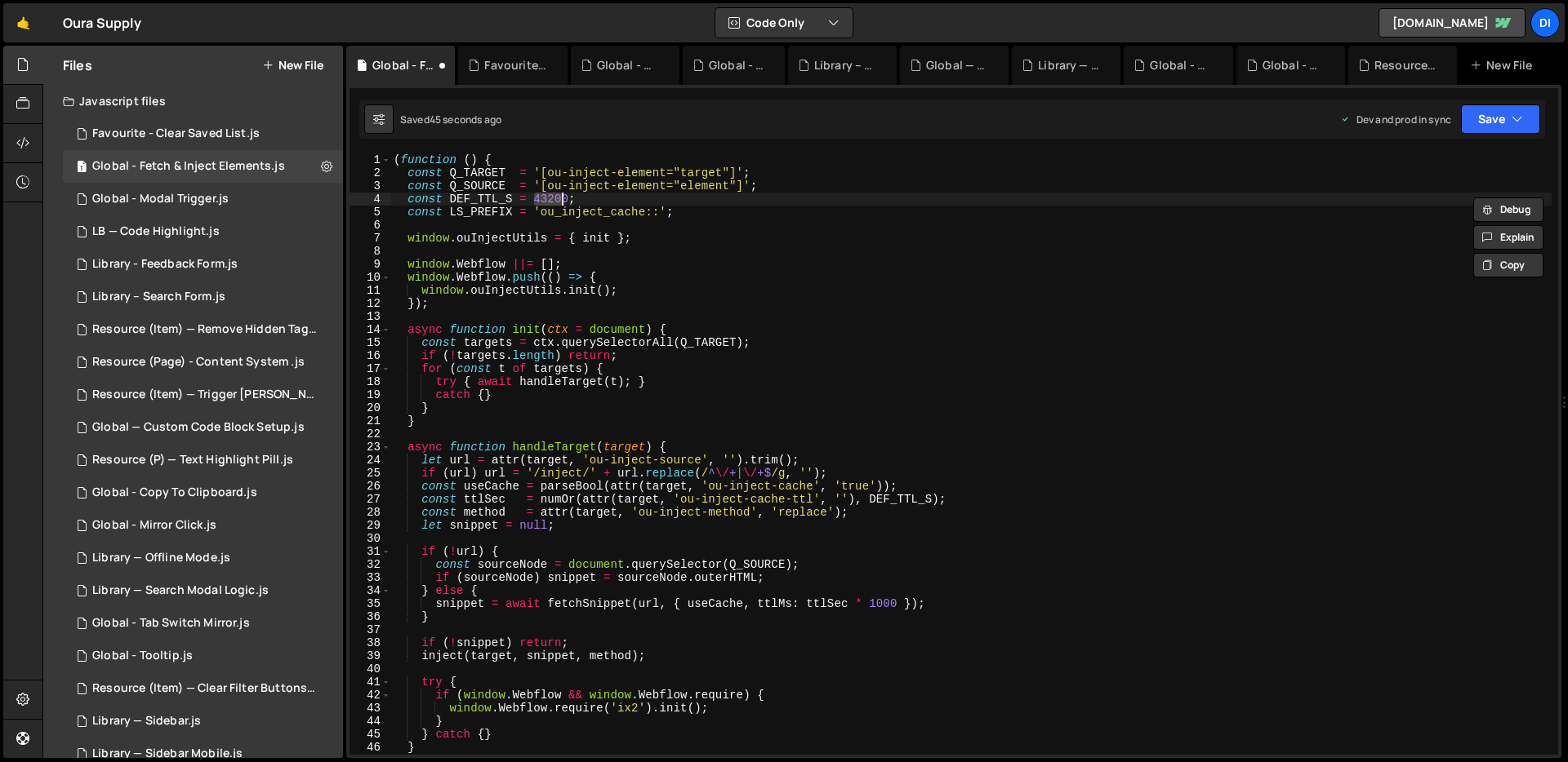
click at [574, 222] on div "( function ( ) { const Q_TARGET = '[ou-inject-element="target"]' ; const Q_SOUR…" at bounding box center [971, 467] width 1162 height 627
click at [518, 205] on div "( function ( ) { const Q_TARGET = '[ou-inject-element="target"]' ; const Q_SOUR…" at bounding box center [971, 467] width 1162 height 627
click at [614, 343] on div "( function ( ) { const Q_TARGET = '[ou-inject-element="target"]' ; const Q_SOUR…" at bounding box center [971, 467] width 1162 height 627
type textarea "})();"
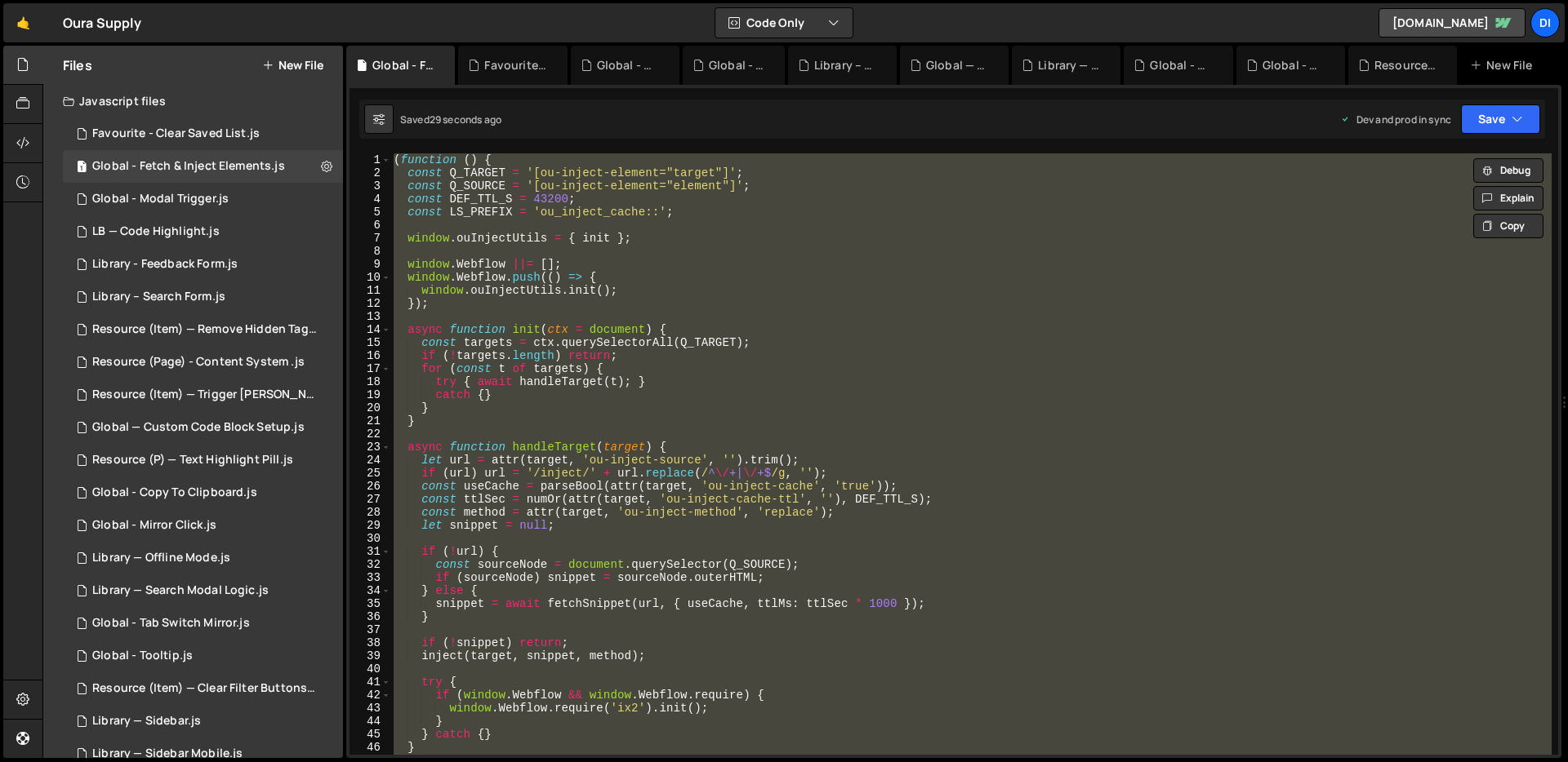
click at [626, 227] on div "( function ( ) { const Q_TARGET = '[ou-inject-element="target"]' ; const Q_SOUR…" at bounding box center [971, 454] width 1162 height 602
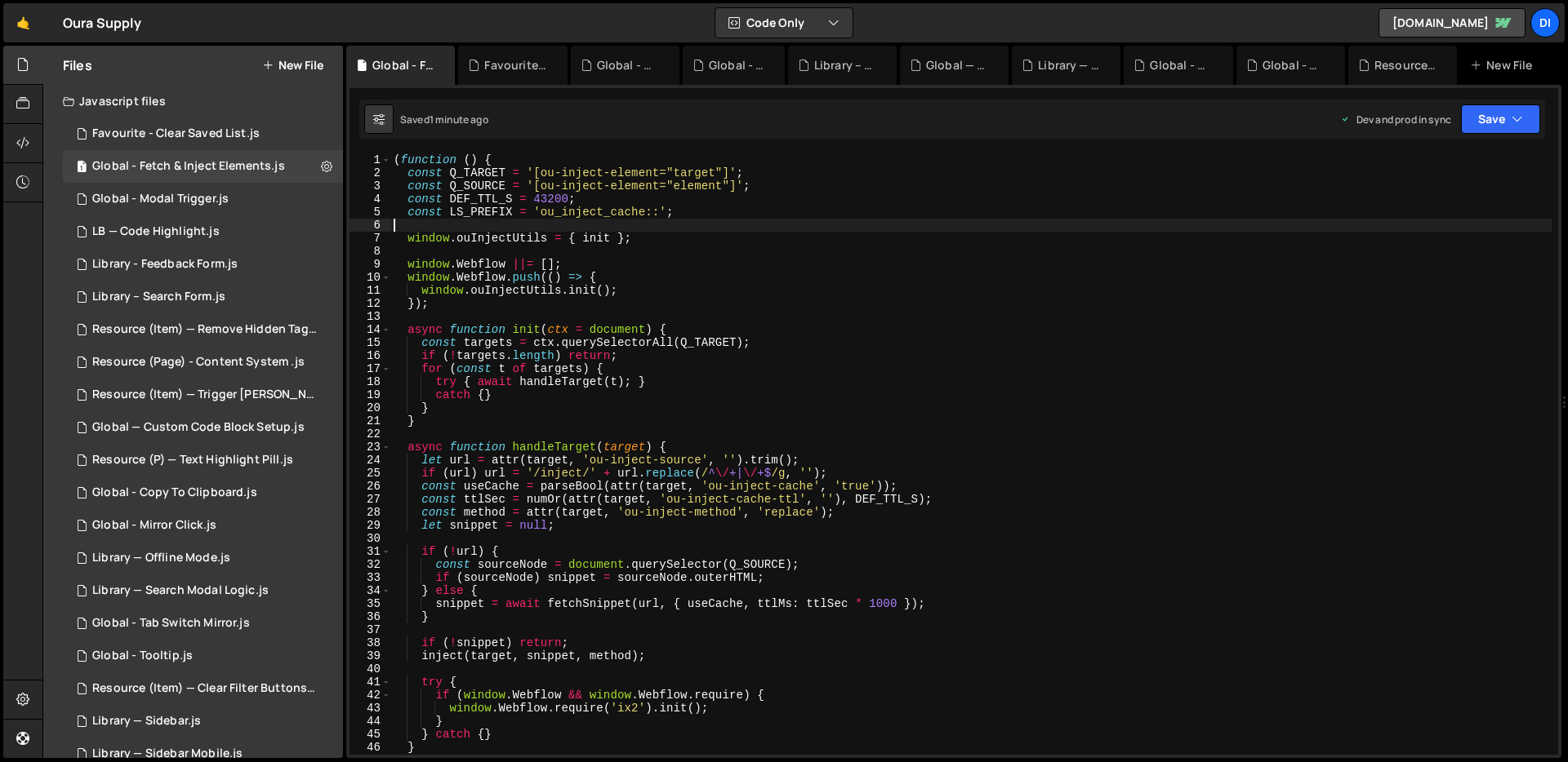
click at [559, 200] on div "( function ( ) { const Q_TARGET = '[ou-inject-element="target"]' ; const Q_SOUR…" at bounding box center [971, 467] width 1162 height 627
paste textarea "36"
click at [754, 207] on div "( function ( ) { const Q_TARGET = '[ou-inject-element="target"]' ; const Q_SOUR…" at bounding box center [971, 467] width 1162 height 627
click at [682, 387] on div "( function ( ) { const Q_TARGET = '[ou-inject-element="target"]' ; const Q_SOUR…" at bounding box center [971, 467] width 1162 height 627
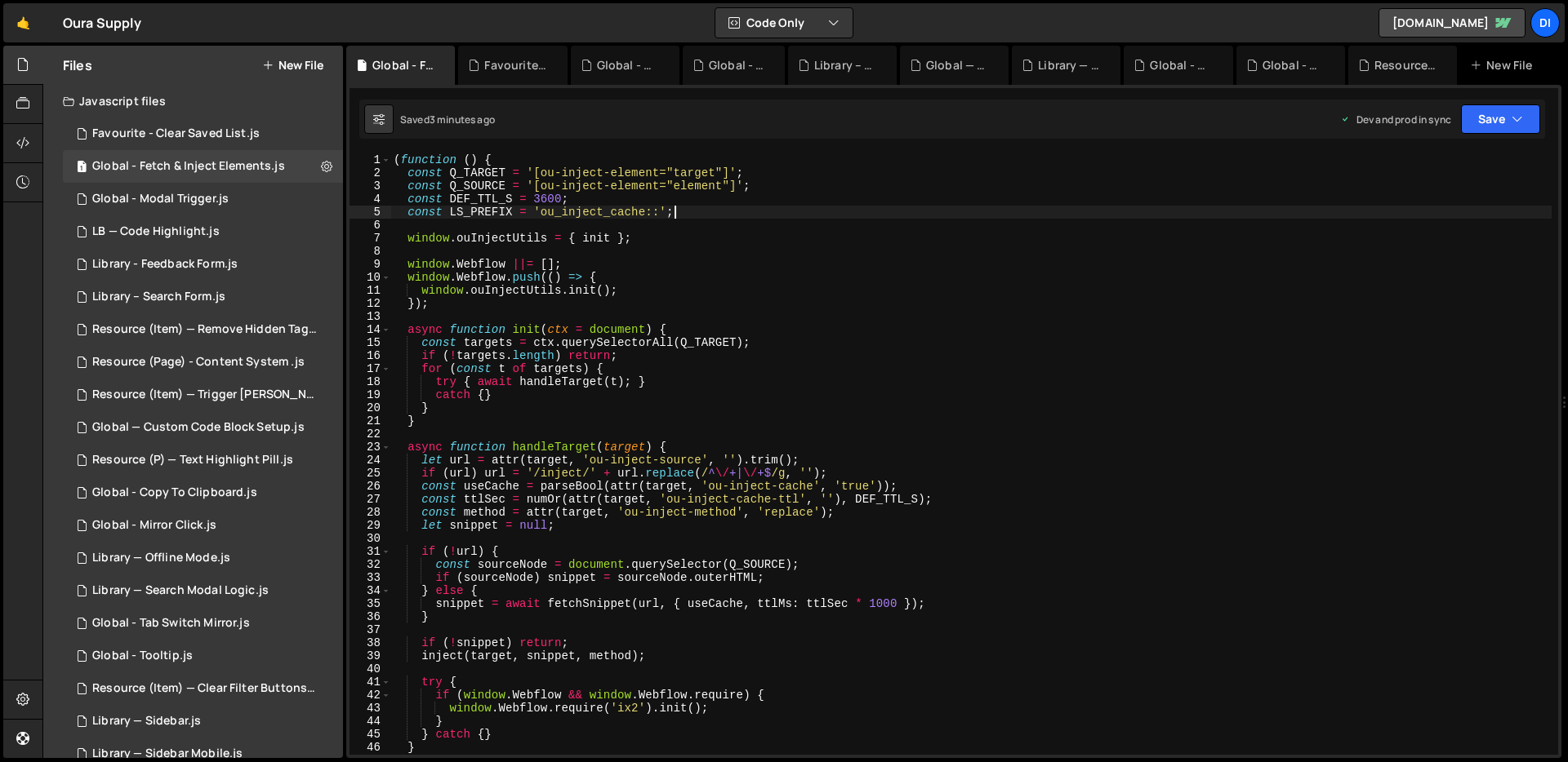
type textarea "try { await handleTarget(t); }"
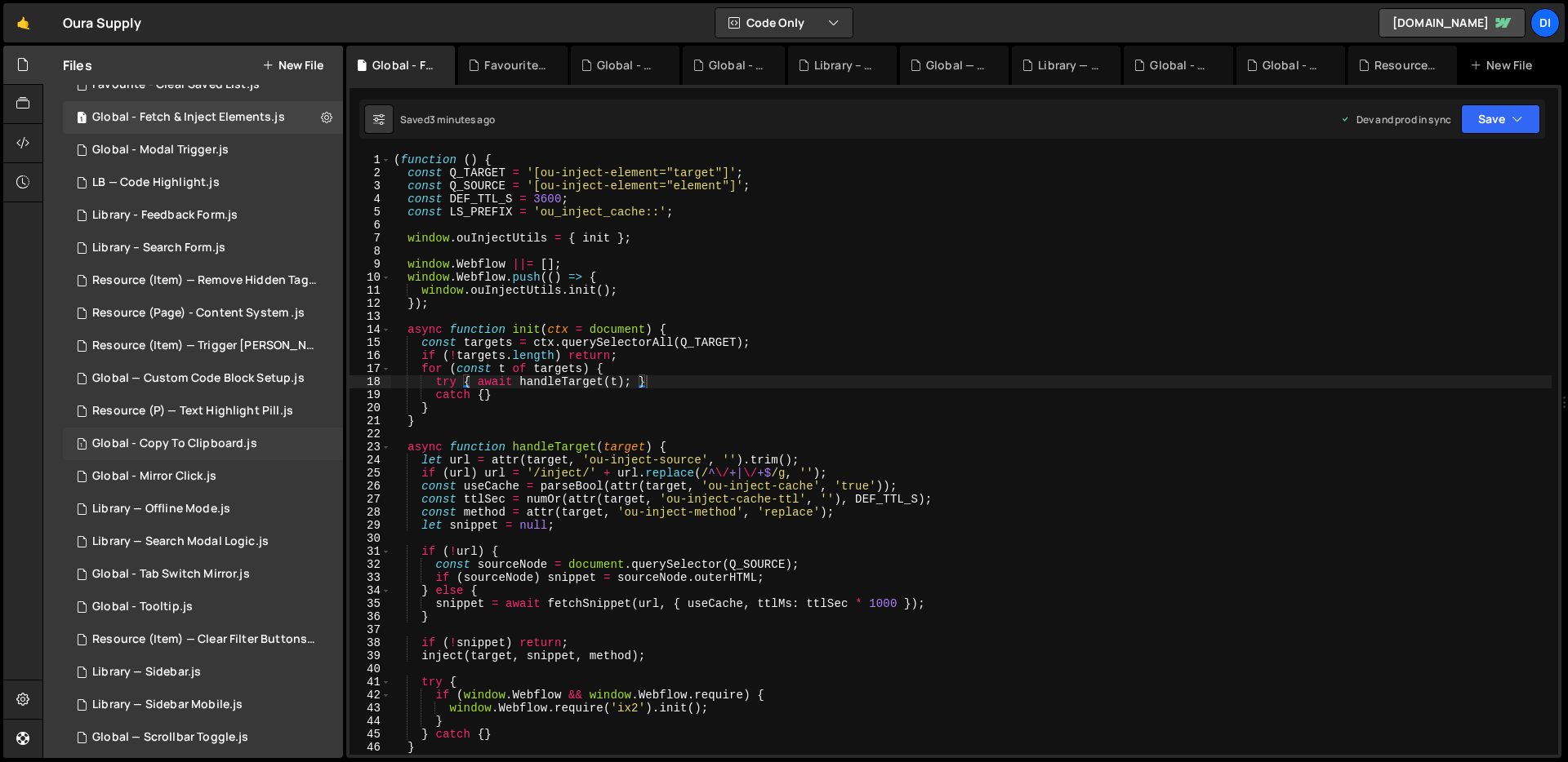
click at [228, 459] on div "1 Global - Copy To Clipboard.js 0" at bounding box center [203, 443] width 280 height 32
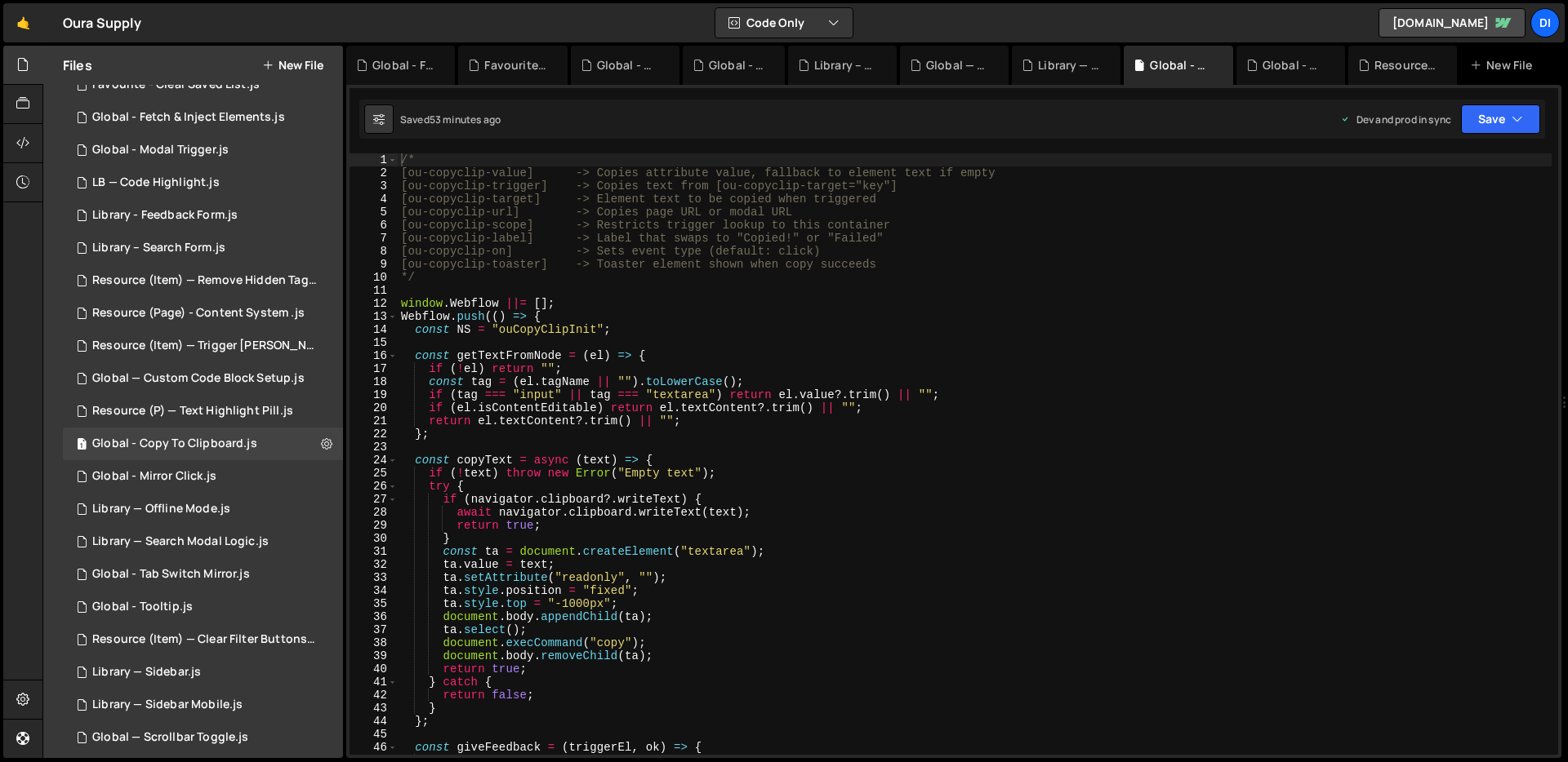
click at [541, 416] on div "/* [ou-copyclip-value] -> Copies attribute value, fallback to element text if e…" at bounding box center [974, 467] width 1154 height 627
type textarea "});"
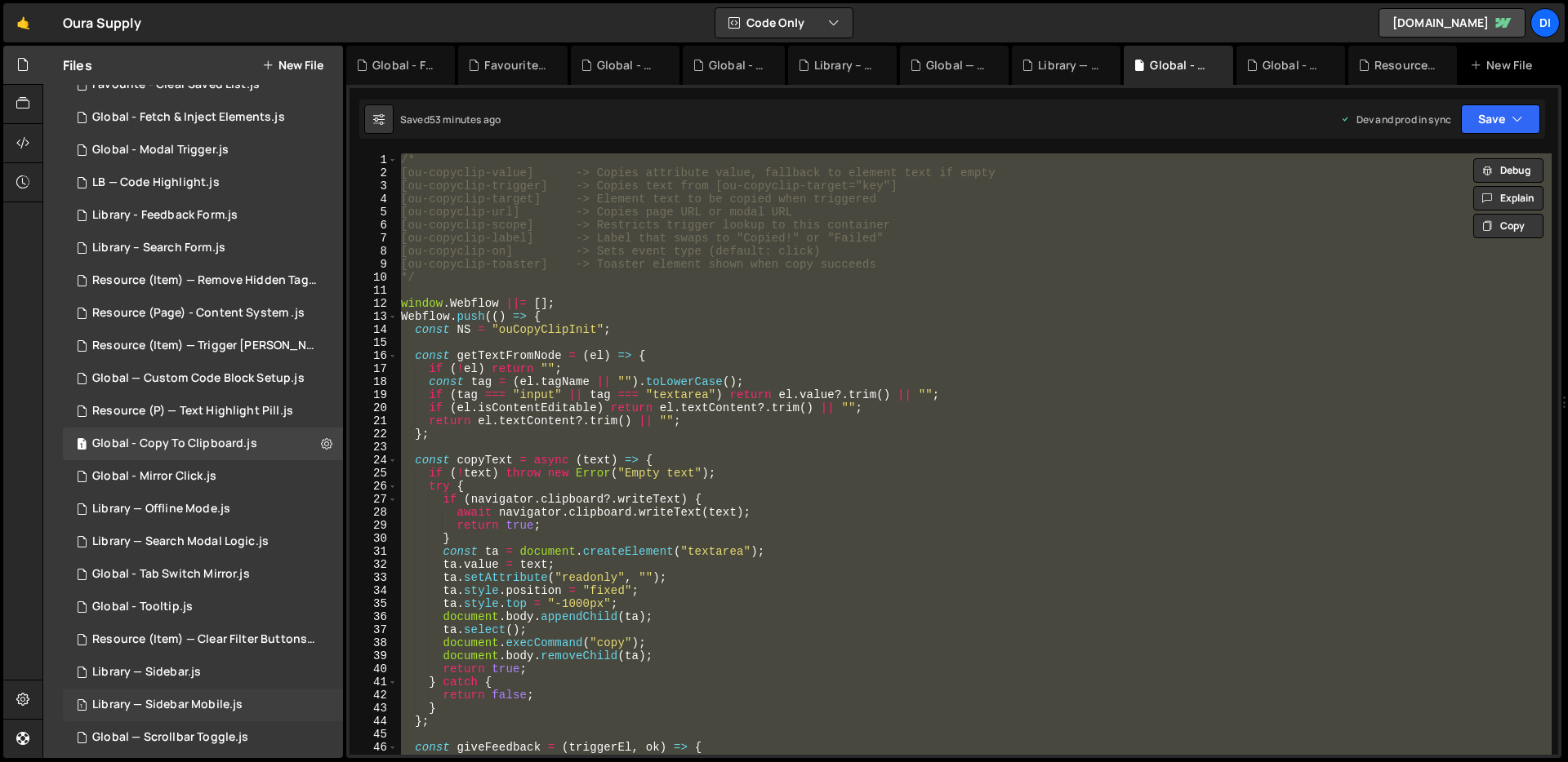
scroll to position [387, 0]
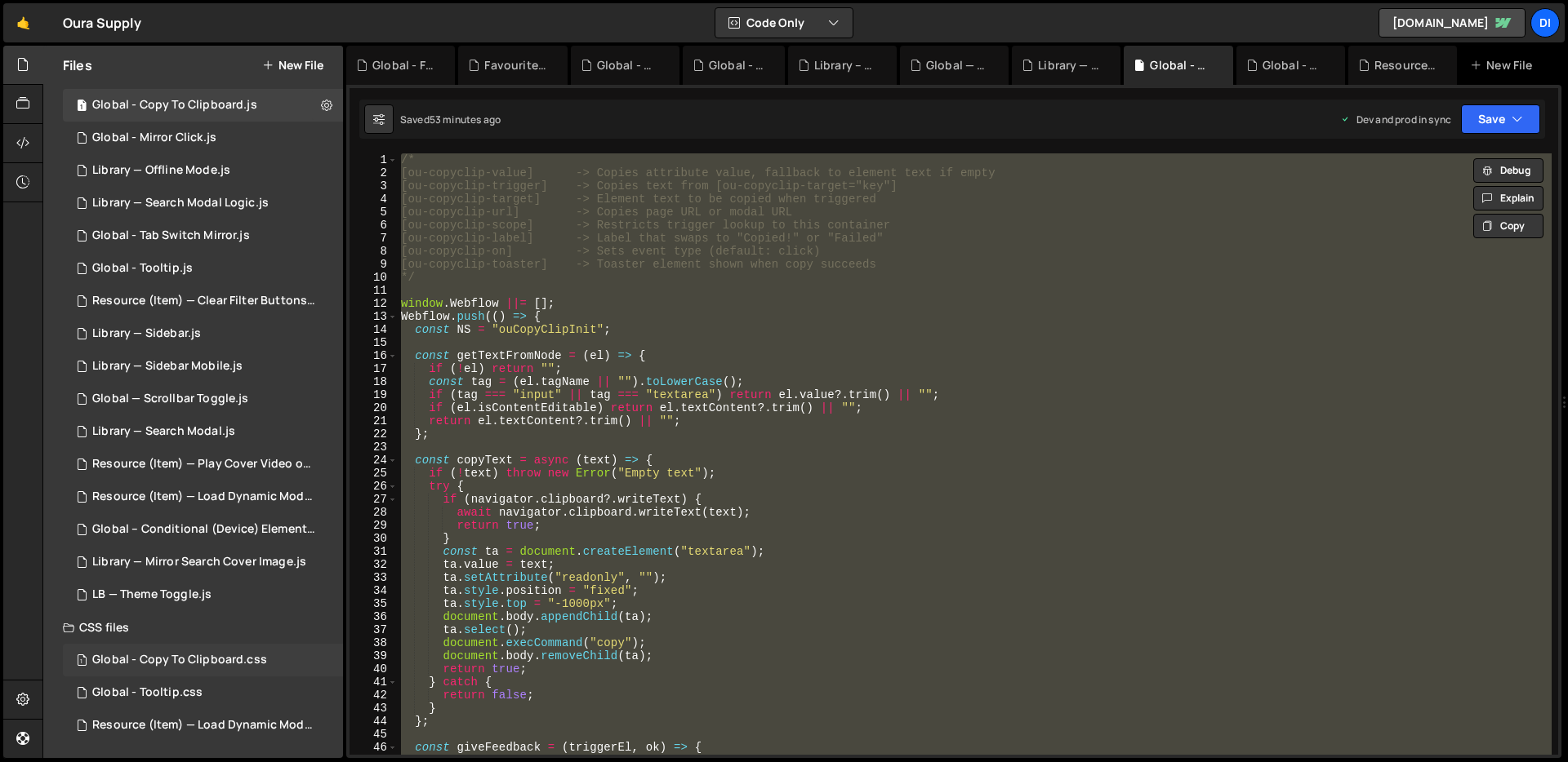
click at [224, 664] on div "Global - Copy To Clipboard.css" at bounding box center [180, 660] width 175 height 15
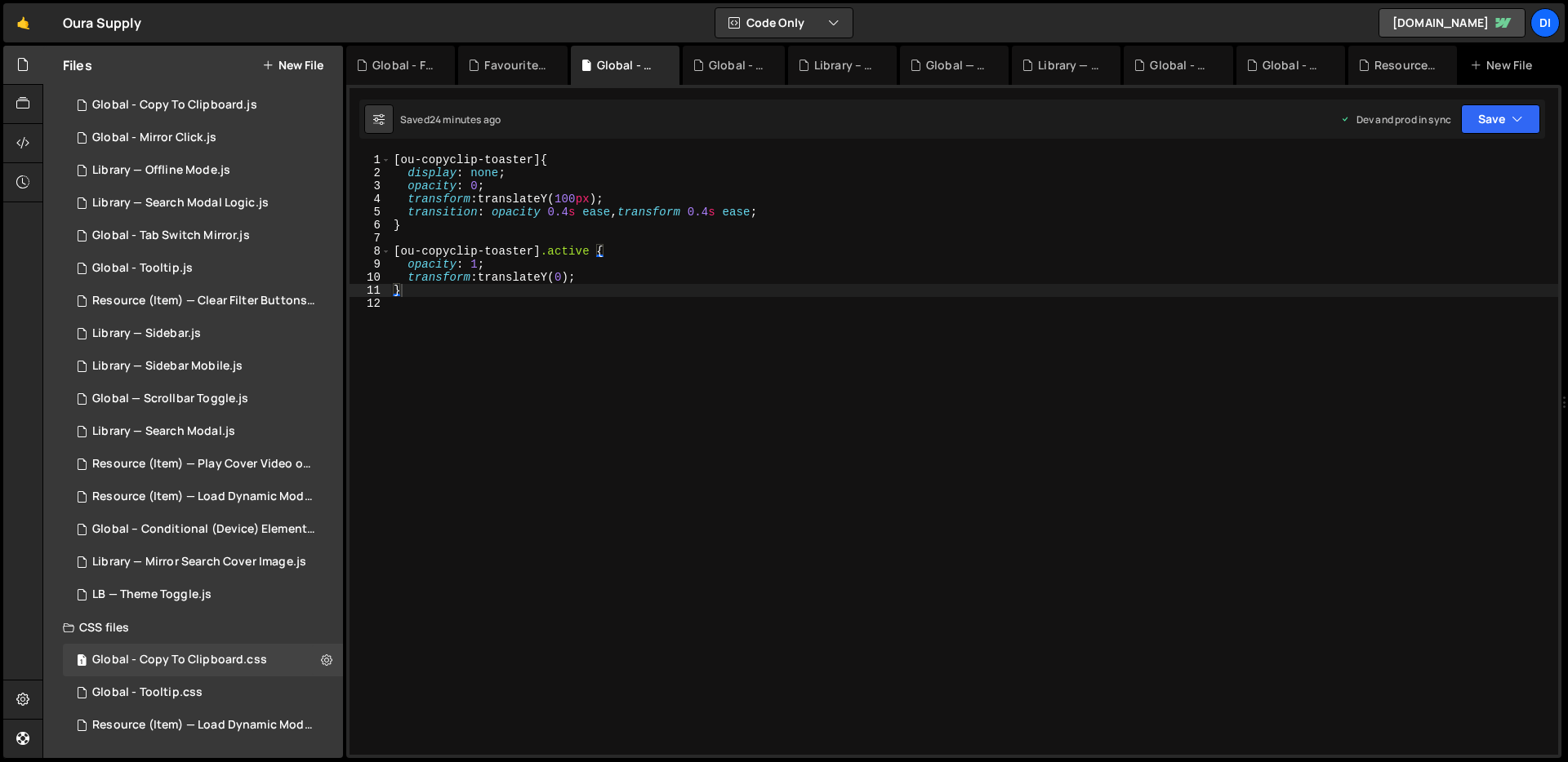
click at [613, 382] on div "[ ou-copyclip-toaster ] { display : none ; opacity : 0 ; transform : translateY…" at bounding box center [974, 467] width 1168 height 627
type textarea "}"
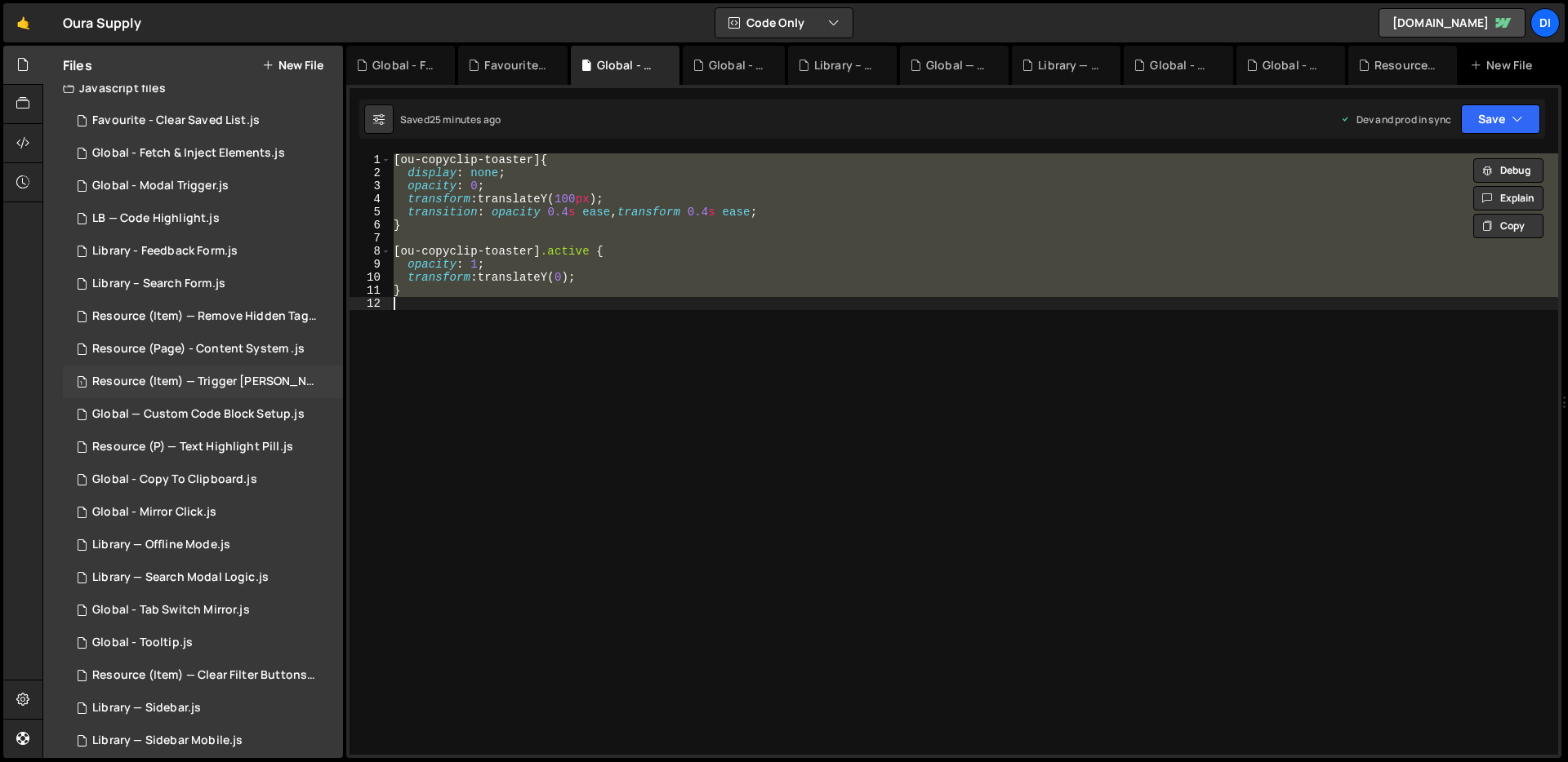
scroll to position [0, 0]
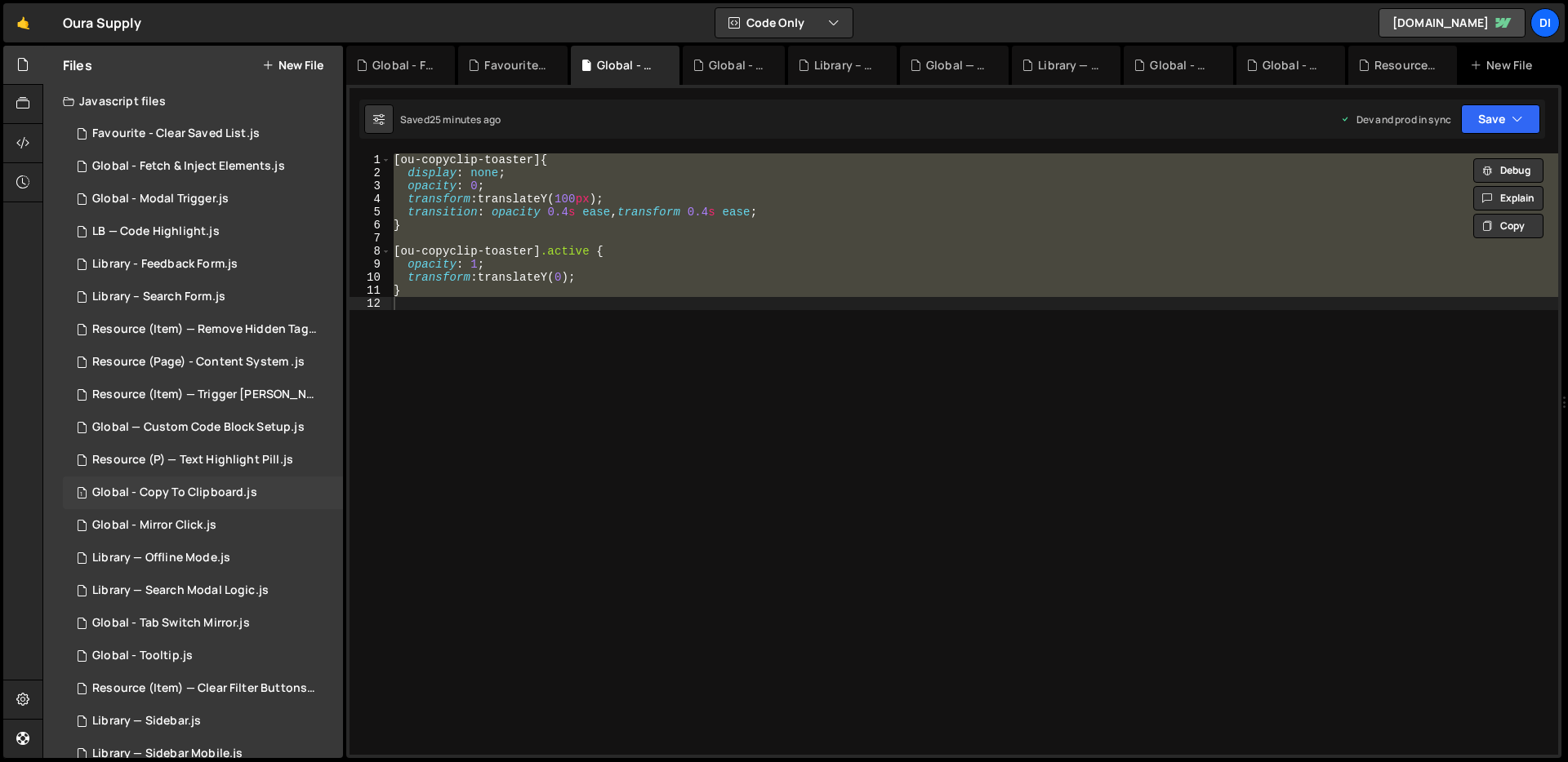
click at [232, 479] on div "1 Global - Copy To Clipboard.js 0" at bounding box center [203, 493] width 280 height 32
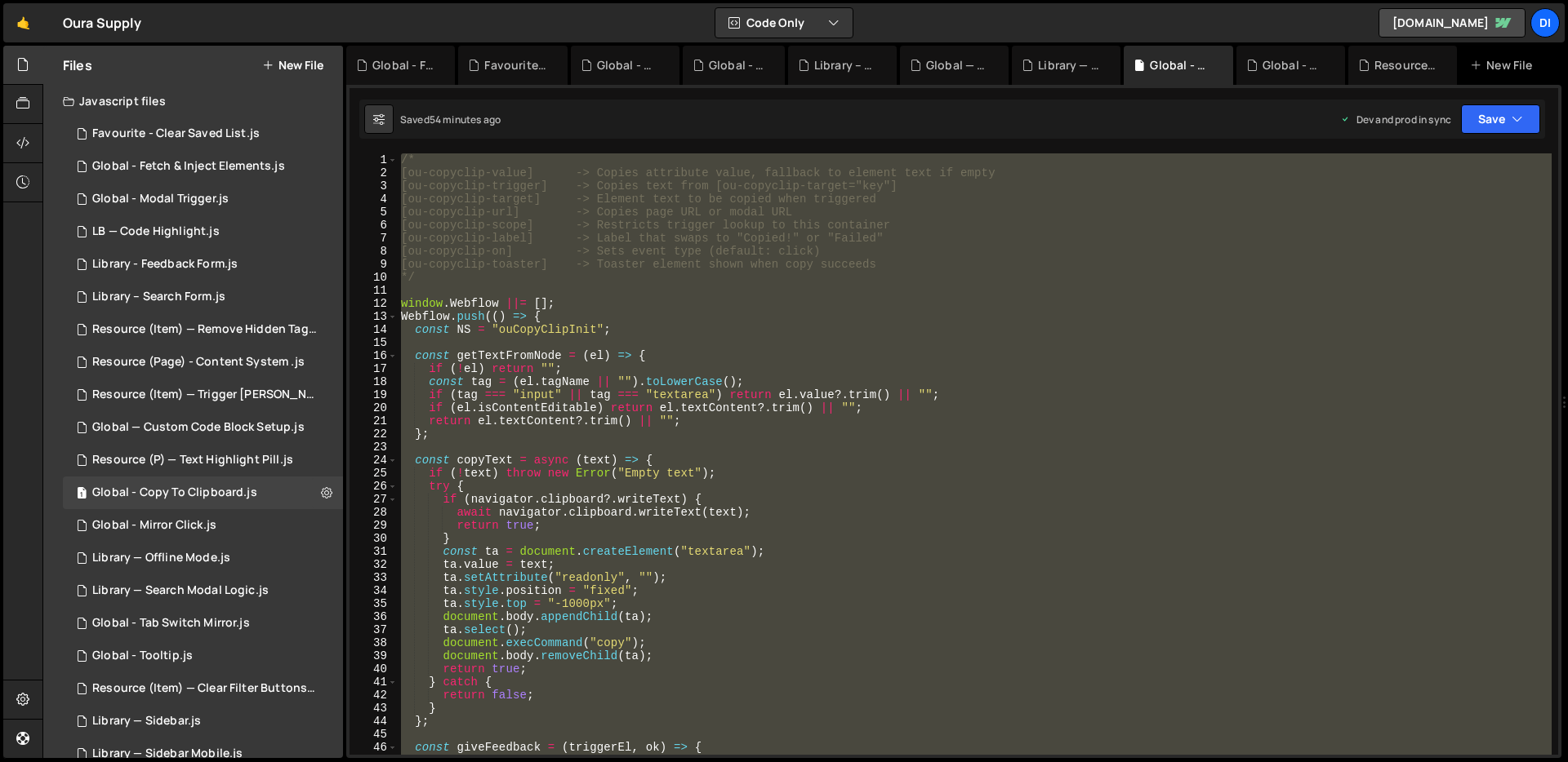
click at [738, 389] on div "/* [ou-copyclip-value] -> Copies attribute value, fallback to element text if e…" at bounding box center [974, 454] width 1154 height 602
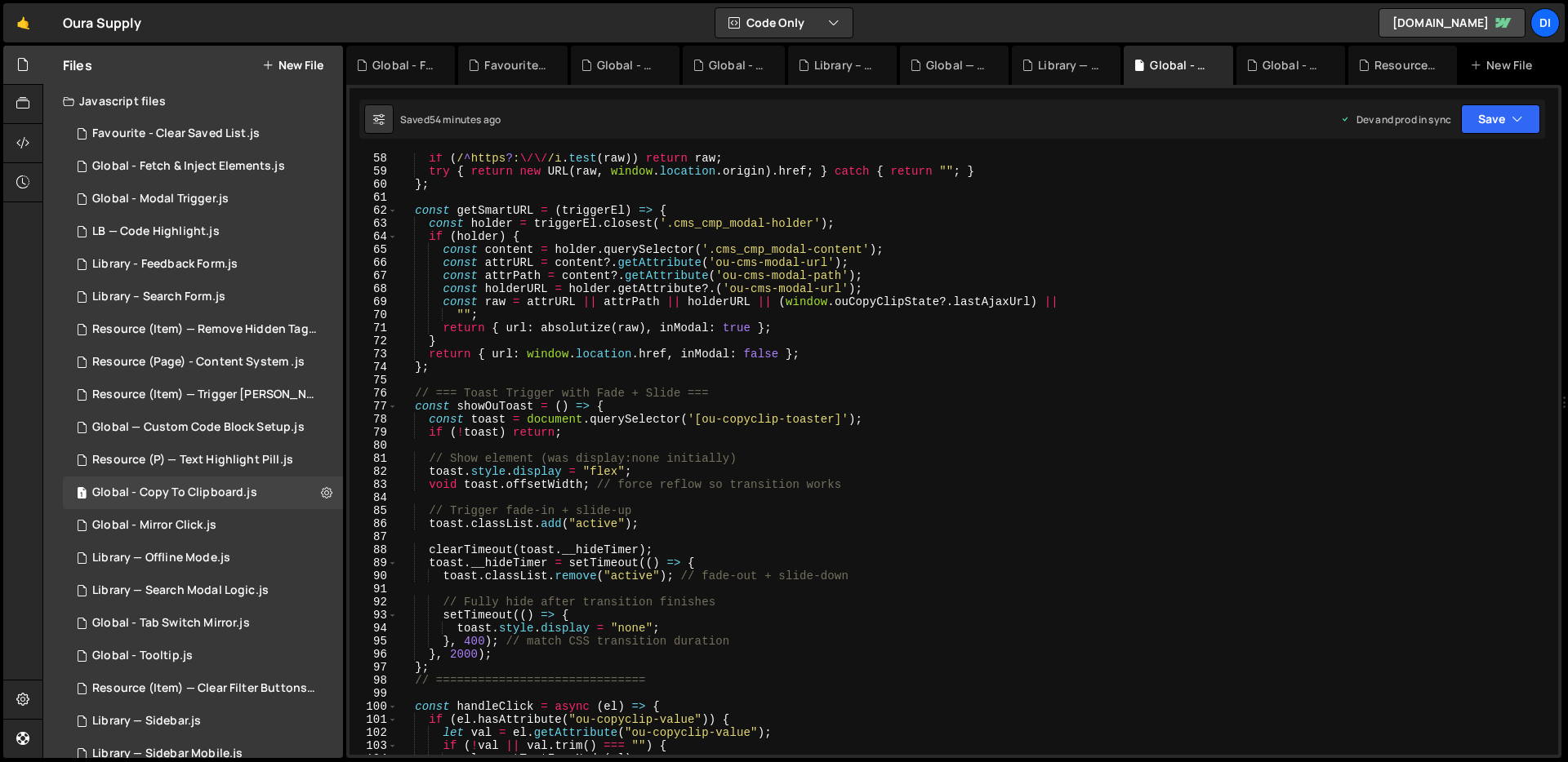
scroll to position [870, 0]
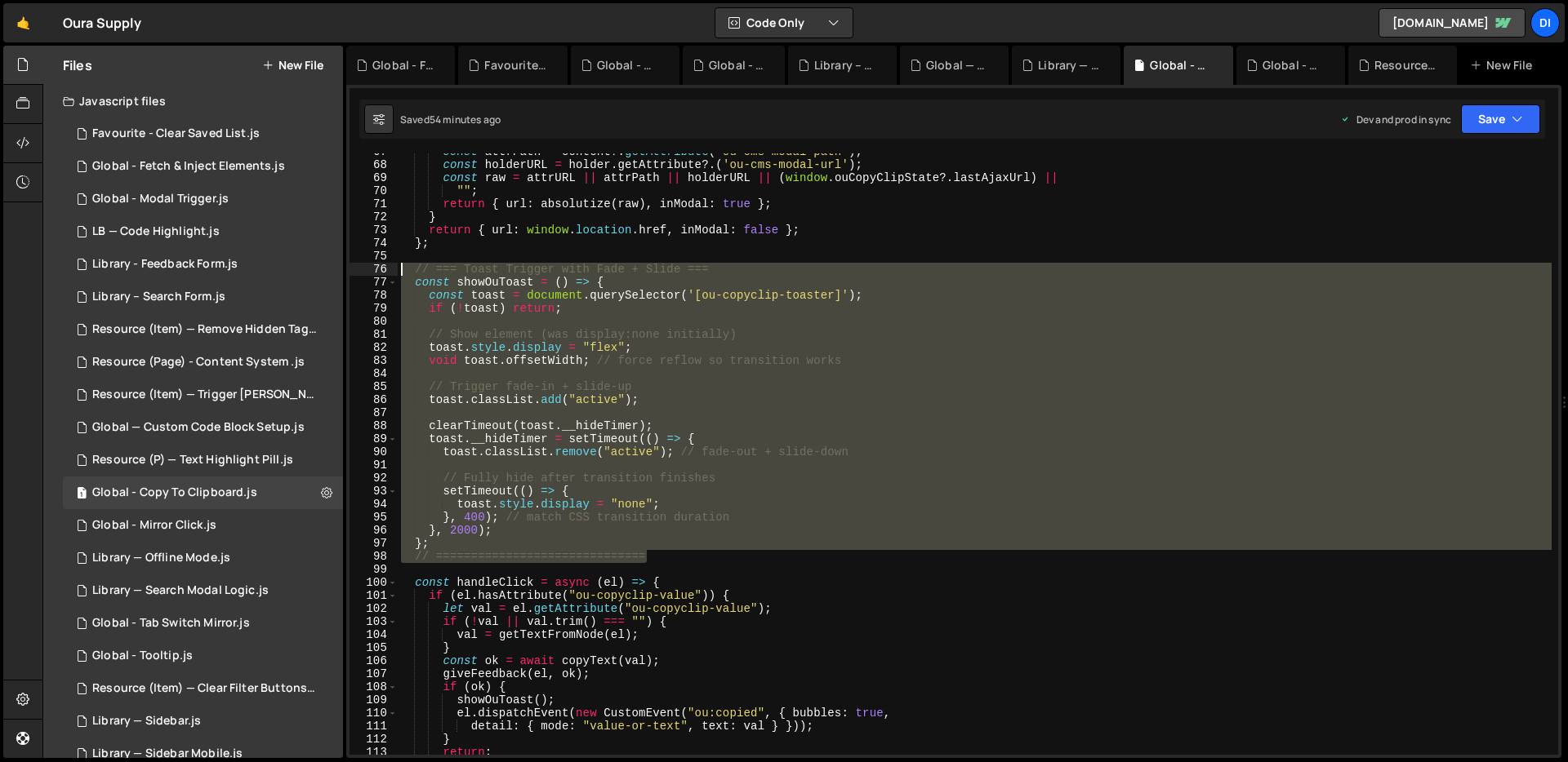
drag, startPoint x: 663, startPoint y: 555, endPoint x: 389, endPoint y: 264, distance: 399.7
click at [389, 264] on div "if (tag === "input" || tag === "textarea") return el.value?.trim() || ""; 67 68…" at bounding box center [953, 454] width 1209 height 602
paste textarea "};"
type textarea "};"
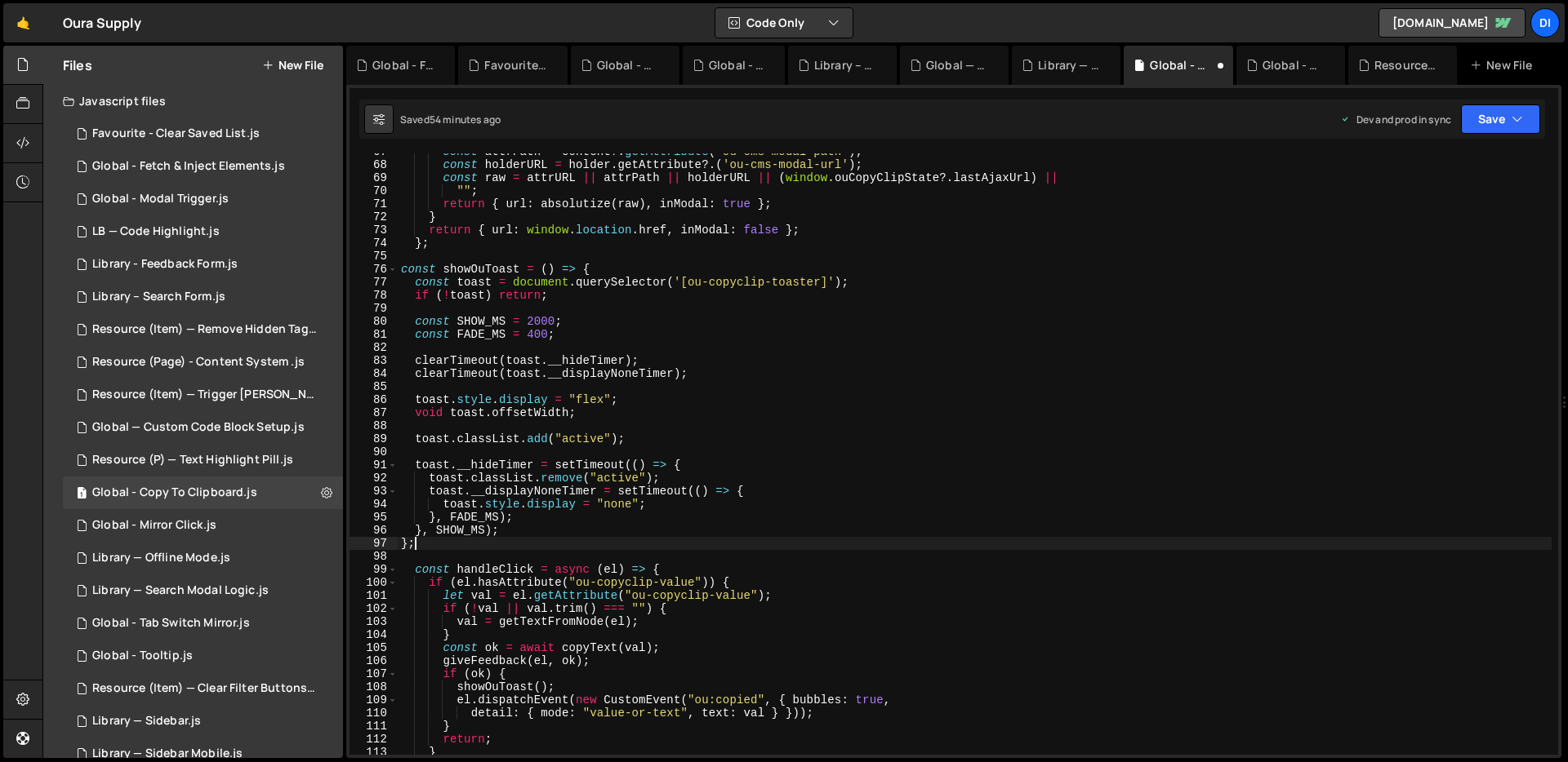
click at [660, 310] on div "const attrPath = content ?. getAttribute ( 'ou-cms-modal-path' ) ; const holder…" at bounding box center [974, 459] width 1154 height 627
